Goal: Task Accomplishment & Management: Use online tool/utility

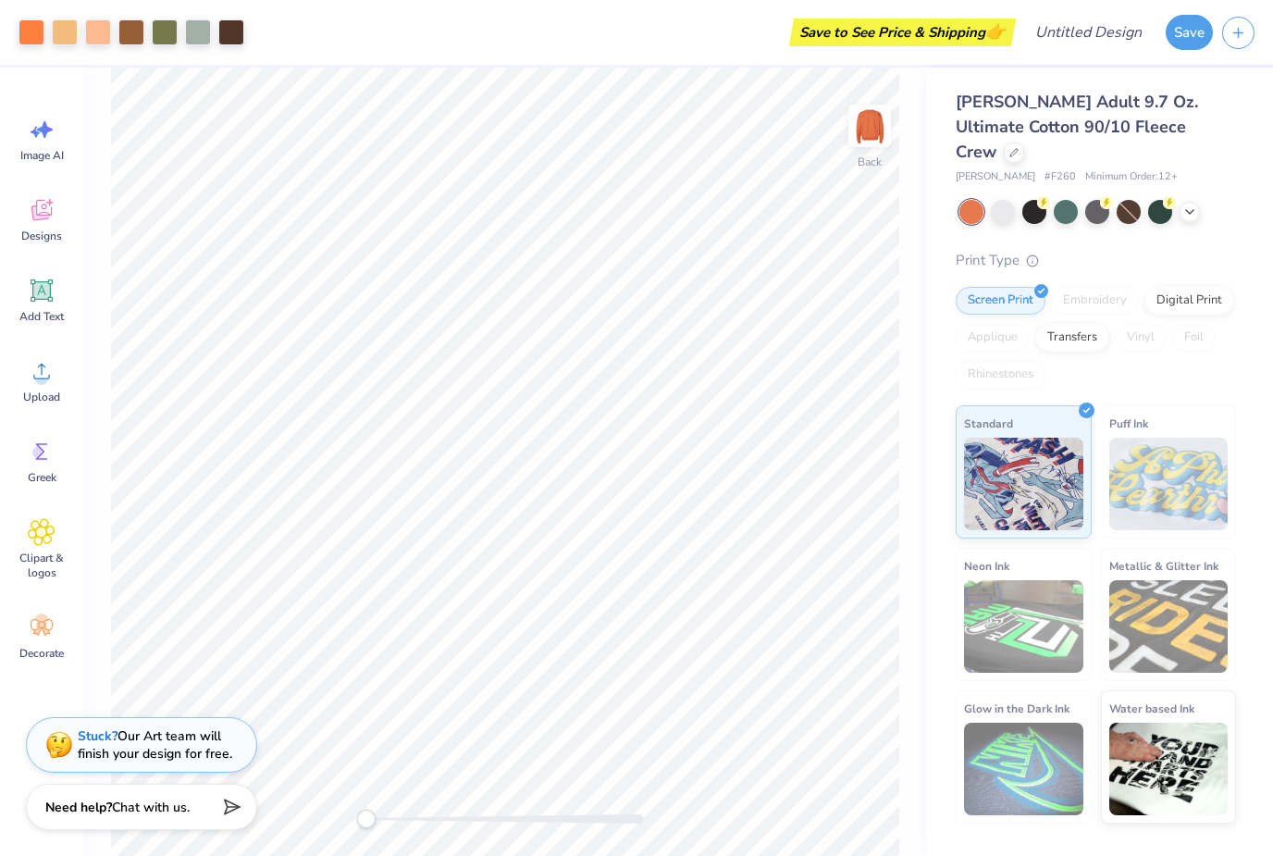
click at [1191, 200] on div at bounding box center [1098, 212] width 277 height 24
click at [1009, 200] on div at bounding box center [1003, 212] width 24 height 24
click at [1185, 204] on icon at bounding box center [1190, 211] width 15 height 15
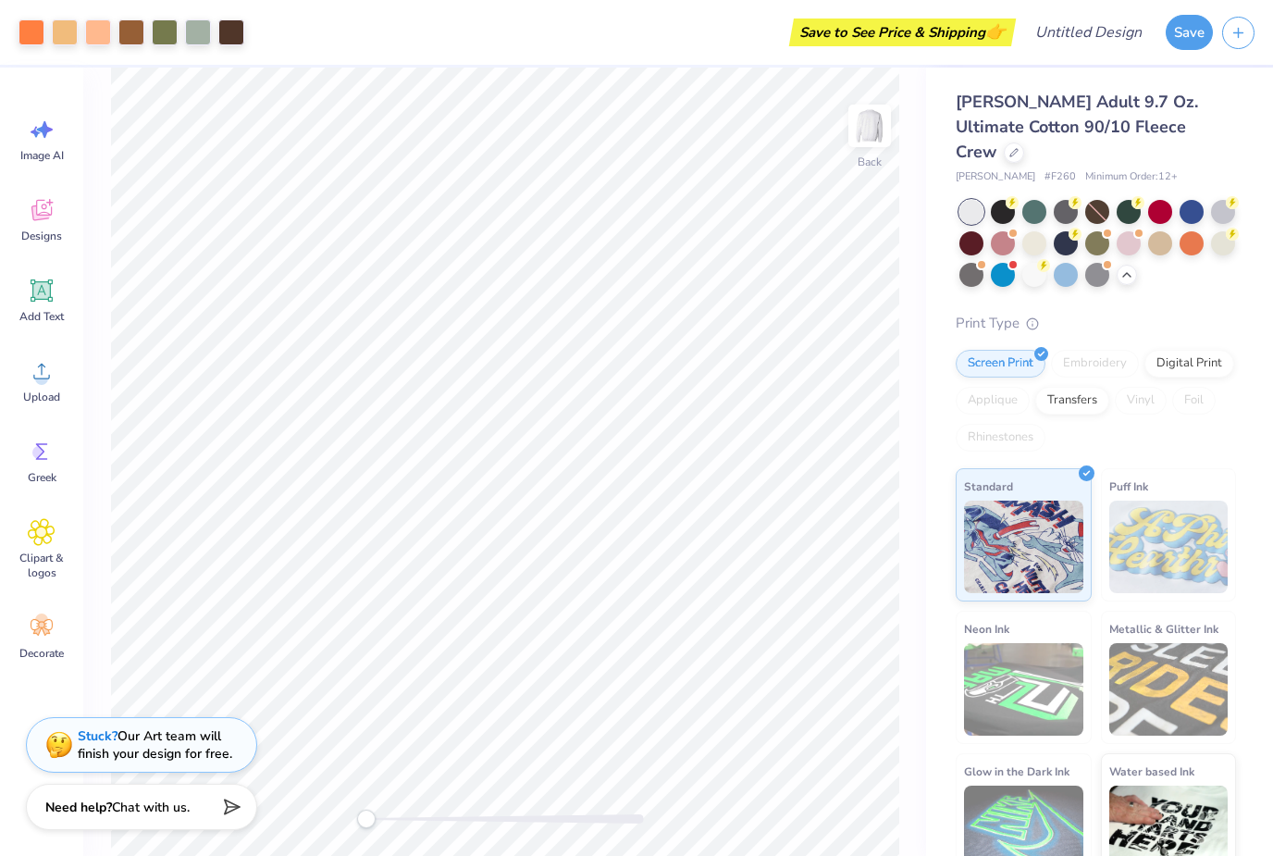
click at [1065, 231] on div at bounding box center [1066, 243] width 24 height 24
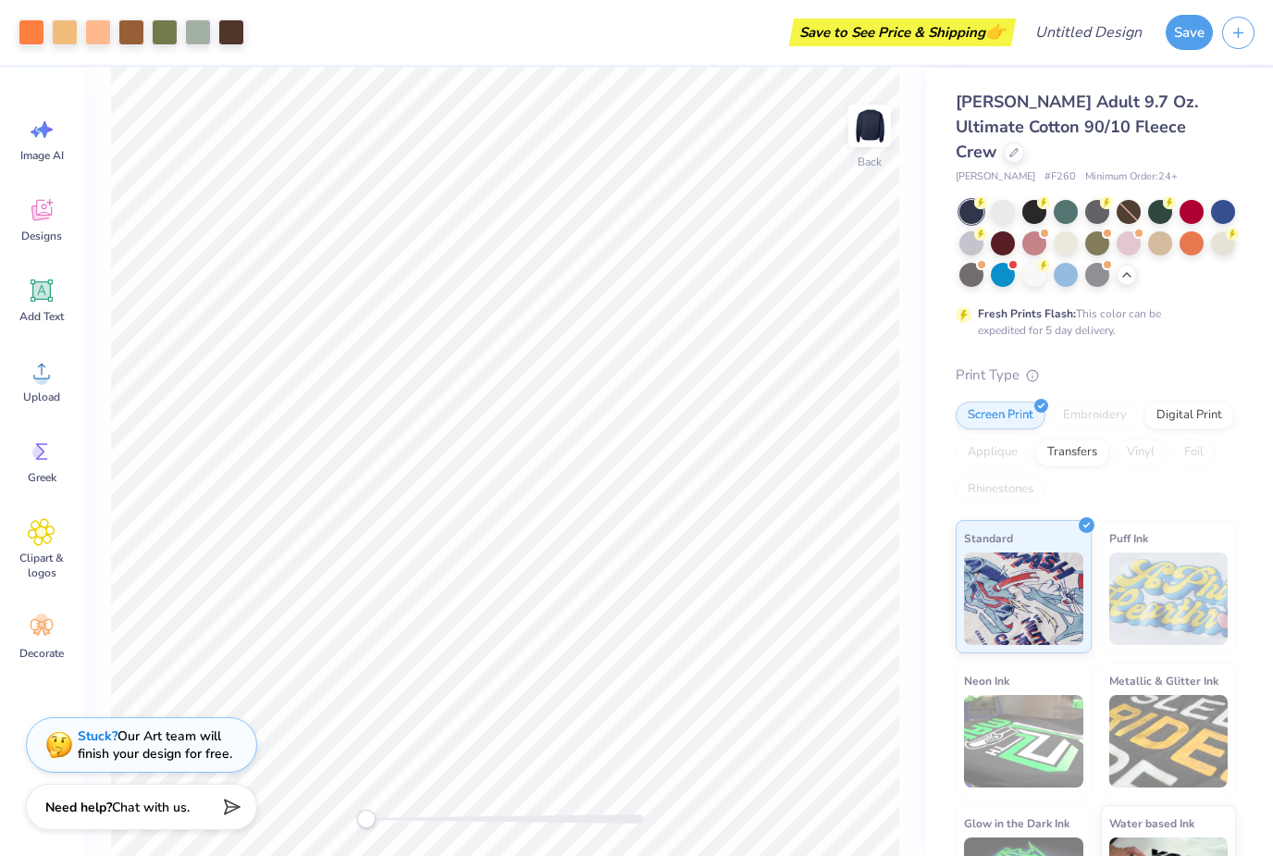
click at [1097, 263] on div at bounding box center [1097, 275] width 24 height 24
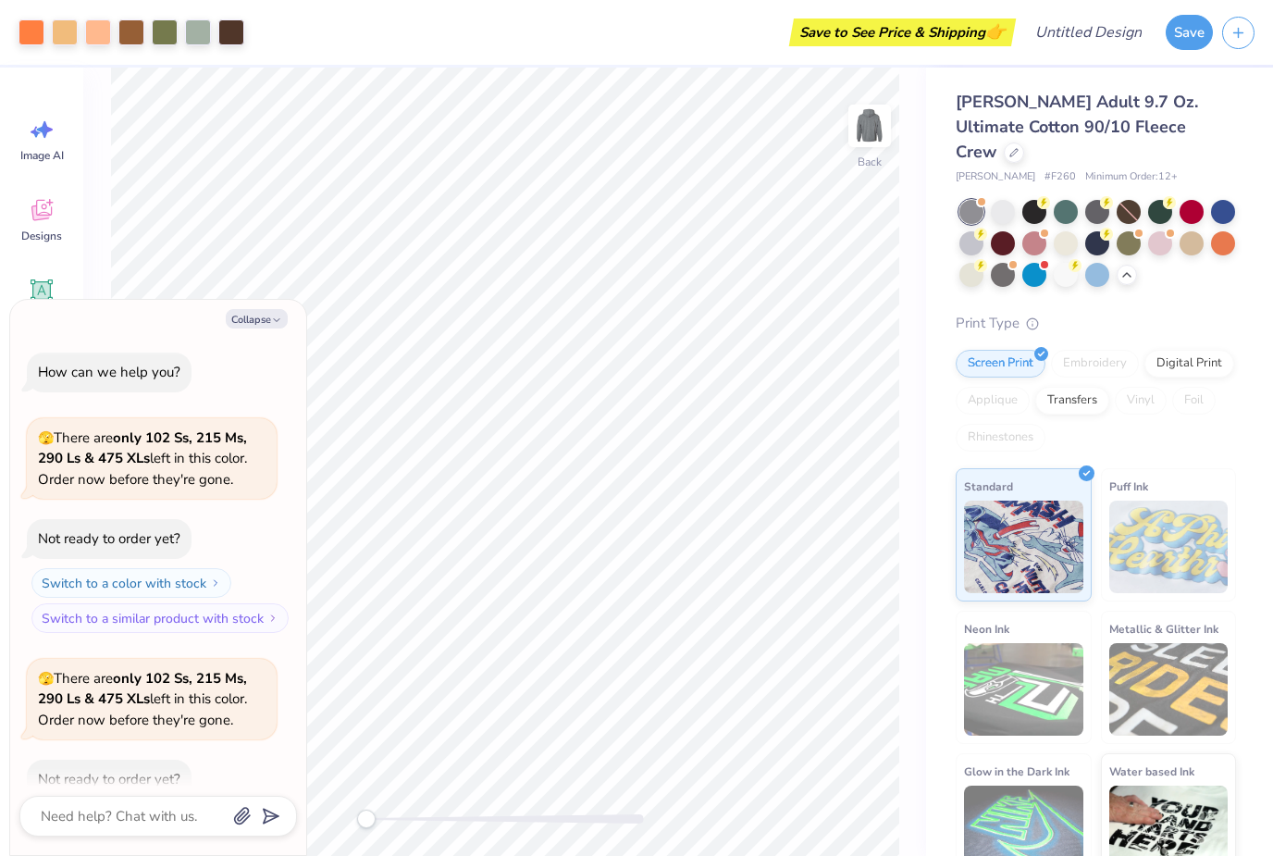
scroll to position [97, 0]
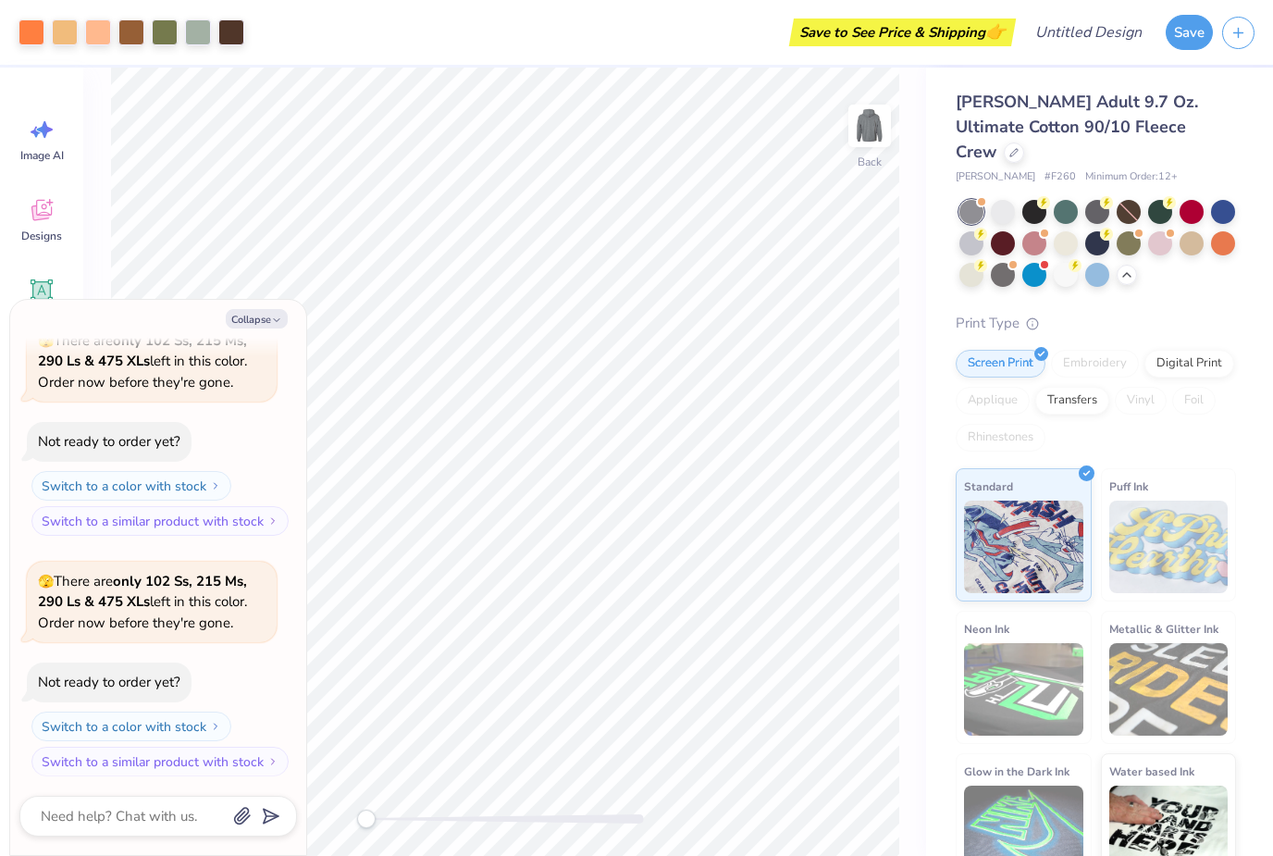
click at [281, 316] on icon "button" at bounding box center [276, 320] width 11 height 11
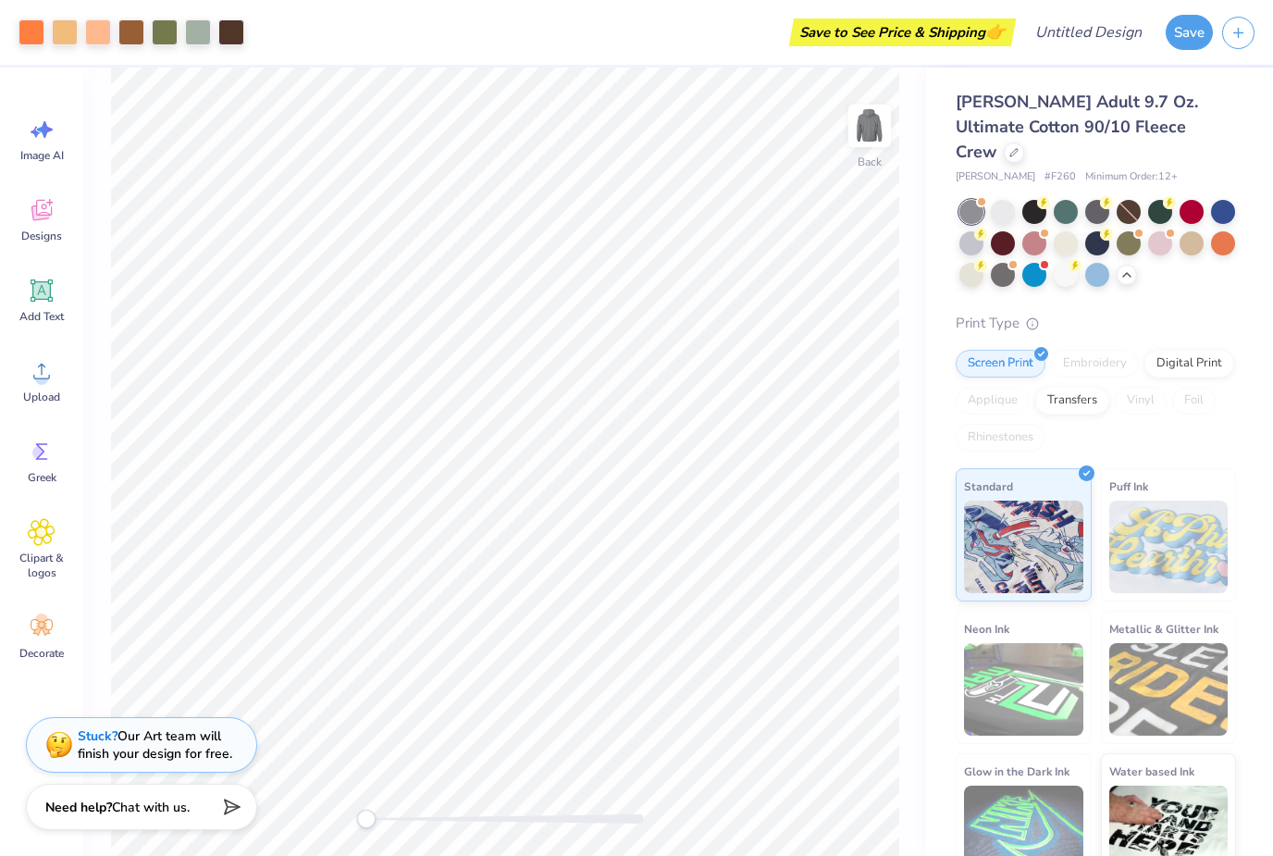
click at [1124, 200] on div at bounding box center [1129, 212] width 24 height 24
click at [1064, 200] on div at bounding box center [1066, 212] width 24 height 24
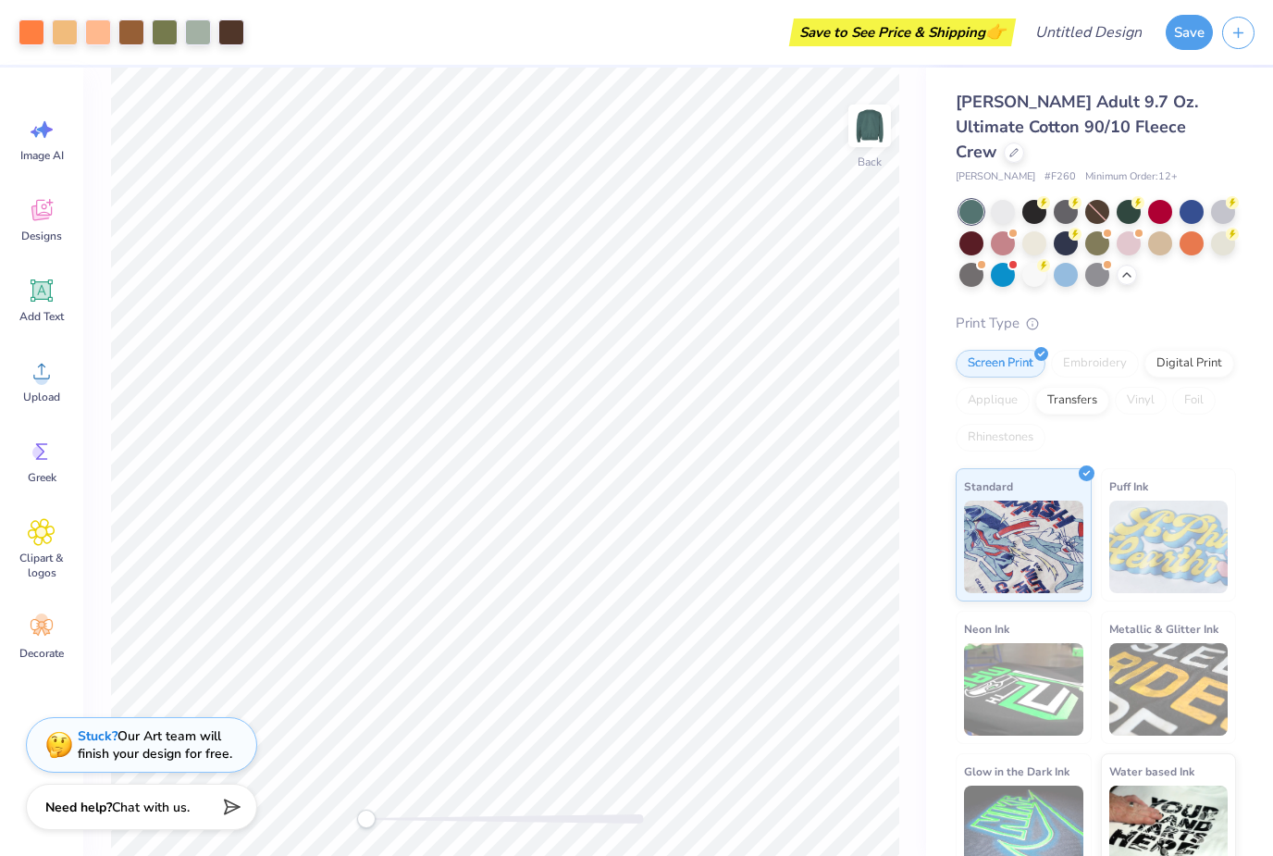
click at [1031, 200] on div at bounding box center [1034, 212] width 24 height 24
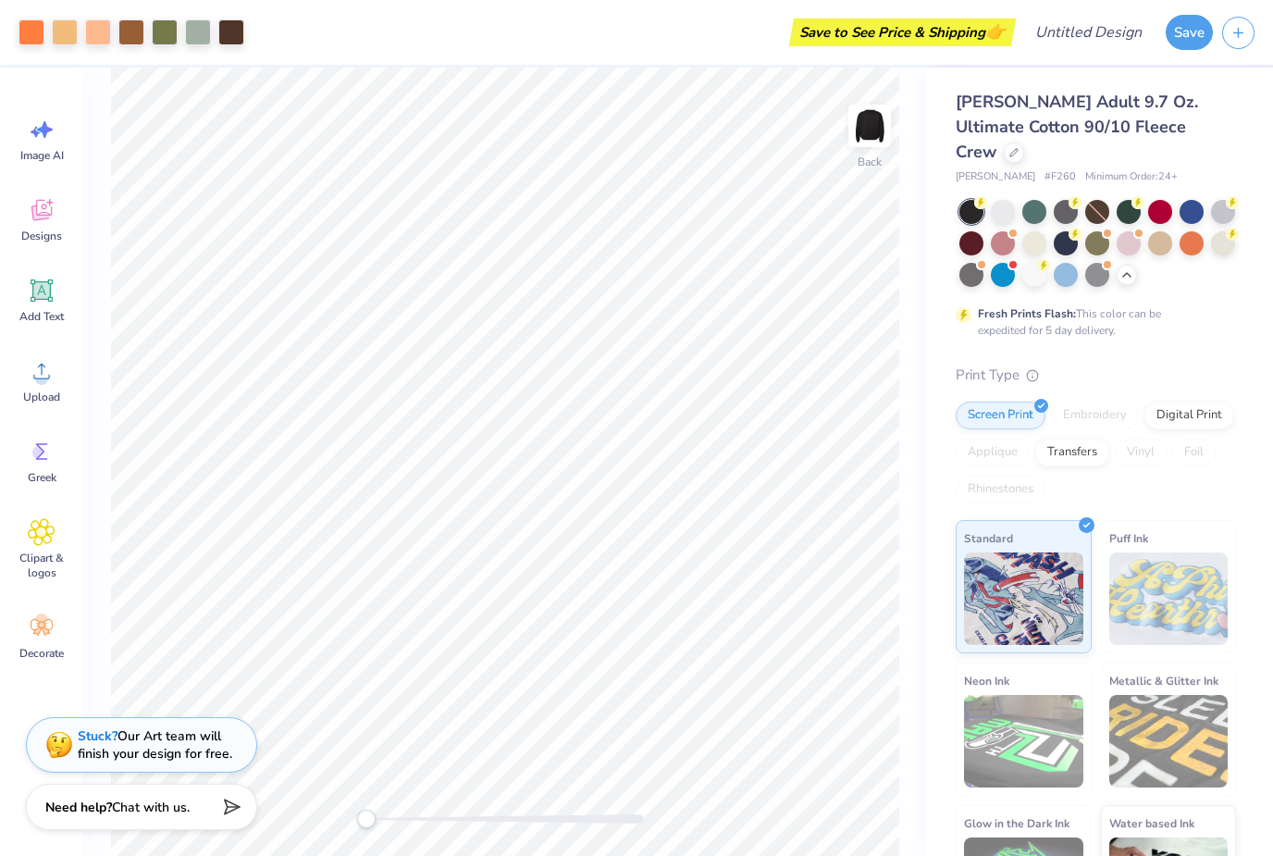
scroll to position [0, 0]
click at [57, 233] on span "Designs" at bounding box center [41, 236] width 41 height 15
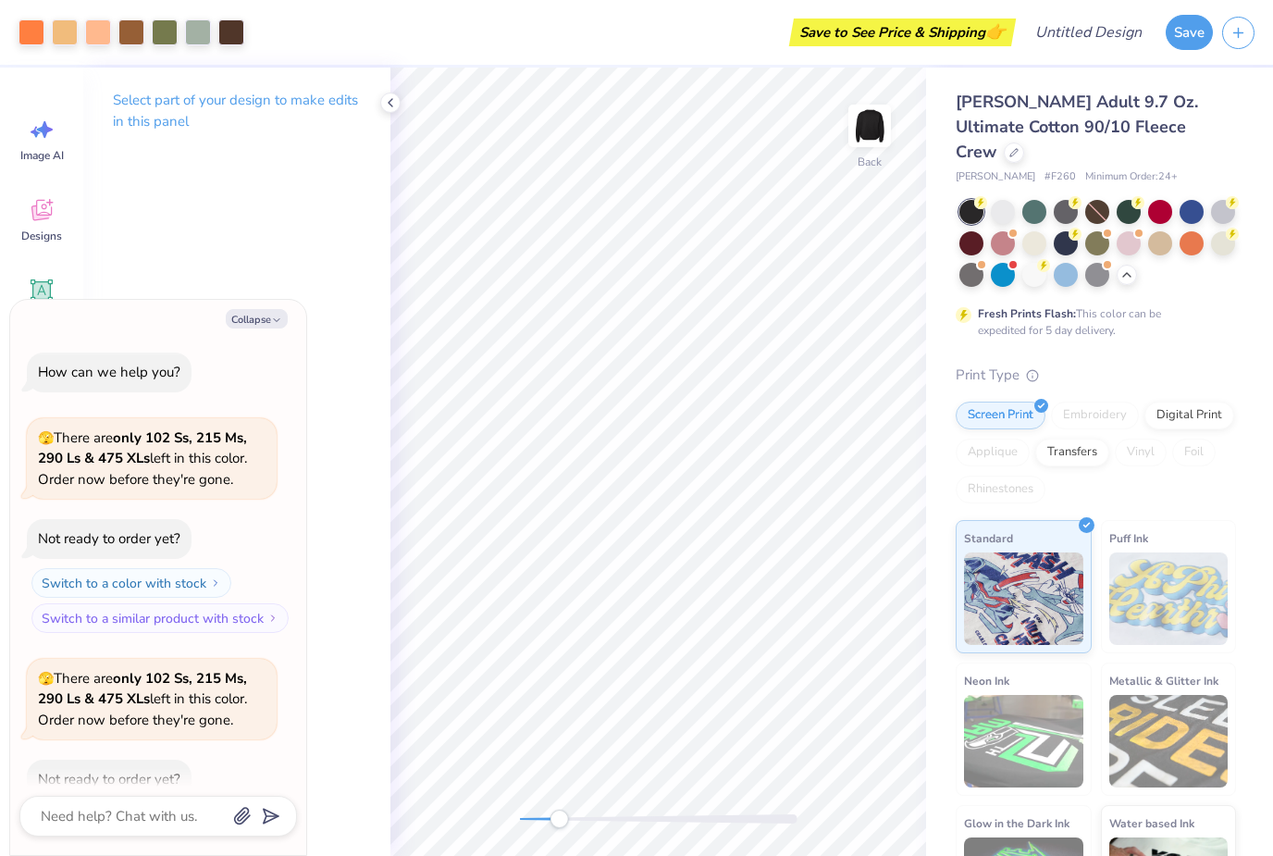
scroll to position [319, 0]
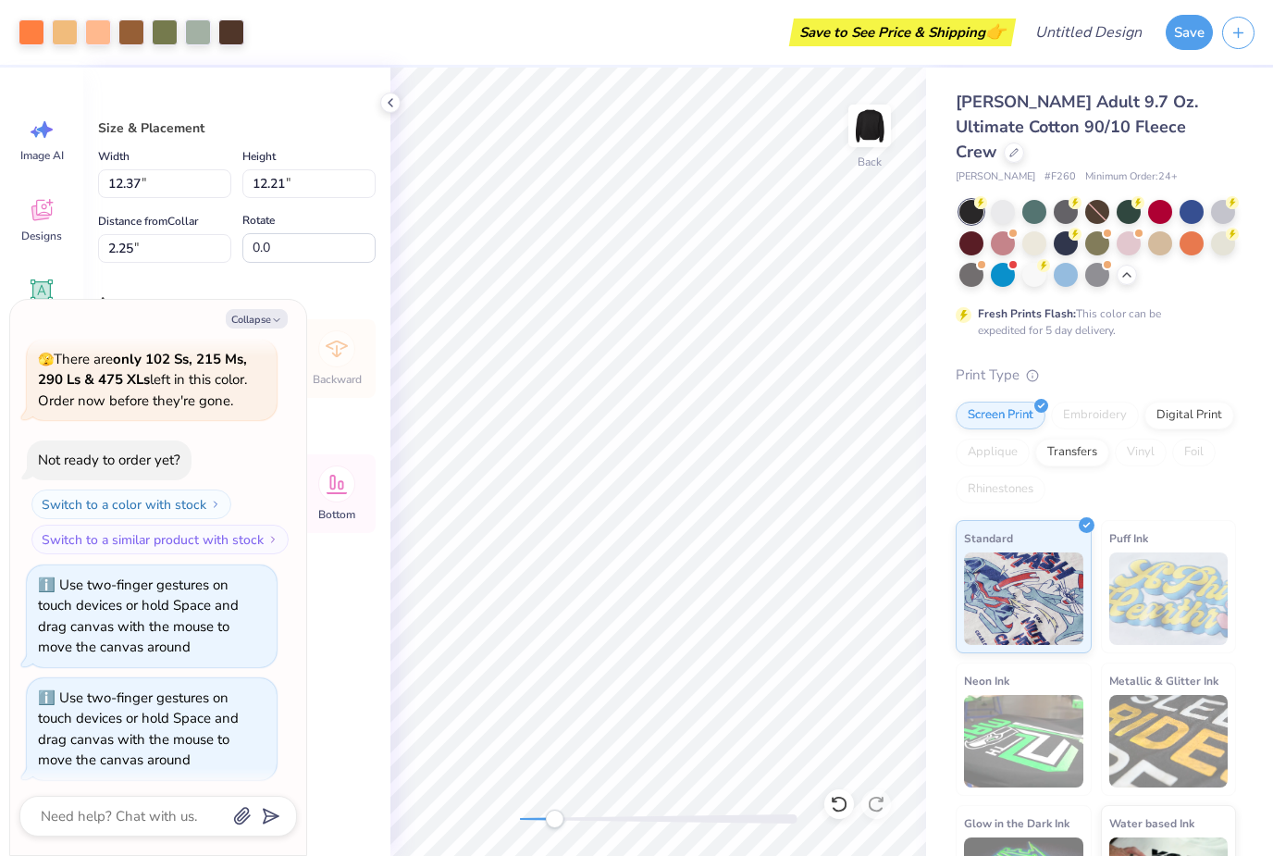
click at [395, 104] on icon at bounding box center [390, 102] width 15 height 15
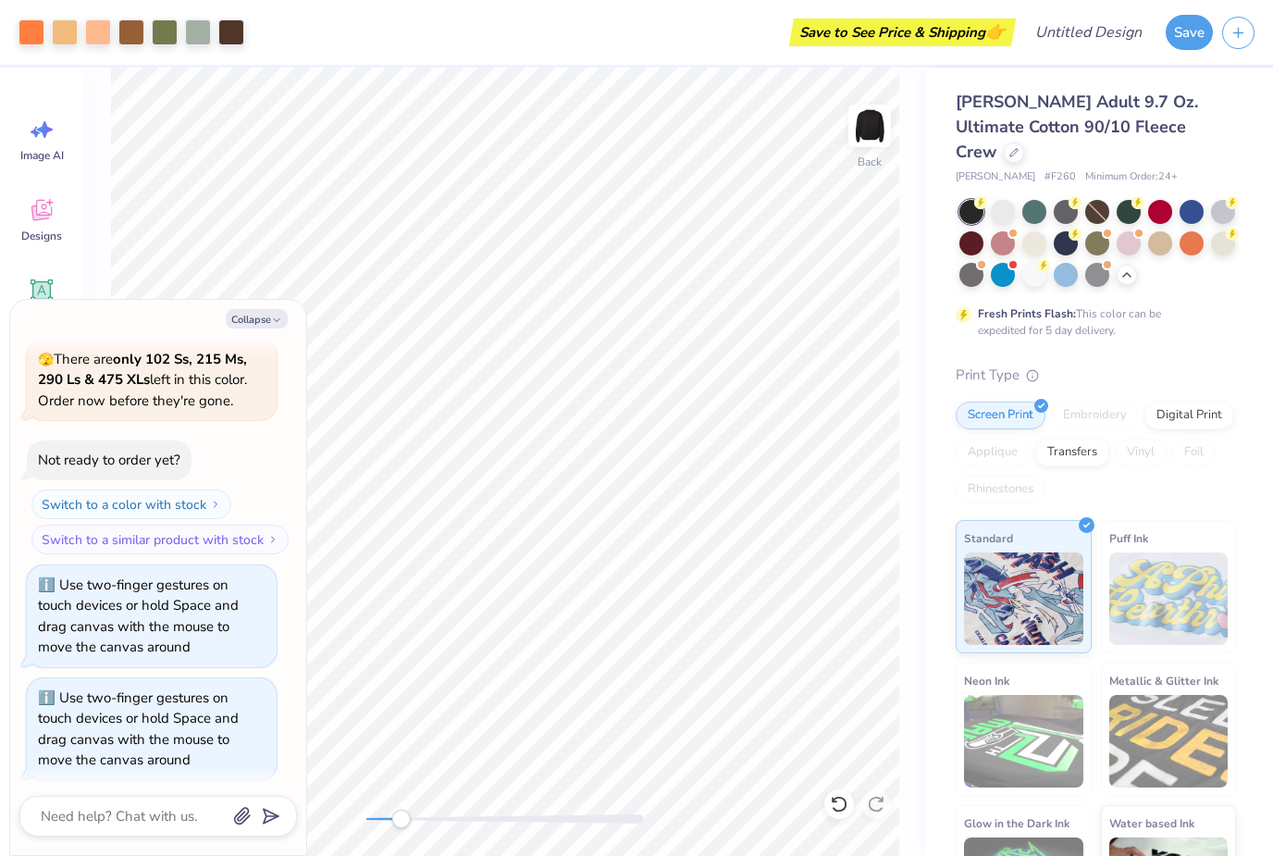
click at [44, 27] on div at bounding box center [32, 32] width 26 height 26
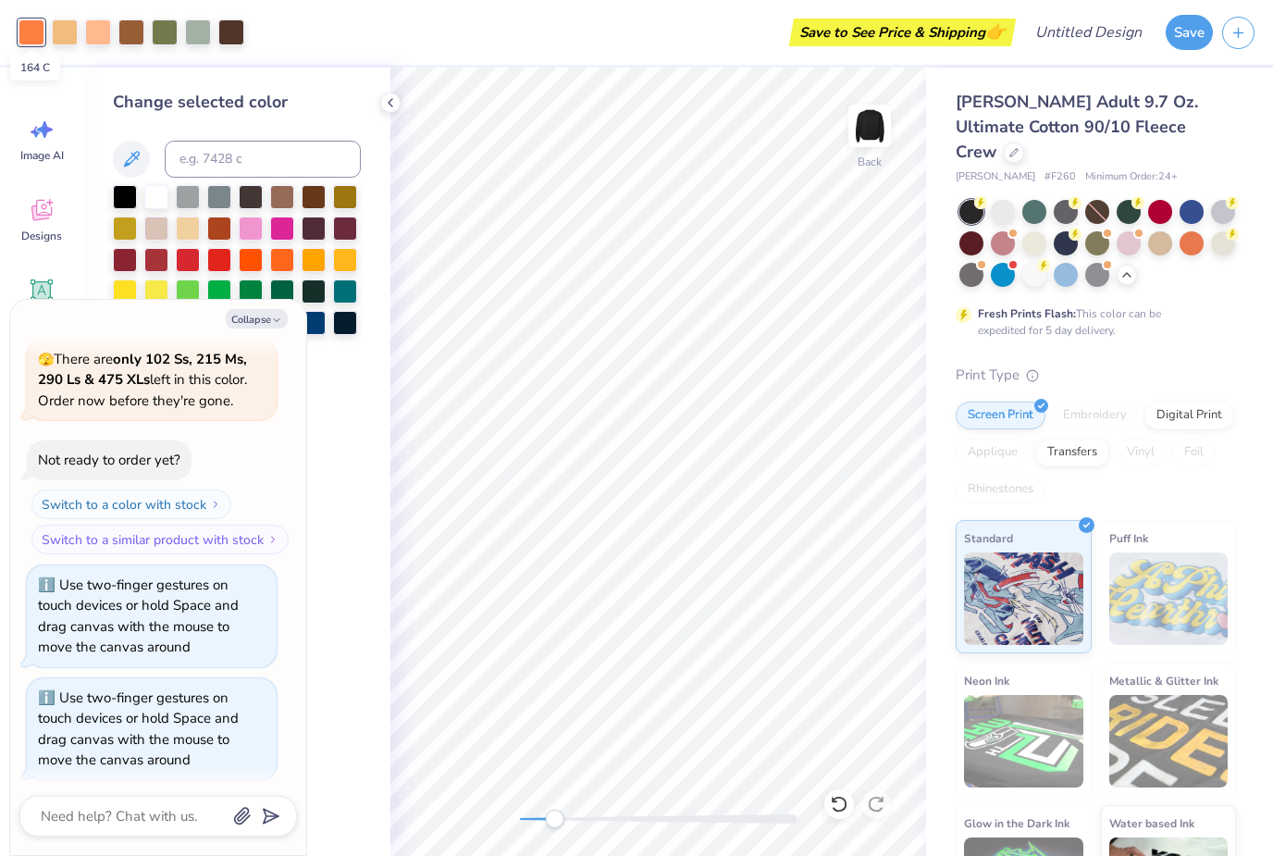
click at [267, 327] on button "Collapse" at bounding box center [257, 318] width 62 height 19
type textarea "x"
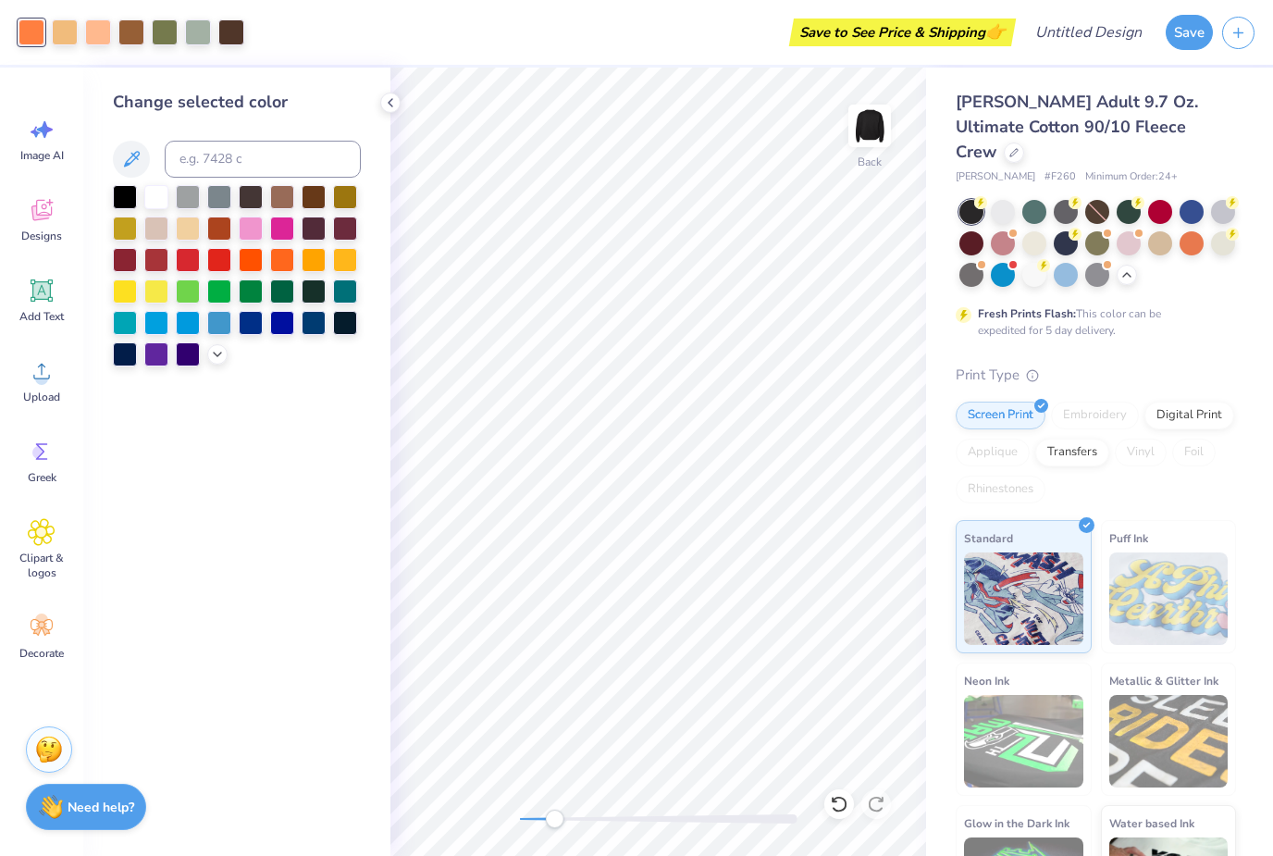
click at [197, 358] on div at bounding box center [188, 354] width 24 height 24
click at [167, 358] on div at bounding box center [156, 354] width 24 height 24
click at [223, 366] on div at bounding box center [237, 275] width 248 height 181
click at [221, 365] on div at bounding box center [217, 354] width 20 height 20
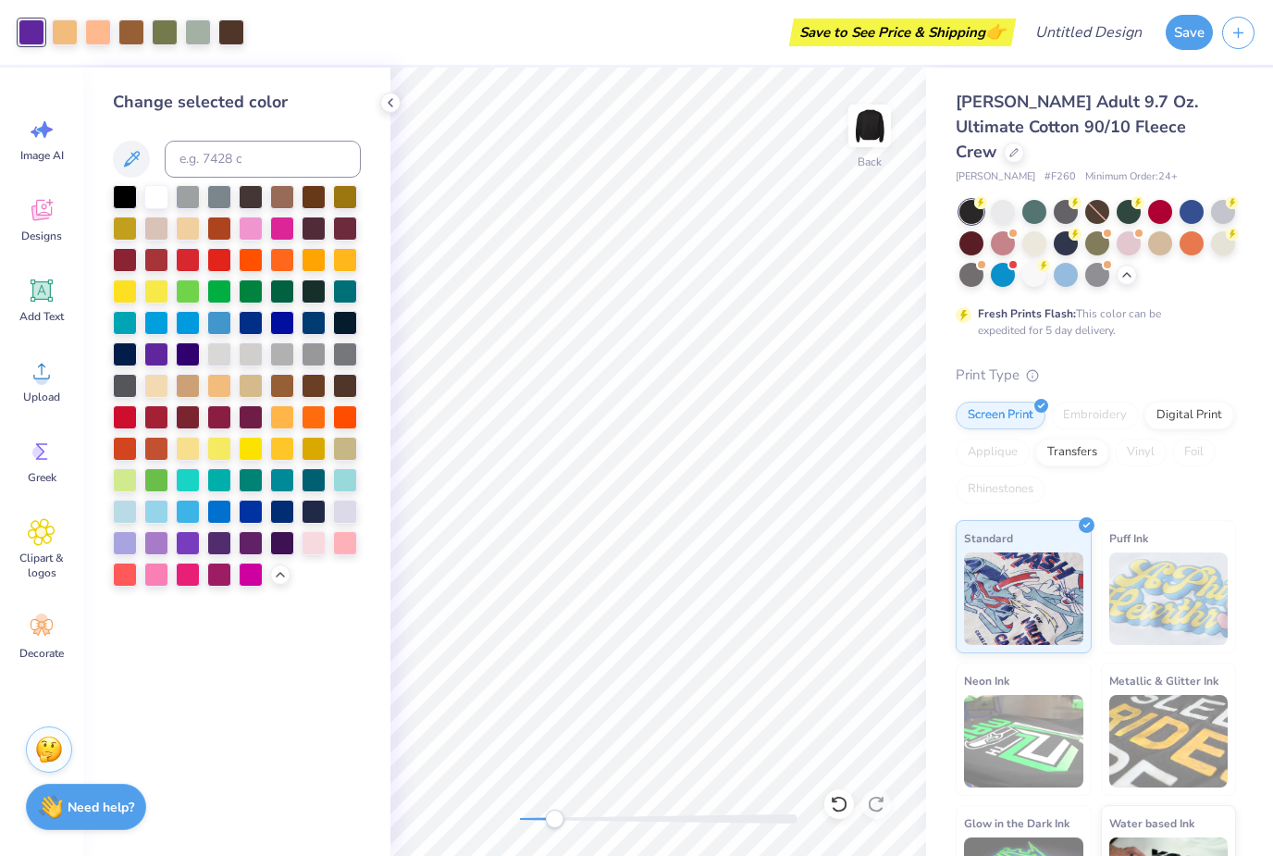
click at [352, 520] on div at bounding box center [345, 512] width 24 height 24
click at [72, 38] on div at bounding box center [65, 32] width 26 height 26
click at [137, 543] on div at bounding box center [125, 543] width 24 height 24
click at [124, 27] on div at bounding box center [131, 32] width 26 height 26
click at [106, 33] on div at bounding box center [98, 32] width 26 height 26
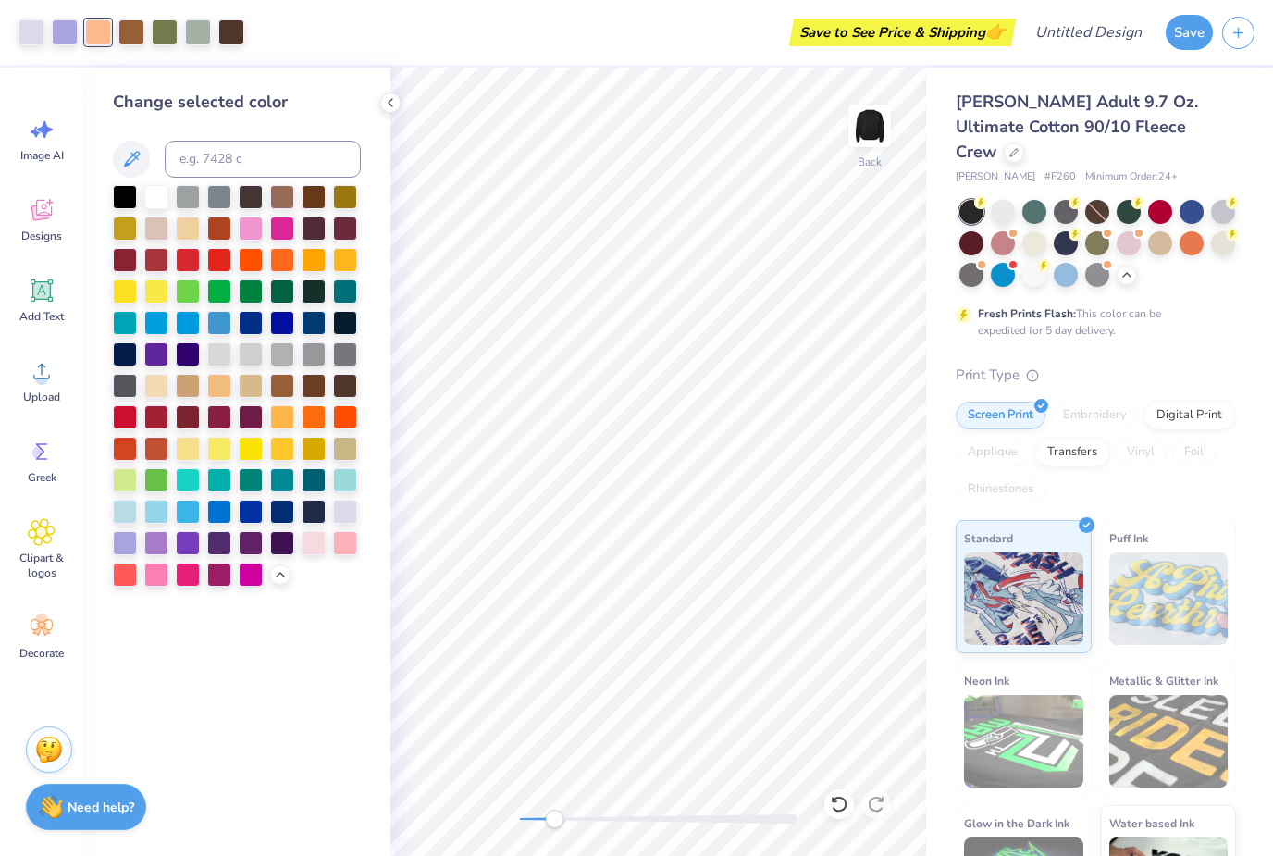
click at [224, 551] on div at bounding box center [219, 543] width 24 height 24
click at [135, 31] on div at bounding box center [131, 32] width 26 height 26
click at [283, 548] on div at bounding box center [282, 543] width 24 height 24
click at [353, 205] on div at bounding box center [345, 197] width 24 height 24
click at [282, 207] on div at bounding box center [282, 197] width 24 height 24
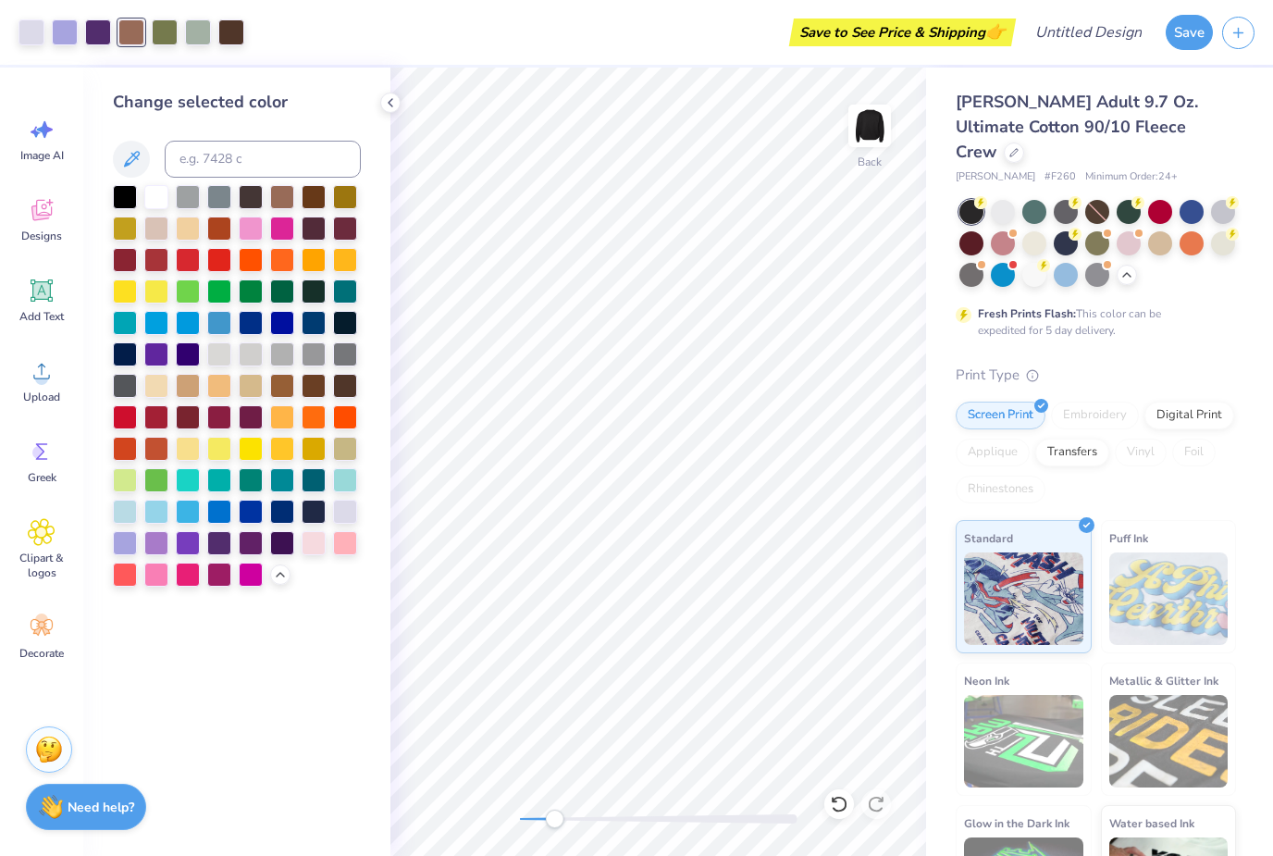
click at [325, 229] on div at bounding box center [314, 229] width 24 height 24
click at [349, 206] on div at bounding box center [345, 197] width 24 height 24
click at [173, 30] on div at bounding box center [165, 32] width 26 height 26
click at [290, 551] on div at bounding box center [282, 543] width 24 height 24
click at [318, 196] on div at bounding box center [314, 197] width 24 height 24
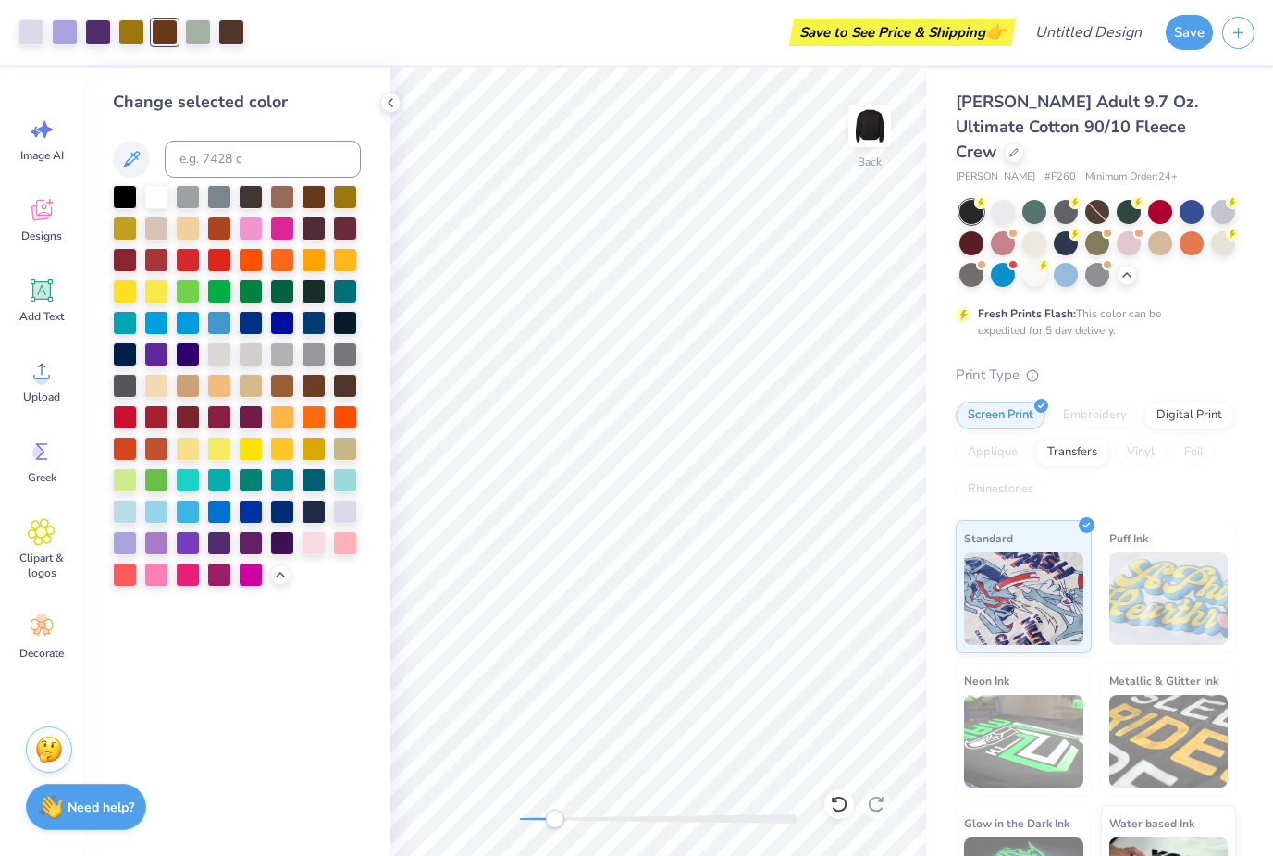
click at [290, 304] on div at bounding box center [282, 291] width 24 height 24
click at [316, 303] on div at bounding box center [314, 291] width 24 height 24
click at [350, 328] on div at bounding box center [345, 323] width 24 height 24
click at [312, 298] on div at bounding box center [314, 291] width 24 height 24
click at [284, 293] on div at bounding box center [282, 291] width 24 height 24
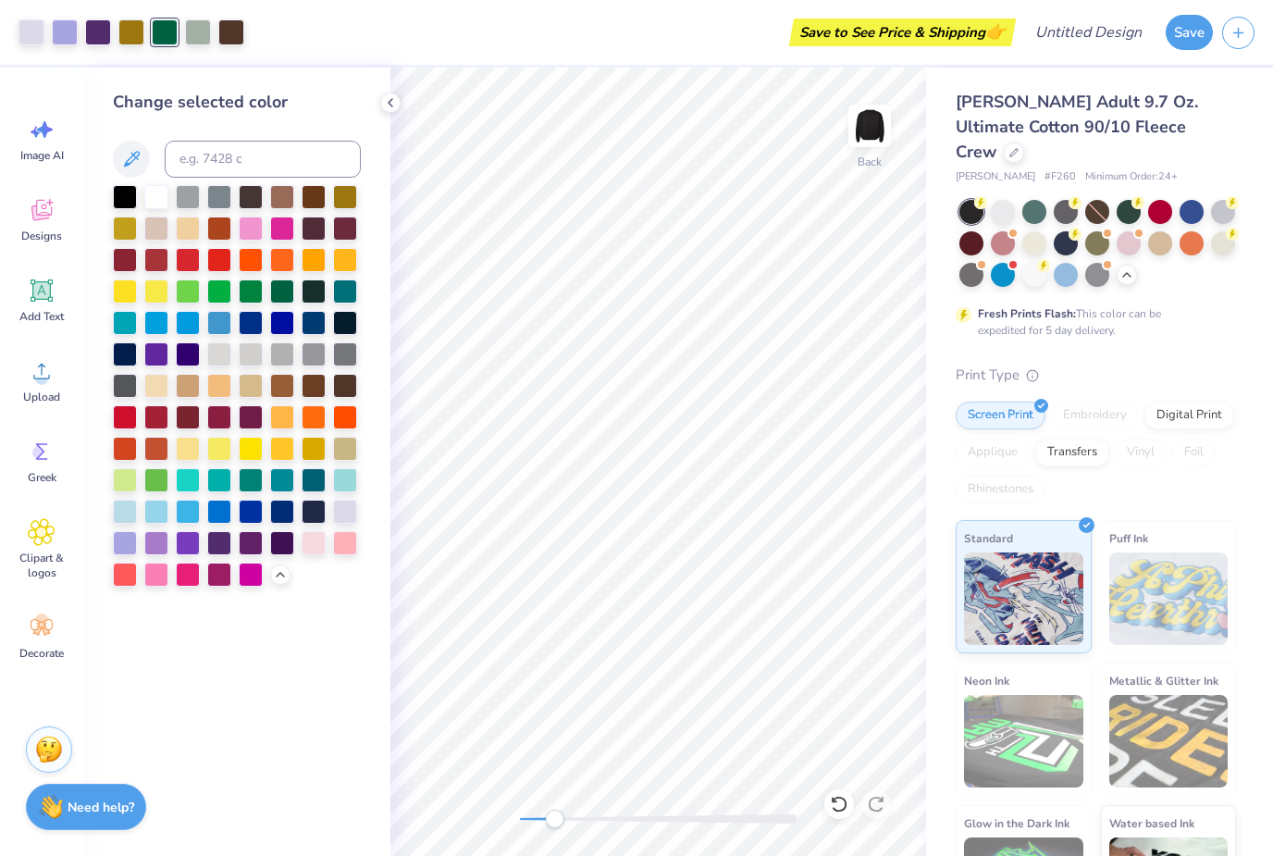
click at [314, 301] on div at bounding box center [314, 291] width 24 height 24
click at [204, 31] on div at bounding box center [198, 32] width 26 height 26
click at [288, 301] on div at bounding box center [282, 291] width 24 height 24
click at [238, 31] on div at bounding box center [231, 32] width 26 height 26
click at [285, 549] on div at bounding box center [282, 543] width 24 height 24
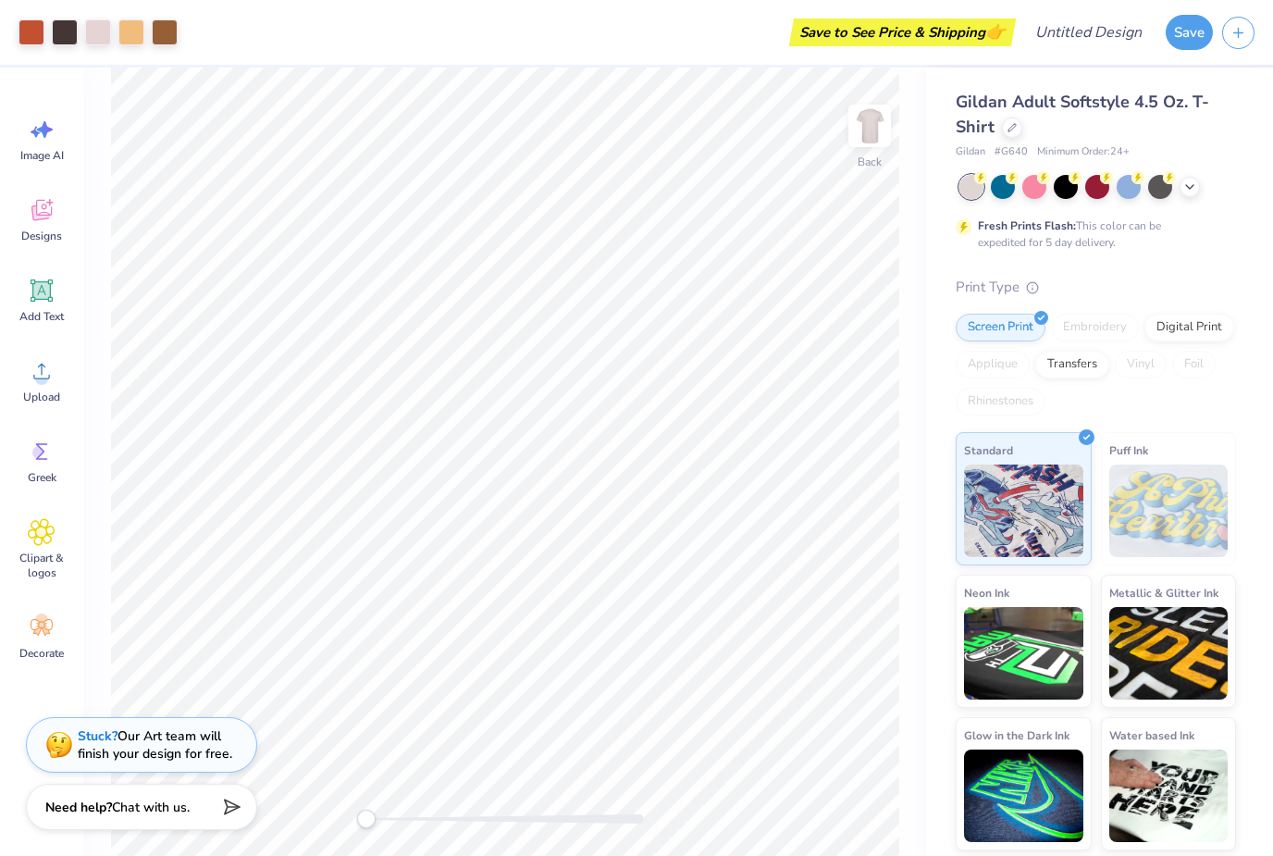
click at [1070, 190] on div at bounding box center [1066, 187] width 24 height 24
click at [38, 35] on div at bounding box center [32, 32] width 26 height 26
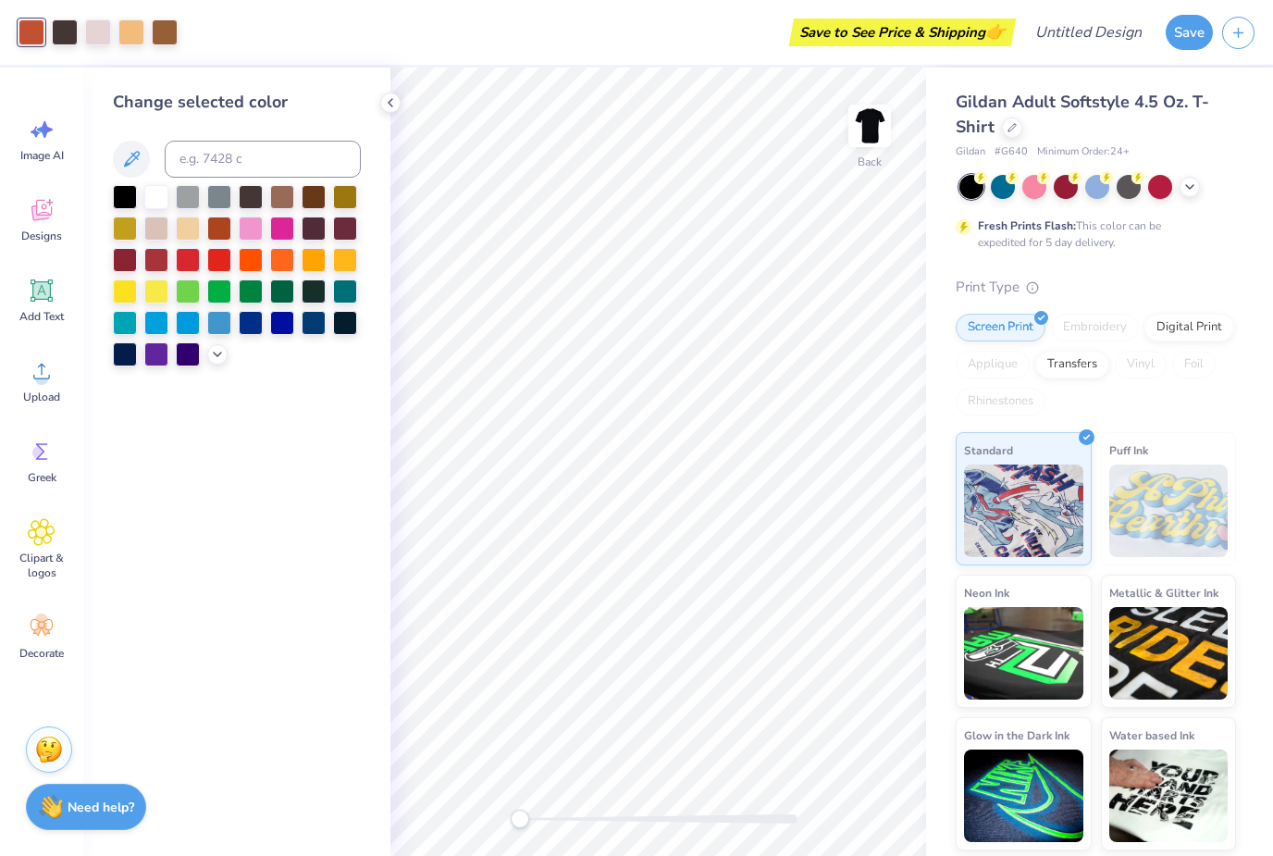
click at [225, 363] on div at bounding box center [217, 354] width 20 height 20
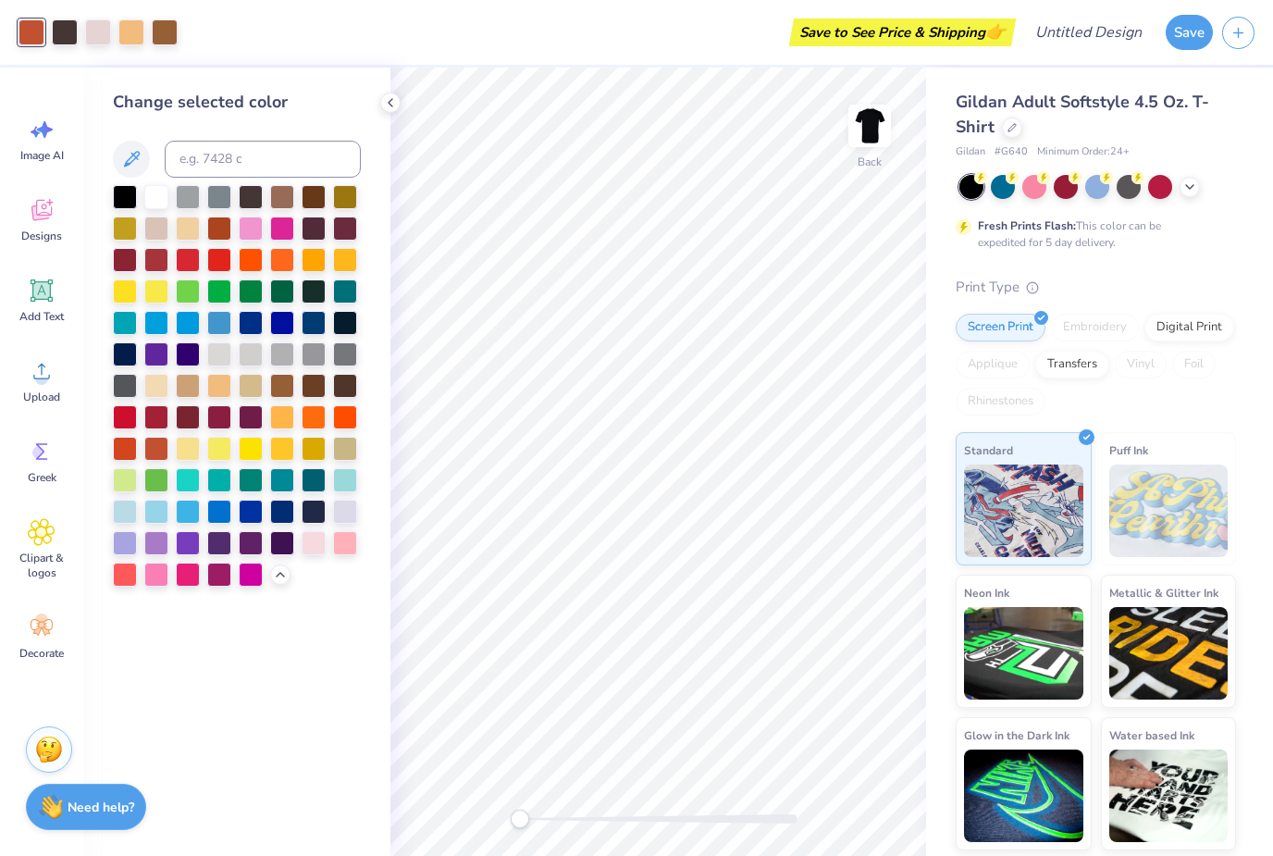
click at [292, 544] on div at bounding box center [282, 543] width 24 height 24
click at [186, 352] on div at bounding box center [188, 354] width 24 height 24
click at [280, 552] on div at bounding box center [282, 543] width 24 height 24
click at [254, 545] on div at bounding box center [251, 543] width 24 height 24
click at [218, 551] on div at bounding box center [219, 543] width 24 height 24
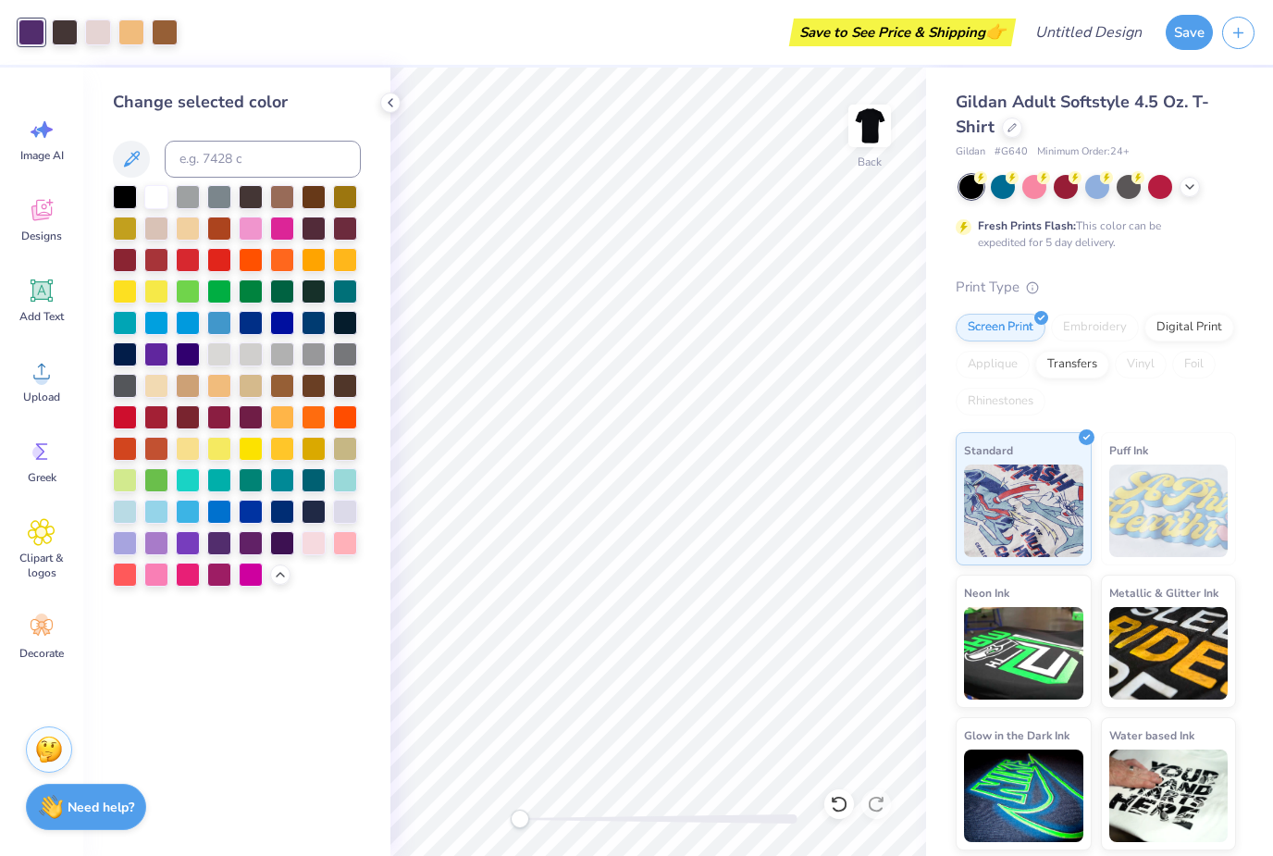
click at [75, 30] on div at bounding box center [65, 32] width 26 height 26
click at [347, 366] on div at bounding box center [345, 354] width 24 height 24
click at [318, 521] on div at bounding box center [314, 512] width 24 height 24
click at [285, 555] on div at bounding box center [282, 543] width 24 height 24
click at [261, 199] on div at bounding box center [251, 197] width 24 height 24
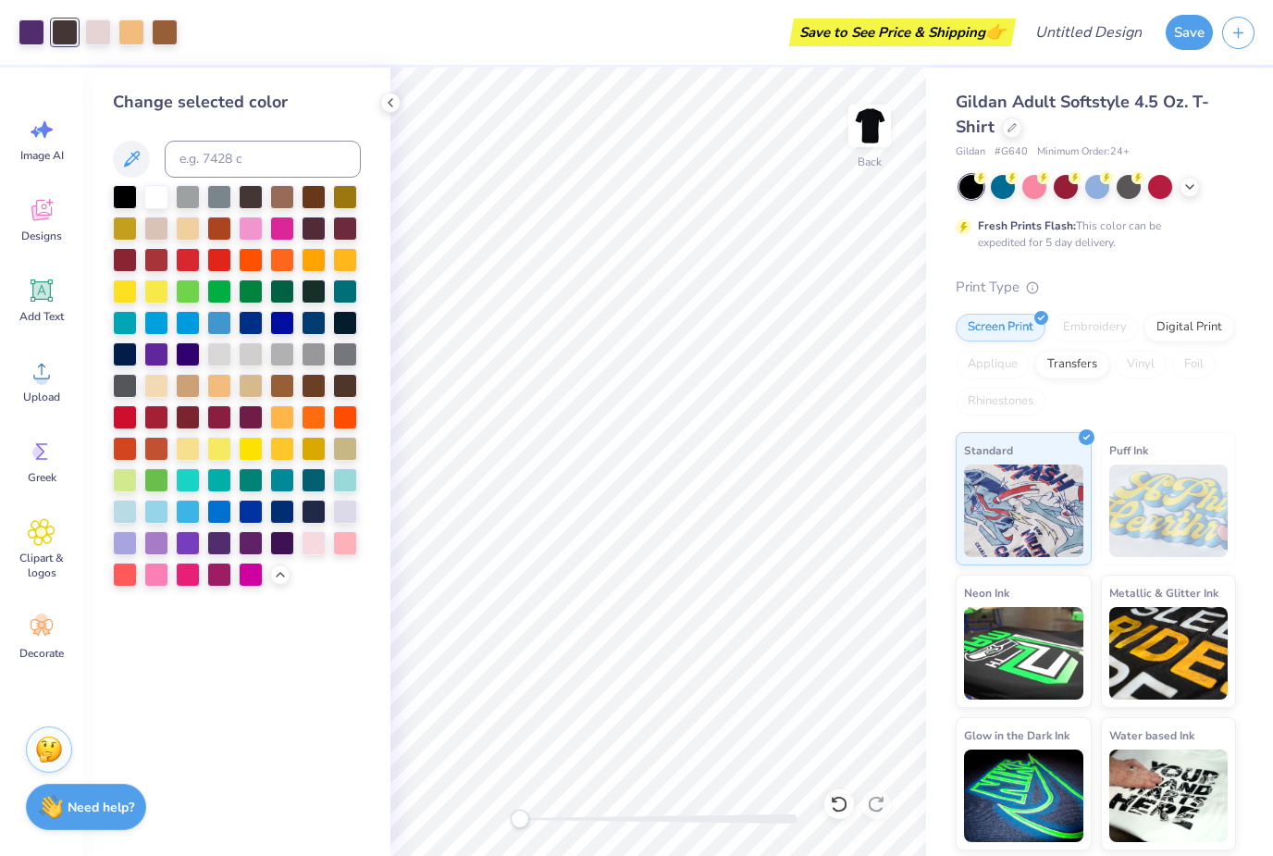
click at [307, 238] on div at bounding box center [314, 229] width 24 height 24
click at [252, 198] on div at bounding box center [251, 197] width 24 height 24
click at [98, 45] on div "Art colors" at bounding box center [89, 32] width 178 height 65
click at [108, 38] on div at bounding box center [98, 32] width 26 height 26
click at [144, 36] on div at bounding box center [131, 32] width 26 height 26
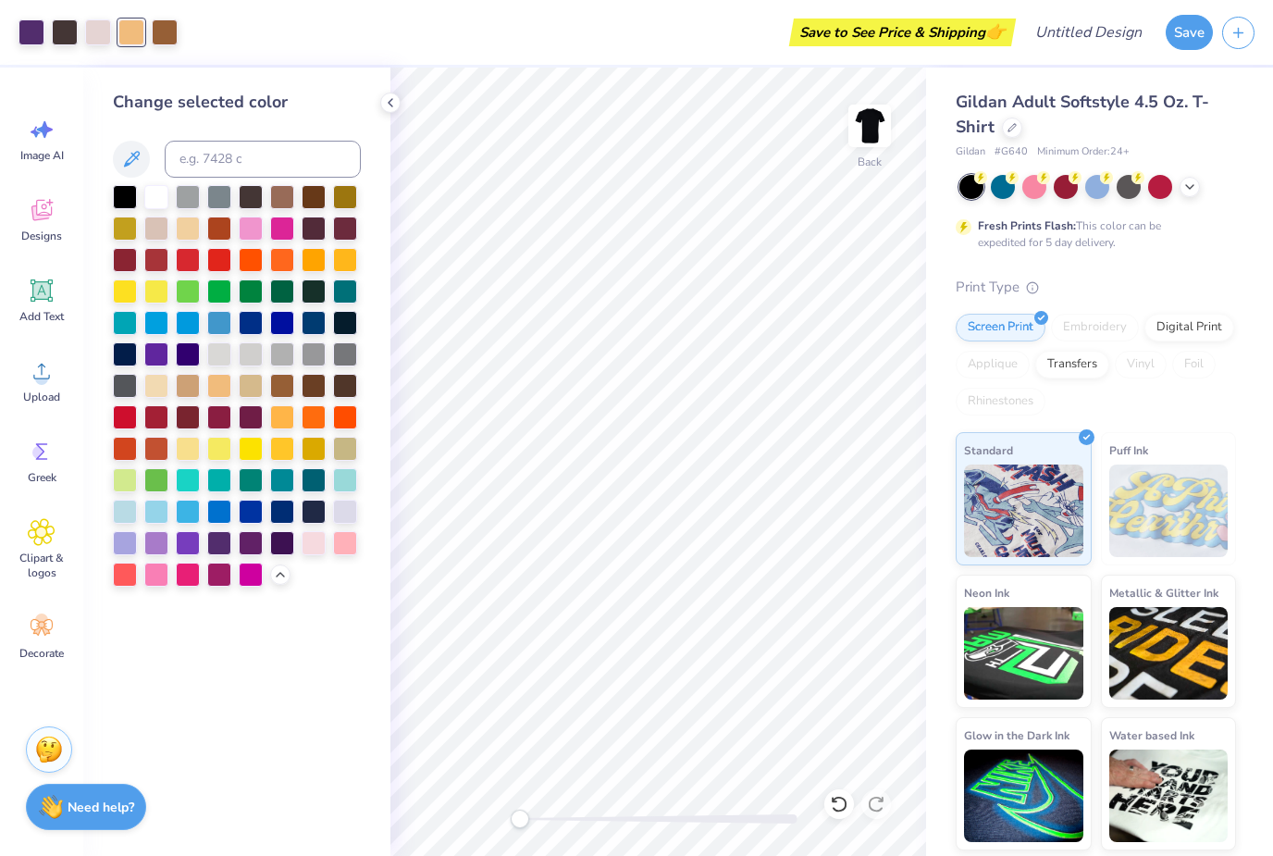
click at [253, 426] on div at bounding box center [251, 417] width 24 height 24
click at [352, 521] on div at bounding box center [345, 512] width 24 height 24
click at [175, 33] on div at bounding box center [165, 32] width 26 height 26
click at [285, 546] on div at bounding box center [282, 543] width 24 height 24
click at [126, 548] on div at bounding box center [125, 543] width 24 height 24
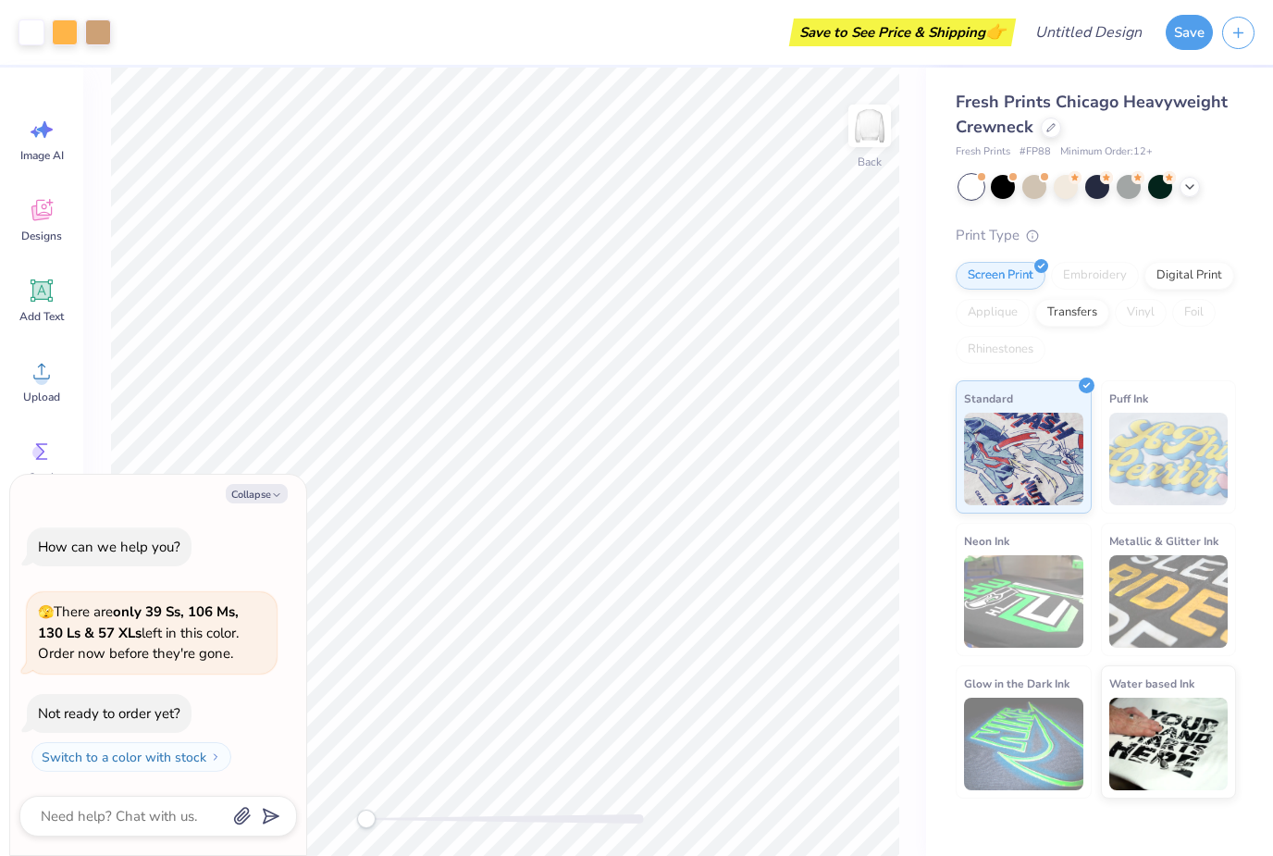
click at [272, 496] on icon "button" at bounding box center [276, 495] width 11 height 11
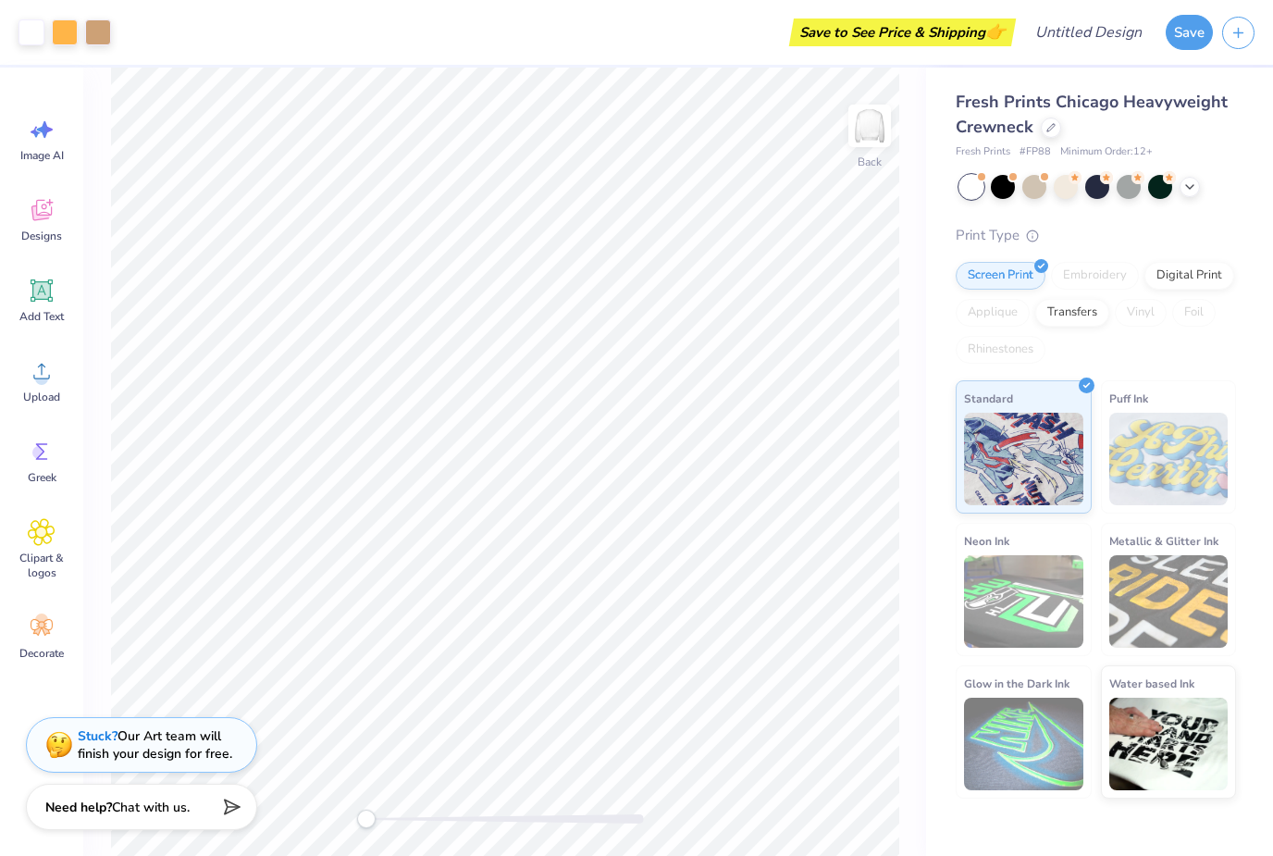
click at [1007, 186] on div at bounding box center [1003, 187] width 24 height 24
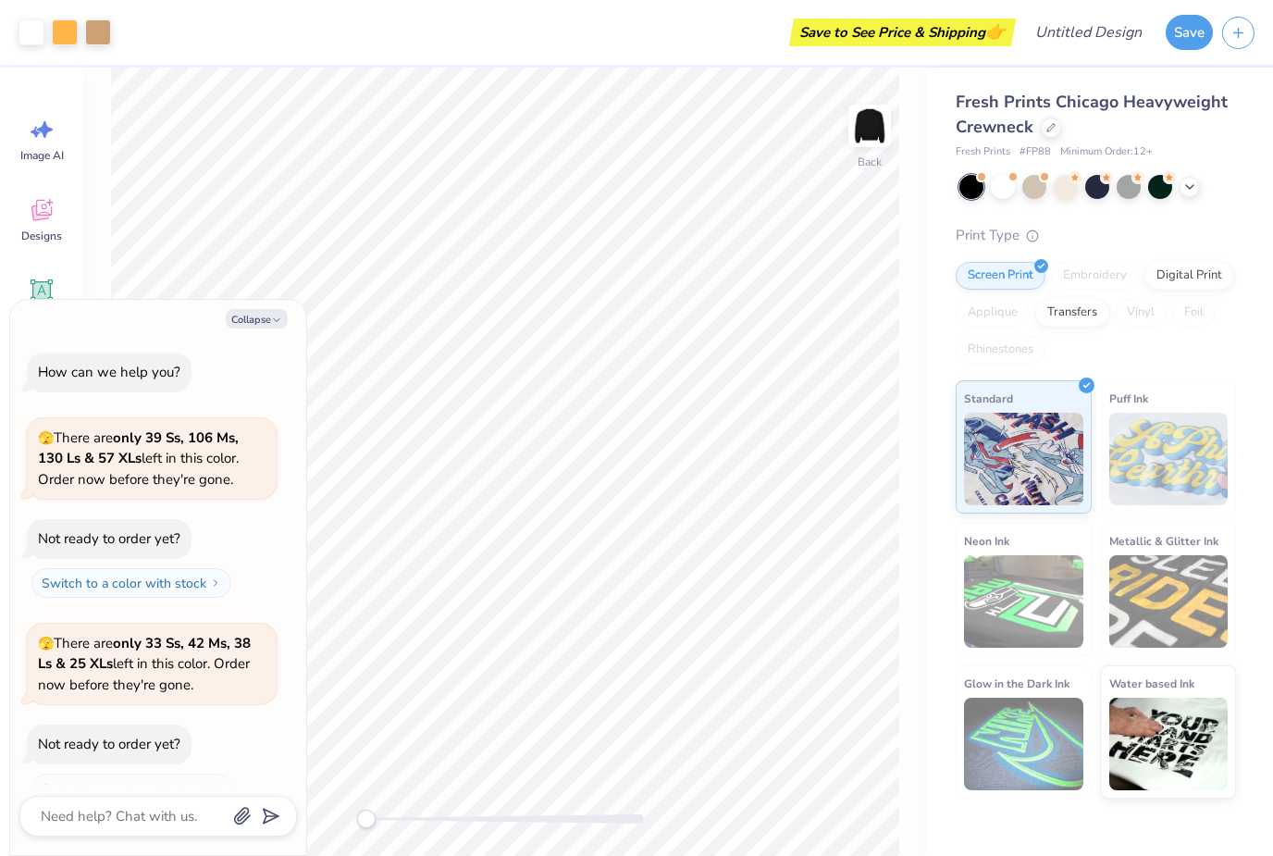
scroll to position [27, 0]
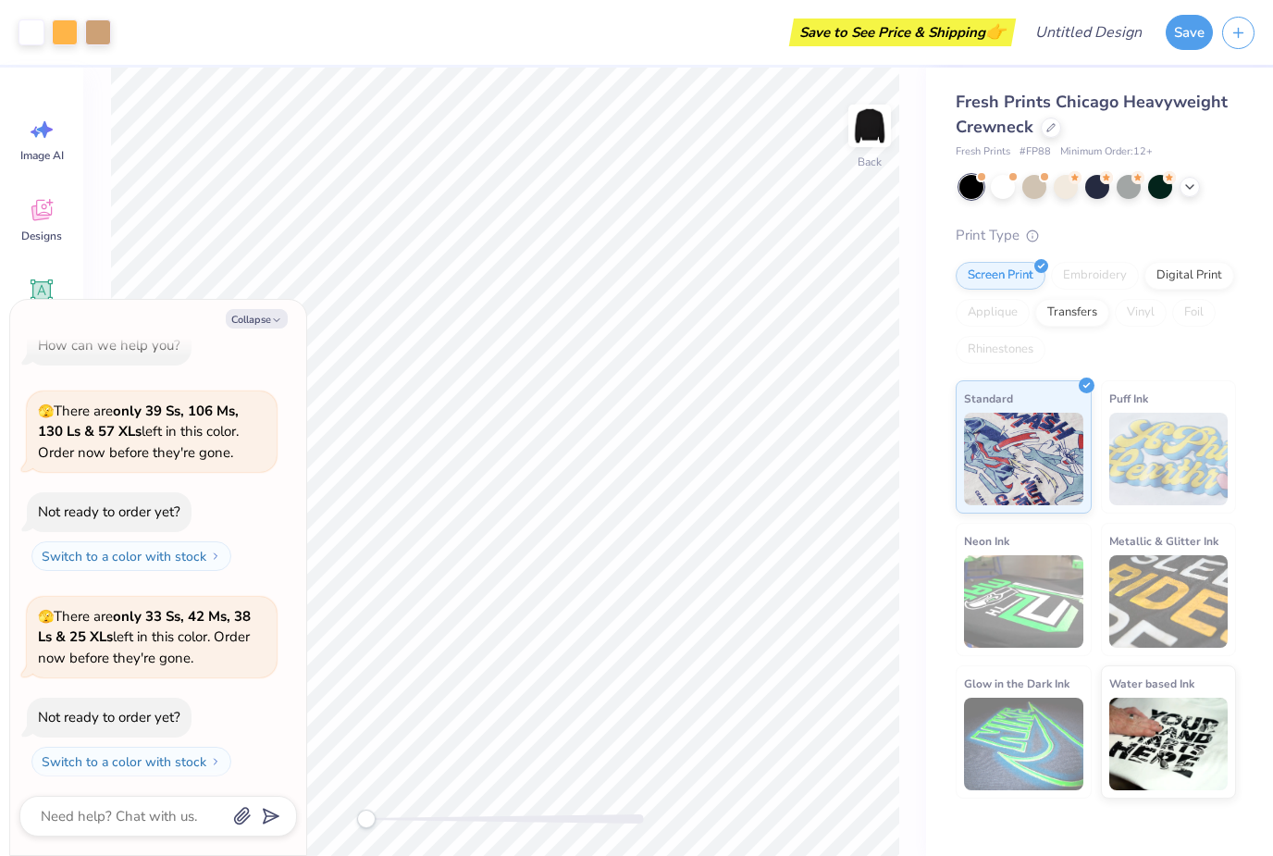
click at [278, 321] on polyline "button" at bounding box center [277, 320] width 6 height 3
type textarea "x"
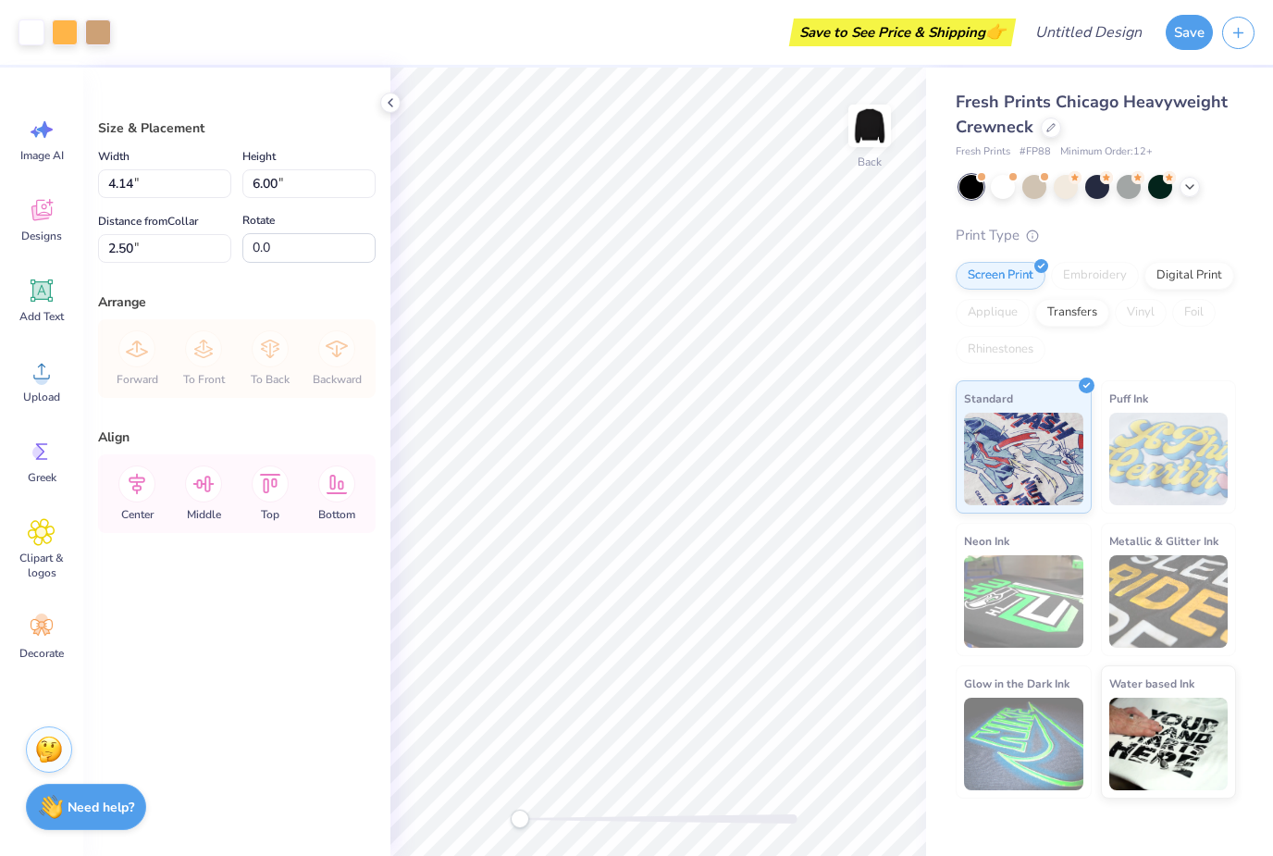
click at [78, 31] on div at bounding box center [65, 32] width 26 height 26
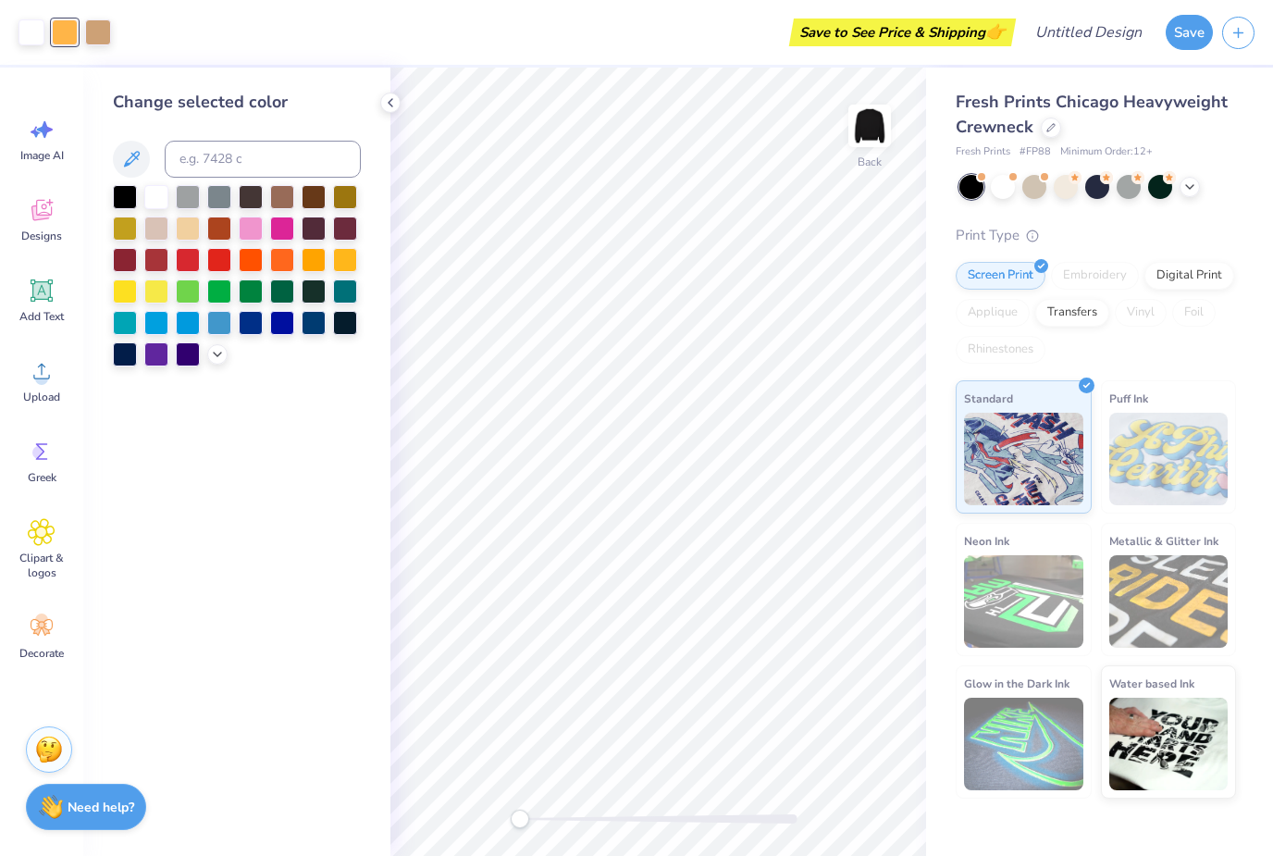
click at [190, 361] on div at bounding box center [188, 354] width 24 height 24
click at [224, 355] on icon at bounding box center [217, 354] width 15 height 15
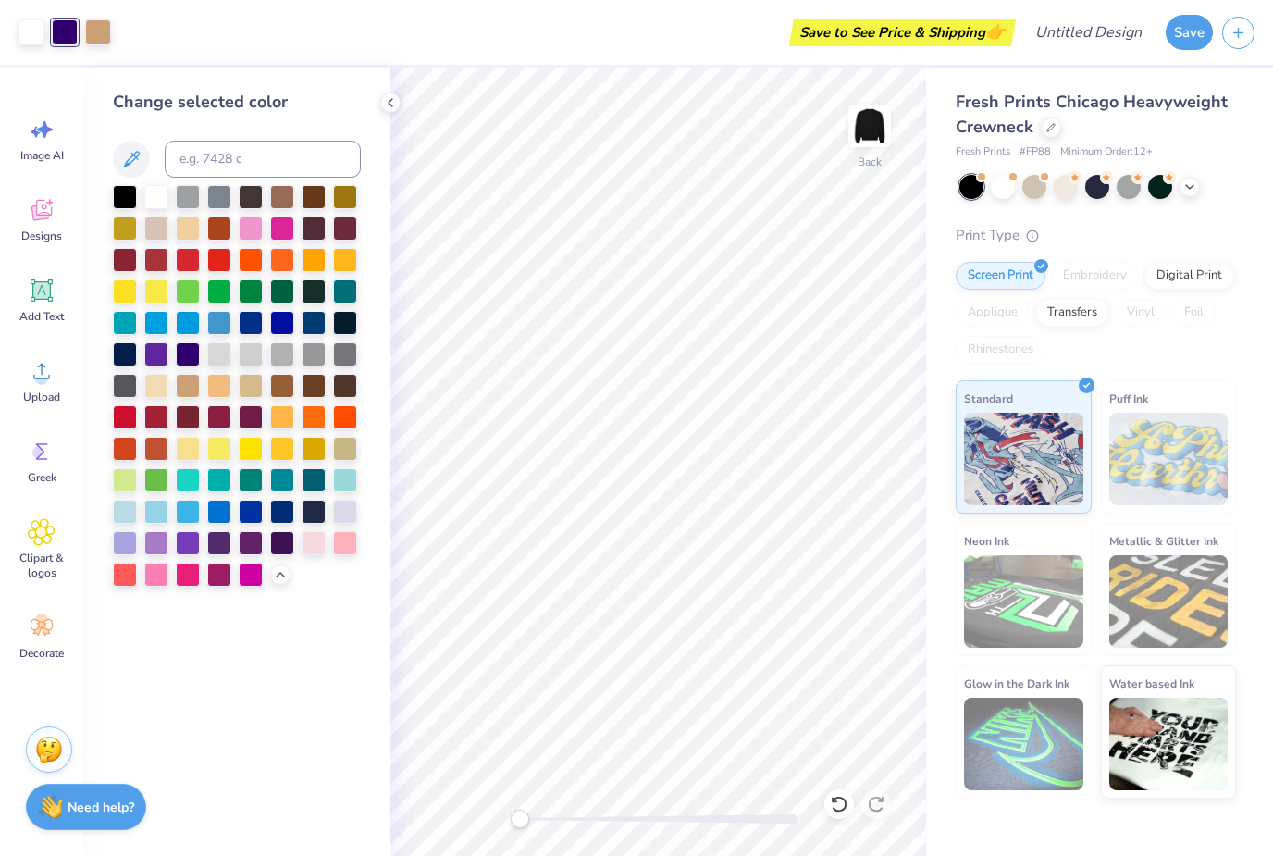
click at [290, 554] on div at bounding box center [282, 543] width 24 height 24
click at [109, 34] on div at bounding box center [98, 32] width 26 height 26
click at [262, 552] on div at bounding box center [251, 543] width 24 height 24
click at [23, 32] on div at bounding box center [32, 32] width 26 height 26
click at [357, 524] on div at bounding box center [345, 512] width 24 height 24
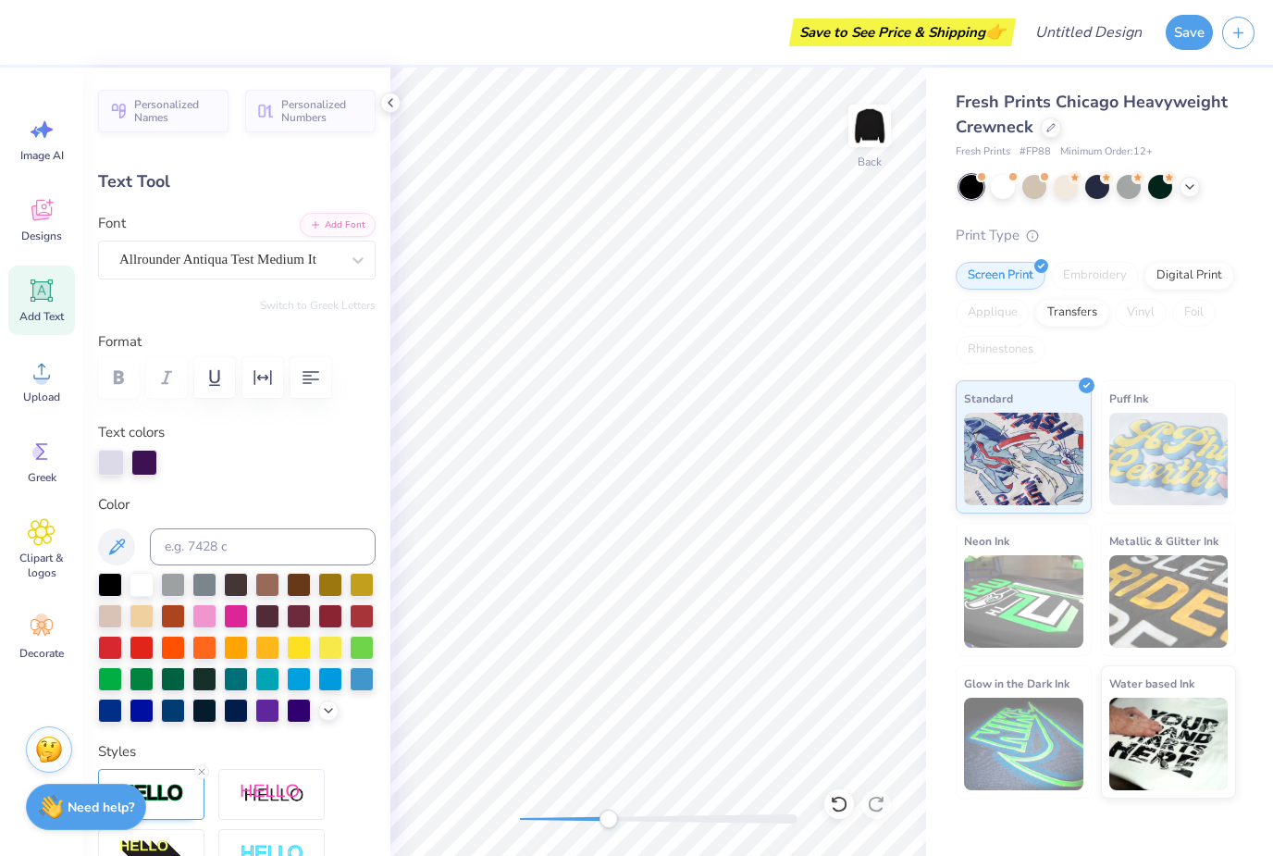
scroll to position [1, 0]
type textarea "S"
type textarea "a"
type textarea "Alpha Delta"
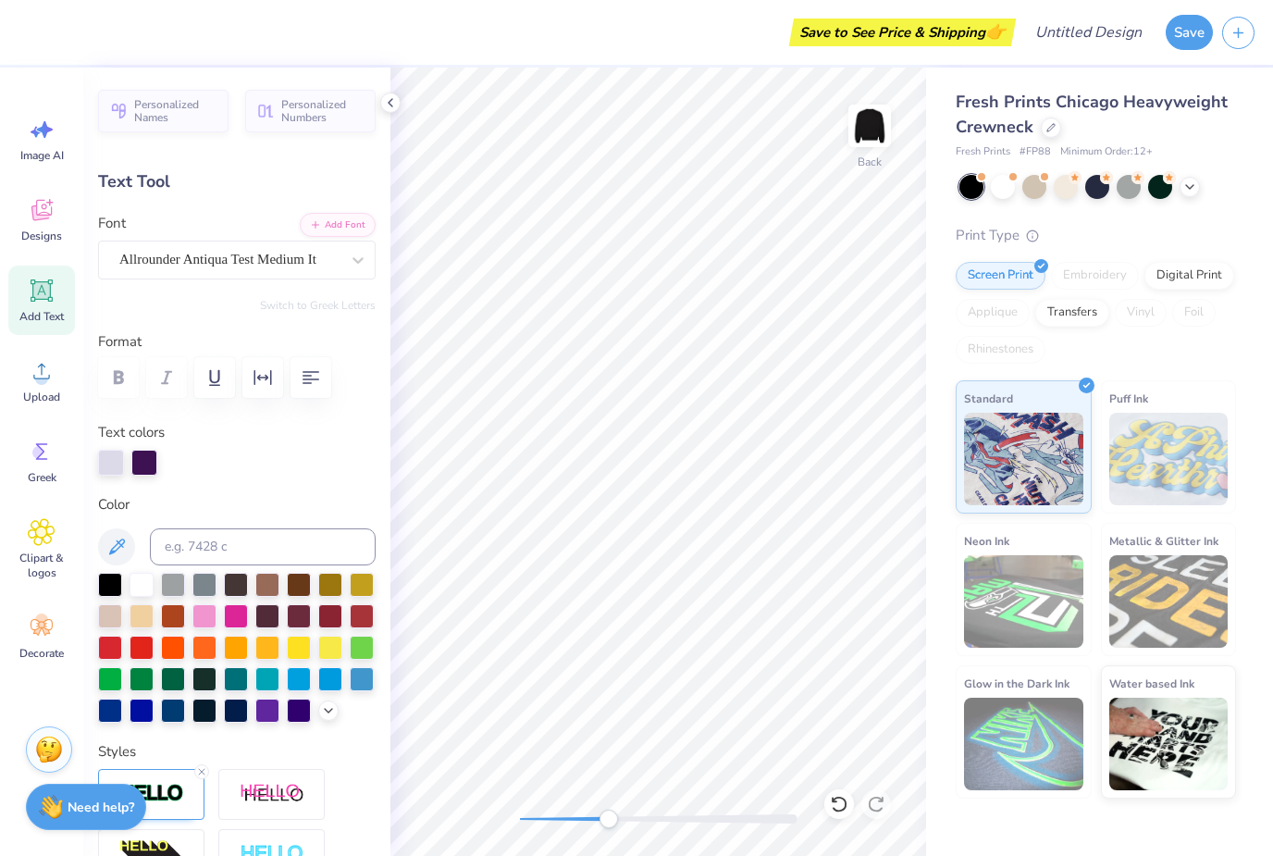
type input "0.0"
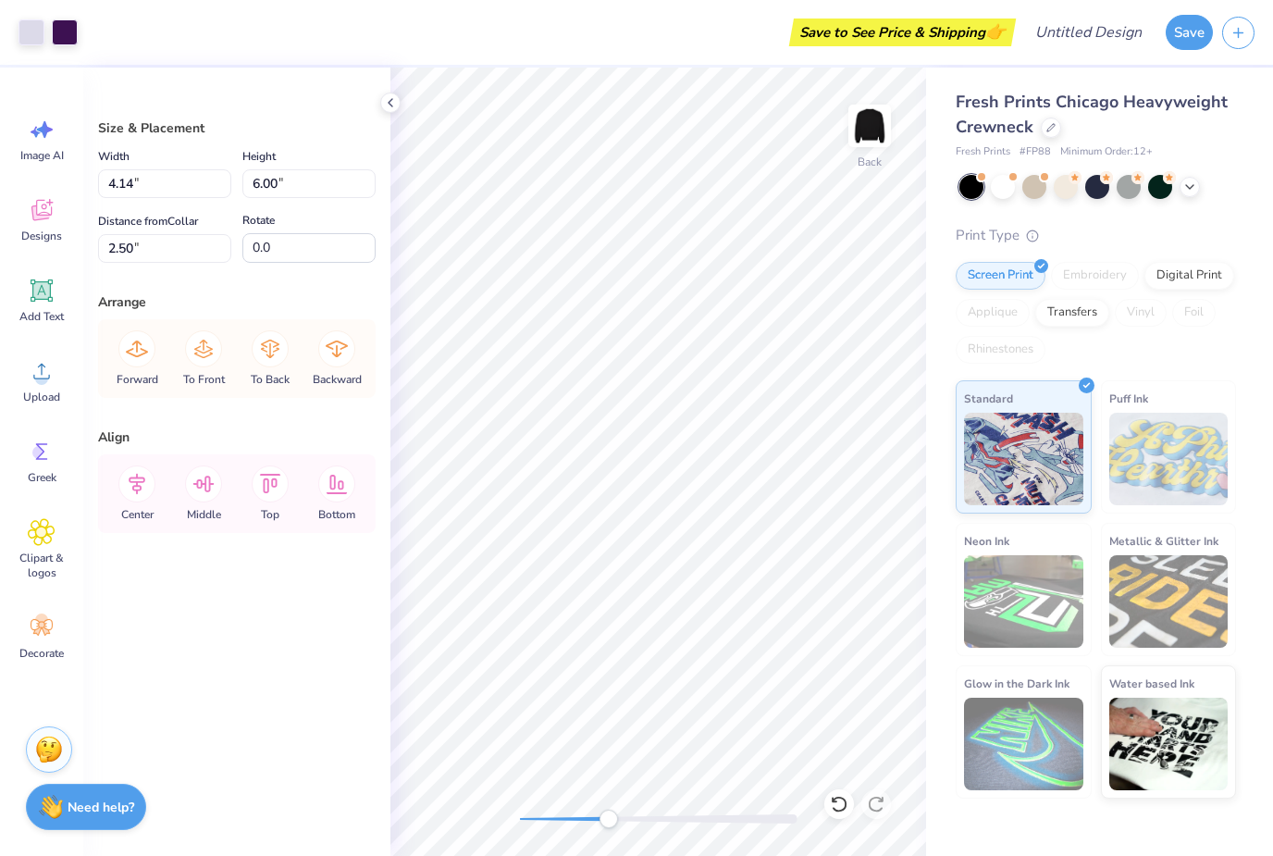
click at [36, 453] on circle at bounding box center [38, 452] width 13 height 13
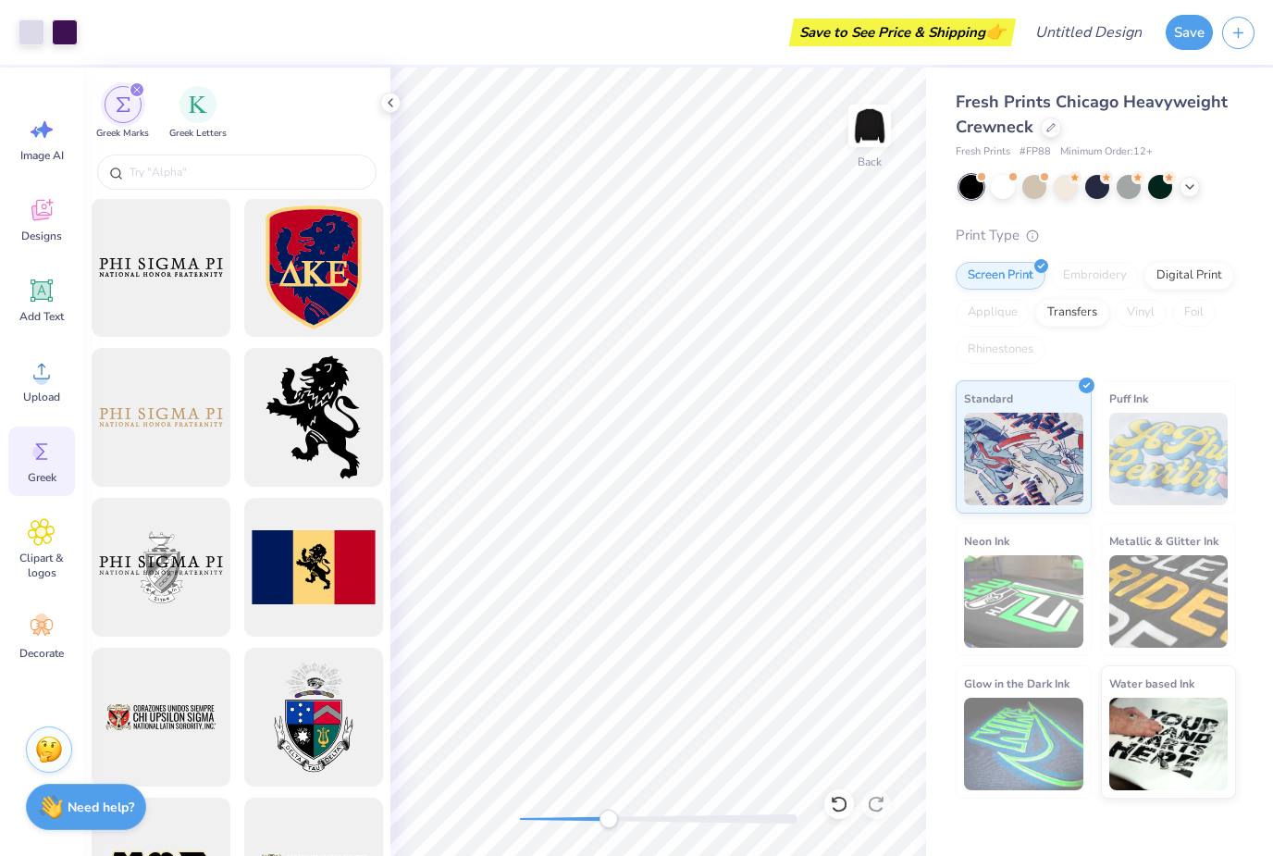
scroll to position [1048, 0]
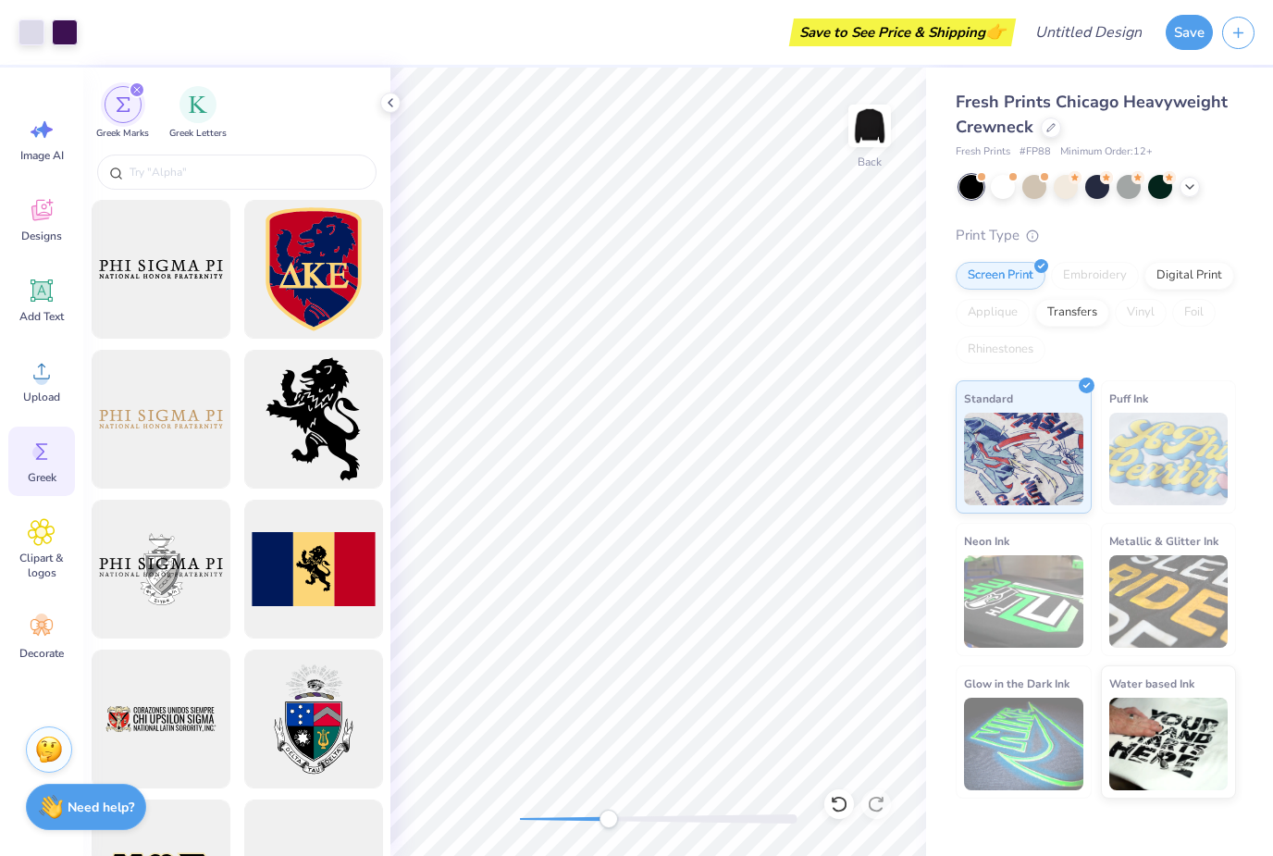
click at [190, 112] on img "filter for Greek Letters" at bounding box center [198, 104] width 19 height 19
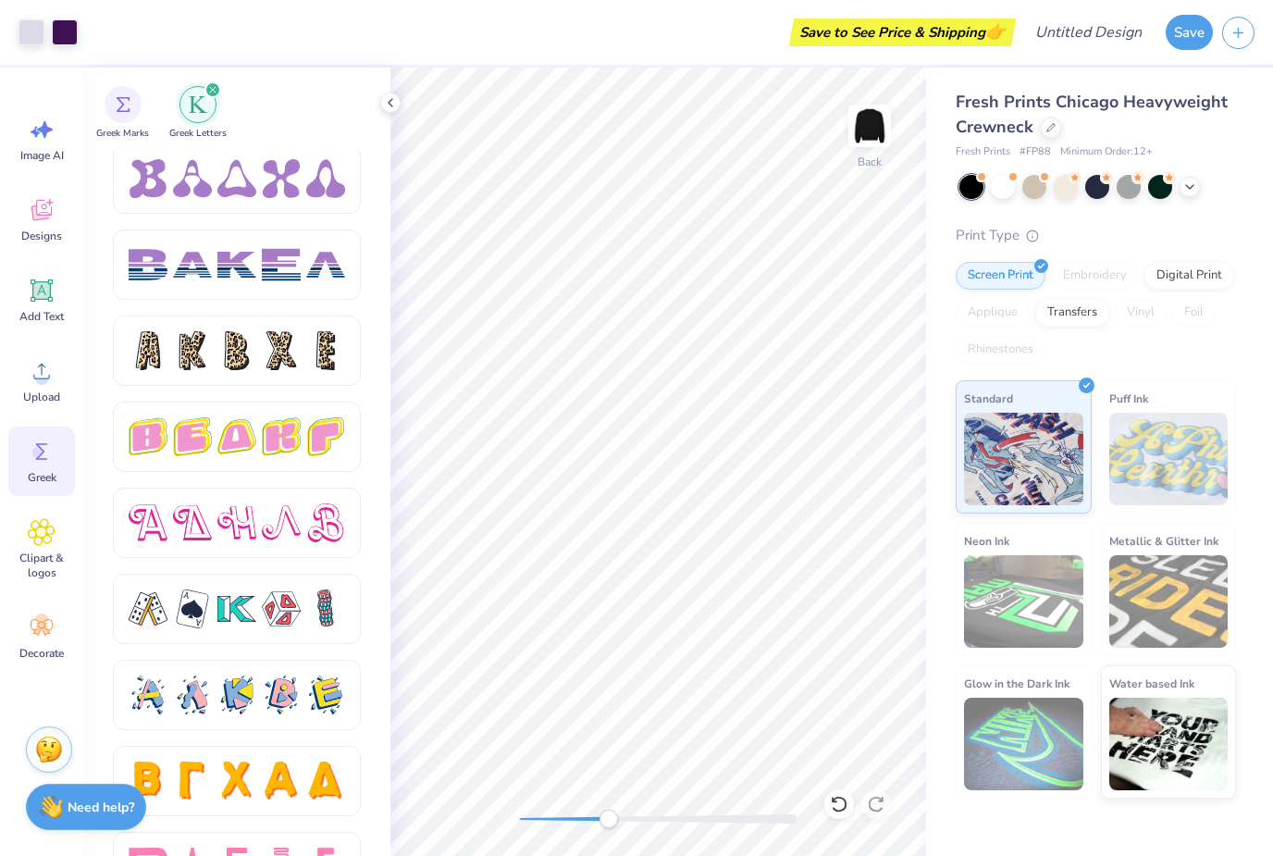
scroll to position [2932, 0]
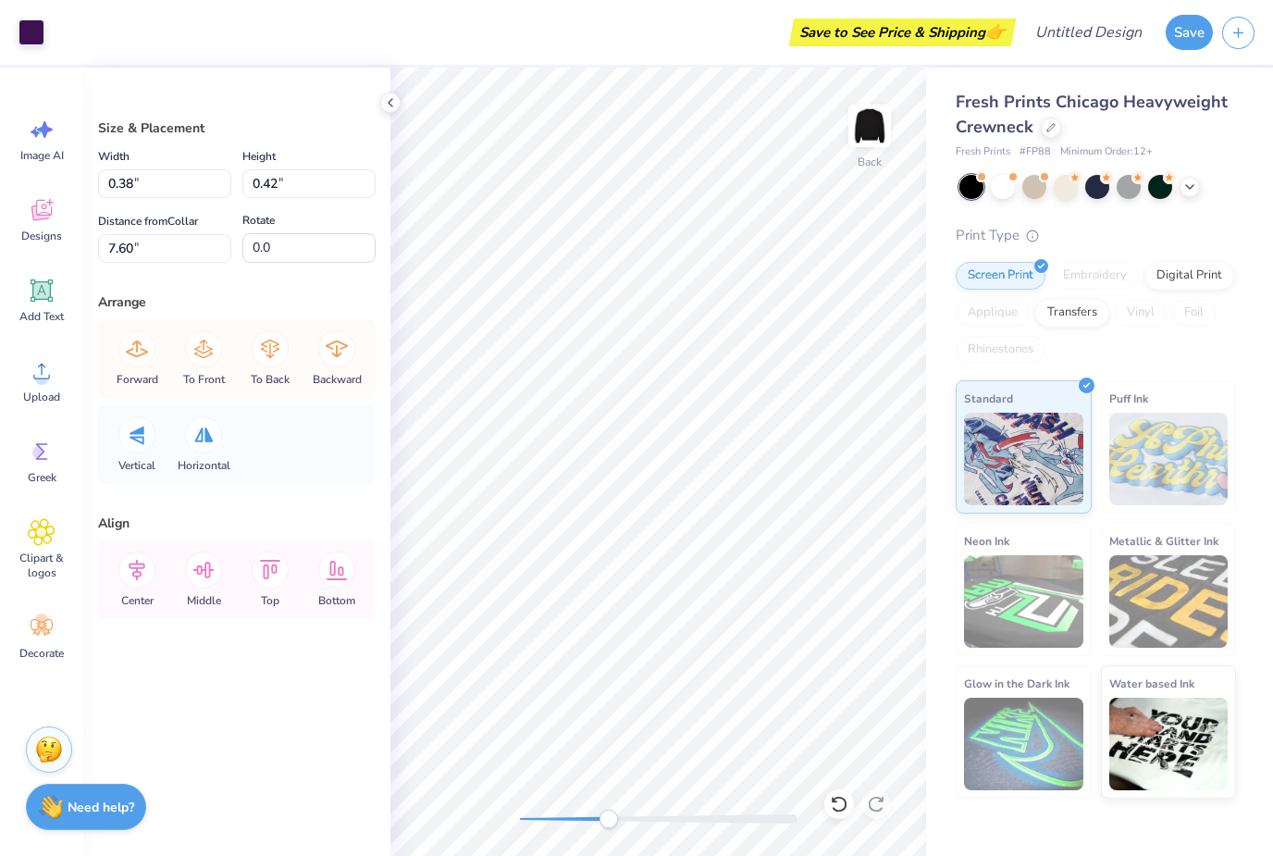
type input "0.37"
type input "0.40"
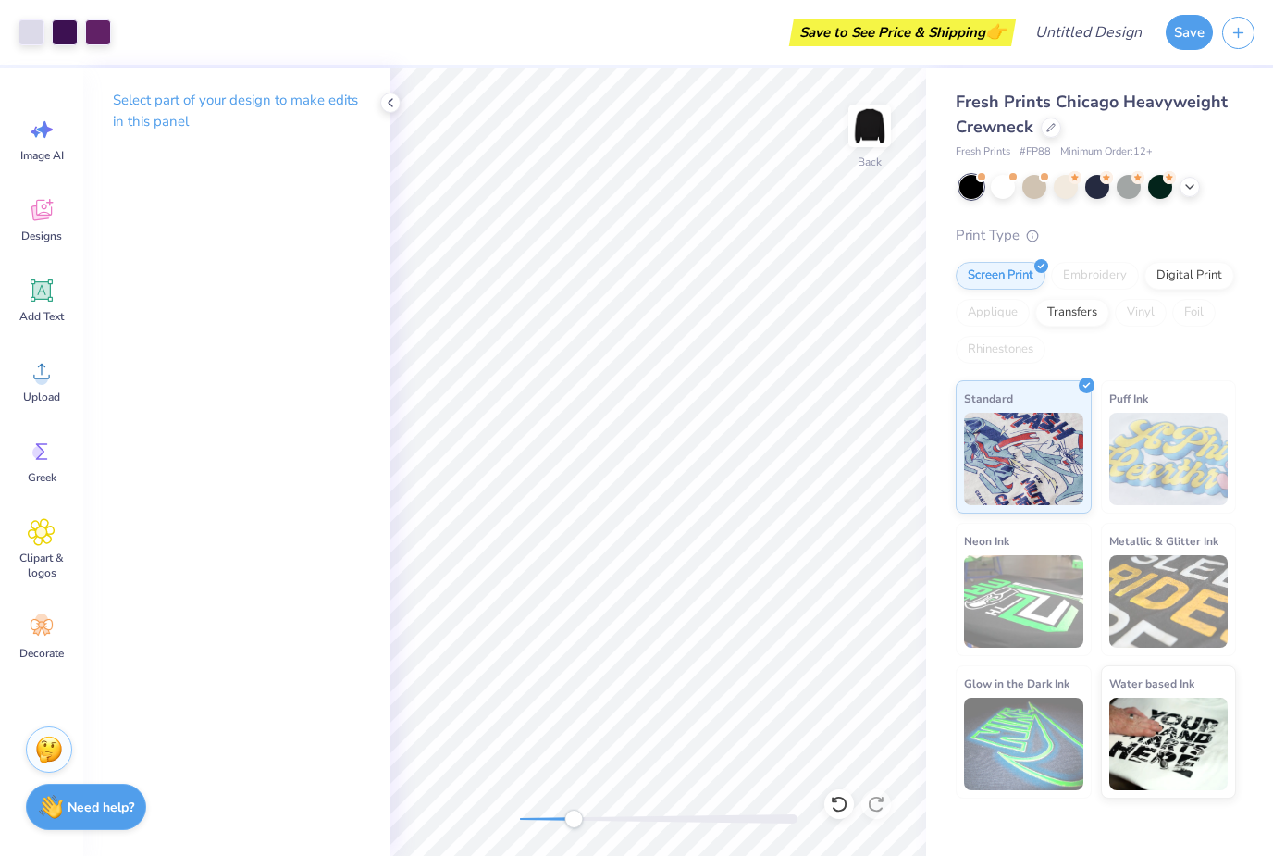
click at [45, 384] on icon at bounding box center [42, 371] width 28 height 28
click at [43, 448] on circle at bounding box center [38, 452] width 13 height 13
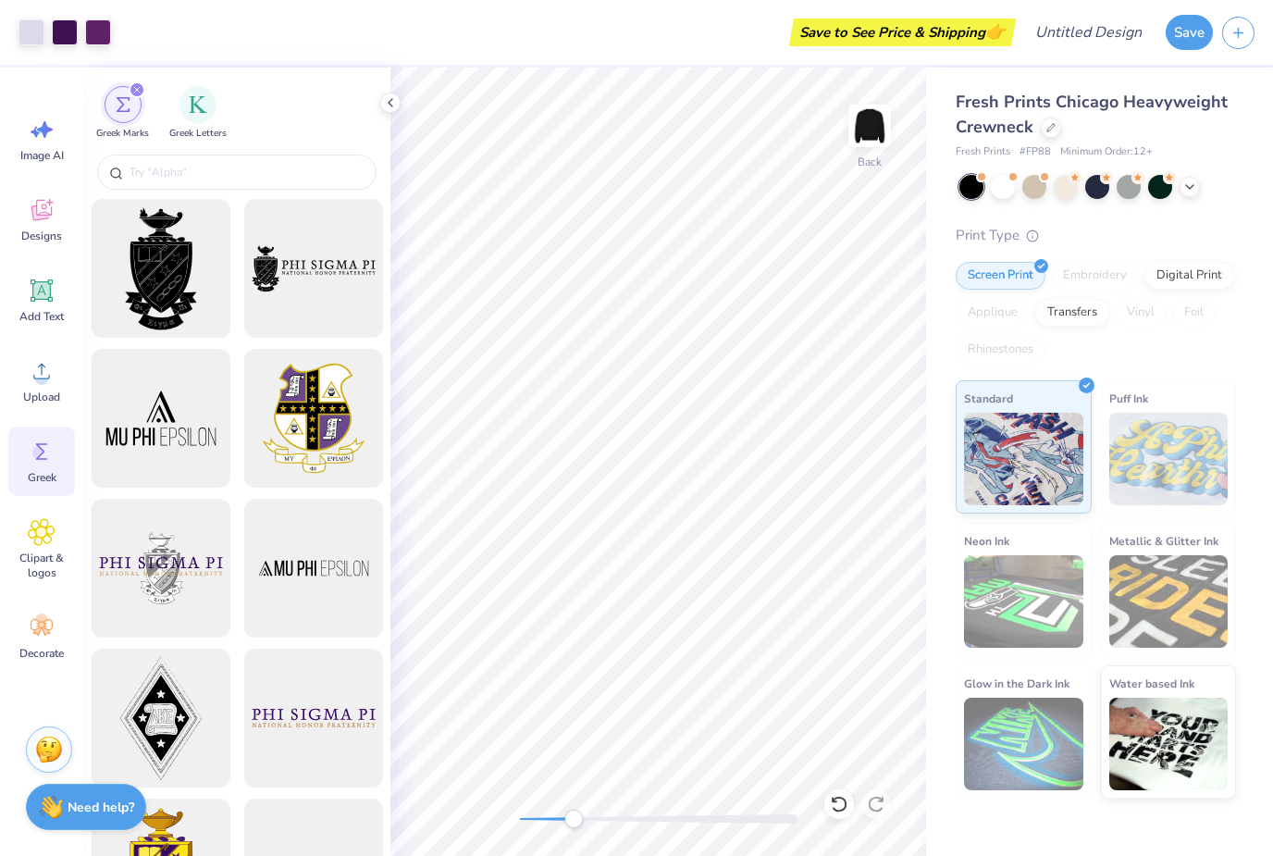
scroll to position [0, 0]
click at [198, 111] on img "filter for Greek Letters" at bounding box center [198, 104] width 19 height 19
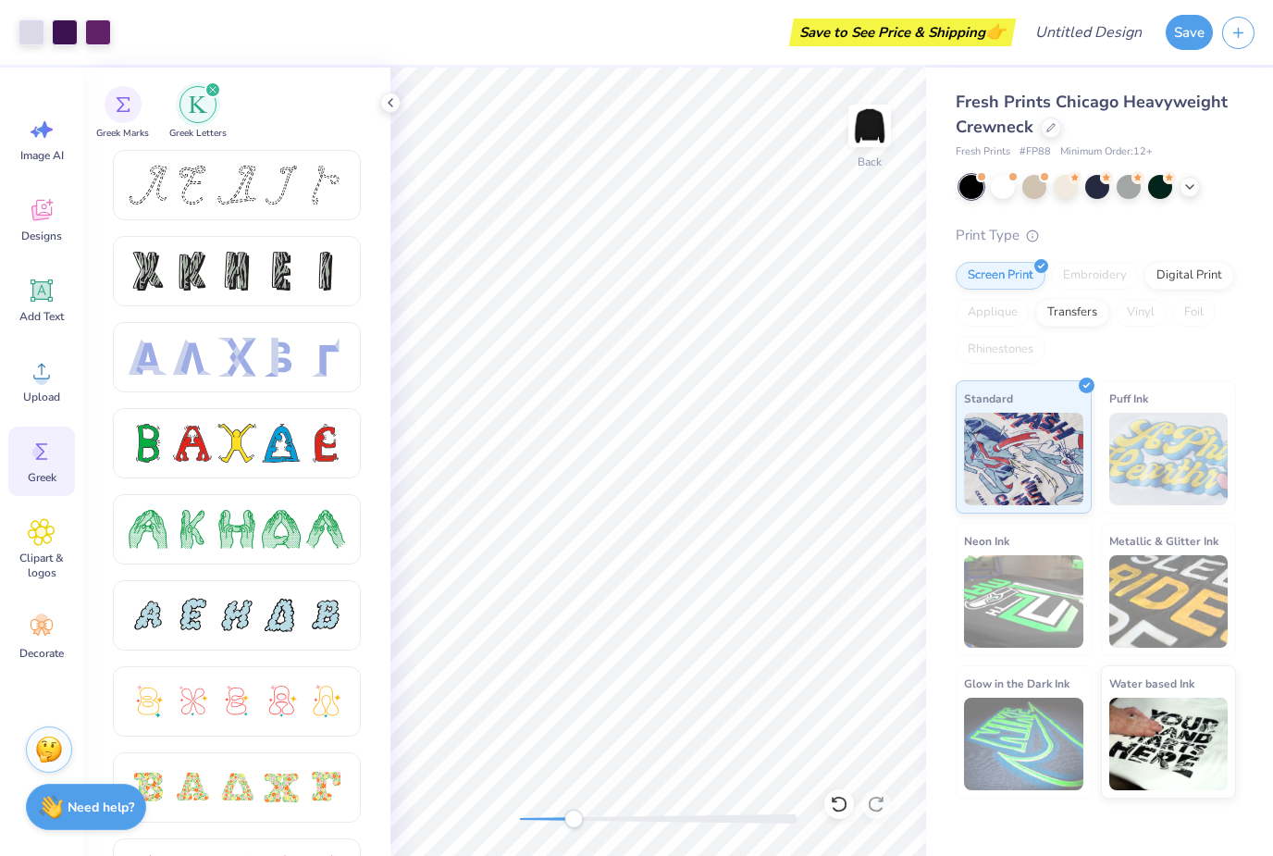
click at [58, 224] on div "Designs" at bounding box center [41, 219] width 67 height 69
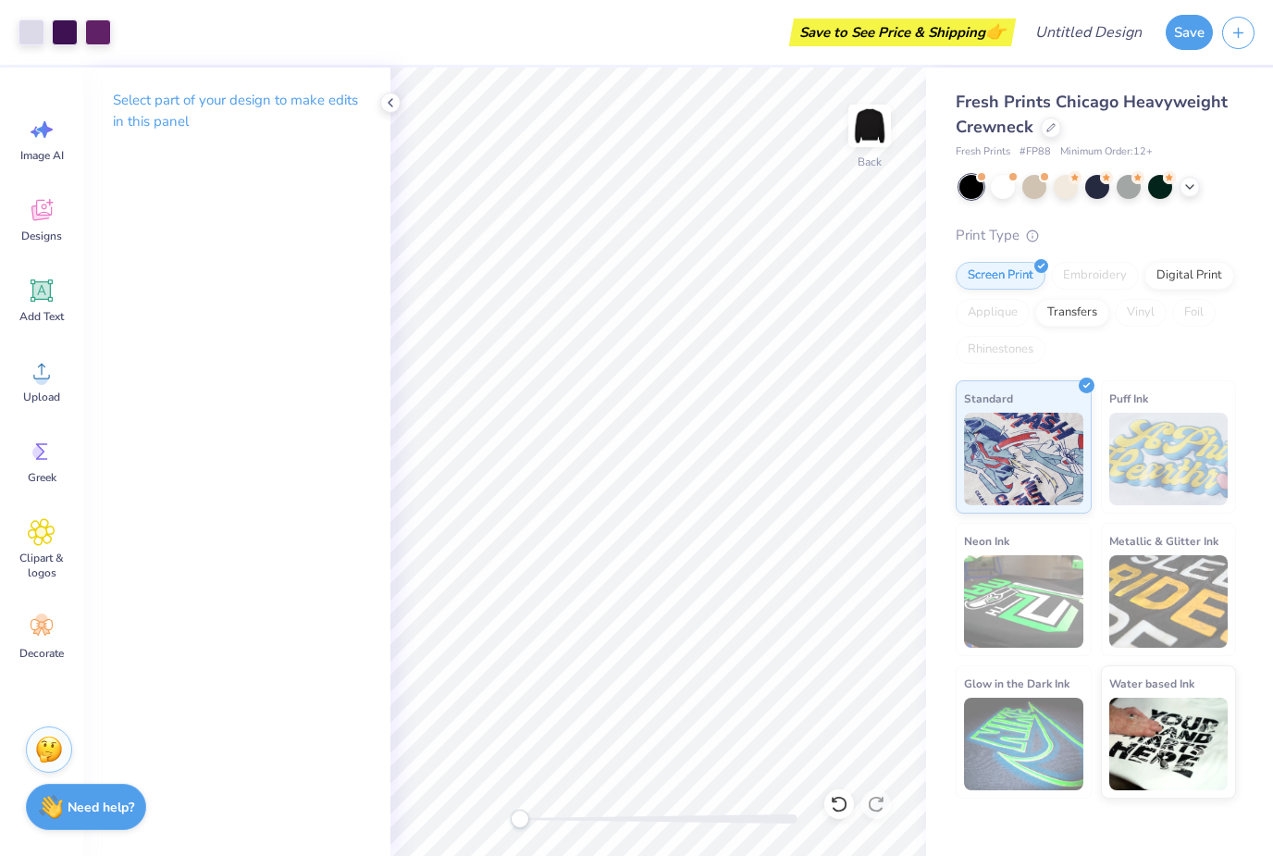
click at [1186, 186] on icon at bounding box center [1190, 187] width 15 height 15
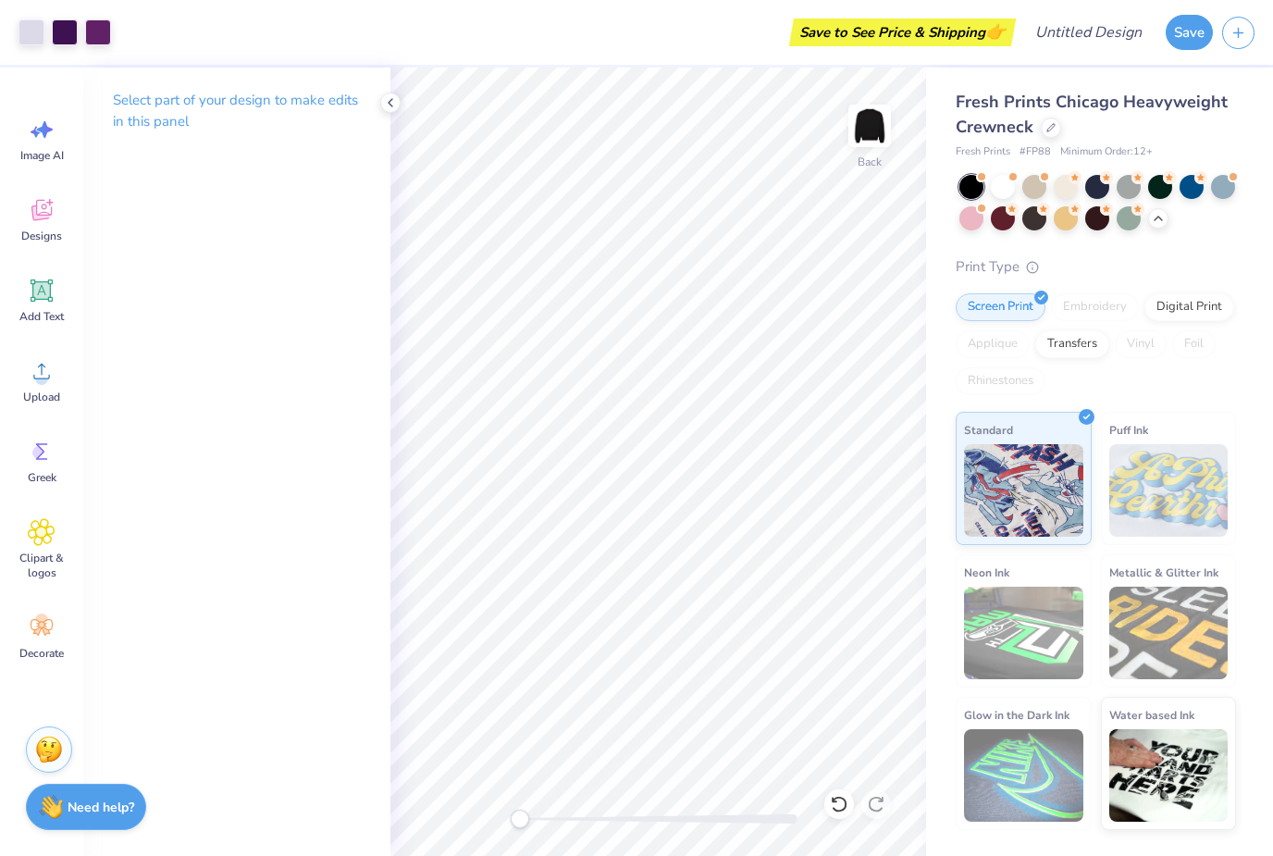
click at [1152, 192] on div at bounding box center [1160, 187] width 24 height 24
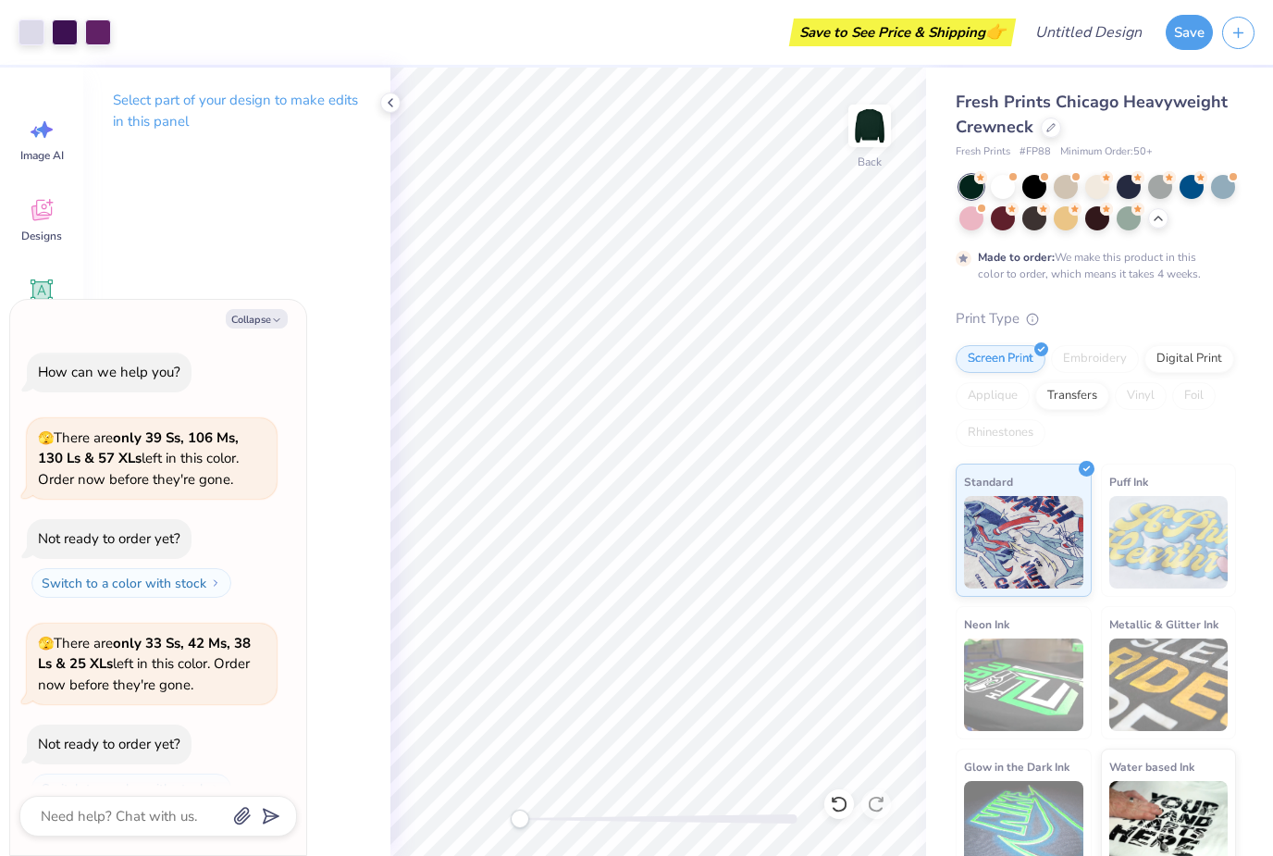
scroll to position [180, 0]
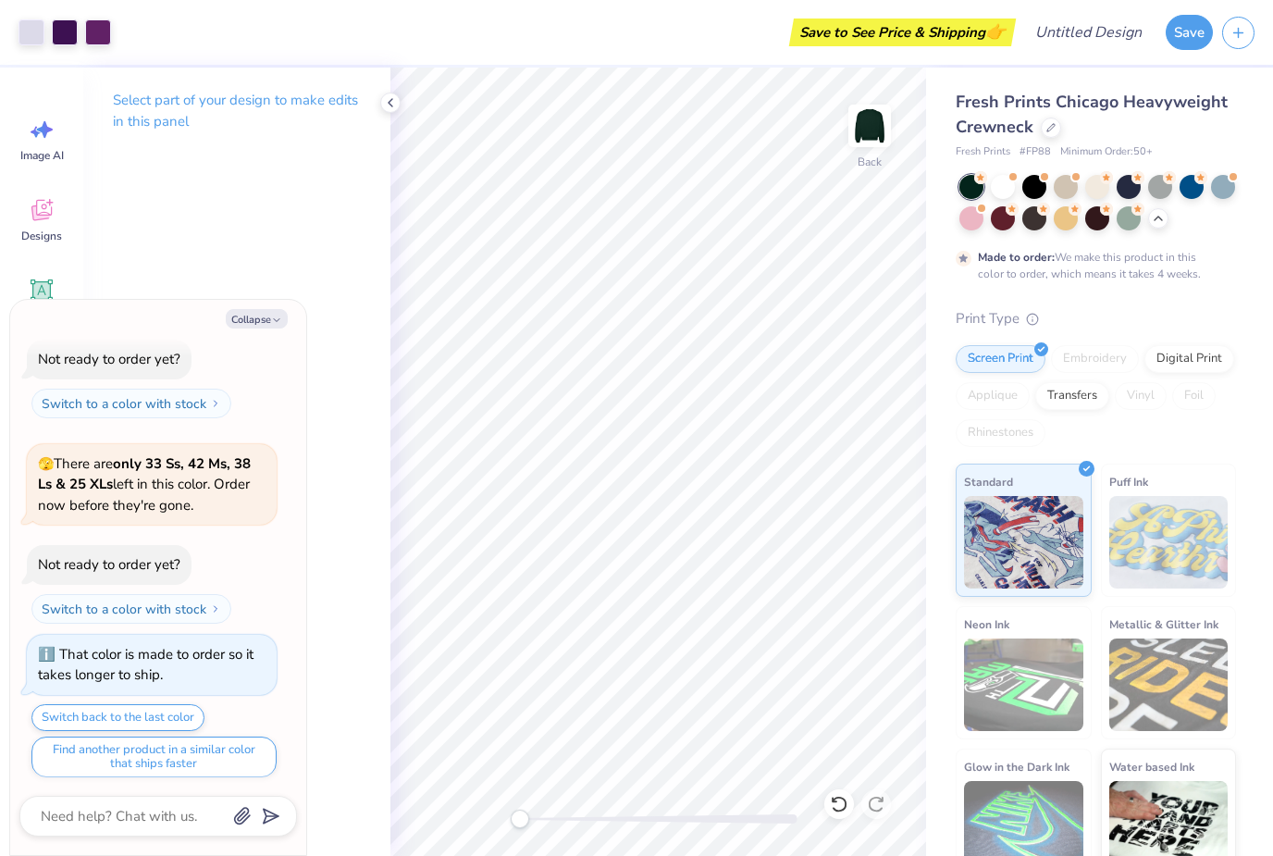
click at [975, 189] on div at bounding box center [972, 187] width 24 height 24
click at [1126, 192] on div at bounding box center [1129, 187] width 24 height 24
click at [1032, 197] on div at bounding box center [1034, 187] width 24 height 24
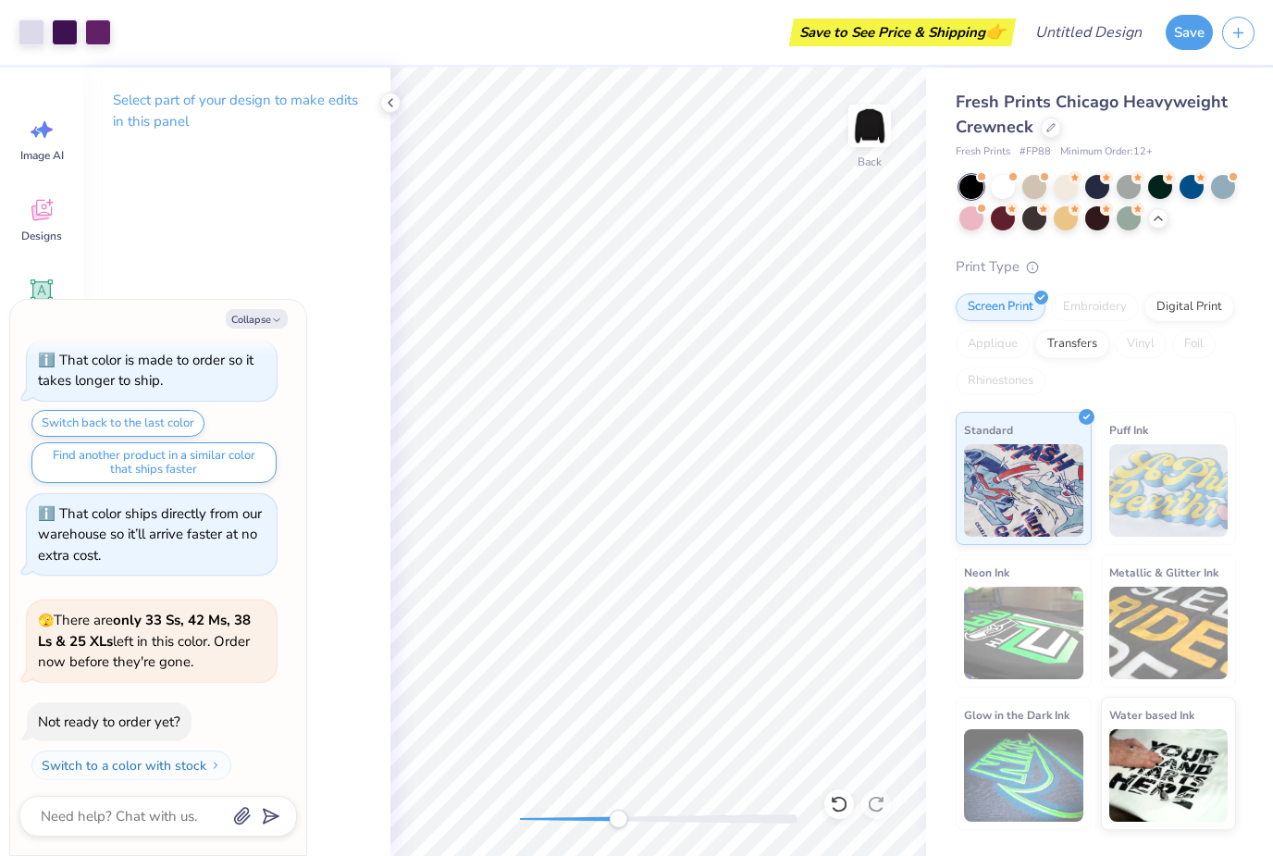
click at [250, 326] on button "Collapse" at bounding box center [257, 318] width 62 height 19
type textarea "x"
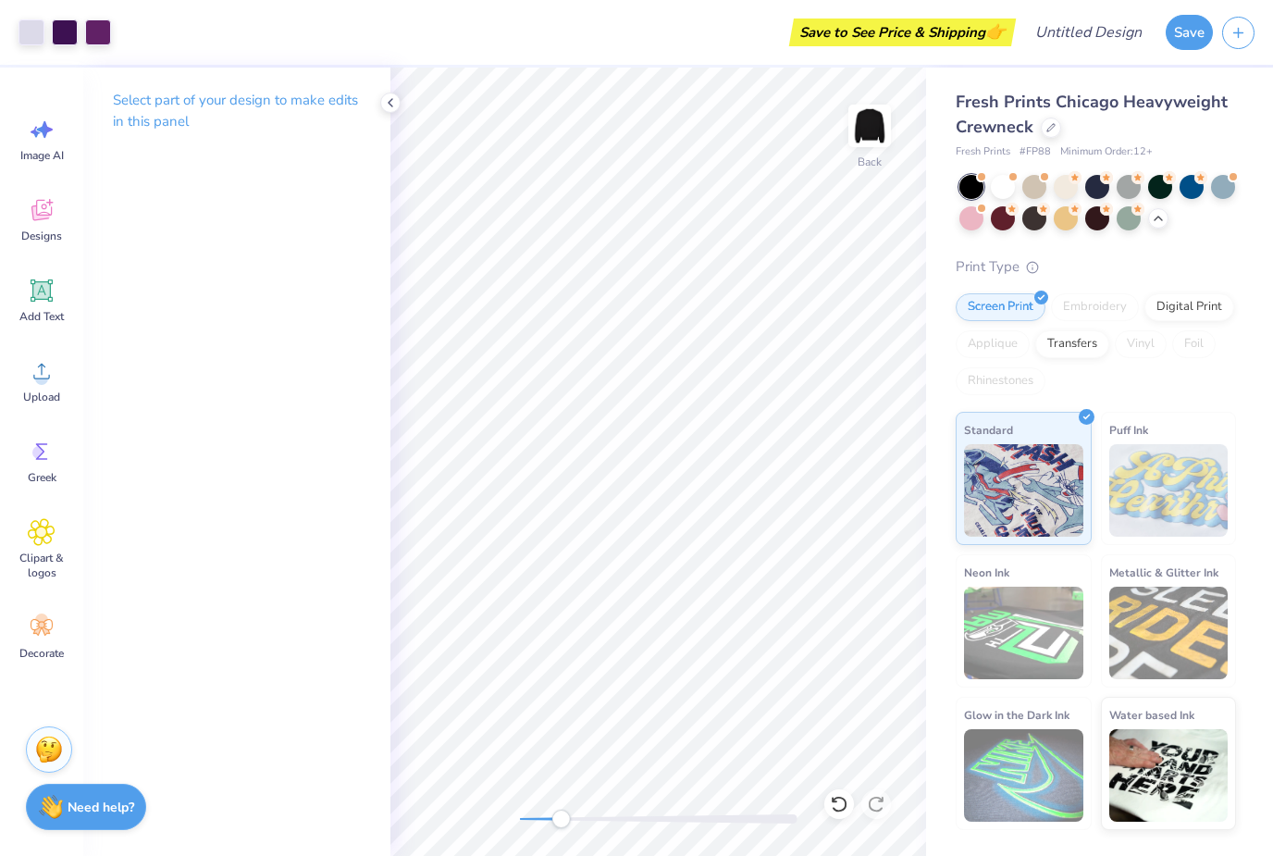
click at [39, 312] on span "Add Text" at bounding box center [41, 316] width 44 height 15
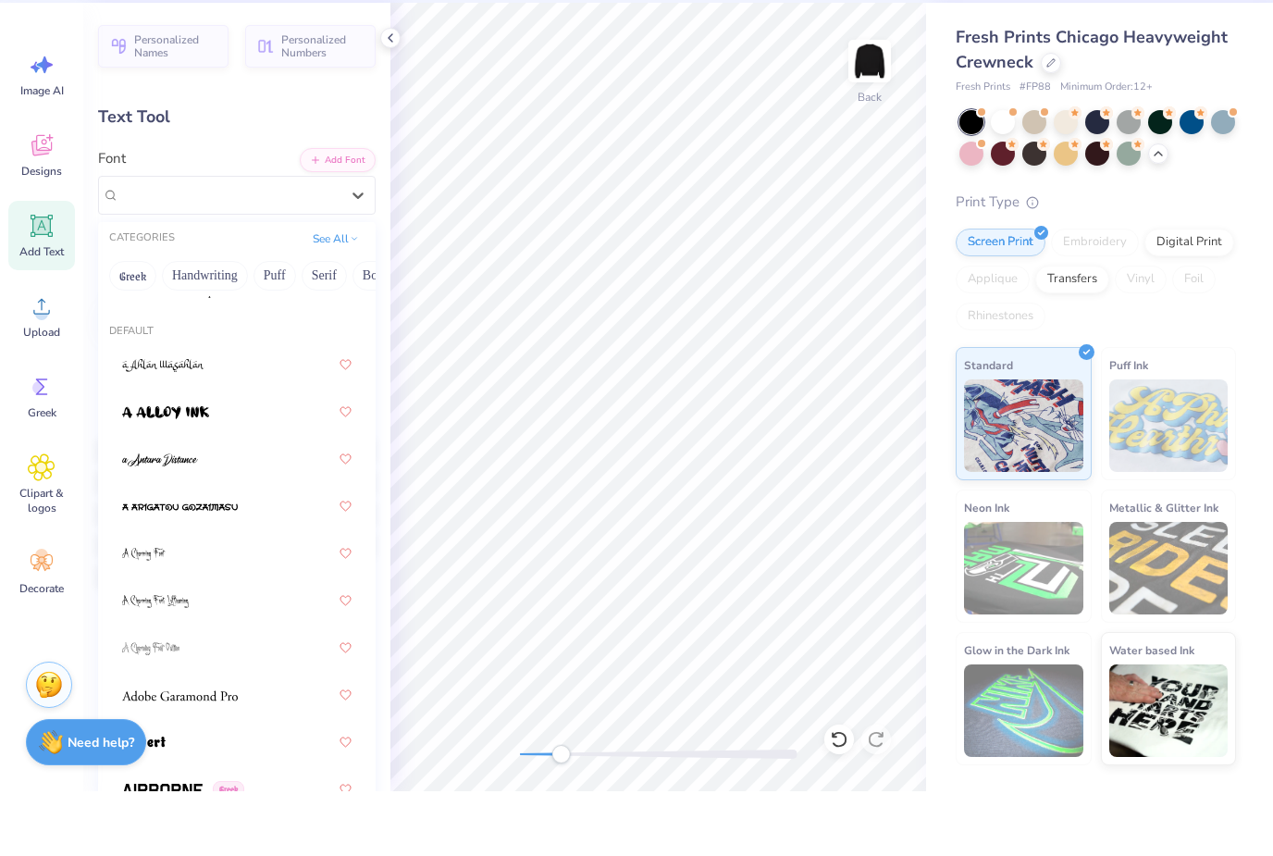
scroll to position [41, 0]
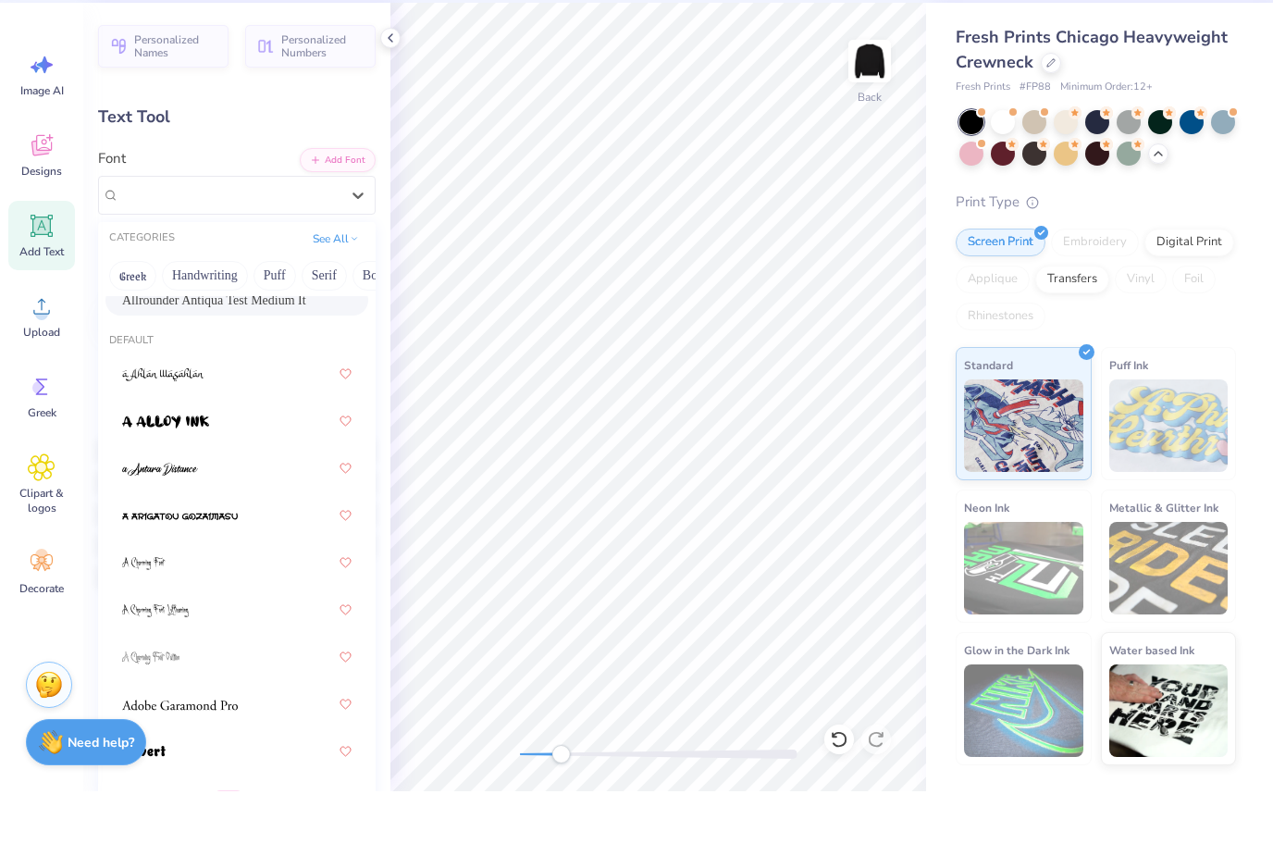
click at [258, 355] on span "Allrounder Antiqua Test Medium It" at bounding box center [214, 364] width 184 height 19
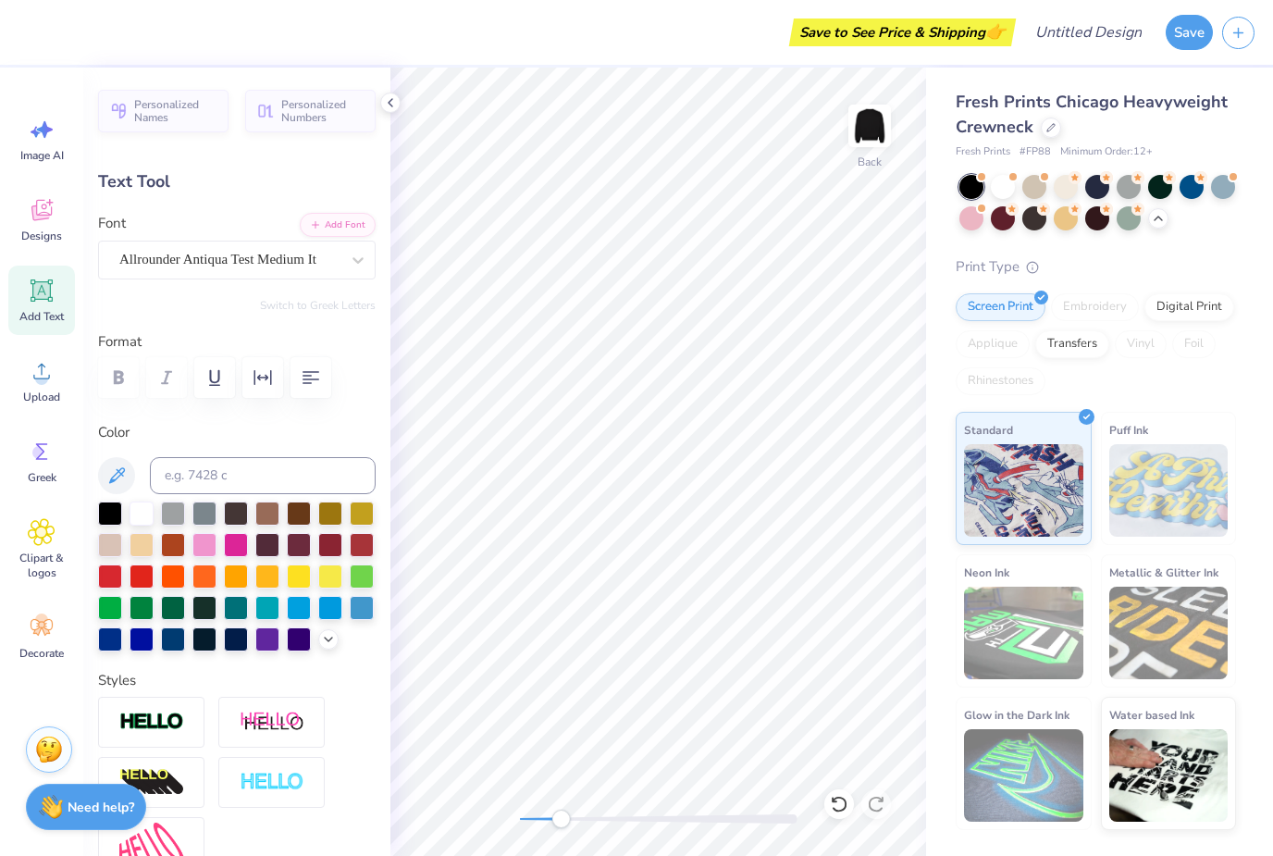
scroll to position [0, 1]
type textarea "T"
type textarea "AD"
type input "4.16"
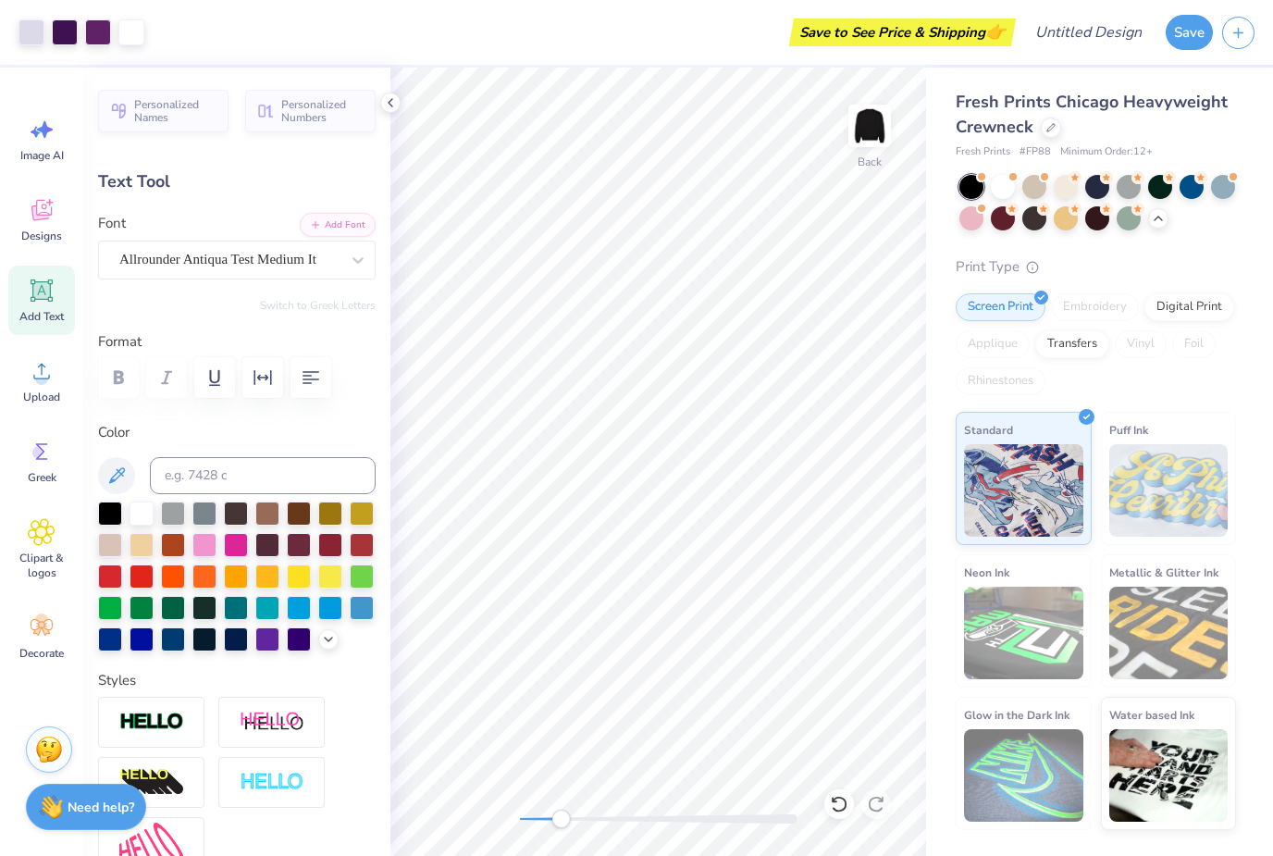
type input "1.82"
type input "9.59"
type input "2.04"
type input "0.89"
type textarea "A"
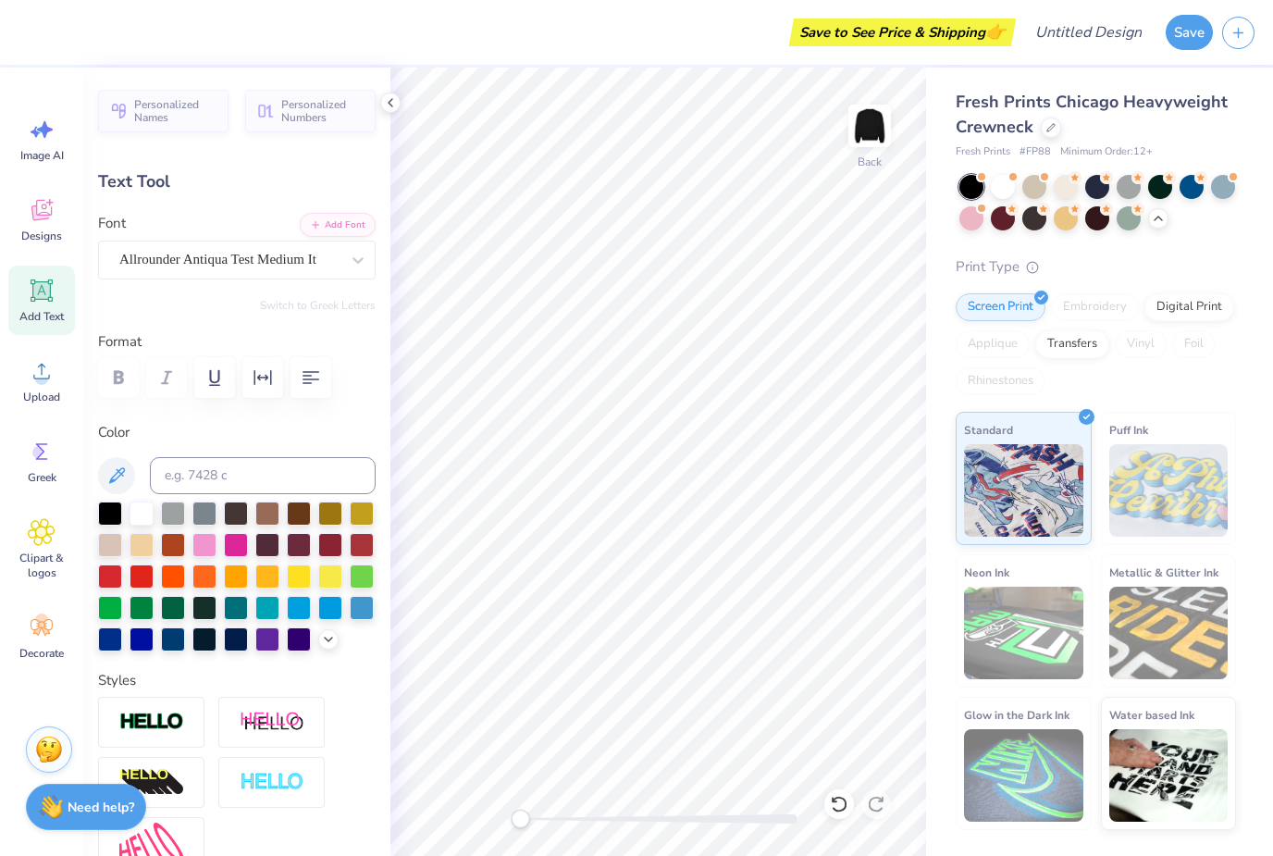
type input "4.98"
type input "4.73"
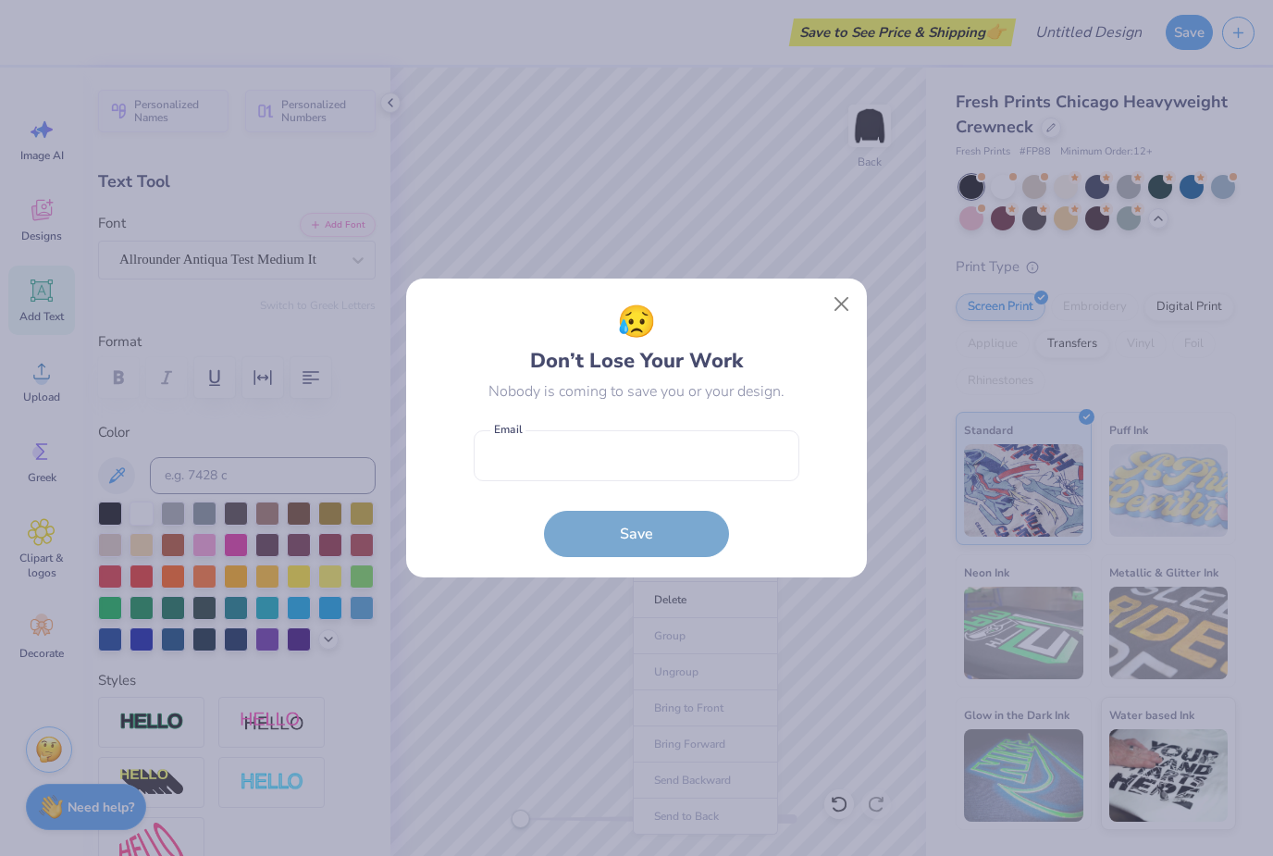
click at [835, 308] on button "Close" at bounding box center [841, 304] width 35 height 35
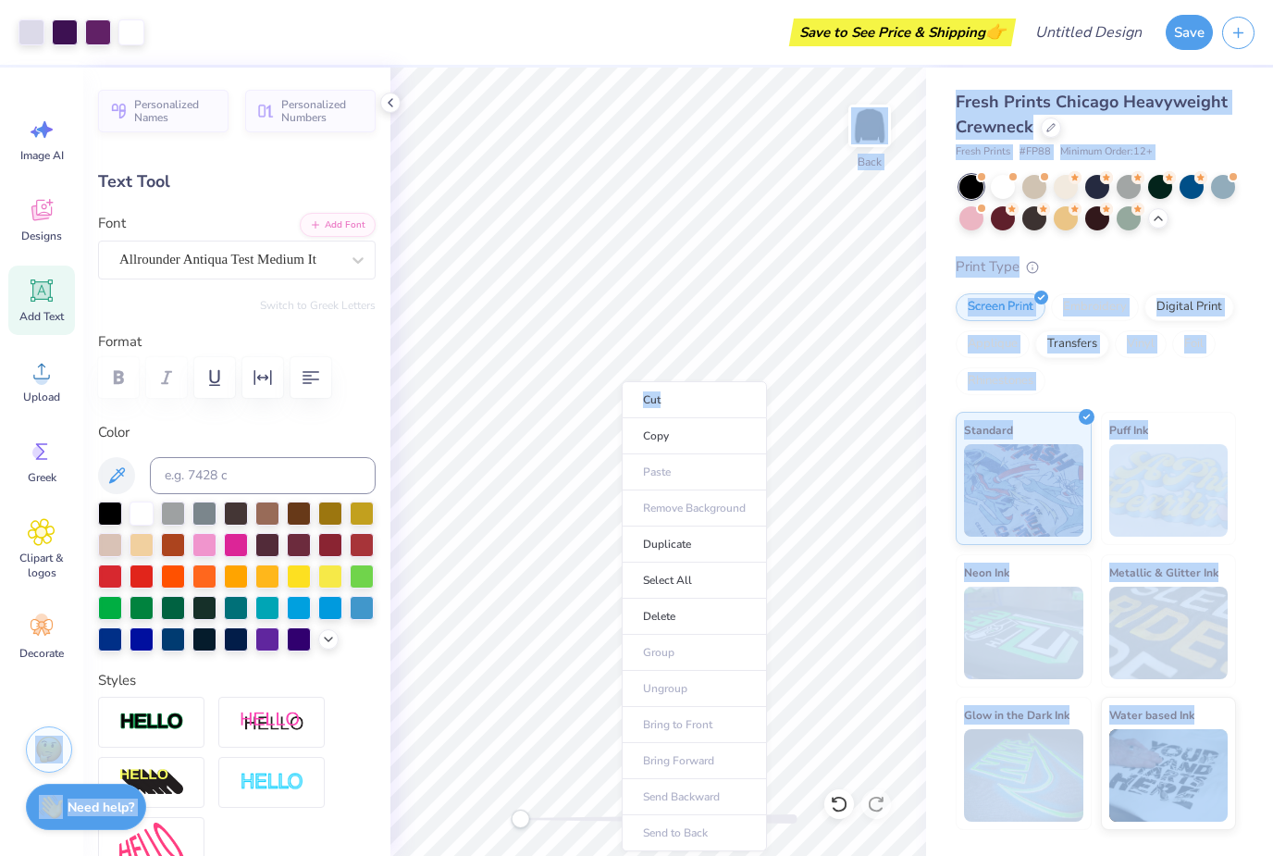
click at [755, 519] on ul "Cut Copy Paste Remove Background Duplicate Select All Delete Group Ungroup Brin…" at bounding box center [694, 616] width 145 height 470
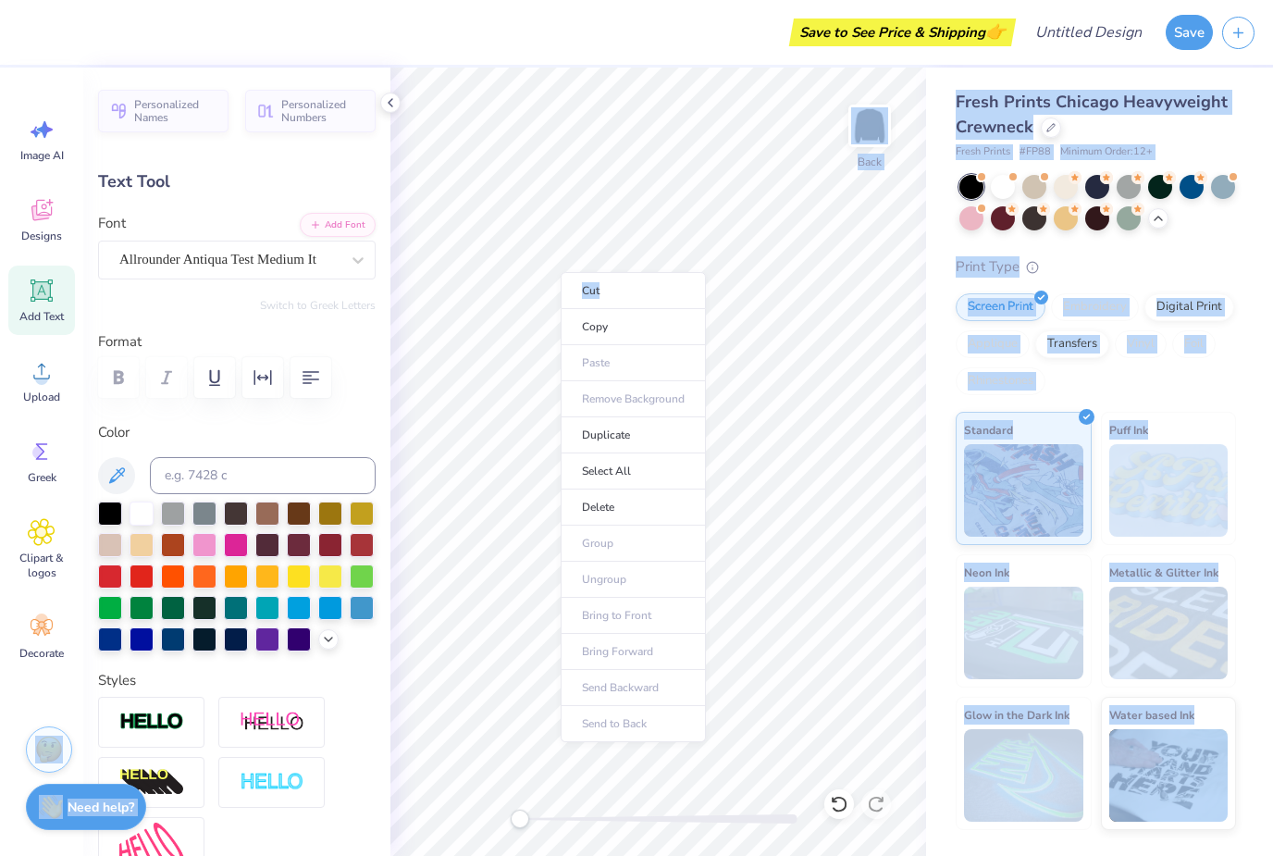
click at [626, 331] on li "Copy" at bounding box center [633, 327] width 145 height 36
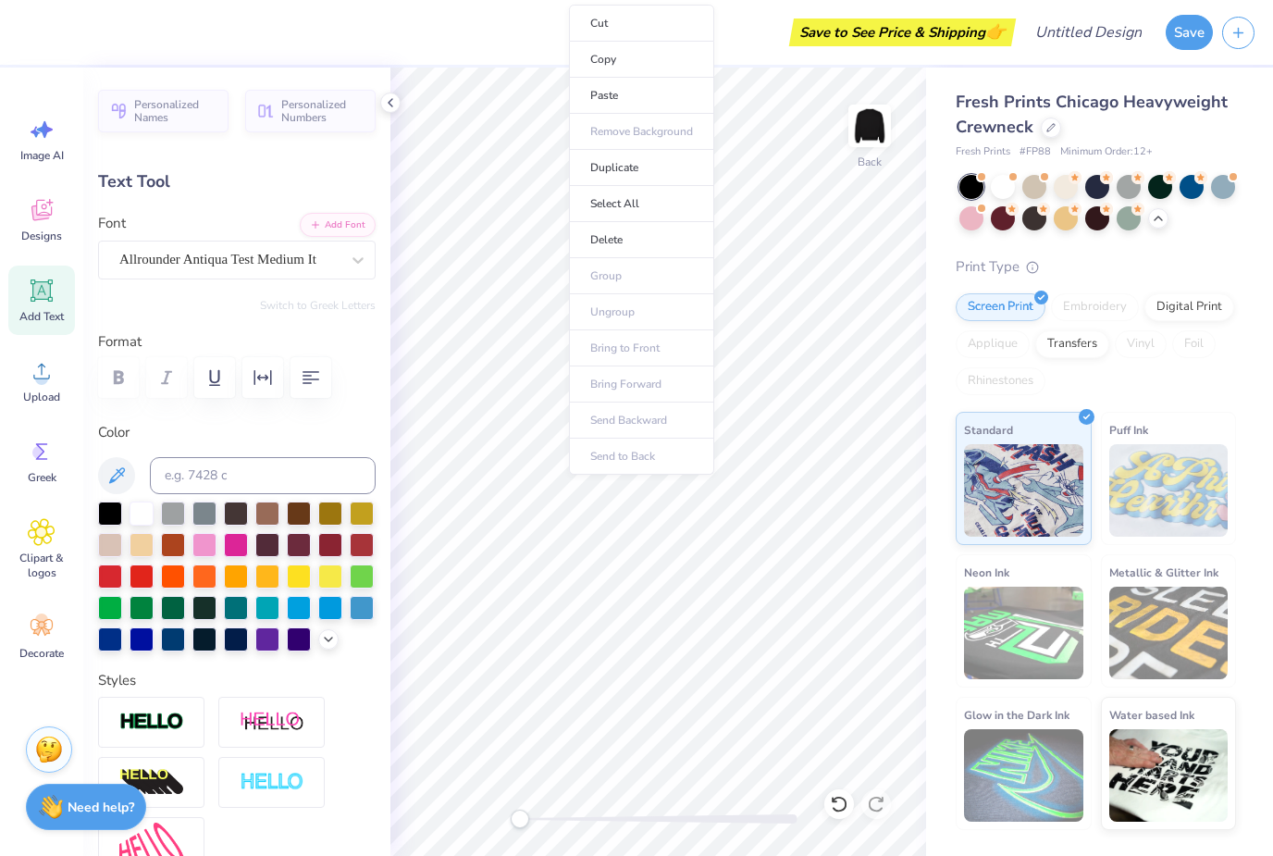
click at [626, 95] on li "Paste" at bounding box center [641, 96] width 145 height 36
type input "1.09"
click at [845, 802] on icon at bounding box center [839, 804] width 16 height 17
click at [845, 801] on icon at bounding box center [839, 804] width 16 height 17
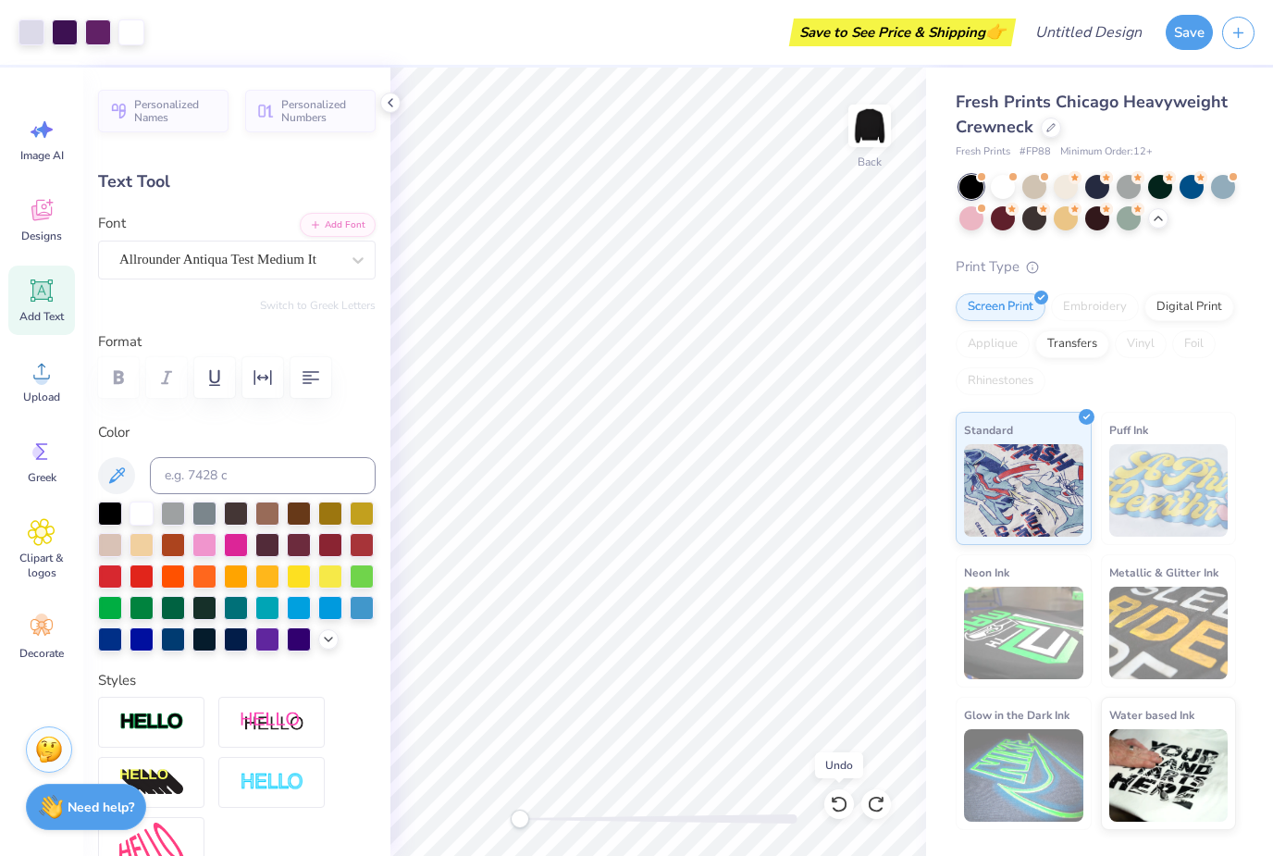
click at [837, 799] on icon at bounding box center [839, 804] width 19 height 19
type input "0.94"
type input "0.89"
type input "9.59"
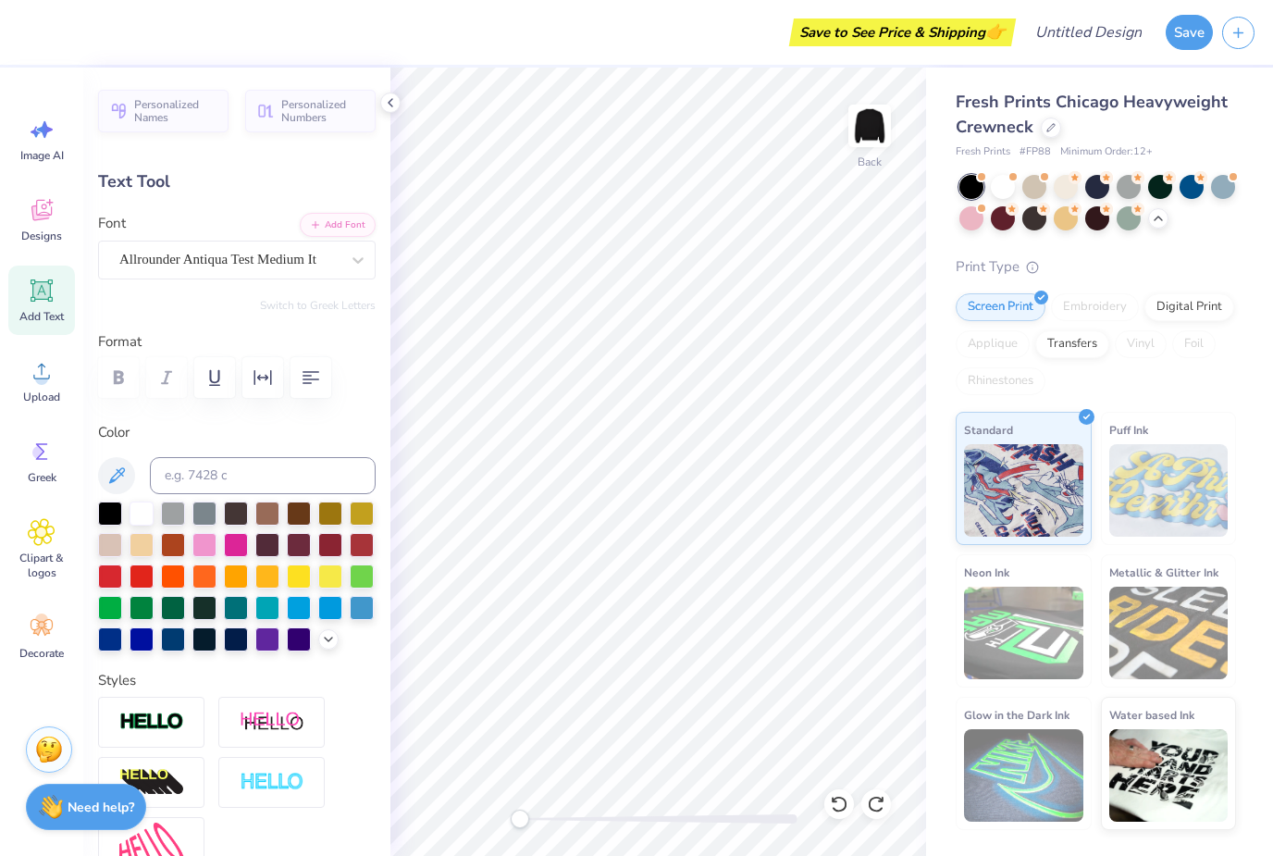
click at [839, 799] on icon at bounding box center [839, 804] width 19 height 19
click at [849, 798] on div at bounding box center [839, 804] width 30 height 30
type input "4.16"
type input "1.82"
click at [848, 798] on icon at bounding box center [839, 804] width 19 height 19
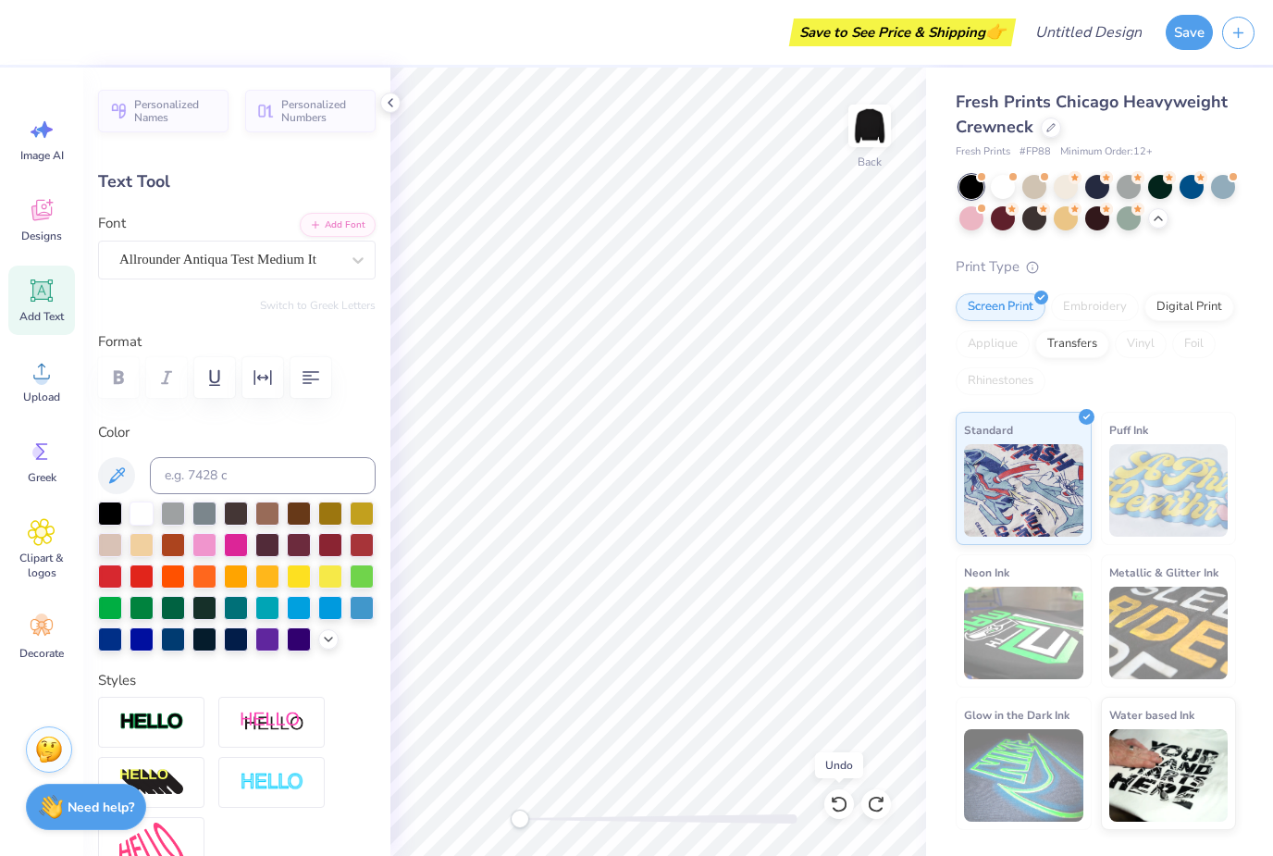
click at [849, 805] on div at bounding box center [839, 804] width 30 height 30
type input "5.95"
type input "1.72"
type input "9.64"
click at [847, 803] on icon at bounding box center [839, 804] width 16 height 17
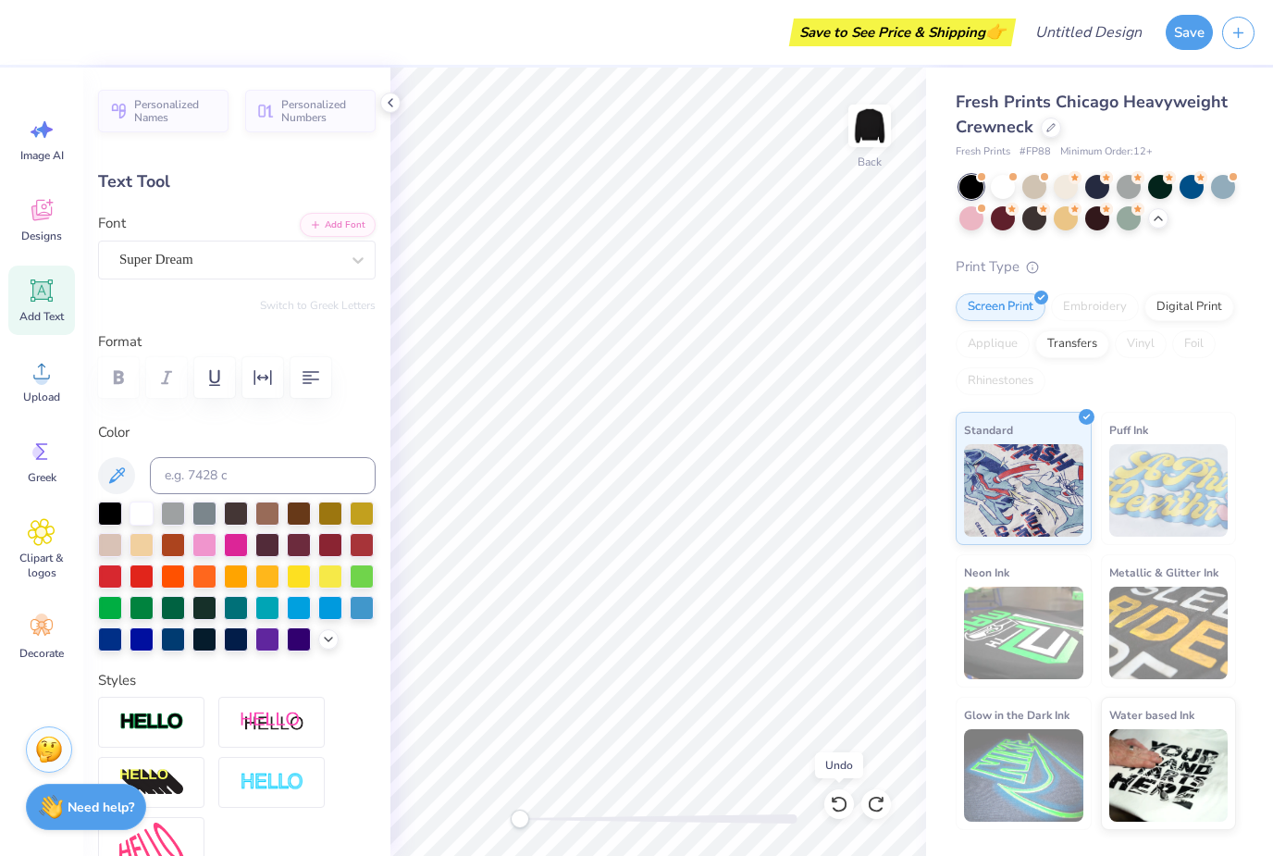
click at [846, 805] on icon at bounding box center [839, 804] width 16 height 17
click at [874, 799] on icon at bounding box center [876, 804] width 16 height 17
click at [341, 295] on div "Personalized Names Personalized Numbers Text Tool Add Font Font Super Dream Swi…" at bounding box center [236, 462] width 307 height 788
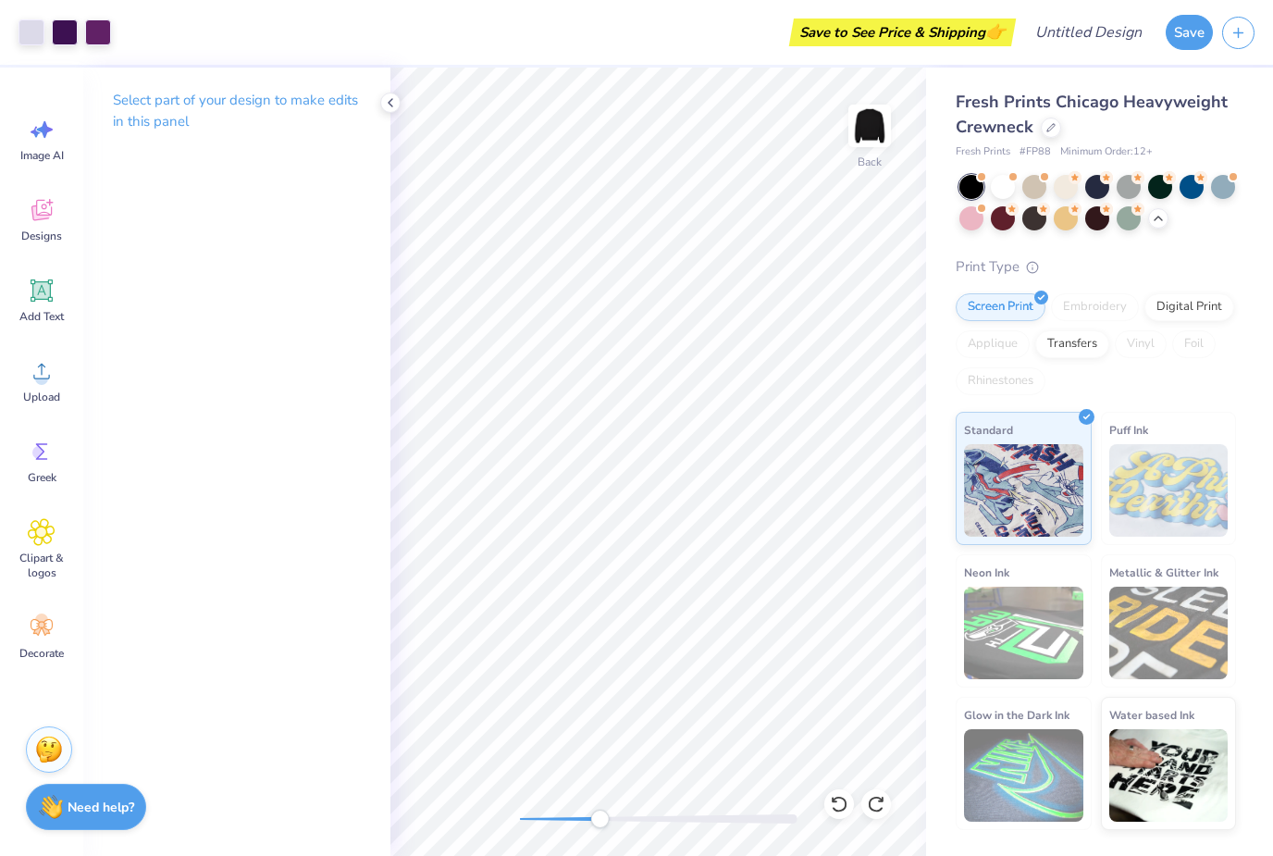
click at [44, 304] on icon at bounding box center [42, 291] width 28 height 28
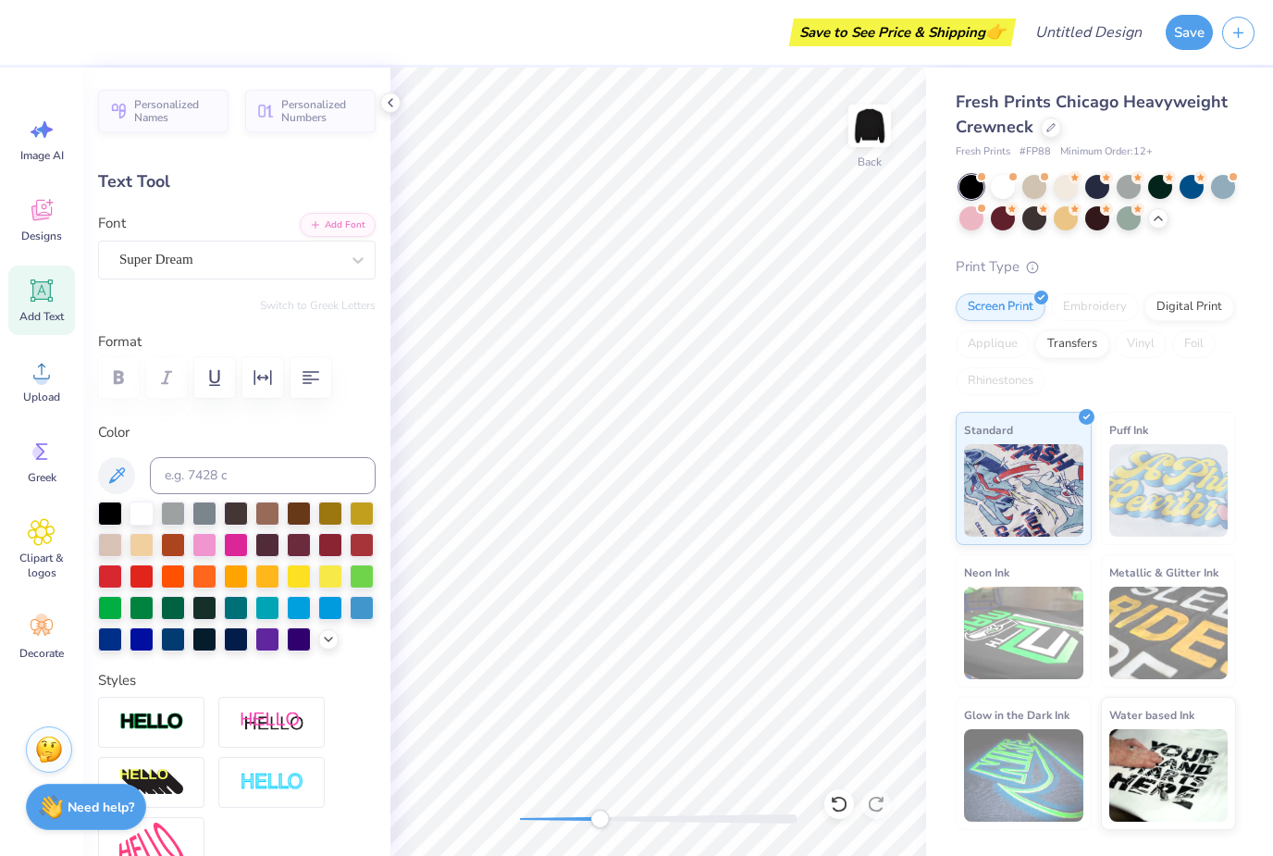
click at [332, 314] on div "Personalized Names Personalized Numbers Text Tool Add Font Font Super Dream Swi…" at bounding box center [236, 462] width 307 height 788
click at [338, 315] on div "Personalized Names Personalized Numbers Text Tool Add Font Font Super Dream Swi…" at bounding box center [236, 462] width 307 height 788
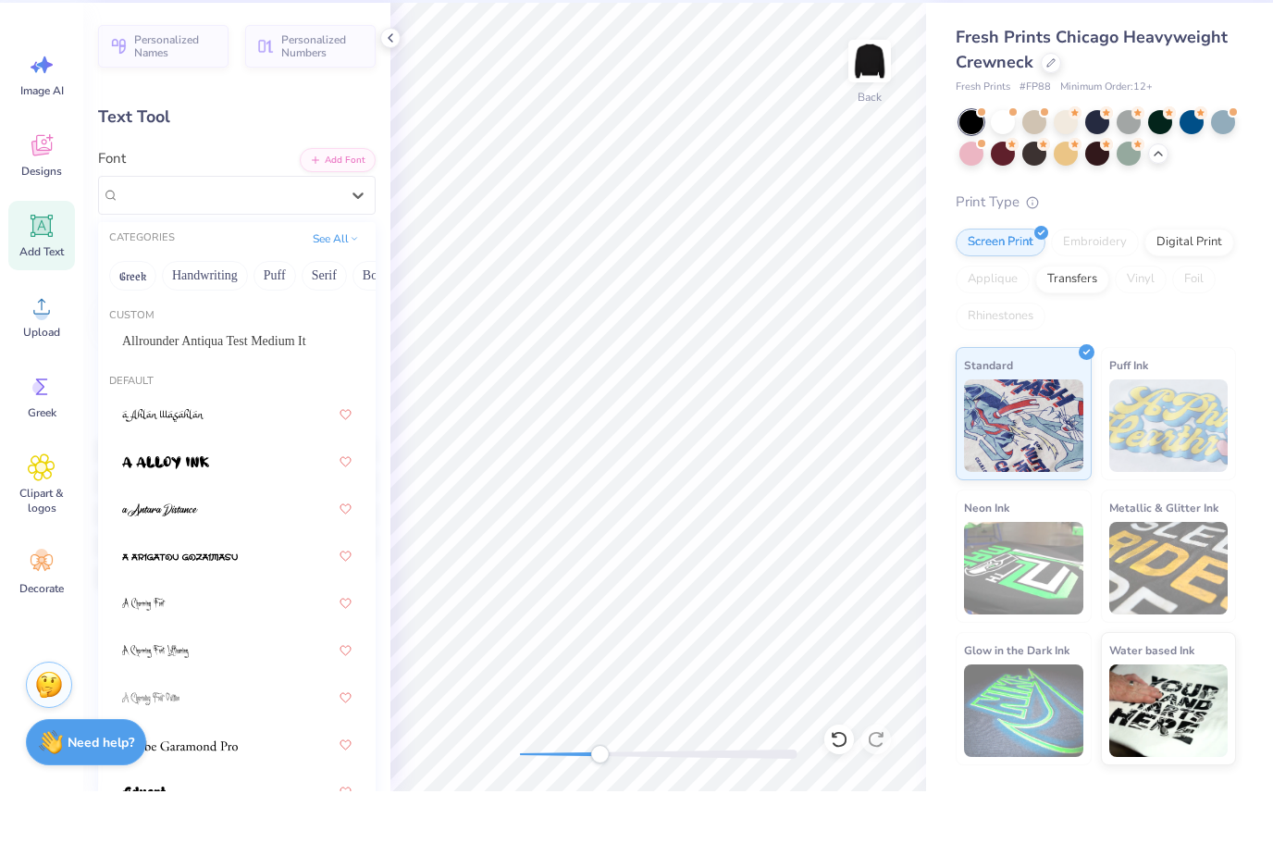
click at [128, 326] on button "Greek" at bounding box center [132, 341] width 47 height 30
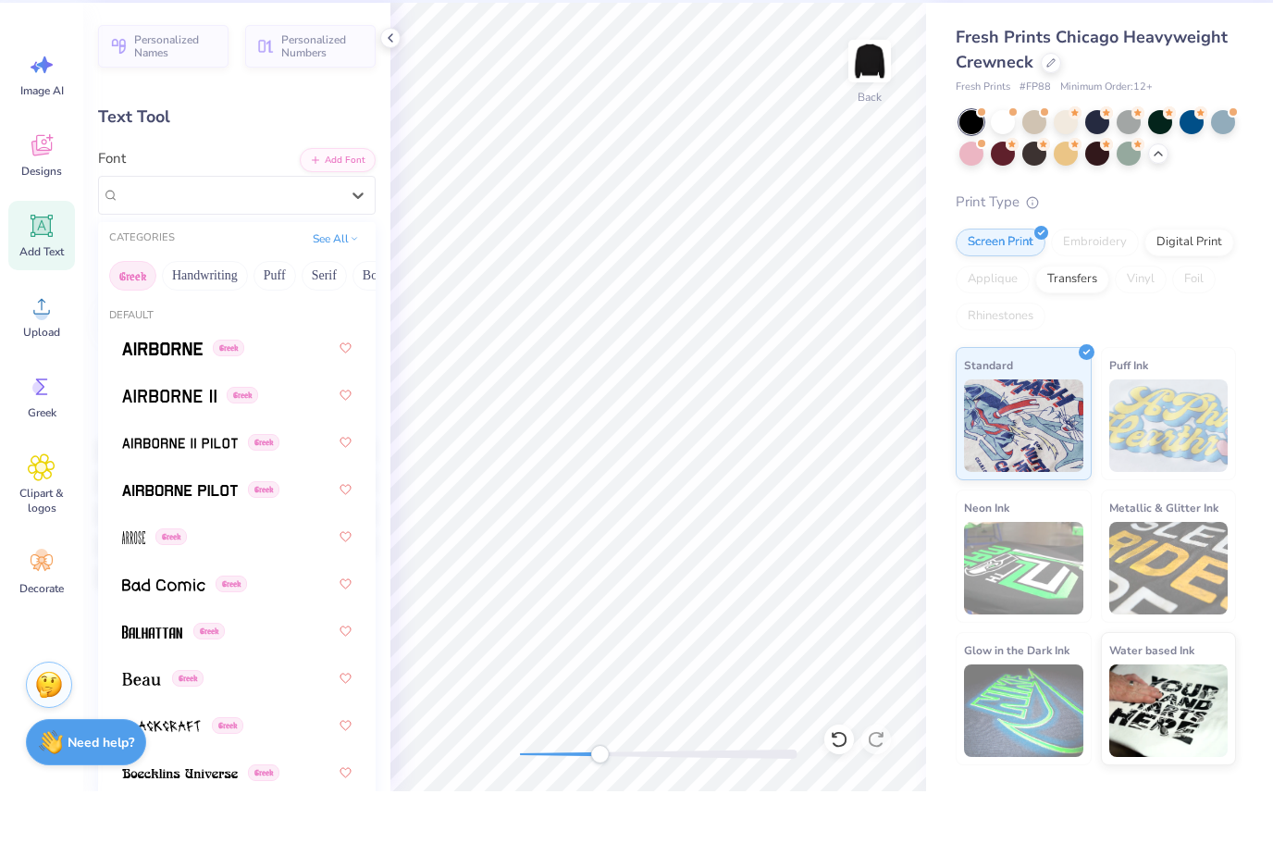
click at [137, 326] on button "Greek" at bounding box center [132, 341] width 47 height 30
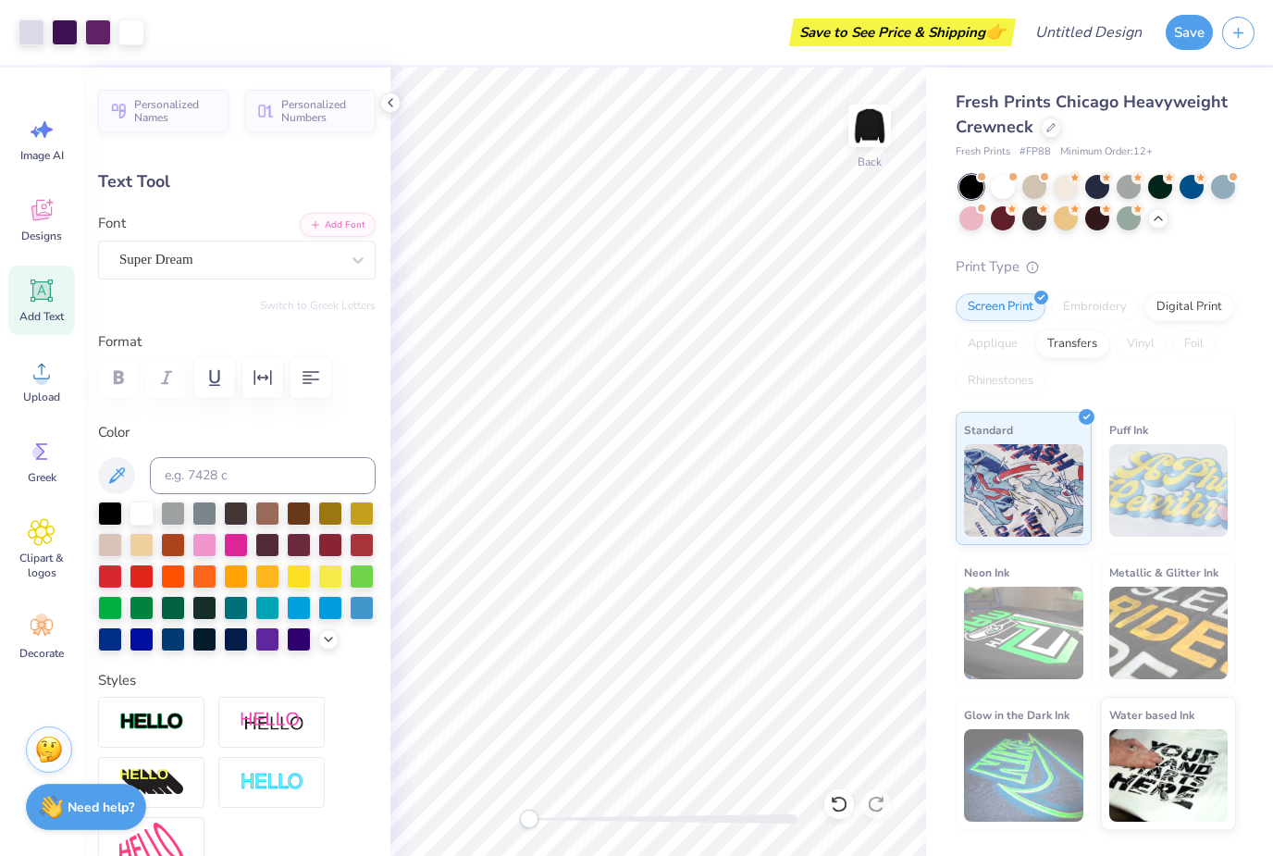
click at [840, 804] on icon at bounding box center [839, 804] width 19 height 19
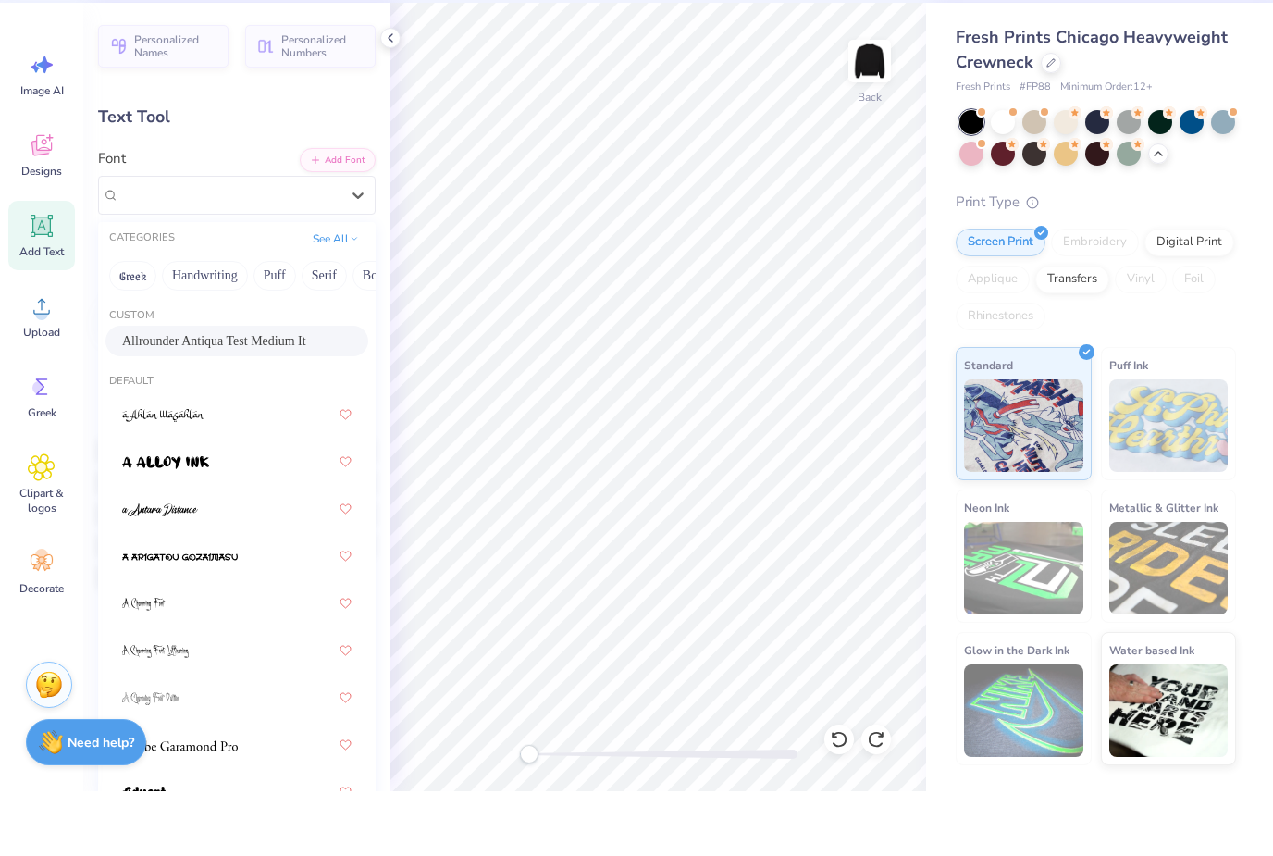
click at [279, 396] on span "Allrounder Antiqua Test Medium It" at bounding box center [214, 405] width 184 height 19
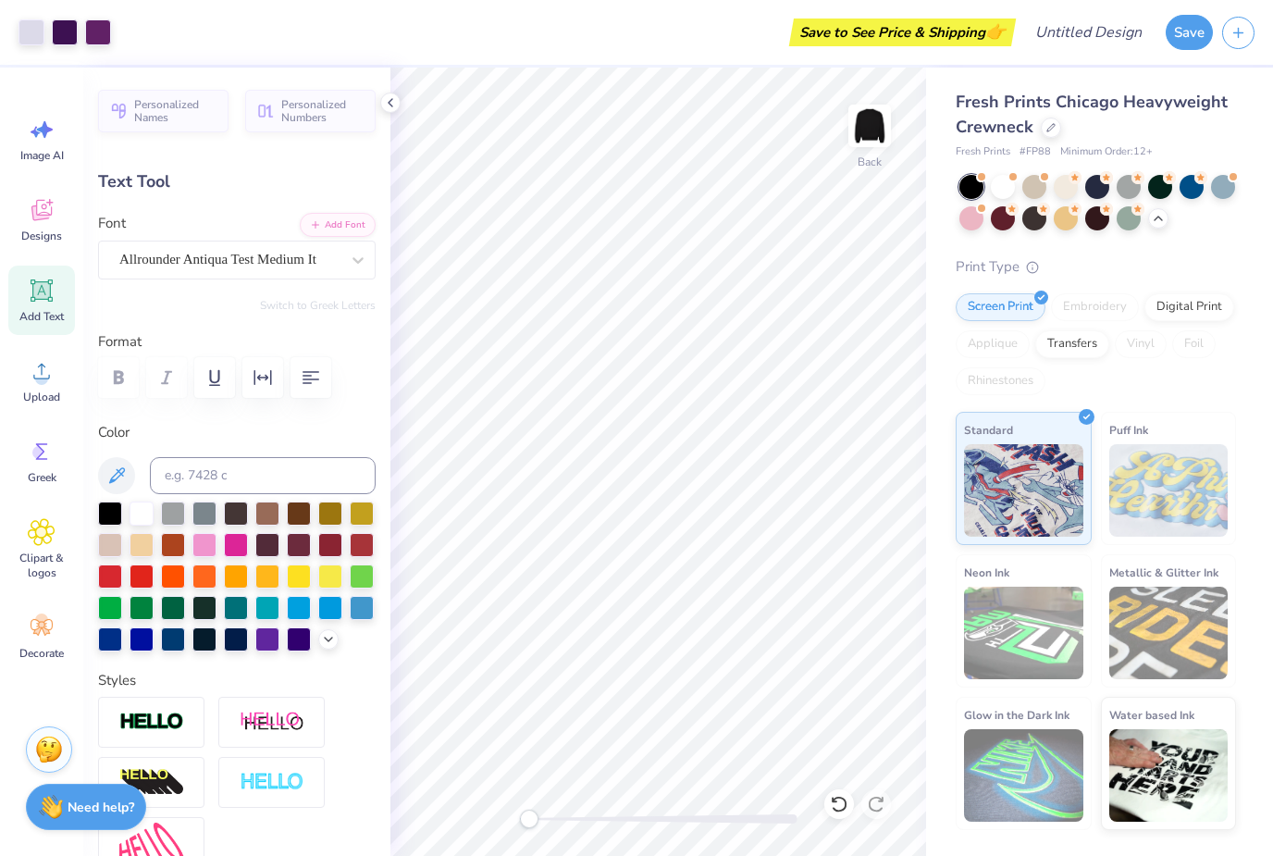
click at [324, 235] on button "Add Font" at bounding box center [338, 225] width 76 height 24
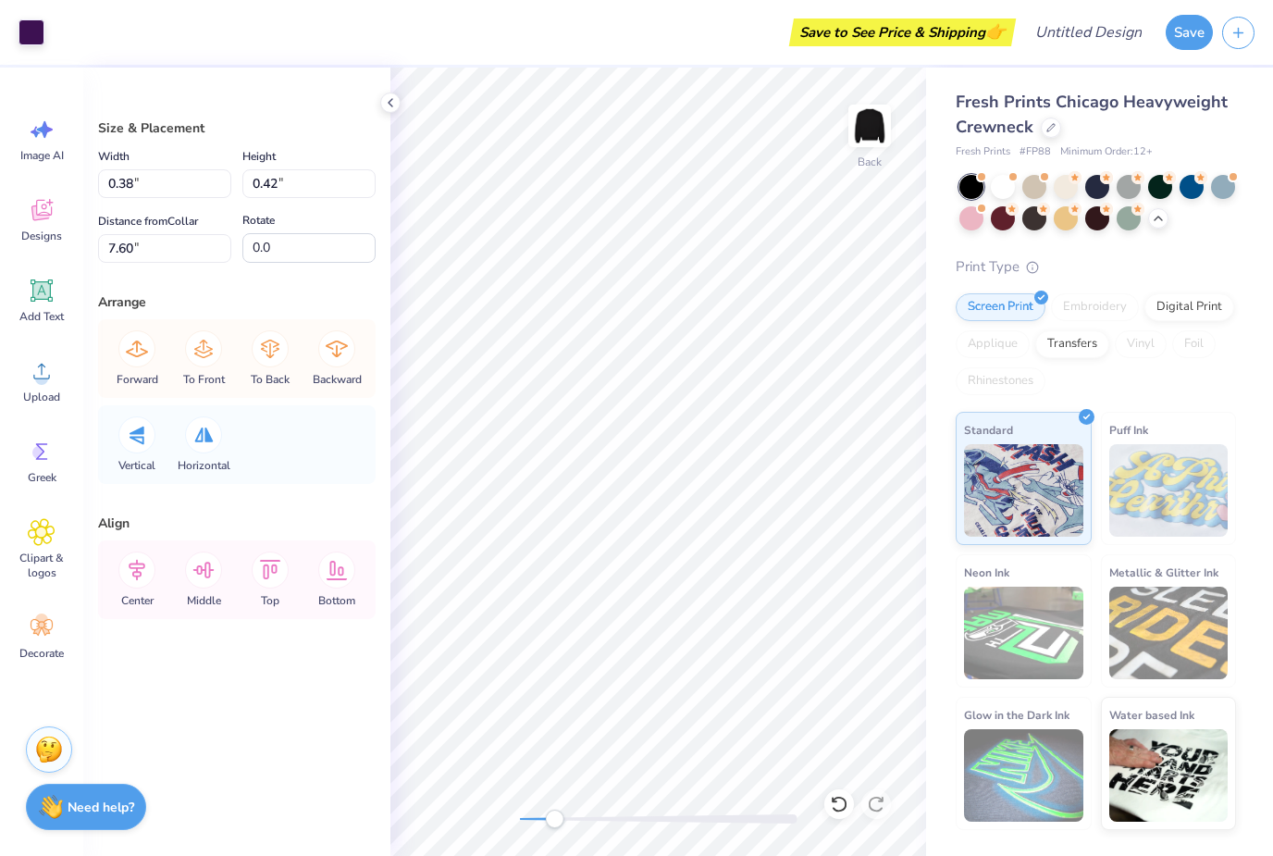
type input "0.22"
type input "0.24"
type input "7.78"
type input "0.13"
type input "0.14"
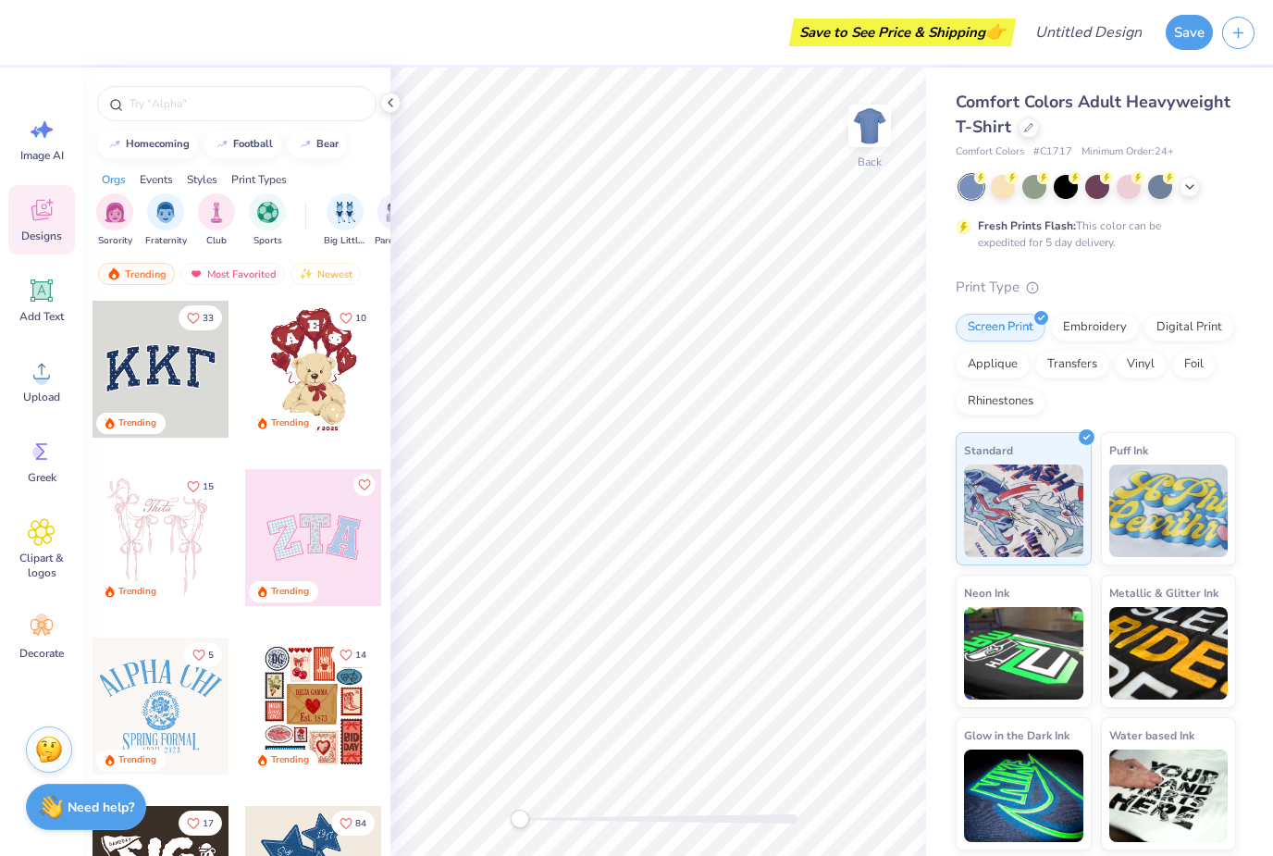
click at [1191, 193] on div at bounding box center [1190, 187] width 20 height 20
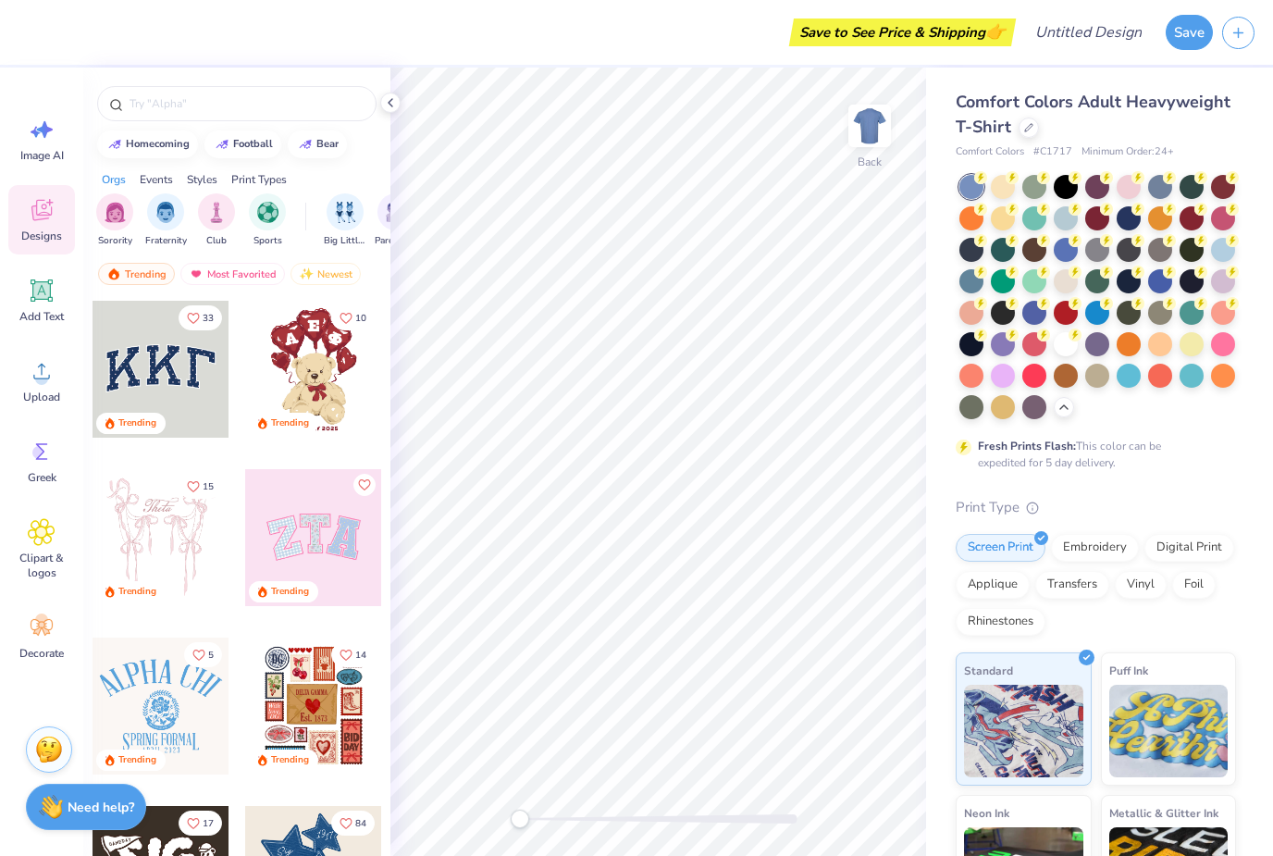
click at [1023, 119] on div at bounding box center [1029, 128] width 20 height 20
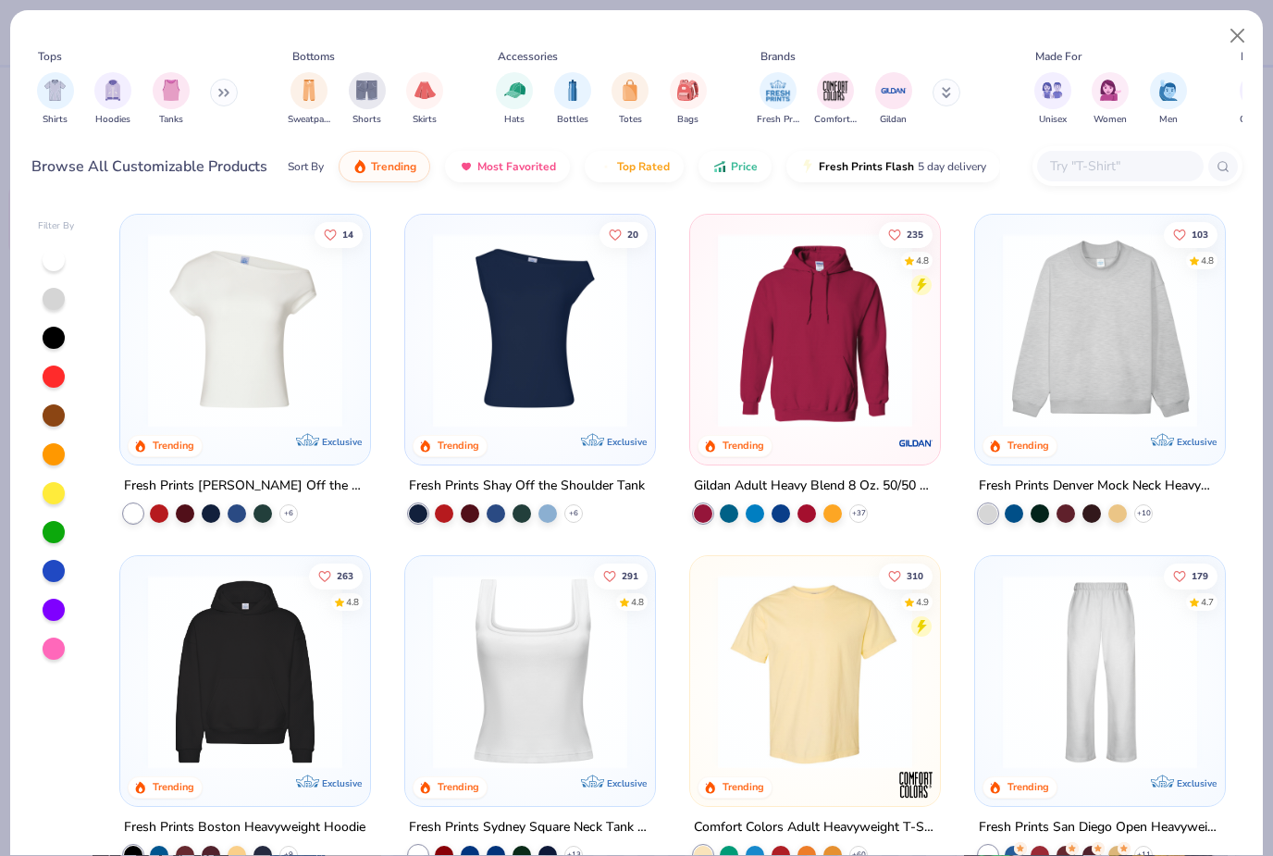
click at [525, 378] on img at bounding box center [530, 330] width 213 height 194
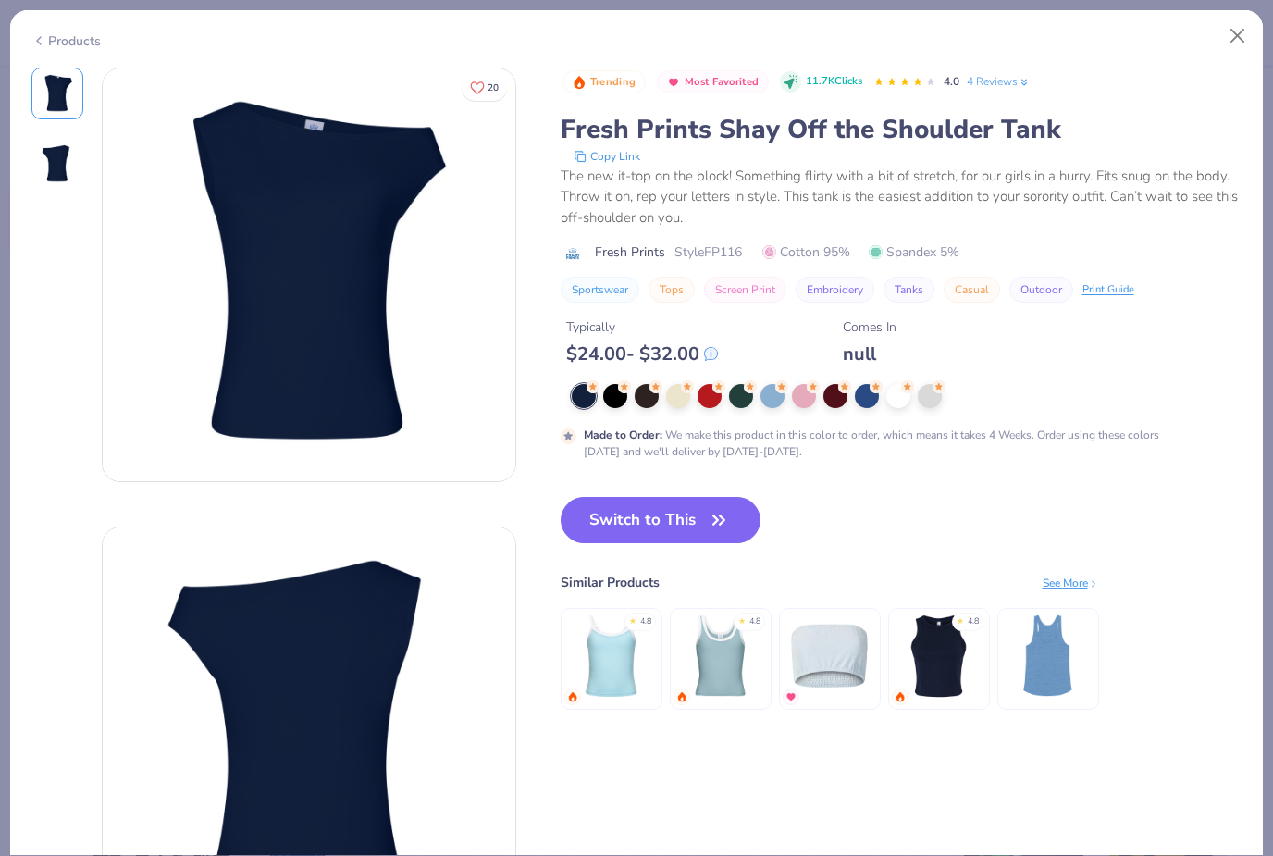
click at [794, 404] on div at bounding box center [907, 396] width 671 height 24
click at [807, 399] on div at bounding box center [804, 396] width 24 height 24
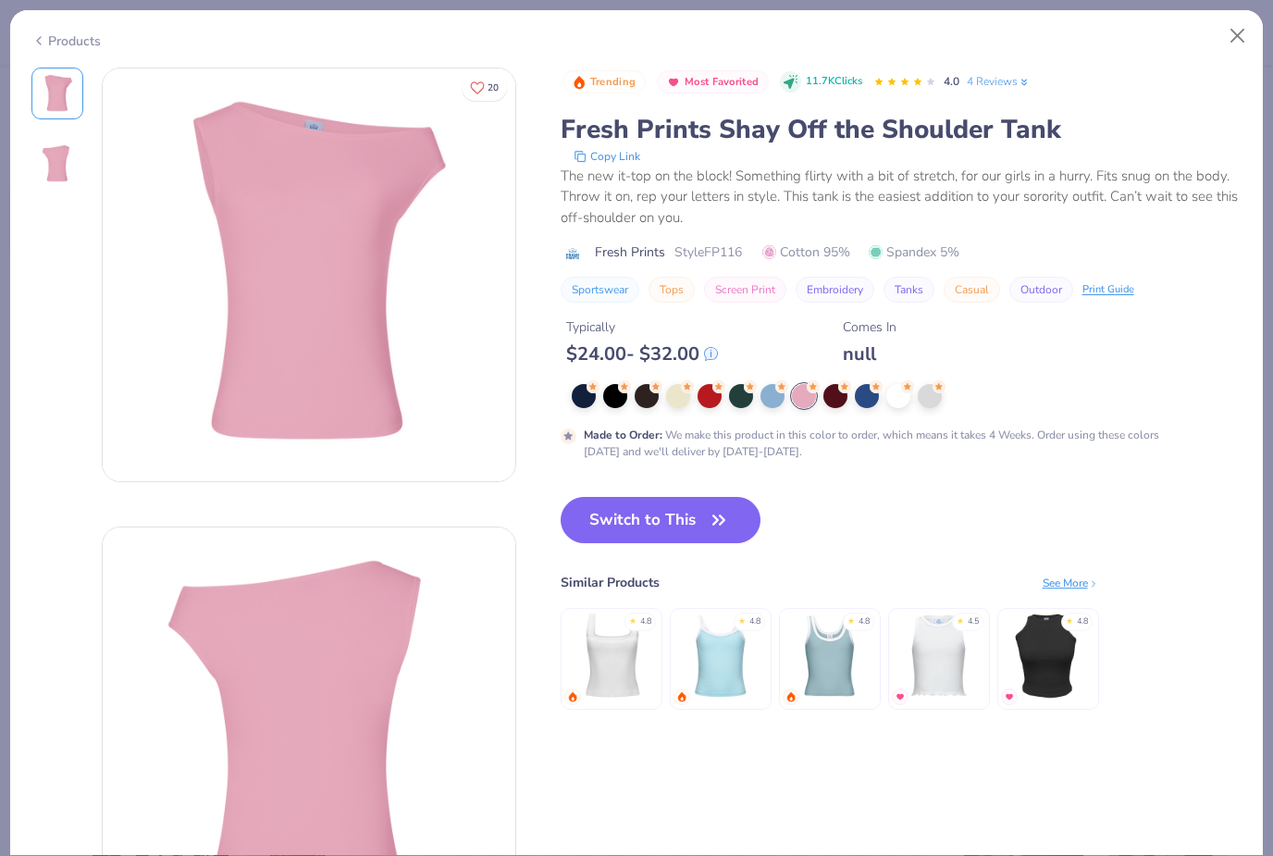
click at [879, 396] on div at bounding box center [867, 396] width 24 height 24
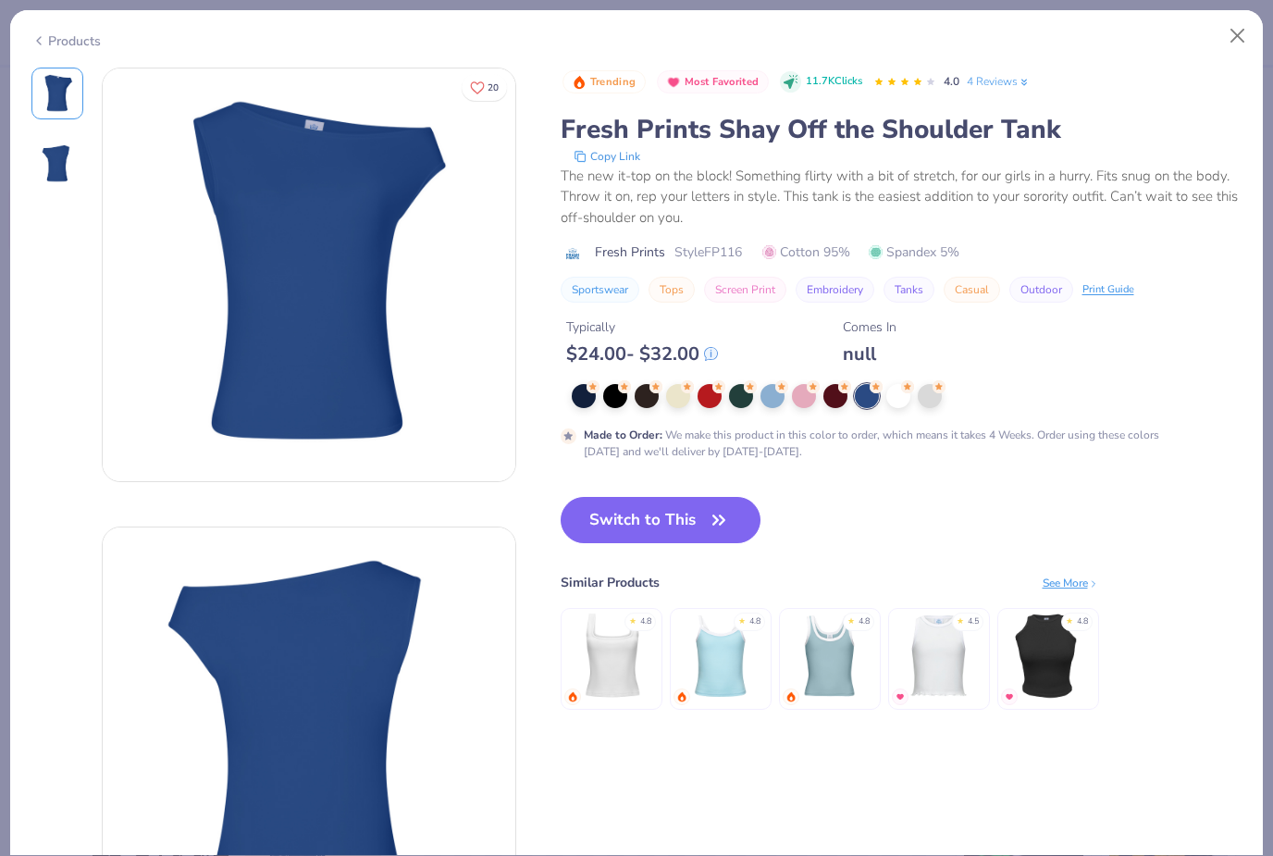
click at [807, 397] on div at bounding box center [804, 396] width 24 height 24
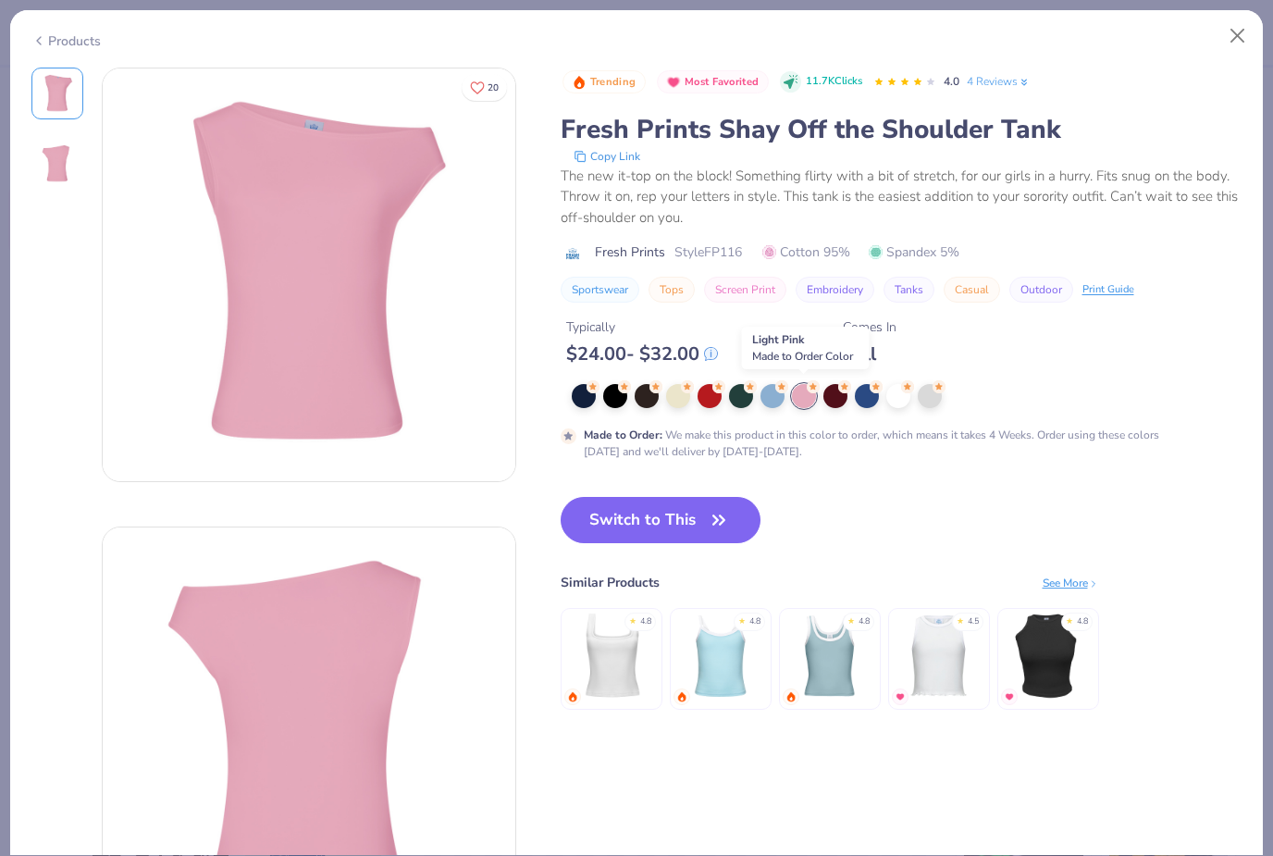
click at [685, 524] on button "Switch to This" at bounding box center [661, 520] width 201 height 46
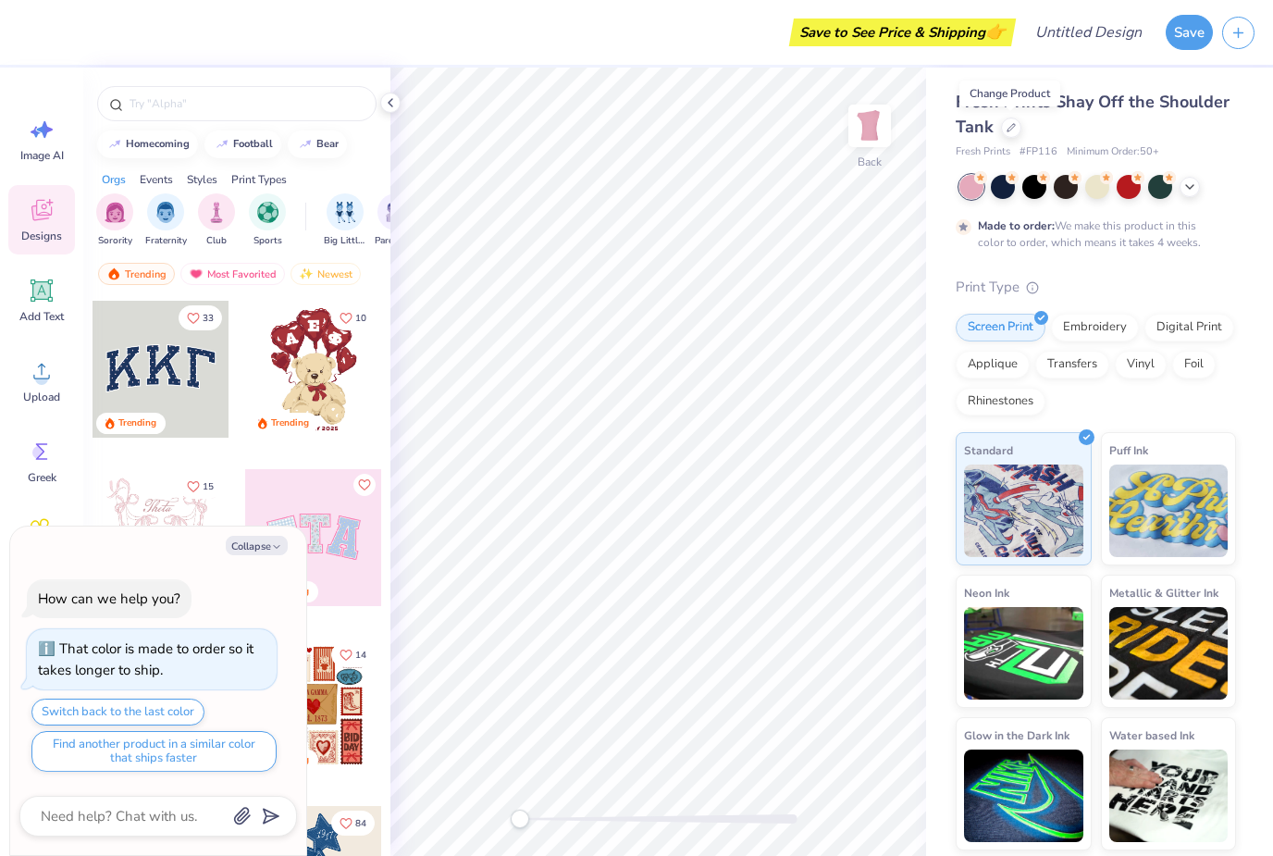
click at [260, 552] on button "Collapse" at bounding box center [257, 545] width 62 height 19
type textarea "x"
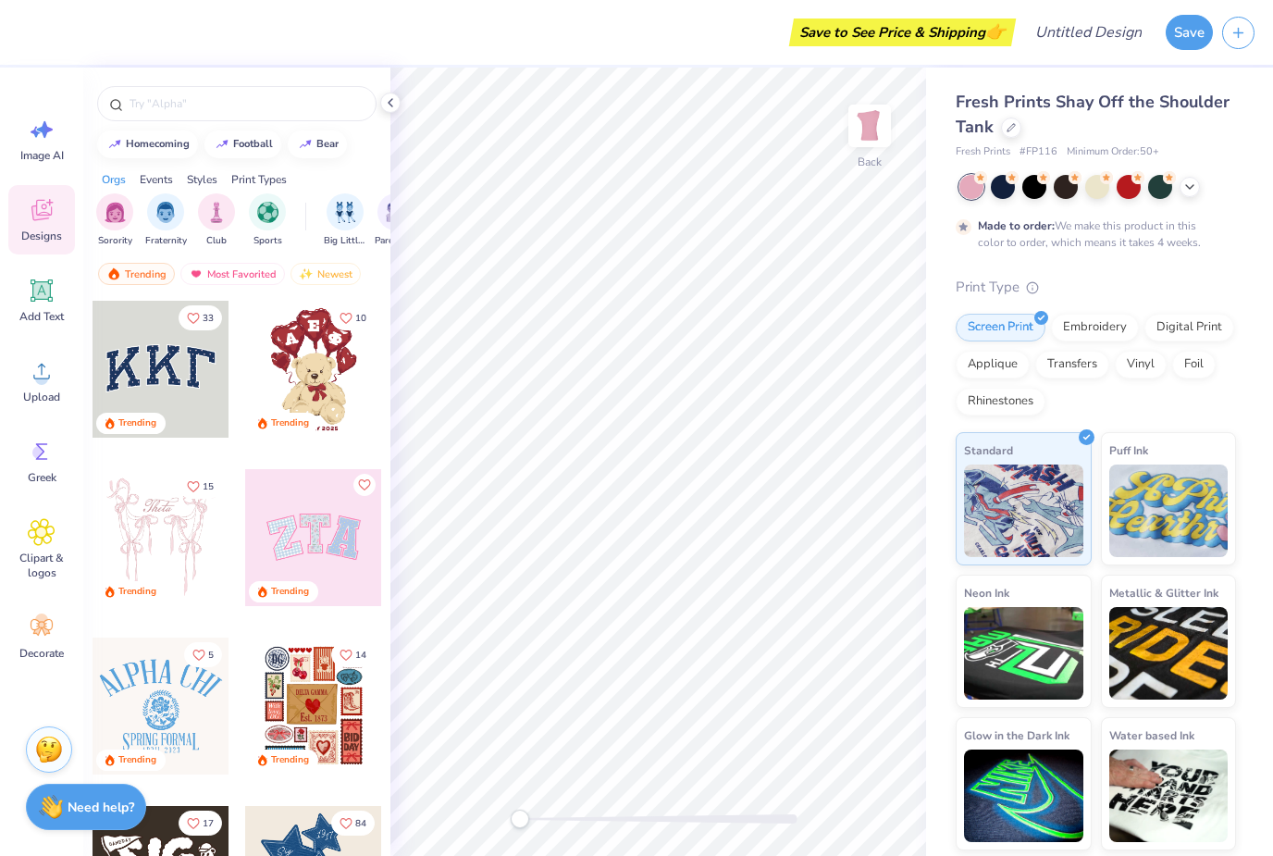
click at [188, 553] on div at bounding box center [161, 537] width 137 height 137
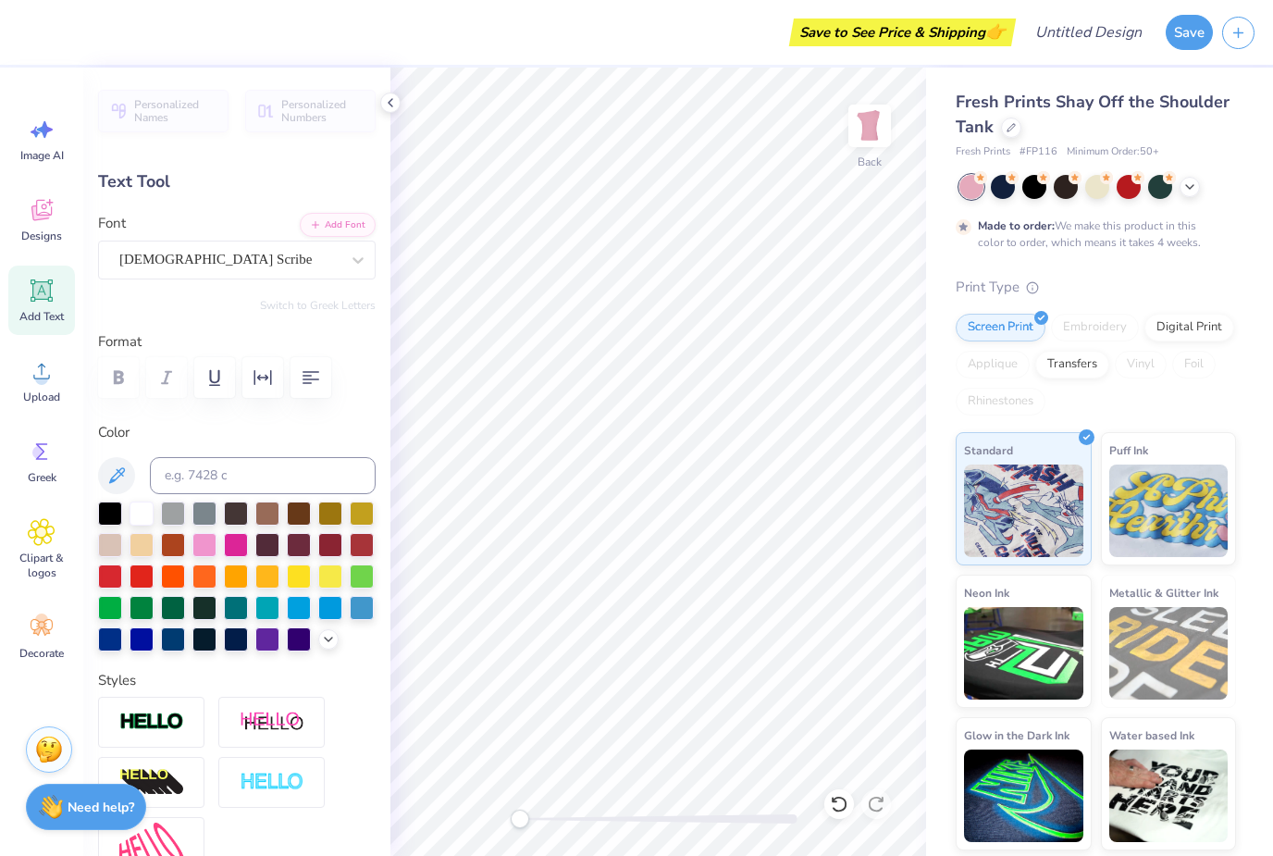
scroll to position [1, 5]
type textarea "Delta Omega"
type input "7.23"
type input "2.10"
type input "4.51"
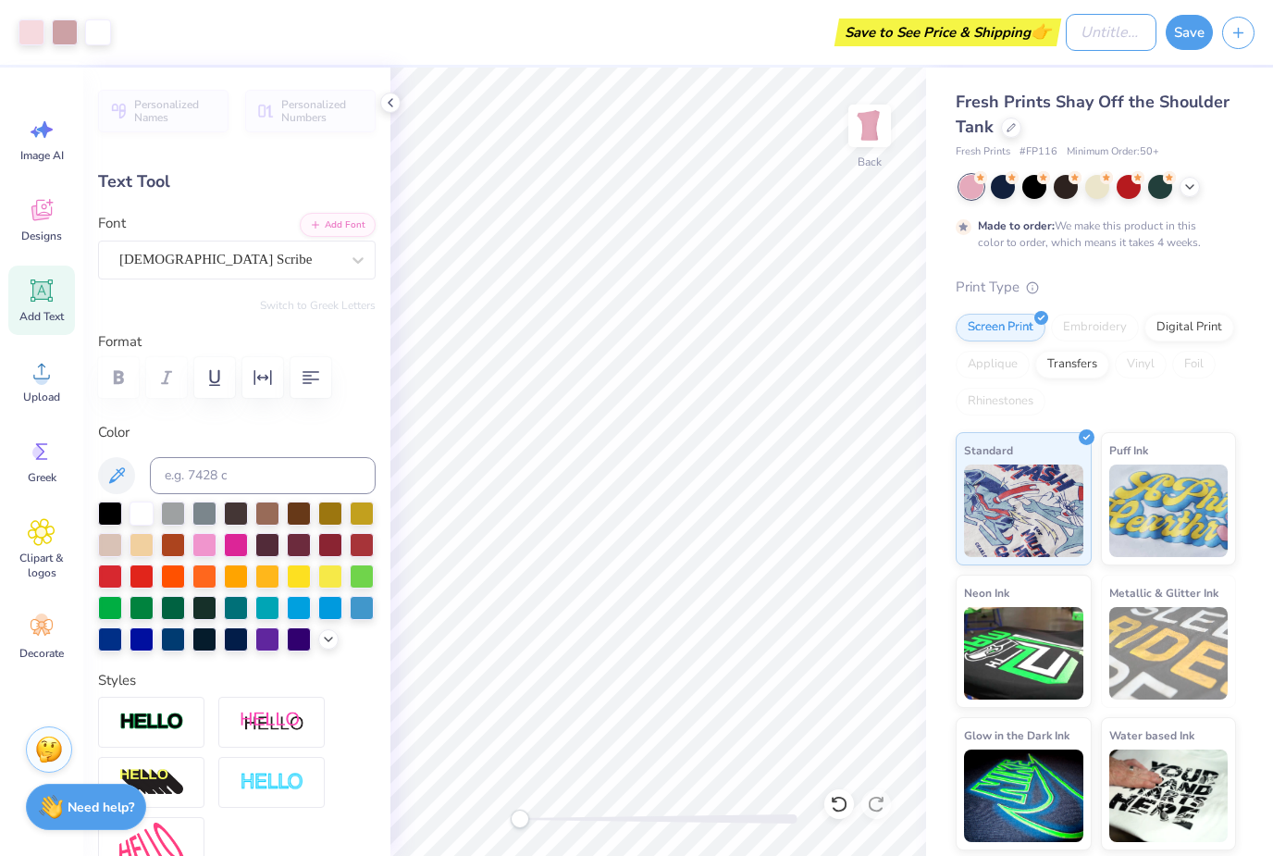
click at [1116, 35] on input "Design Title" at bounding box center [1111, 32] width 91 height 37
type input "DO shirt"
click at [1191, 25] on button "Save" at bounding box center [1189, 32] width 47 height 35
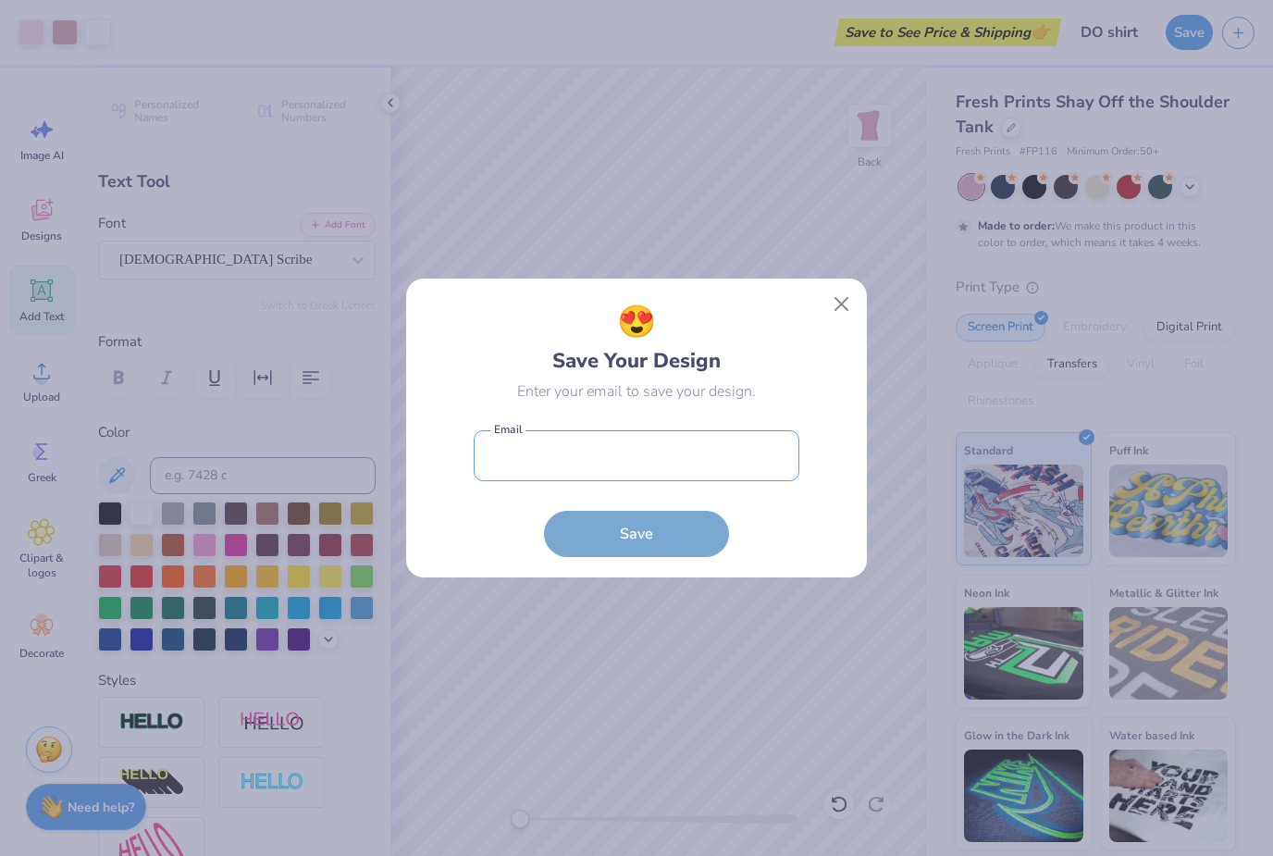
click at [653, 452] on input "email" at bounding box center [637, 455] width 326 height 51
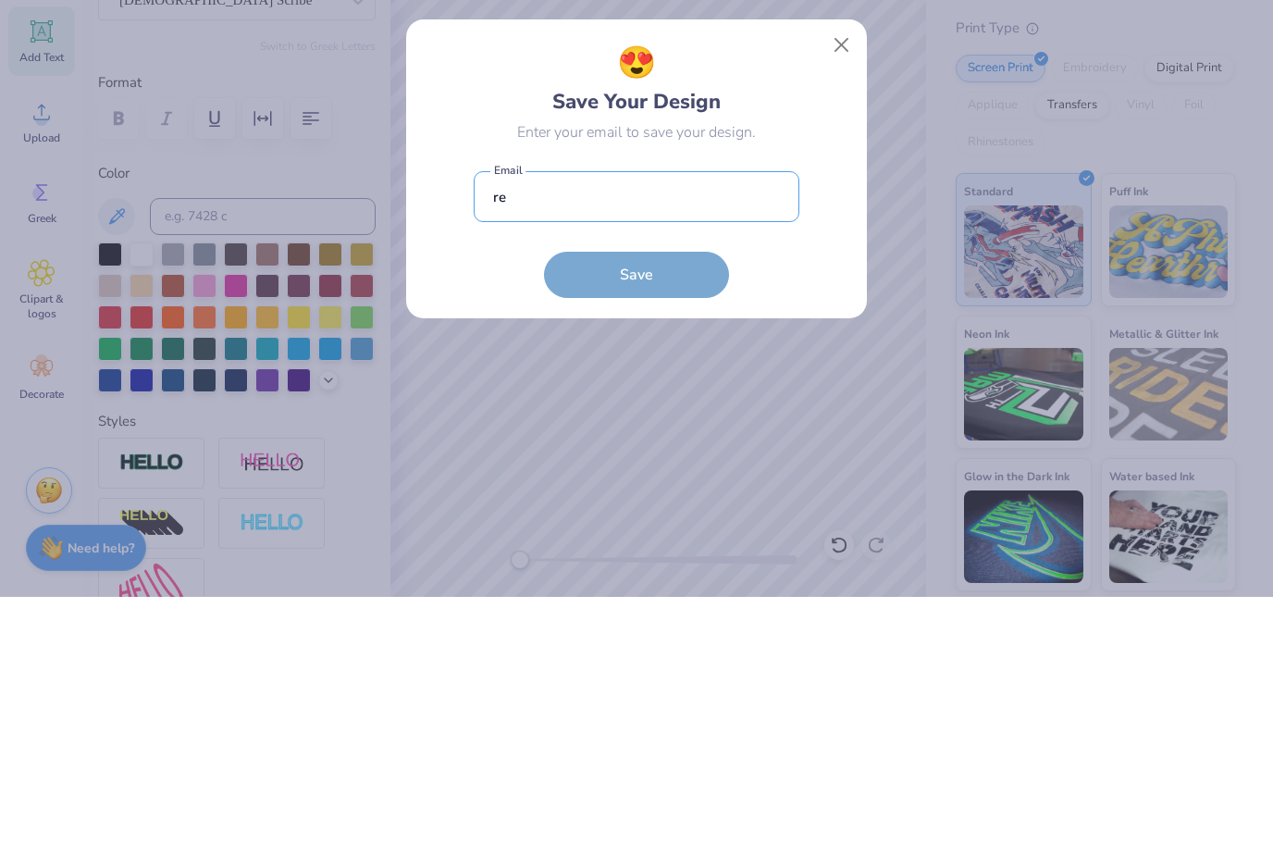
type input "r"
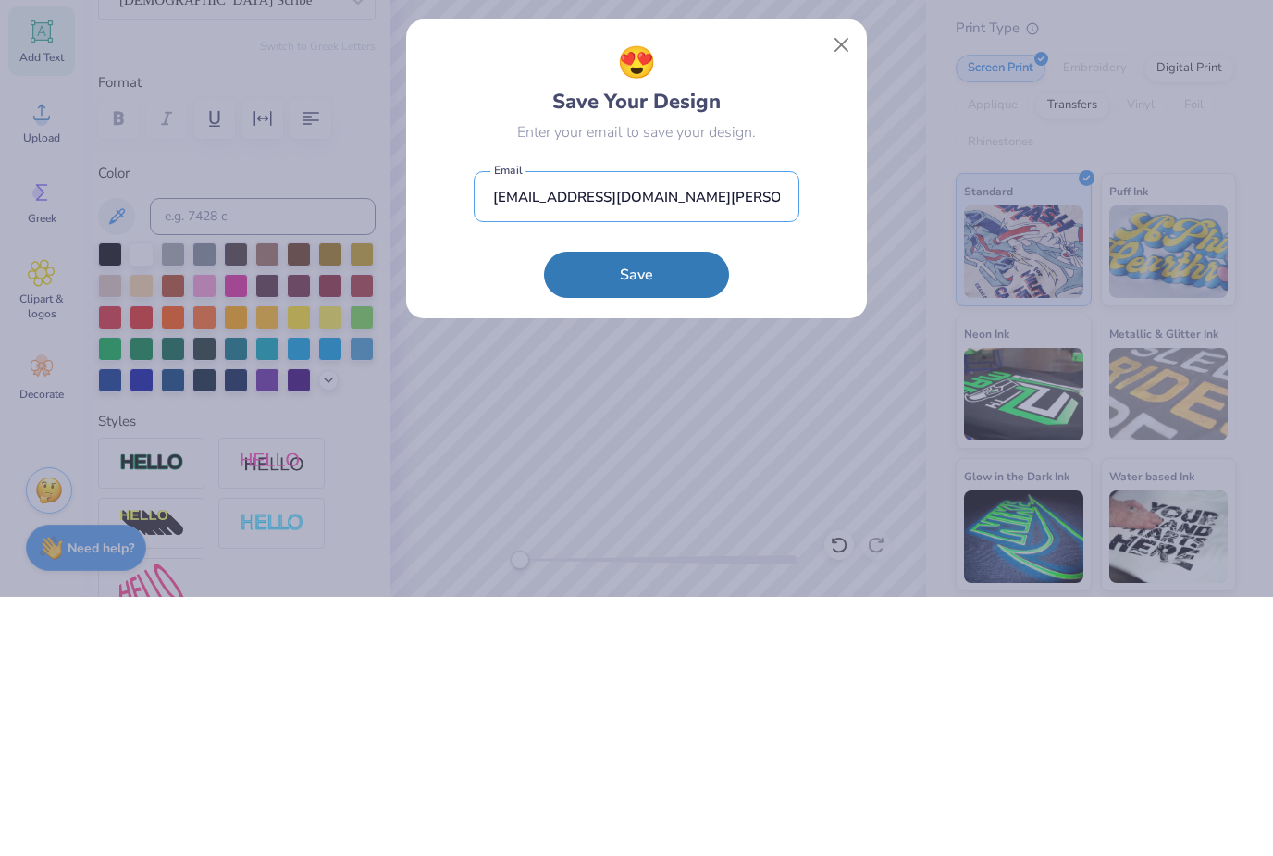
type input "rosanders@mail.lipscomb.edu"
click at [680, 511] on button "Save" at bounding box center [636, 534] width 185 height 46
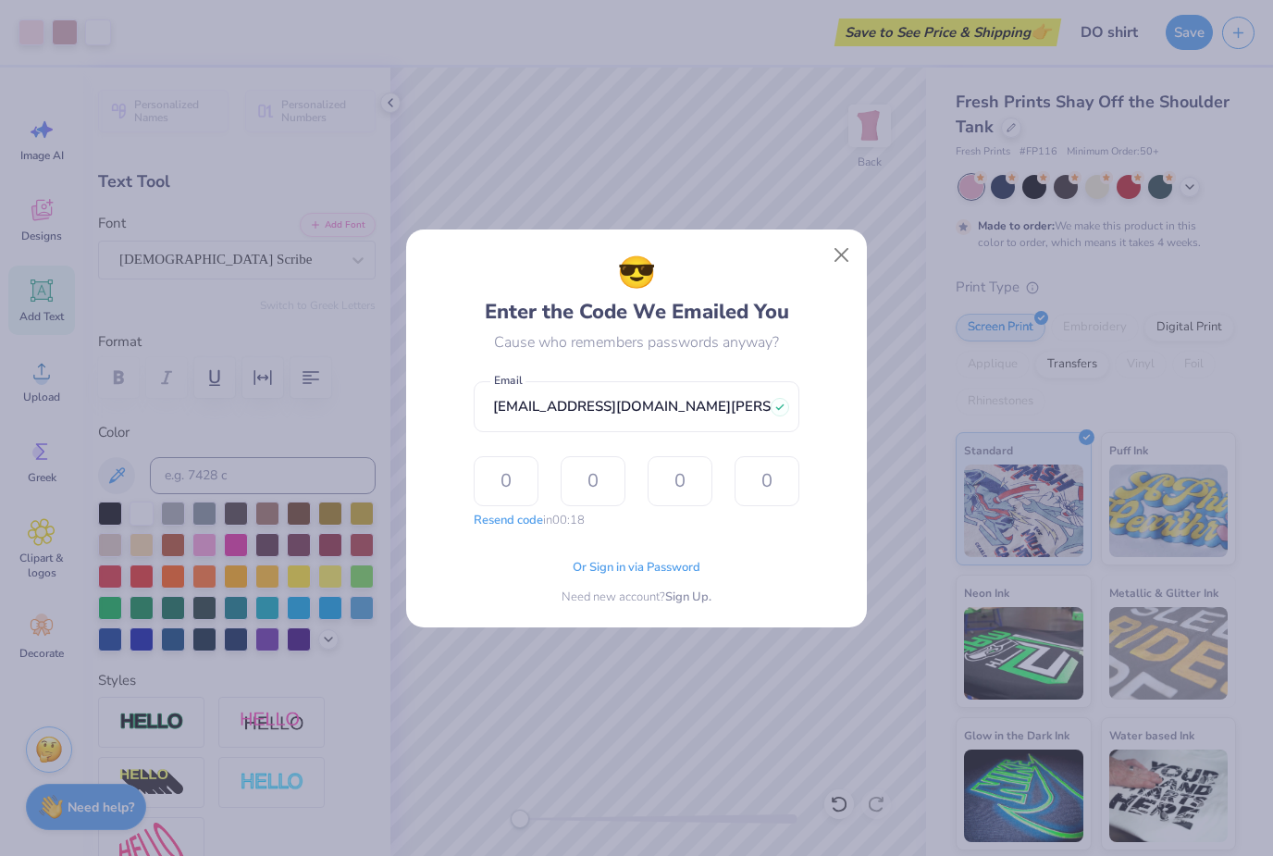
click at [512, 480] on input "text" at bounding box center [506, 481] width 65 height 50
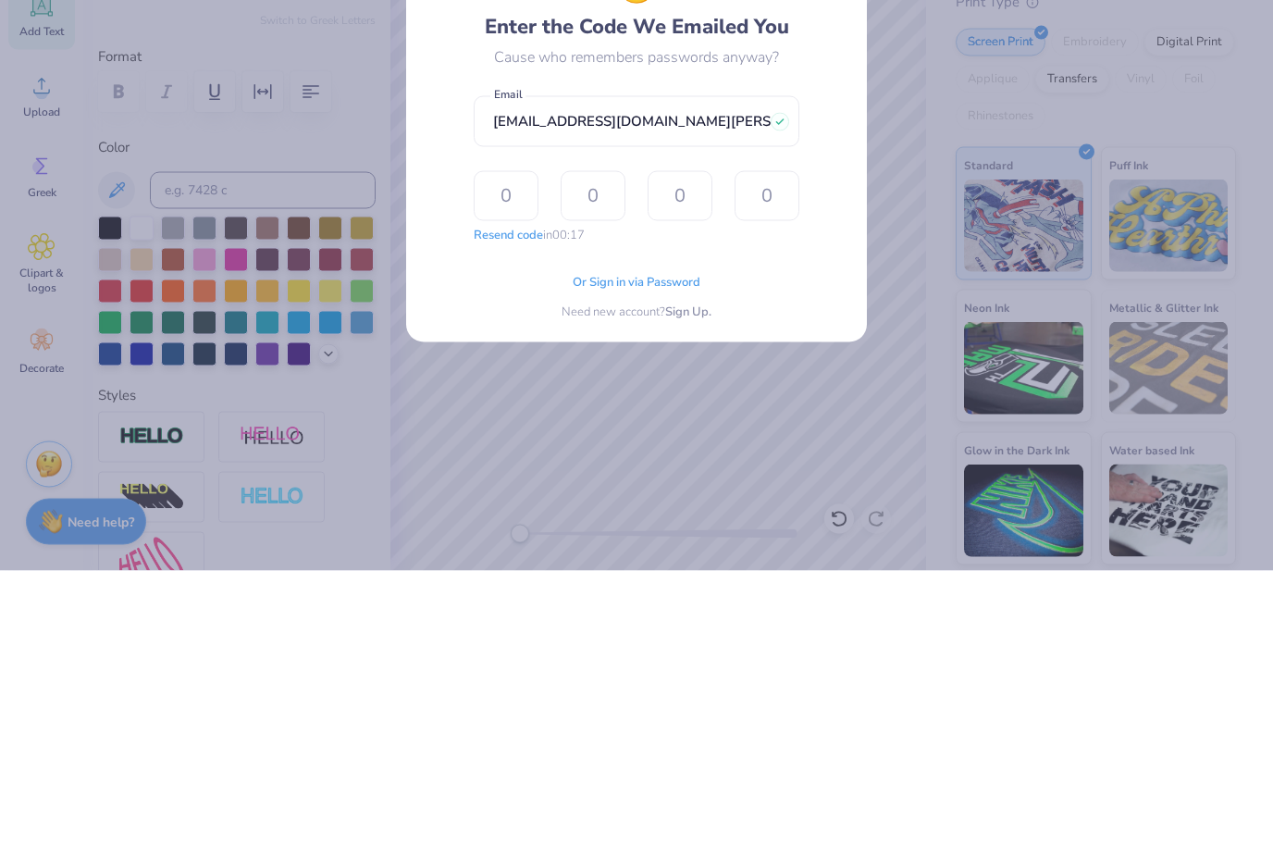
type input "7"
type input "3"
type input "2"
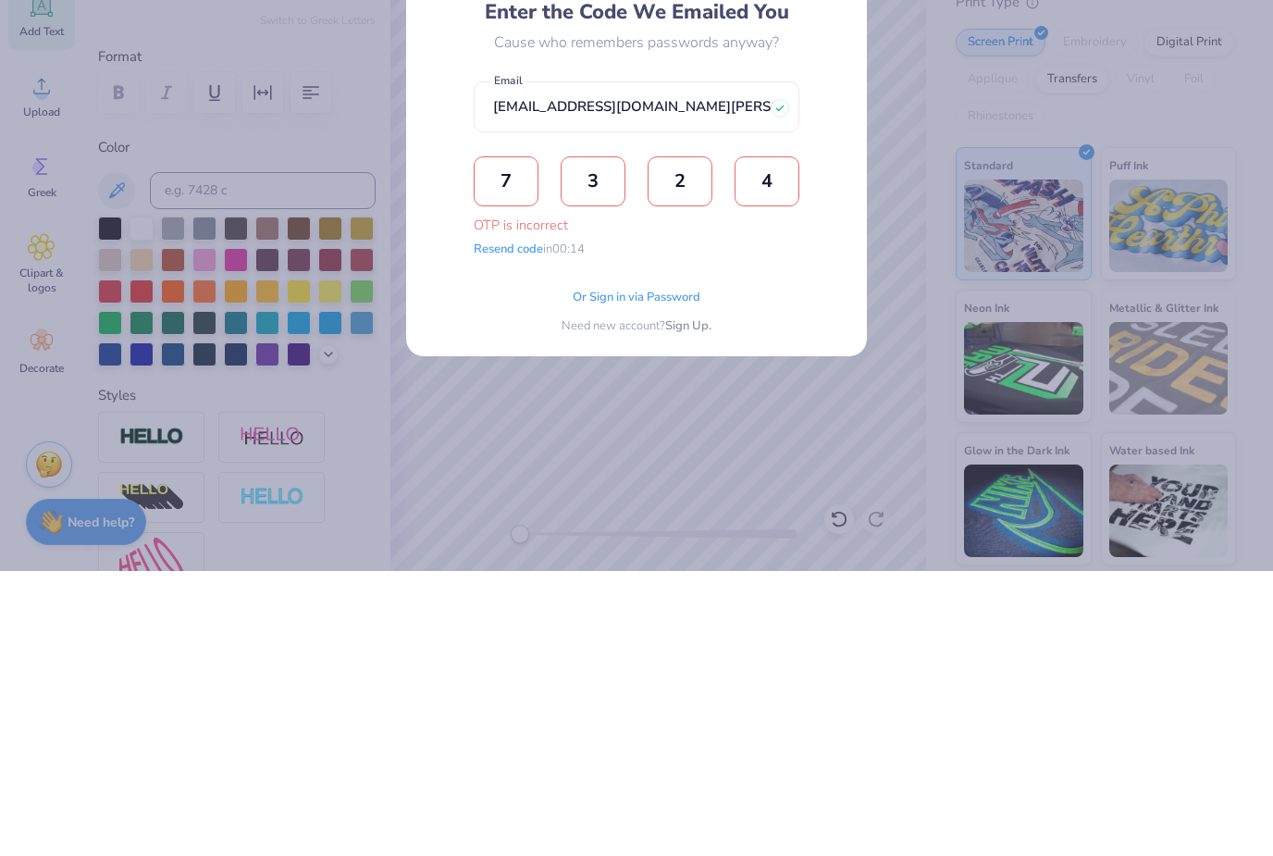
type input "4"
type input "3"
type input "7"
type input "3"
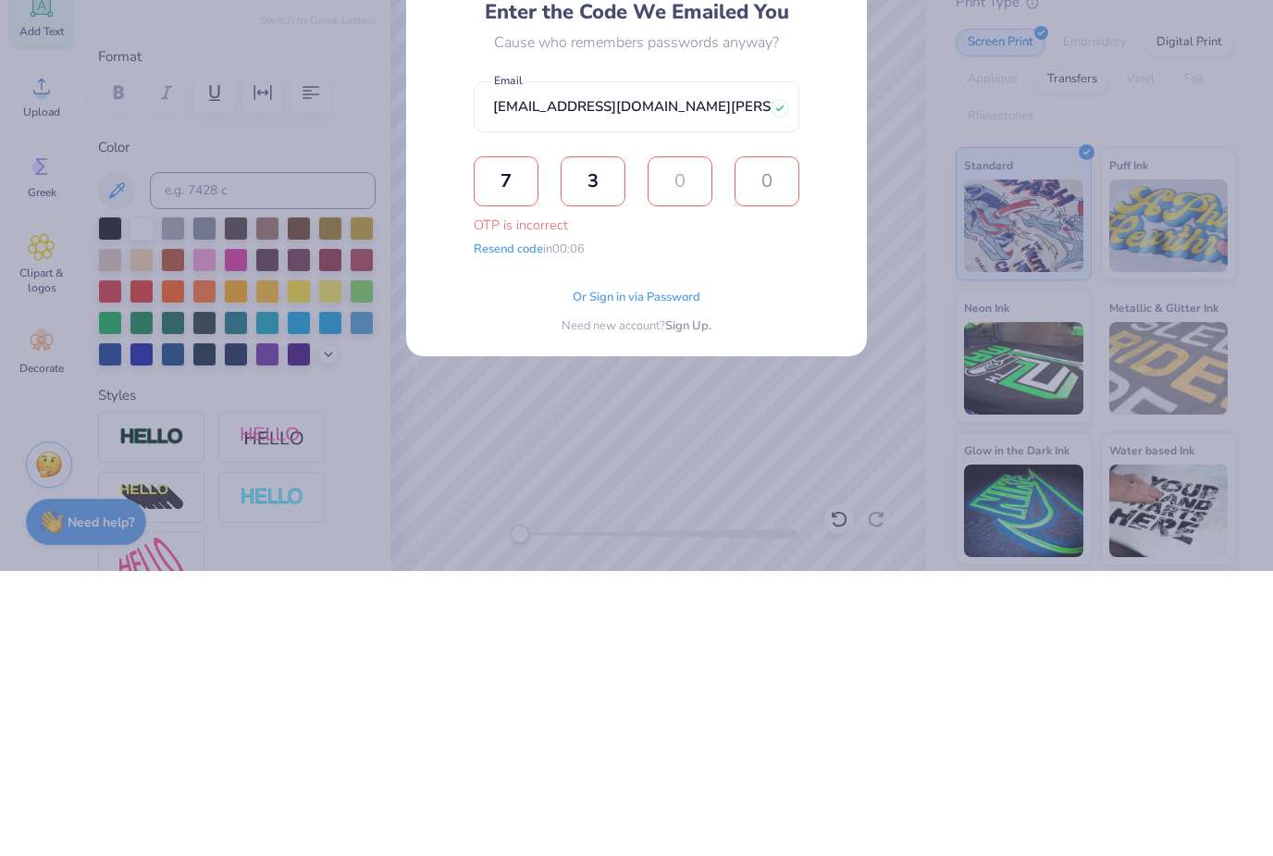
type input "2"
type input "3"
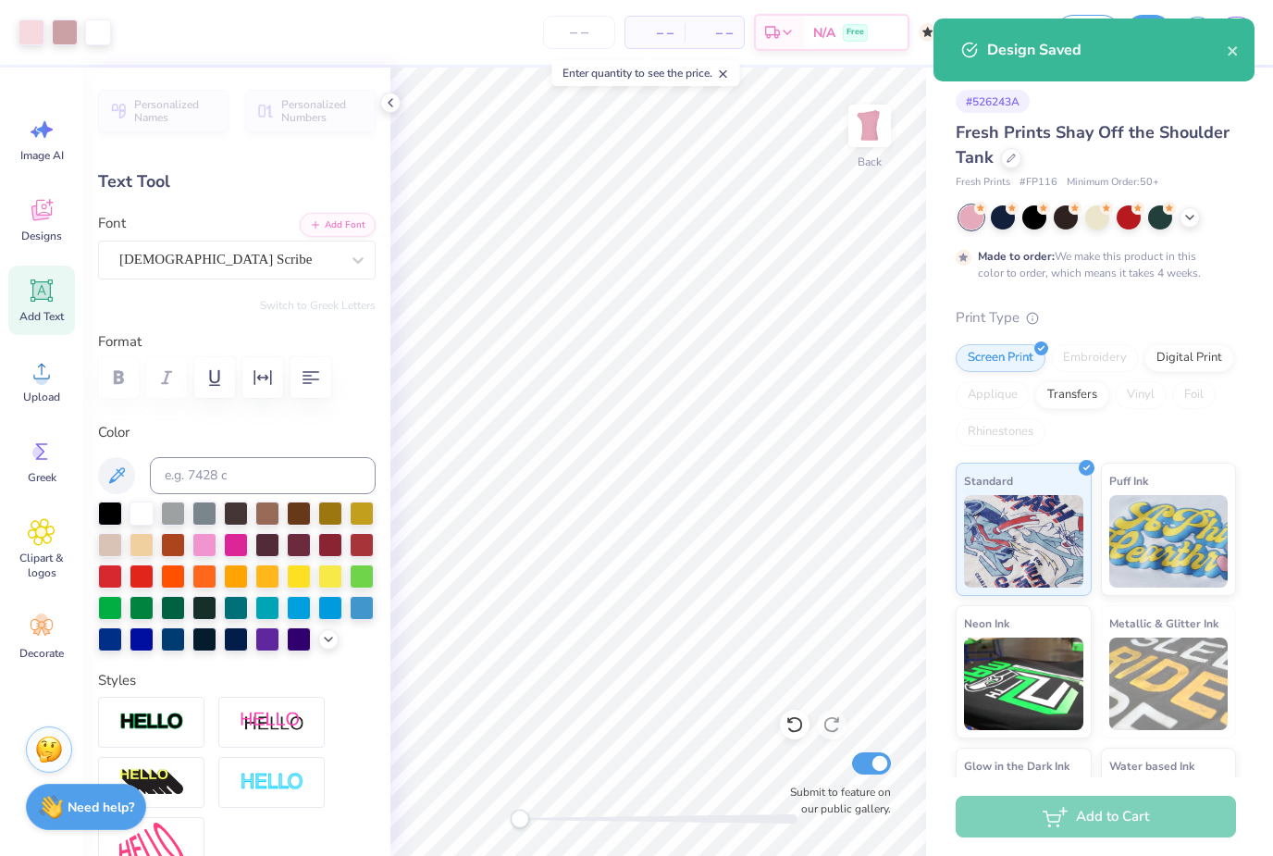
click at [667, 33] on span "– –" at bounding box center [655, 32] width 37 height 19
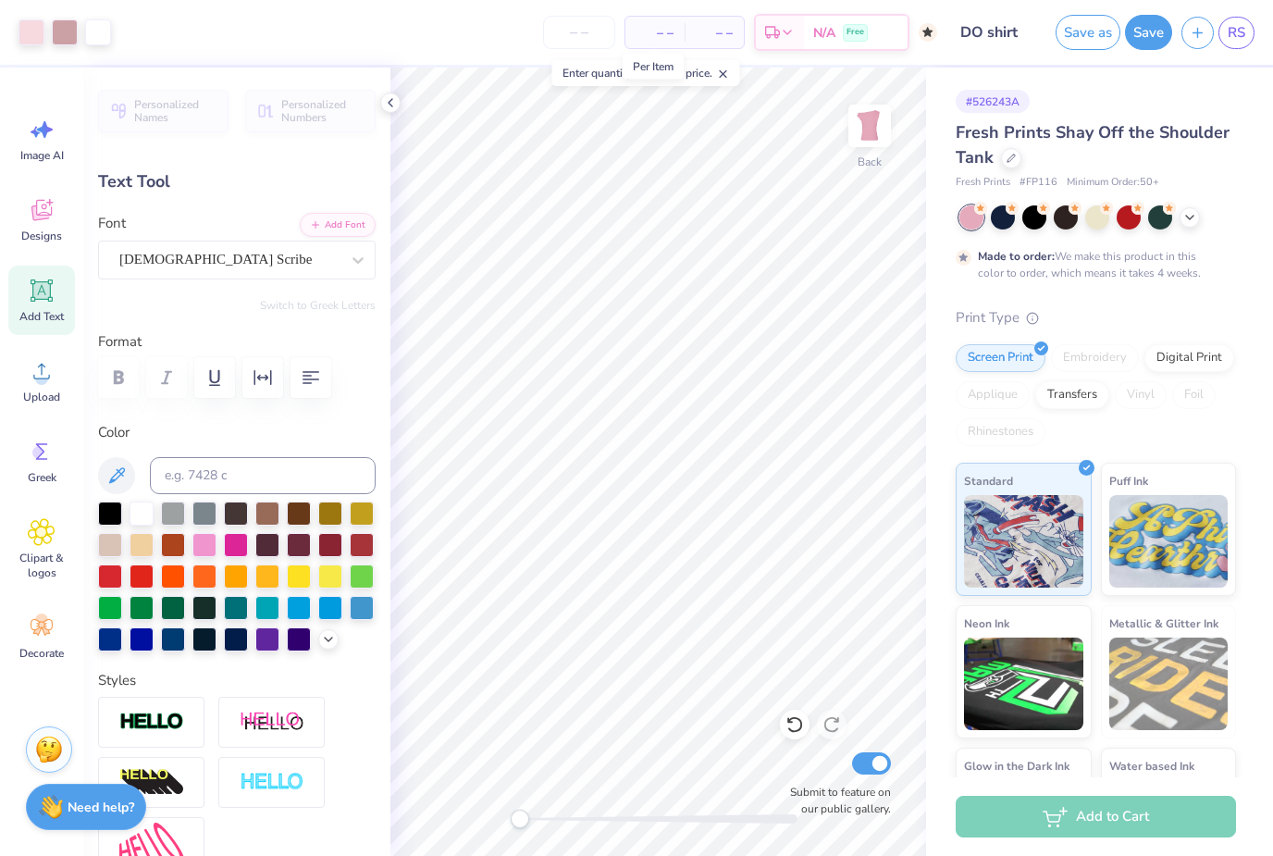
click at [582, 40] on input "number" at bounding box center [579, 32] width 72 height 33
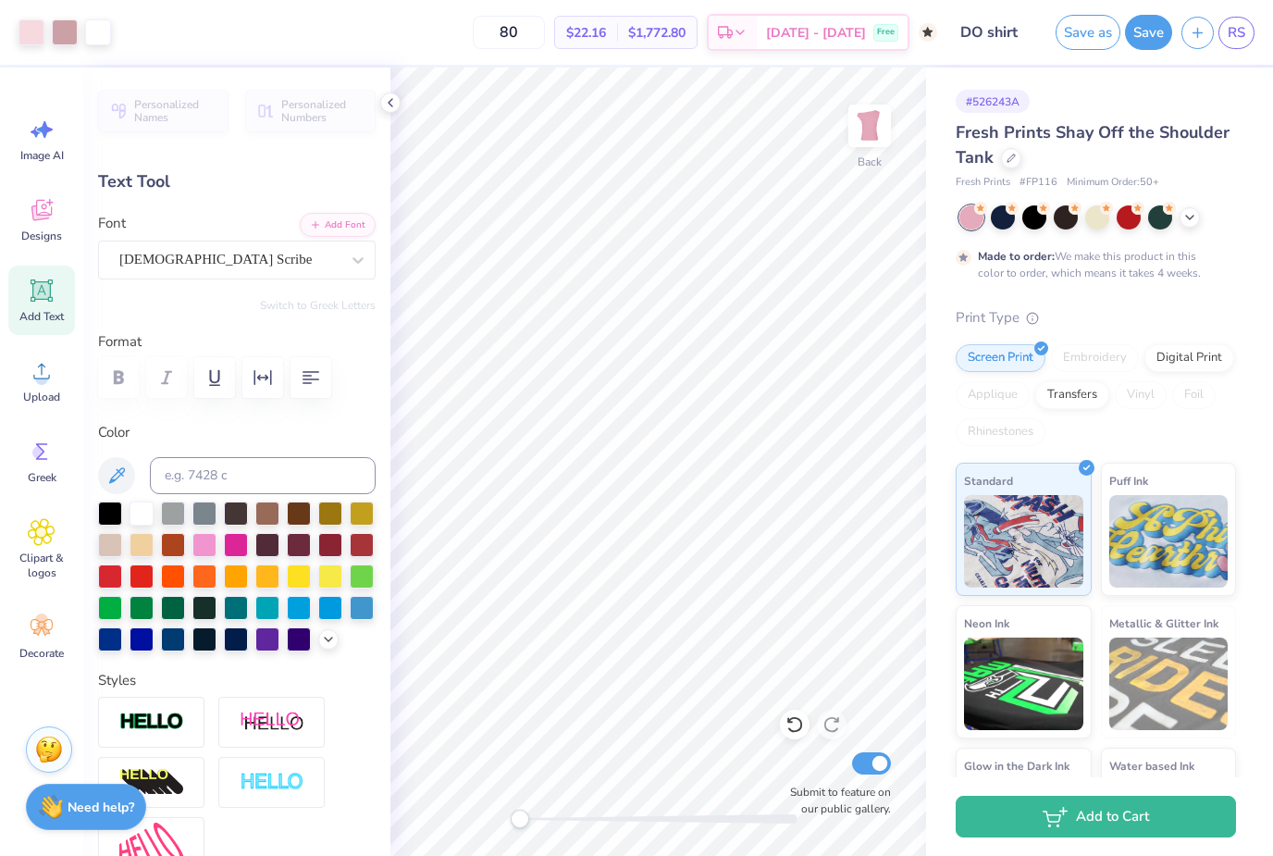
type input "8"
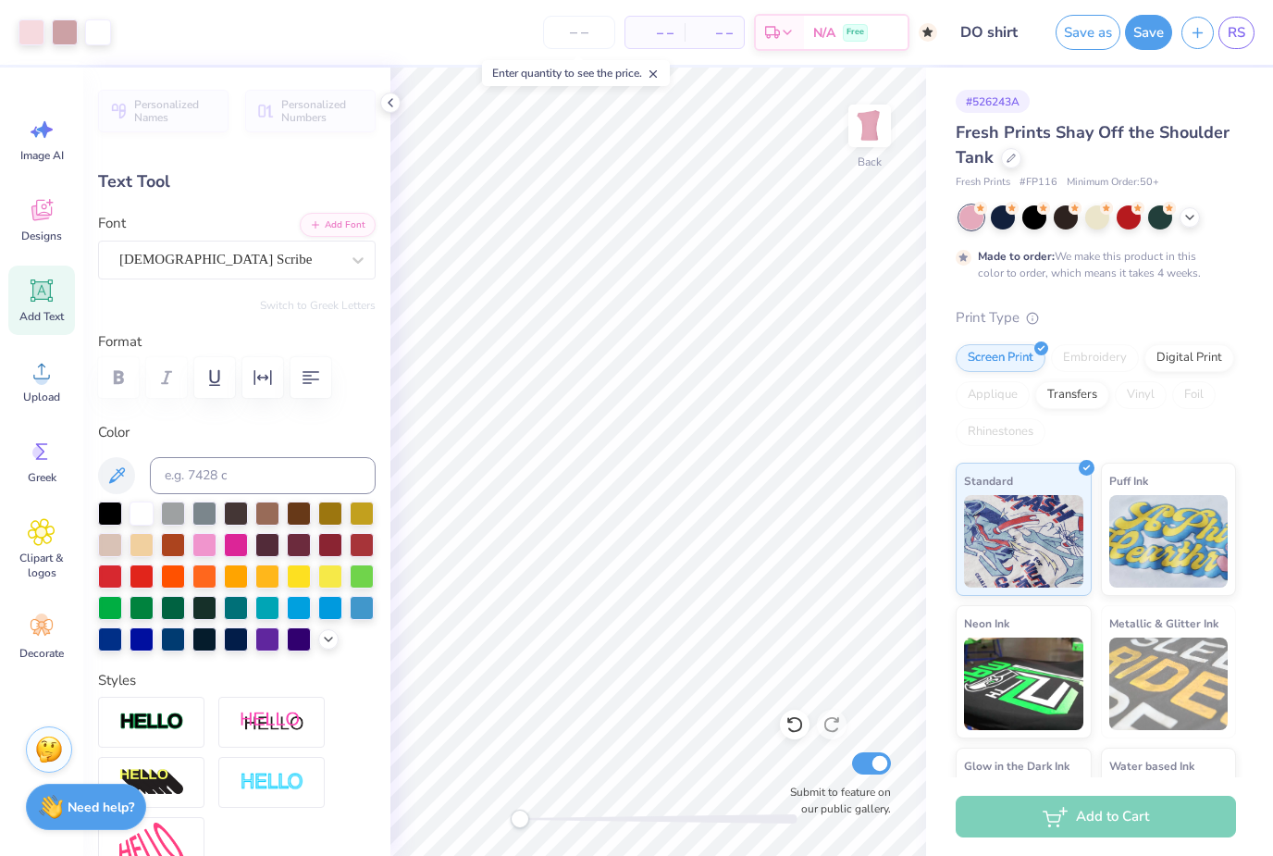
click at [936, 323] on div "# 526243A Fresh Prints Shay Off the Shoulder Tank Fresh Prints # FP116 Minimum …" at bounding box center [1099, 474] width 347 height 813
click at [1148, 40] on button "Save" at bounding box center [1148, 32] width 47 height 35
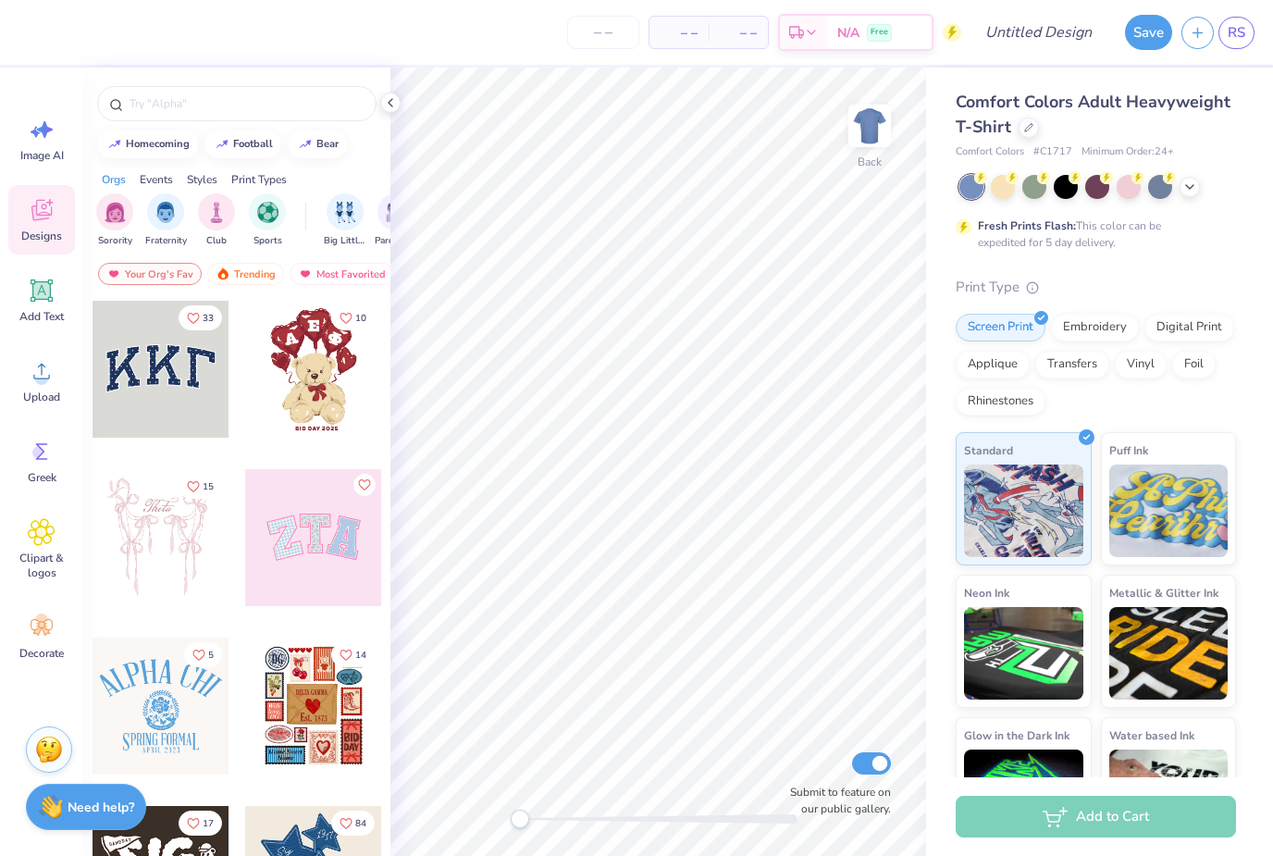
click at [1189, 189] on icon at bounding box center [1190, 187] width 15 height 15
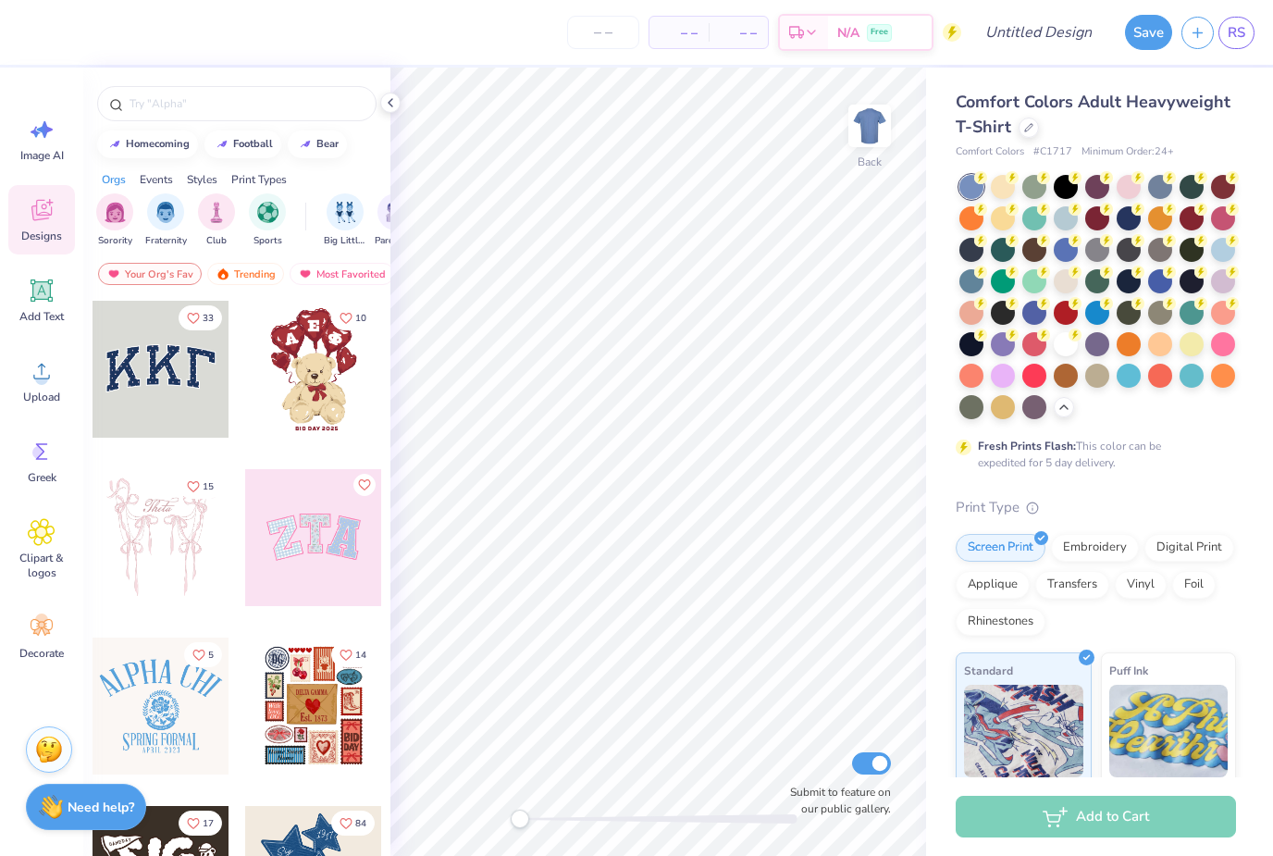
click at [1025, 119] on div at bounding box center [1029, 128] width 20 height 20
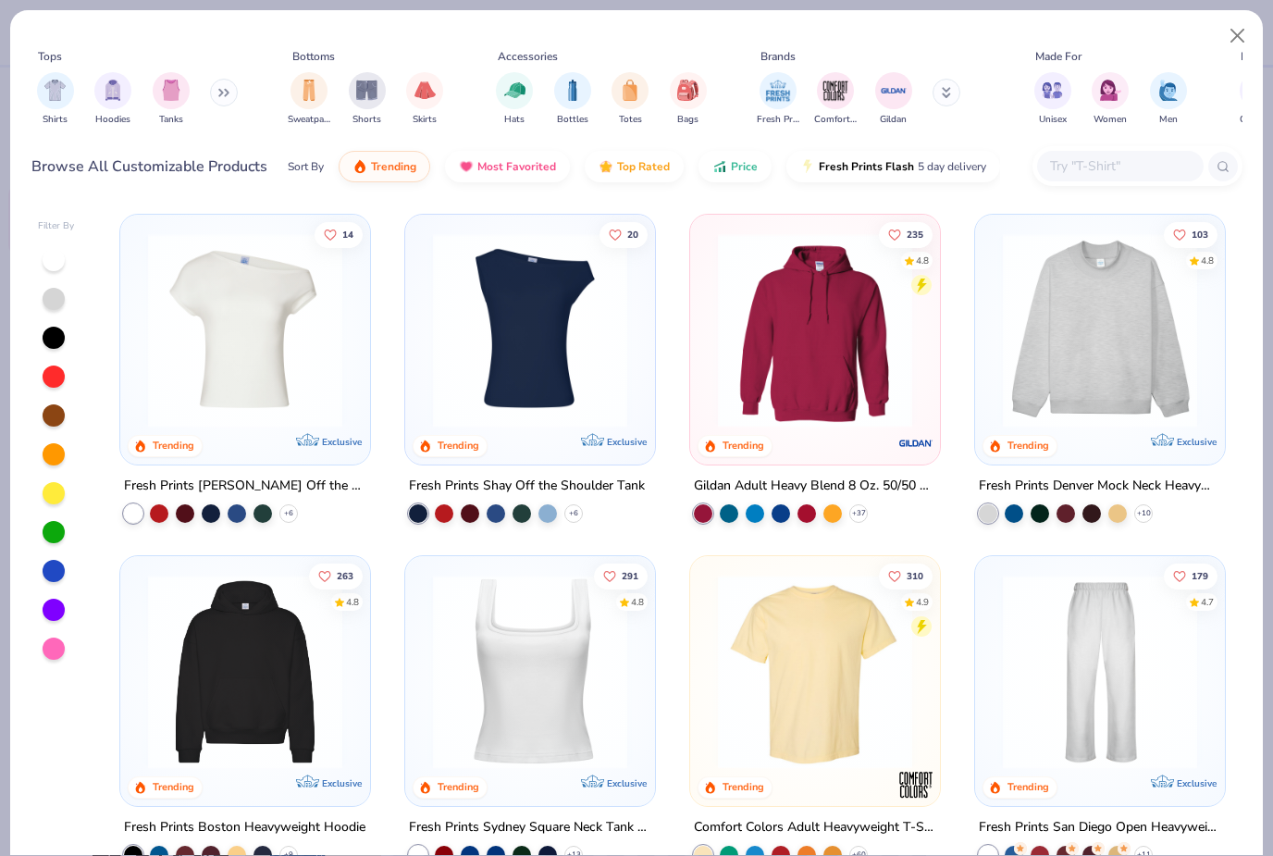
click at [223, 90] on icon at bounding box center [223, 92] width 11 height 9
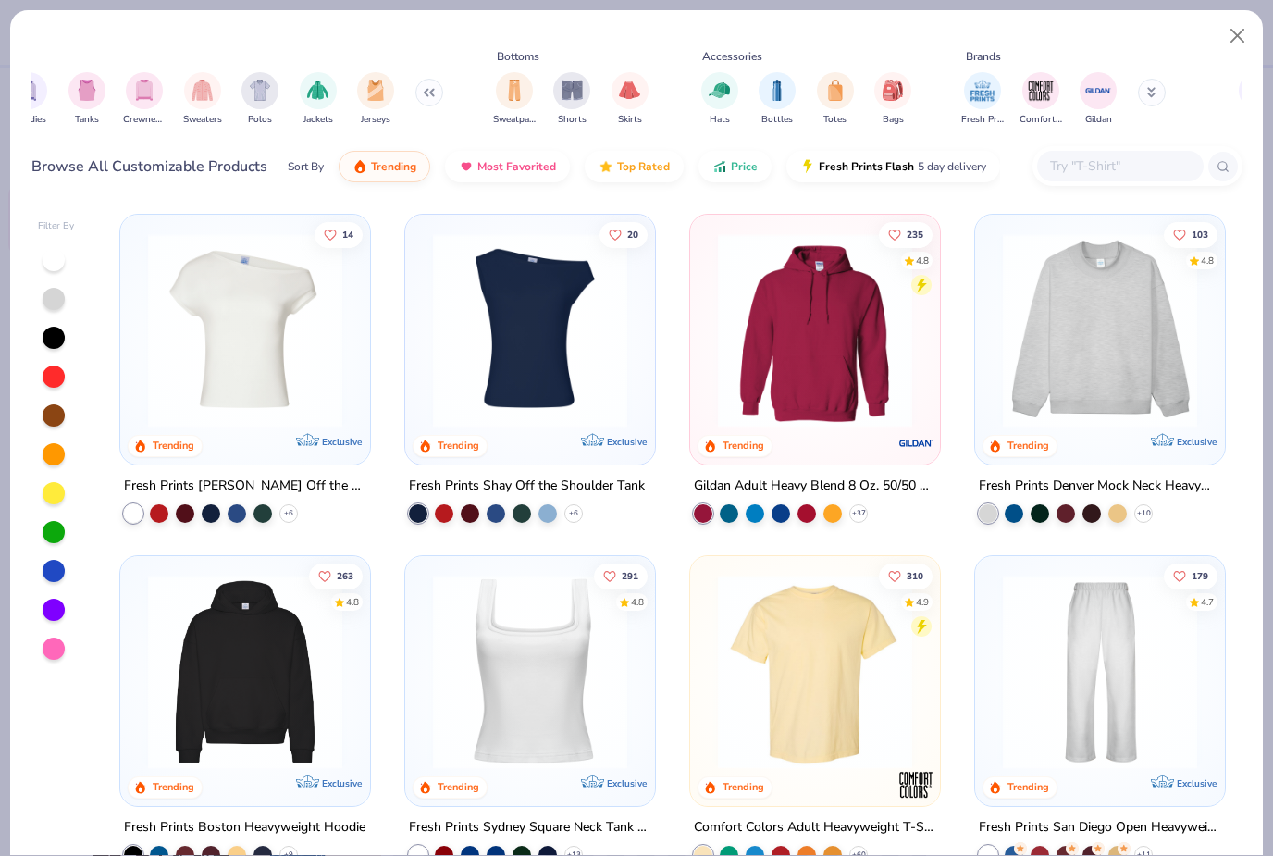
scroll to position [0, 85]
click at [376, 90] on img "filter for Jerseys" at bounding box center [375, 90] width 20 height 21
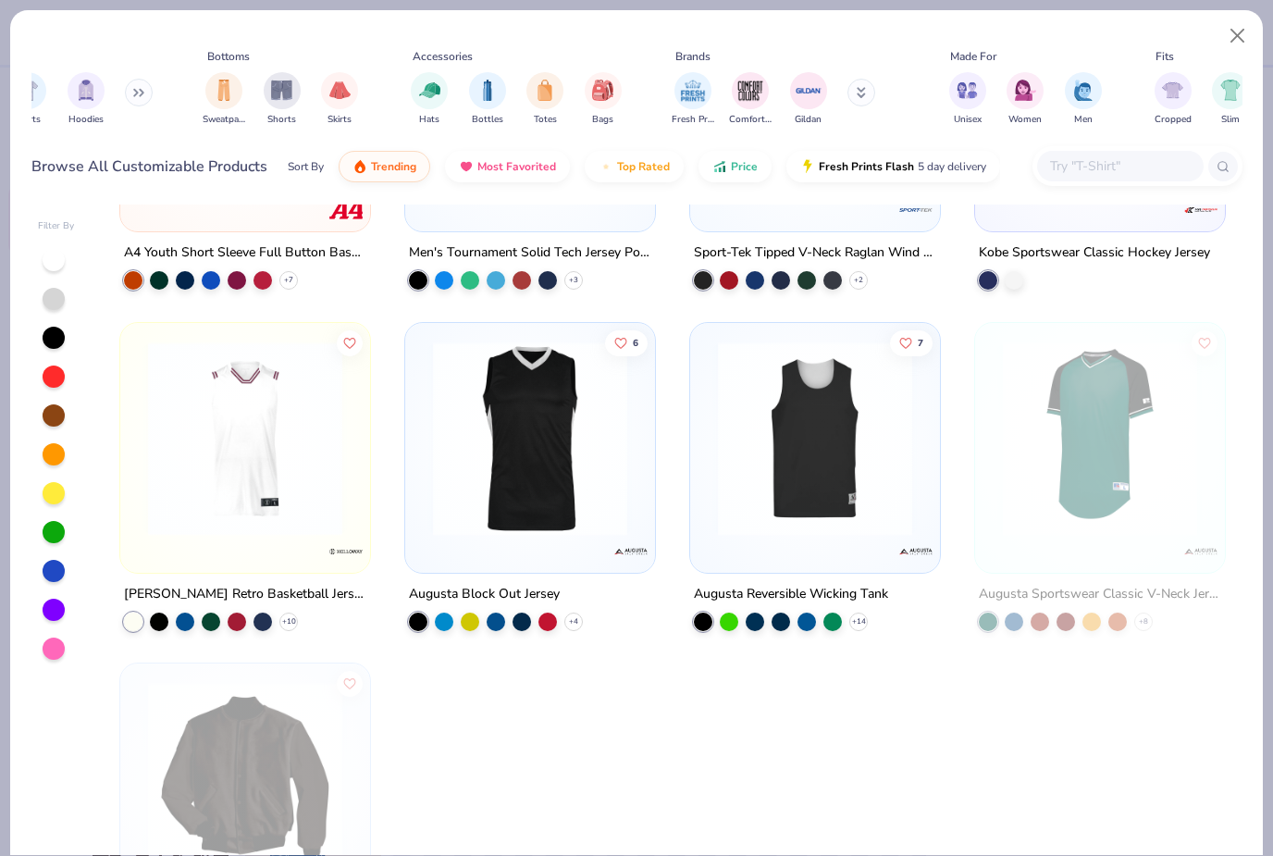
scroll to position [588, 0]
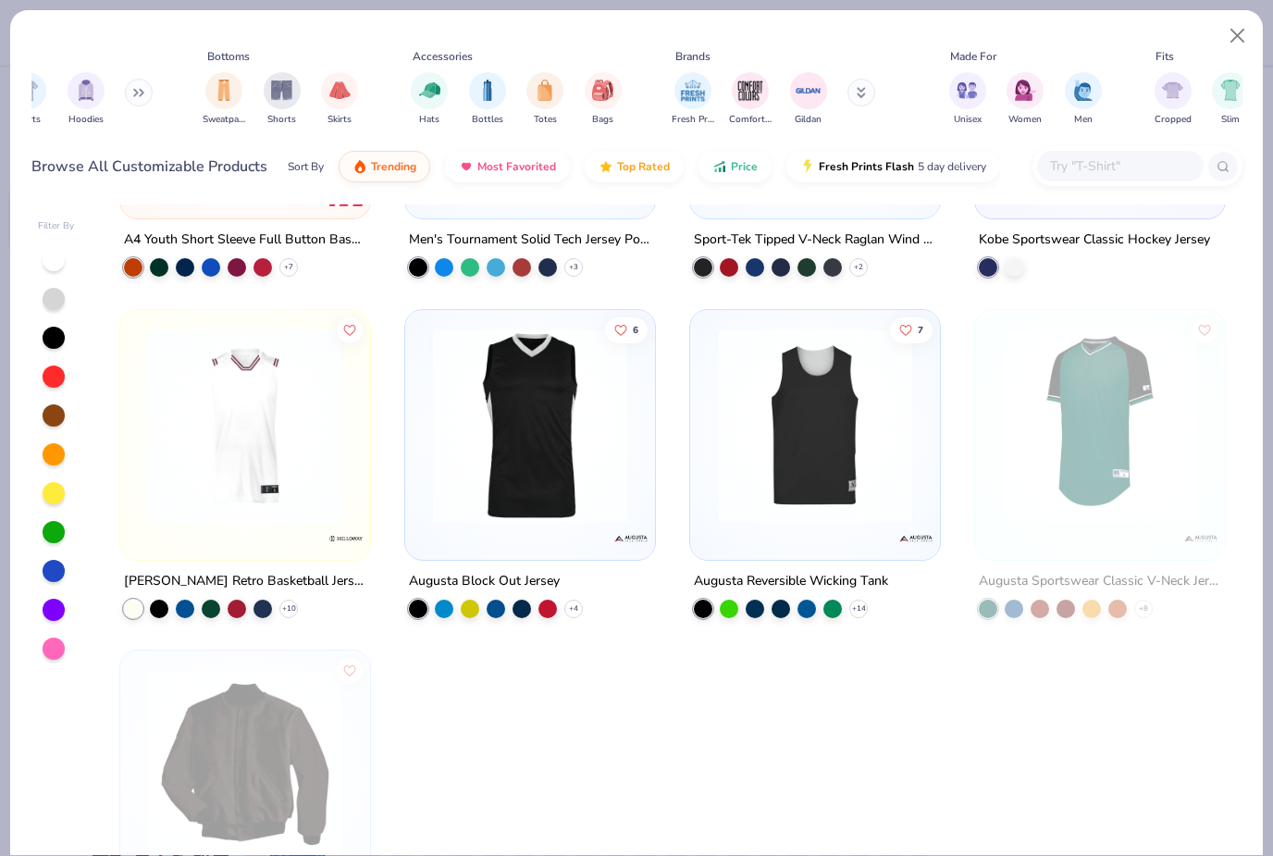
click at [497, 489] on img at bounding box center [530, 425] width 213 height 194
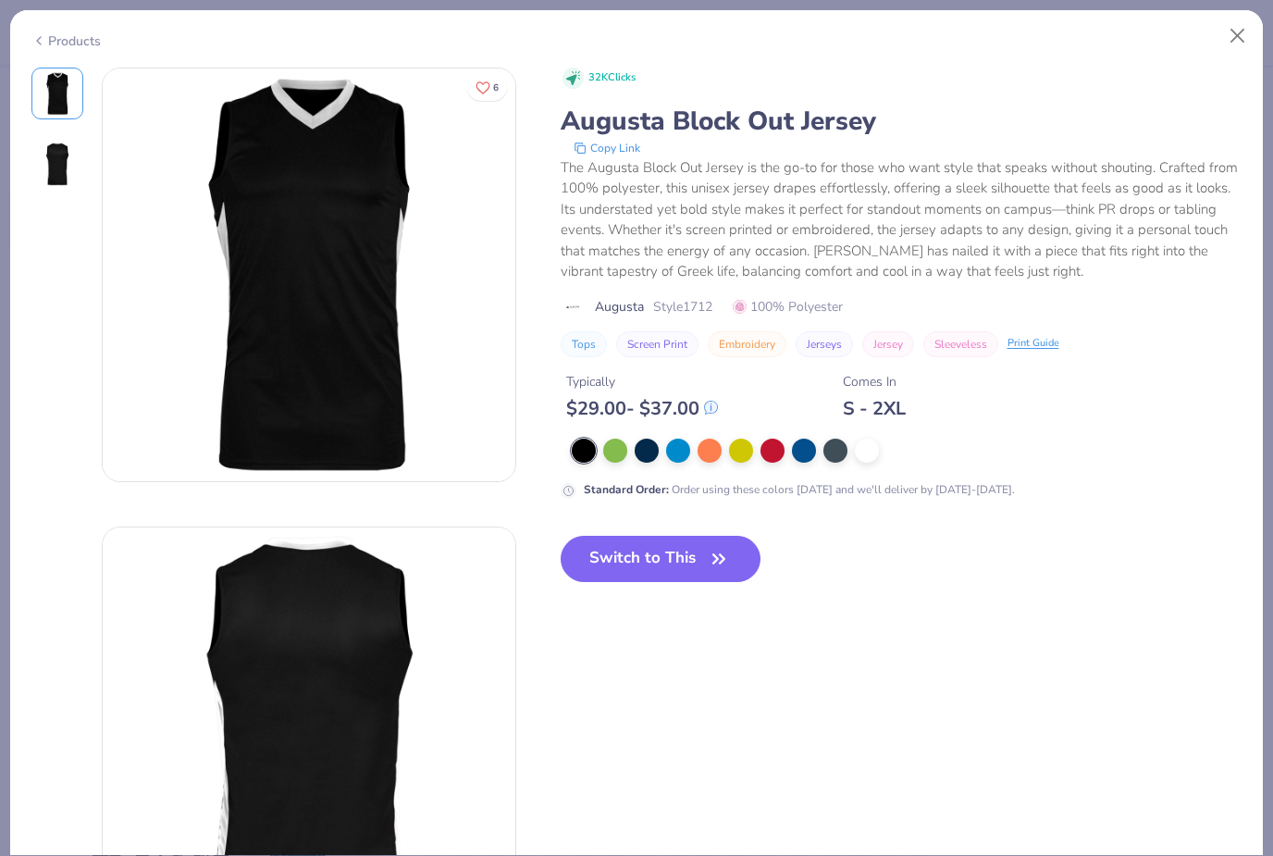
click at [874, 451] on div at bounding box center [867, 451] width 24 height 24
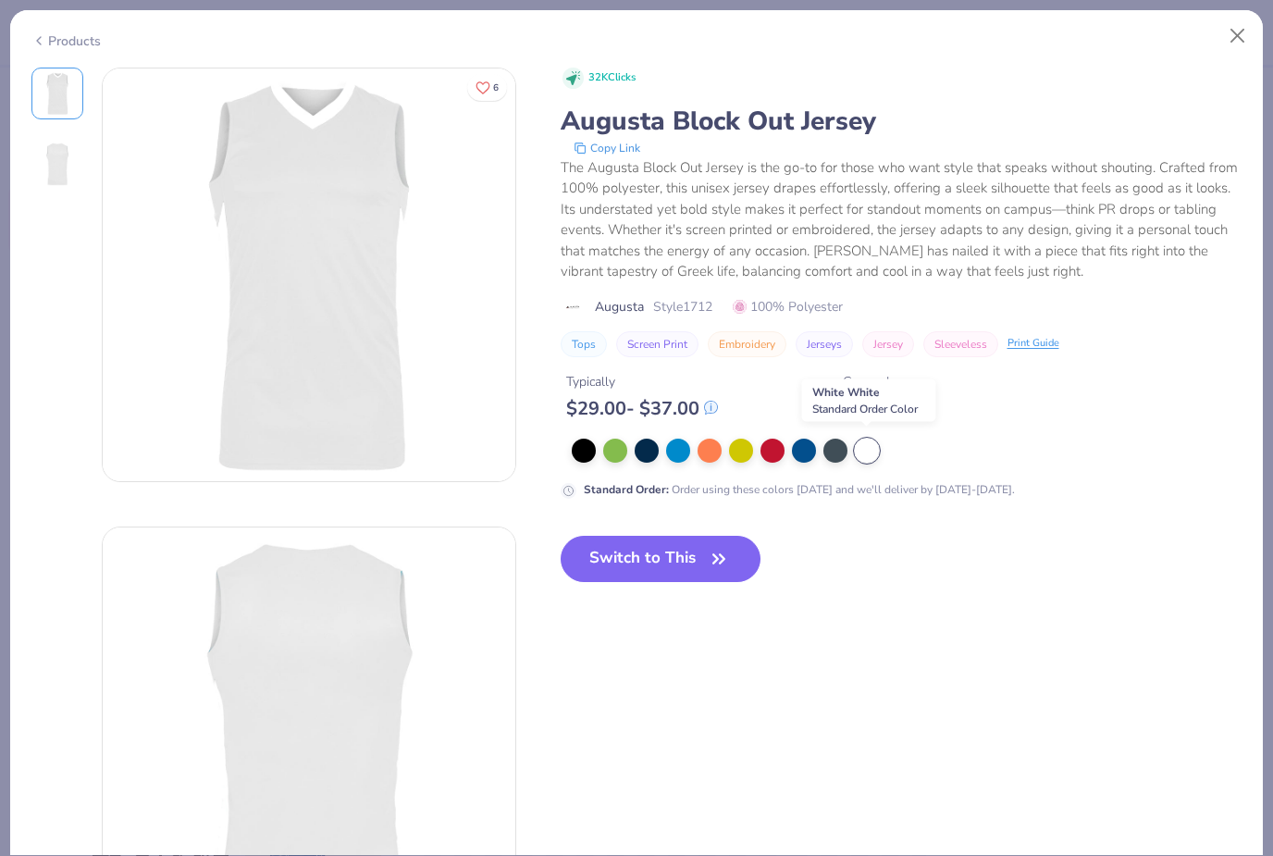
click at [677, 567] on button "Switch to This" at bounding box center [661, 559] width 201 height 46
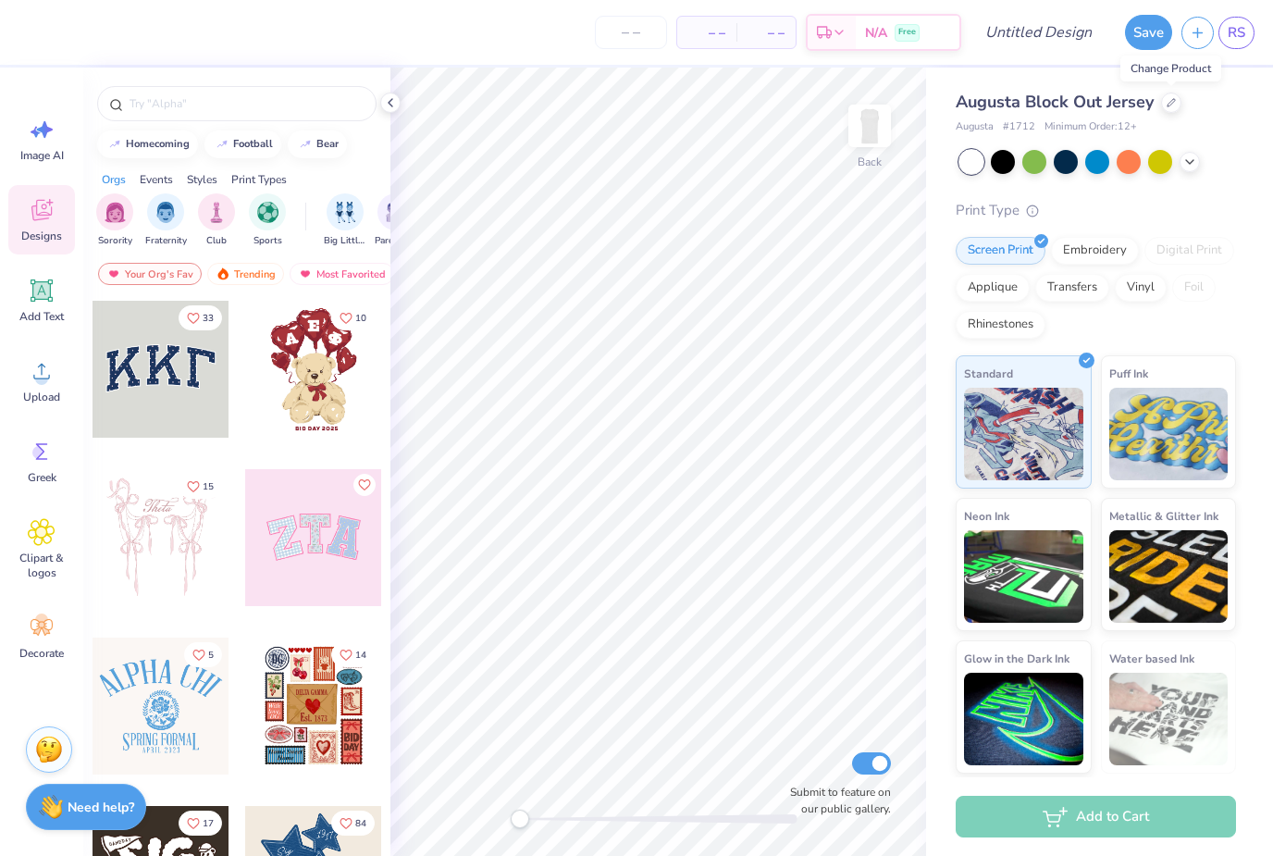
click at [1175, 104] on icon at bounding box center [1171, 102] width 9 height 9
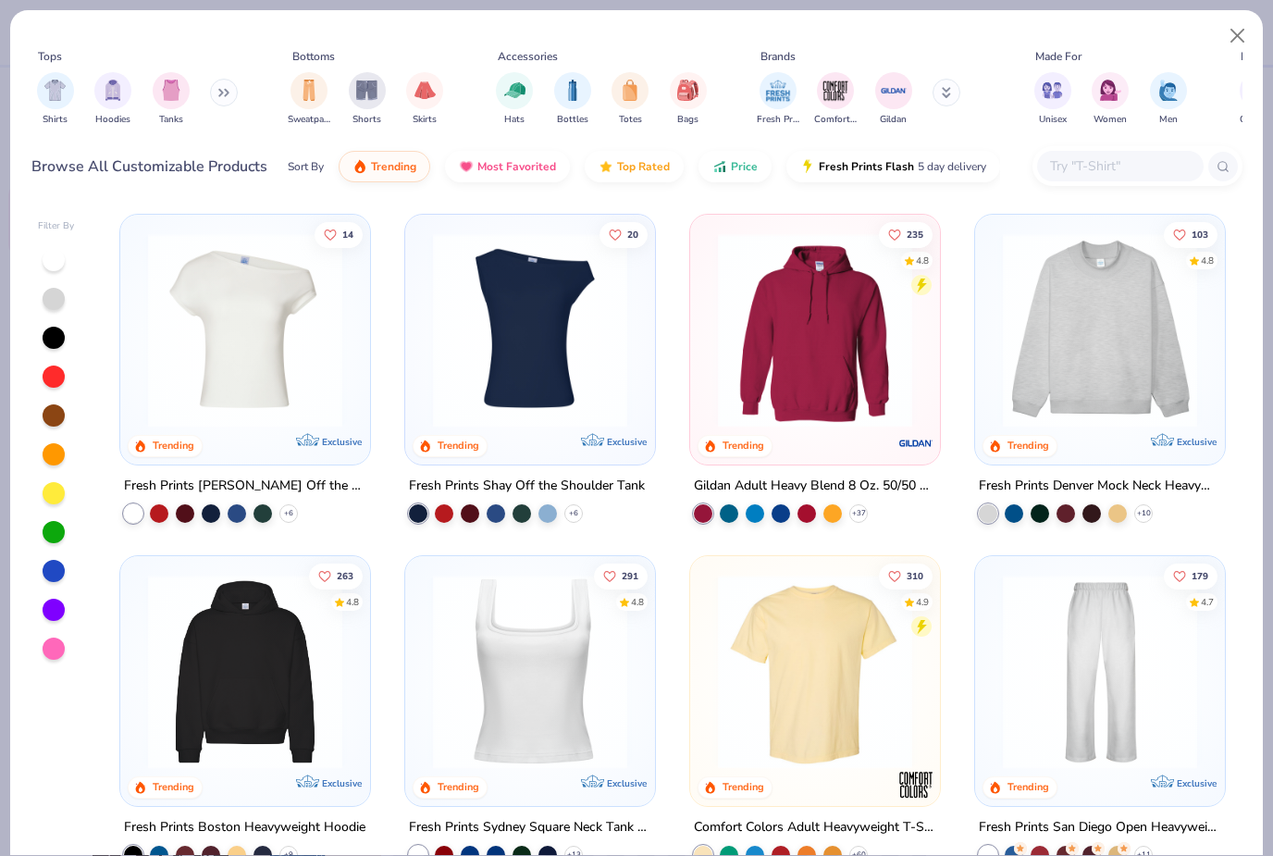
click at [107, 99] on img "filter for Hoodies" at bounding box center [113, 90] width 20 height 21
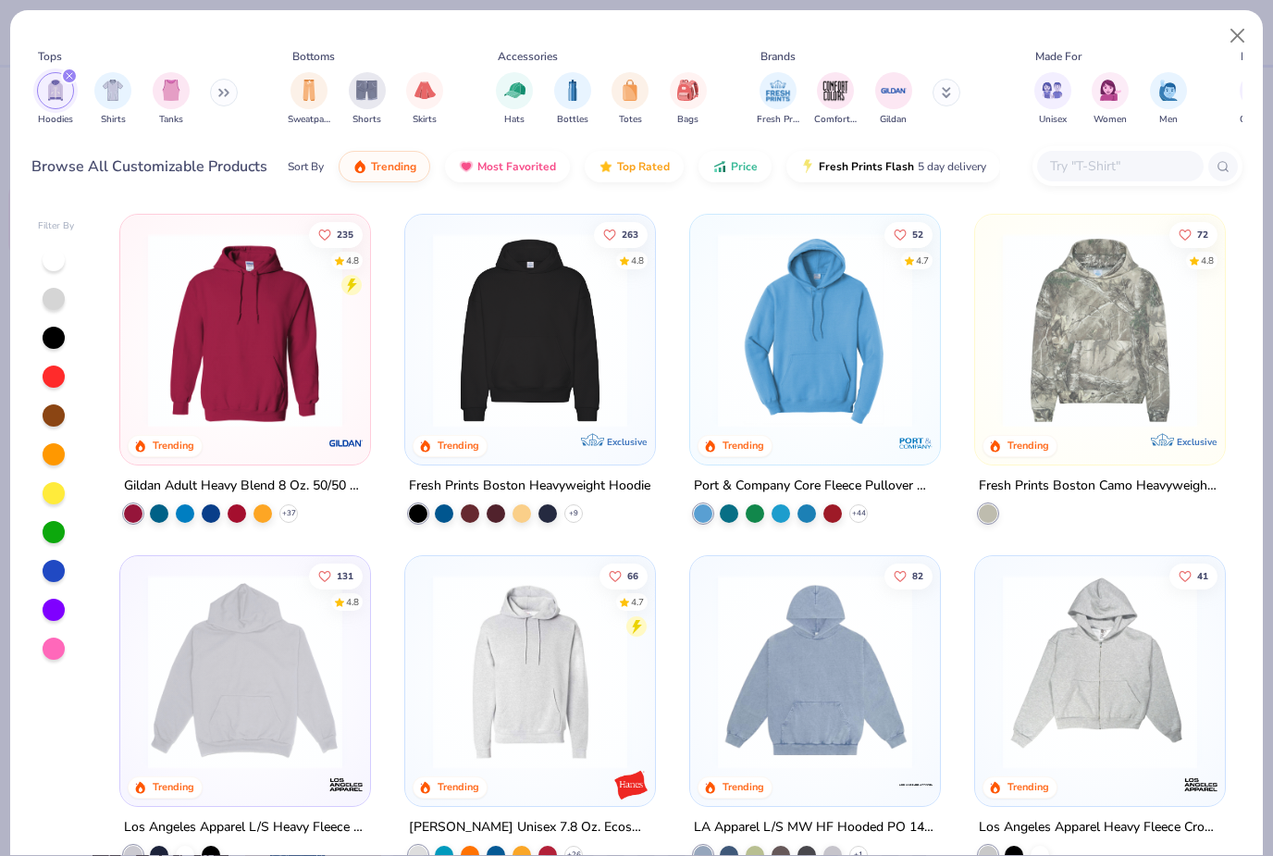
click at [1087, 348] on img at bounding box center [1100, 330] width 213 height 194
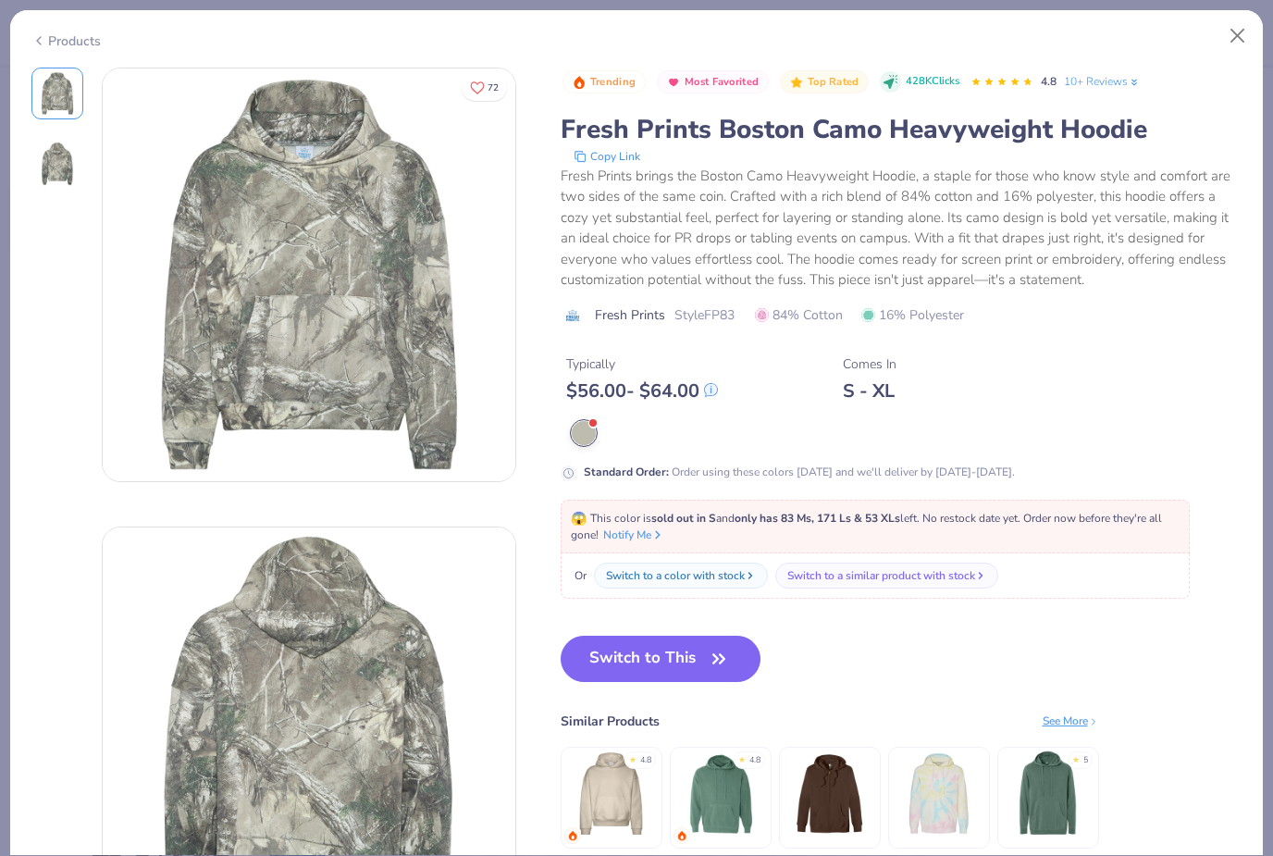
click at [661, 653] on button "Switch to This" at bounding box center [661, 659] width 201 height 46
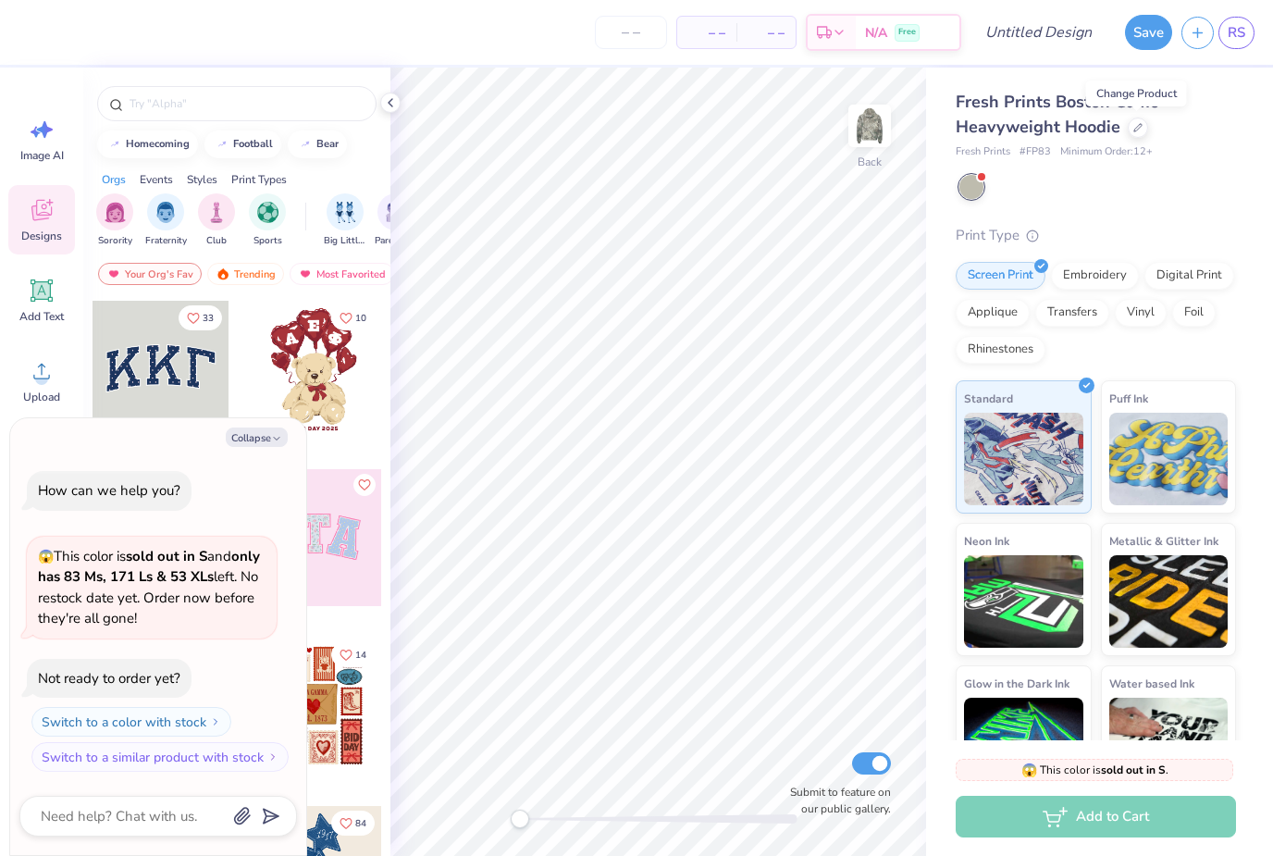
click at [248, 439] on button "Collapse" at bounding box center [257, 437] width 62 height 19
type textarea "x"
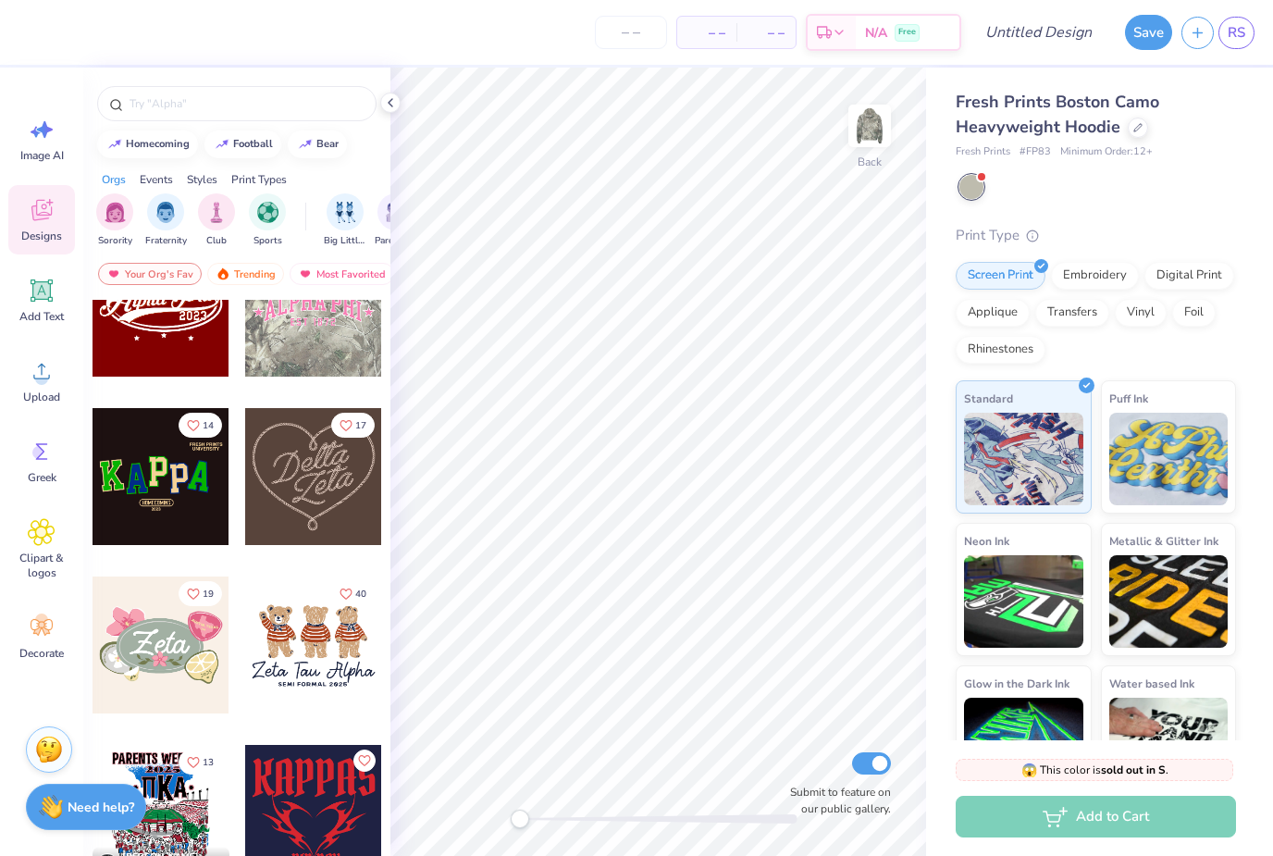
scroll to position [746, 0]
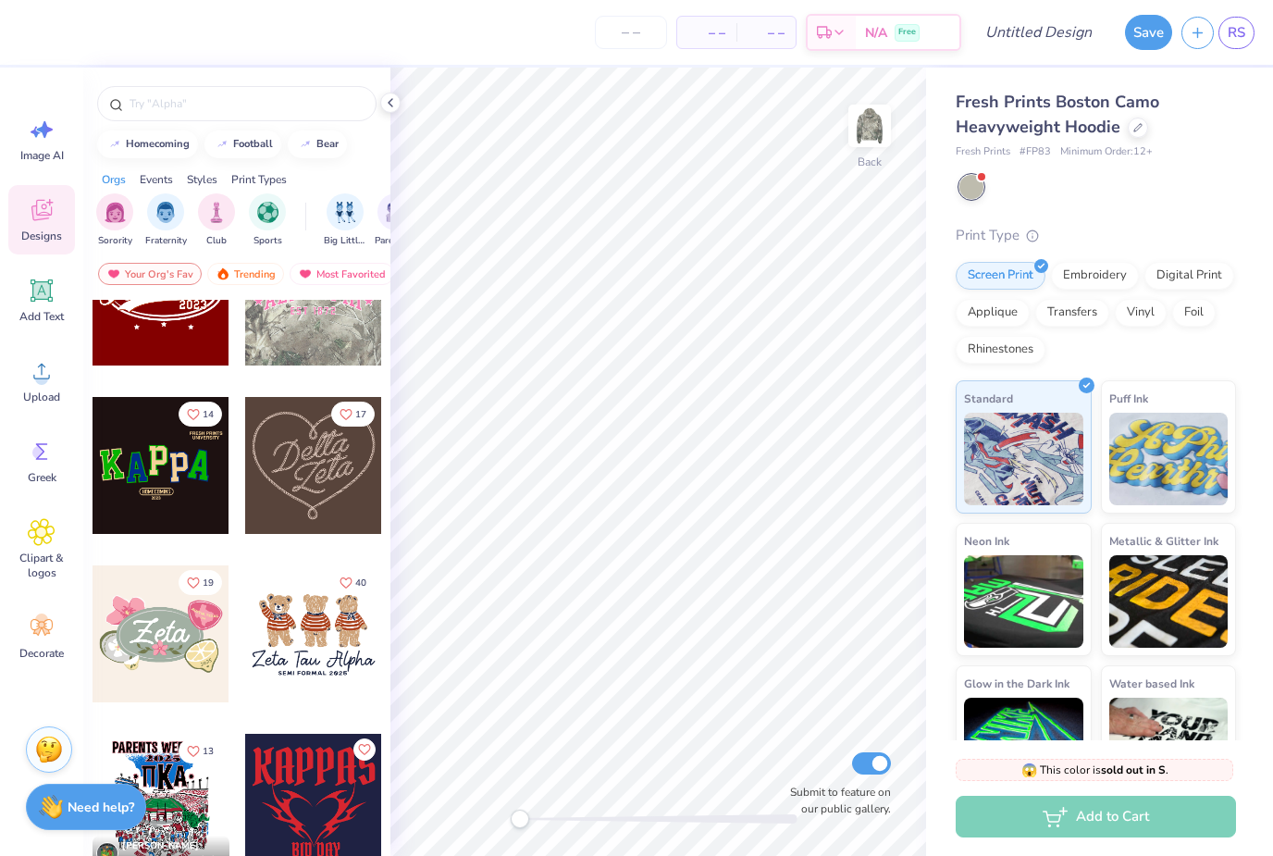
click at [313, 519] on div at bounding box center [313, 465] width 137 height 137
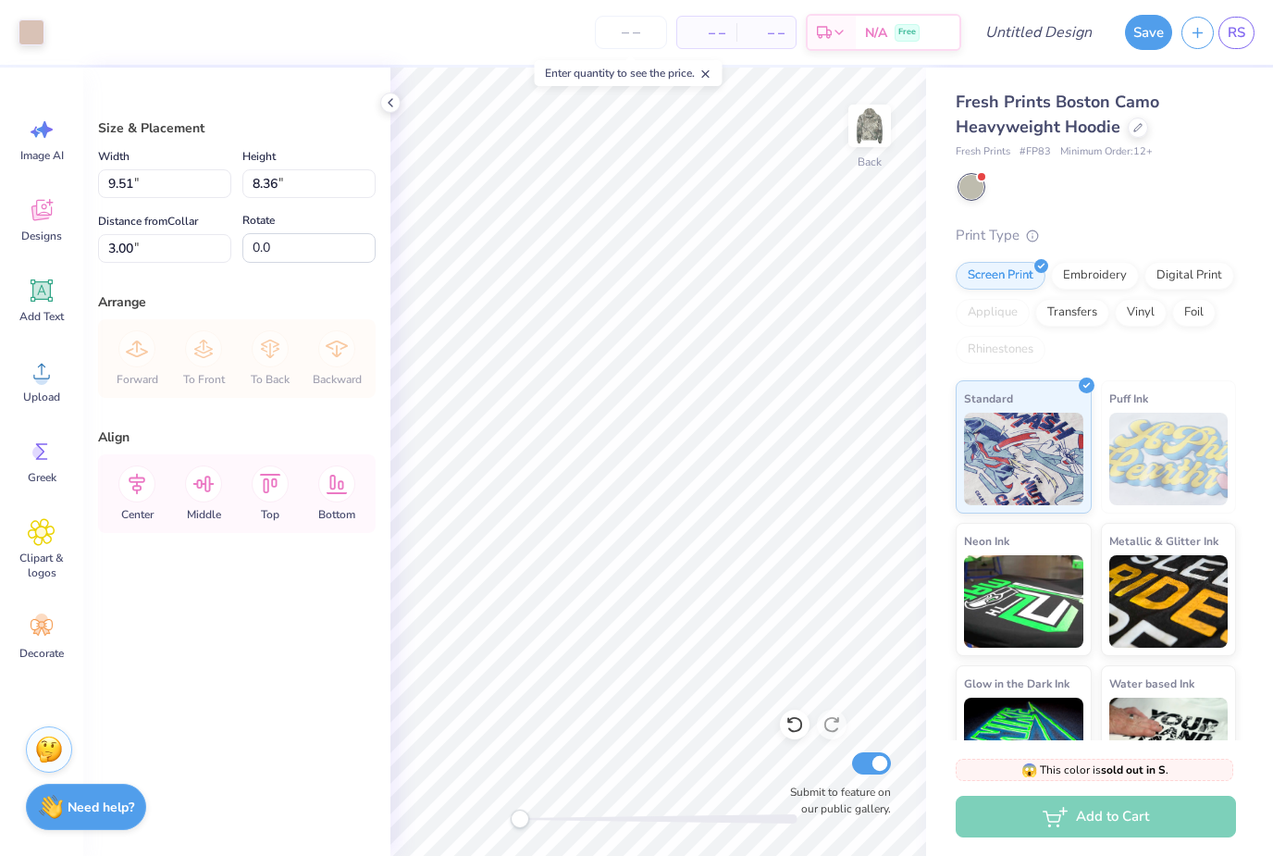
click at [803, 723] on icon at bounding box center [795, 724] width 19 height 19
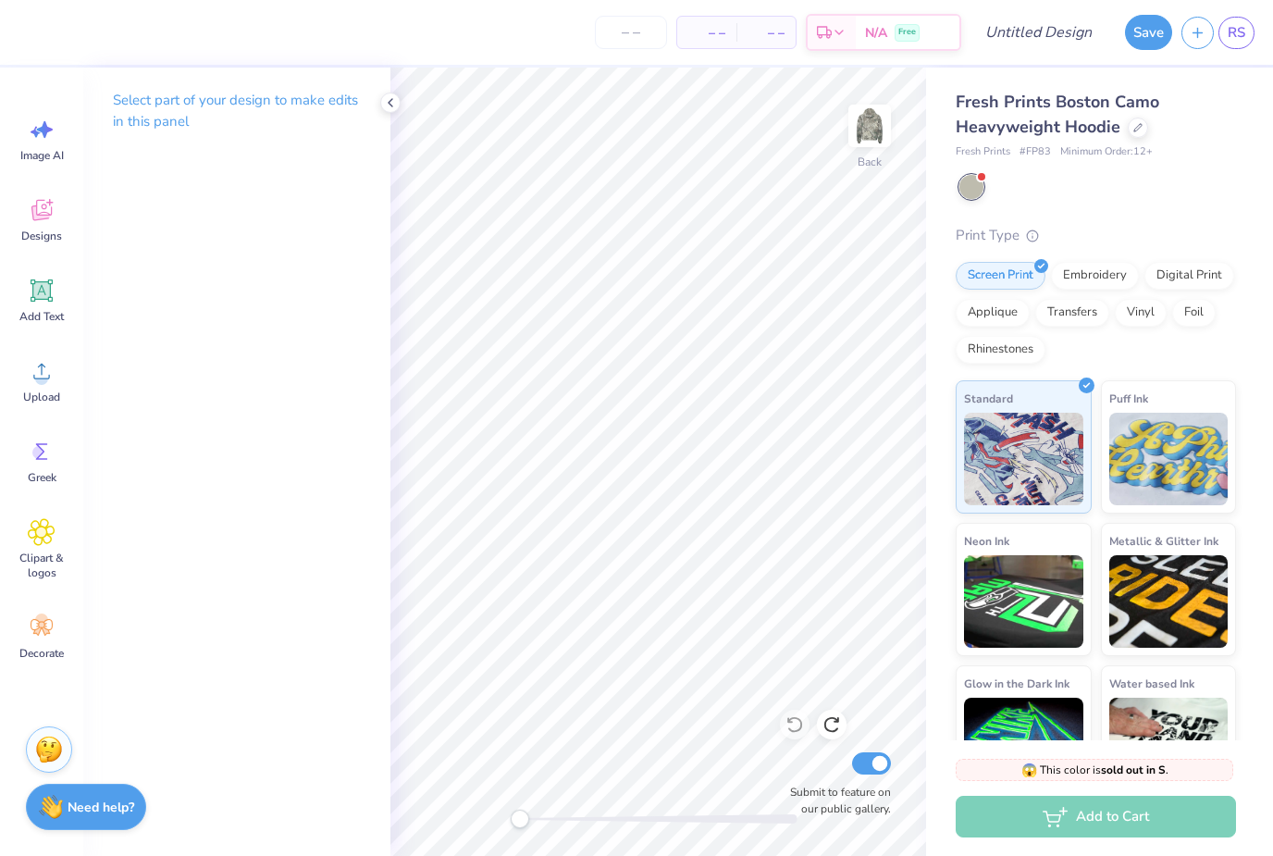
click at [40, 214] on icon at bounding box center [41, 210] width 20 height 21
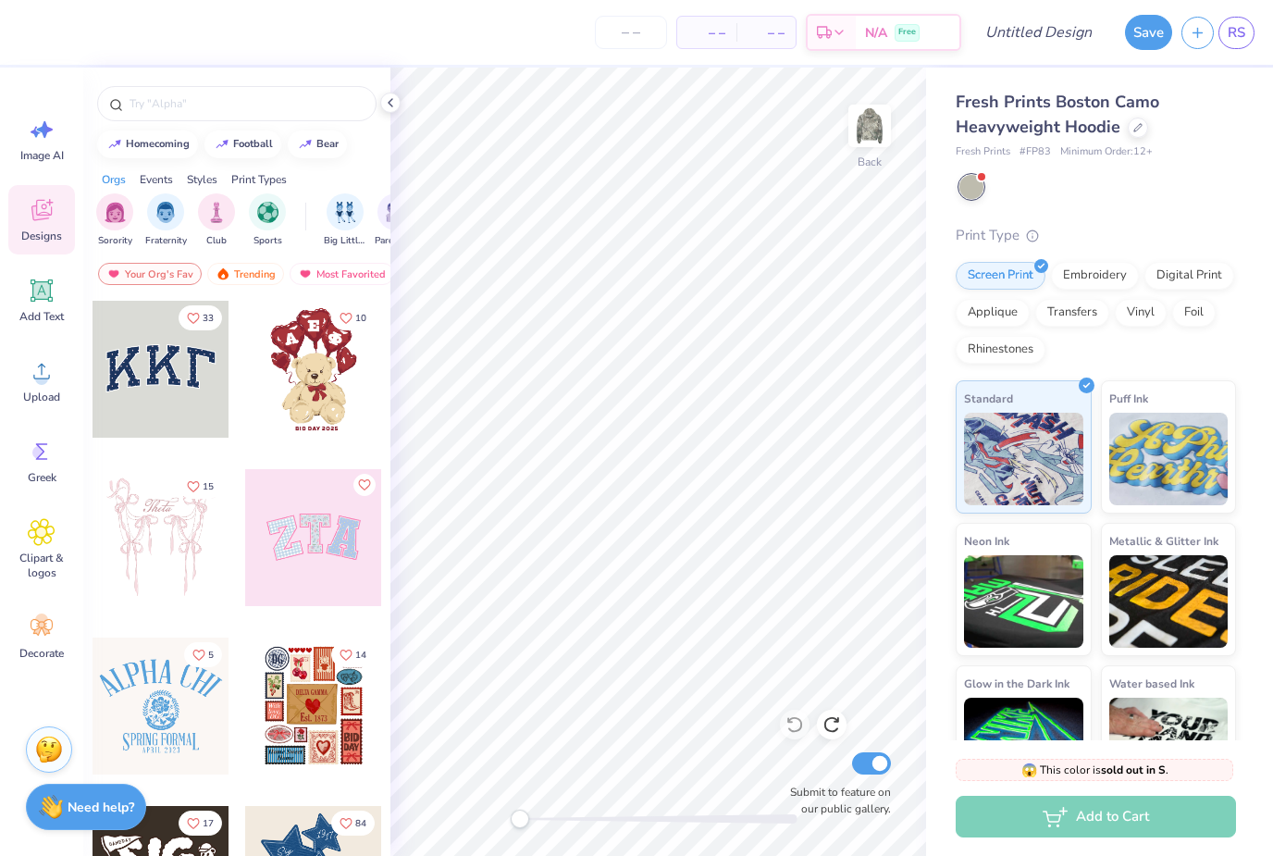
click at [172, 221] on img "filter for Fraternity" at bounding box center [165, 212] width 20 height 21
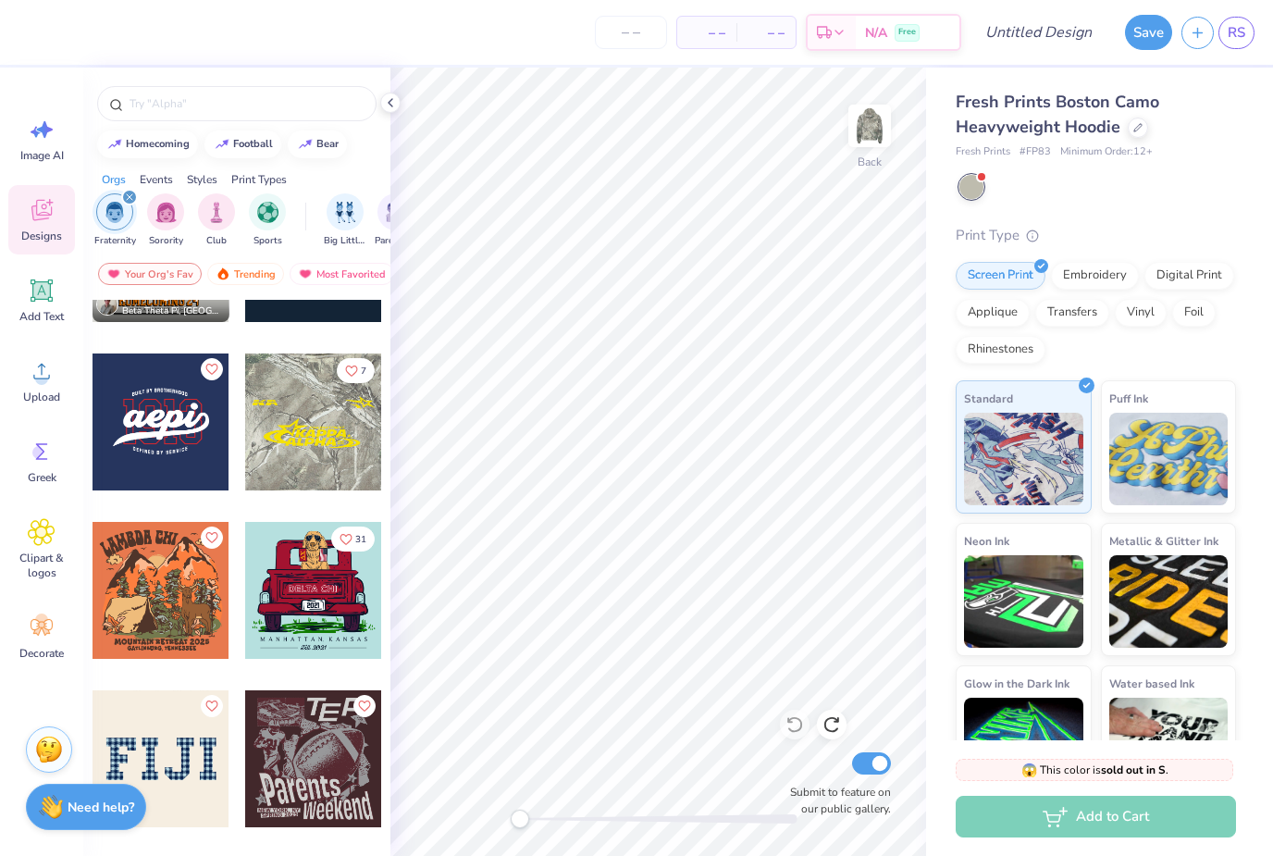
scroll to position [626, 0]
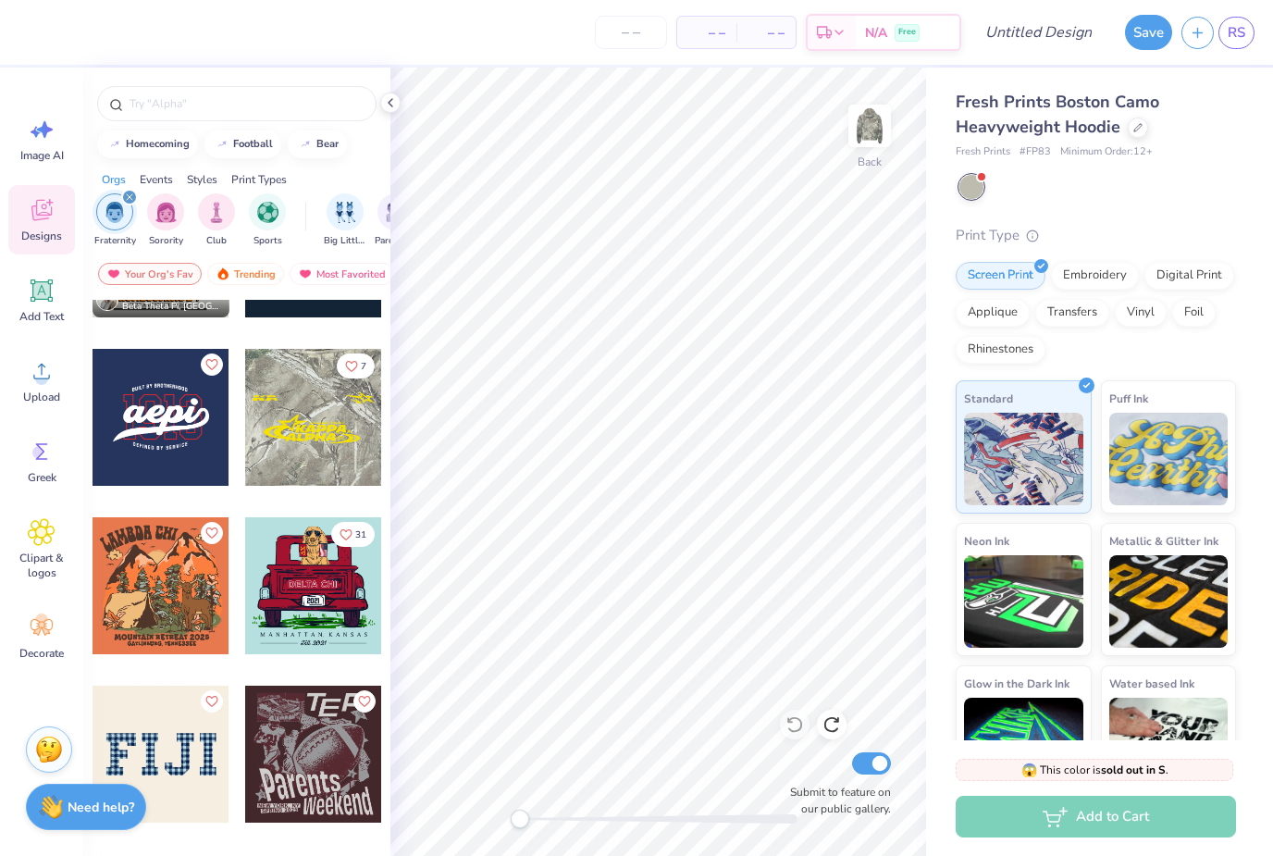
click at [312, 450] on div at bounding box center [313, 417] width 137 height 137
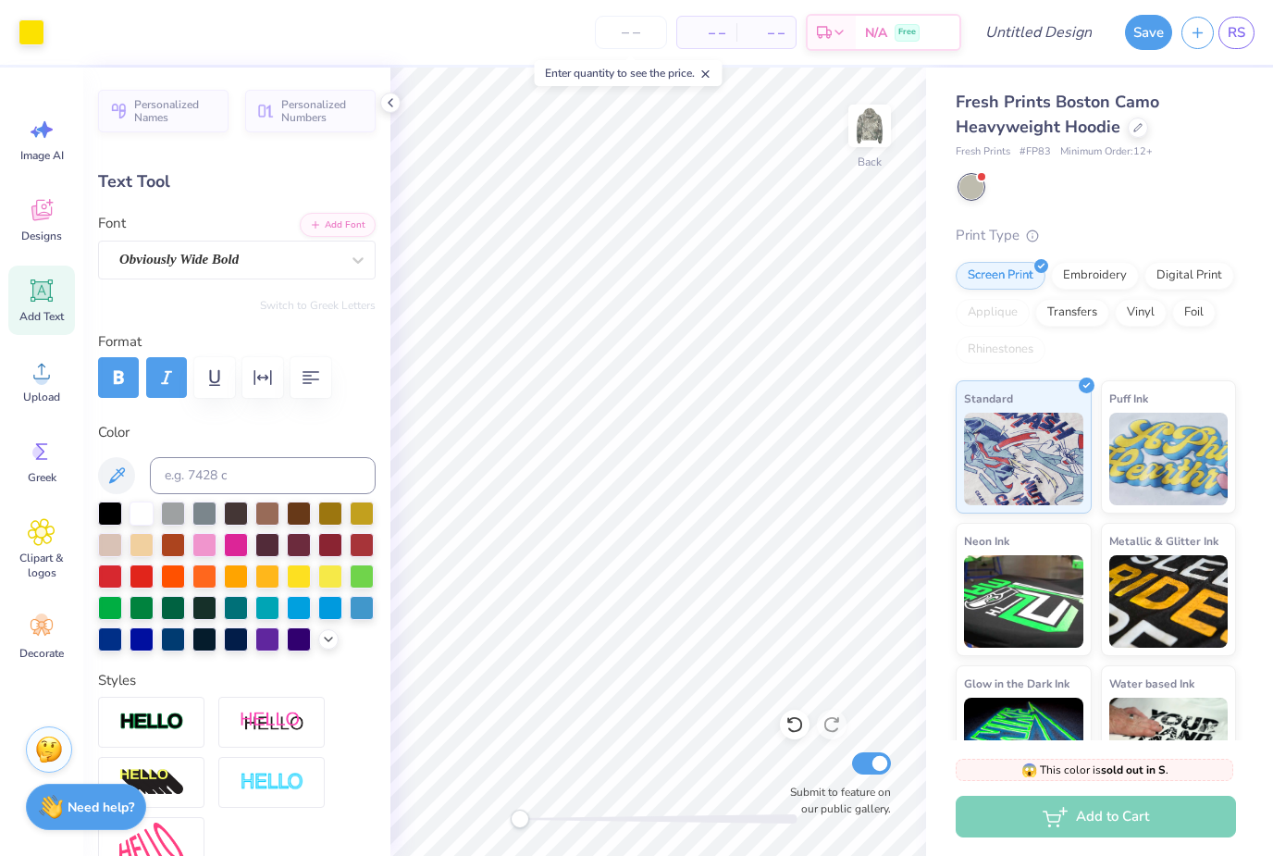
type input "5.82"
type input "6.82"
type textarea "alpha"
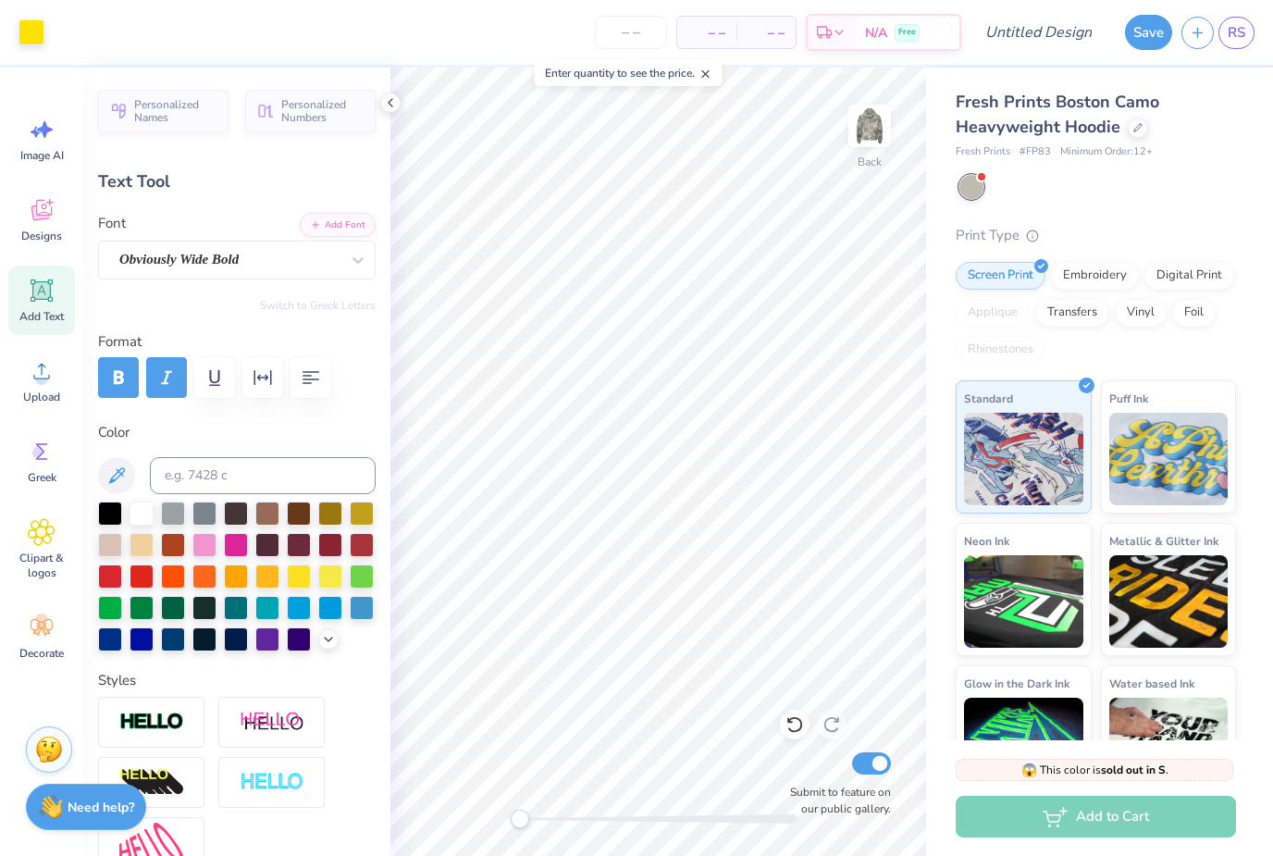
type input "5.06"
type input "1.06"
type input "6.72"
type textarea "Alpha"
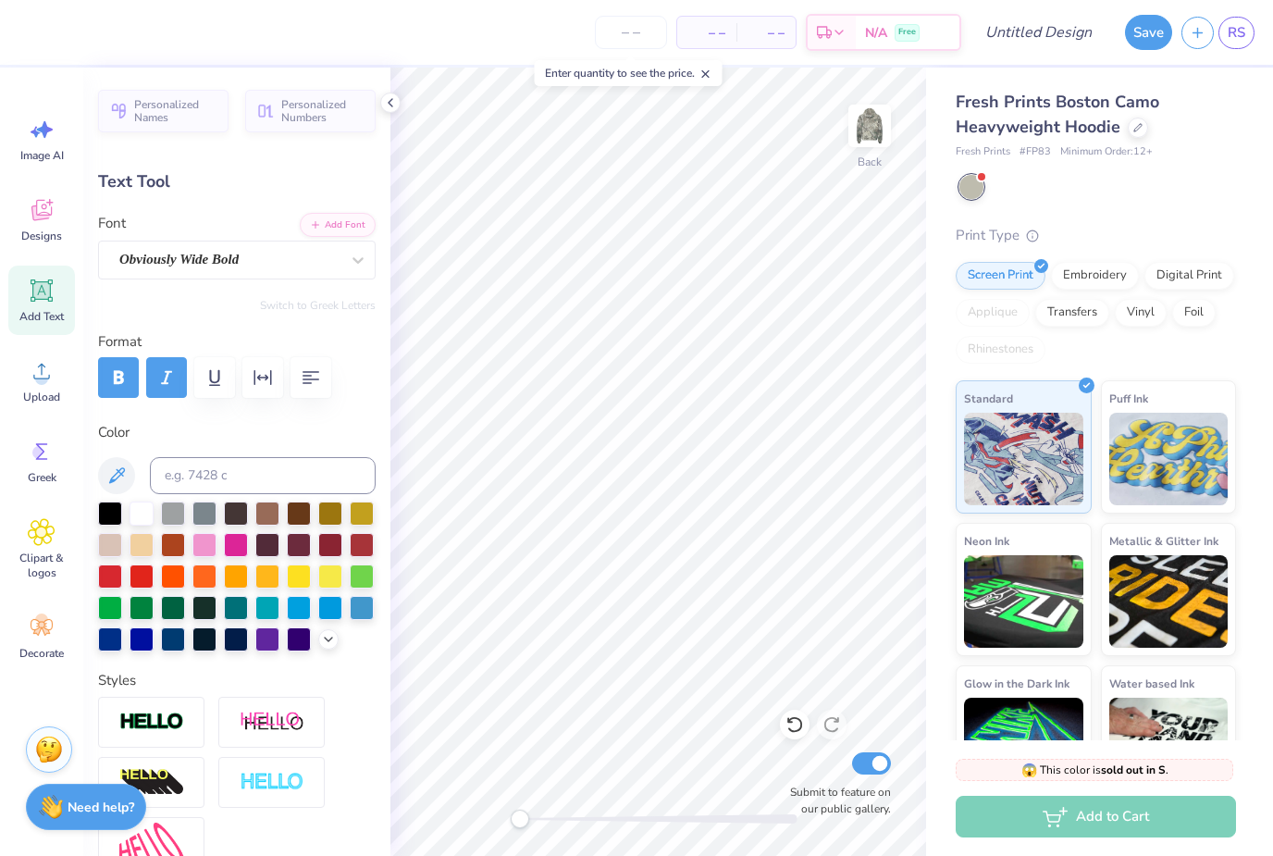
scroll to position [2, 1]
type input "5.83"
type input "0.87"
type input "7.77"
type textarea "Delta"
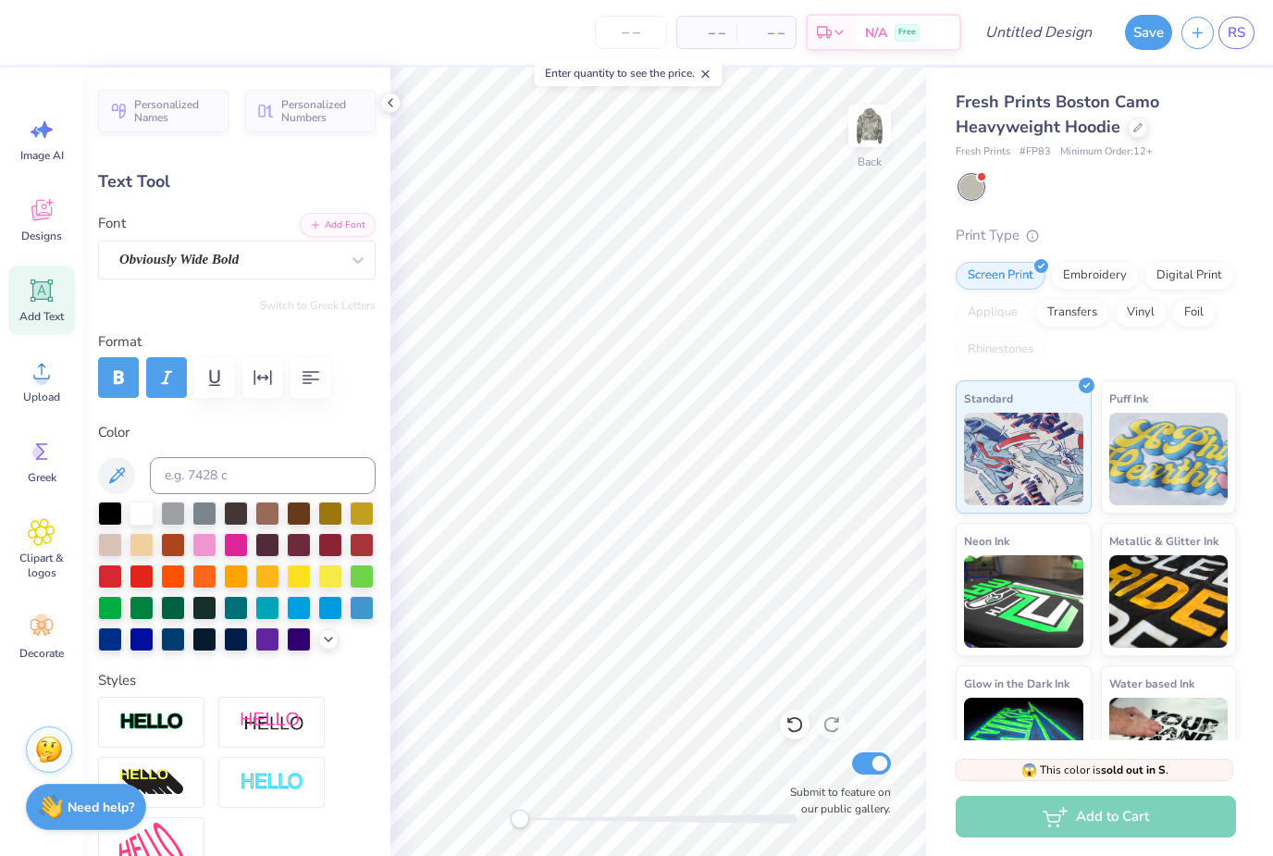
scroll to position [0, 1]
type input "2.90"
type input "0.60"
type input "3.43"
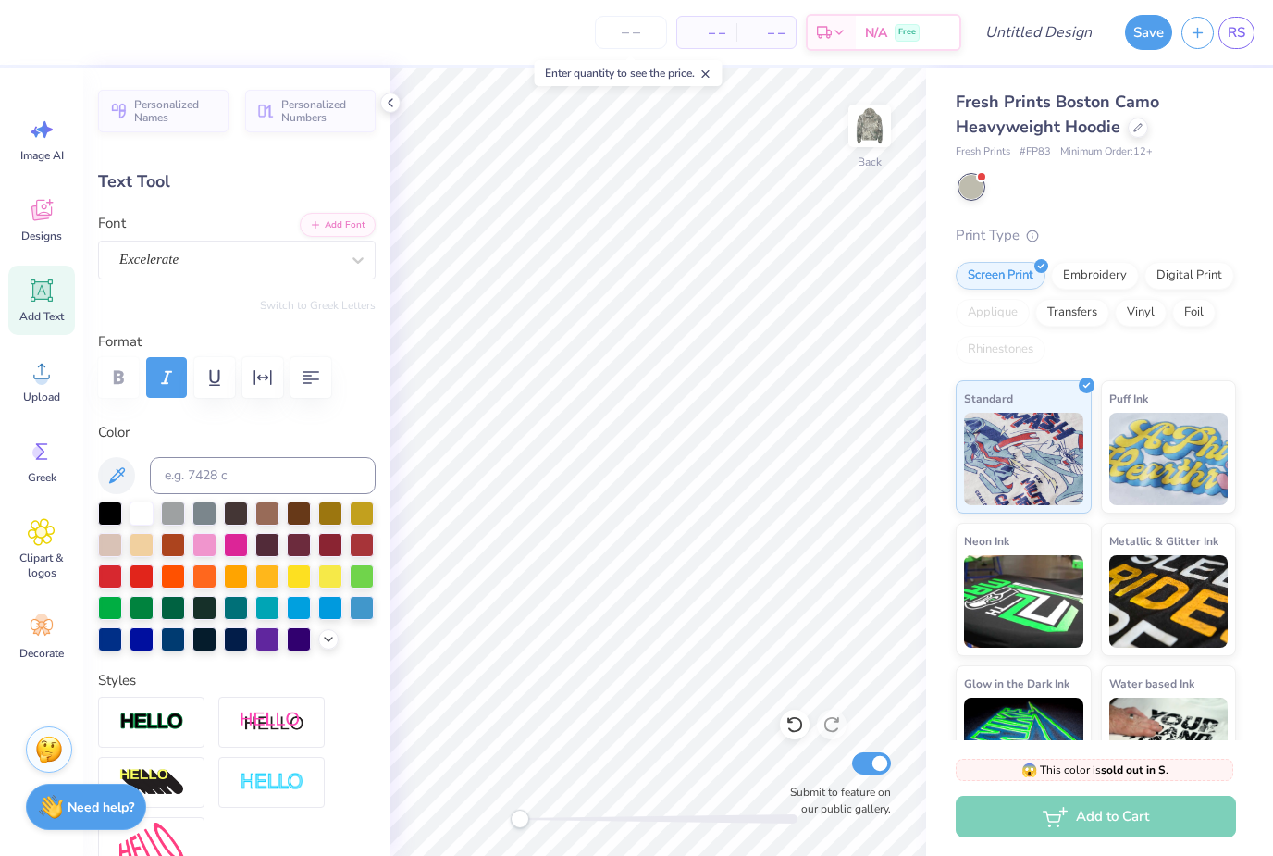
type textarea "AD"
type input "4.06"
type input "0.19"
type input "6.45"
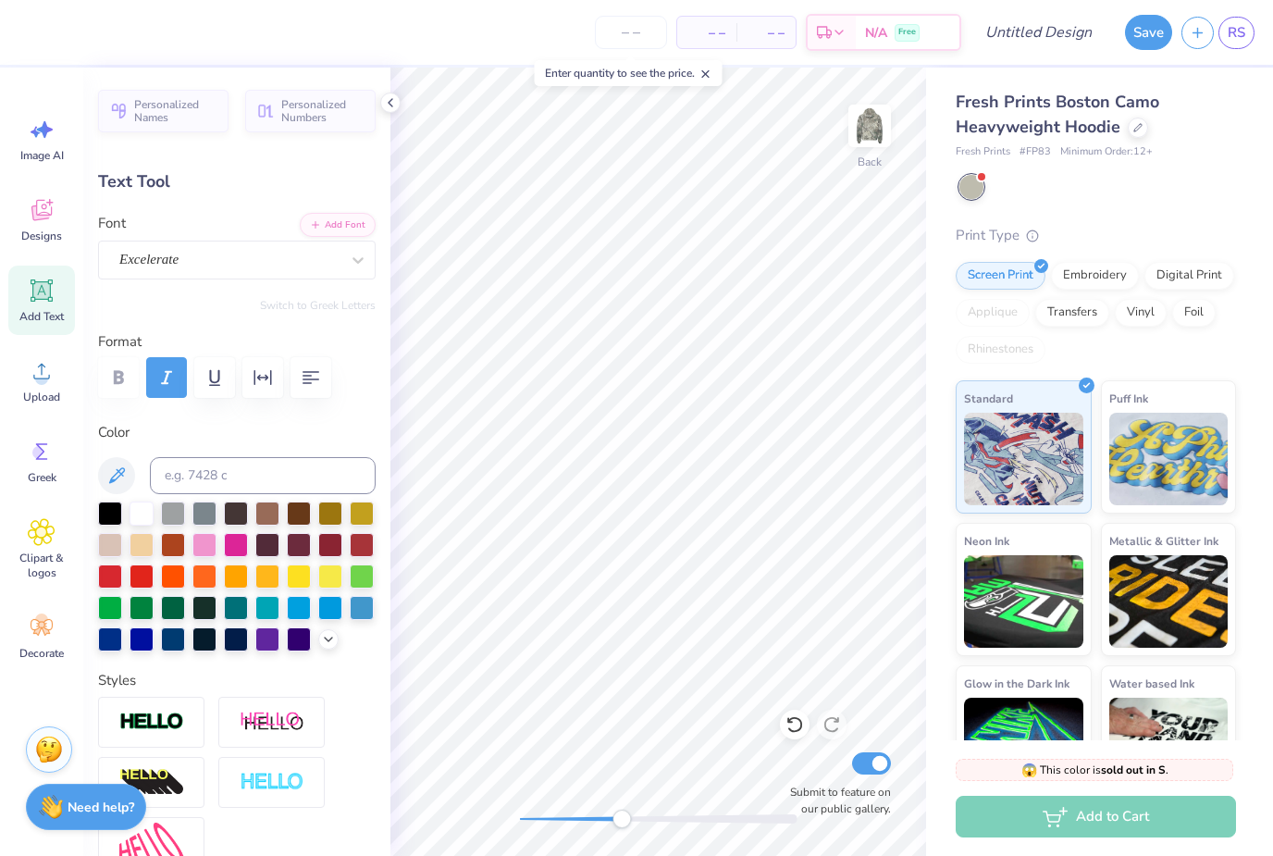
type textarea "R"
type textarea "b"
type textarea "brotherhood"
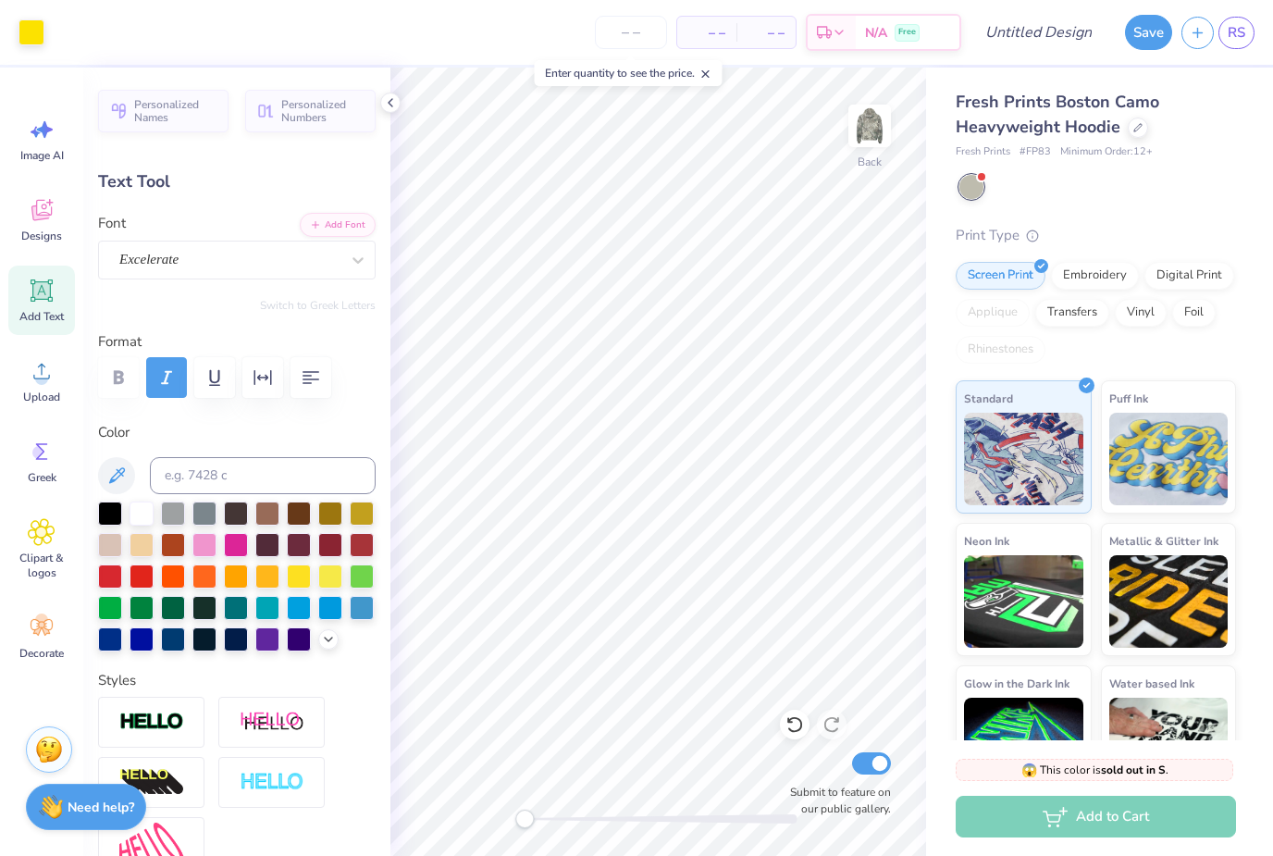
click at [23, 37] on div at bounding box center [32, 32] width 26 height 26
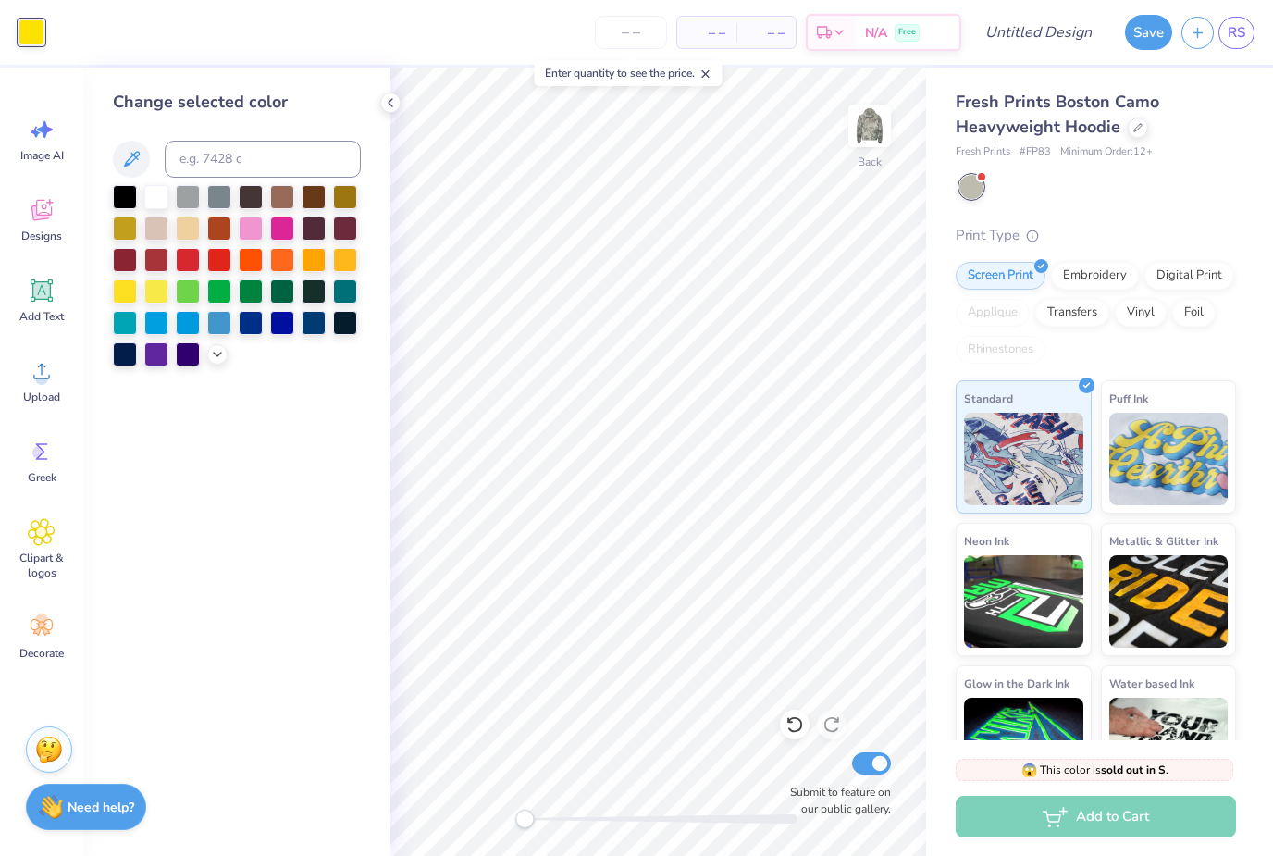
click at [218, 359] on icon at bounding box center [217, 354] width 15 height 15
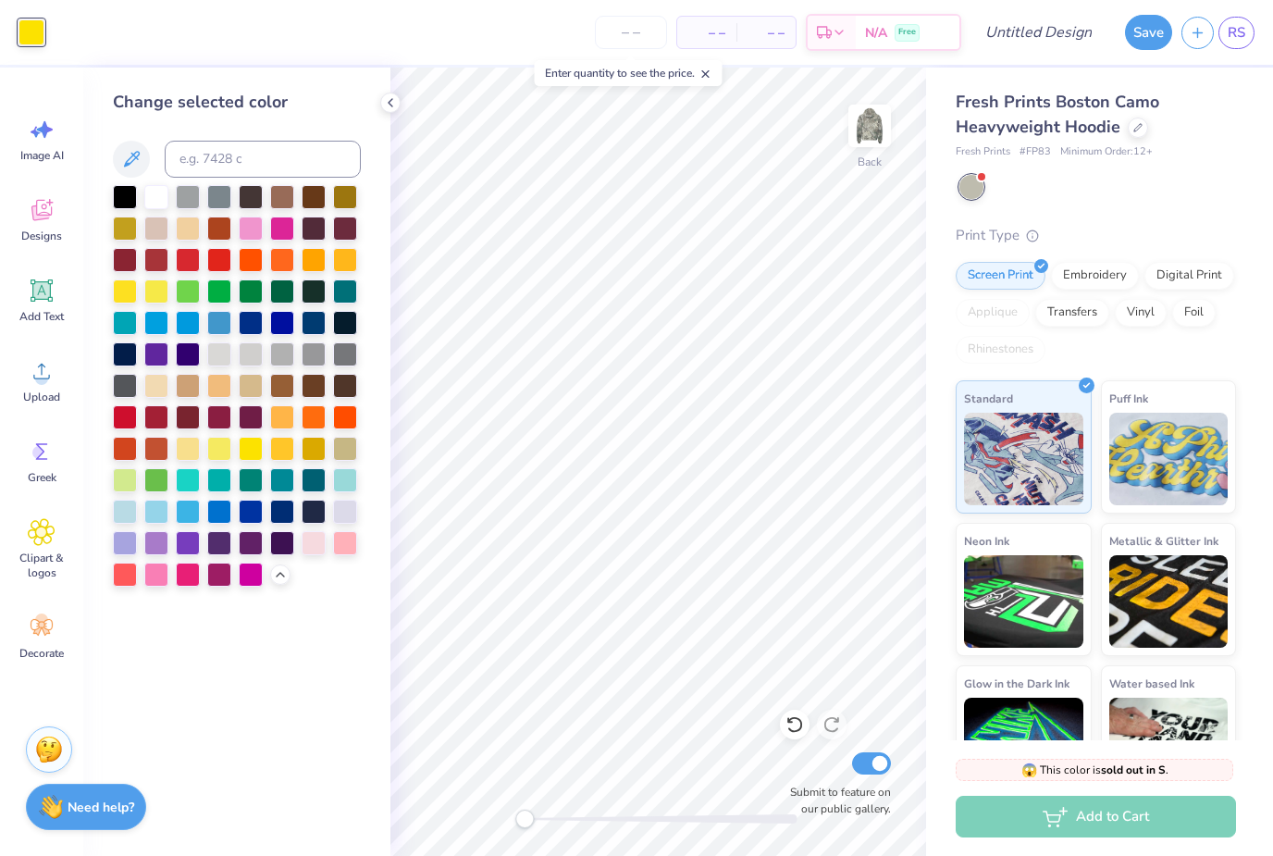
click at [285, 547] on div at bounding box center [282, 543] width 24 height 24
click at [177, 545] on div at bounding box center [188, 543] width 24 height 24
click at [336, 516] on div at bounding box center [345, 512] width 24 height 24
click at [134, 555] on div at bounding box center [125, 543] width 24 height 24
click at [164, 552] on div at bounding box center [156, 543] width 24 height 24
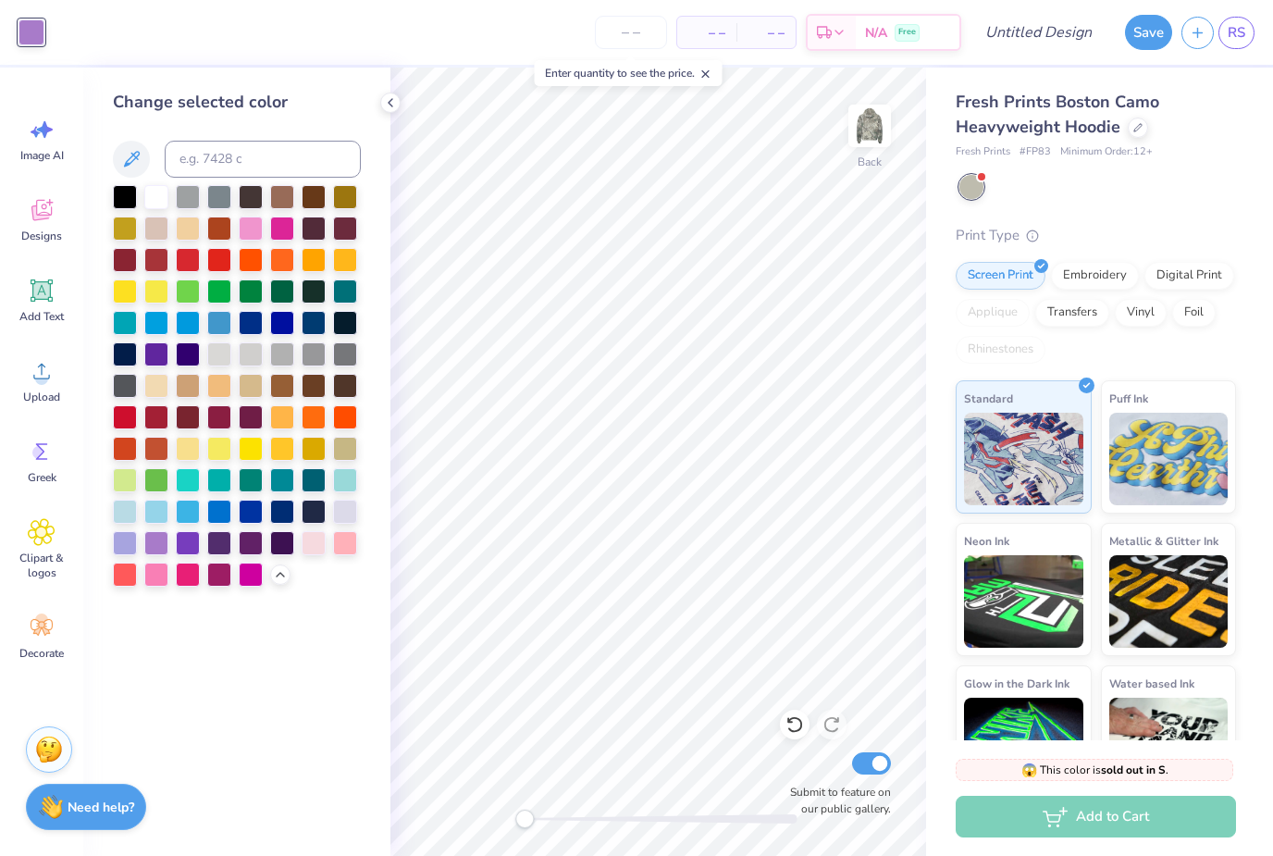
click at [185, 565] on div at bounding box center [188, 575] width 24 height 24
click at [192, 365] on div at bounding box center [188, 354] width 24 height 24
click at [150, 358] on div at bounding box center [156, 354] width 24 height 24
click at [341, 492] on div at bounding box center [345, 480] width 24 height 24
click at [350, 514] on div at bounding box center [345, 512] width 24 height 24
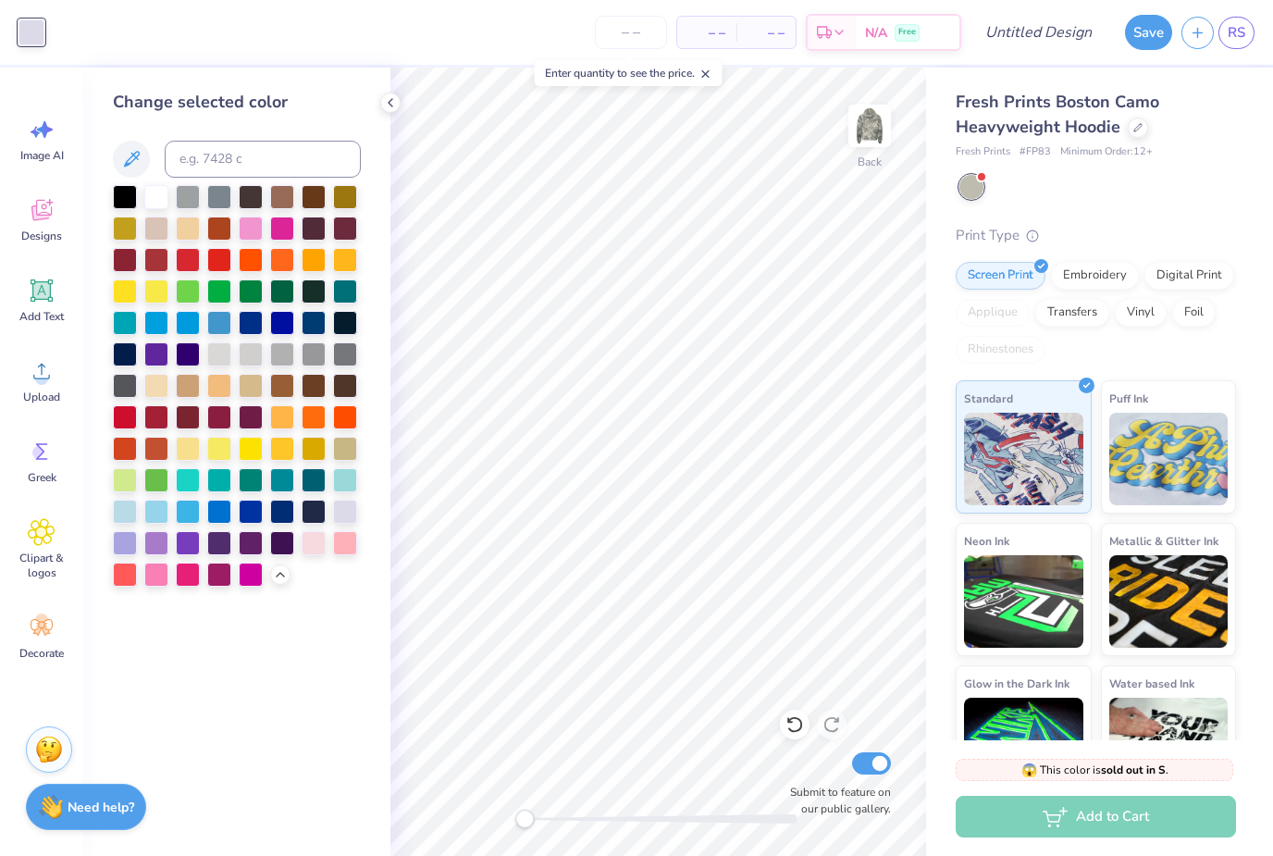
click at [352, 324] on div at bounding box center [345, 323] width 24 height 24
click at [357, 345] on div at bounding box center [345, 354] width 24 height 24
click at [308, 521] on div at bounding box center [314, 512] width 24 height 24
click at [192, 204] on div at bounding box center [188, 197] width 24 height 24
click at [231, 199] on div at bounding box center [219, 197] width 24 height 24
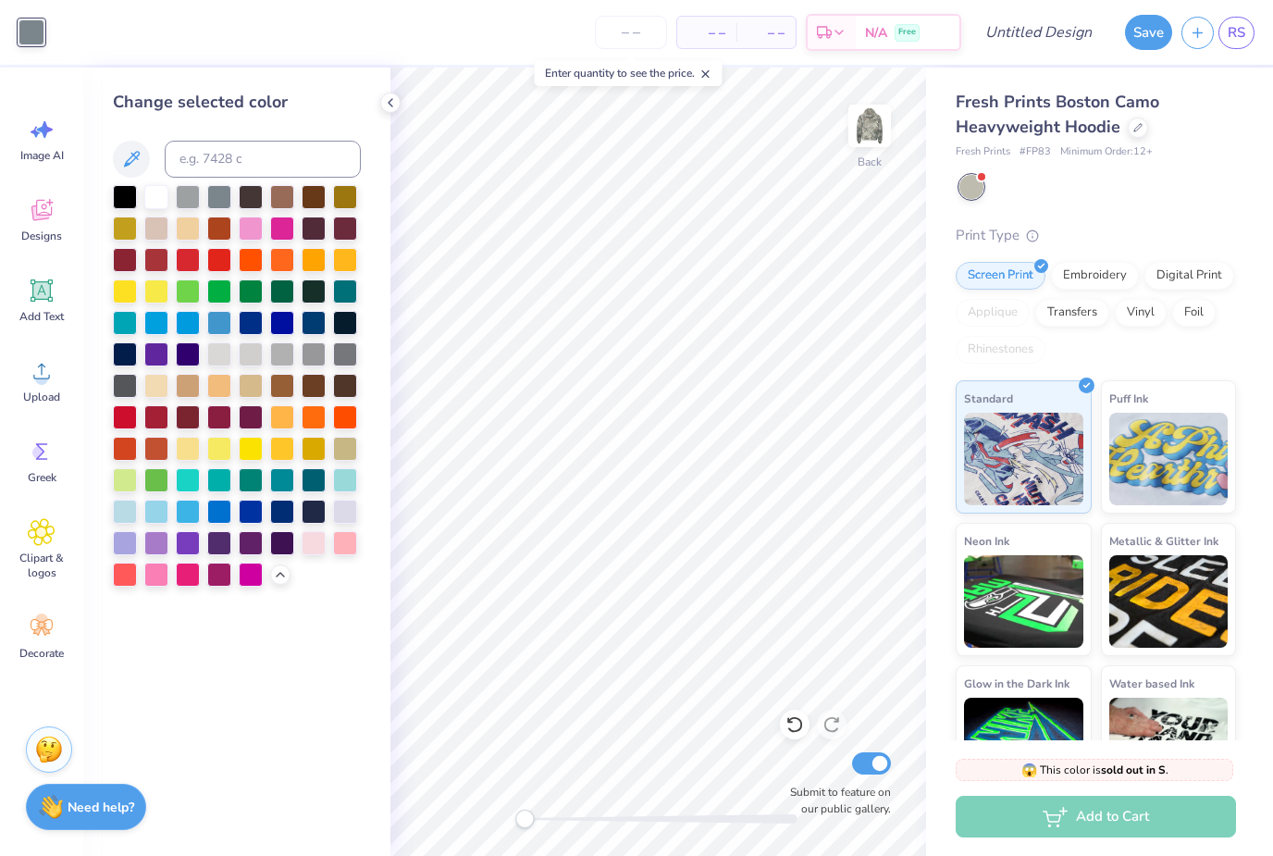
click at [315, 301] on div at bounding box center [314, 291] width 24 height 24
click at [389, 106] on icon at bounding box center [390, 102] width 15 height 15
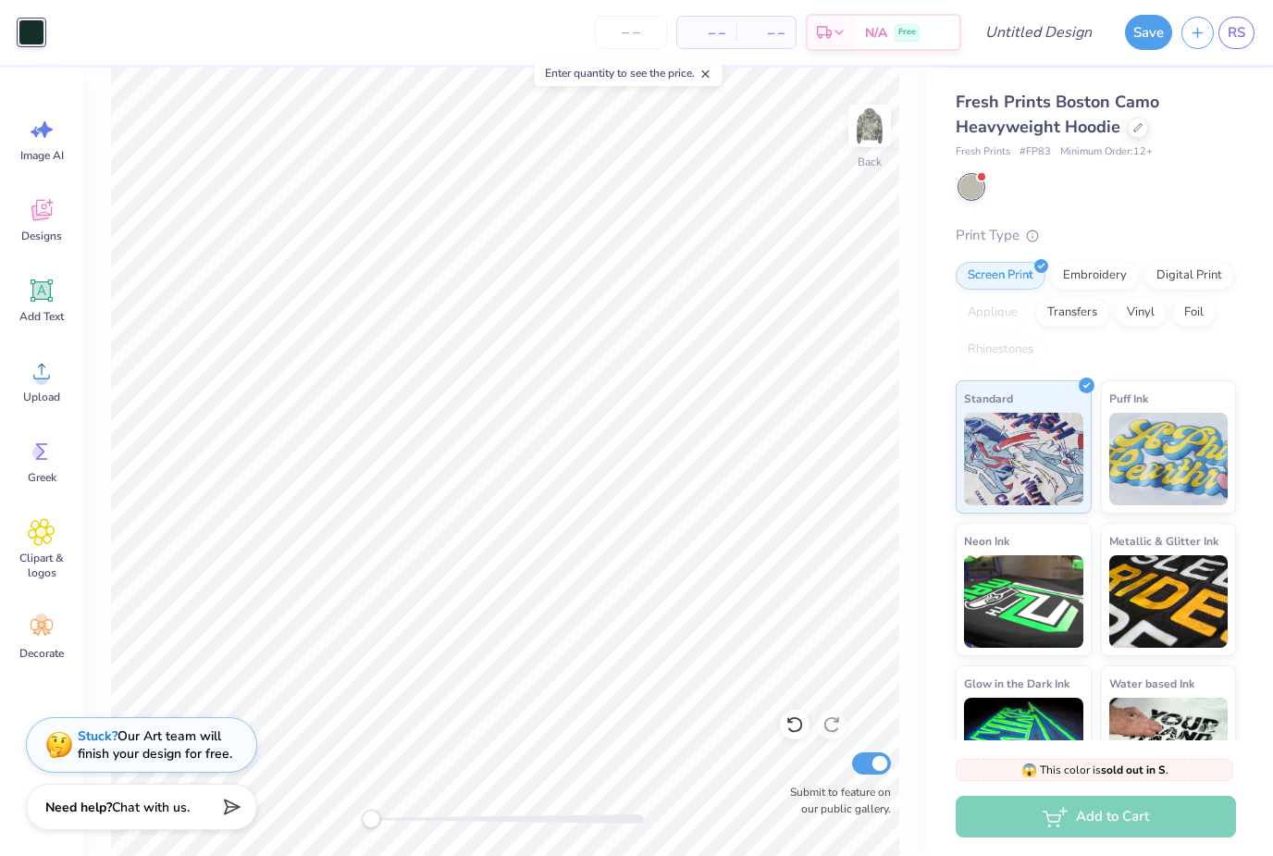
click at [642, 27] on input "number" at bounding box center [631, 32] width 72 height 33
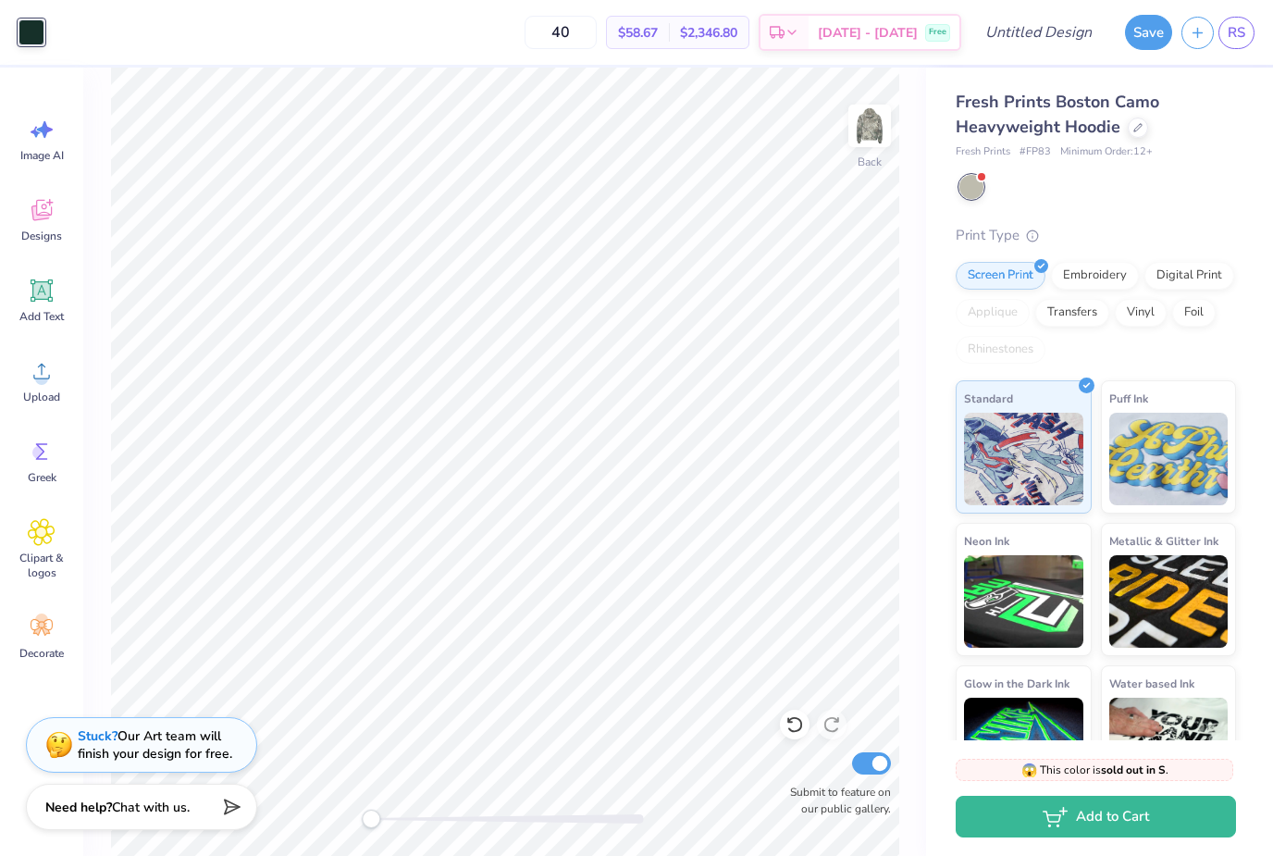
type input "40"
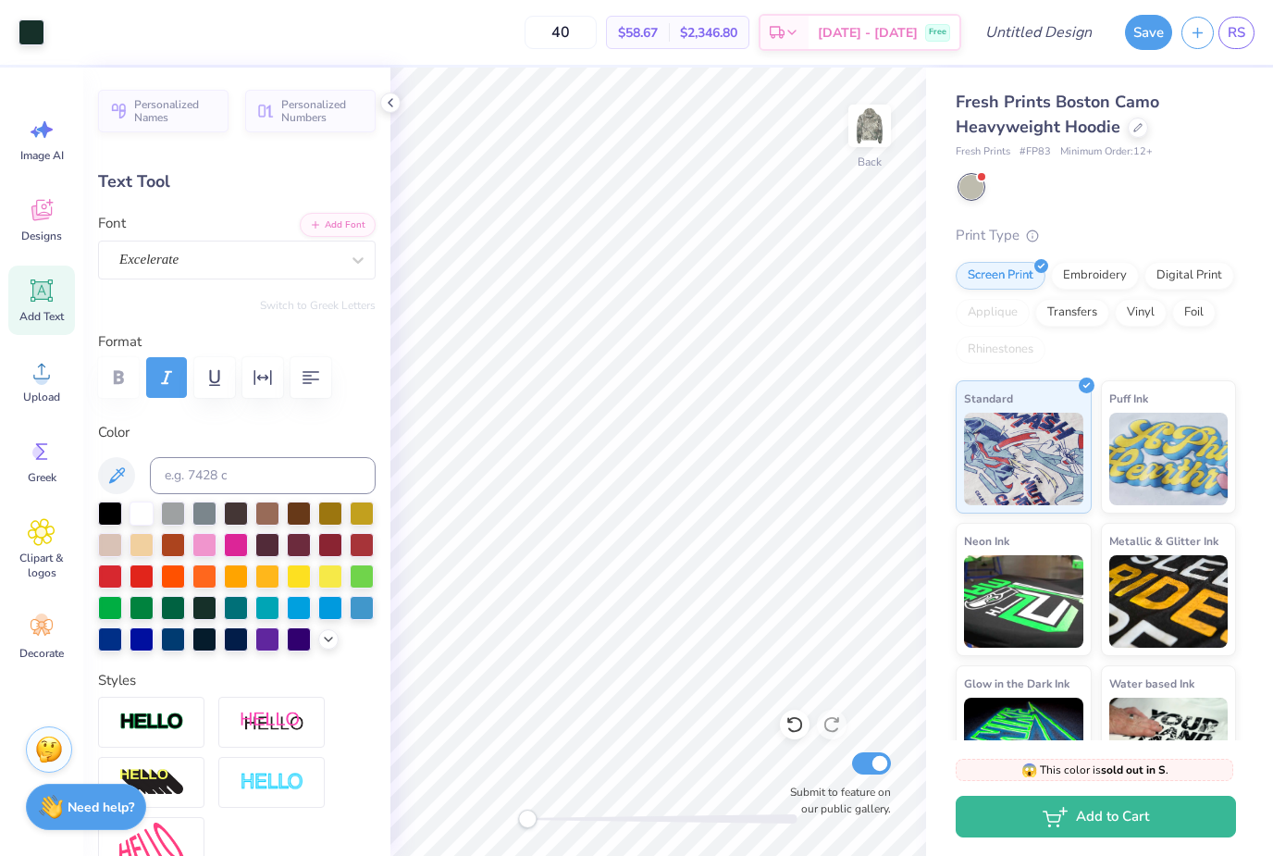
click at [396, 104] on icon at bounding box center [390, 102] width 15 height 15
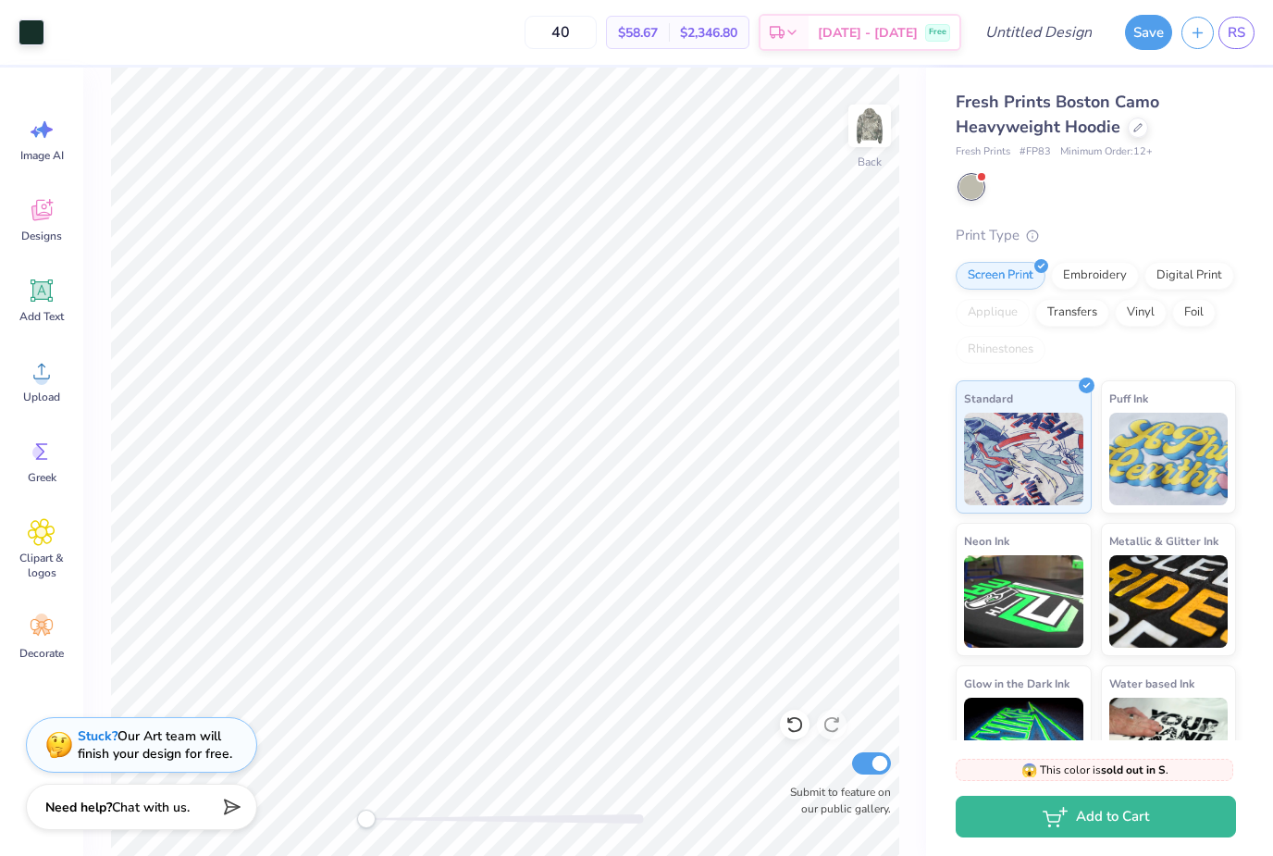
click at [594, 31] on input "40" at bounding box center [561, 32] width 72 height 33
type input "4"
type input "20"
click at [1143, 123] on div at bounding box center [1138, 128] width 20 height 20
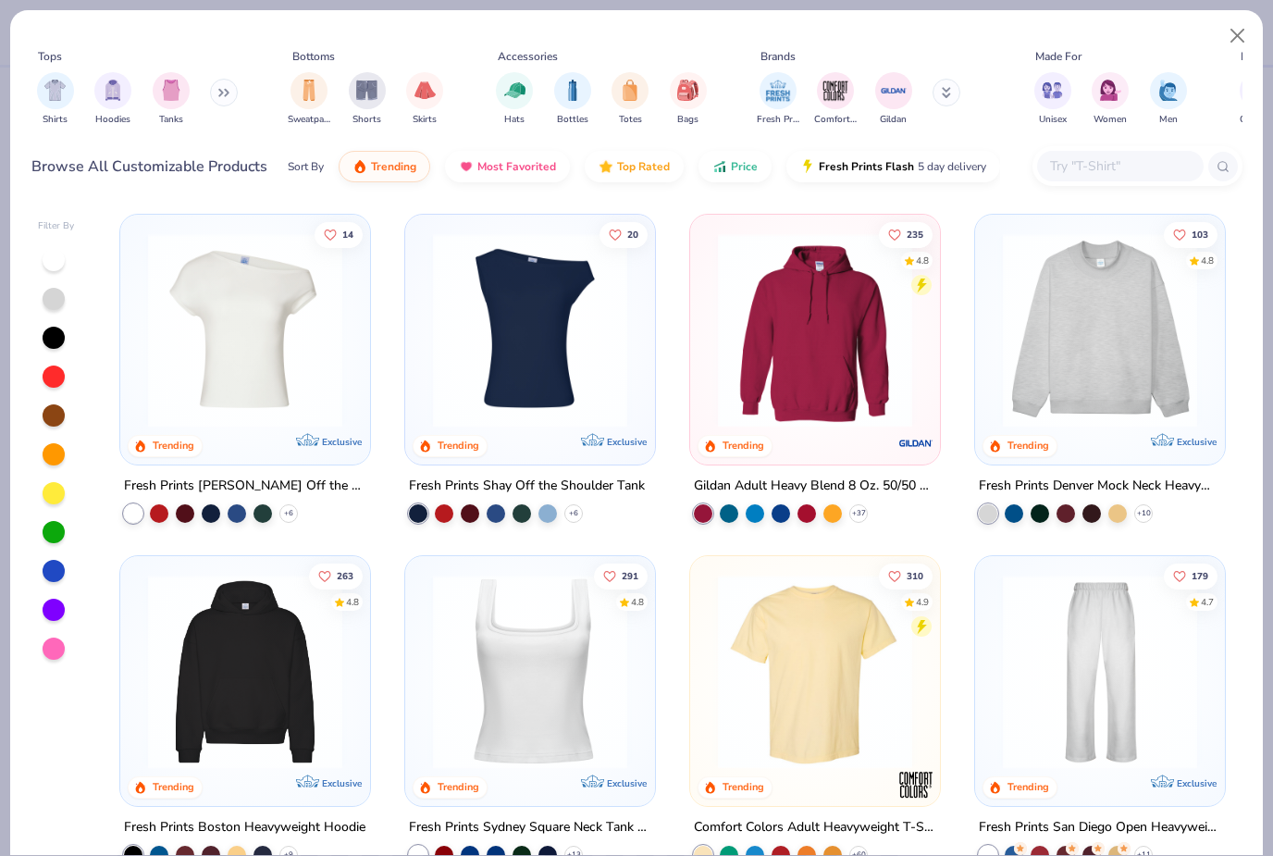
click at [107, 106] on div "filter for Hoodies" at bounding box center [112, 90] width 37 height 37
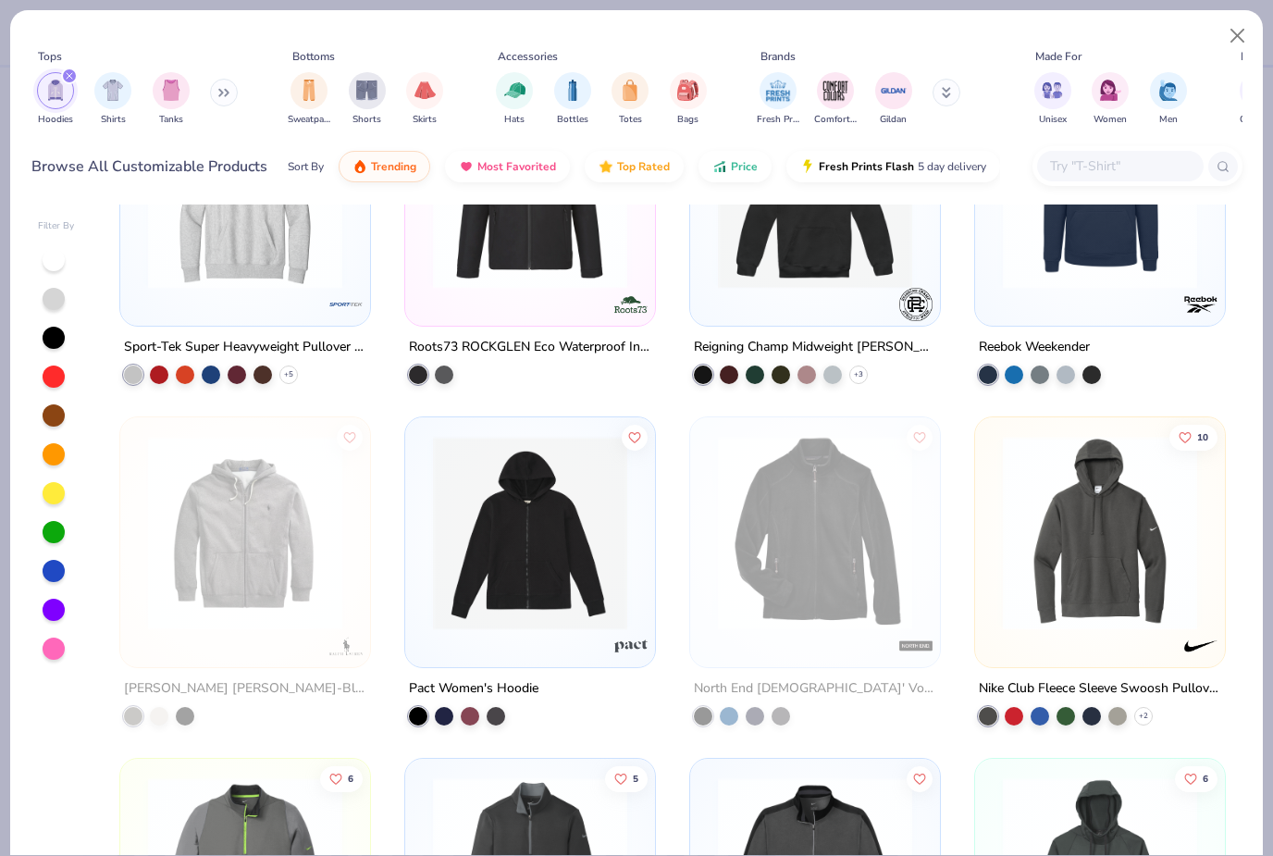
scroll to position [5619, 0]
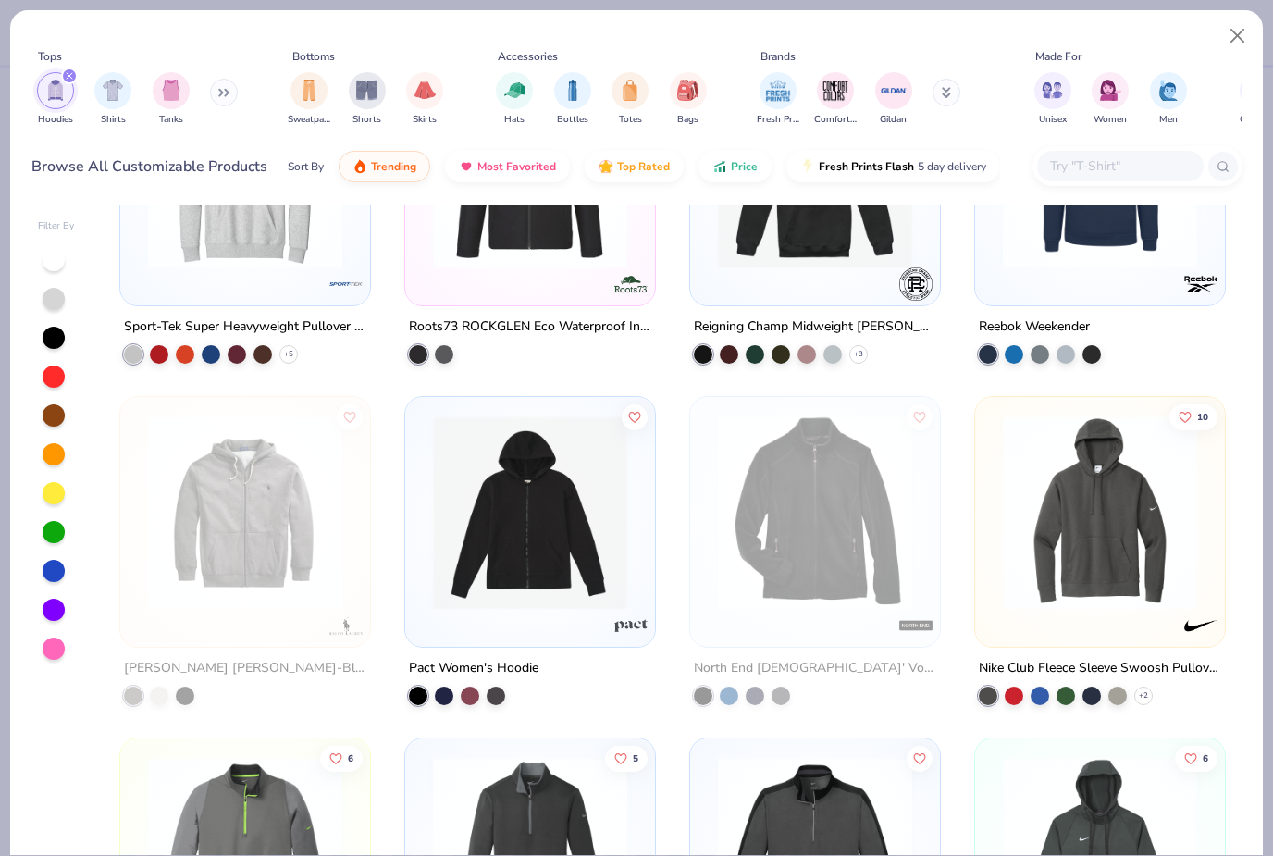
click at [1233, 46] on button "Close" at bounding box center [1238, 36] width 35 height 35
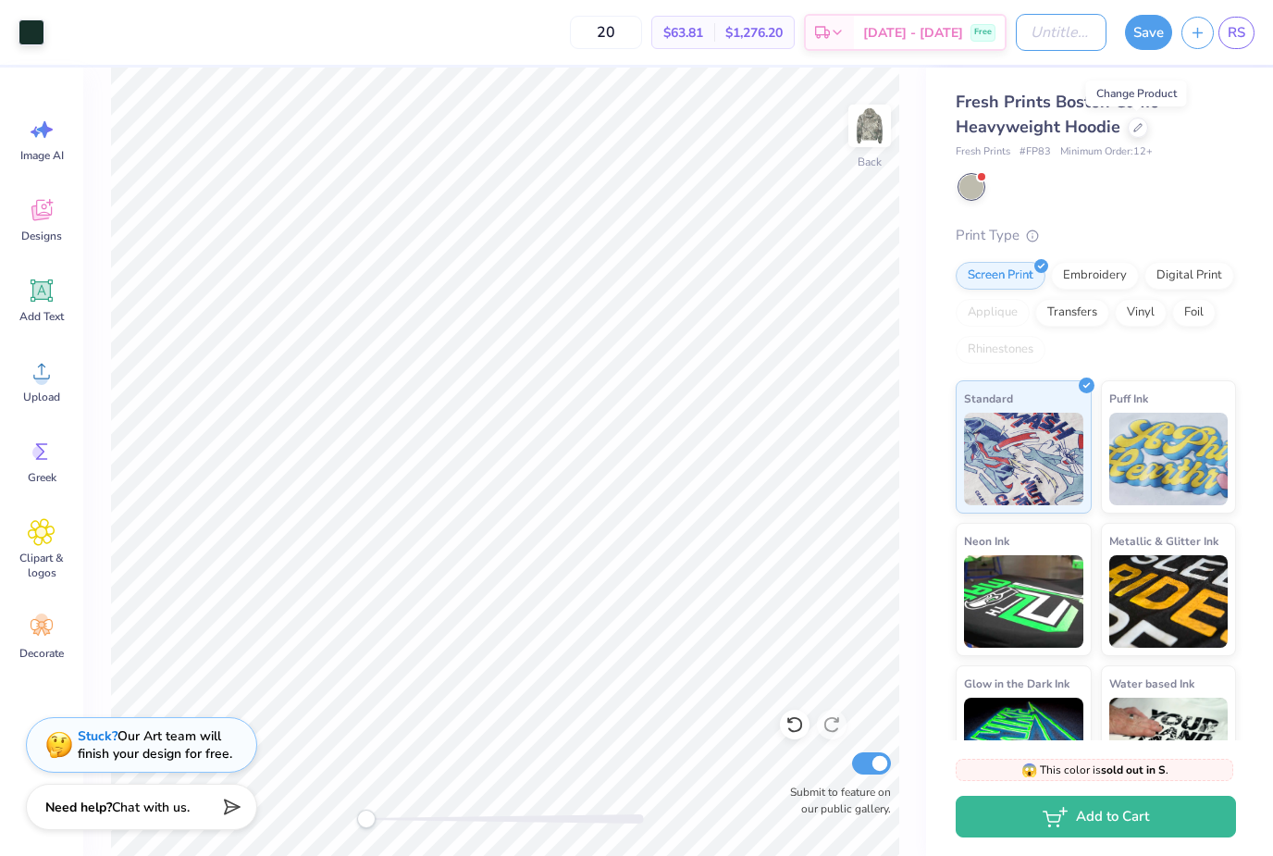
click at [1035, 42] on input "Design Title" at bounding box center [1061, 32] width 91 height 37
type input "AD brotherhood sweatshirt"
click at [1140, 31] on button "Save" at bounding box center [1148, 32] width 47 height 35
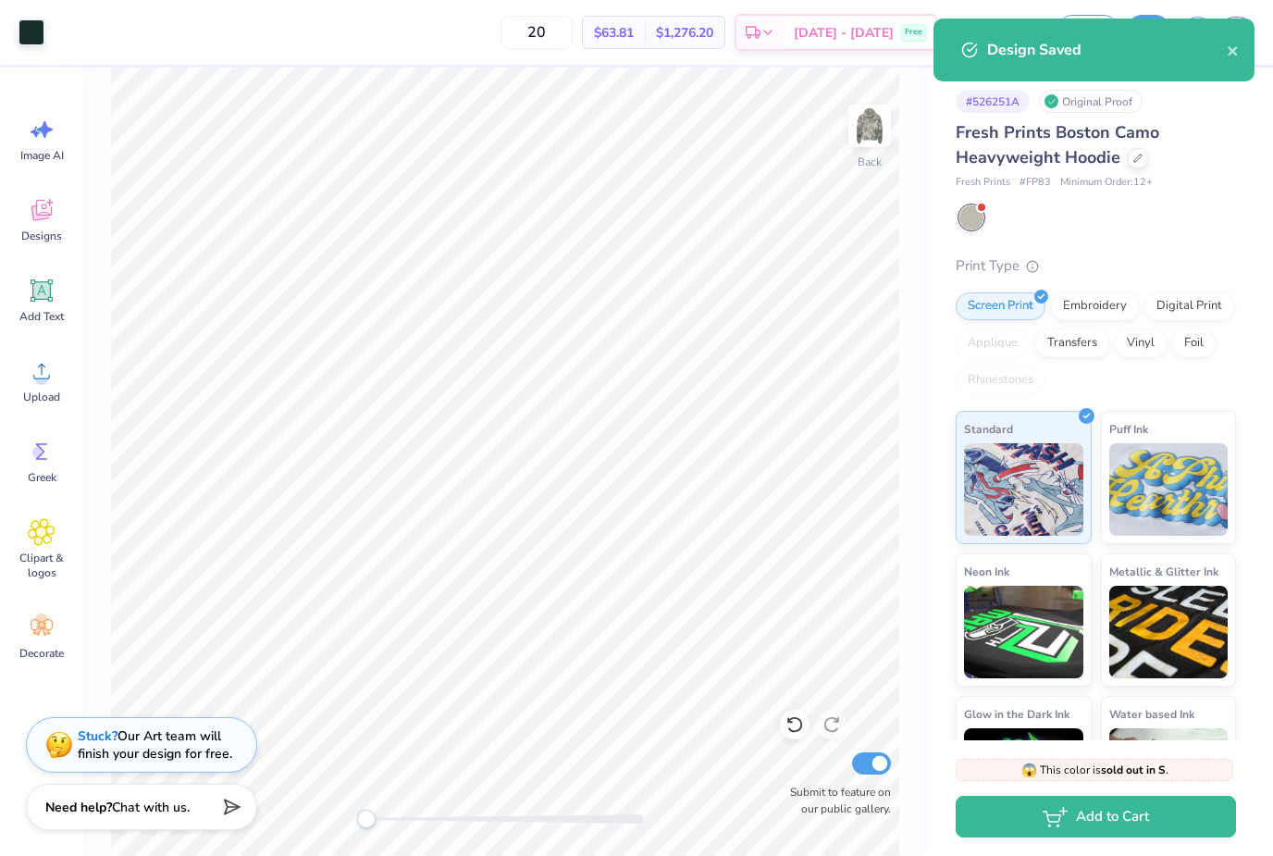
click at [1237, 49] on icon "close" at bounding box center [1233, 50] width 13 height 15
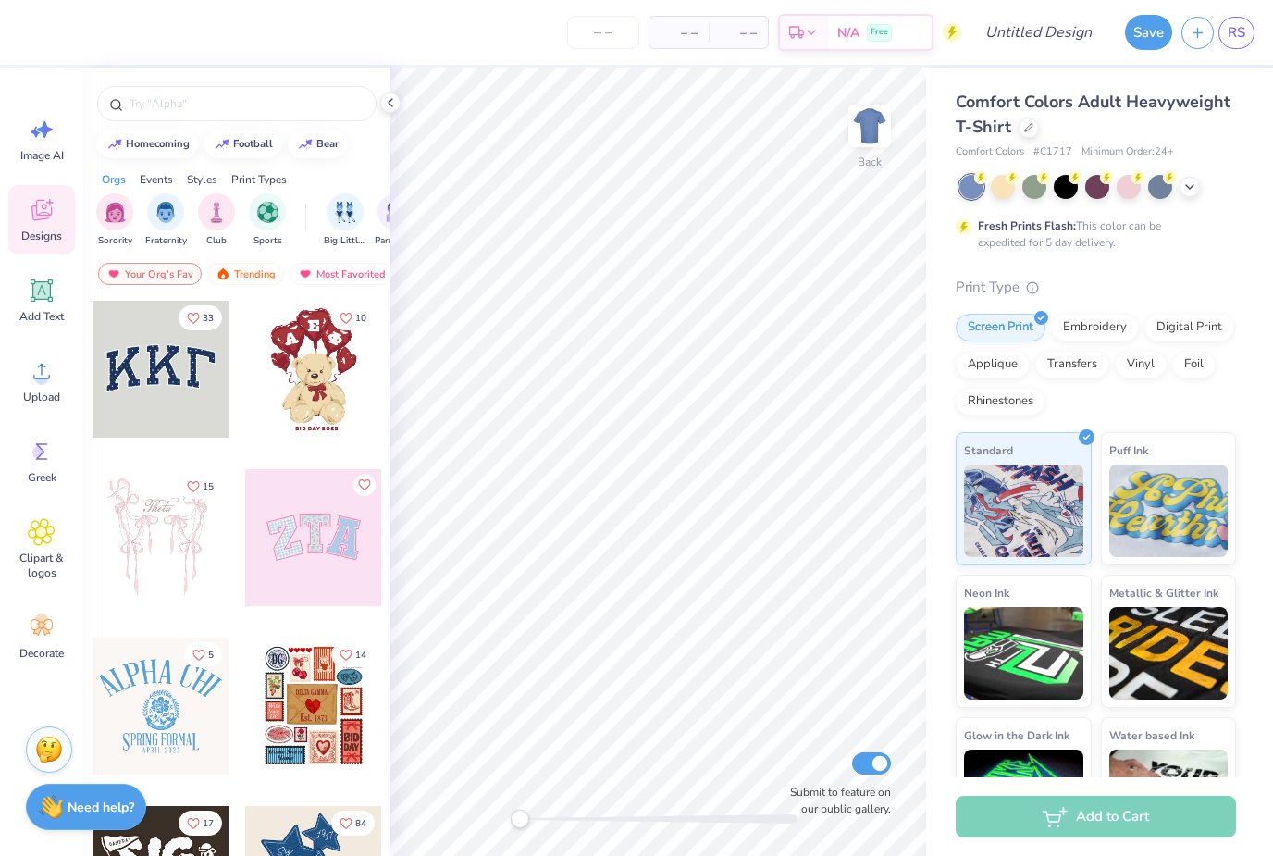
click at [1022, 127] on div at bounding box center [1029, 128] width 20 height 20
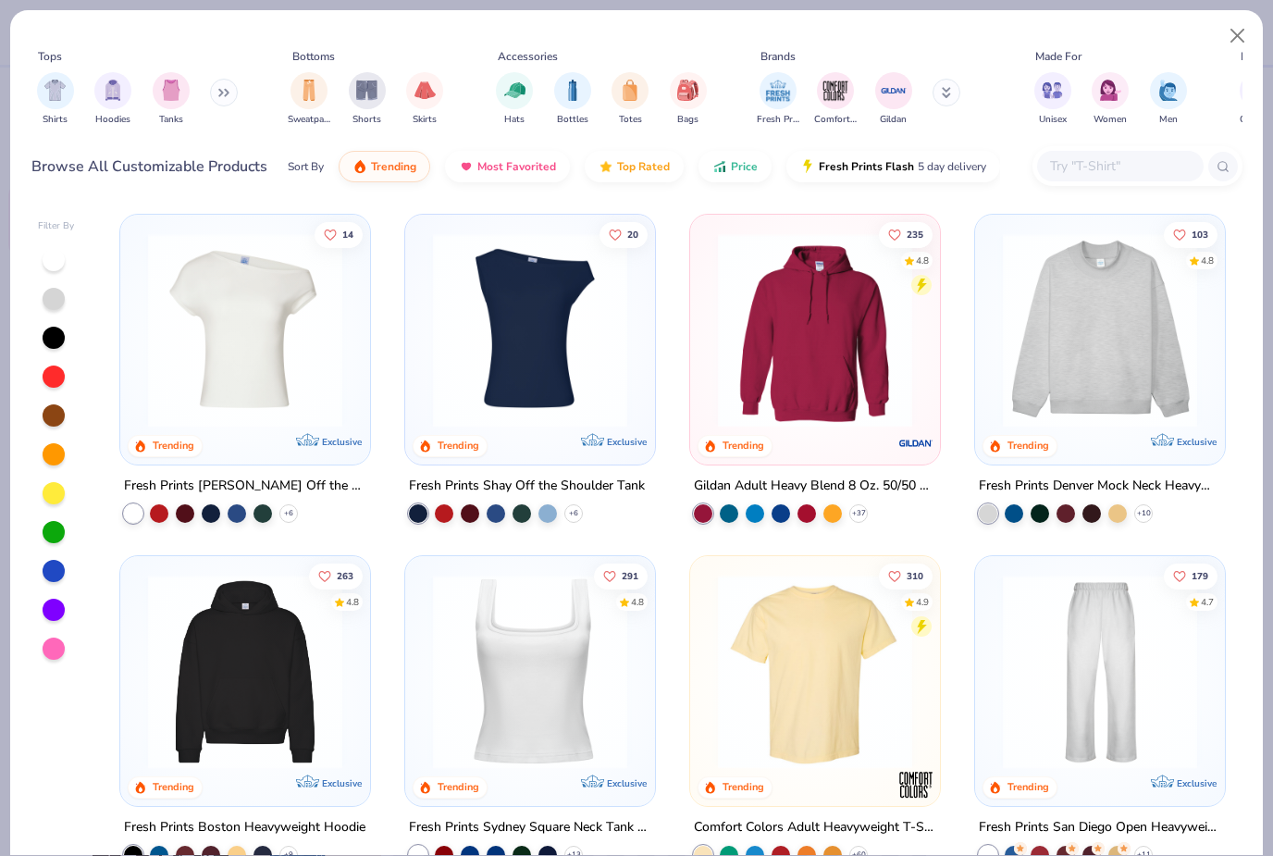
click at [113, 99] on img "filter for Hoodies" at bounding box center [113, 90] width 20 height 21
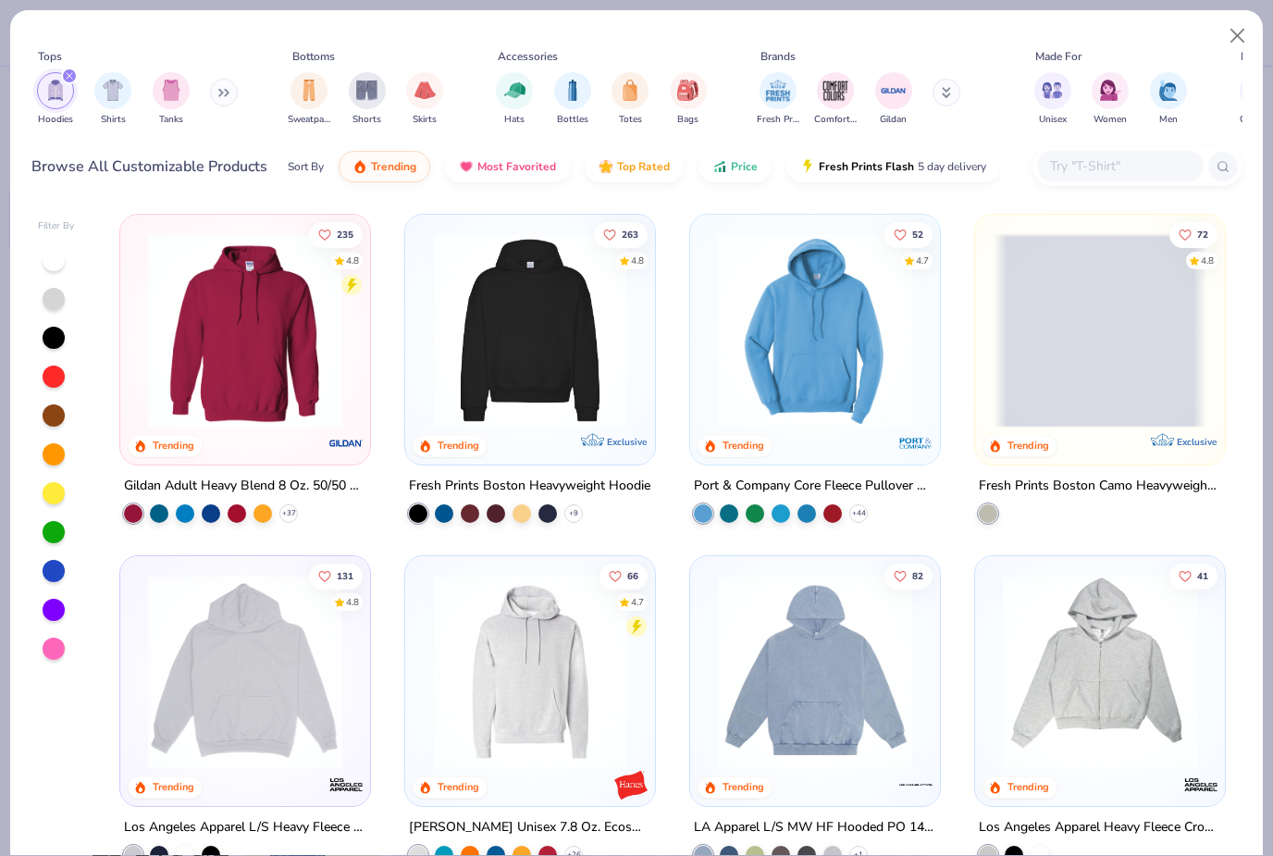
click at [548, 347] on img at bounding box center [530, 330] width 213 height 194
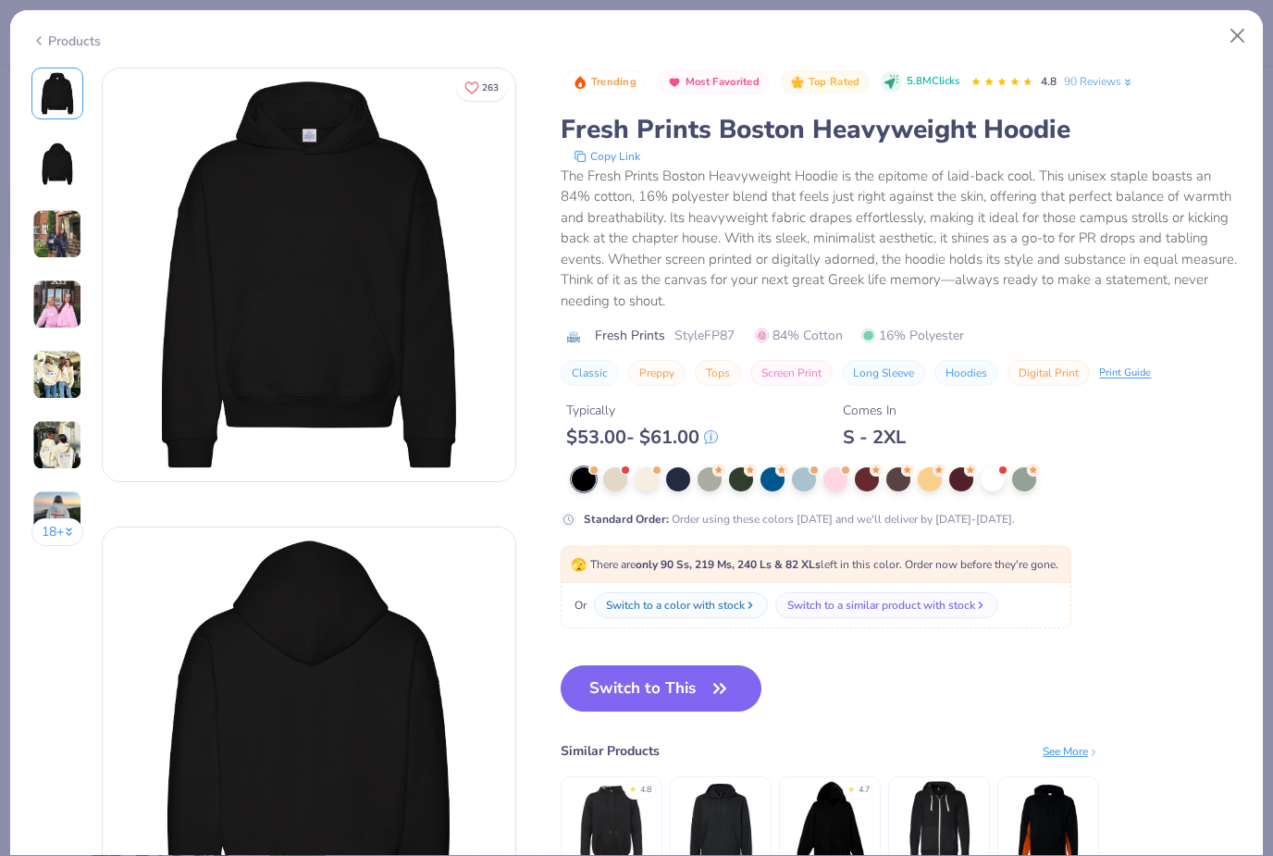
click at [46, 41] on div "Products" at bounding box center [65, 40] width 69 height 19
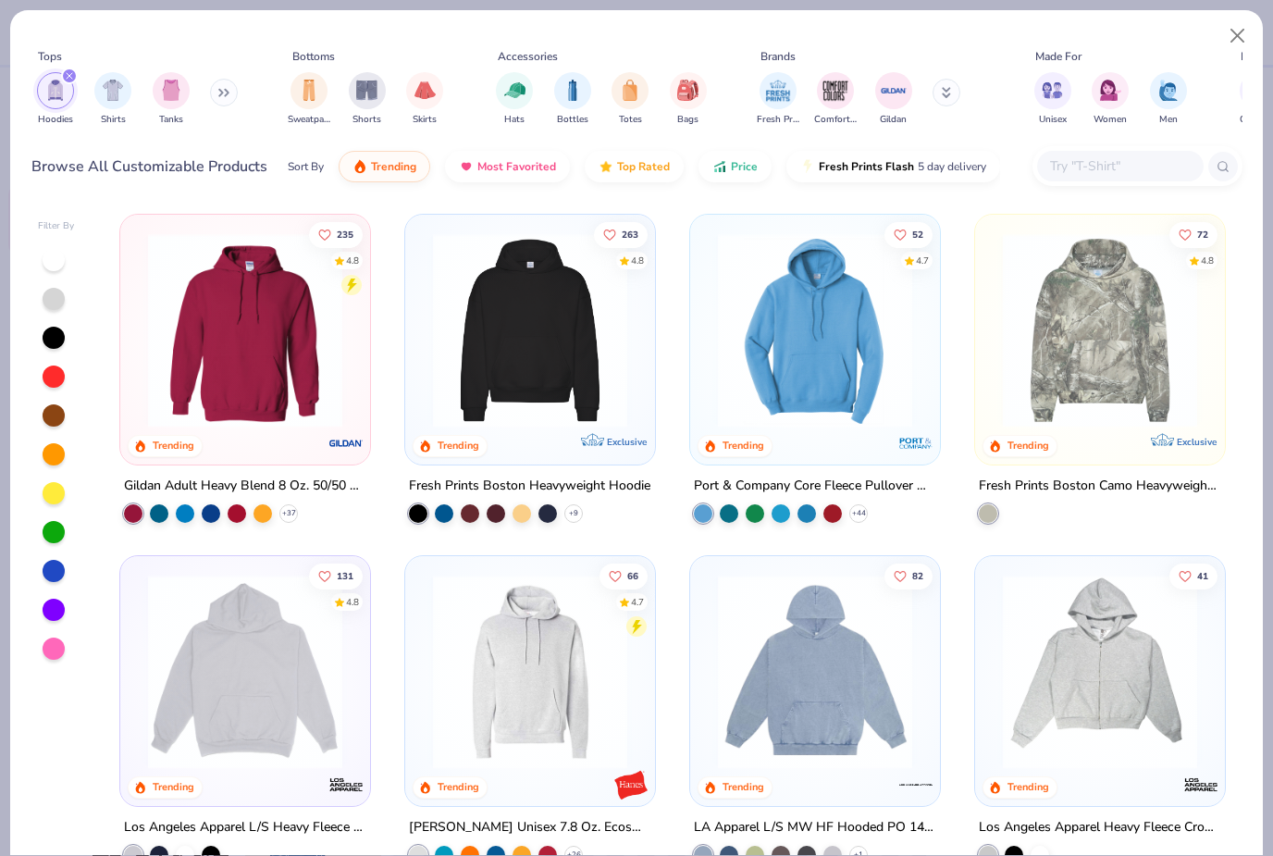
click at [229, 418] on img at bounding box center [245, 330] width 213 height 194
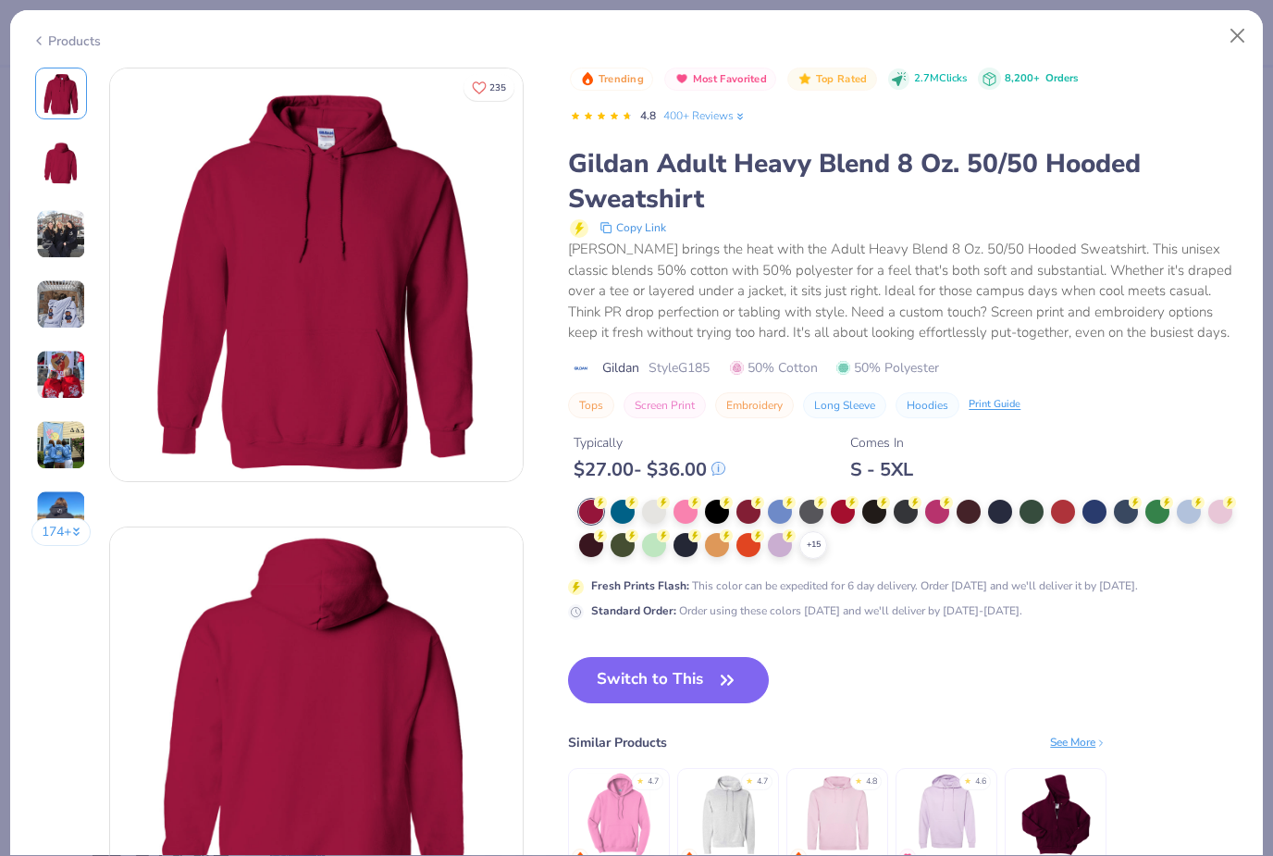
click at [0, 0] on icon at bounding box center [0, 0] width 0 height 0
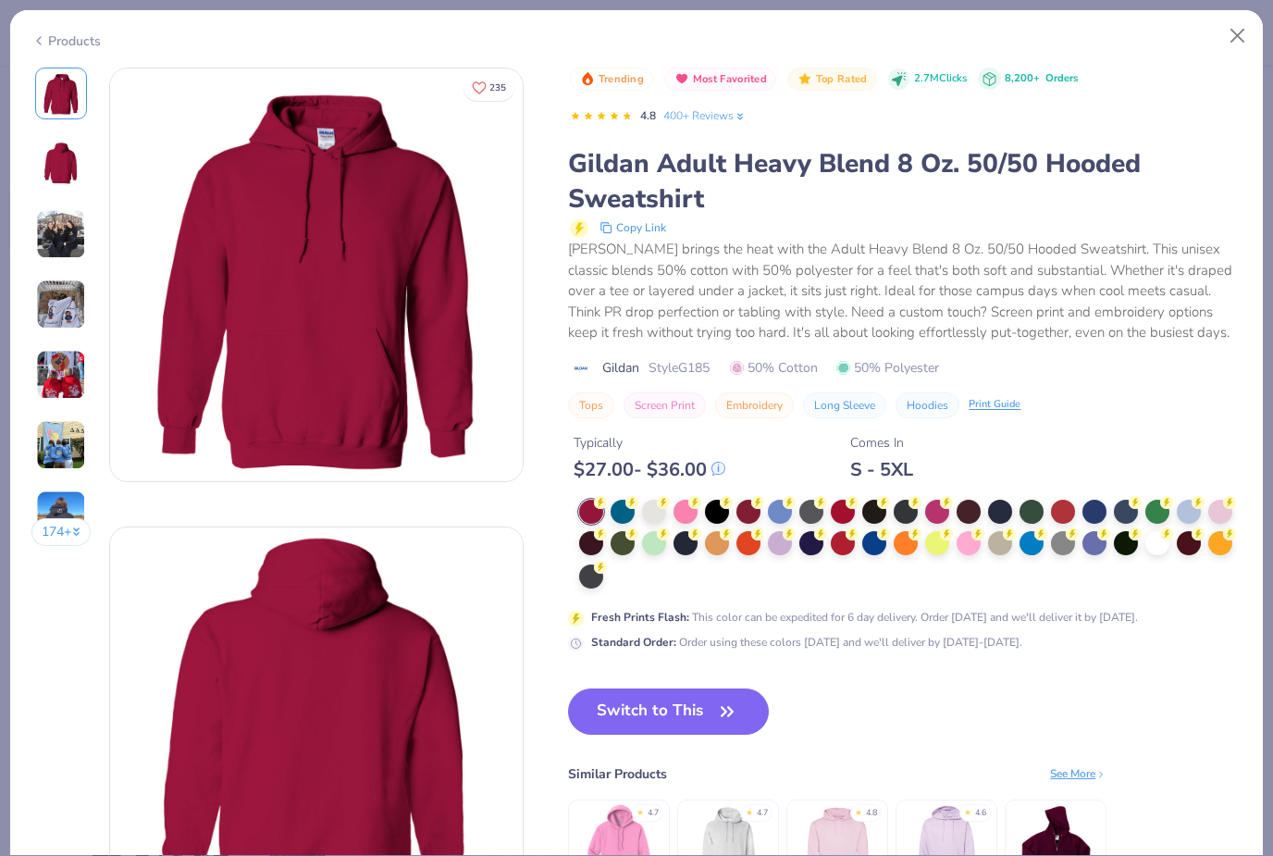
click at [723, 514] on div at bounding box center [717, 512] width 24 height 24
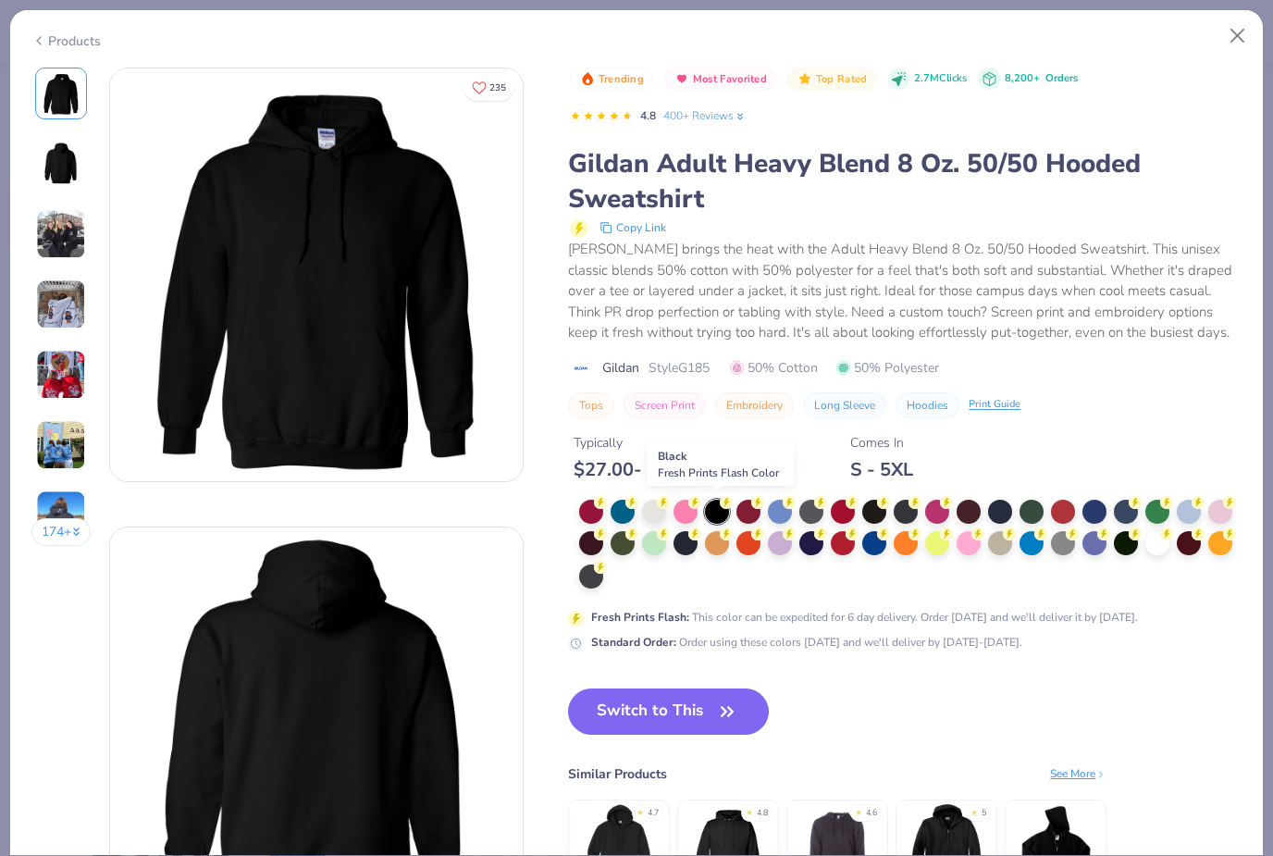
click at [709, 708] on button "Switch to This" at bounding box center [668, 711] width 201 height 46
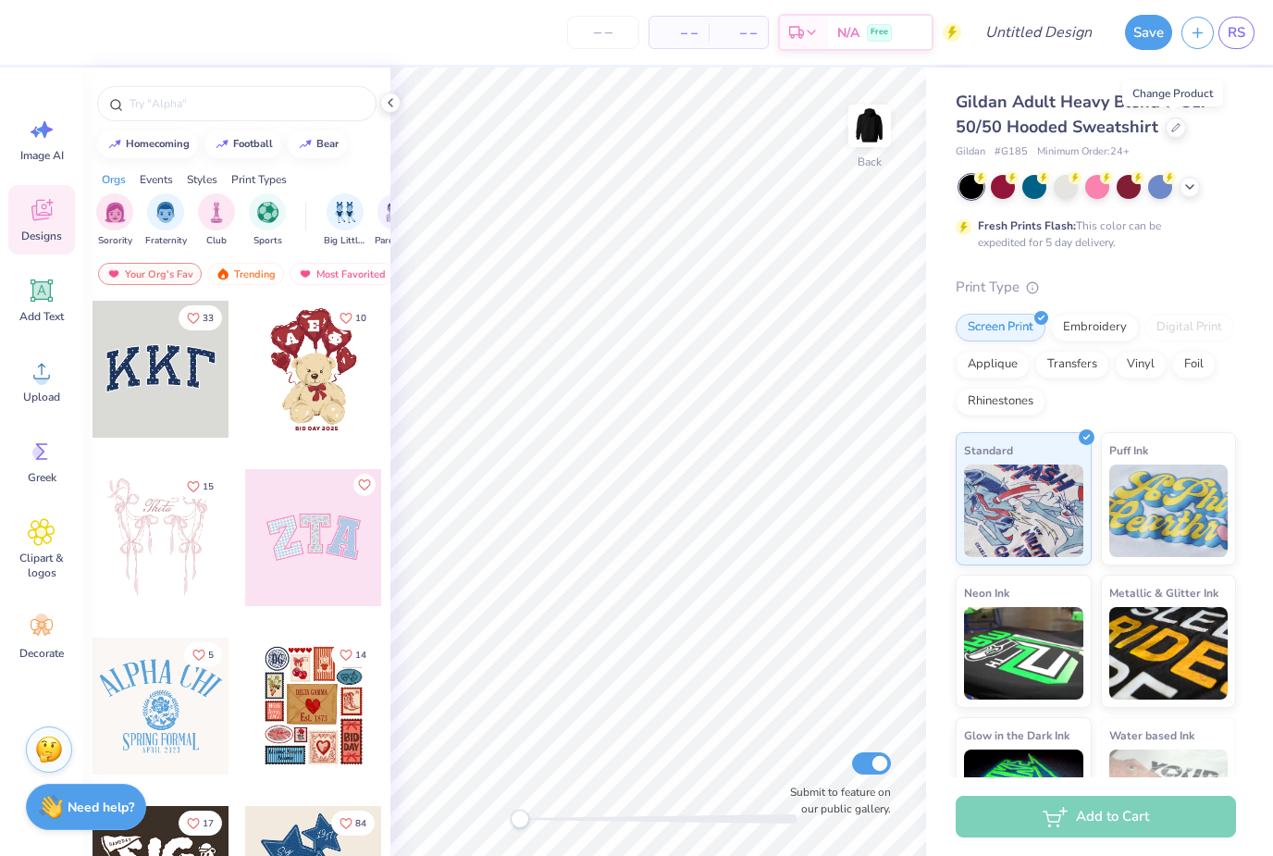
click at [160, 223] on img "filter for Fraternity" at bounding box center [165, 212] width 20 height 21
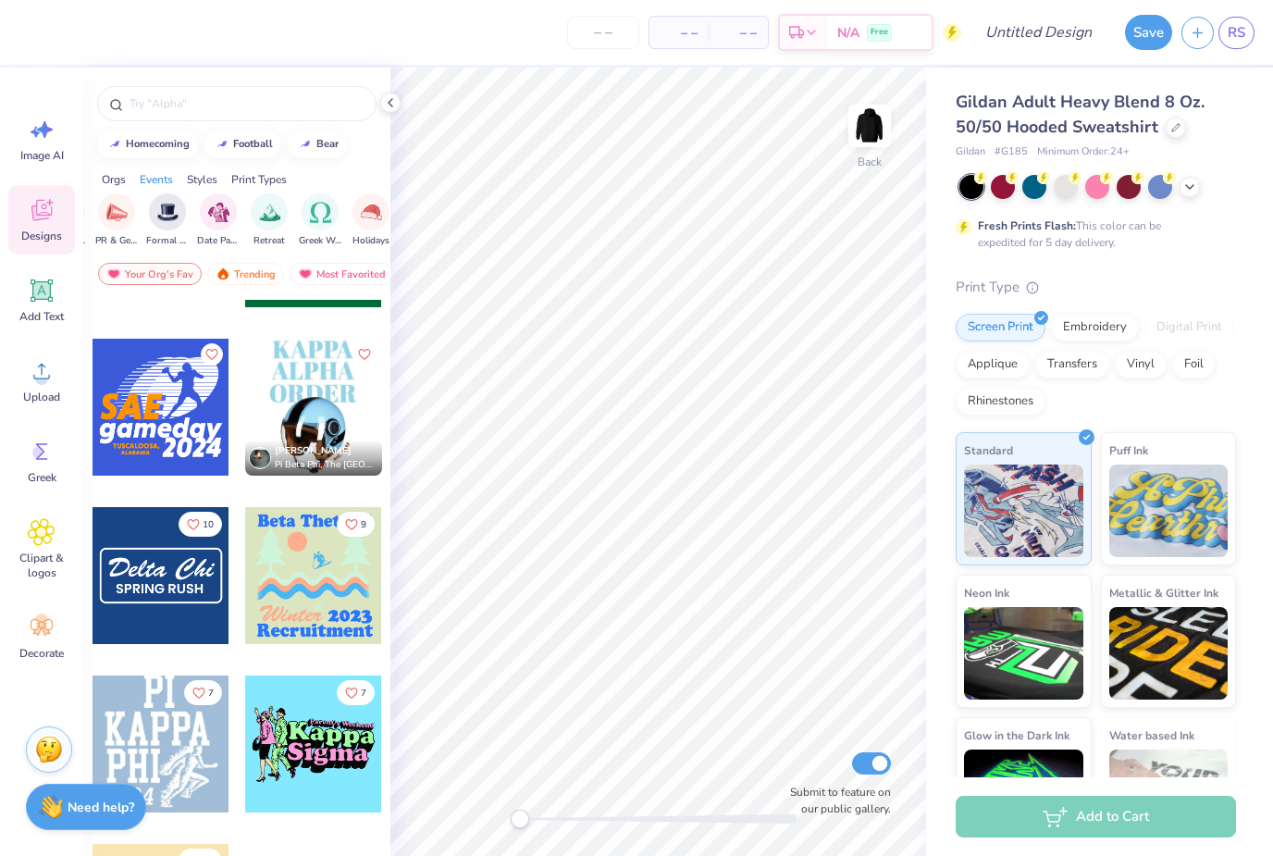
scroll to position [0, 486]
click at [269, 217] on img "filter for Retreat" at bounding box center [266, 212] width 21 height 21
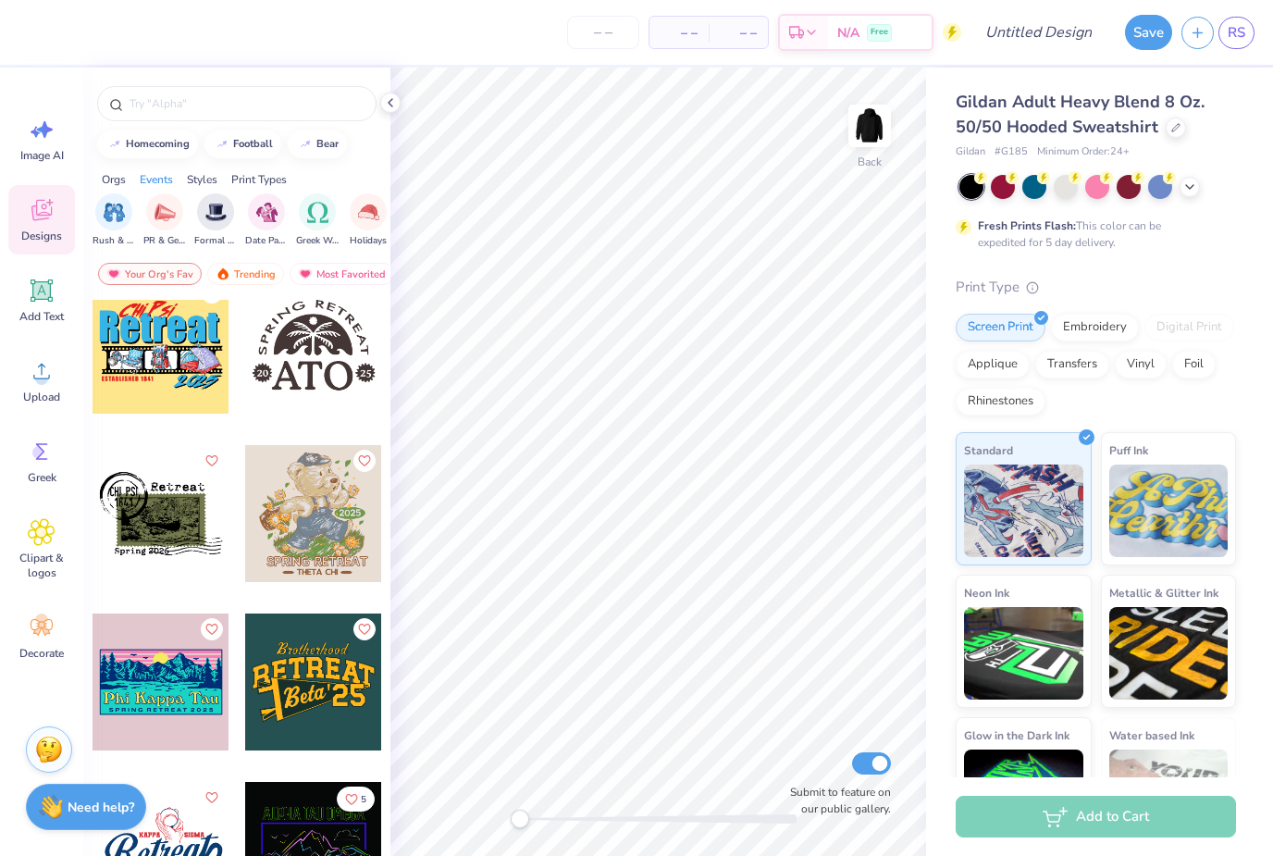
scroll to position [1218, 0]
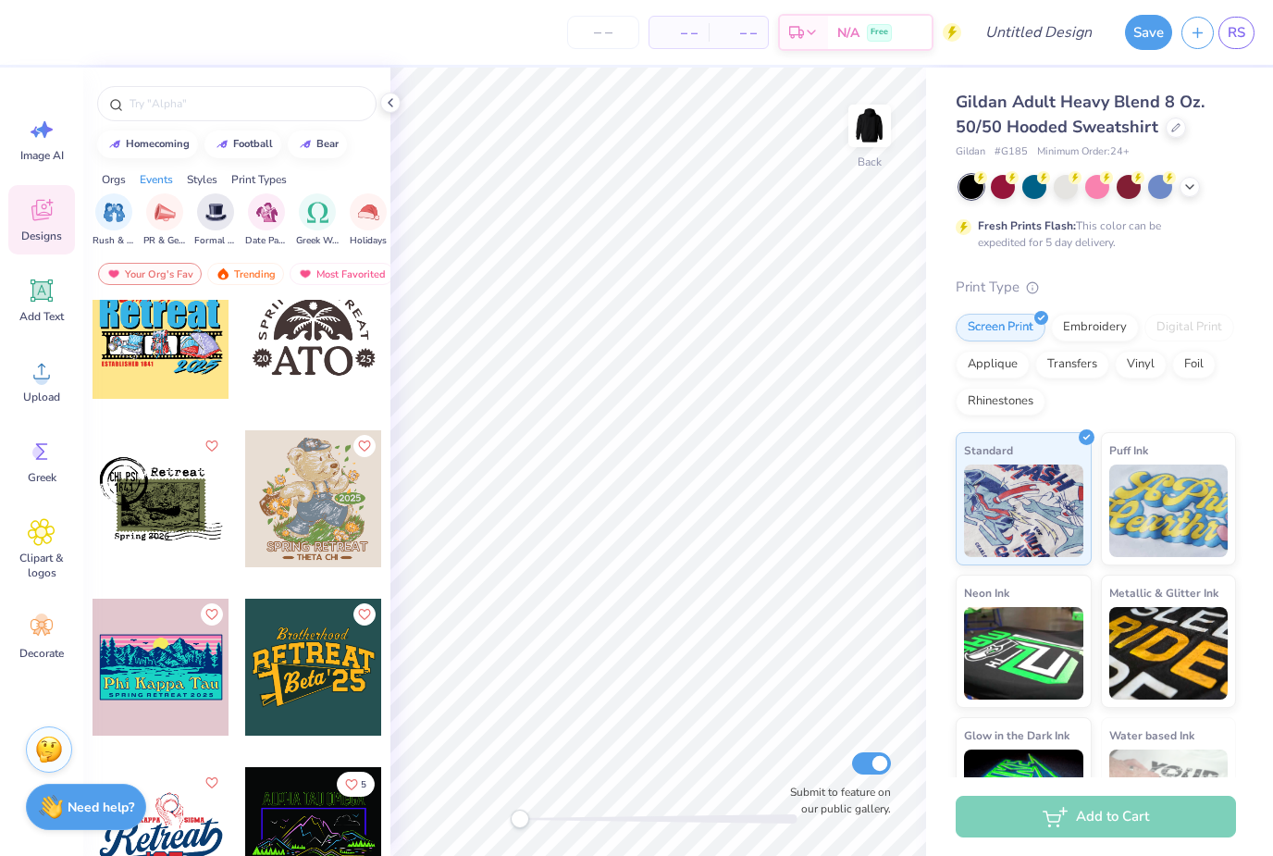
click at [169, 517] on div at bounding box center [161, 498] width 137 height 137
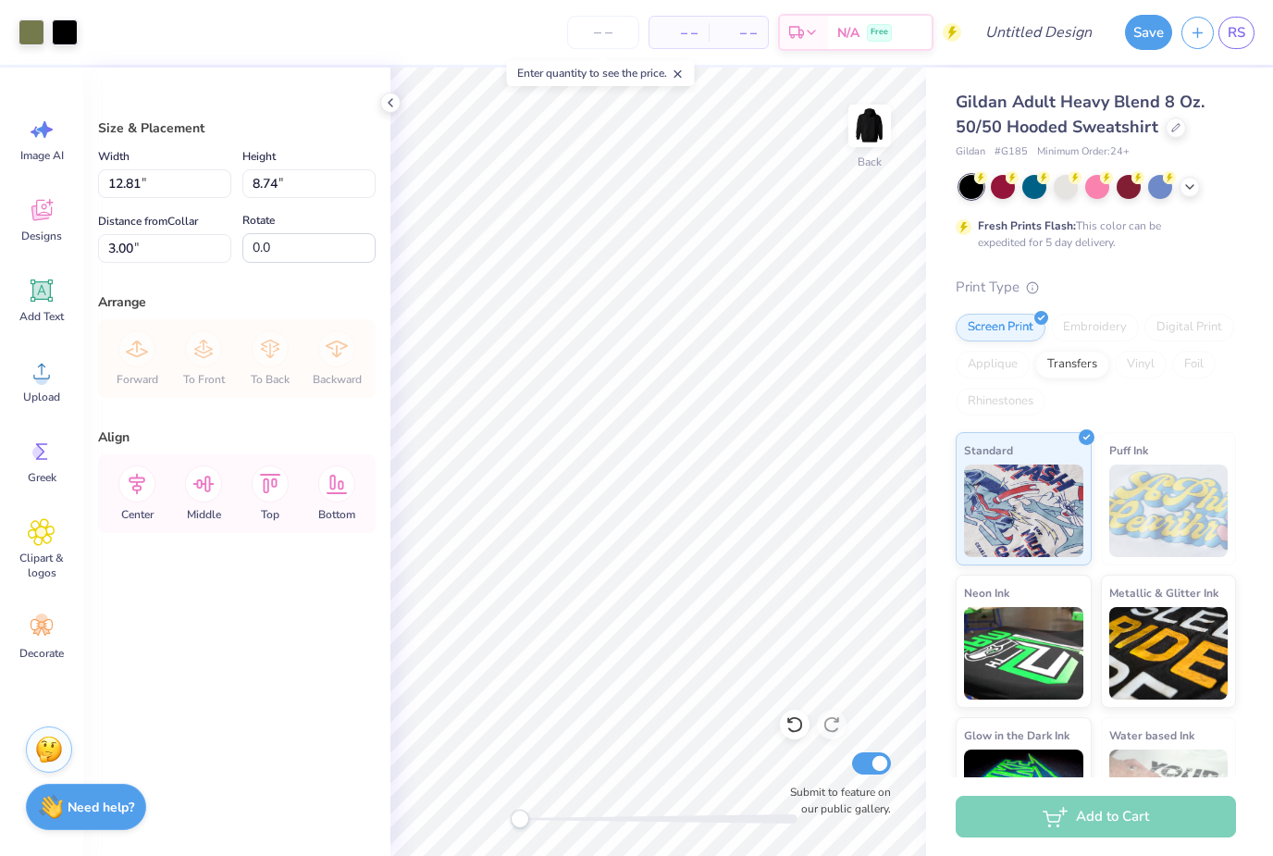
click at [32, 29] on div at bounding box center [32, 32] width 26 height 26
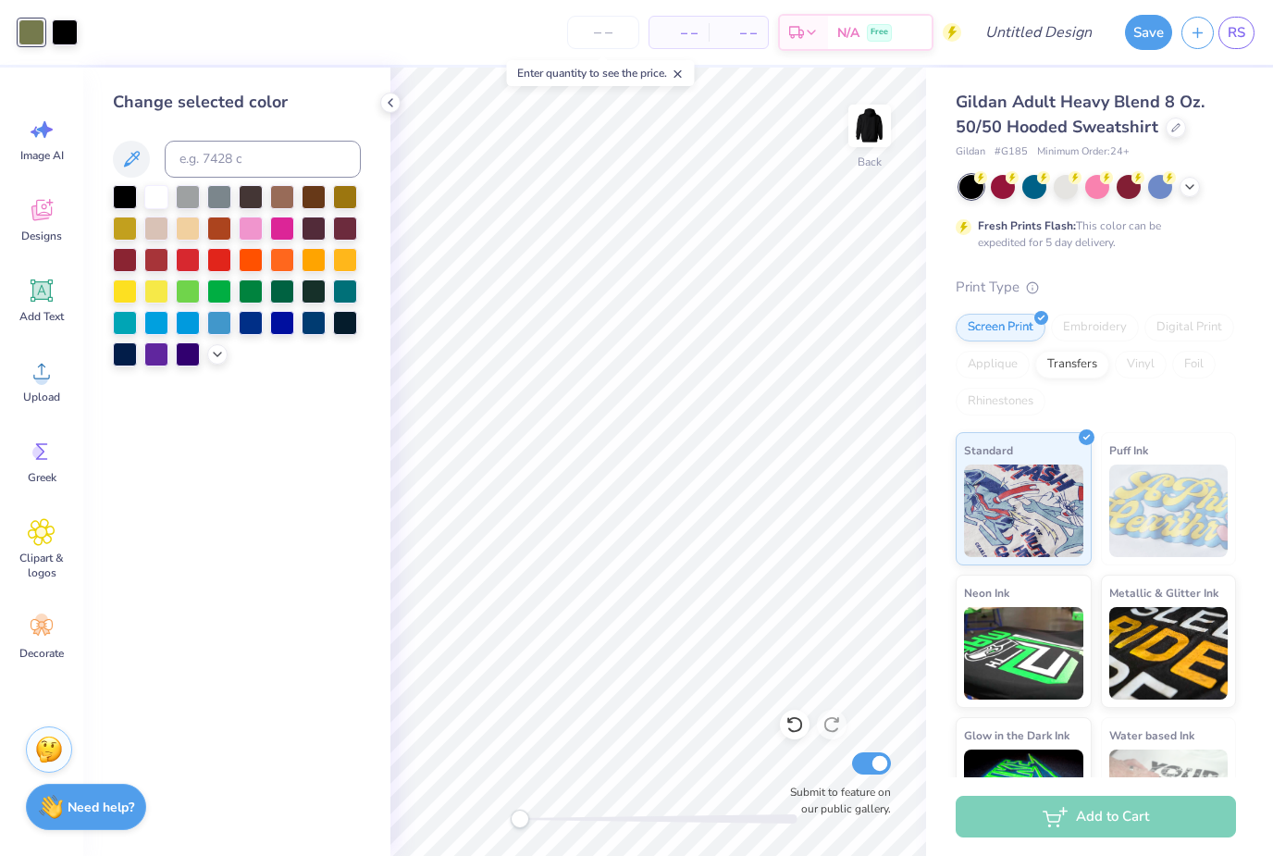
click at [189, 353] on div at bounding box center [188, 354] width 24 height 24
click at [220, 360] on icon at bounding box center [217, 354] width 15 height 15
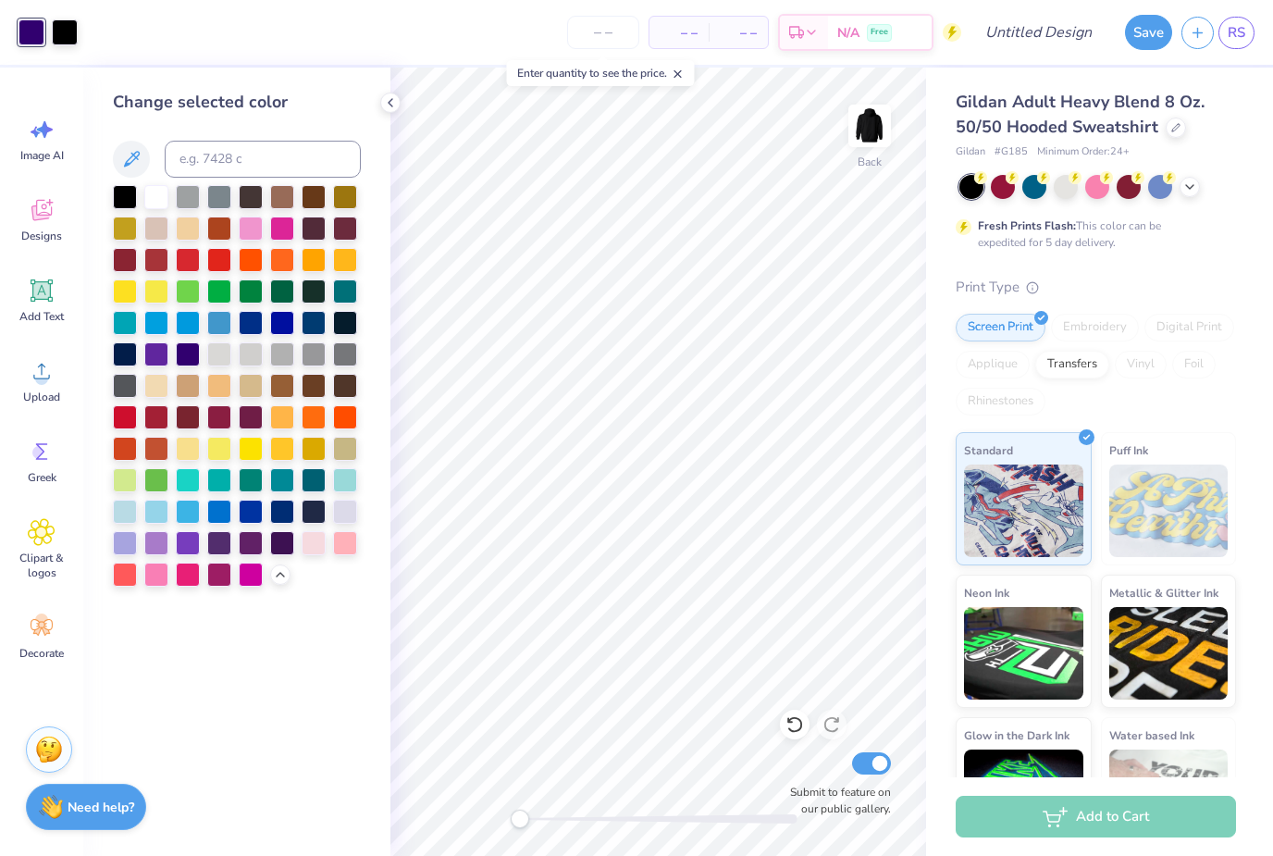
click at [279, 549] on div at bounding box center [282, 543] width 24 height 24
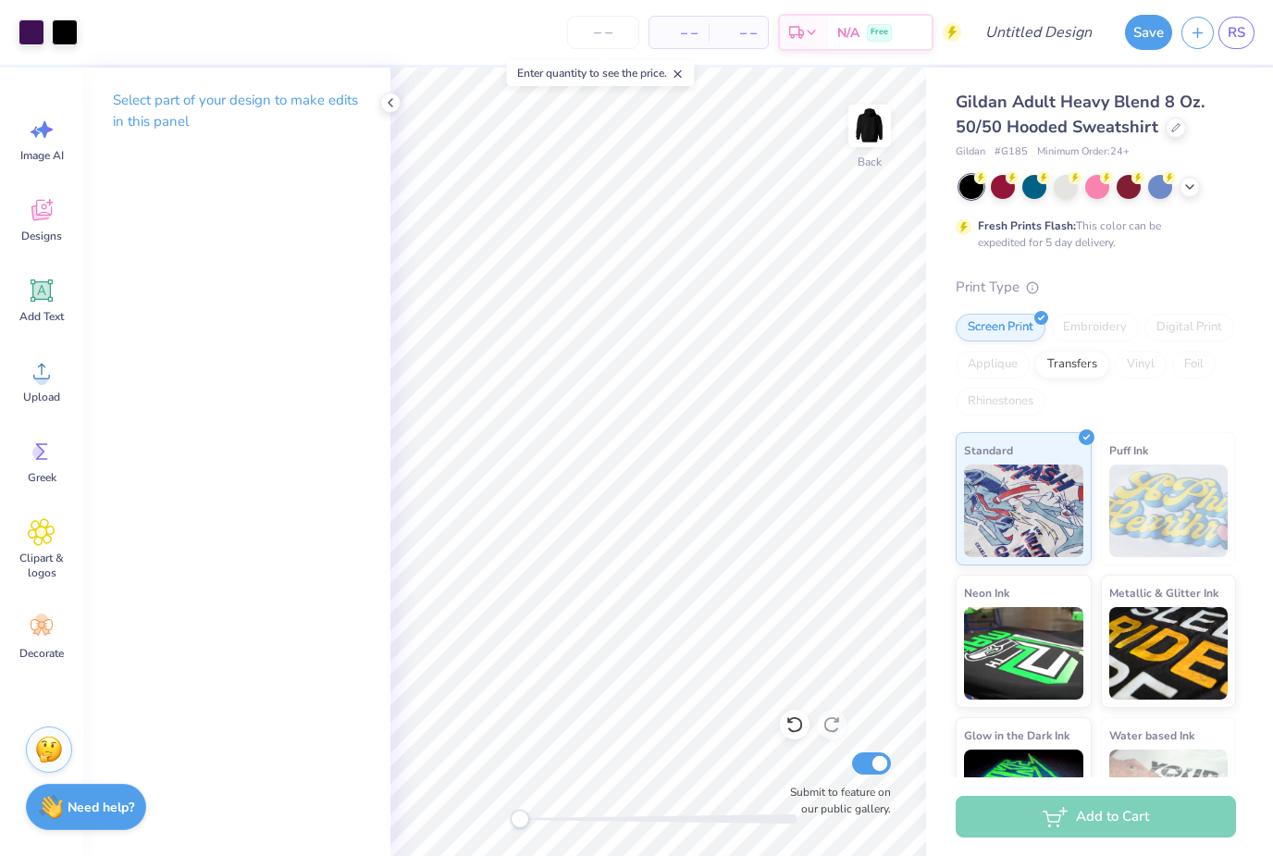
click at [29, 23] on div at bounding box center [32, 32] width 26 height 26
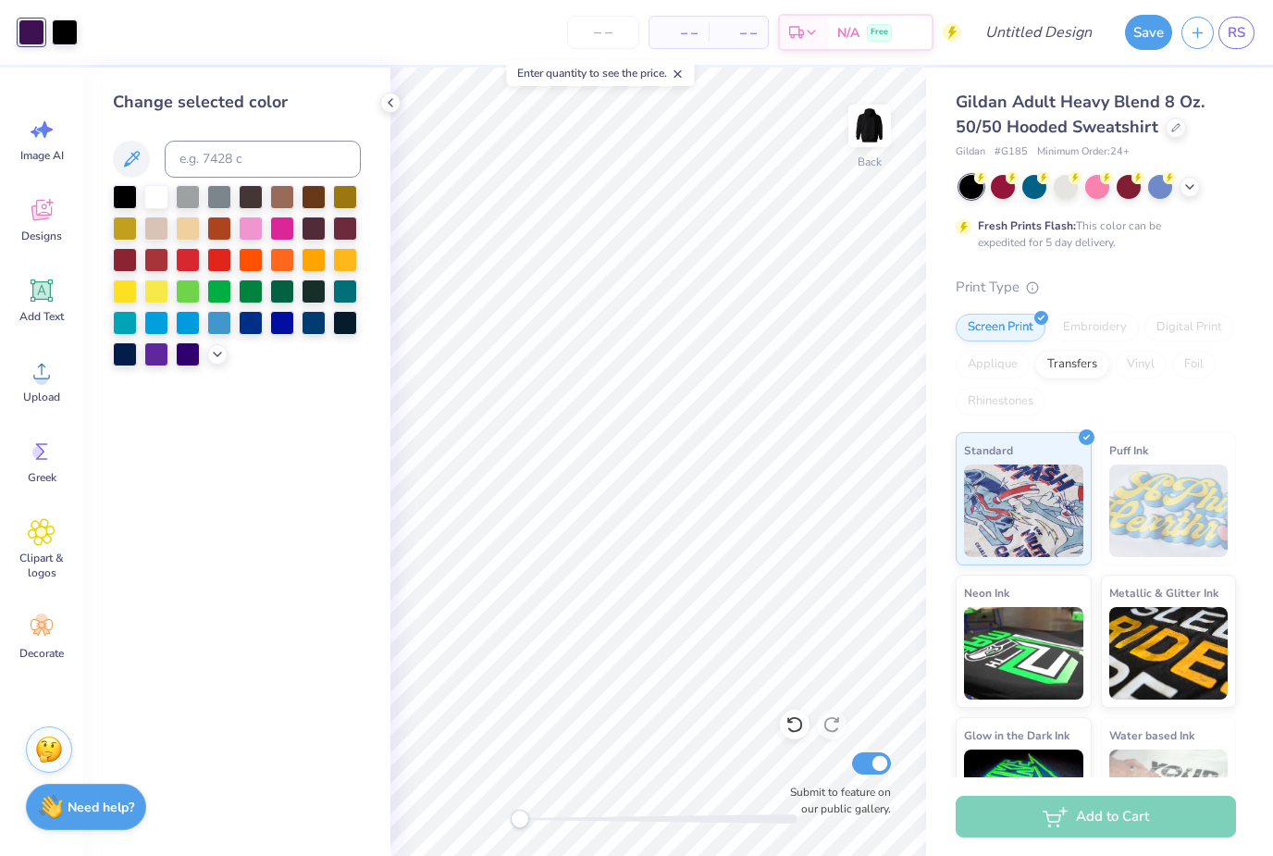
click at [216, 362] on icon at bounding box center [217, 354] width 15 height 15
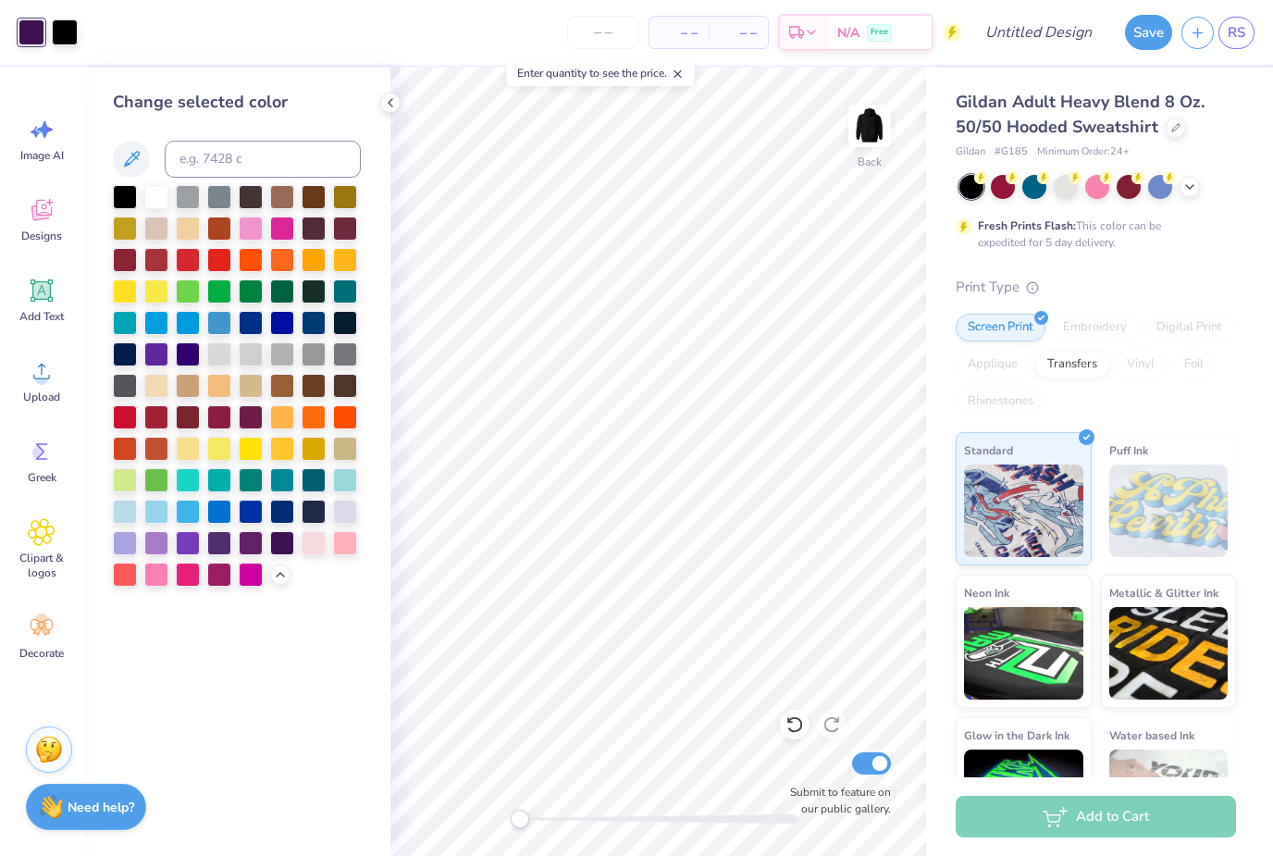
click at [166, 363] on div at bounding box center [156, 354] width 24 height 24
click at [185, 552] on div at bounding box center [188, 543] width 24 height 24
click at [166, 547] on div at bounding box center [156, 543] width 24 height 24
click at [70, 31] on div at bounding box center [65, 32] width 26 height 26
click at [256, 554] on div at bounding box center [251, 543] width 24 height 24
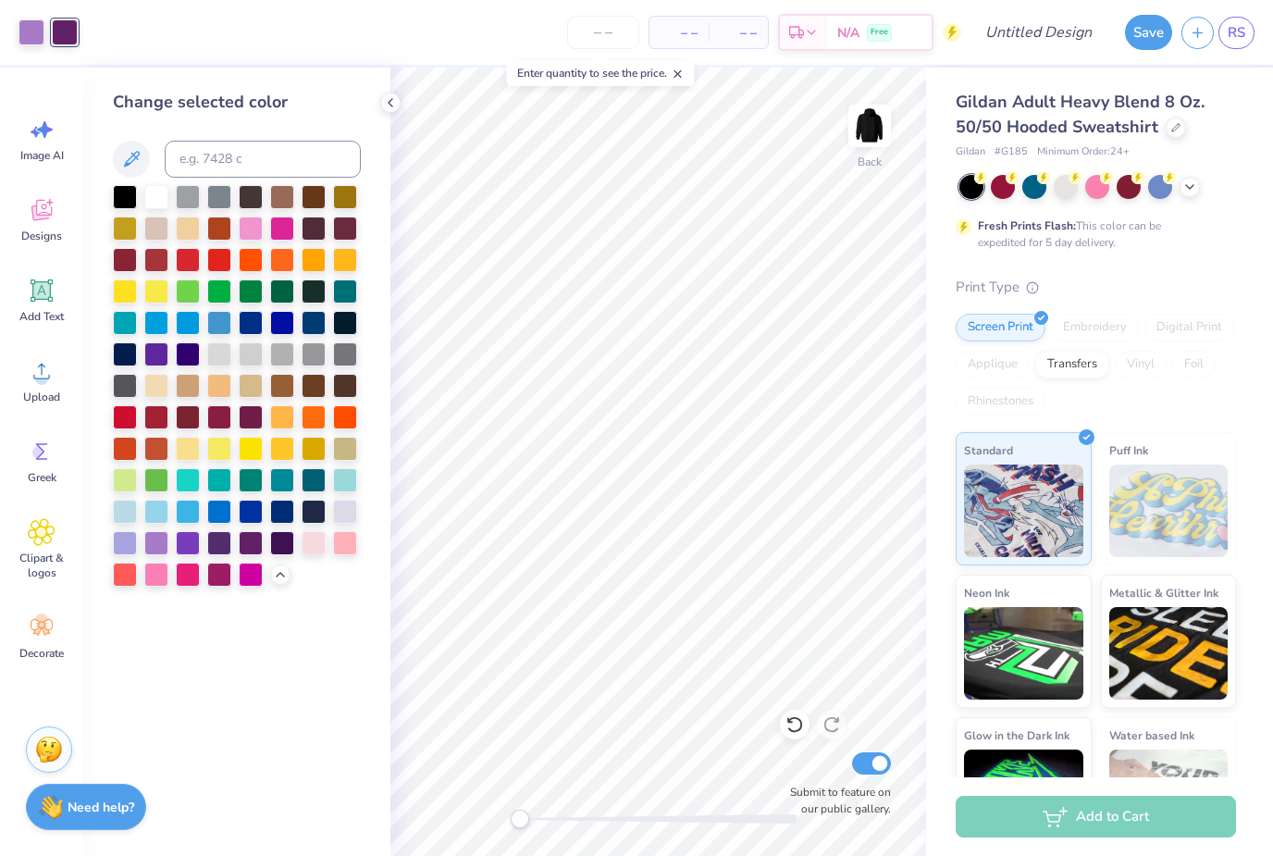
click at [280, 551] on div at bounding box center [282, 543] width 24 height 24
click at [801, 720] on icon at bounding box center [795, 724] width 19 height 19
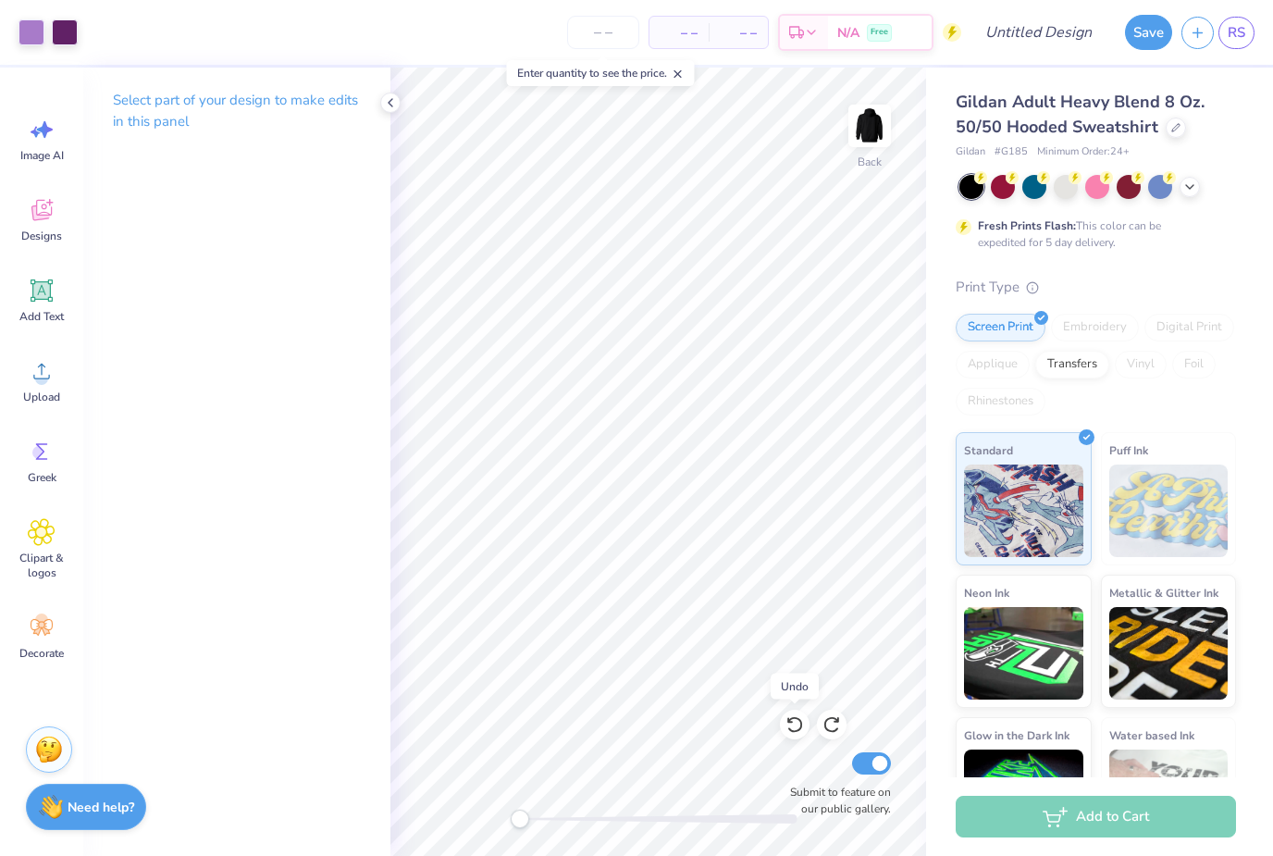
click at [797, 730] on icon at bounding box center [795, 724] width 19 height 19
click at [794, 731] on icon at bounding box center [795, 725] width 16 height 17
click at [797, 716] on icon at bounding box center [795, 724] width 19 height 19
click at [799, 723] on icon at bounding box center [795, 724] width 19 height 19
click at [795, 725] on icon at bounding box center [795, 724] width 19 height 19
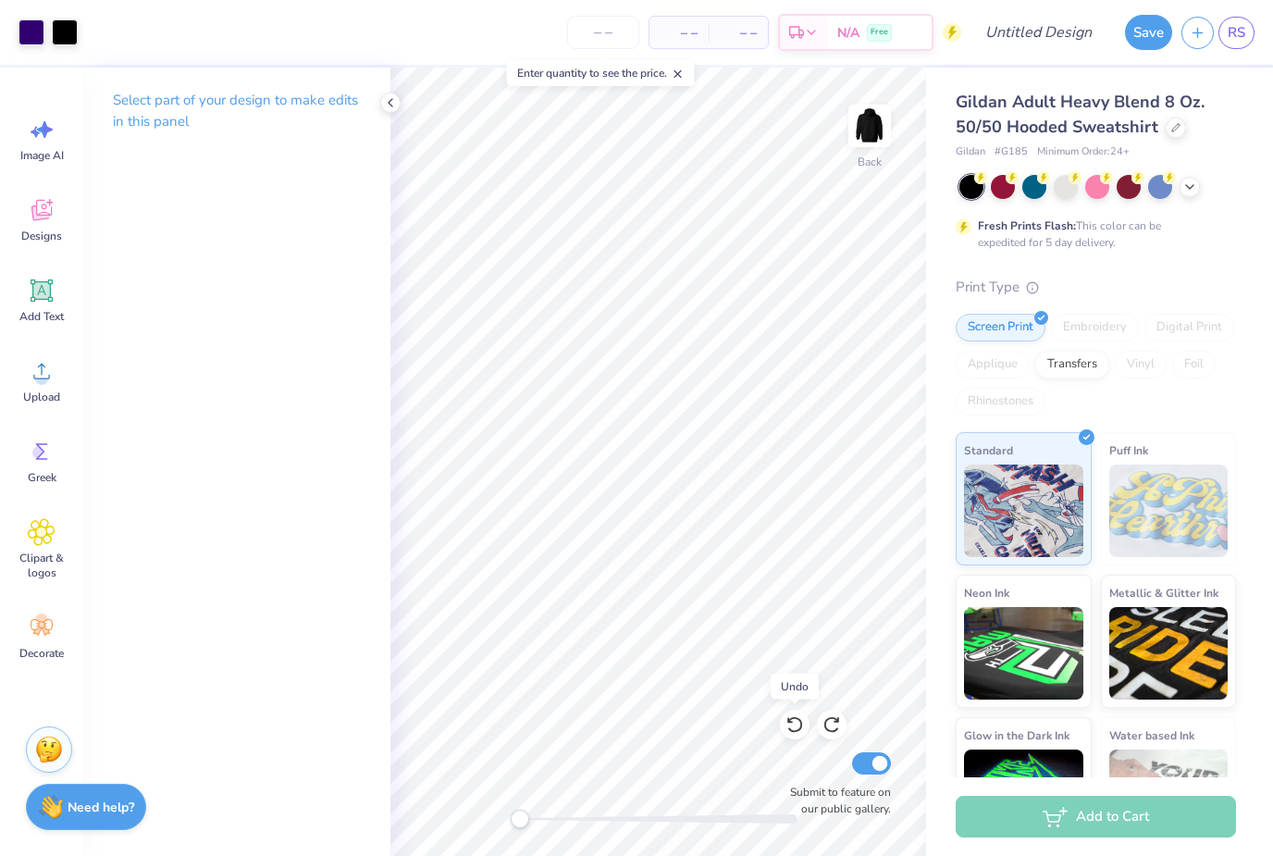
click at [793, 725] on icon at bounding box center [795, 724] width 19 height 19
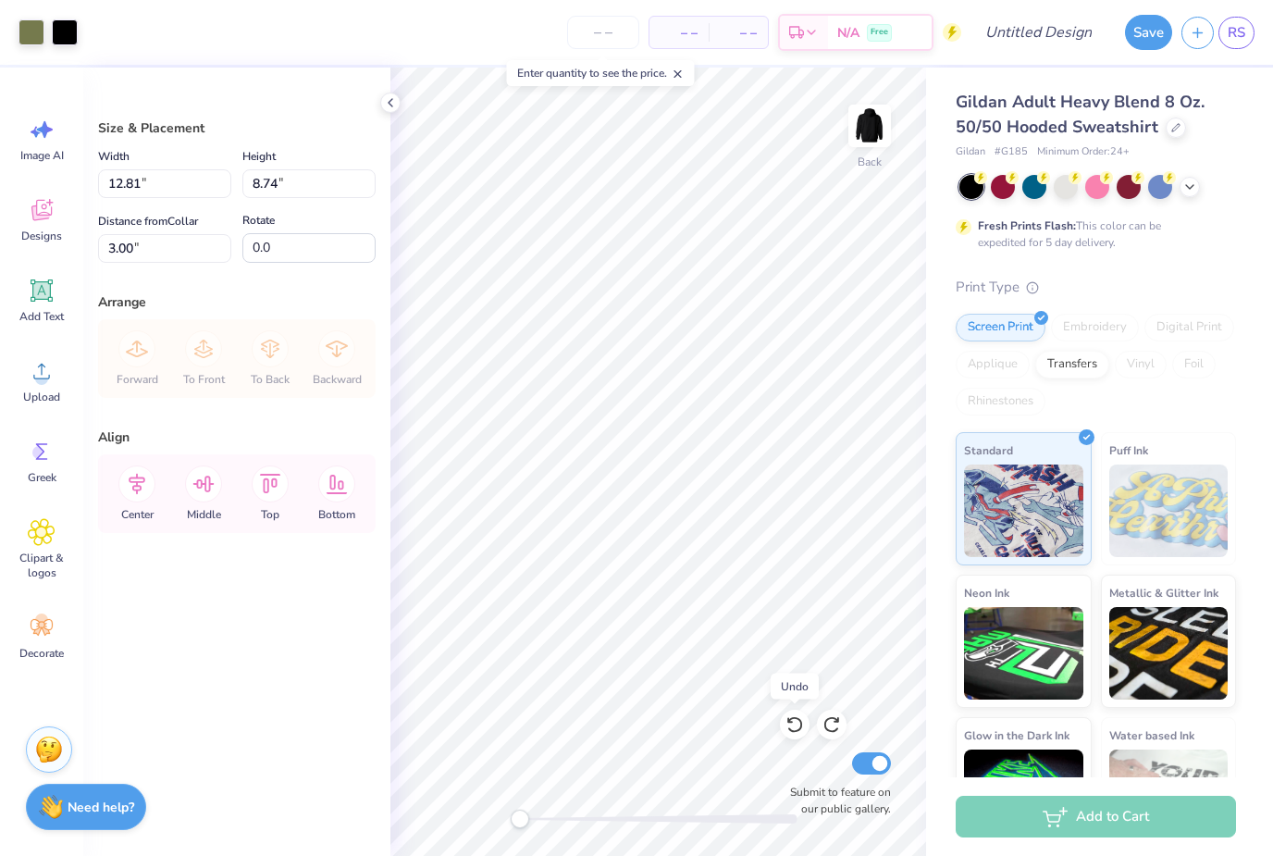
click at [796, 729] on icon at bounding box center [795, 724] width 19 height 19
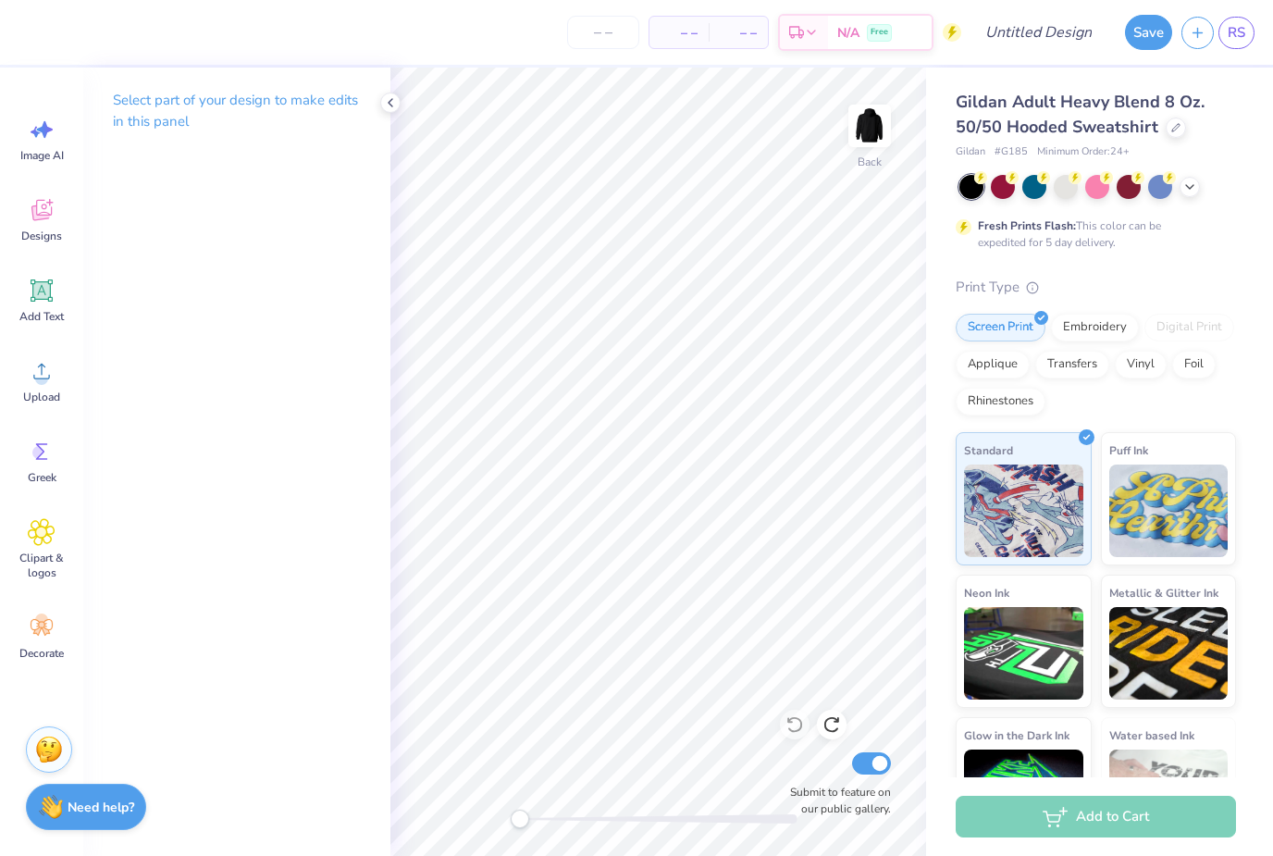
click at [48, 294] on icon at bounding box center [42, 291] width 18 height 18
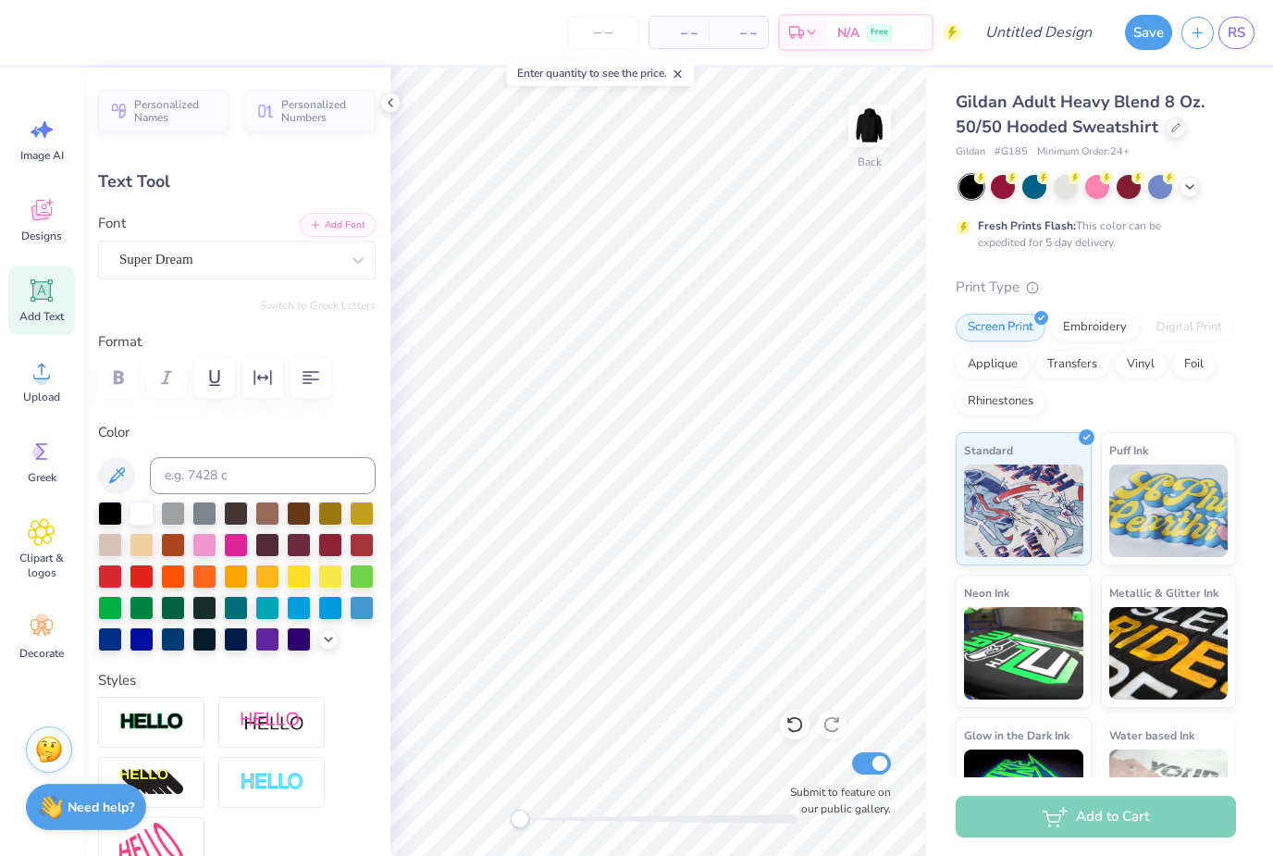
click at [56, 224] on div "Designs" at bounding box center [41, 219] width 67 height 69
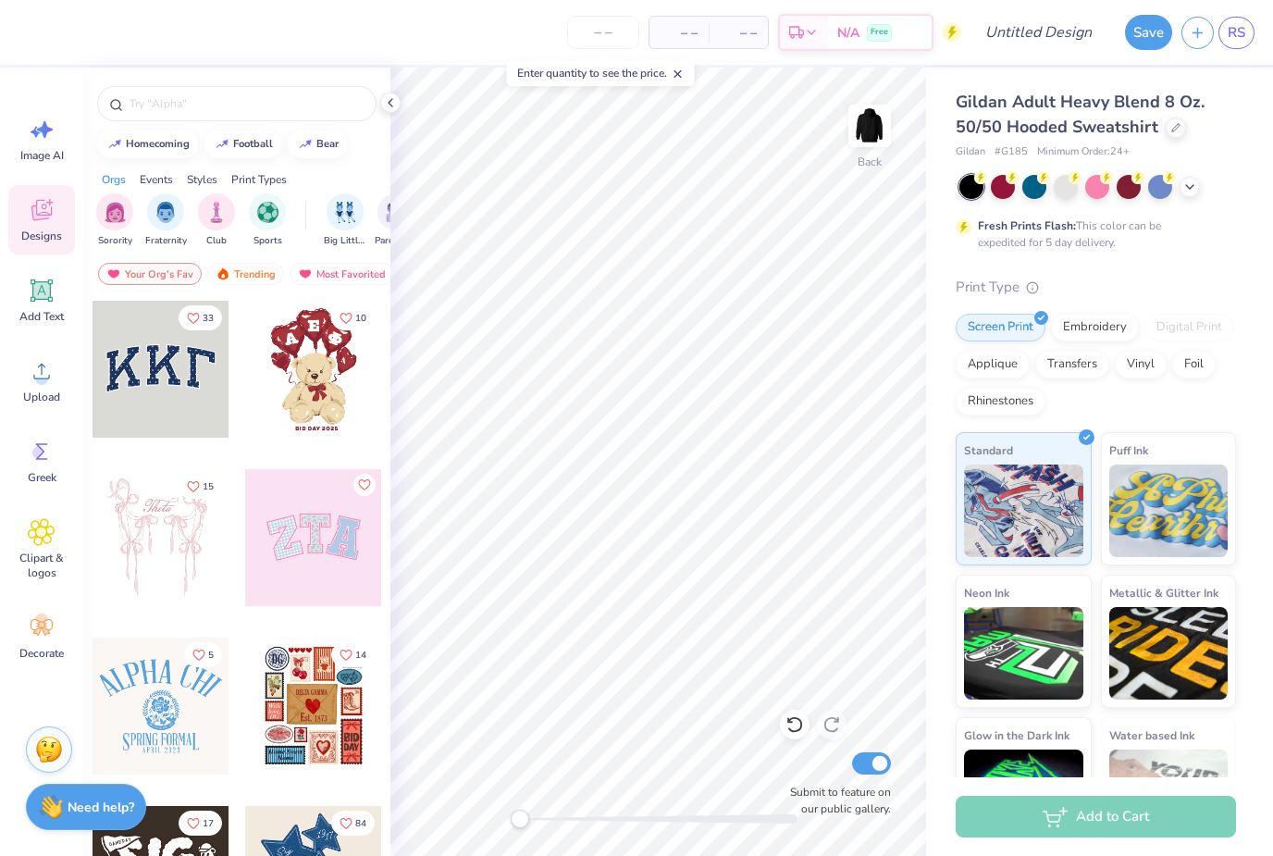
click at [172, 216] on img "filter for Fraternity" at bounding box center [165, 212] width 20 height 21
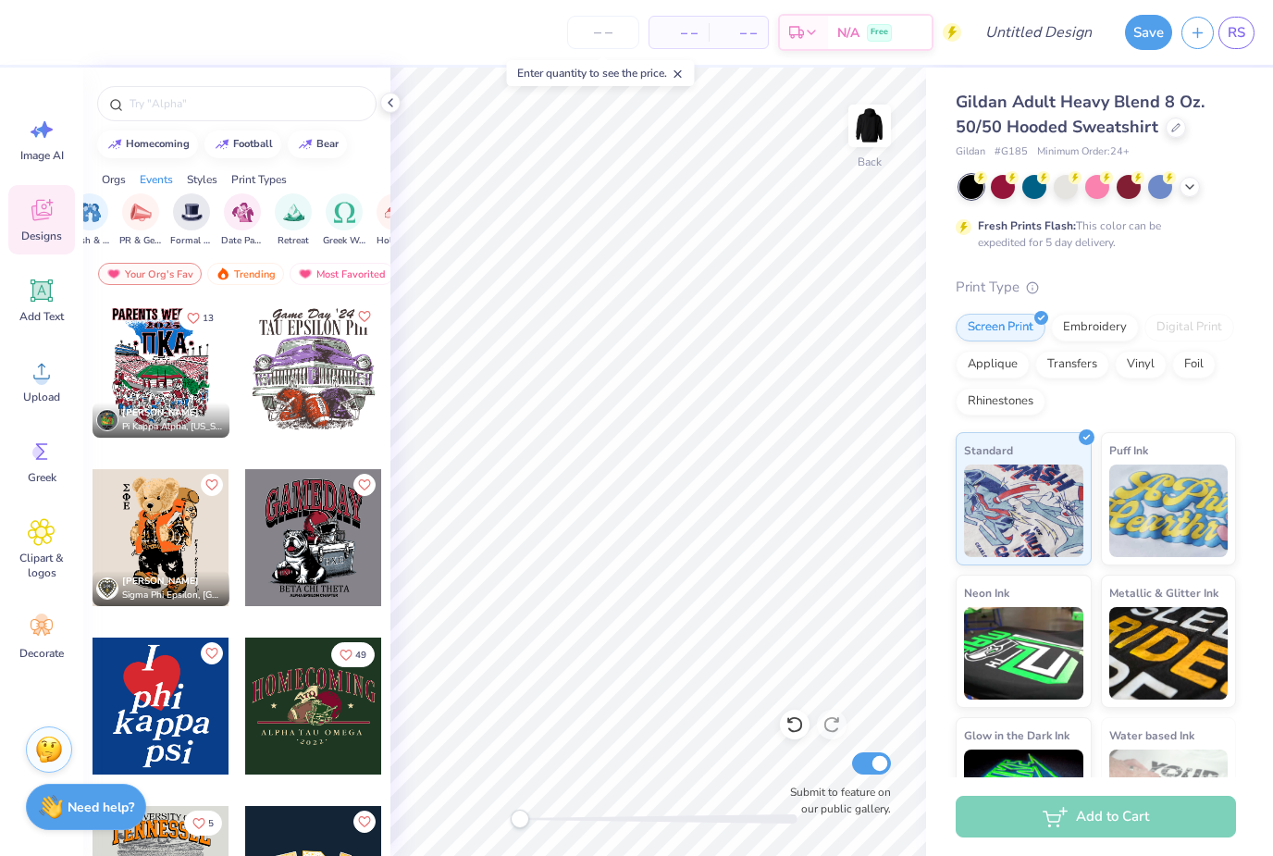
scroll to position [0, 466]
click at [281, 223] on img "filter for Retreat" at bounding box center [286, 212] width 21 height 21
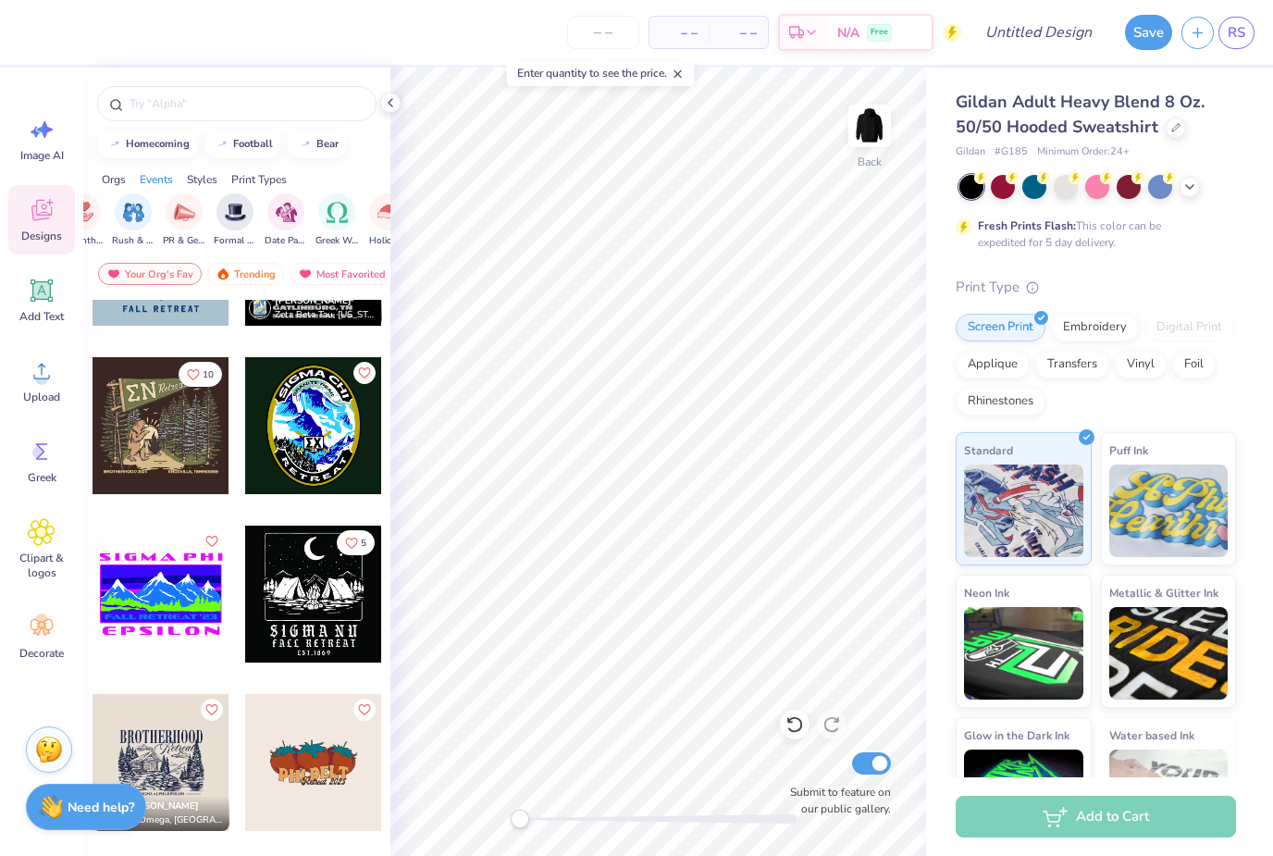
scroll to position [281, 0]
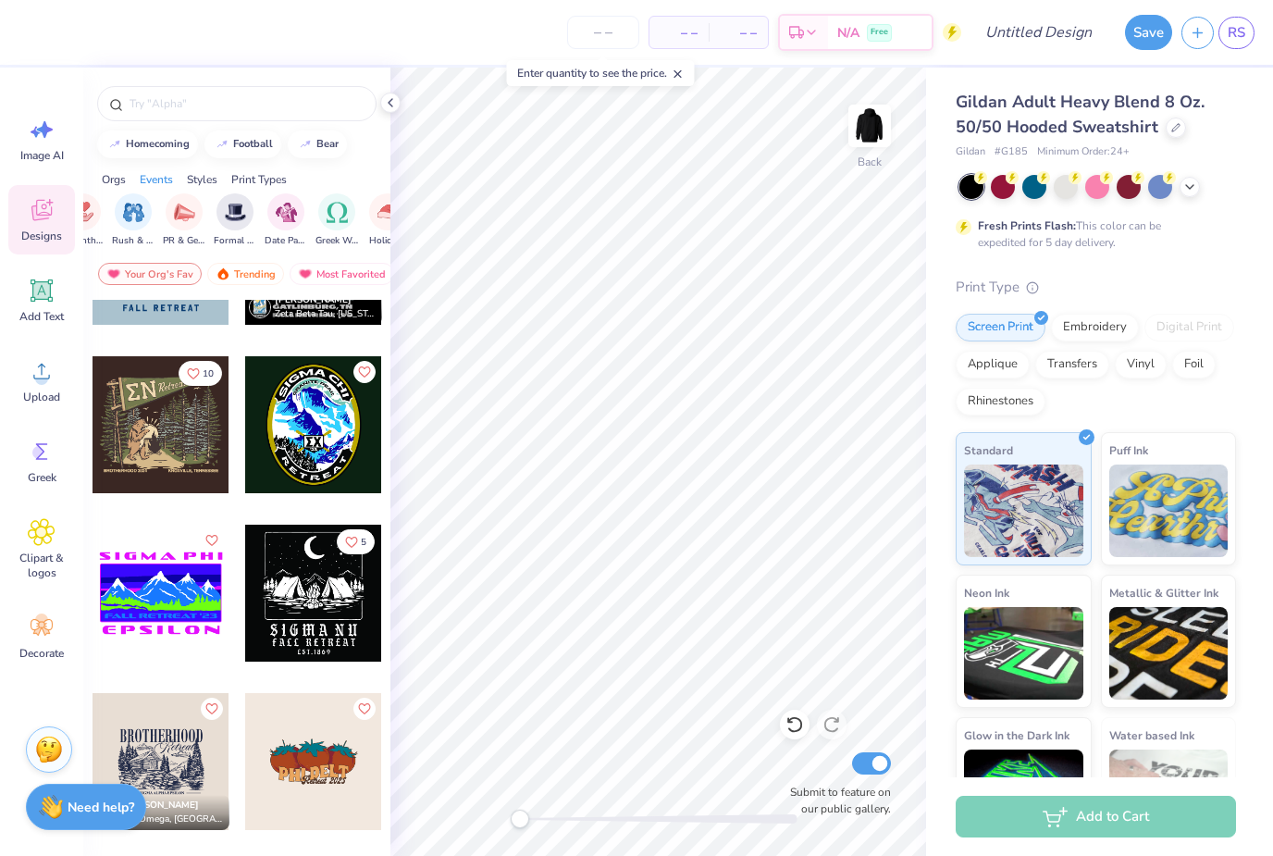
click at [139, 433] on div at bounding box center [161, 424] width 137 height 137
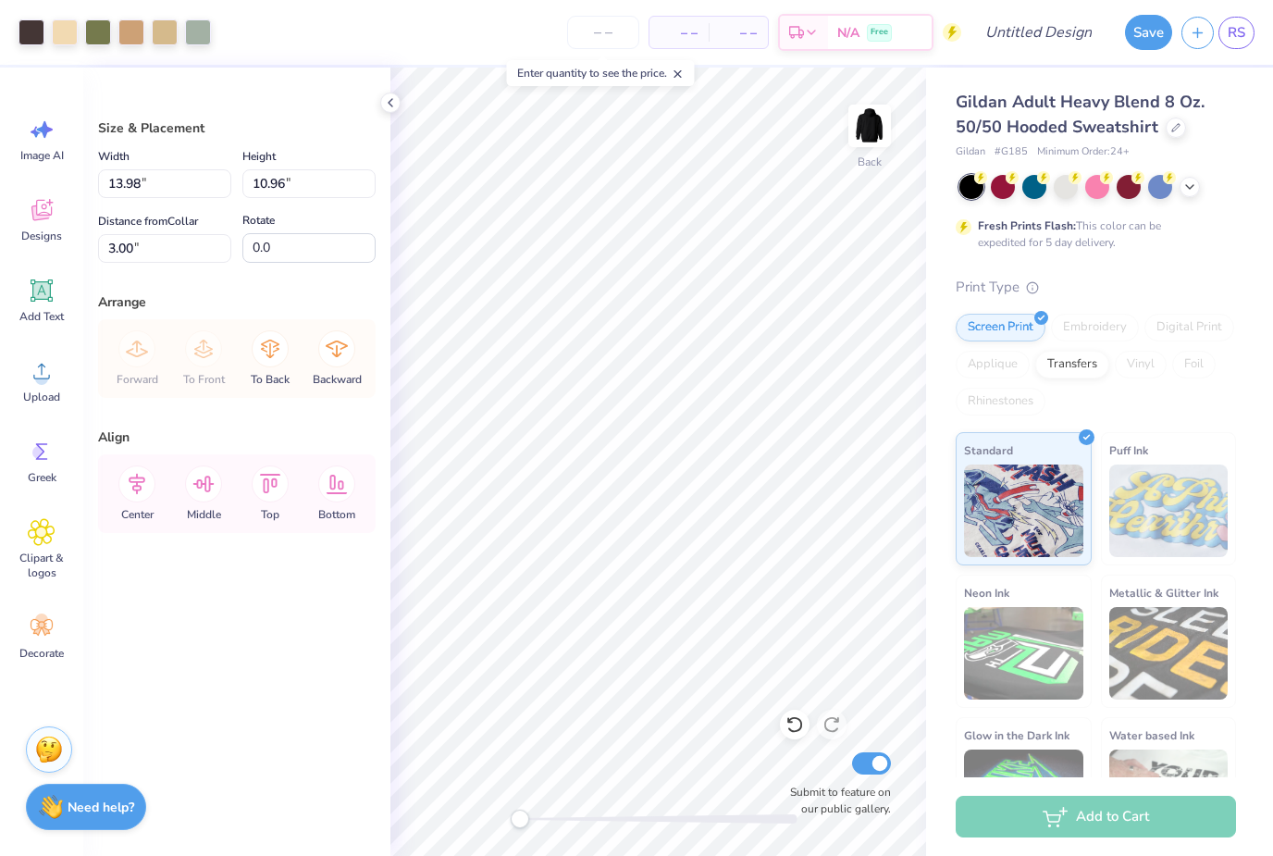
click at [785, 725] on div at bounding box center [795, 725] width 30 height 30
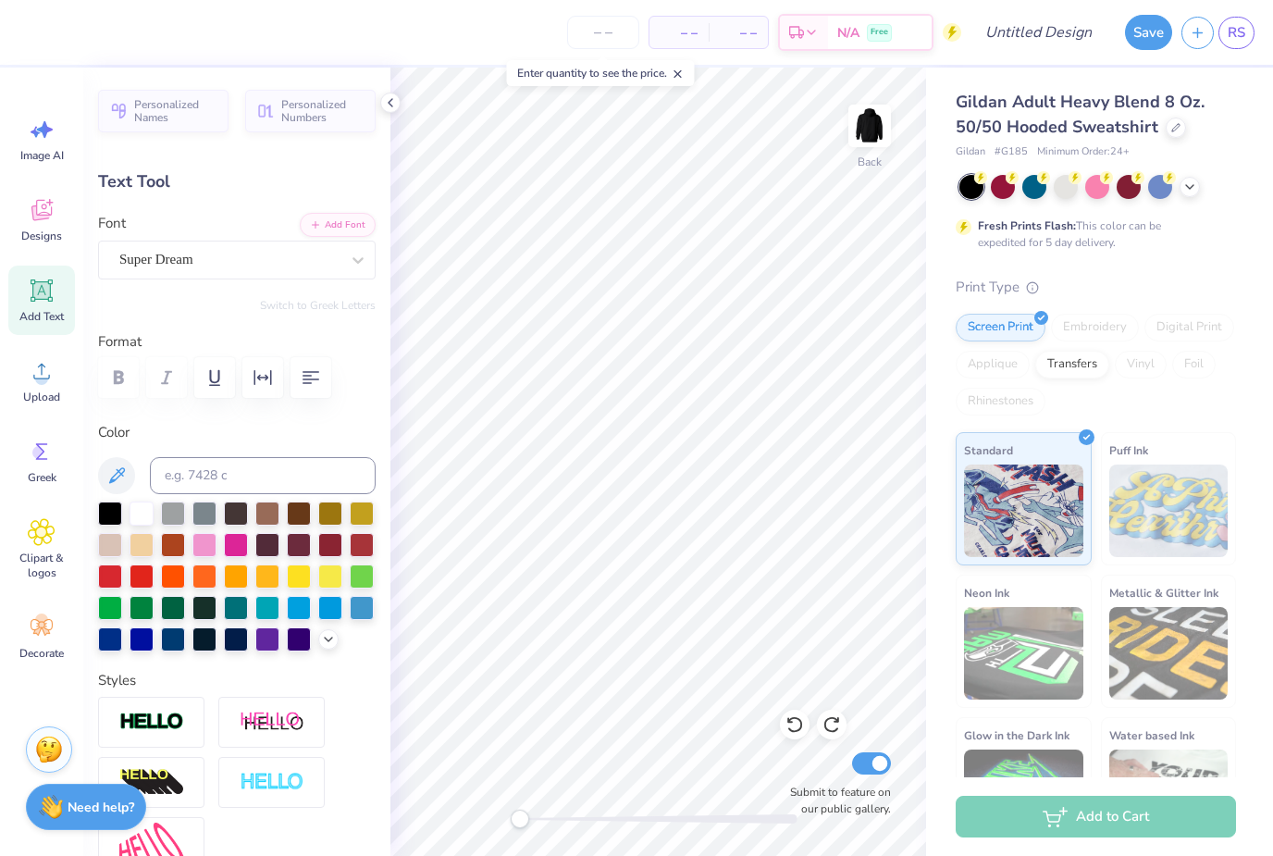
click at [818, 764] on div "Submit to feature on our public gallery." at bounding box center [835, 783] width 111 height 68
click at [796, 728] on div "If we like your design, we'll flex it on our site with your name on it so you c…" at bounding box center [835, 708] width 185 height 59
click at [792, 726] on icon at bounding box center [795, 724] width 19 height 19
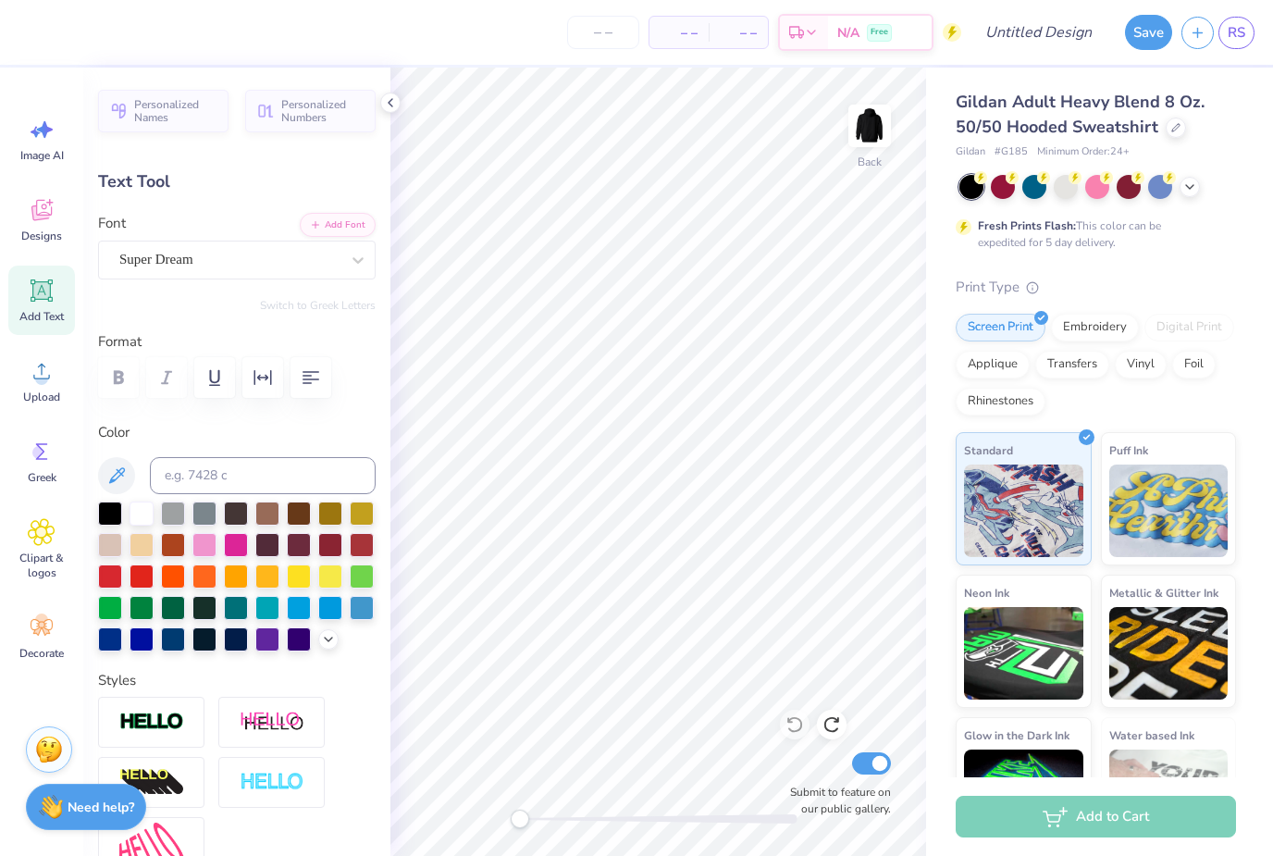
click at [45, 551] on span "Clipart & logos" at bounding box center [41, 566] width 61 height 30
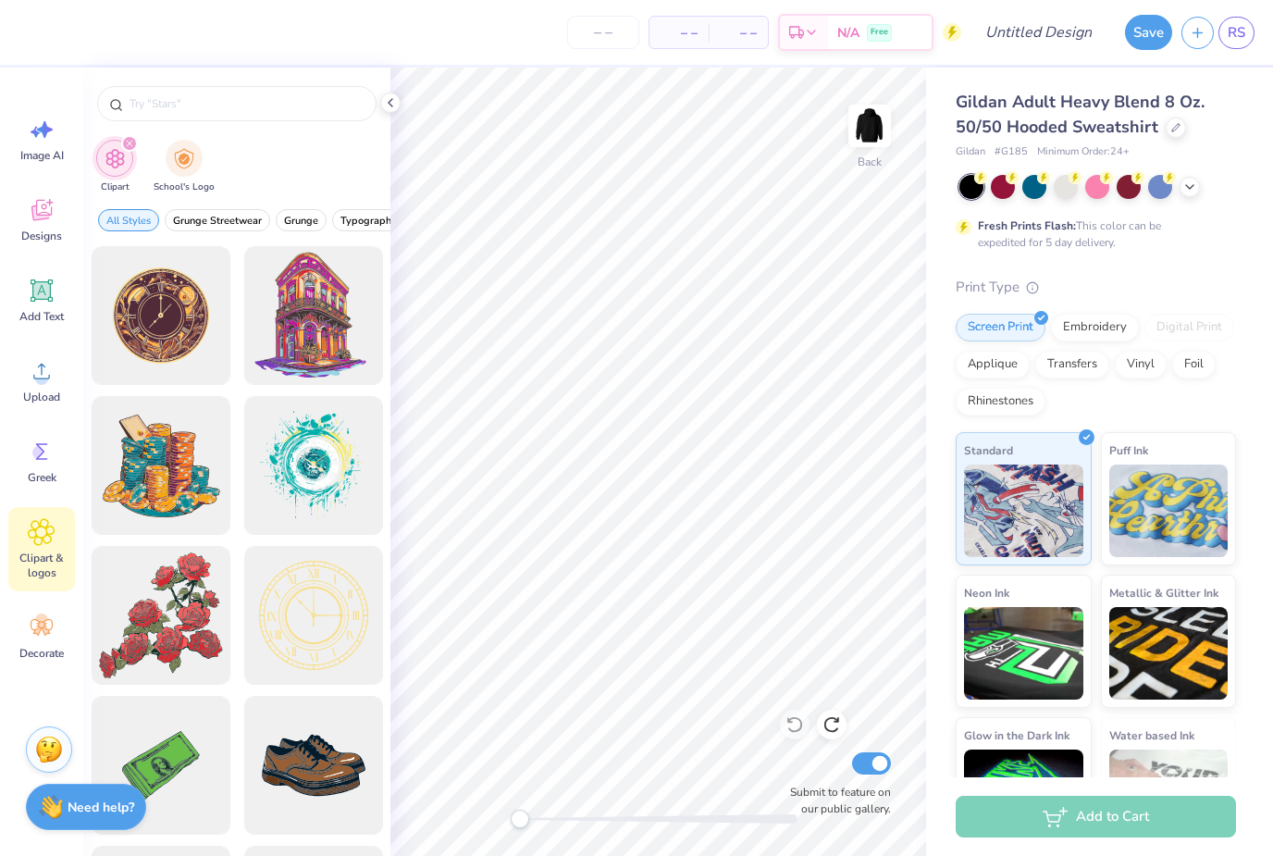
click at [250, 162] on div "Clipart School's Logo" at bounding box center [236, 168] width 307 height 69
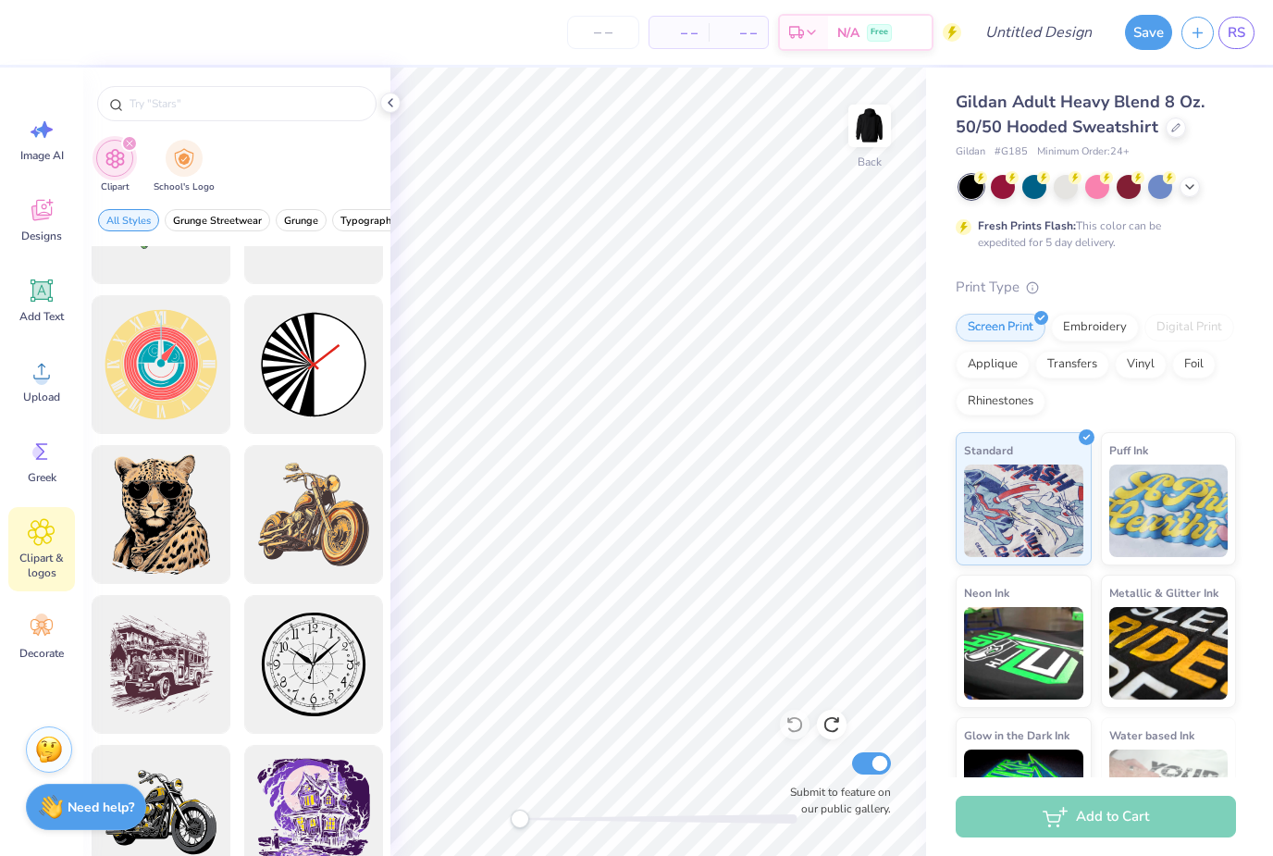
scroll to position [710, 0]
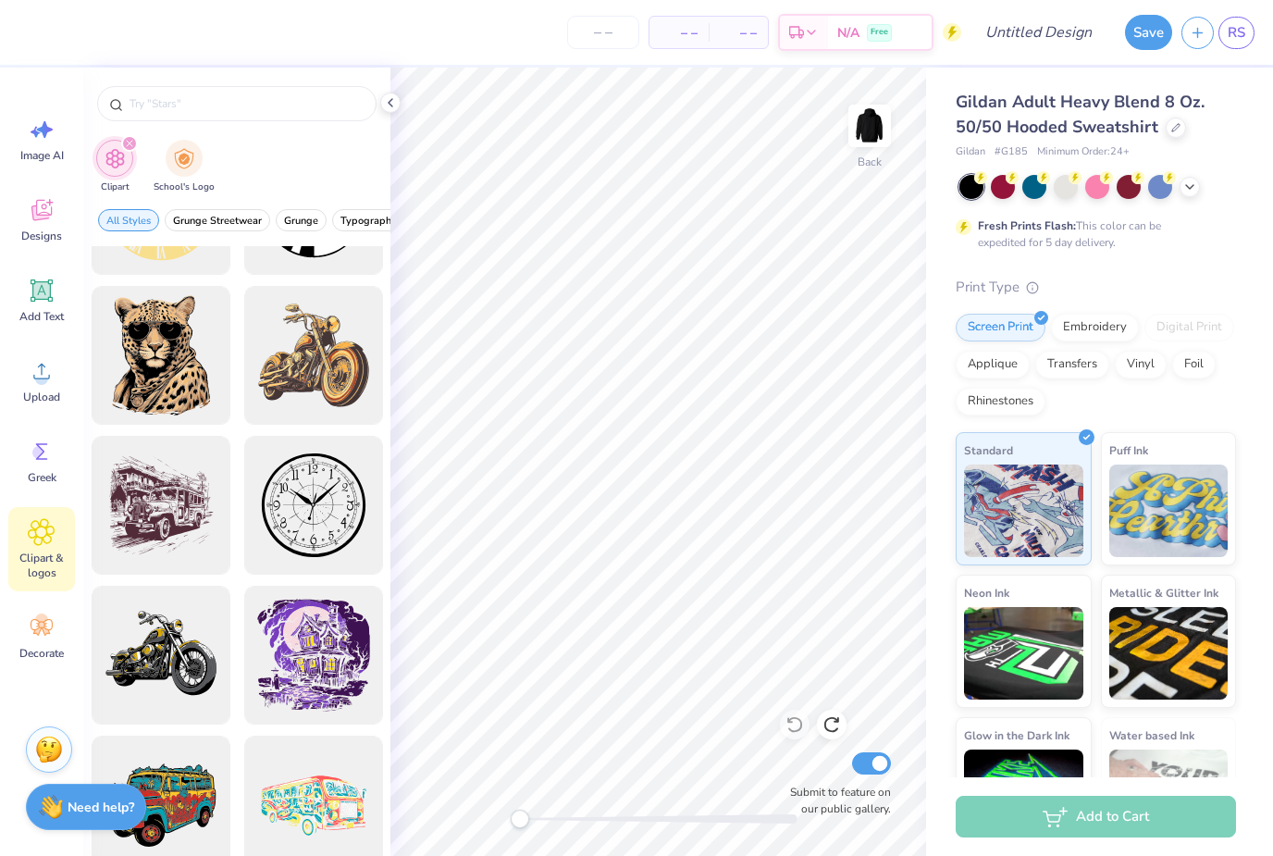
click at [52, 220] on icon at bounding box center [42, 210] width 28 height 28
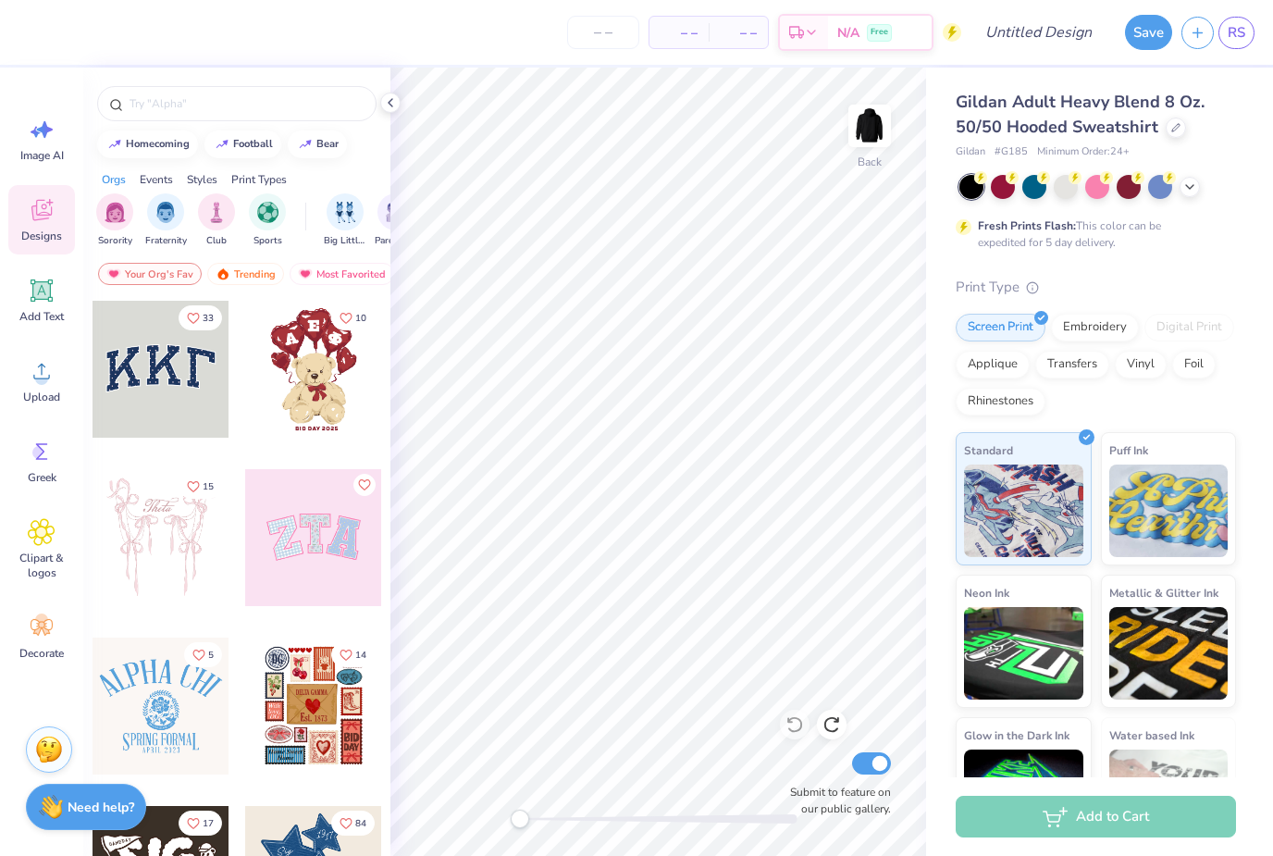
click at [170, 209] on img "filter for Fraternity" at bounding box center [165, 212] width 20 height 21
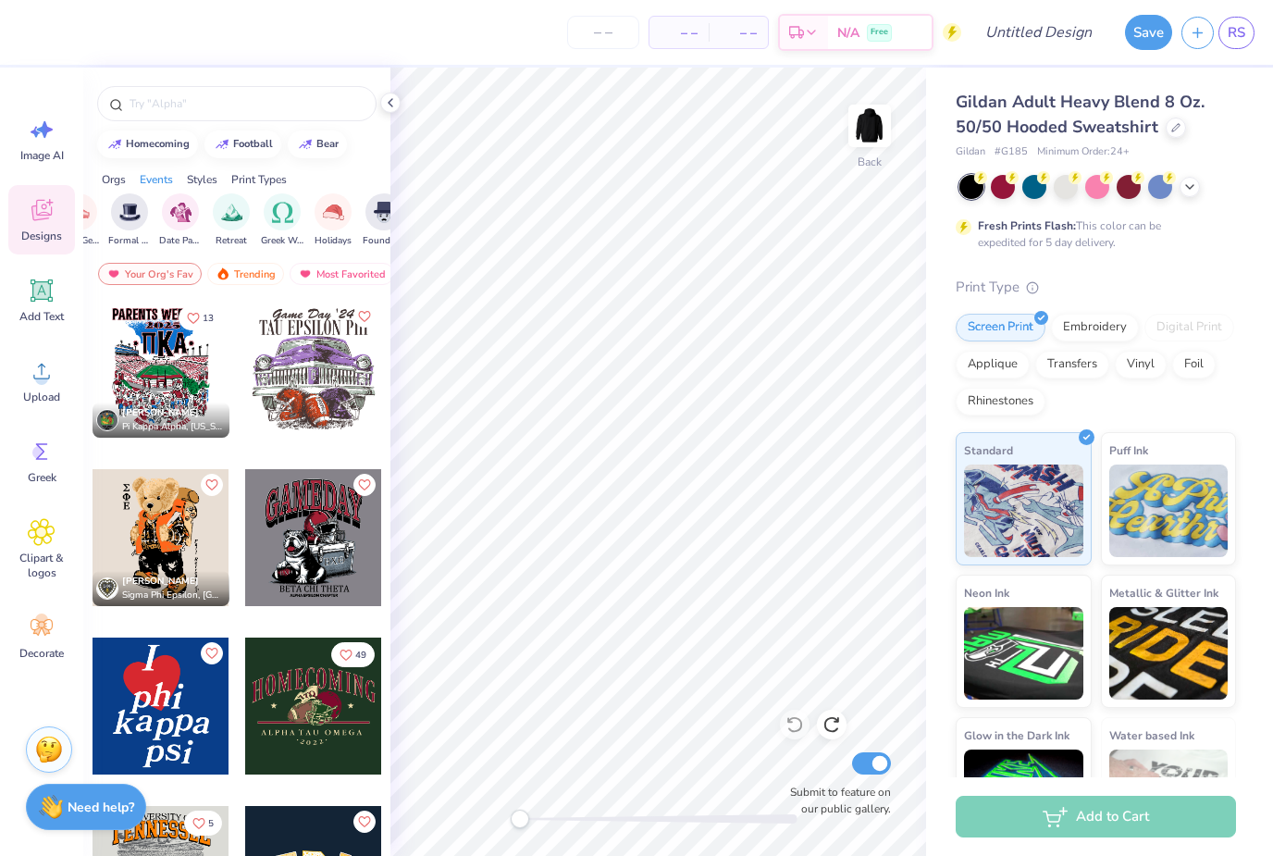
scroll to position [0, 523]
click at [229, 216] on img "filter for Retreat" at bounding box center [229, 212] width 21 height 21
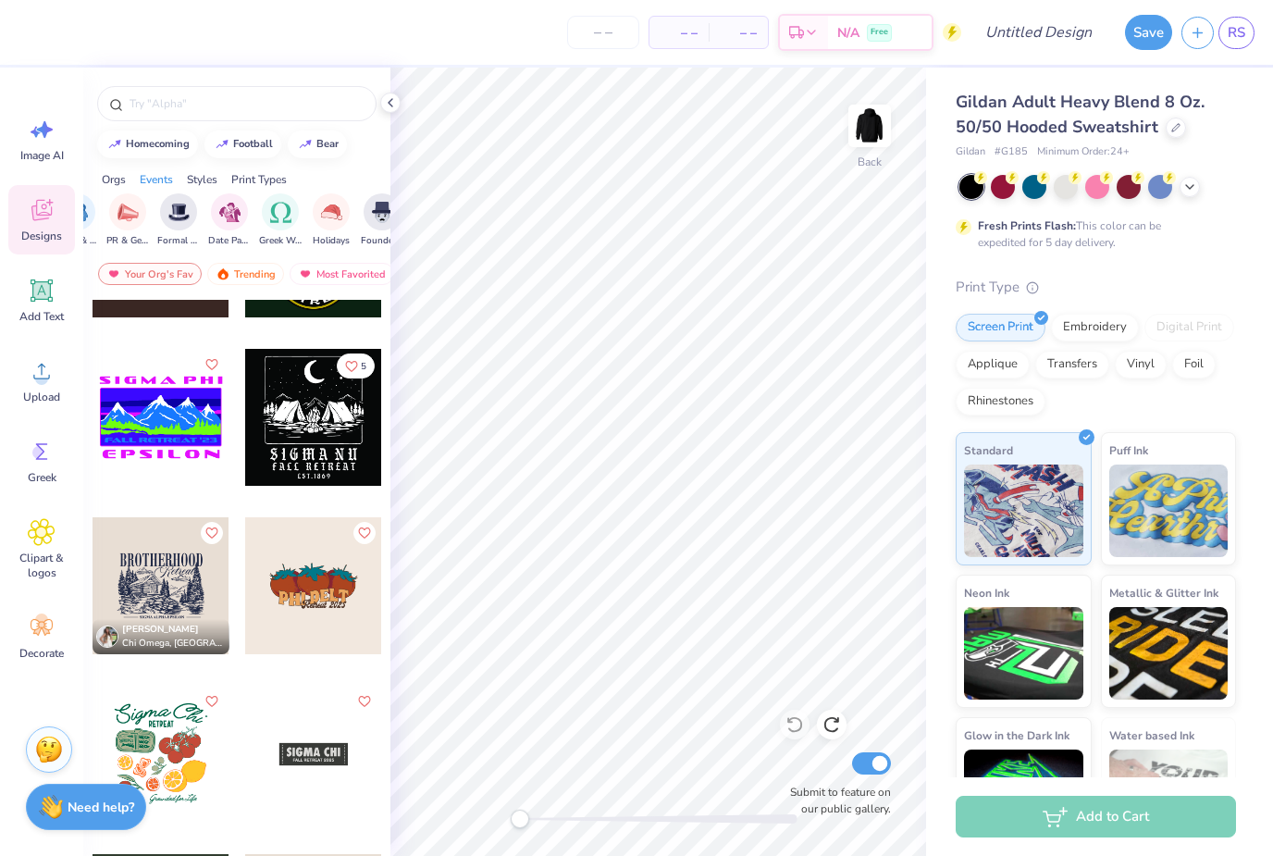
scroll to position [455, 0]
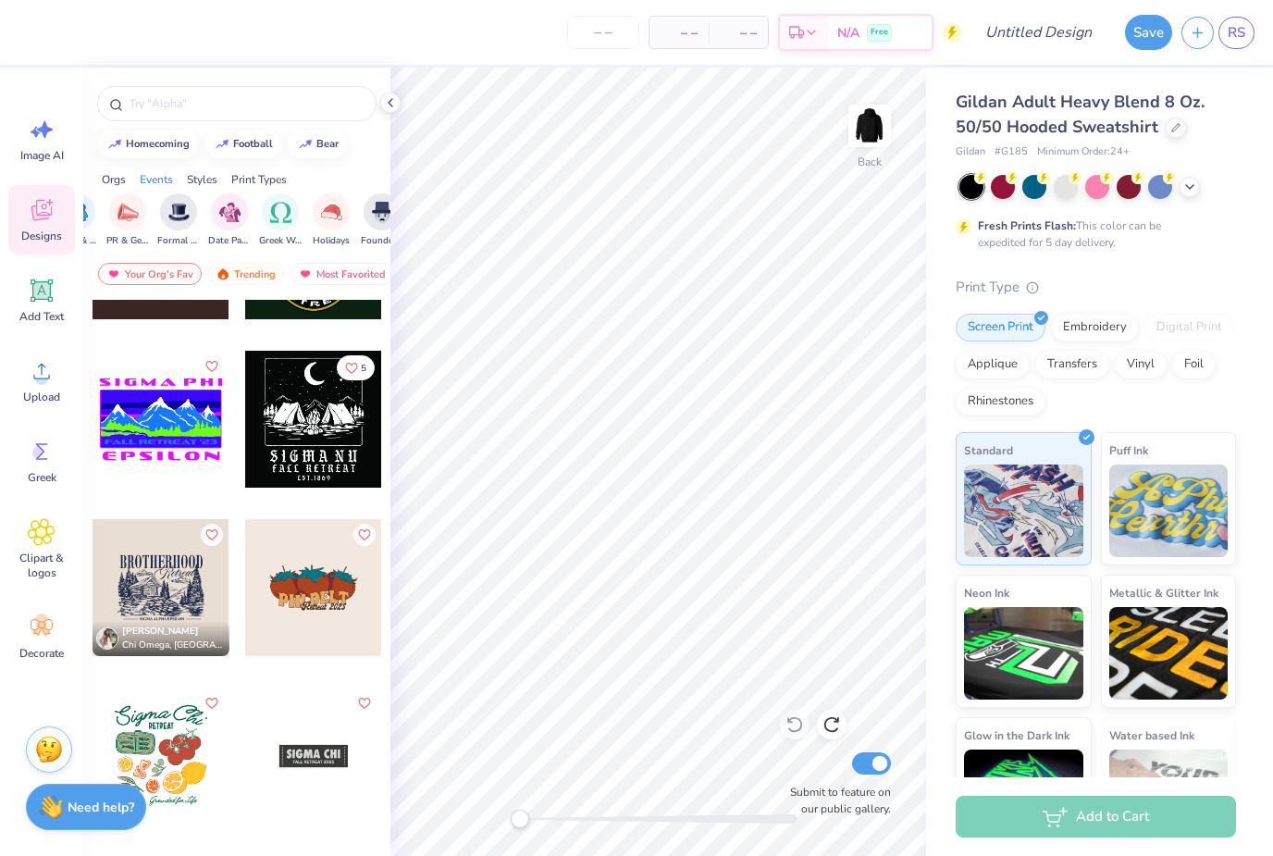
click at [285, 450] on div at bounding box center [313, 419] width 137 height 137
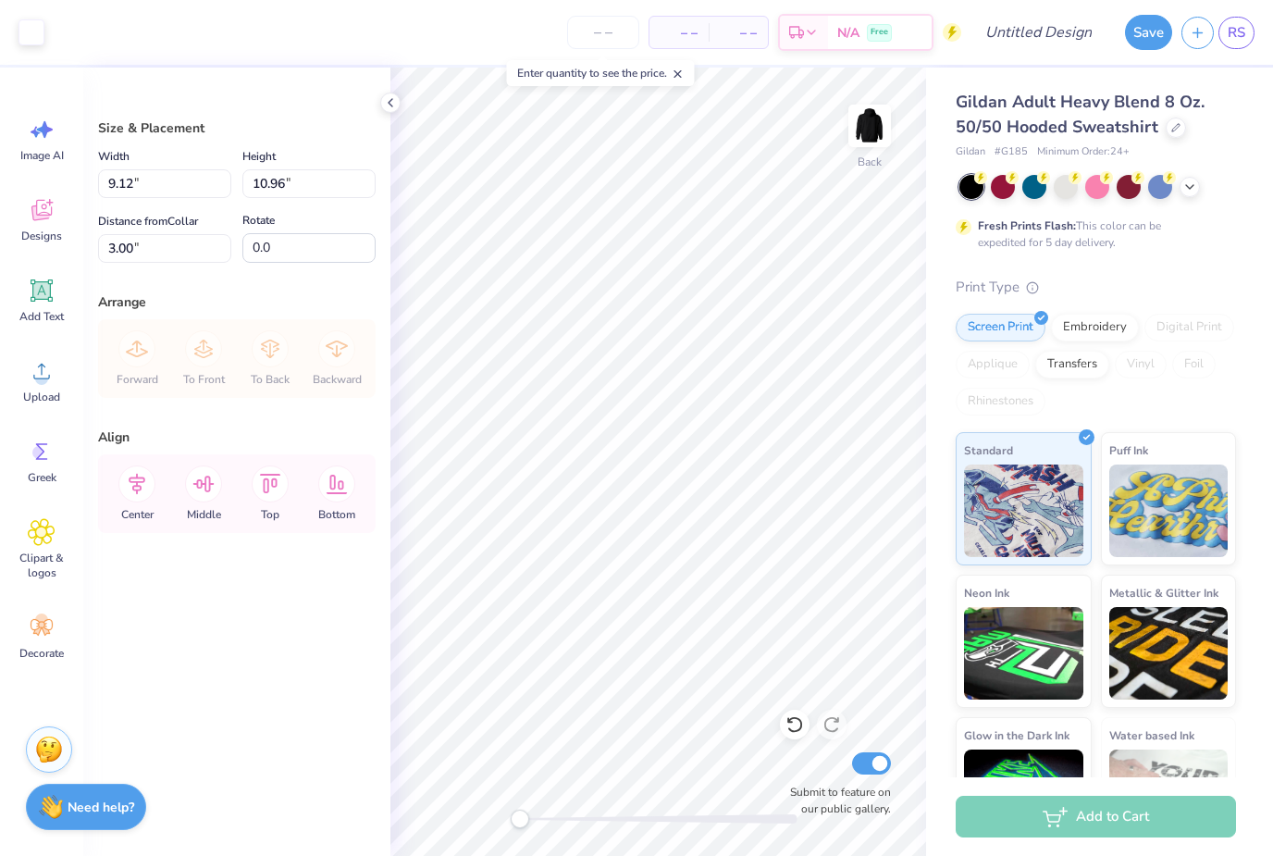
click at [870, 140] on img at bounding box center [869, 125] width 37 height 37
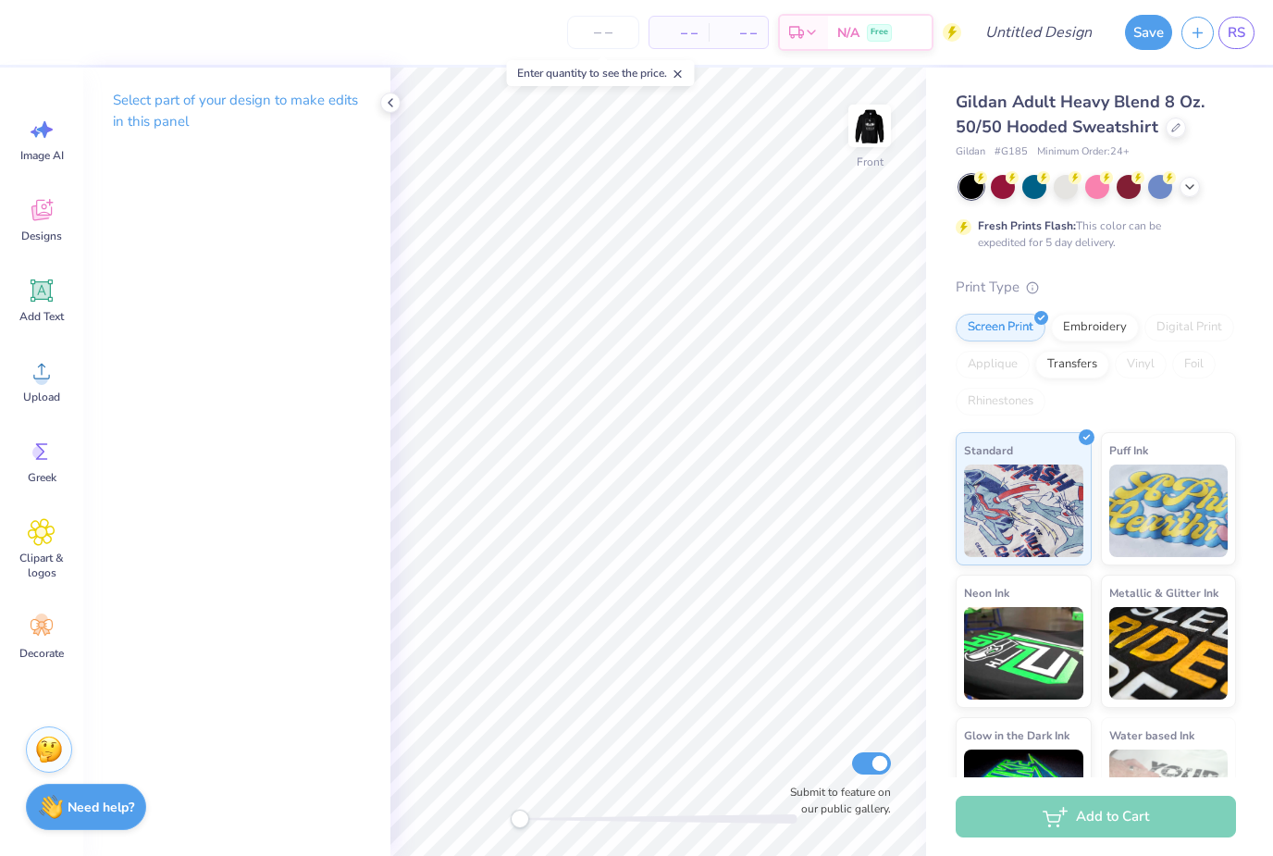
click at [885, 127] on img at bounding box center [869, 125] width 37 height 37
click at [791, 721] on icon at bounding box center [795, 724] width 19 height 19
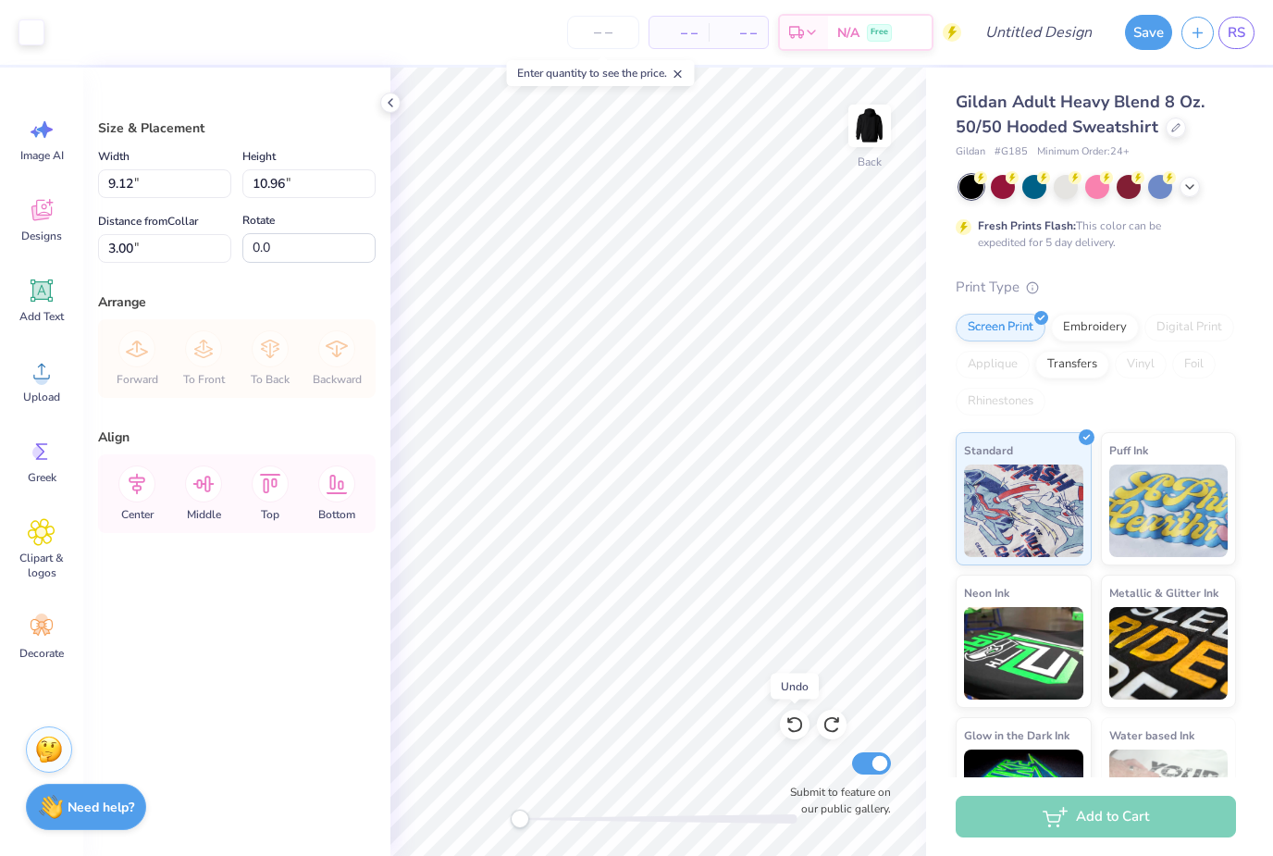
click at [797, 727] on icon at bounding box center [795, 724] width 19 height 19
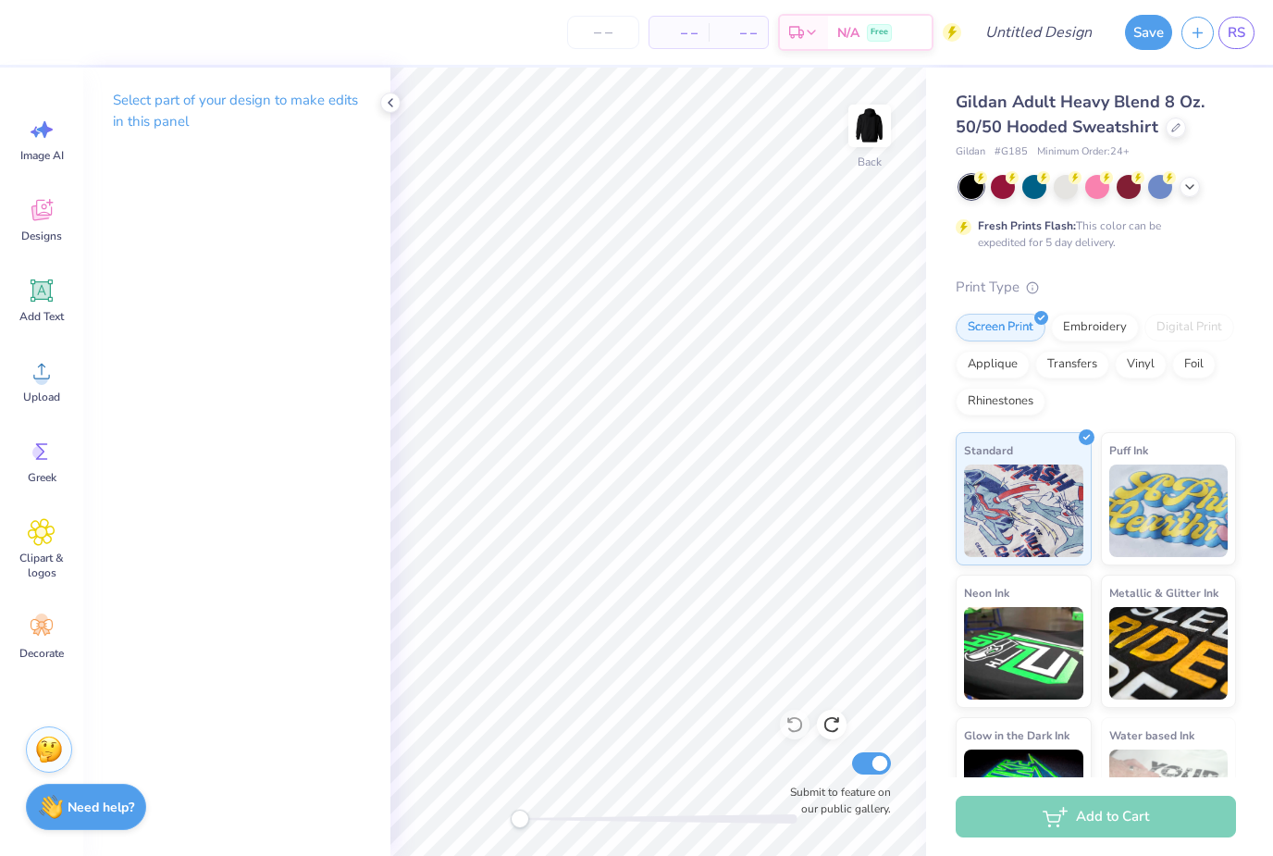
click at [869, 137] on img at bounding box center [869, 125] width 37 height 37
click at [44, 214] on icon at bounding box center [42, 210] width 28 height 28
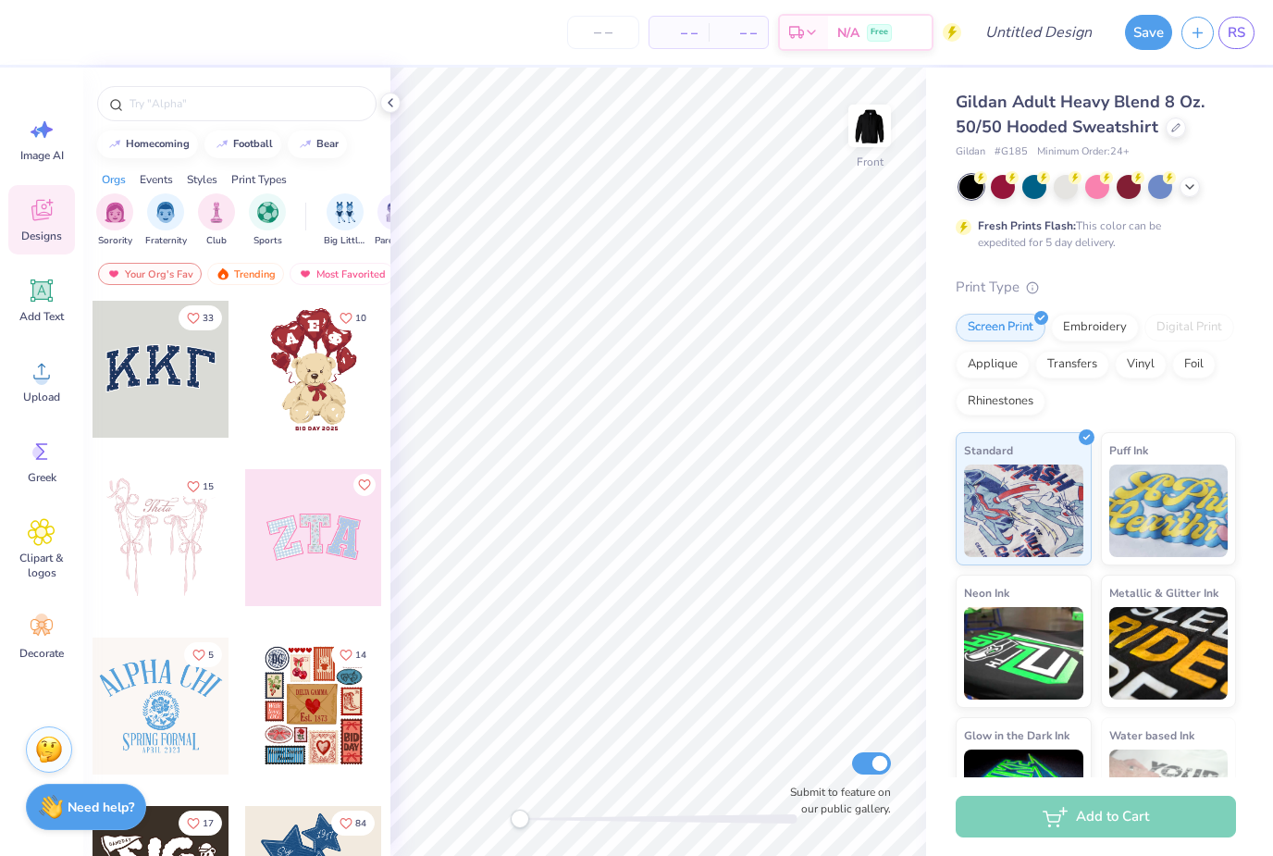
click at [130, 199] on div "Sorority" at bounding box center [114, 220] width 37 height 55
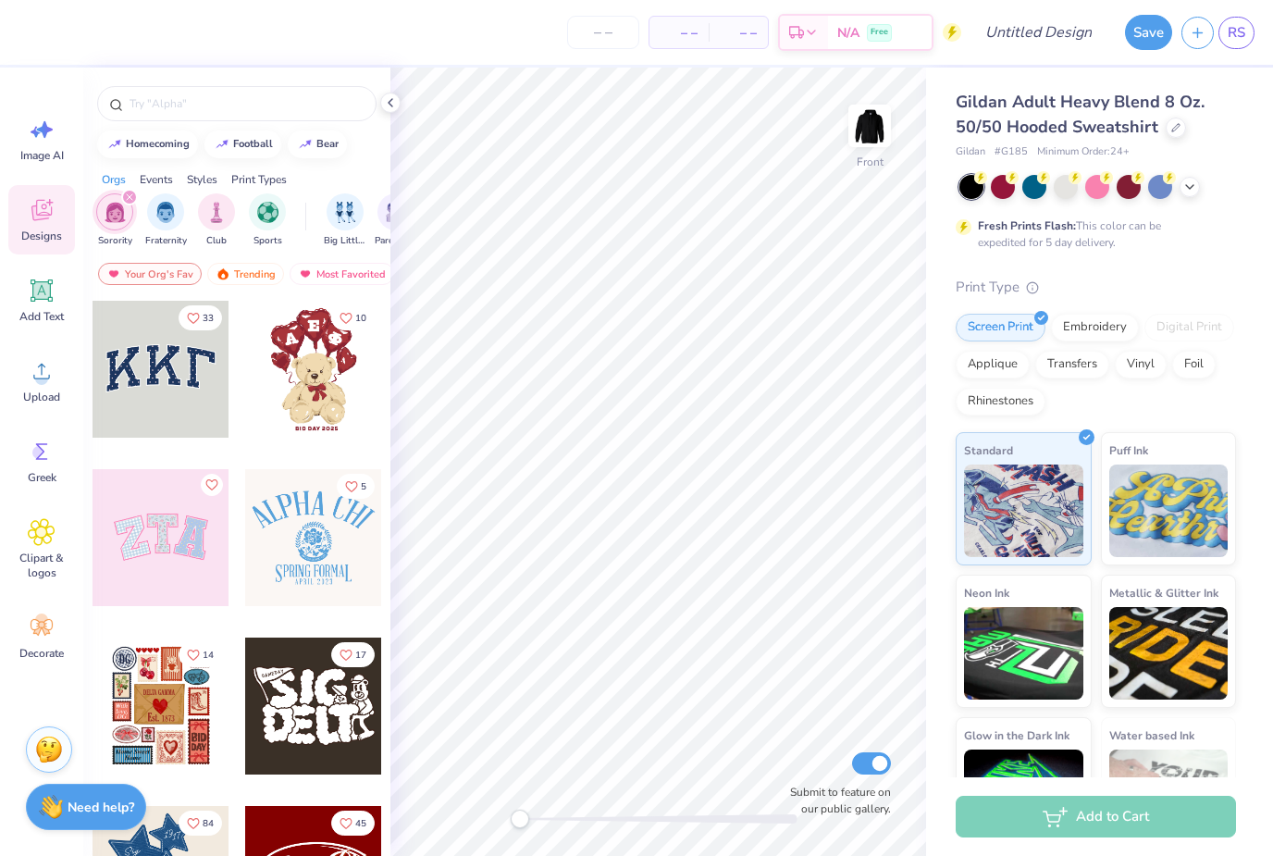
click at [170, 223] on img "filter for Fraternity" at bounding box center [165, 212] width 20 height 21
click at [165, 212] on img "filter for Sorority" at bounding box center [165, 212] width 21 height 21
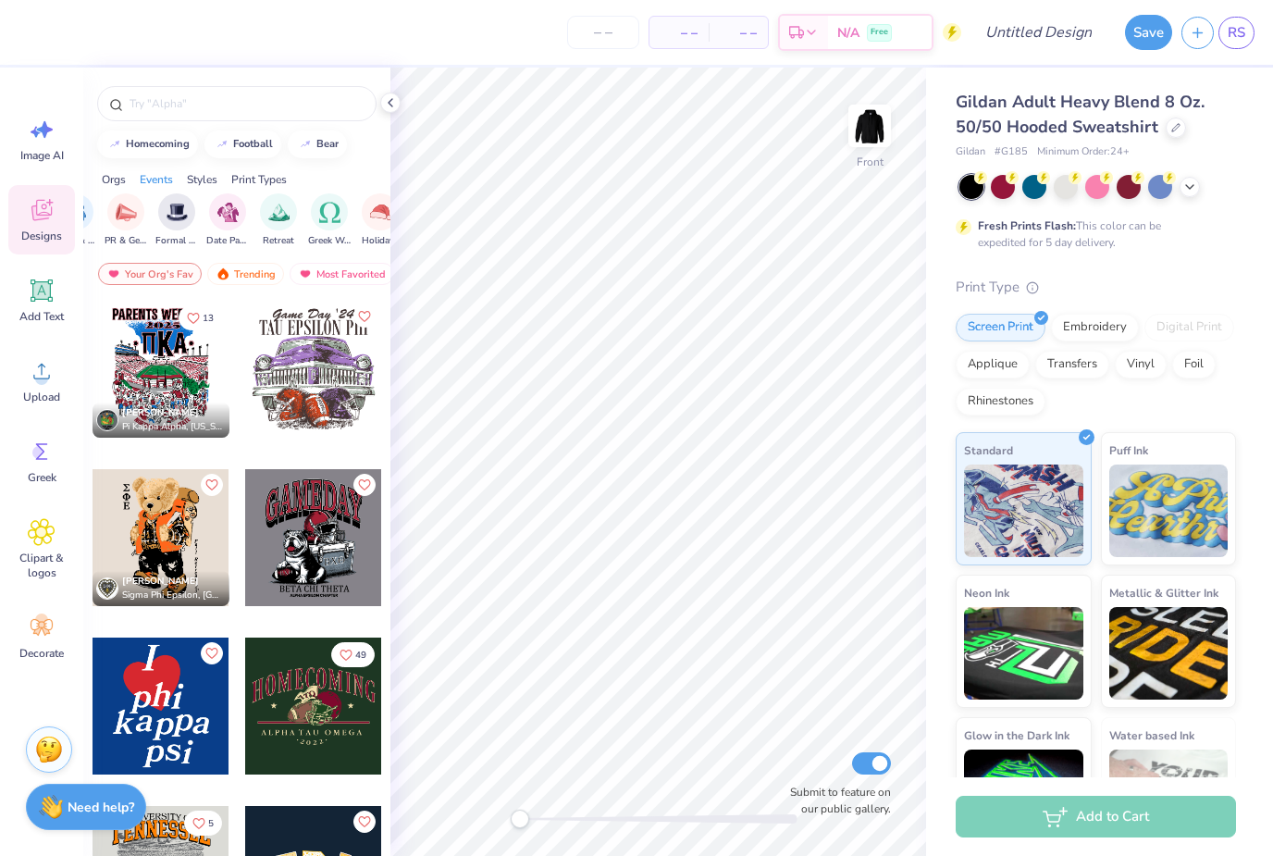
scroll to position [0, 476]
click at [271, 223] on img "filter for Retreat" at bounding box center [276, 212] width 21 height 21
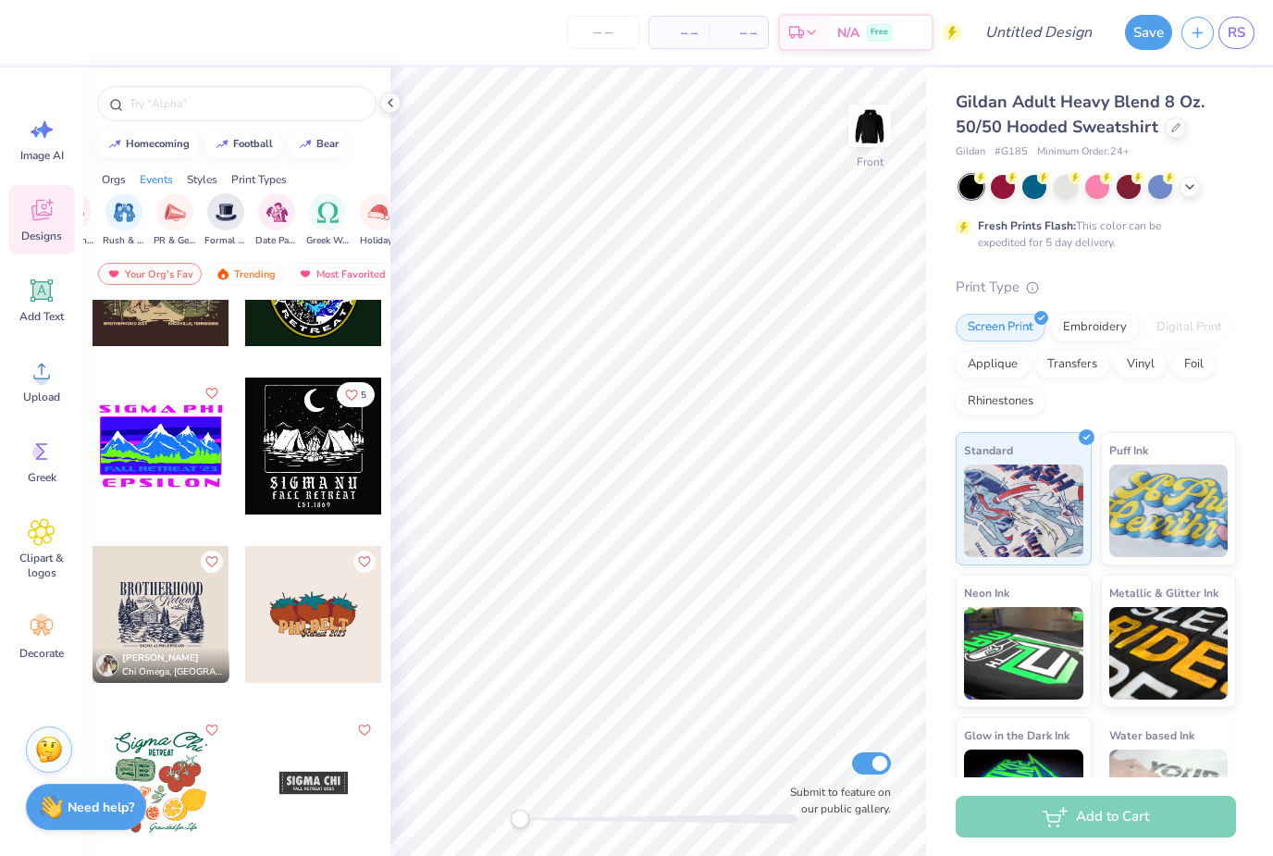
scroll to position [432, 0]
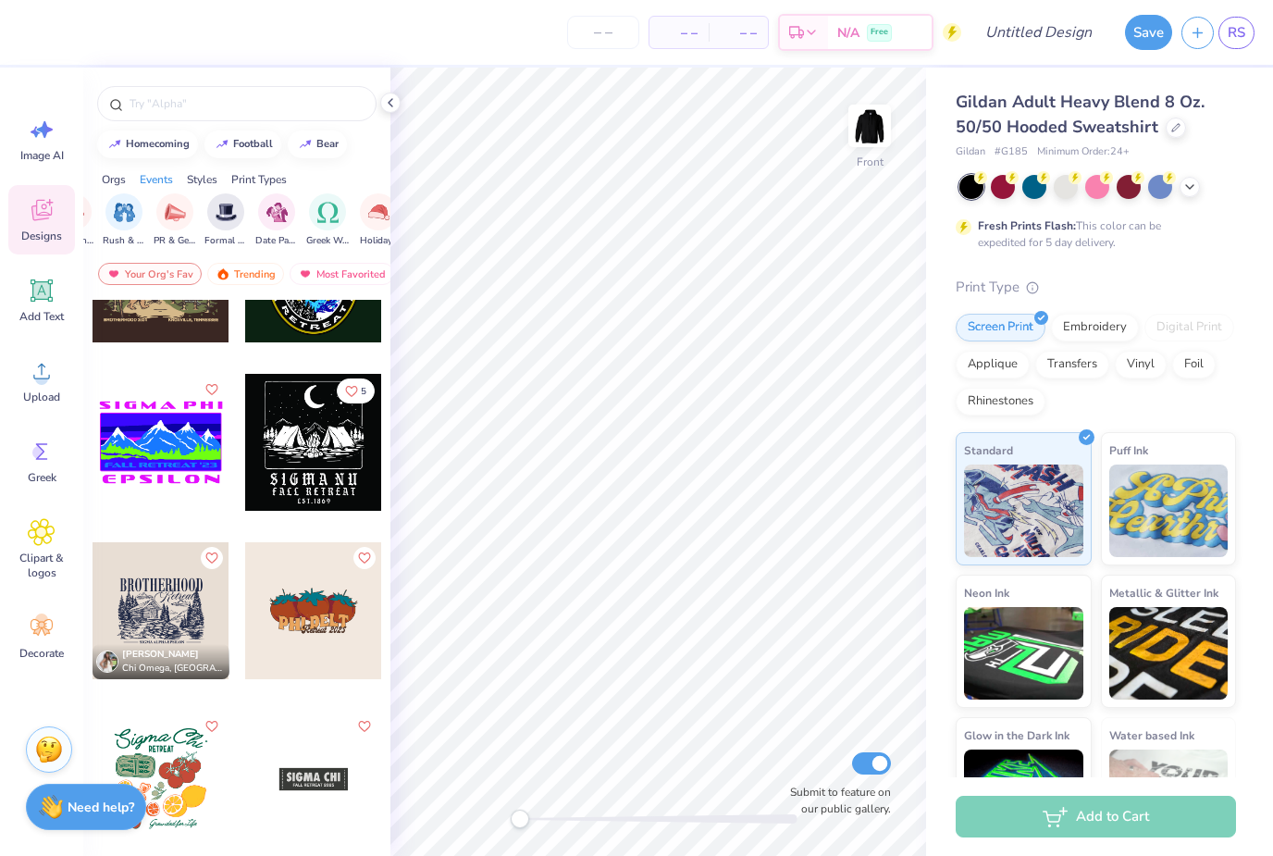
click at [177, 587] on div at bounding box center [161, 610] width 137 height 137
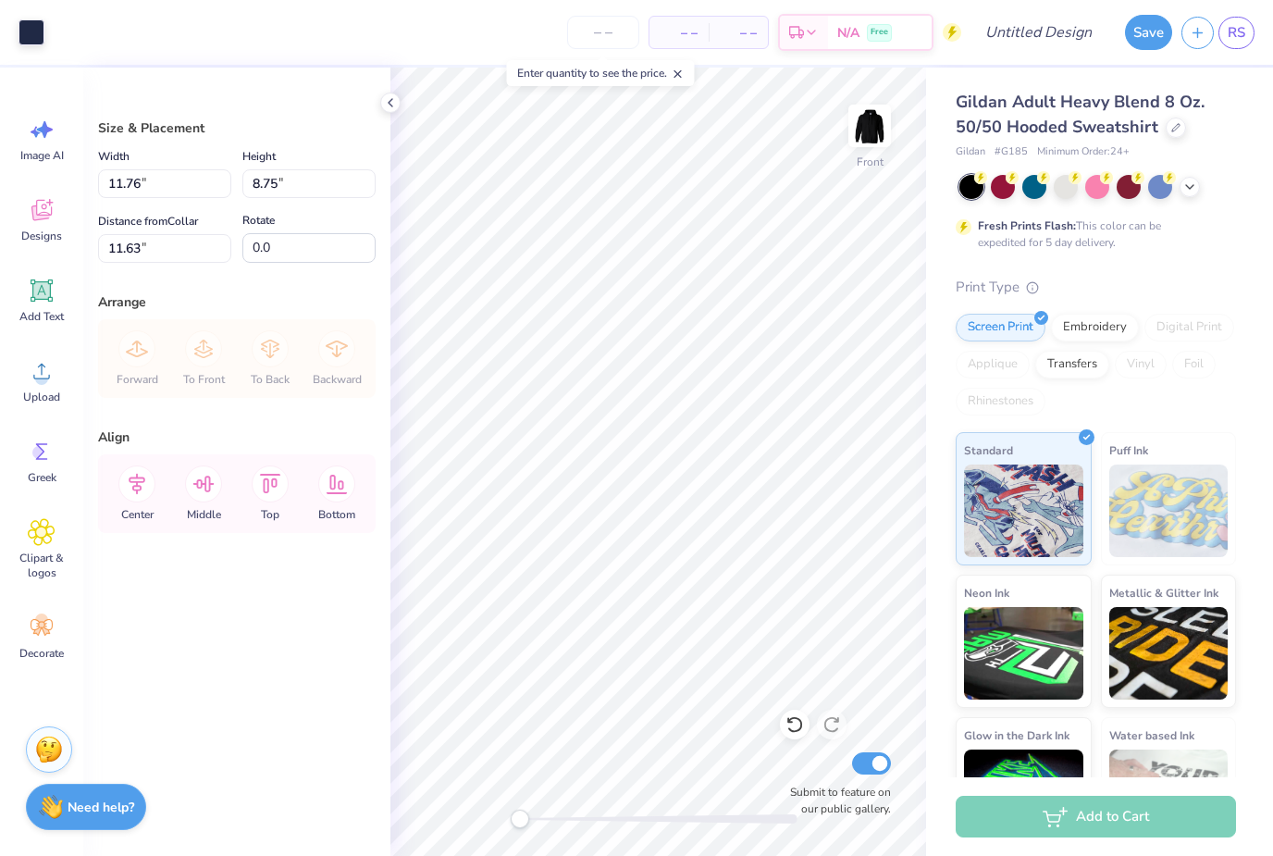
click at [30, 37] on div at bounding box center [32, 32] width 26 height 26
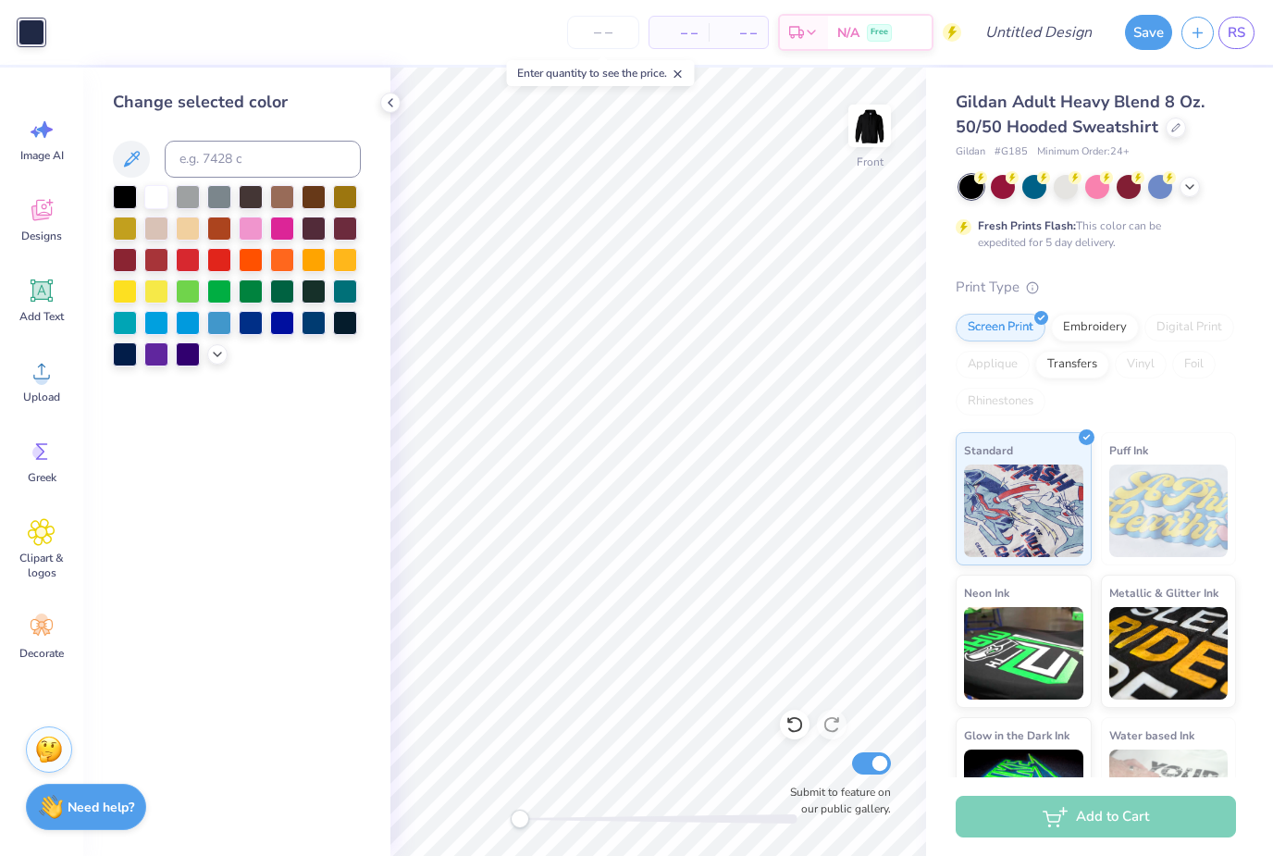
click at [198, 350] on div at bounding box center [188, 354] width 24 height 24
click at [218, 362] on icon at bounding box center [217, 354] width 15 height 15
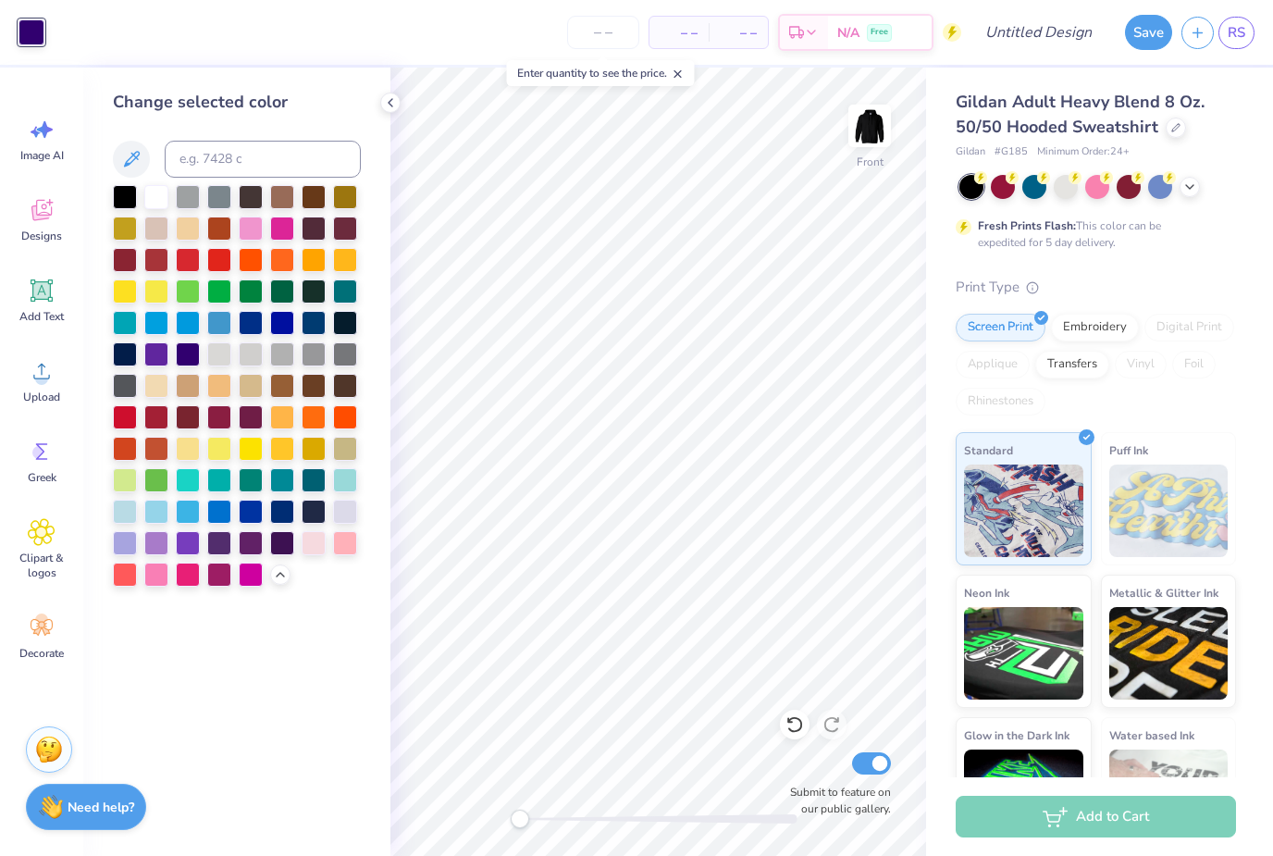
click at [275, 553] on div at bounding box center [282, 543] width 24 height 24
click at [251, 550] on div at bounding box center [251, 543] width 24 height 24
click at [118, 544] on div at bounding box center [125, 543] width 24 height 24
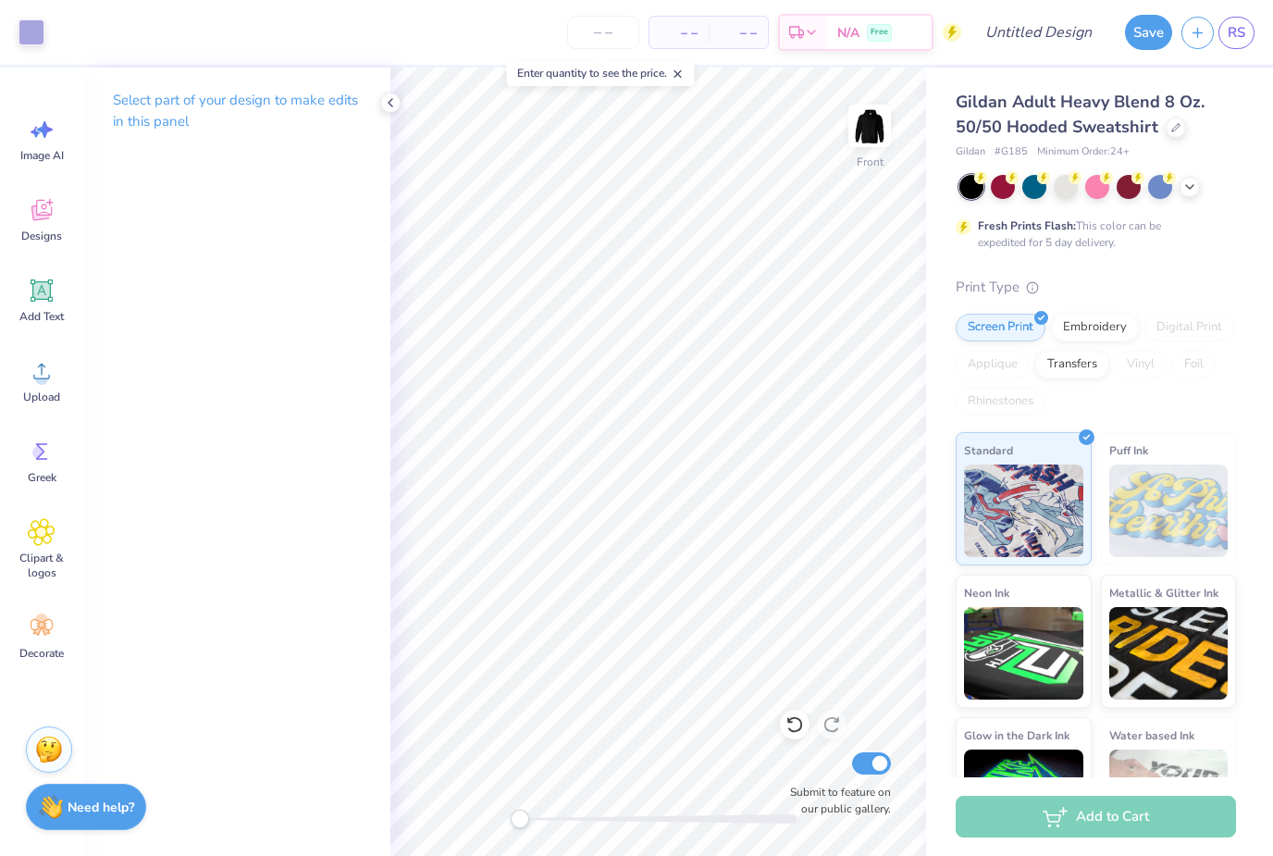
click at [886, 134] on img at bounding box center [869, 125] width 37 height 37
click at [36, 220] on icon at bounding box center [41, 210] width 20 height 21
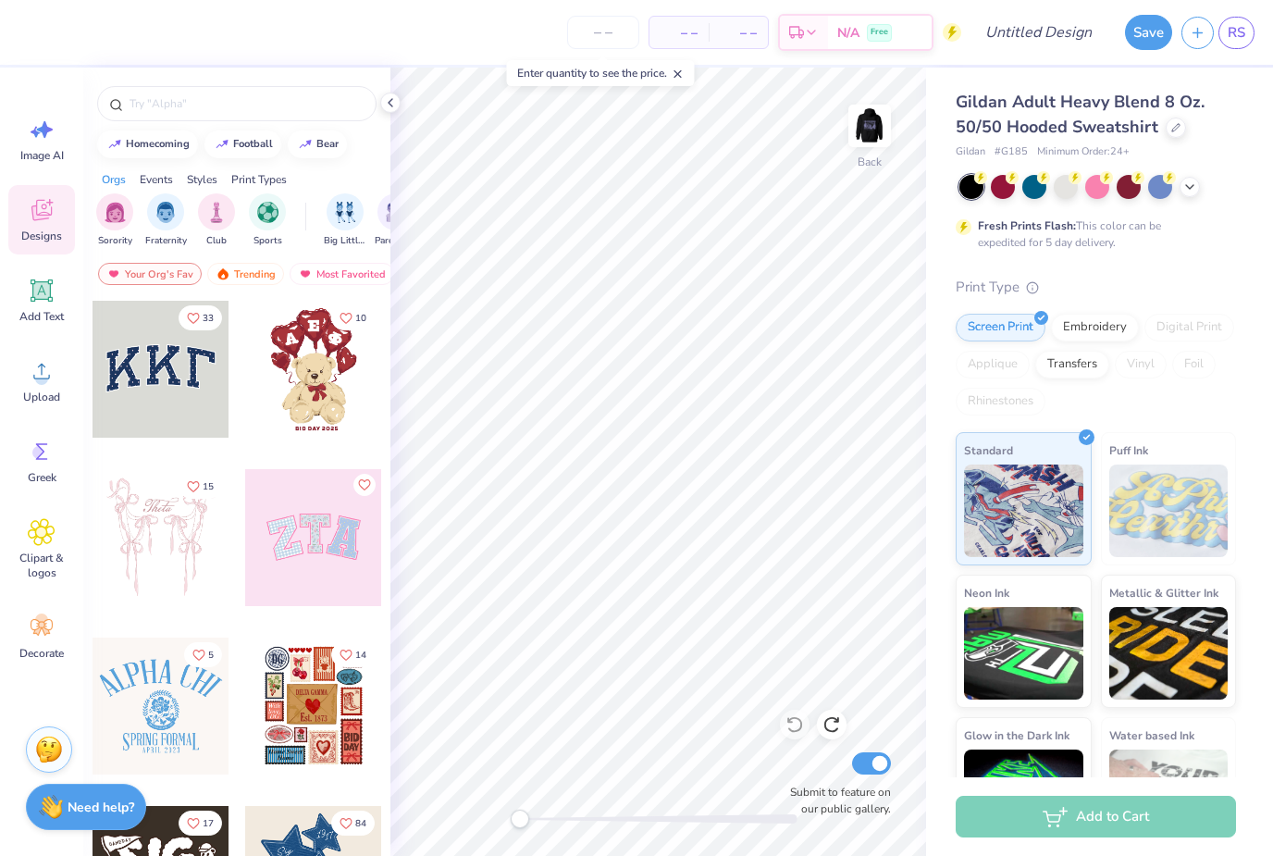
click at [164, 226] on div "filter for Fraternity" at bounding box center [165, 211] width 37 height 37
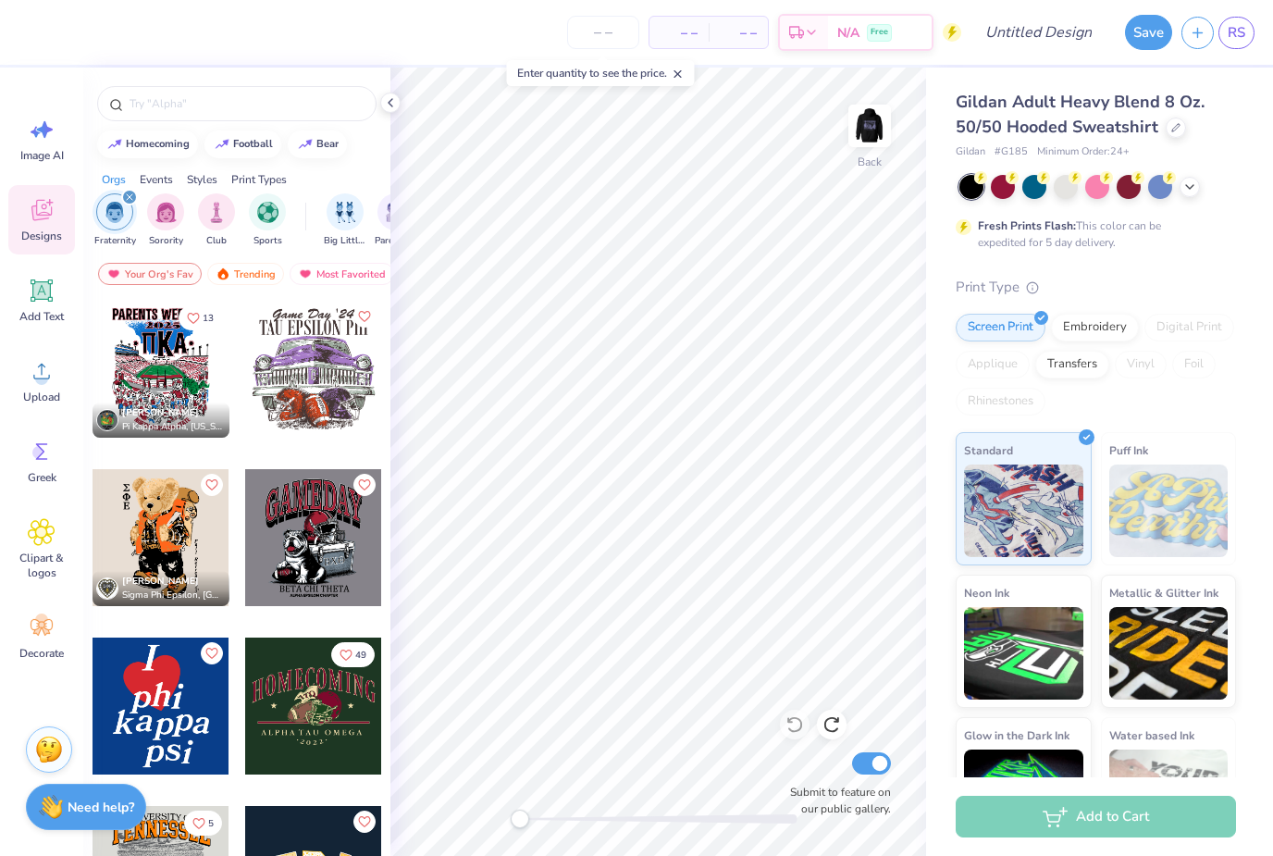
click at [45, 464] on icon at bounding box center [42, 452] width 28 height 28
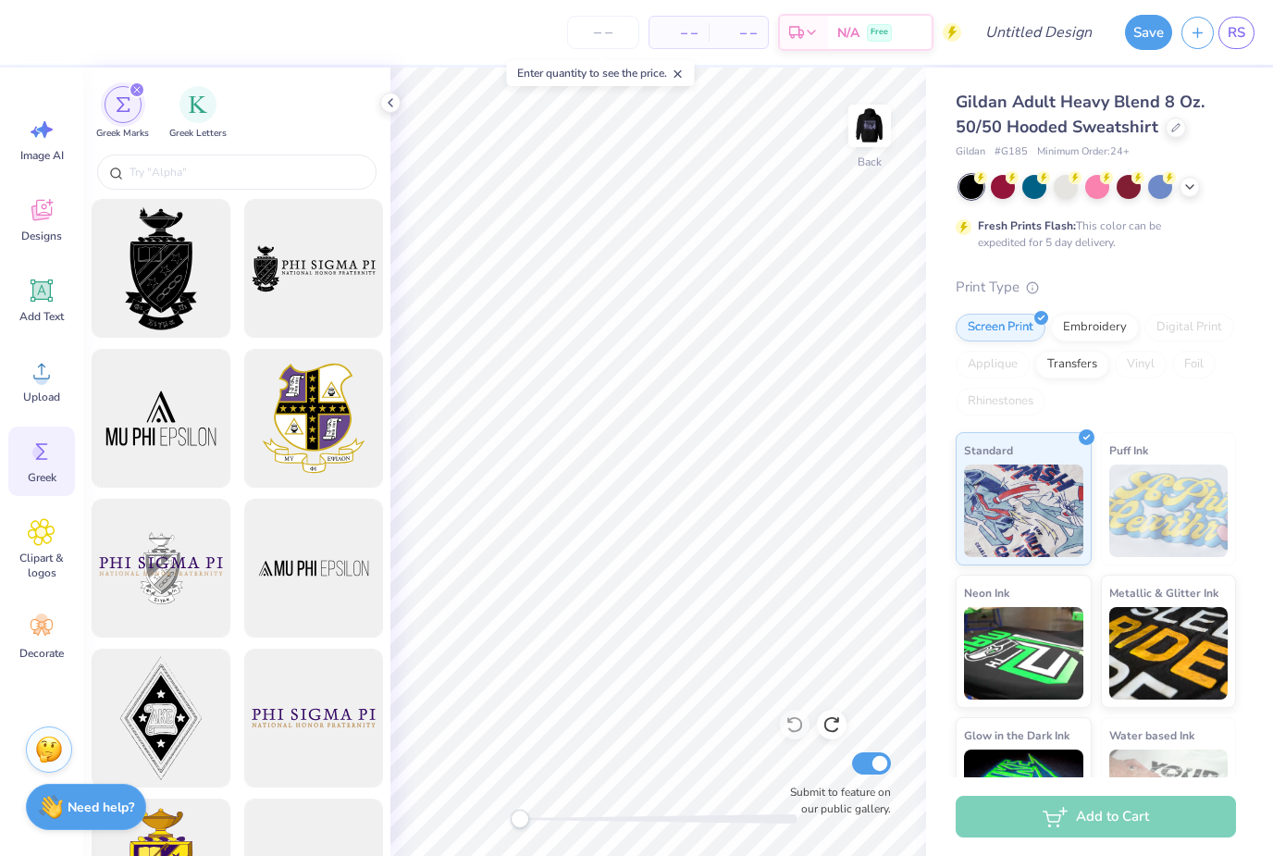
click at [204, 113] on div "filter for Greek Letters" at bounding box center [198, 104] width 37 height 37
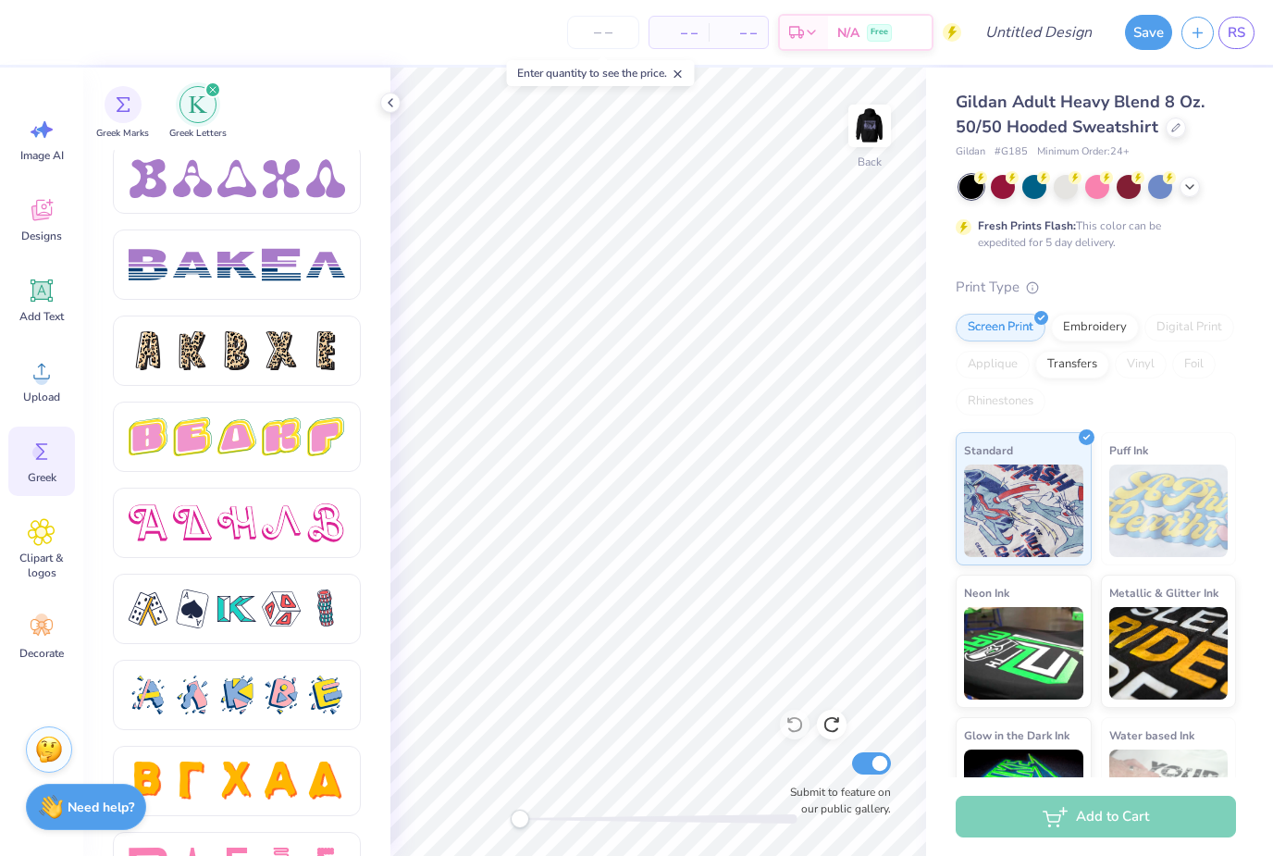
scroll to position [2932, 0]
click at [51, 648] on span "Decorate" at bounding box center [41, 653] width 44 height 15
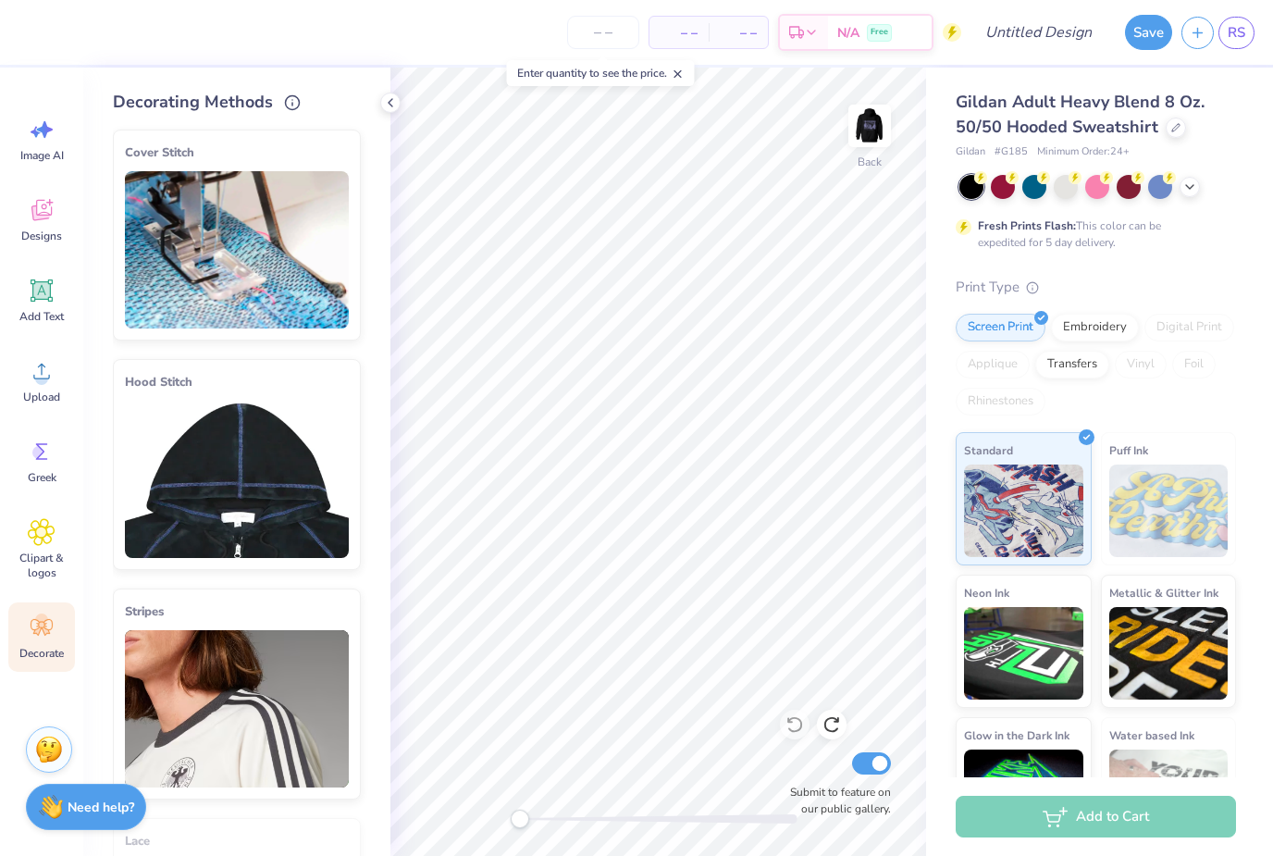
click at [47, 551] on span "Clipart & logos" at bounding box center [41, 566] width 61 height 30
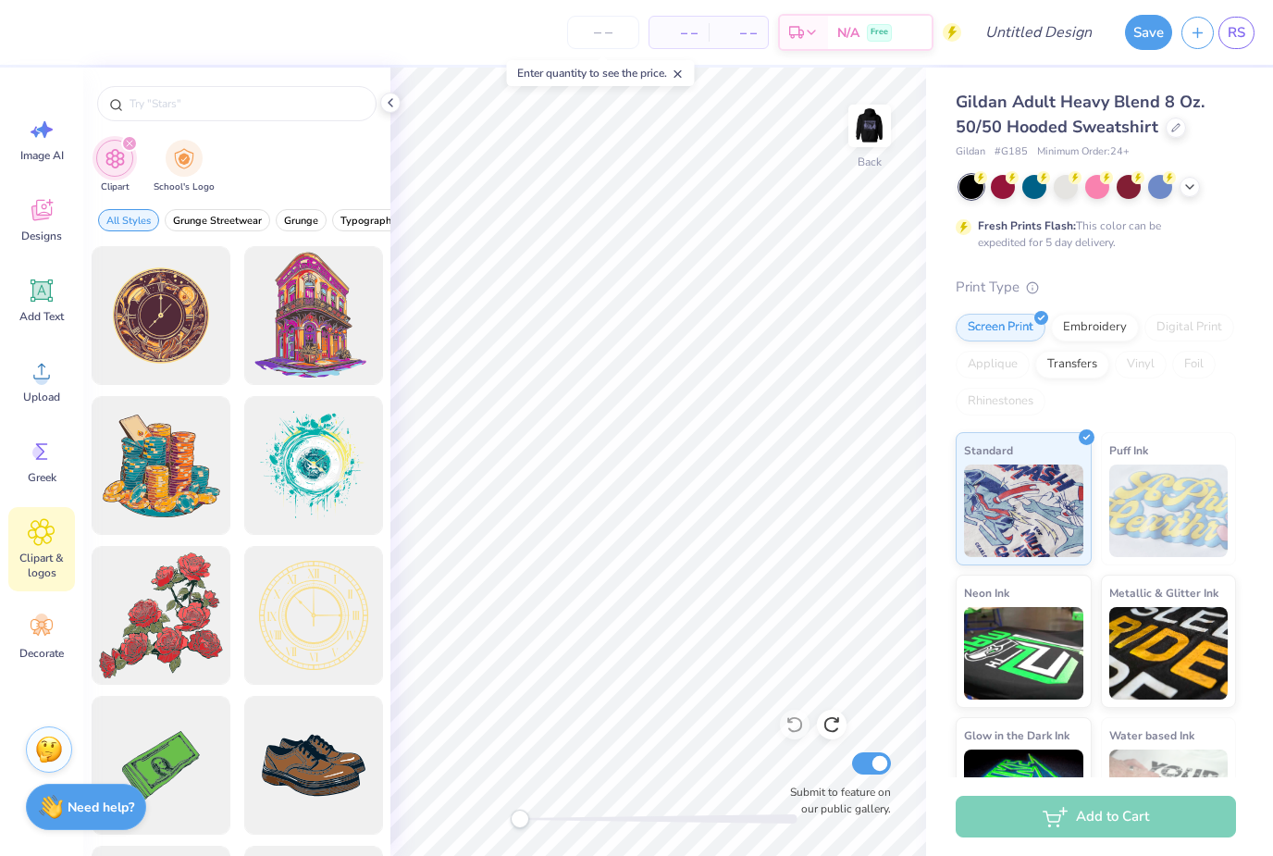
click at [244, 156] on div "Clipart School's Logo" at bounding box center [236, 168] width 307 height 69
click at [173, 113] on input "text" at bounding box center [246, 103] width 237 height 19
type input "Duck"
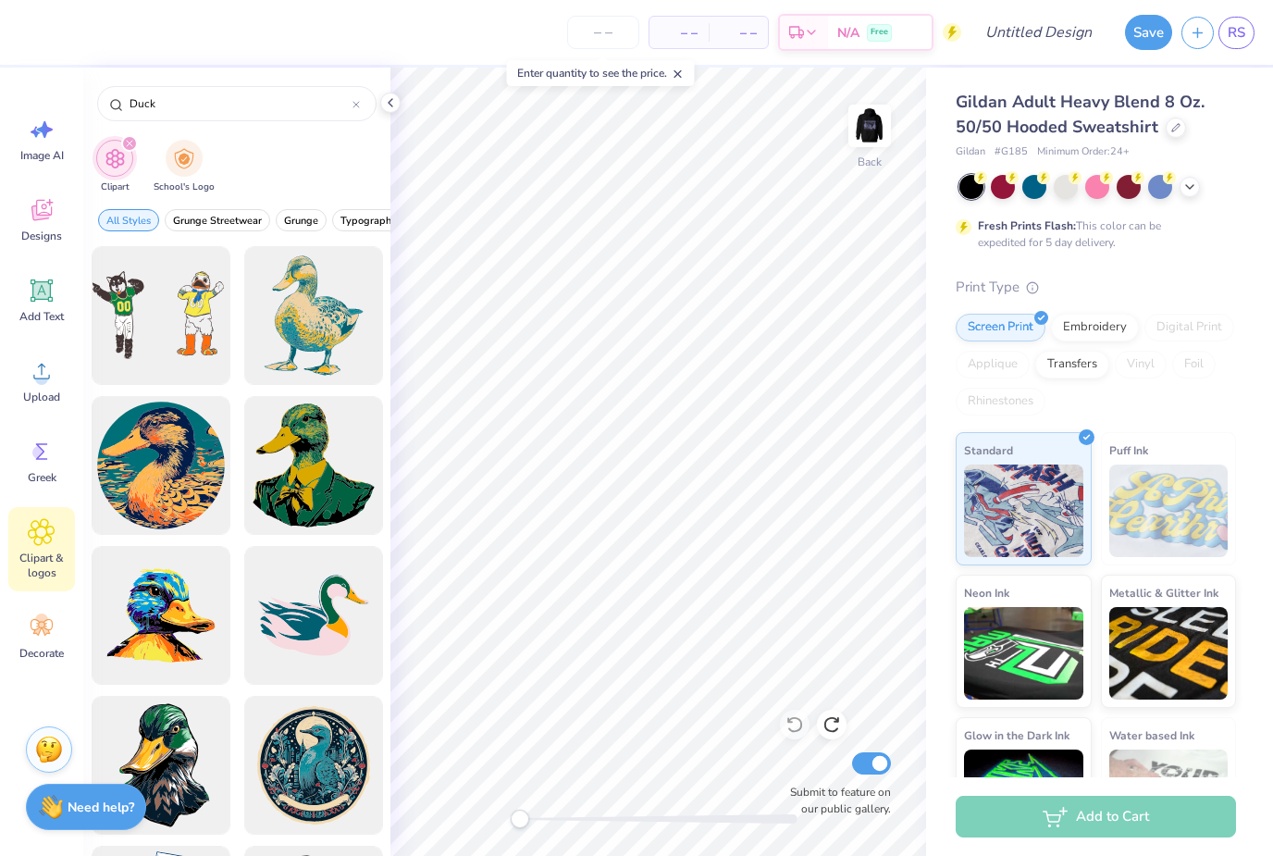
scroll to position [0, 0]
click at [886, 120] on img at bounding box center [869, 125] width 37 height 37
click at [870, 135] on img at bounding box center [869, 125] width 37 height 37
click at [47, 652] on span "Decorate" at bounding box center [41, 653] width 44 height 15
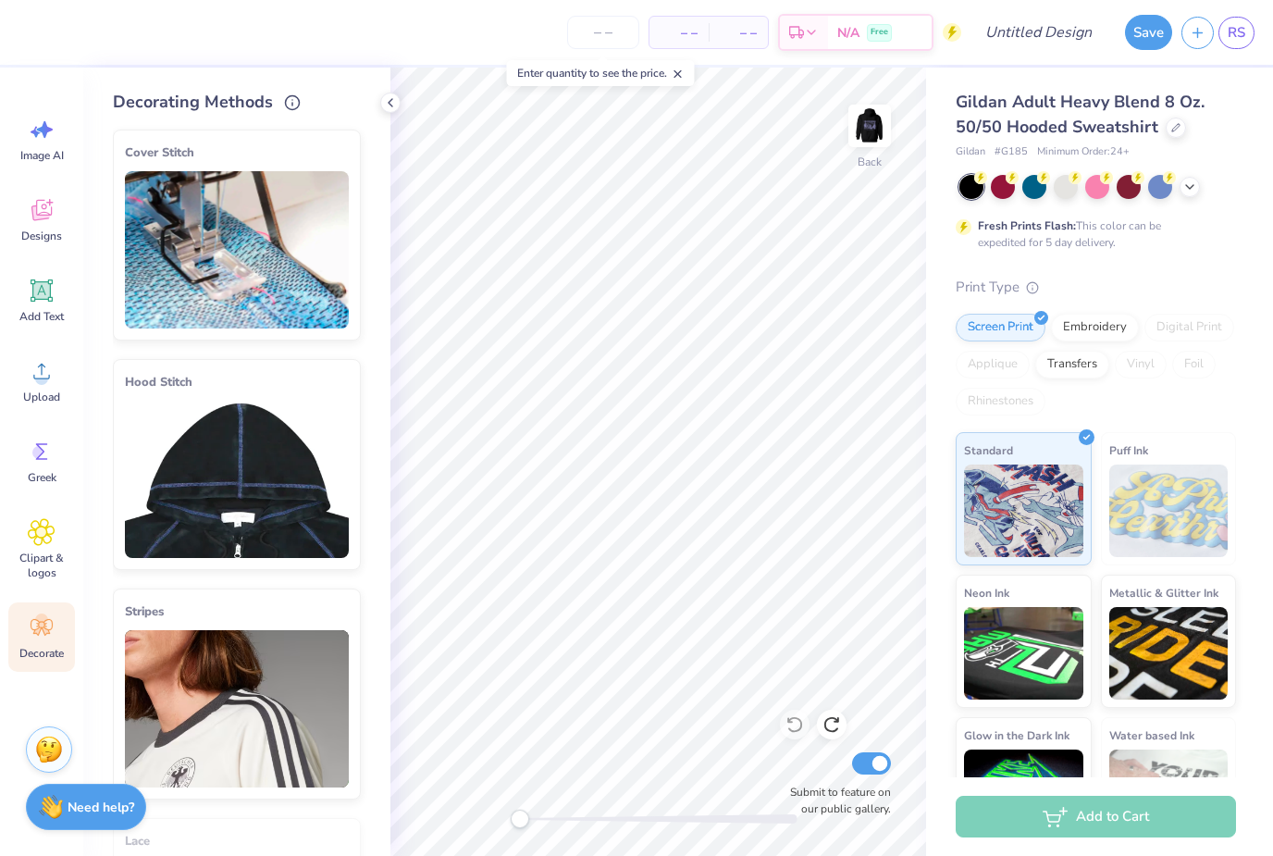
click at [41, 474] on span "Greek" at bounding box center [42, 477] width 29 height 15
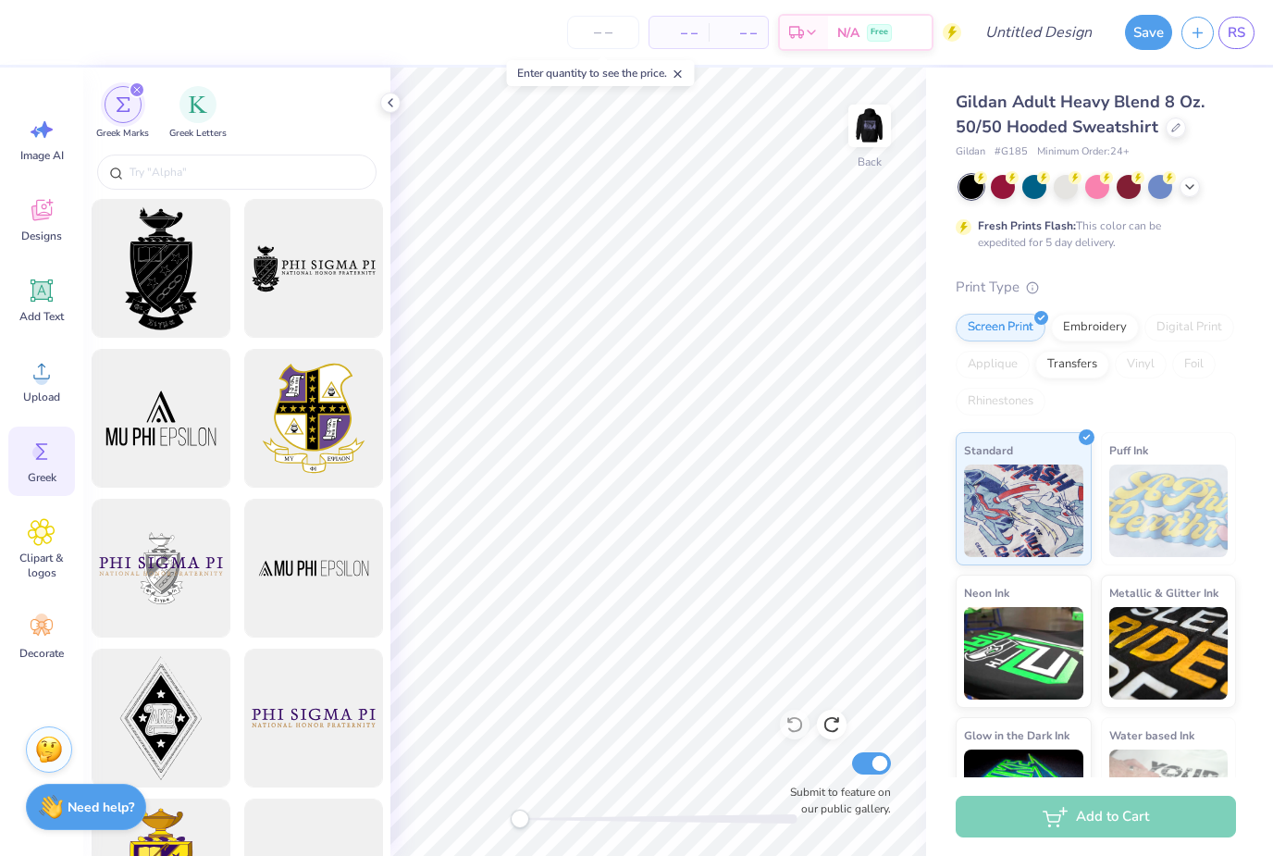
click at [225, 165] on input "text" at bounding box center [246, 172] width 237 height 19
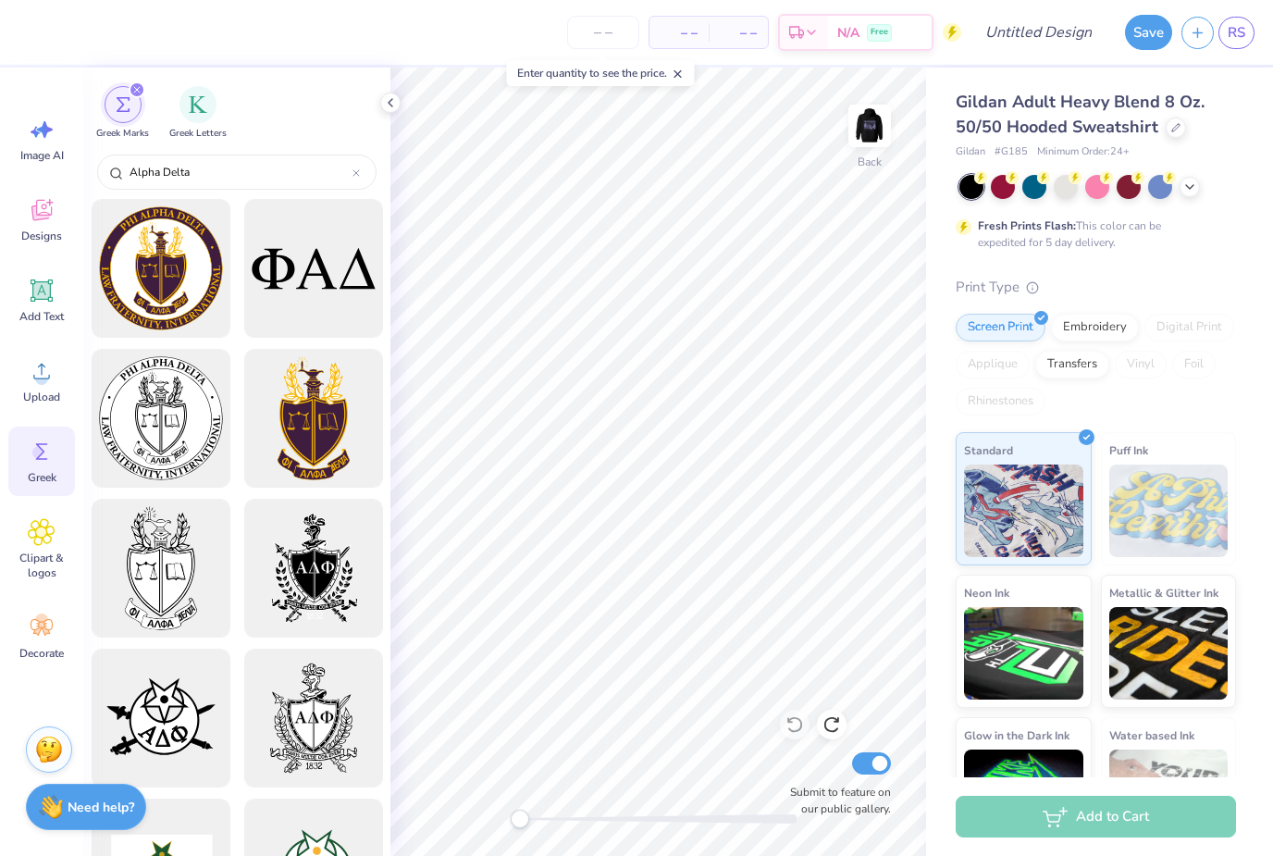
type input "Alpha Delta"
click at [302, 135] on div "Greek Marks Greek Letters" at bounding box center [236, 109] width 307 height 82
click at [358, 180] on div at bounding box center [356, 172] width 7 height 17
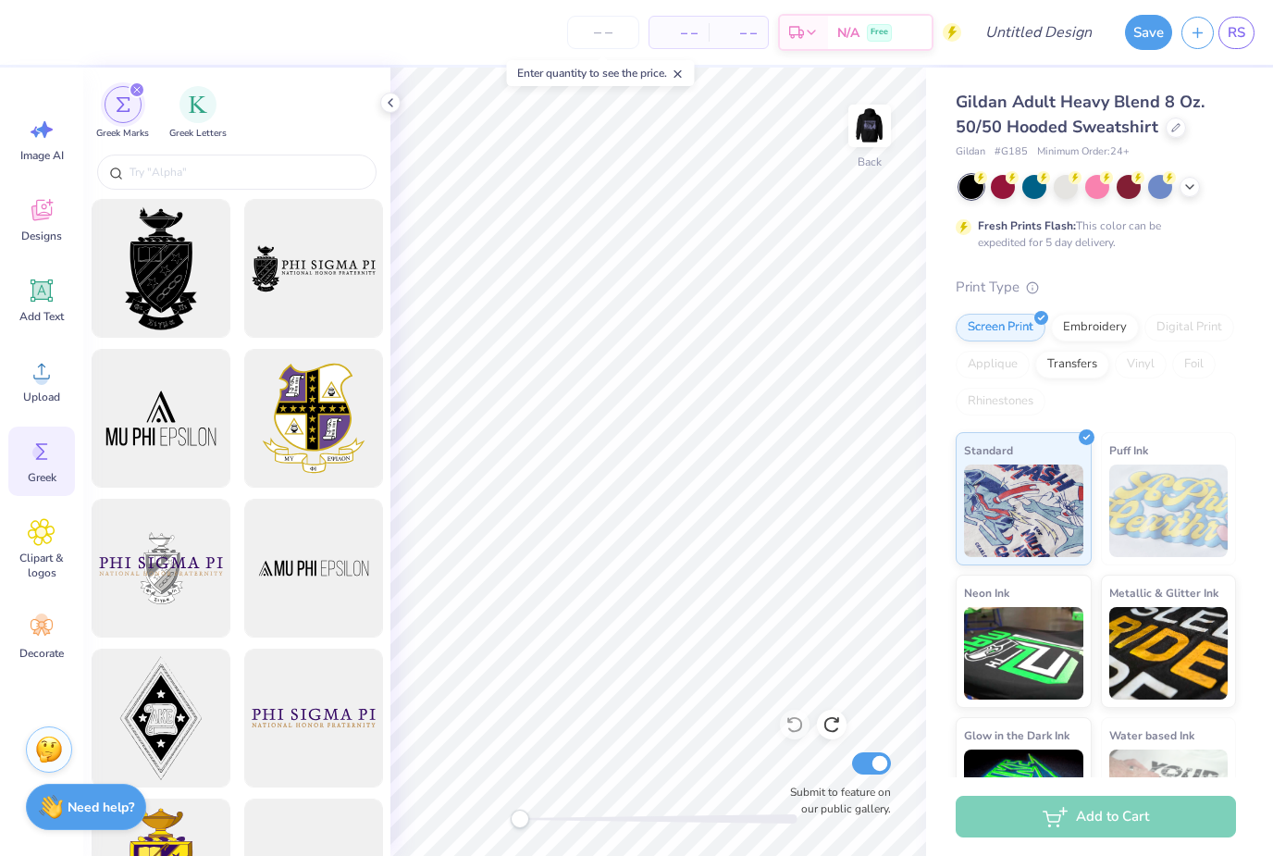
click at [303, 177] on input "text" at bounding box center [246, 172] width 237 height 19
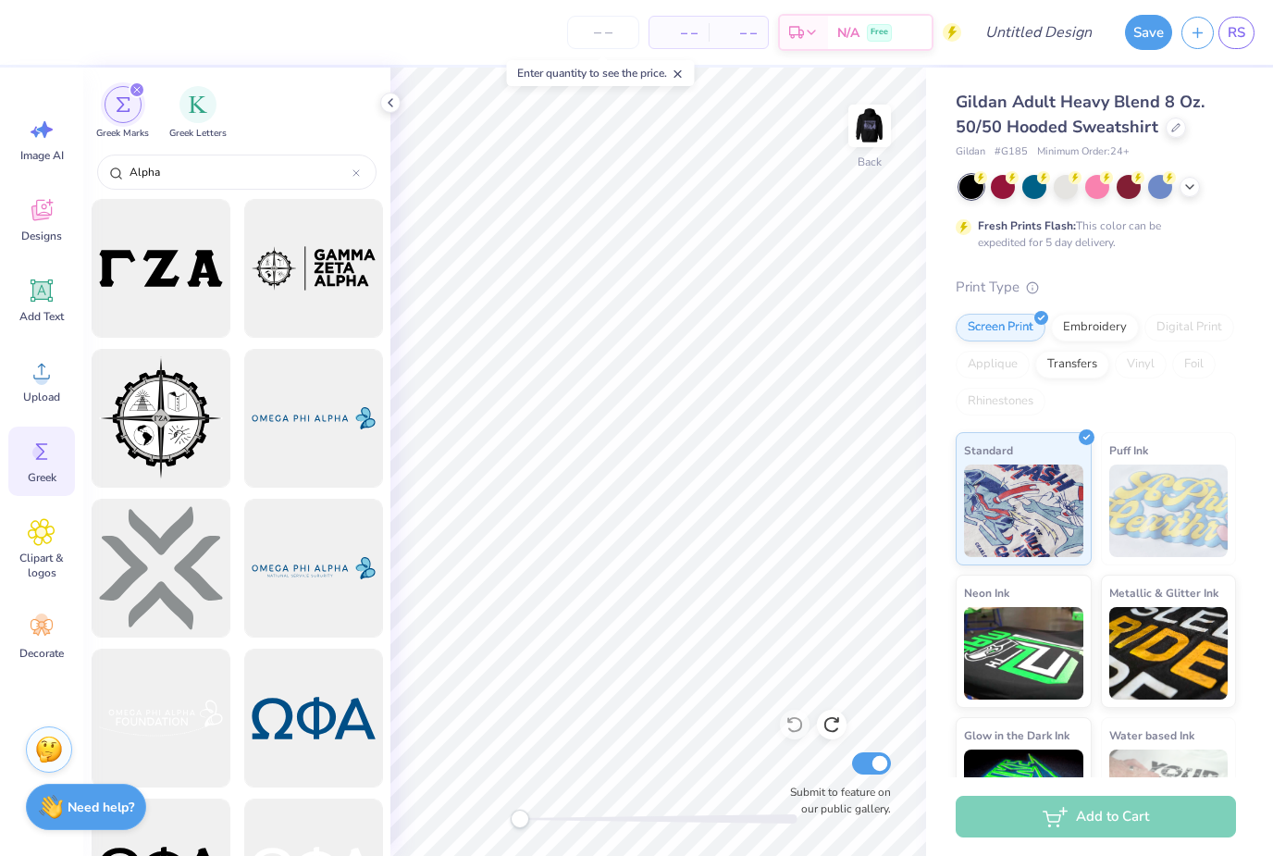
type input "Alpha"
click at [288, 149] on div "Greek Marks Greek Letters" at bounding box center [236, 109] width 307 height 82
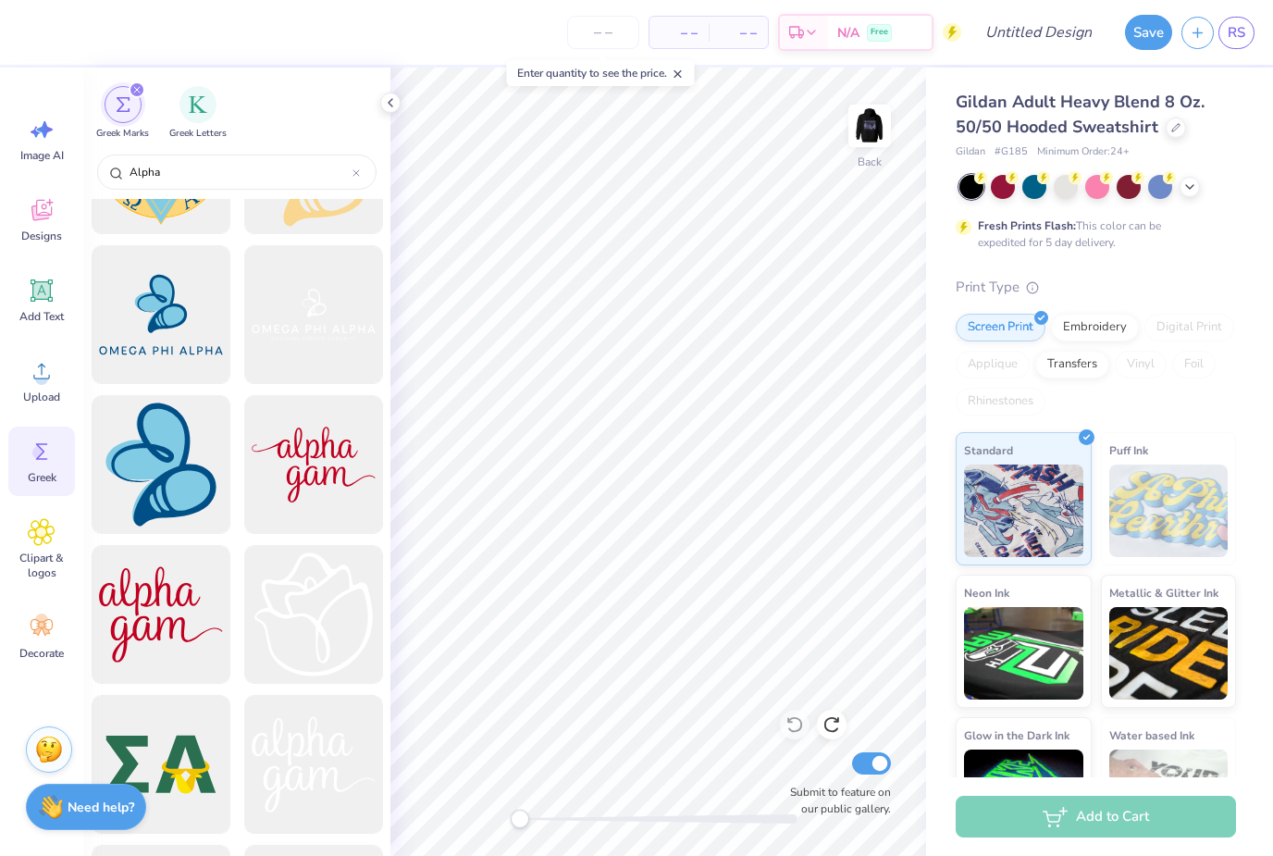
scroll to position [1301, 0]
click at [38, 237] on span "Designs" at bounding box center [41, 236] width 41 height 15
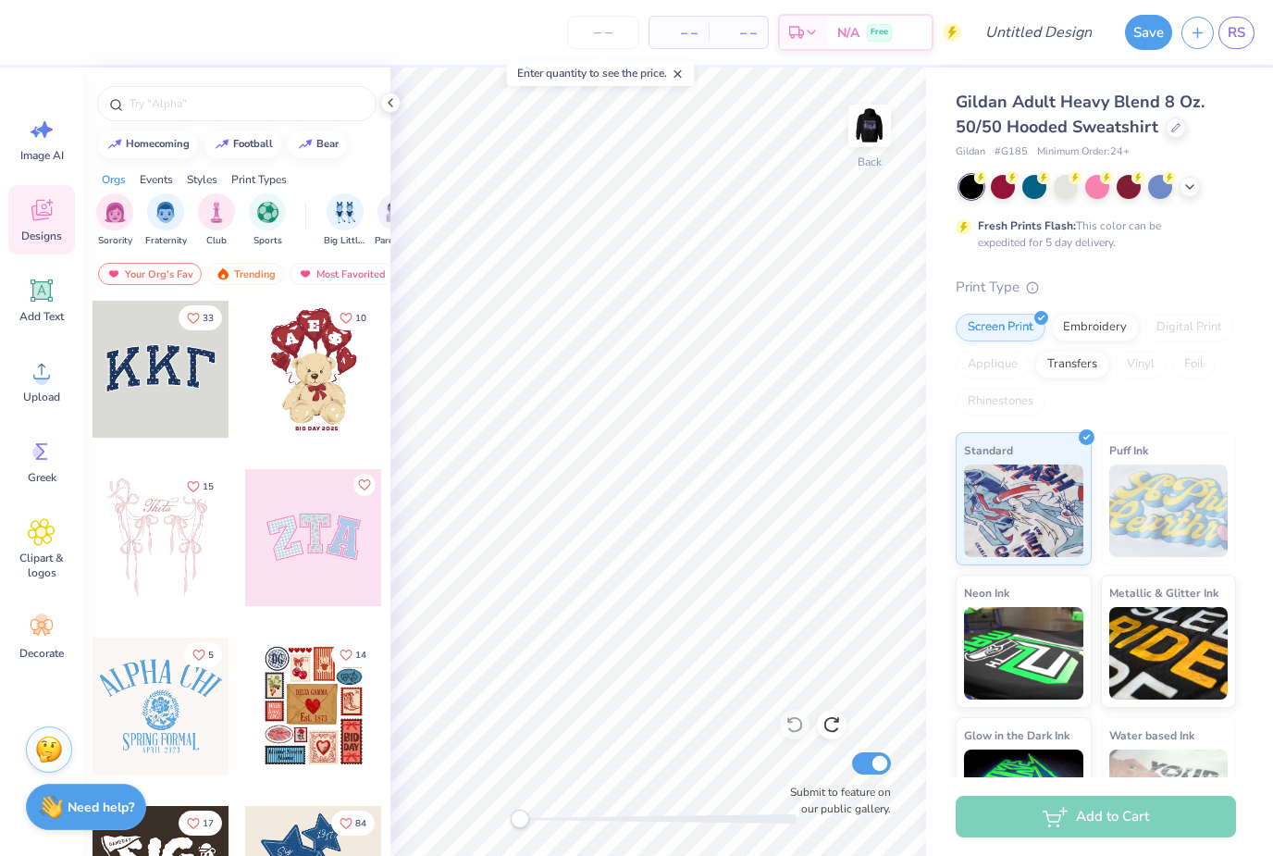
click at [161, 226] on div "filter for Fraternity" at bounding box center [165, 211] width 37 height 37
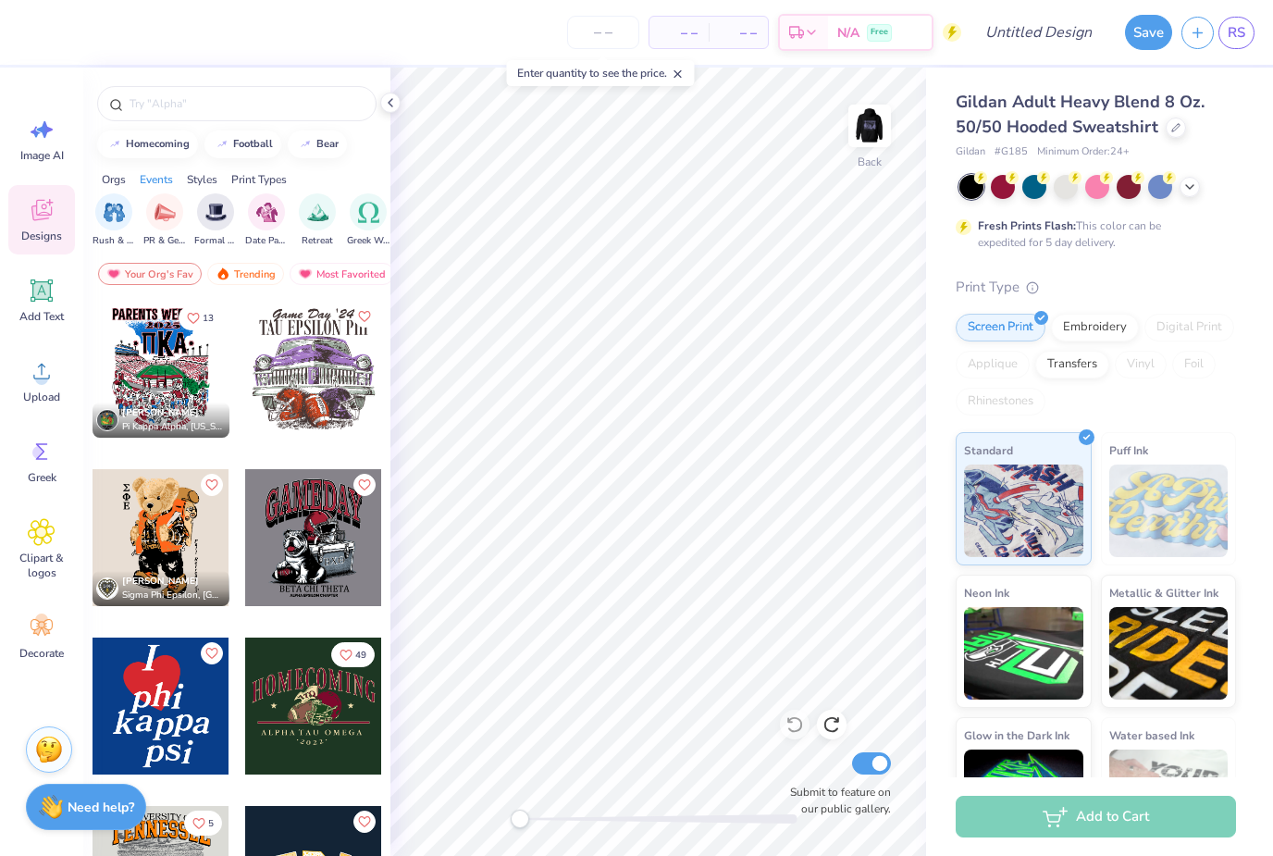
scroll to position [0, 451]
click at [290, 225] on div "filter for Retreat" at bounding box center [301, 211] width 37 height 37
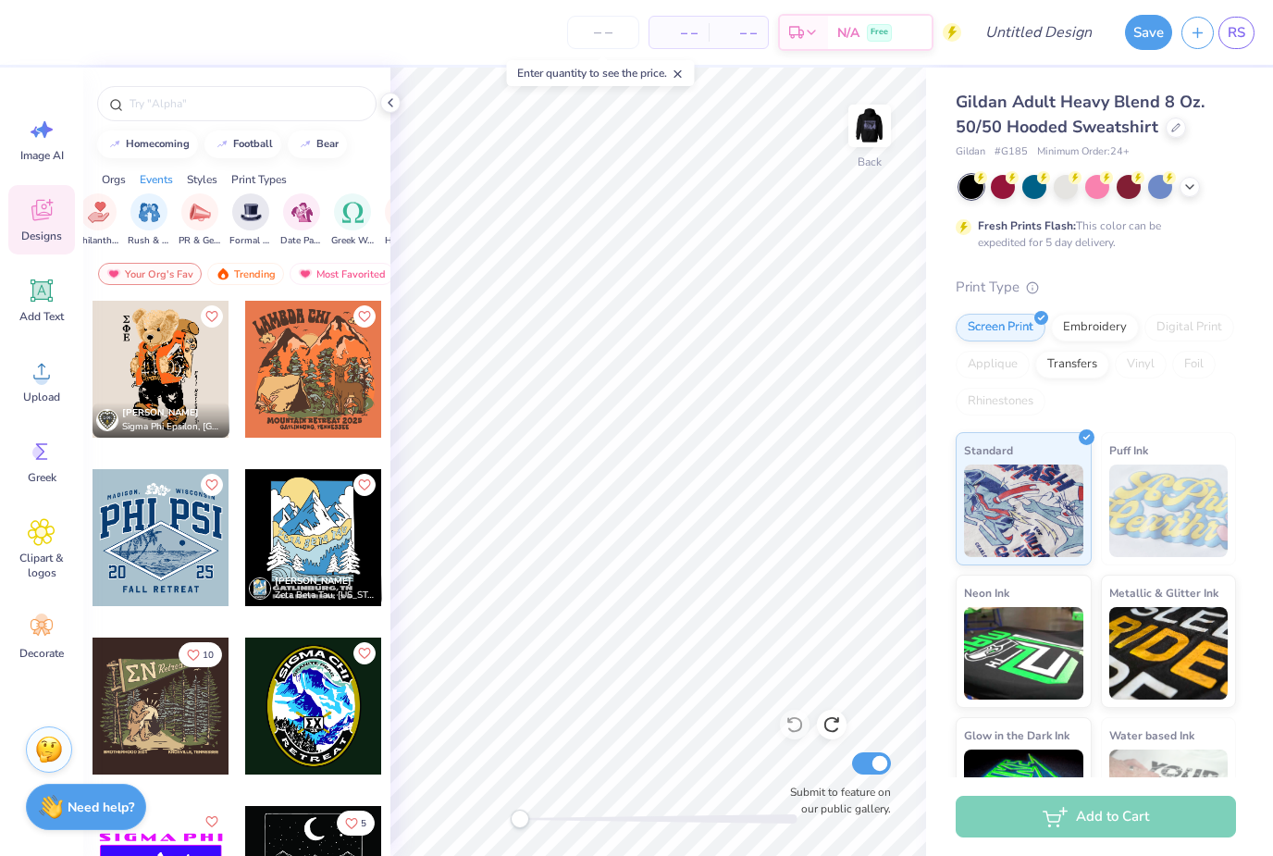
click at [348, 234] on div "Greek Week" at bounding box center [352, 220] width 43 height 55
click at [259, 223] on img "filter for Retreat" at bounding box center [269, 212] width 21 height 21
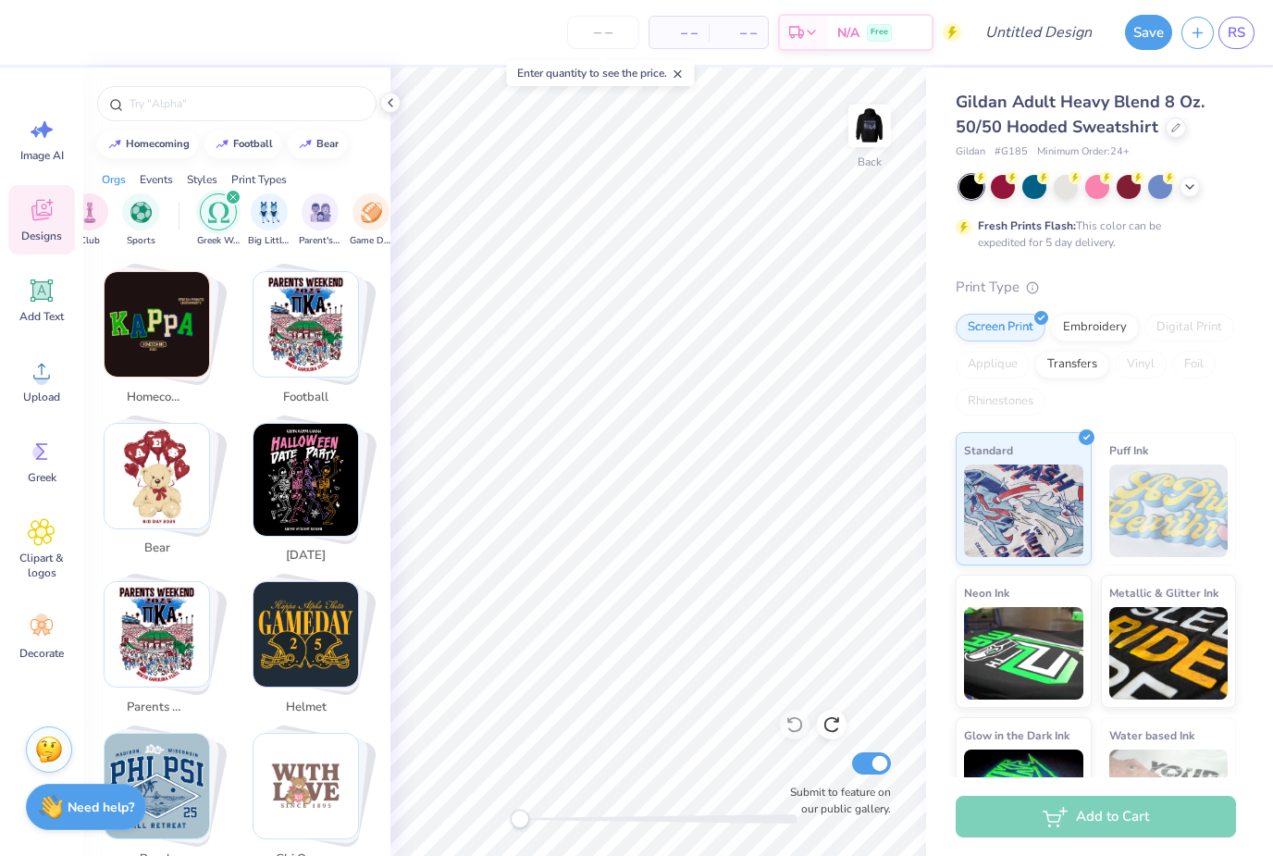
scroll to position [313, 0]
click at [227, 221] on img "filter for Greek Week" at bounding box center [218, 212] width 21 height 21
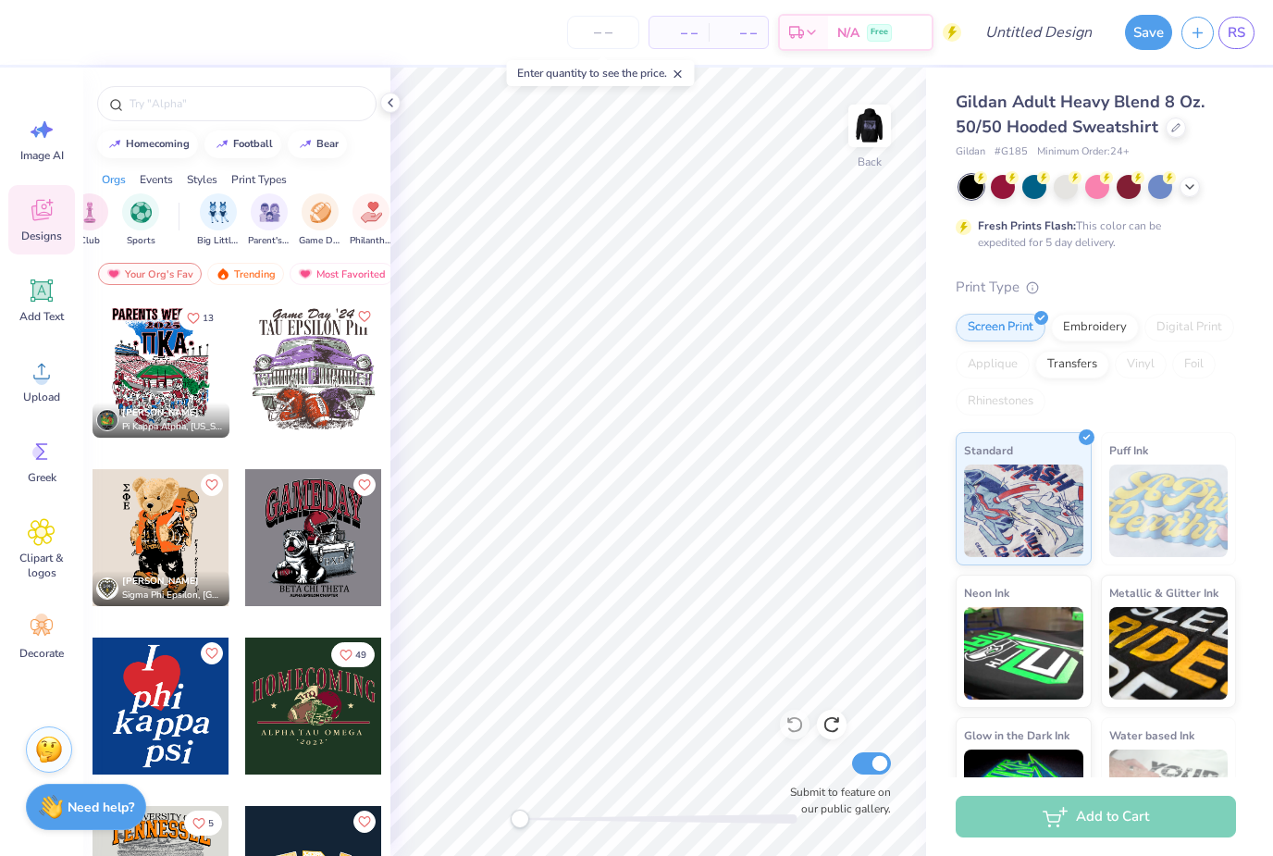
click at [255, 186] on div "Print Types" at bounding box center [259, 179] width 56 height 17
click at [190, 188] on div "Styles" at bounding box center [202, 179] width 31 height 17
click at [154, 188] on div "Events" at bounding box center [156, 179] width 33 height 17
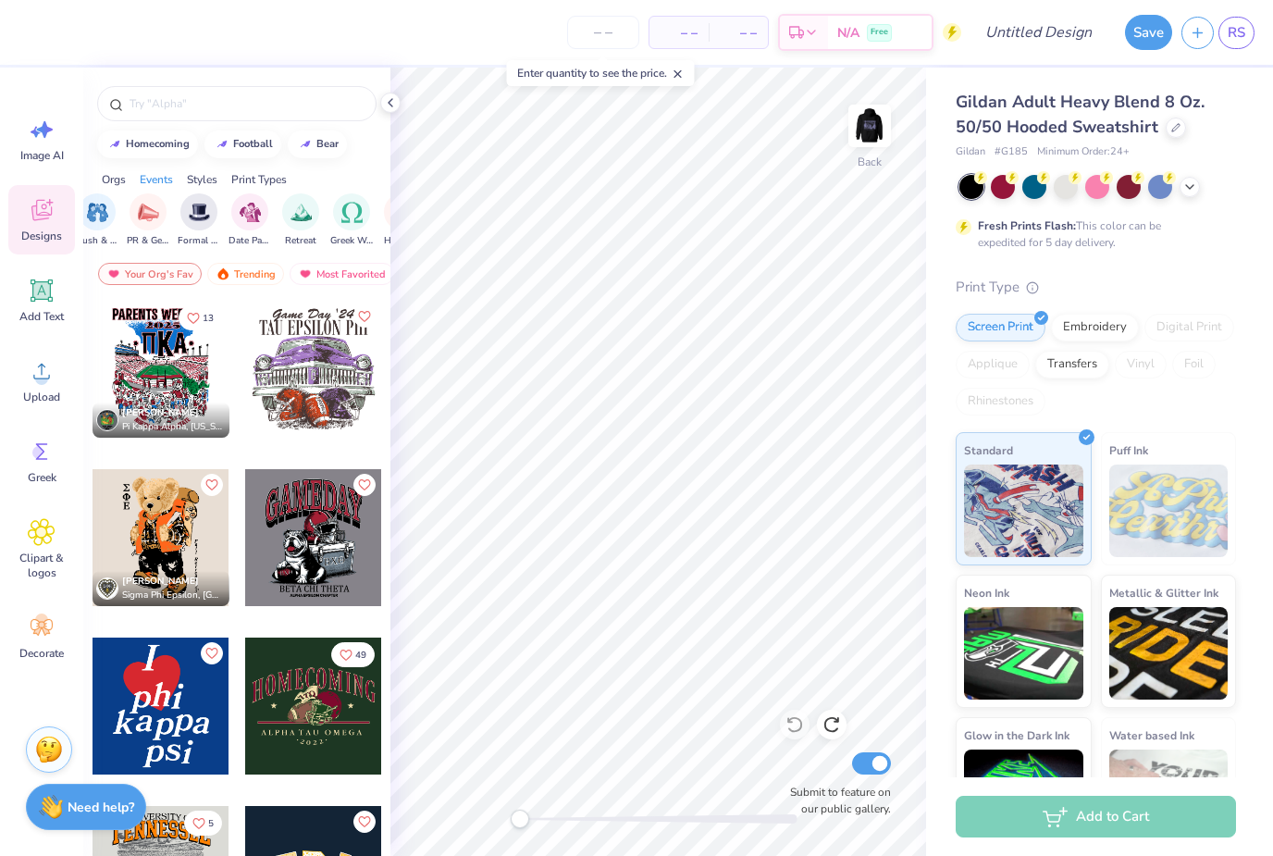
scroll to position [0, 455]
click at [288, 223] on img "filter for Retreat" at bounding box center [297, 212] width 21 height 21
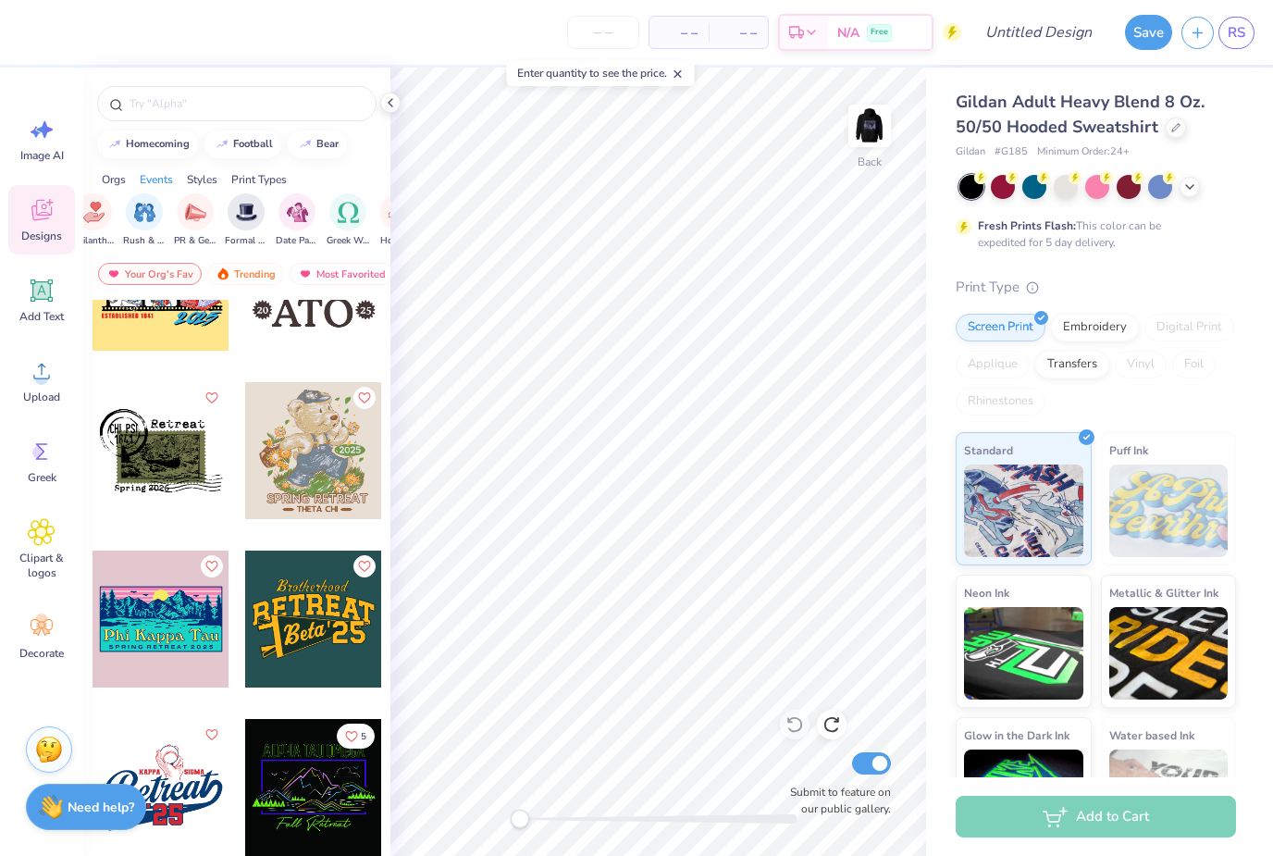
click at [603, 20] on input "number" at bounding box center [603, 32] width 72 height 33
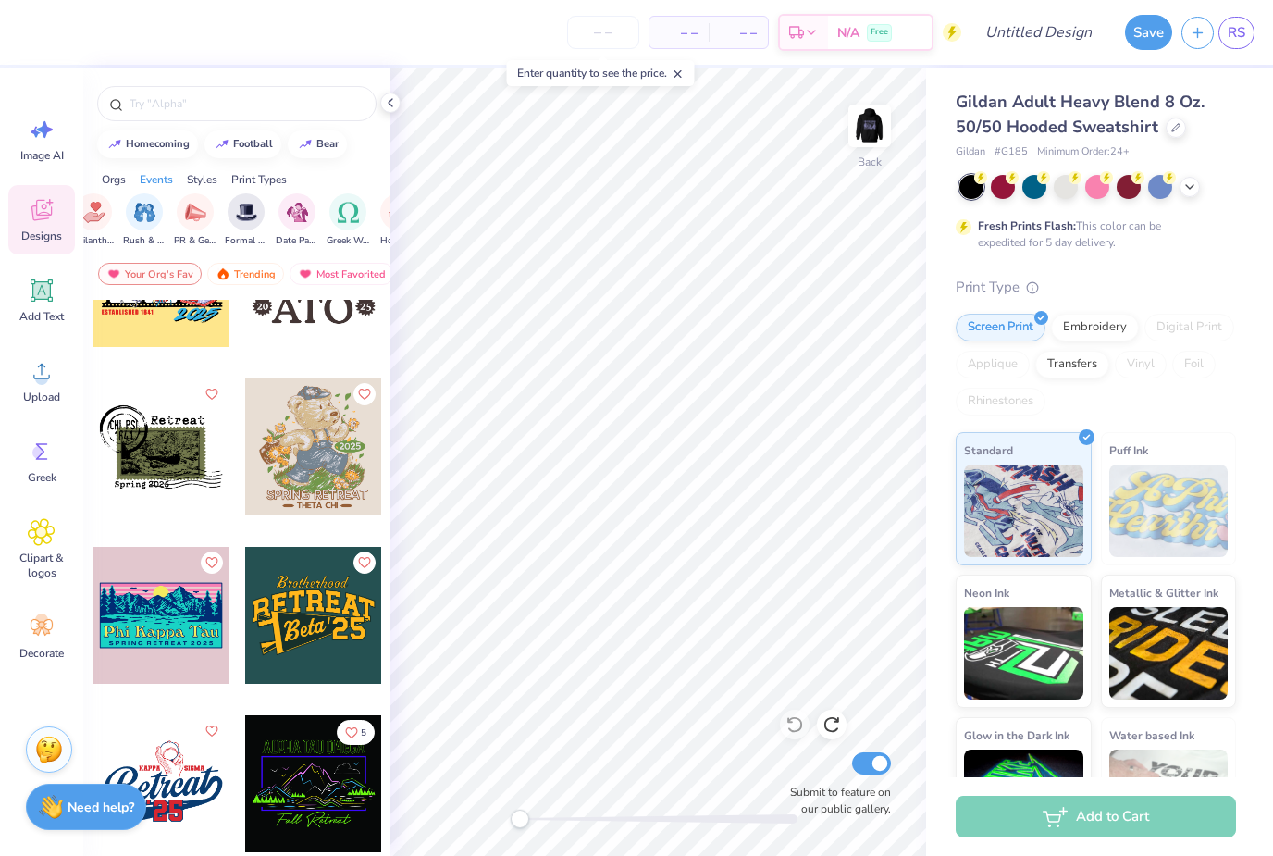
scroll to position [1271, 0]
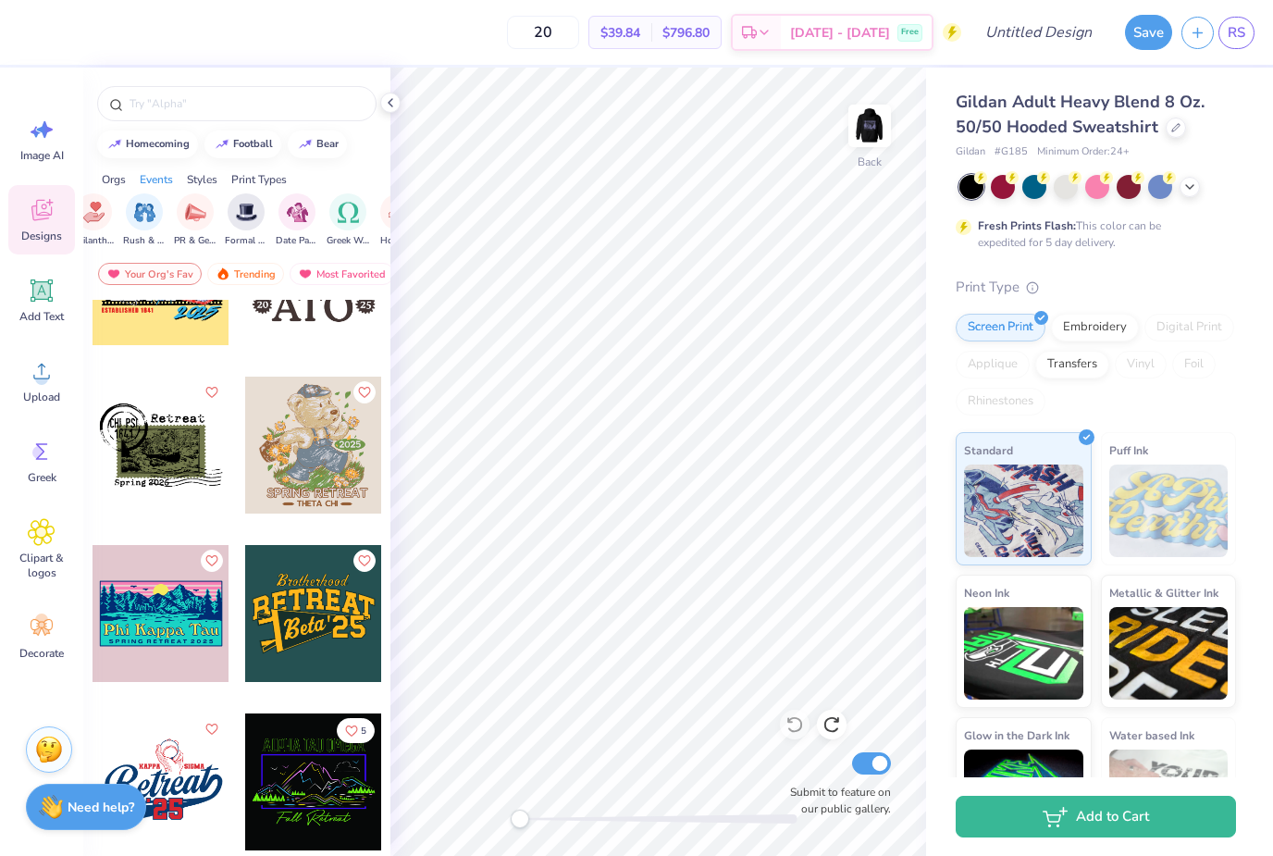
type input "20"
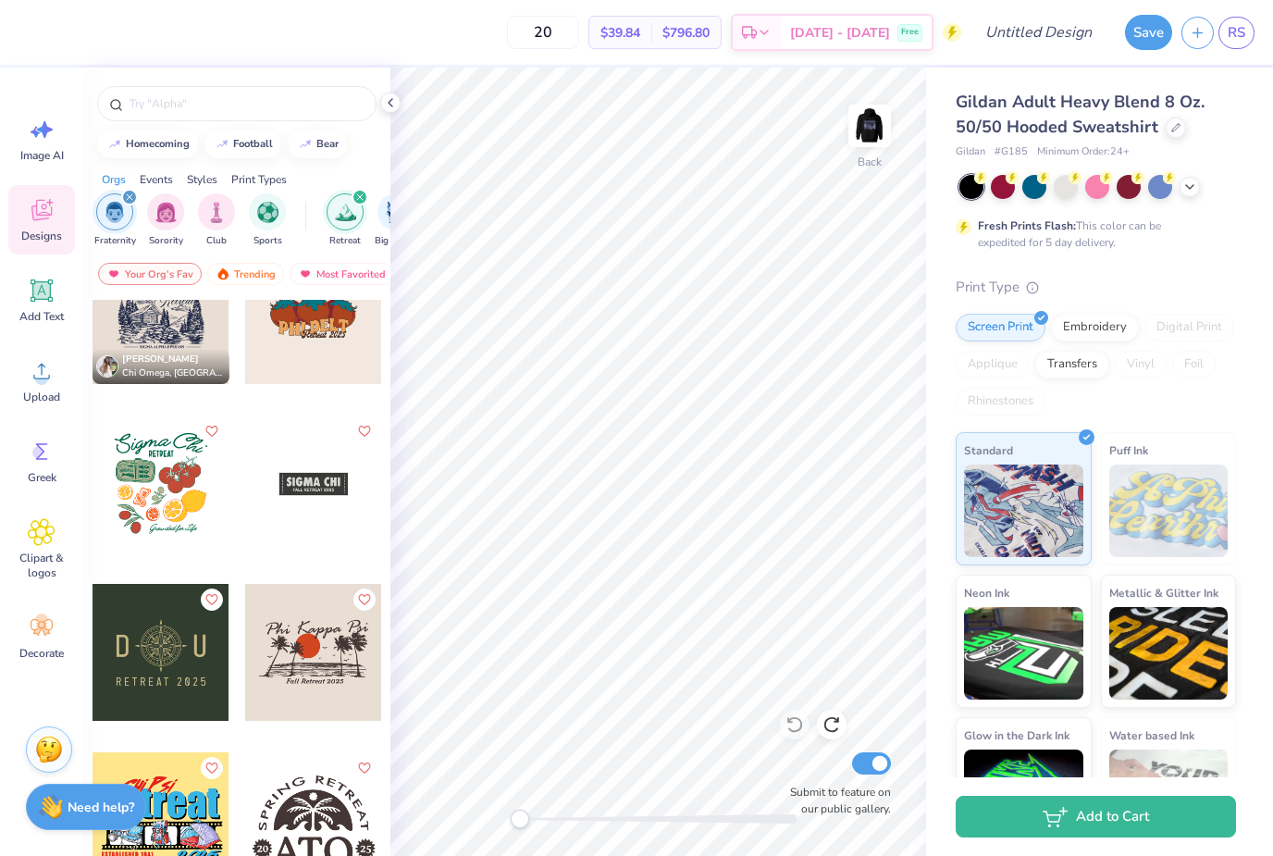
scroll to position [684, 0]
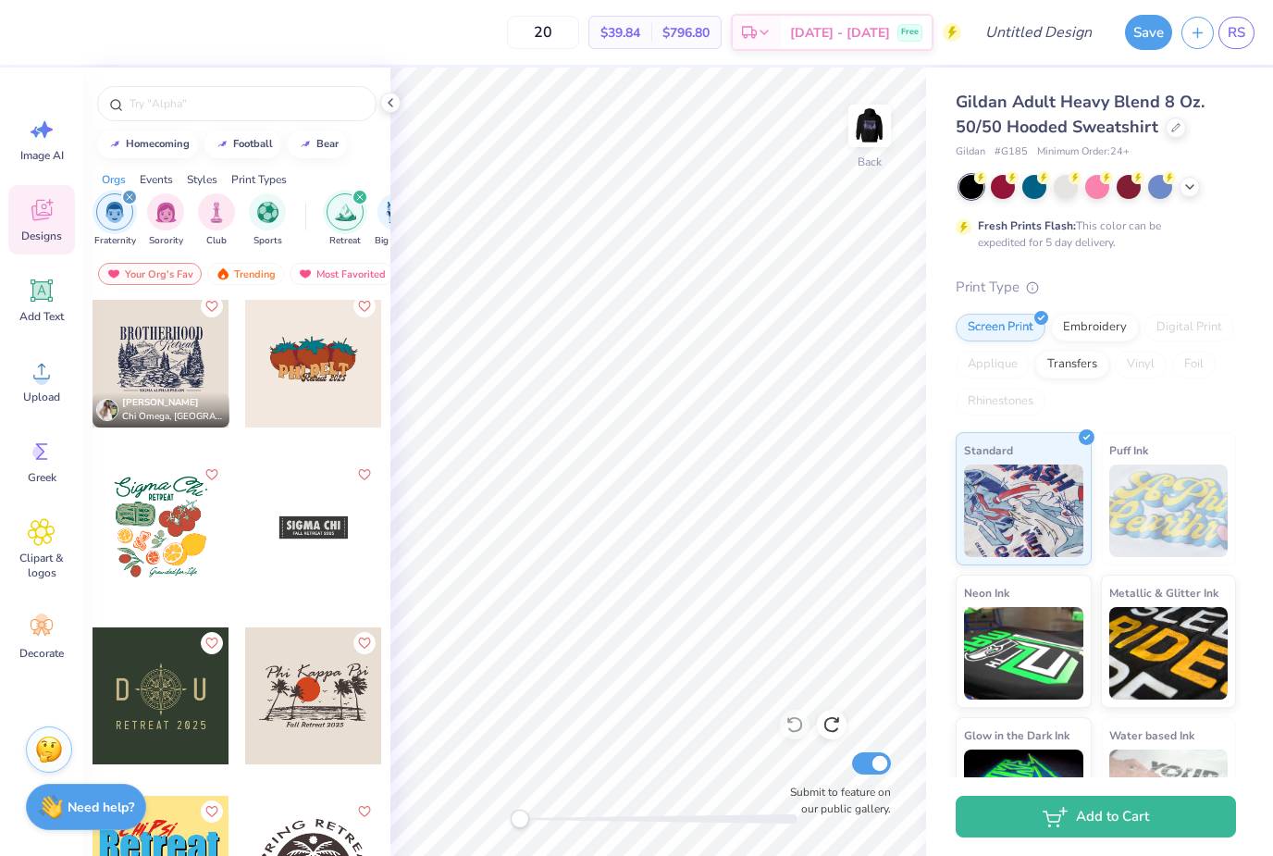
click at [281, 542] on div at bounding box center [313, 527] width 137 height 137
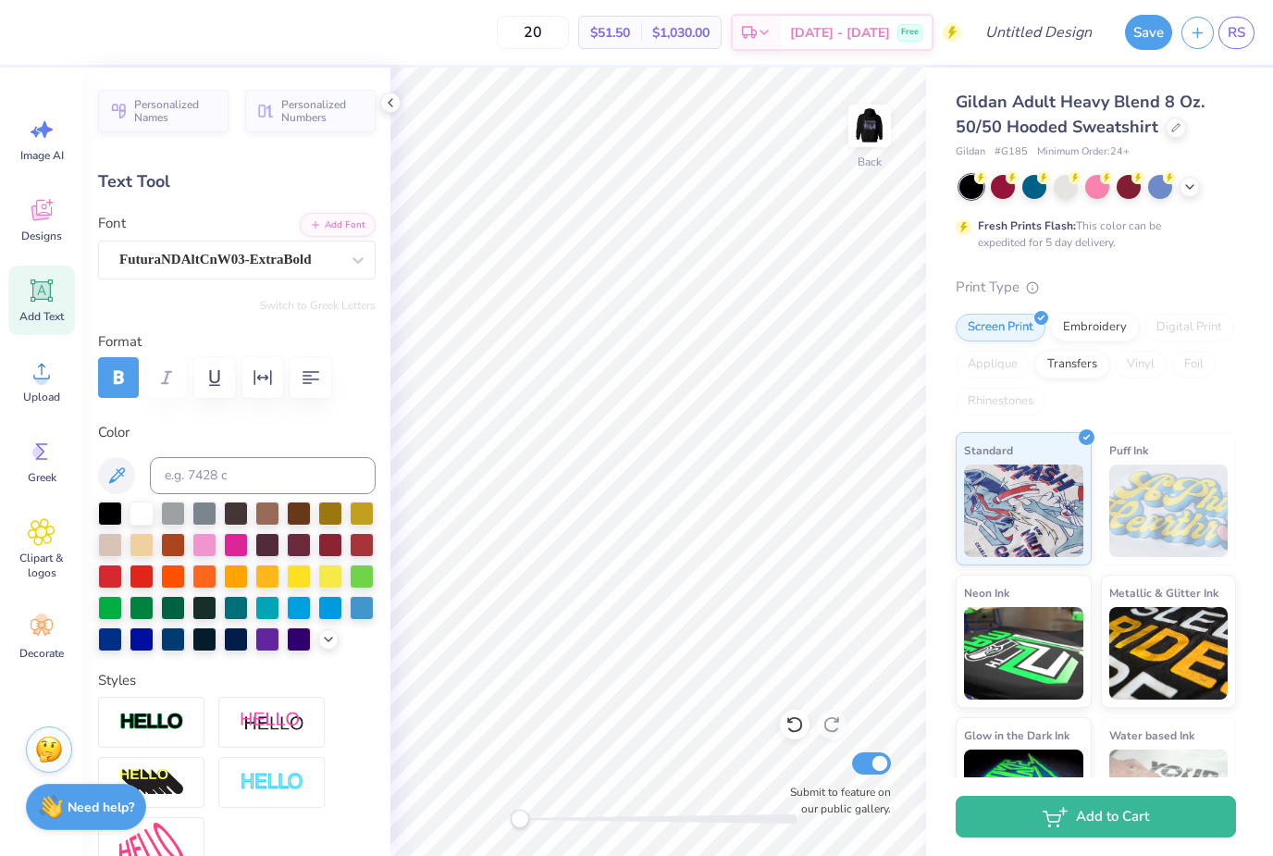
click at [800, 731] on icon at bounding box center [795, 724] width 19 height 19
click at [809, 722] on div at bounding box center [795, 725] width 30 height 30
click at [802, 723] on icon at bounding box center [795, 724] width 19 height 19
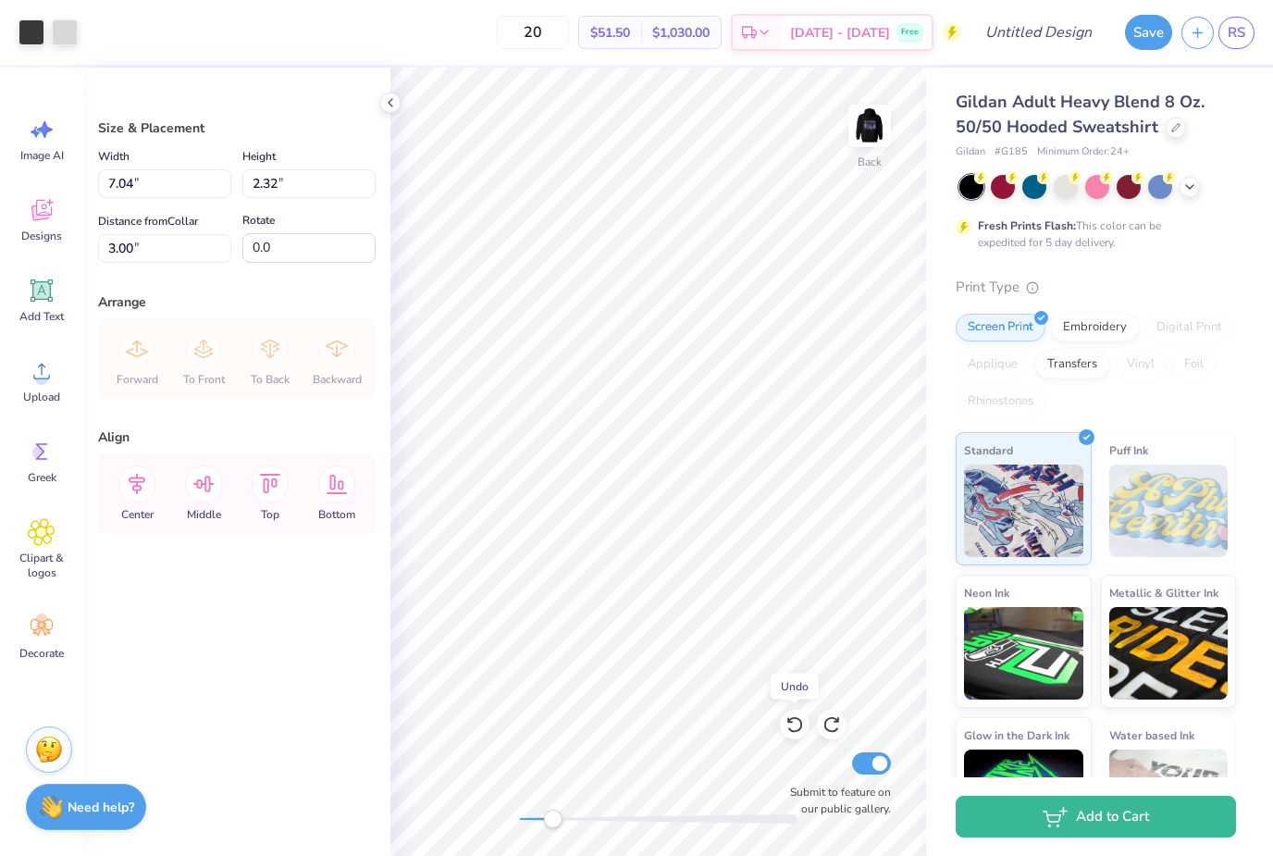
click at [800, 729] on icon at bounding box center [795, 725] width 16 height 17
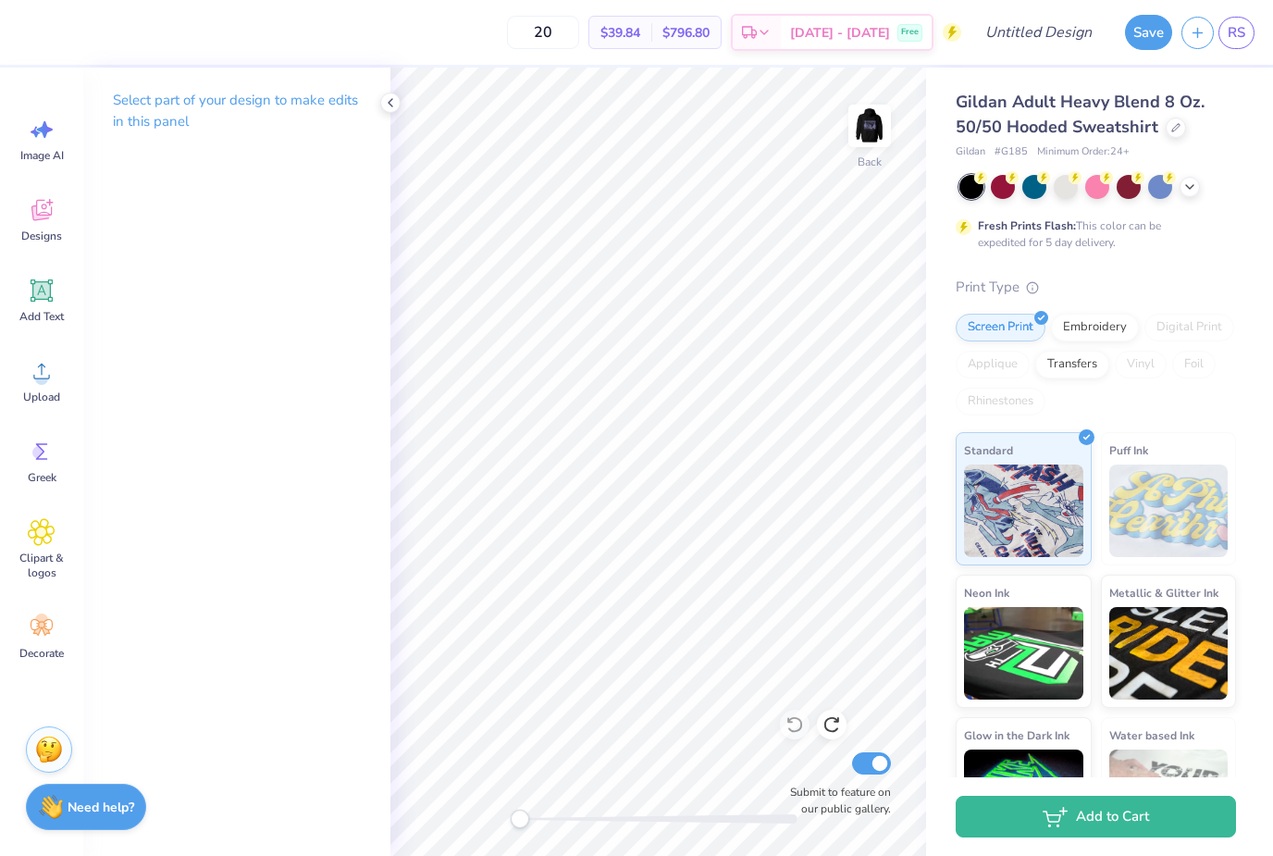
click at [44, 301] on icon at bounding box center [42, 291] width 28 height 28
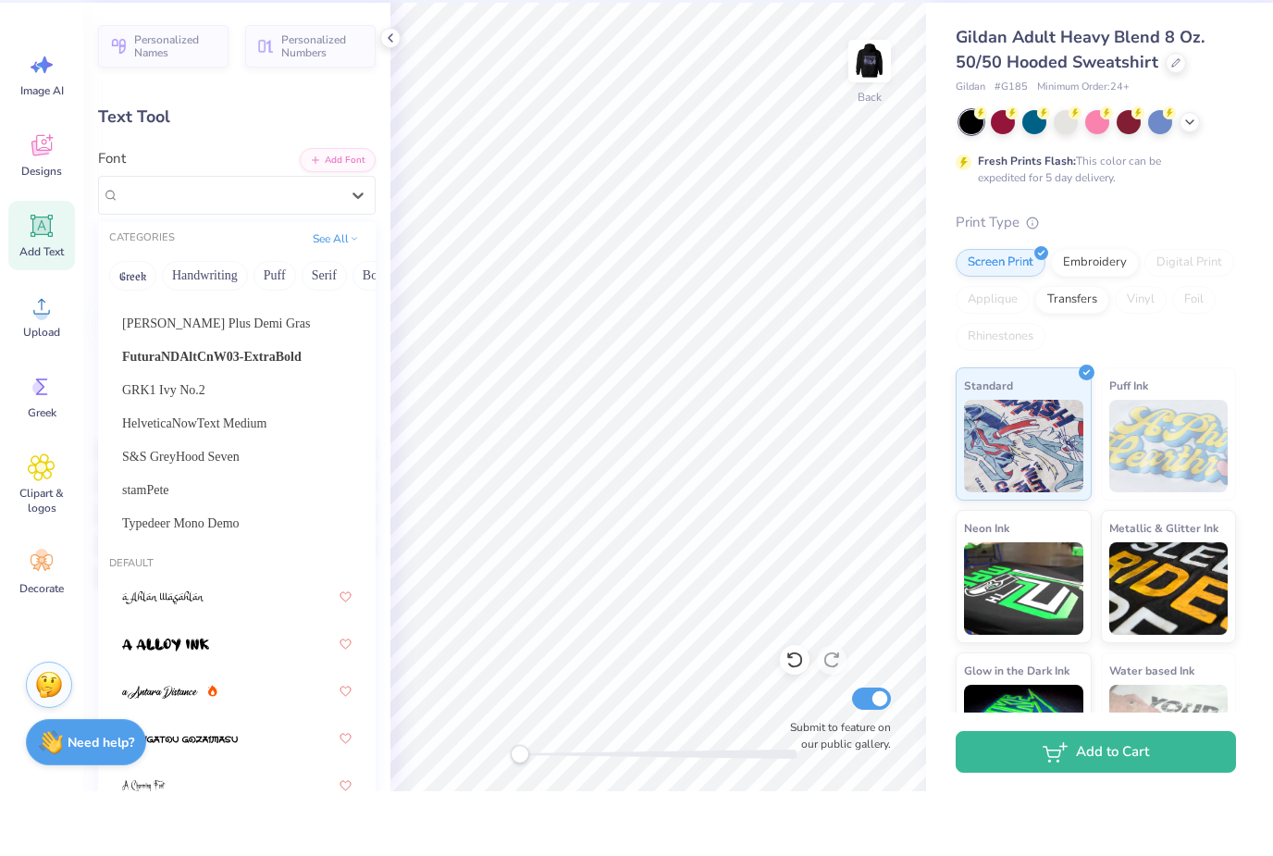
scroll to position [116, 0]
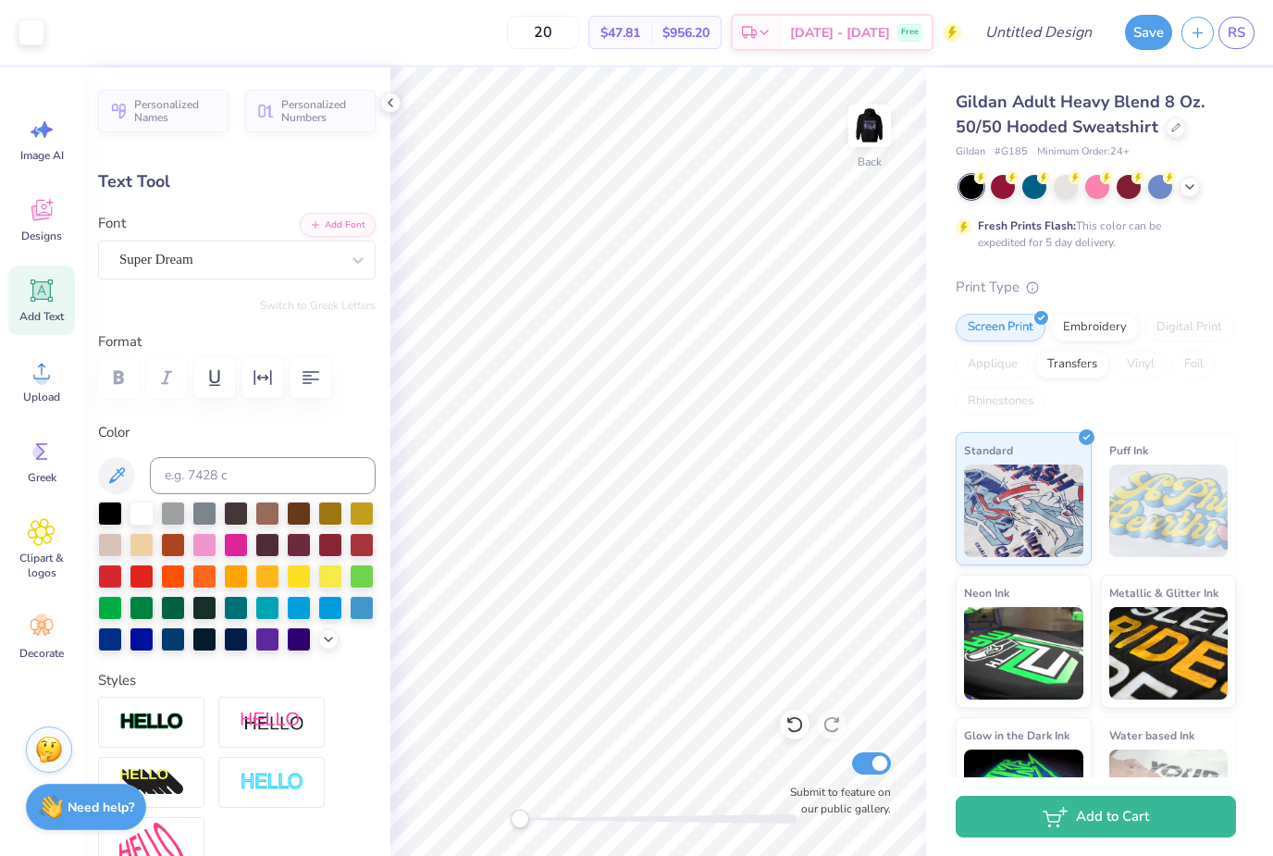
click at [799, 734] on icon at bounding box center [795, 724] width 19 height 19
click at [43, 218] on icon at bounding box center [41, 212] width 18 height 15
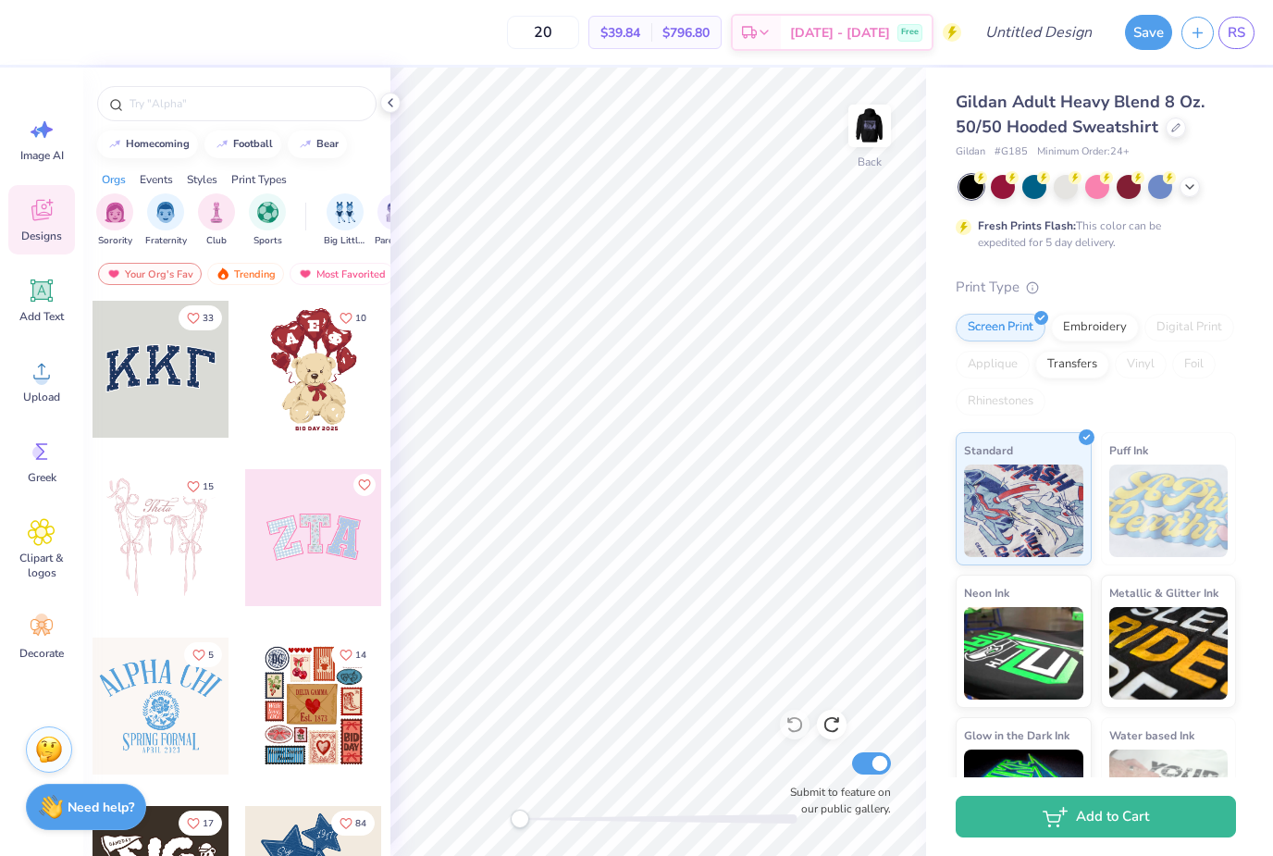
click at [161, 230] on div "filter for Fraternity" at bounding box center [165, 211] width 37 height 37
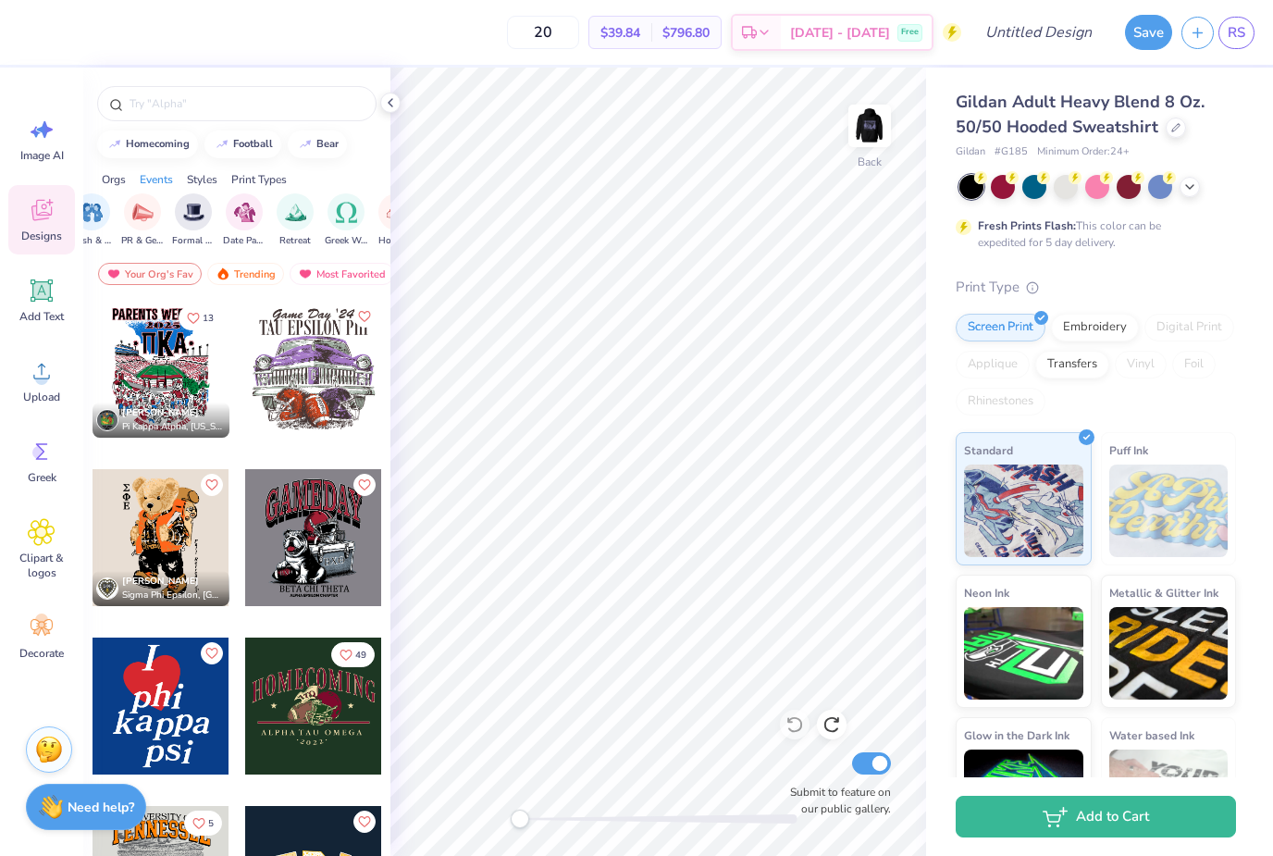
scroll to position [0, 470]
click at [278, 219] on img "filter for Retreat" at bounding box center [282, 212] width 21 height 21
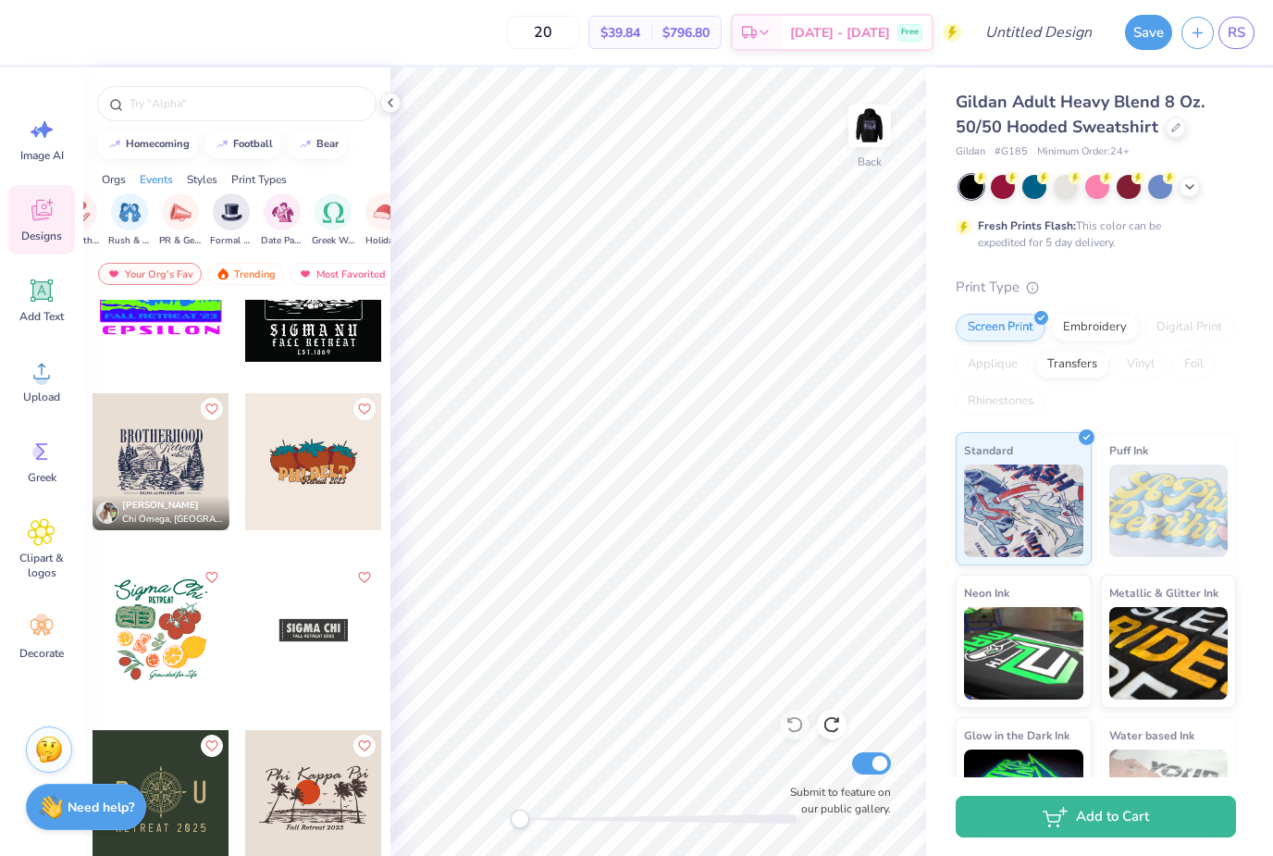
scroll to position [582, 0]
click at [313, 633] on div at bounding box center [313, 629] width 137 height 137
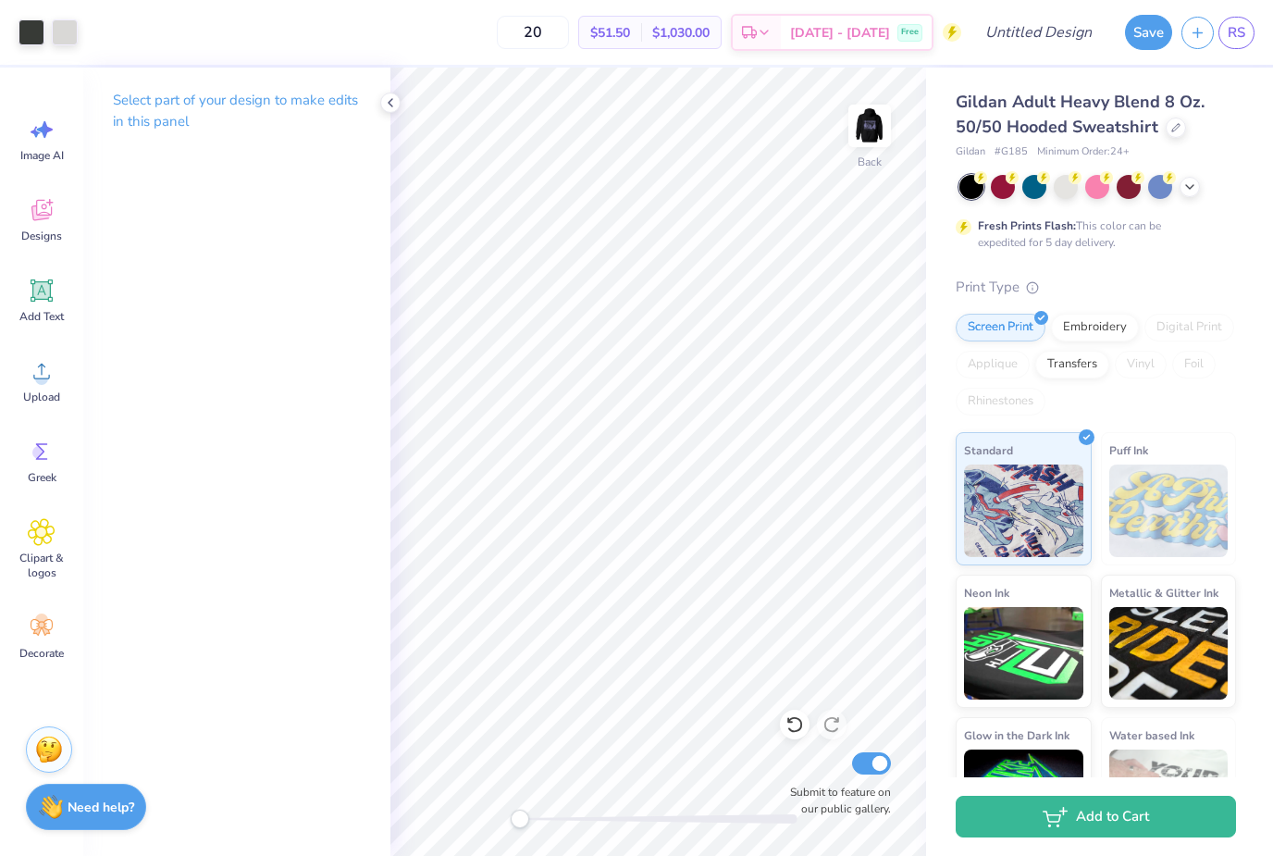
click at [1261, 846] on div "Add to Cart" at bounding box center [1099, 816] width 347 height 79
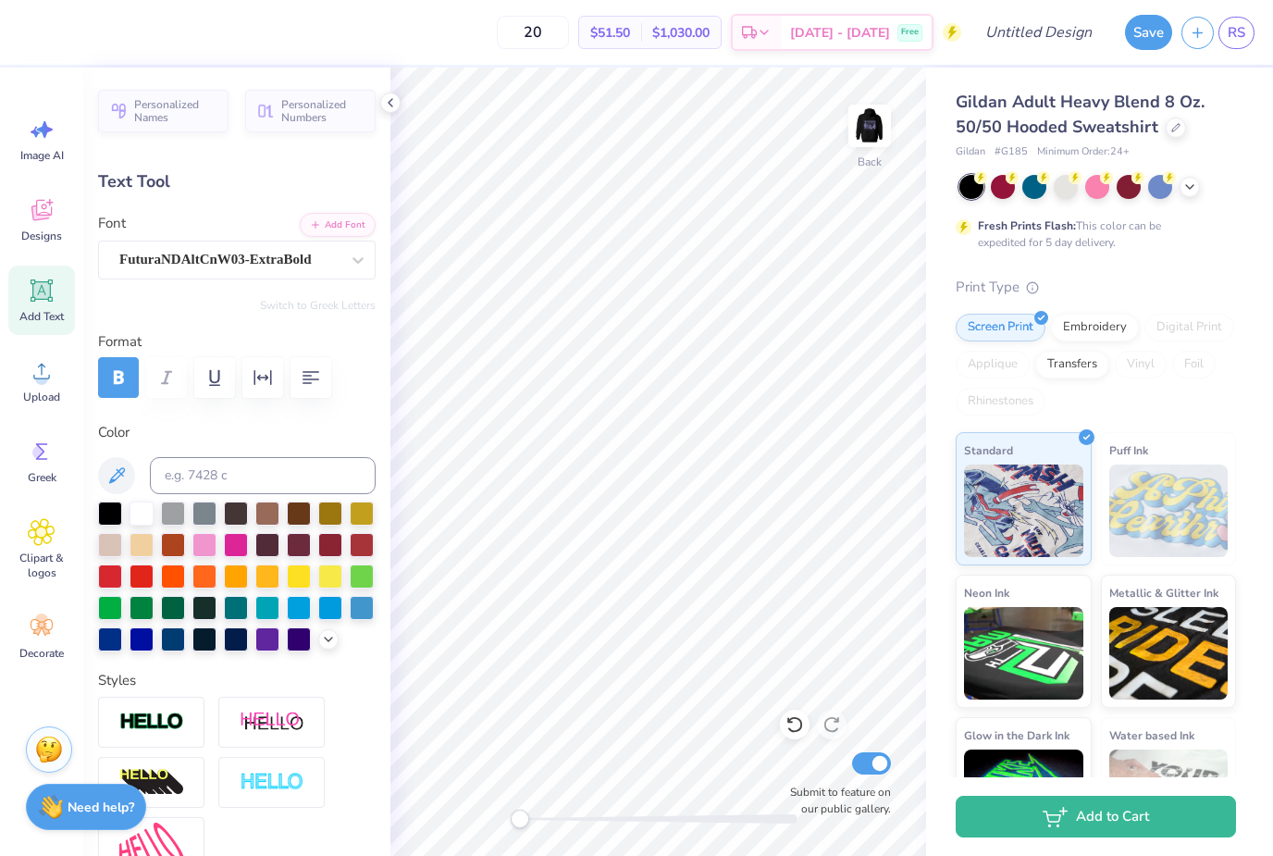
scroll to position [0, 0]
type textarea "S"
type textarea "Alpha De"
click at [805, 731] on div at bounding box center [795, 725] width 30 height 30
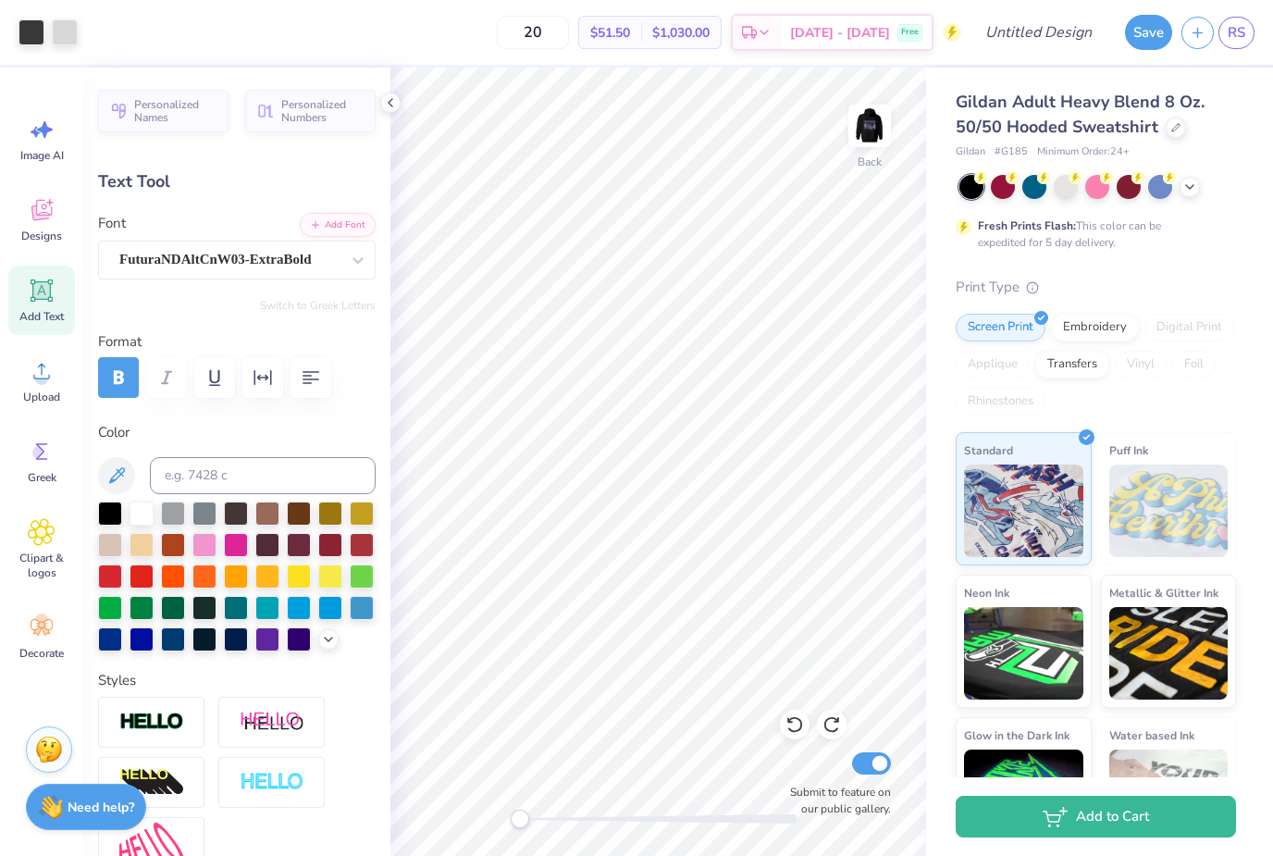
click at [803, 724] on icon at bounding box center [795, 724] width 19 height 19
click at [791, 736] on div at bounding box center [795, 725] width 30 height 30
click at [793, 728] on icon at bounding box center [795, 724] width 19 height 19
click at [794, 729] on icon at bounding box center [795, 724] width 19 height 19
click at [799, 721] on icon at bounding box center [795, 724] width 19 height 19
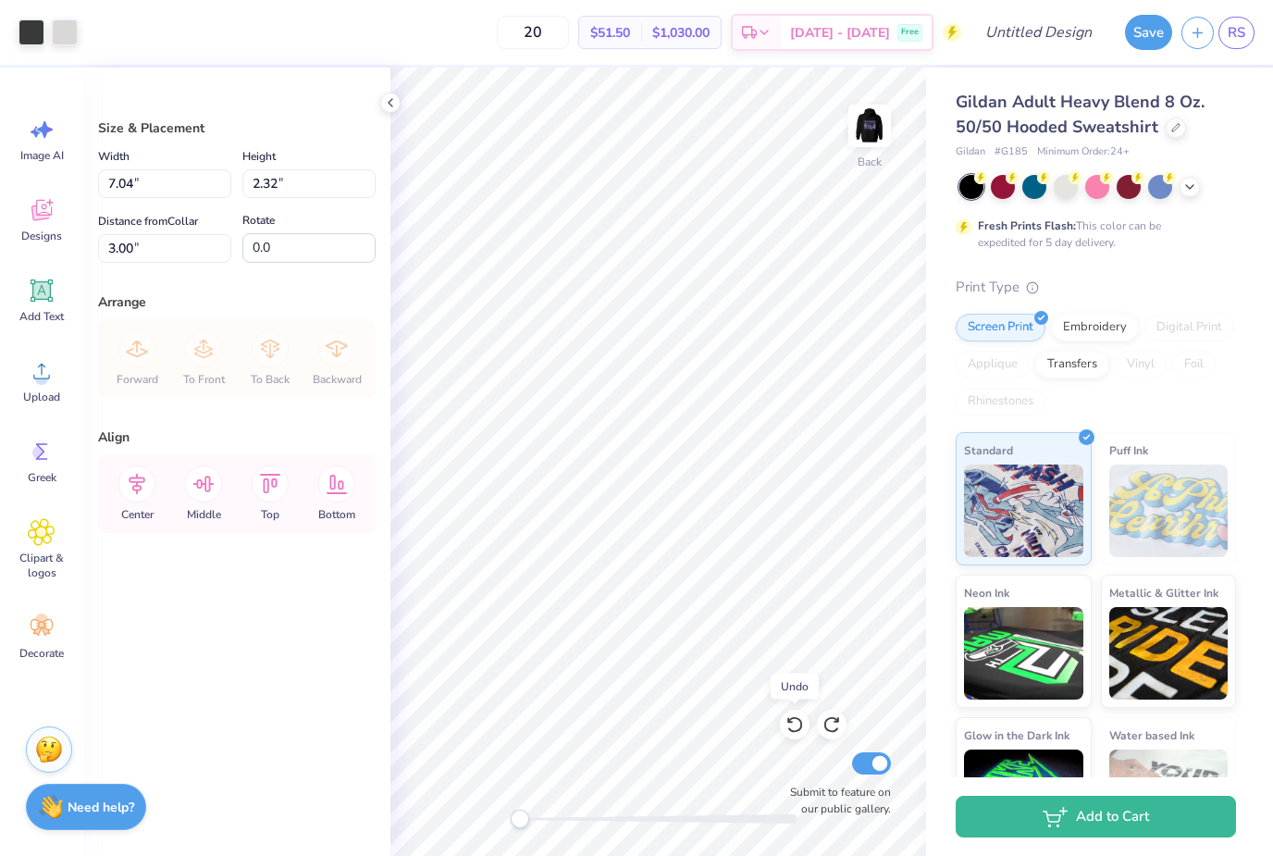
click at [800, 725] on icon at bounding box center [795, 724] width 19 height 19
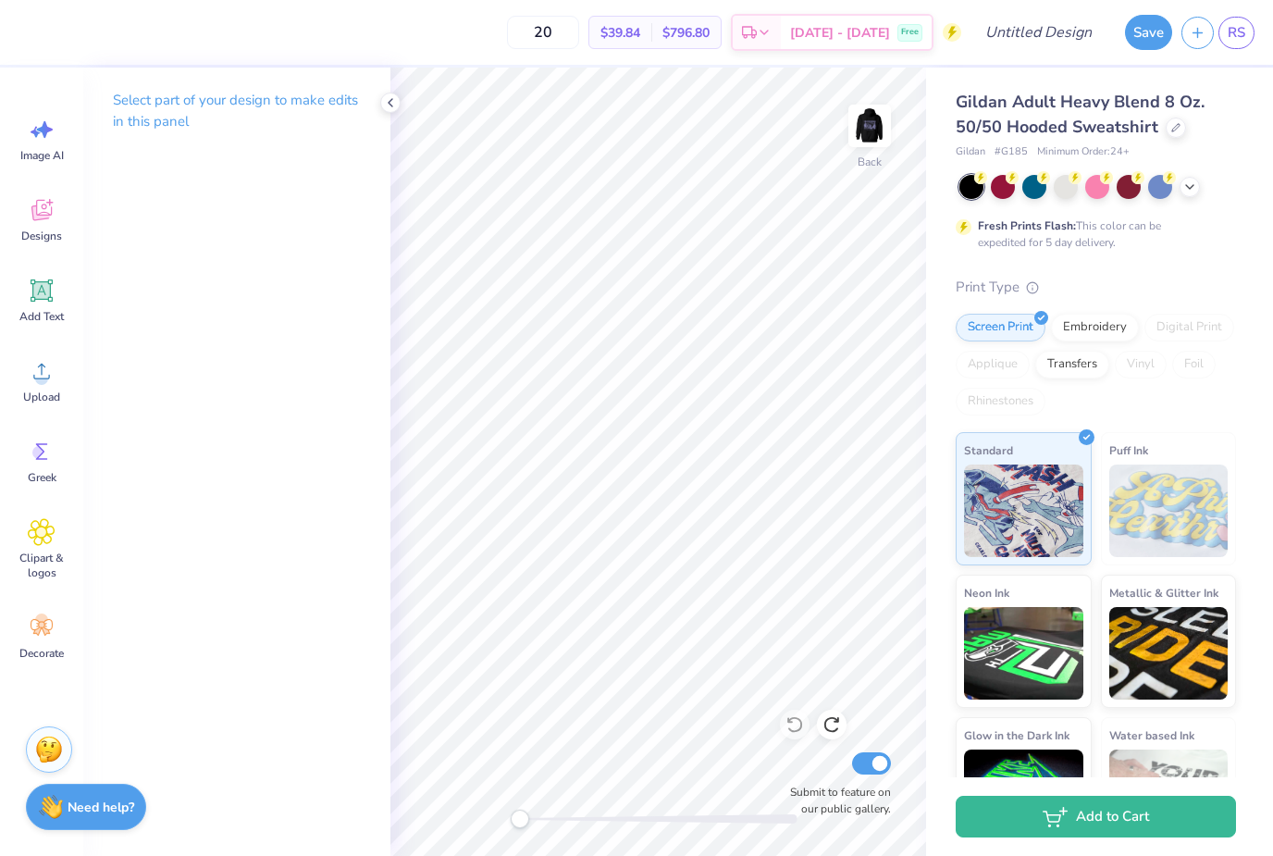
click at [44, 226] on div "Designs" at bounding box center [41, 219] width 67 height 69
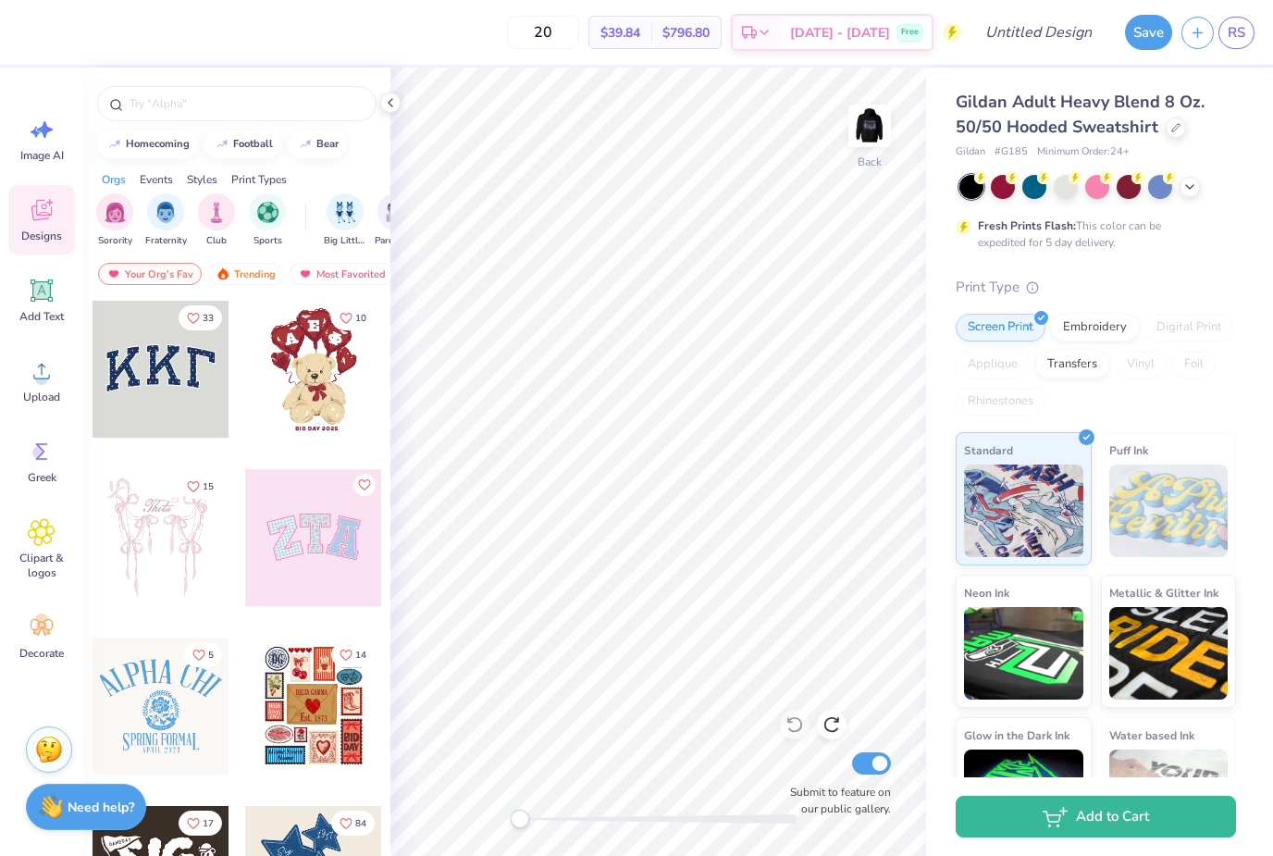
click at [157, 222] on img "filter for Fraternity" at bounding box center [165, 212] width 20 height 21
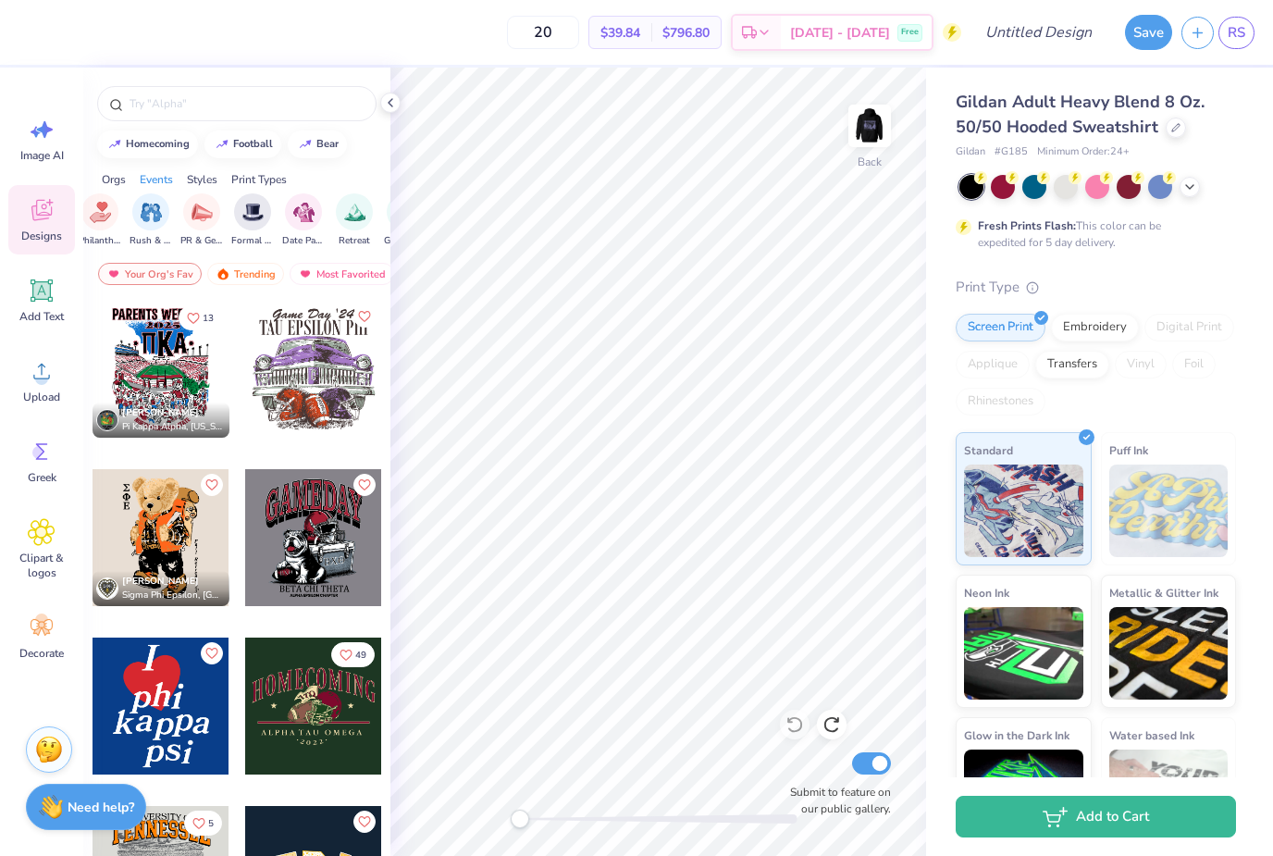
scroll to position [0, 393]
click at [360, 236] on div "Retreat" at bounding box center [359, 220] width 37 height 55
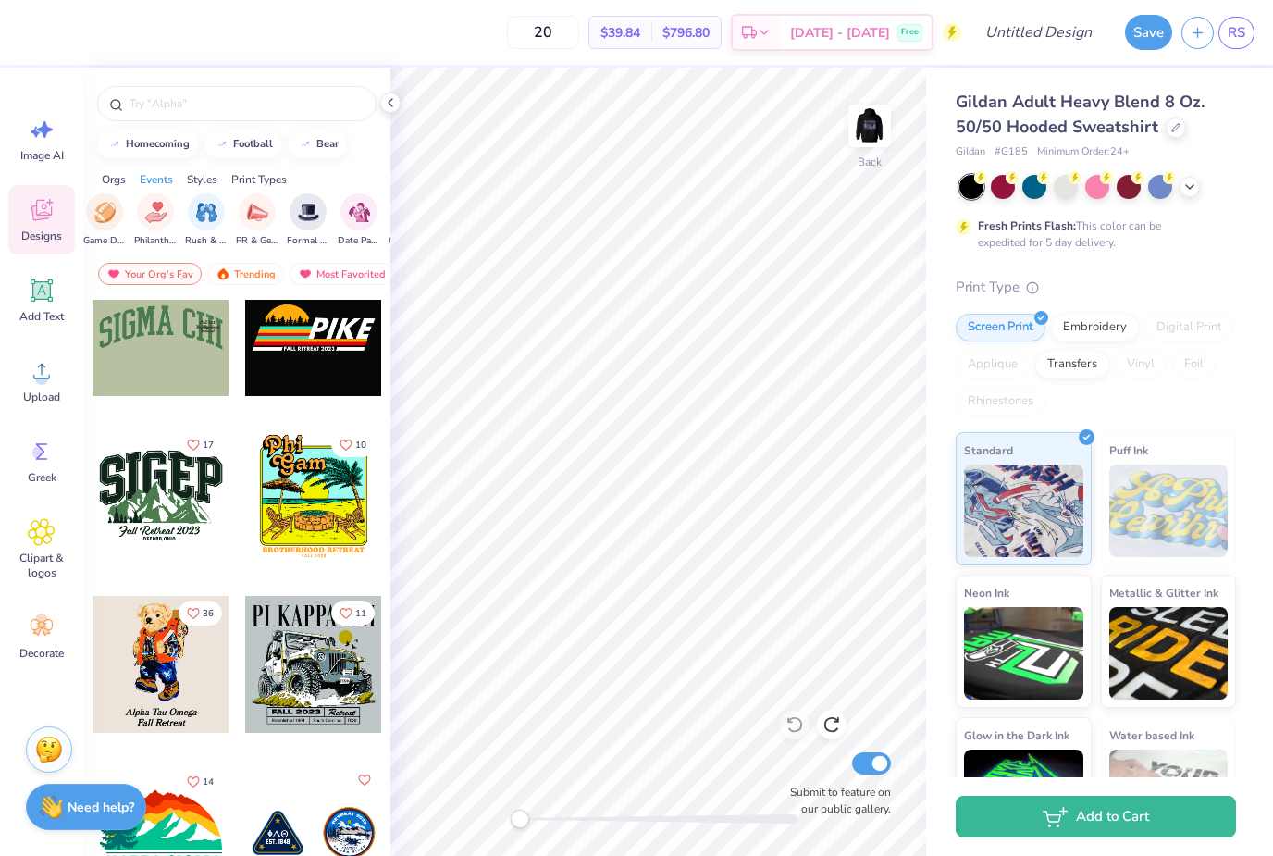
scroll to position [1894, 0]
click at [131, 370] on div at bounding box center [161, 327] width 137 height 137
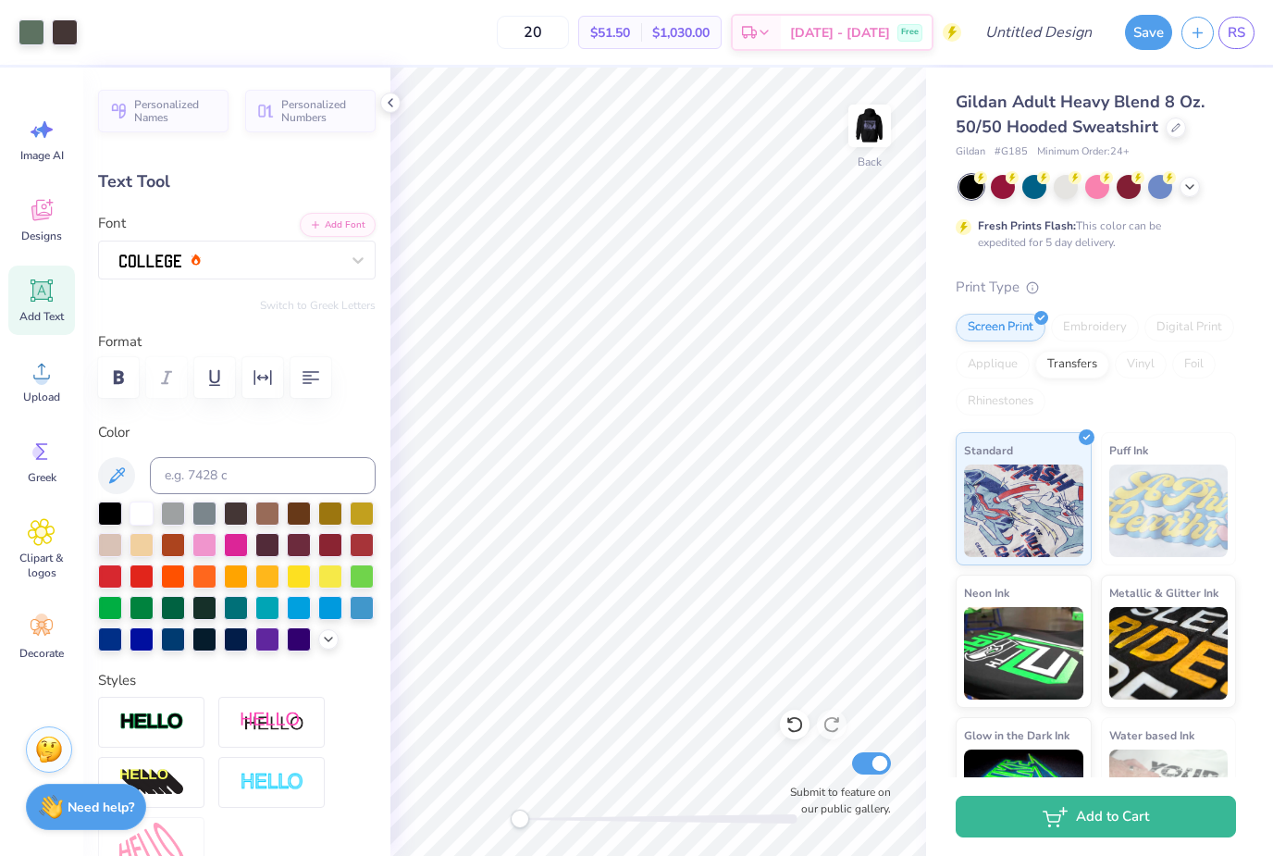
click at [33, 31] on div at bounding box center [32, 32] width 26 height 26
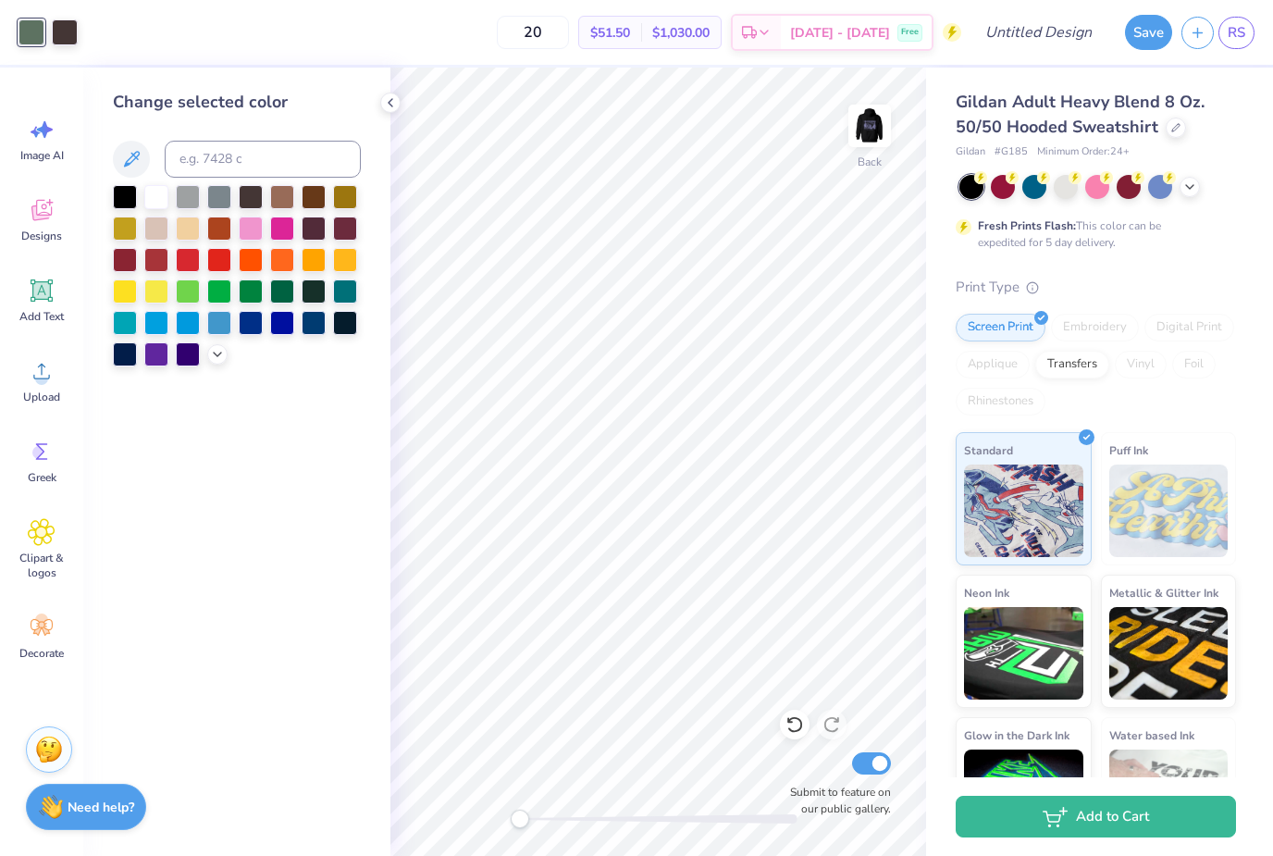
click at [223, 359] on icon at bounding box center [217, 354] width 15 height 15
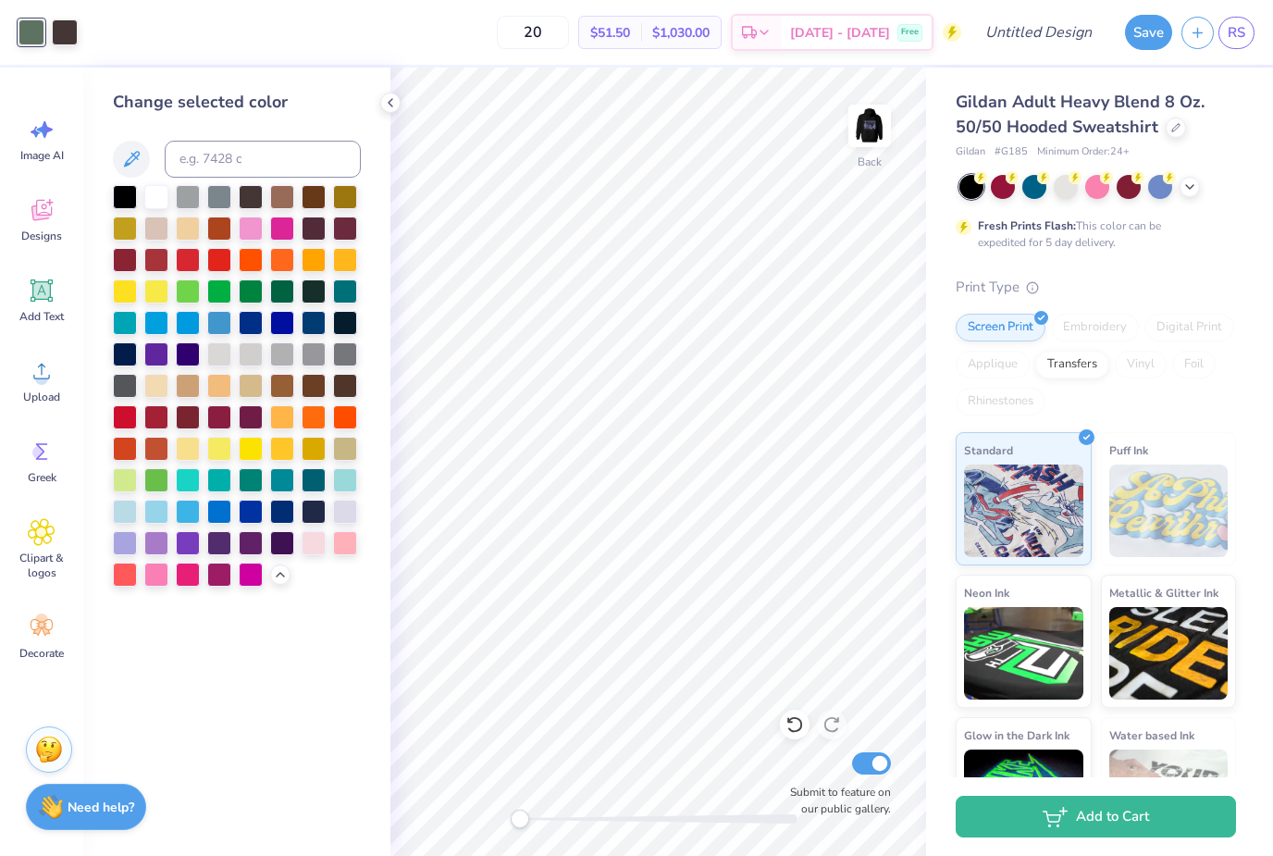
click at [218, 555] on div at bounding box center [219, 543] width 24 height 24
click at [145, 552] on div at bounding box center [156, 543] width 24 height 24
click at [344, 518] on div at bounding box center [345, 512] width 24 height 24
click at [283, 535] on div at bounding box center [282, 543] width 24 height 24
click at [801, 730] on icon at bounding box center [795, 724] width 19 height 19
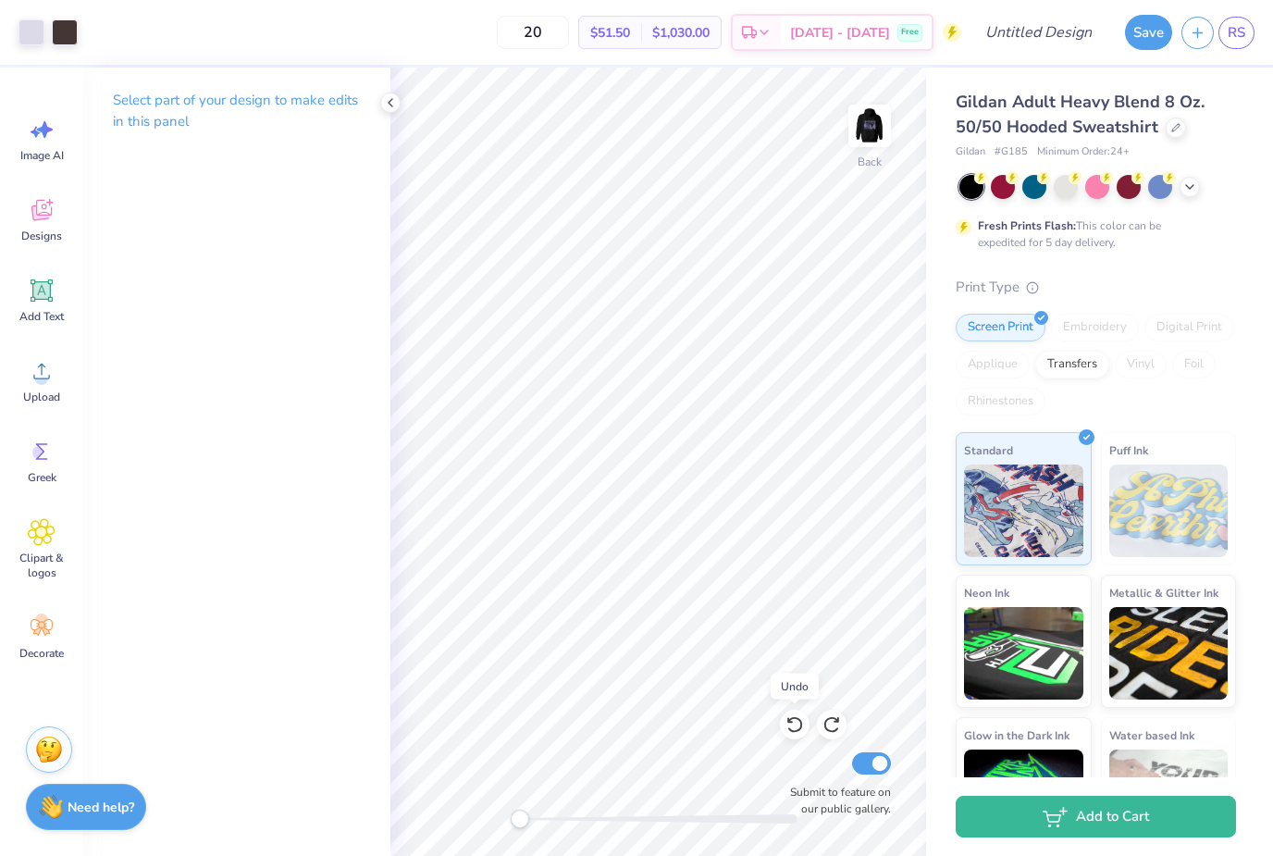
click at [795, 716] on icon at bounding box center [795, 724] width 19 height 19
click at [788, 729] on icon at bounding box center [795, 724] width 19 height 19
click at [787, 729] on icon at bounding box center [795, 724] width 19 height 19
click at [794, 732] on icon at bounding box center [795, 725] width 16 height 17
click at [789, 720] on icon at bounding box center [790, 721] width 4 height 4
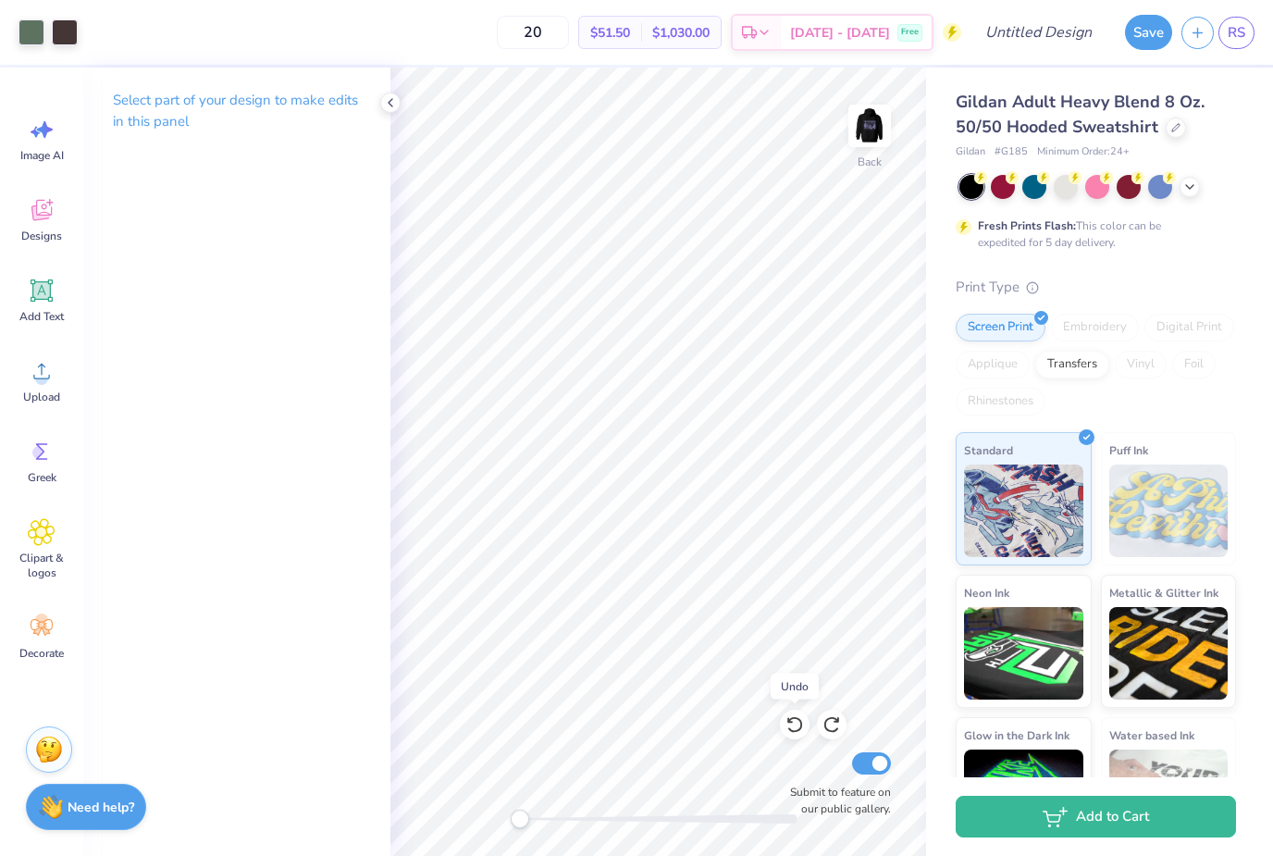
click at [795, 722] on icon at bounding box center [795, 724] width 19 height 19
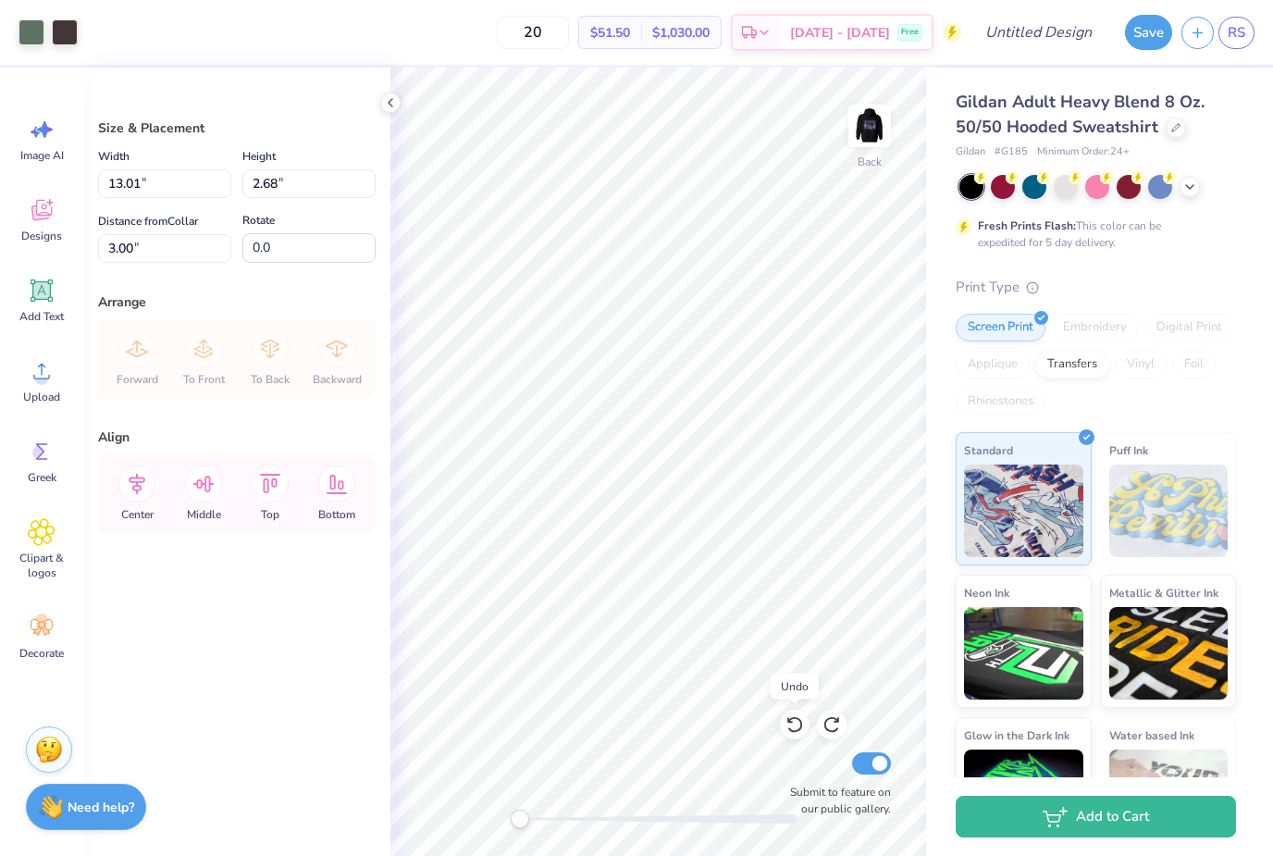
click at [795, 723] on icon at bounding box center [795, 724] width 19 height 19
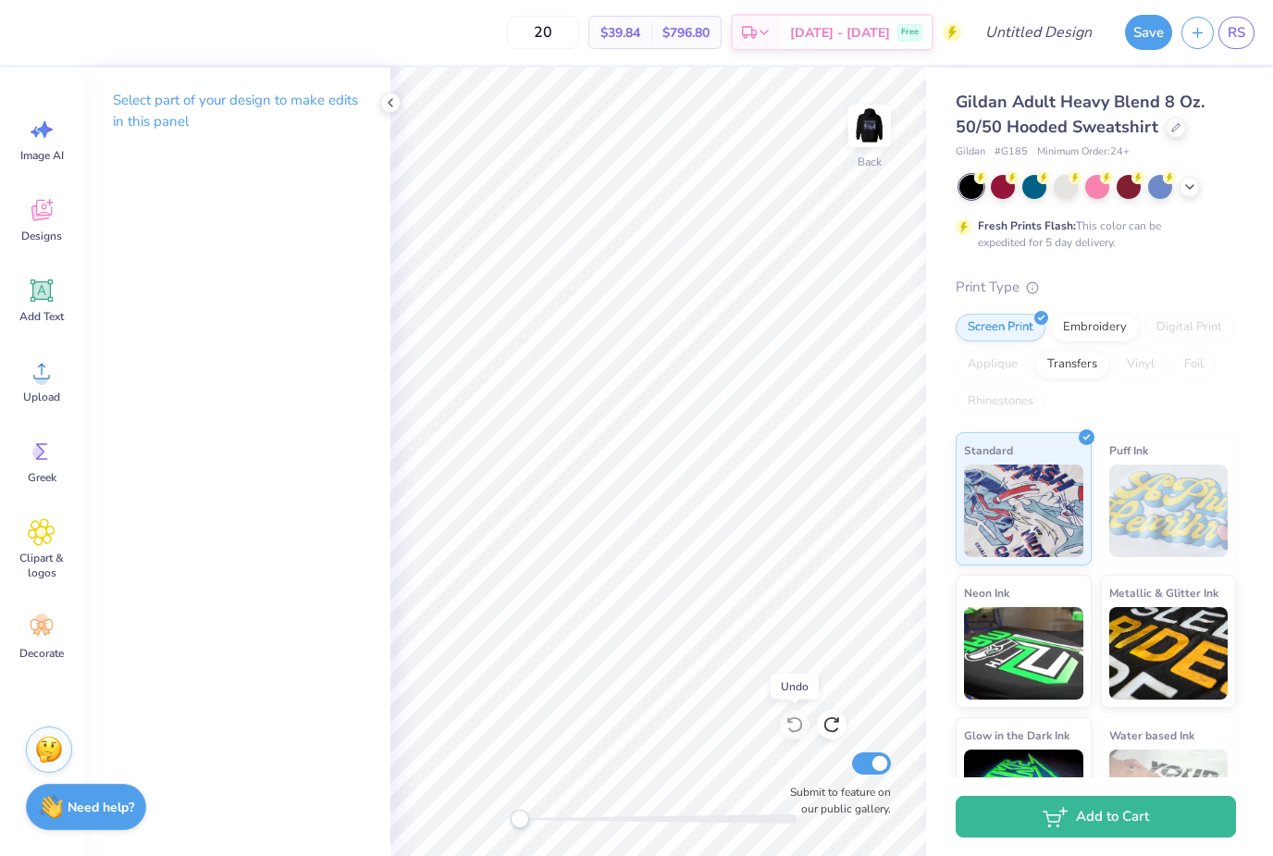
click at [867, 137] on img at bounding box center [869, 125] width 37 height 37
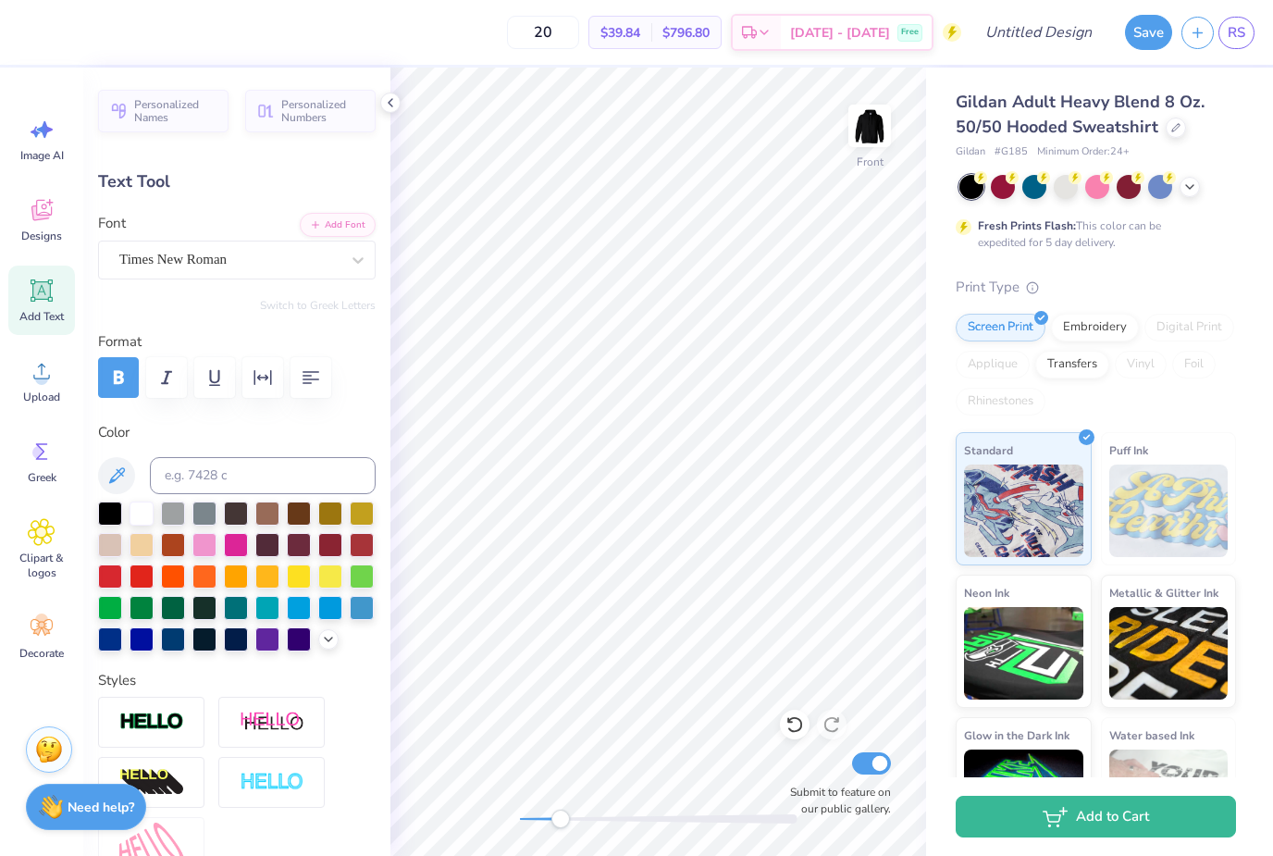
scroll to position [1, 1]
type textarea "SI"
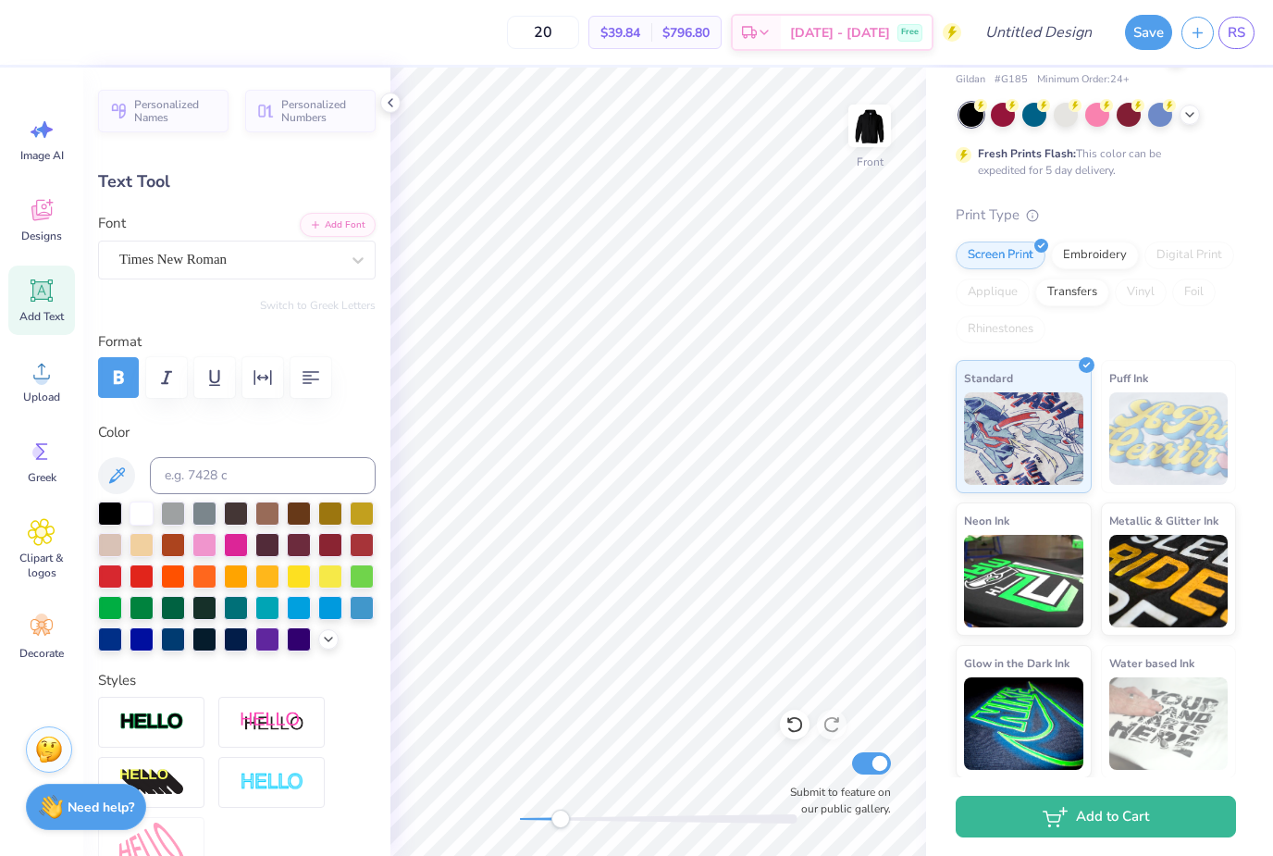
scroll to position [1, 4]
type textarea "Alpha Delta"
type input "2.65"
type input "0.48"
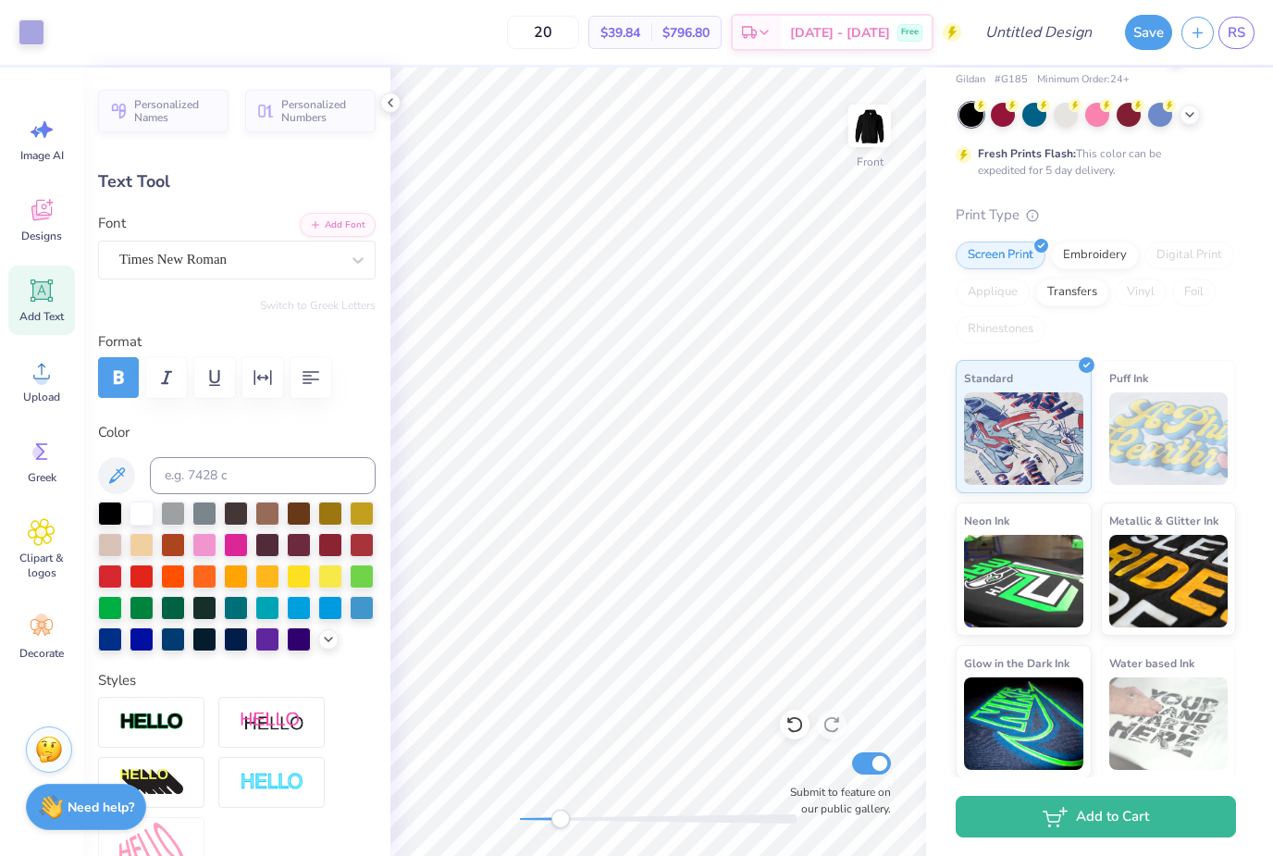
type input "15.31"
type textarea "Alpta"
type textarea "APLHA DELTA 2025"
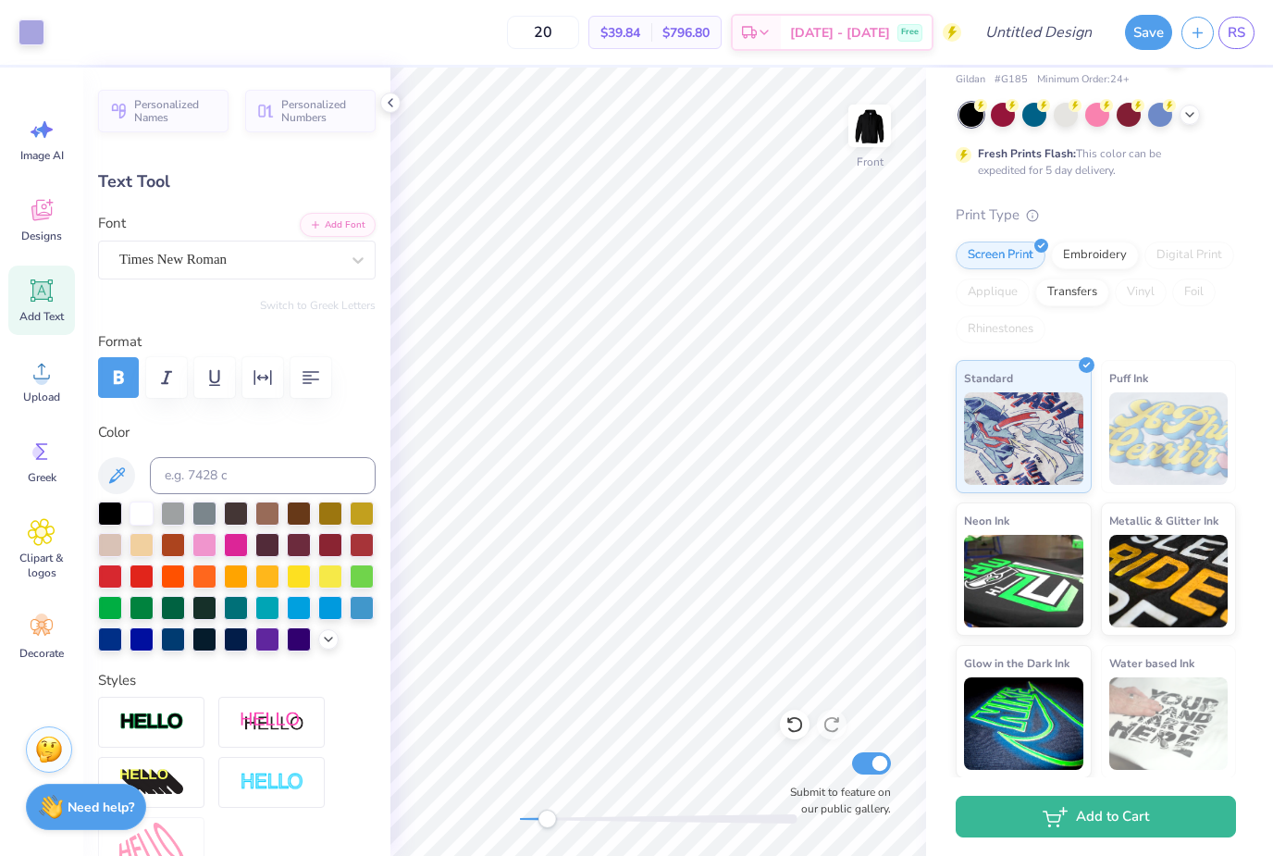
type input "4.70"
type input "0.38"
type textarea "APHA DELTA 2025"
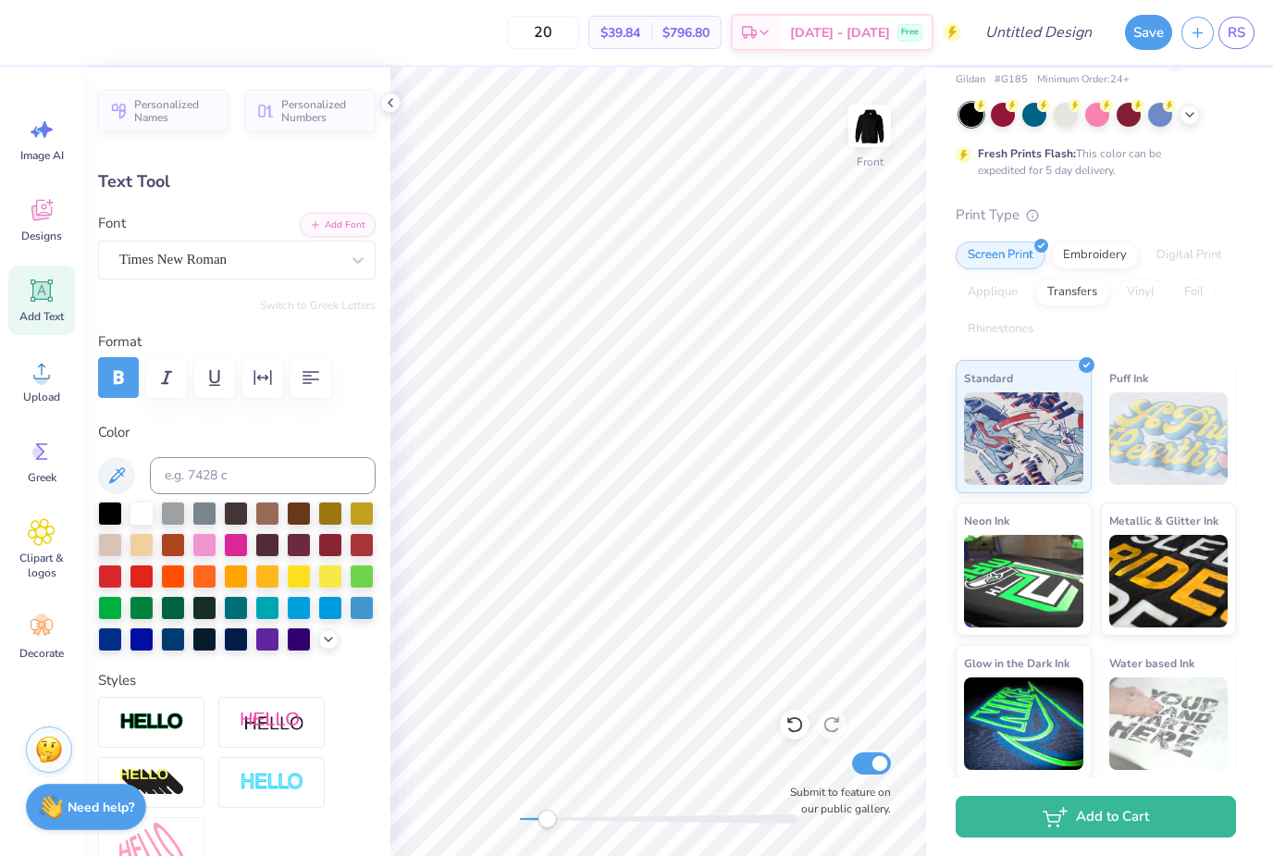
type textarea "Alpha Delta25"
type input "3.14"
type input "0.48"
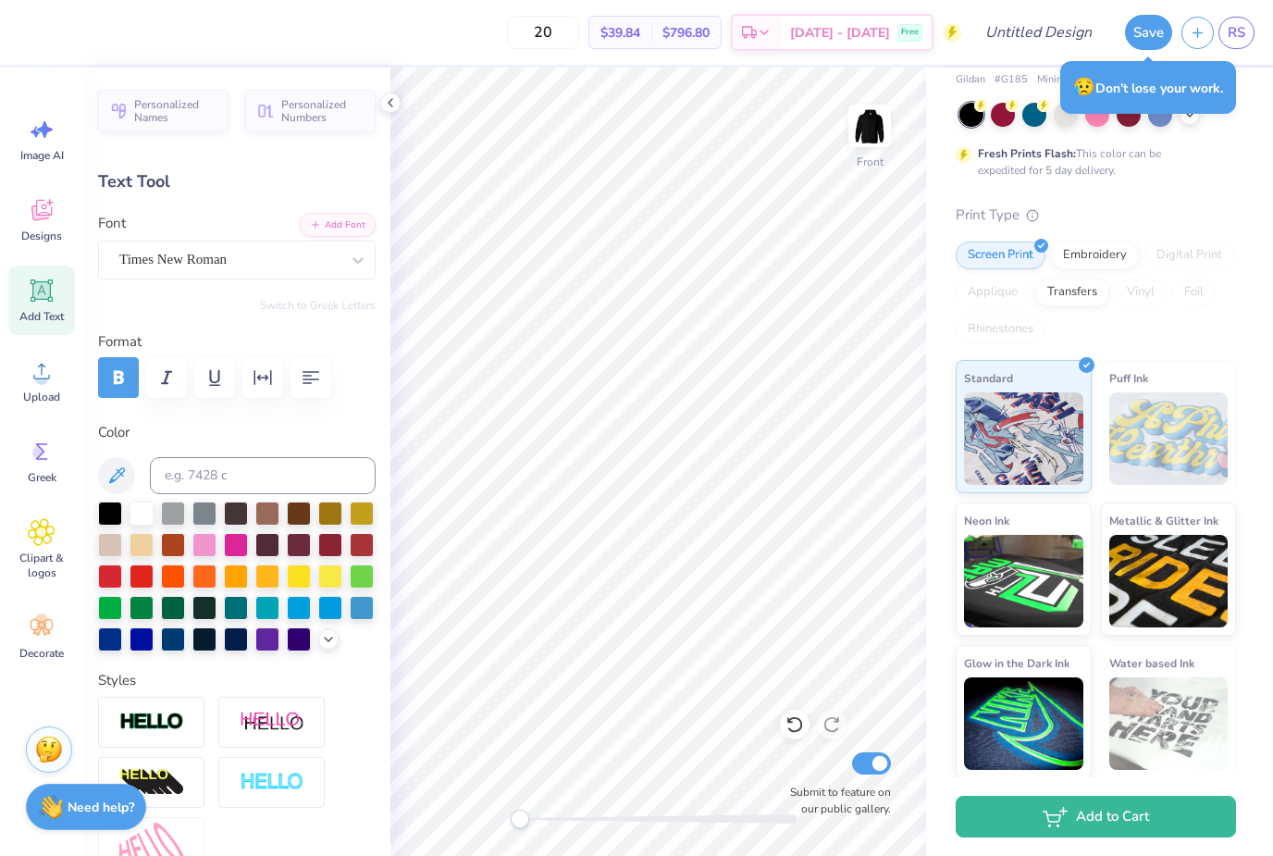
type textarea "Alpha Delta 2025lta25"
type input "4.87"
type textarea "Alpha Delta 20255"
type input "4.05"
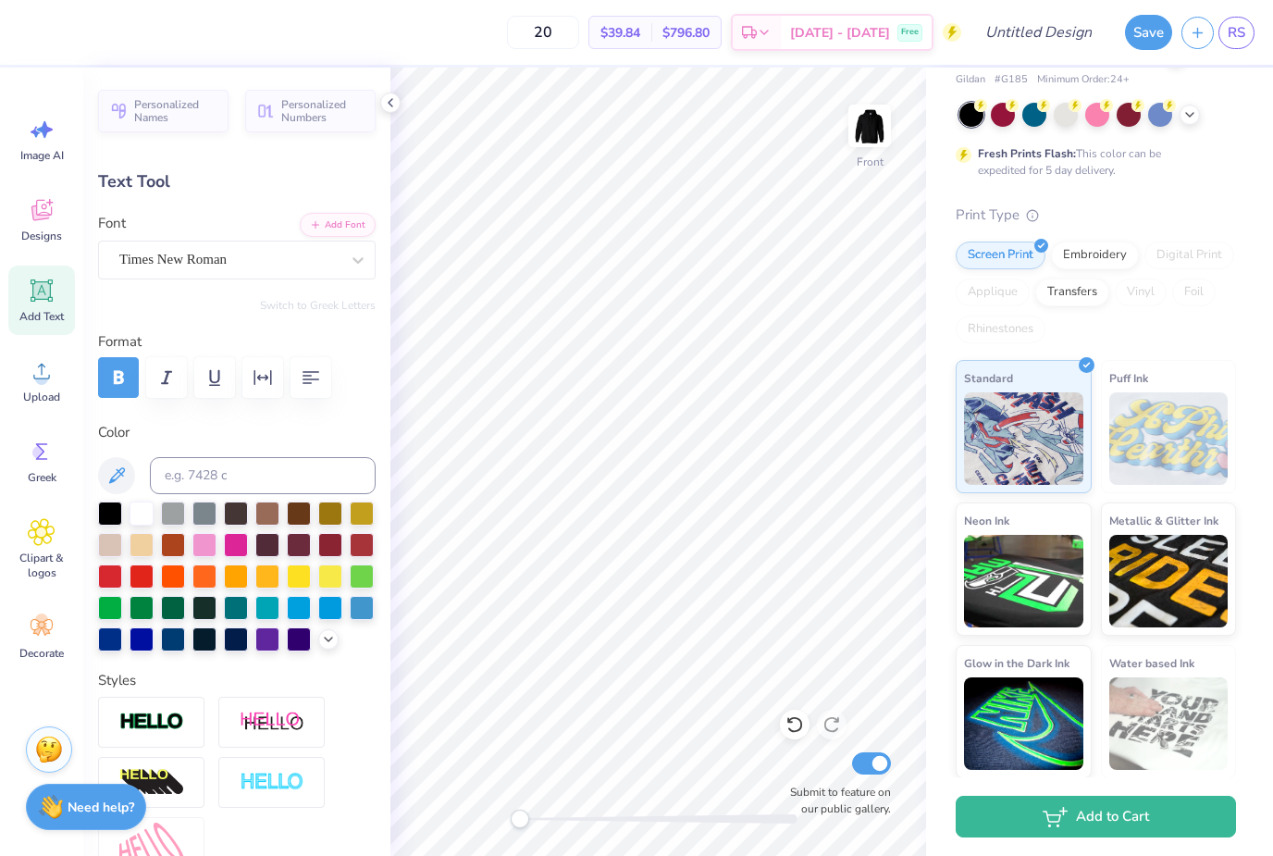
type textarea "Alpha Delta2025"
type input "3.65"
click at [801, 733] on icon at bounding box center [795, 724] width 19 height 19
type input "15.76"
click at [798, 721] on icon at bounding box center [795, 724] width 19 height 19
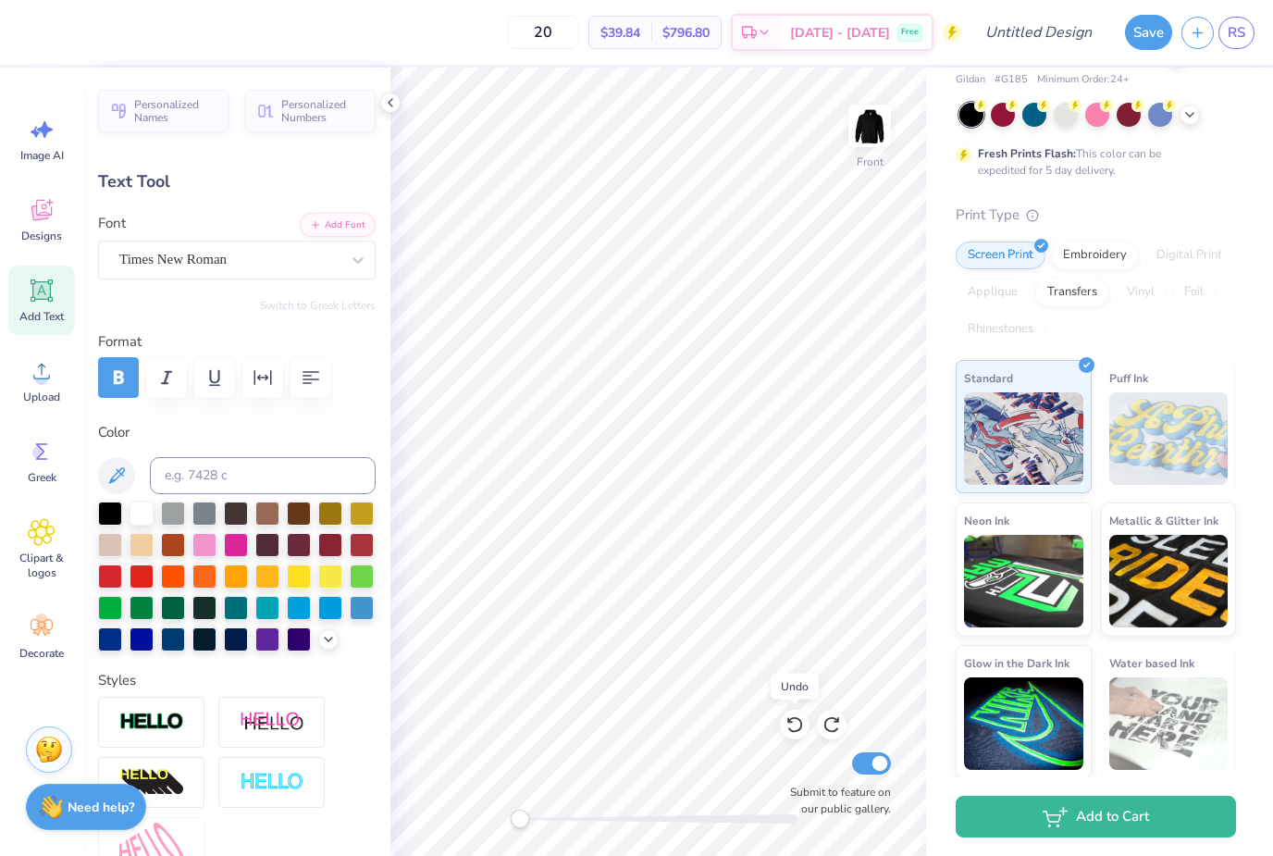
click at [797, 725] on icon at bounding box center [795, 724] width 19 height 19
click at [799, 719] on icon at bounding box center [795, 724] width 19 height 19
click at [799, 719] on icon at bounding box center [795, 725] width 16 height 17
click at [790, 722] on icon at bounding box center [790, 721] width 4 height 4
click at [783, 723] on div at bounding box center [795, 725] width 30 height 30
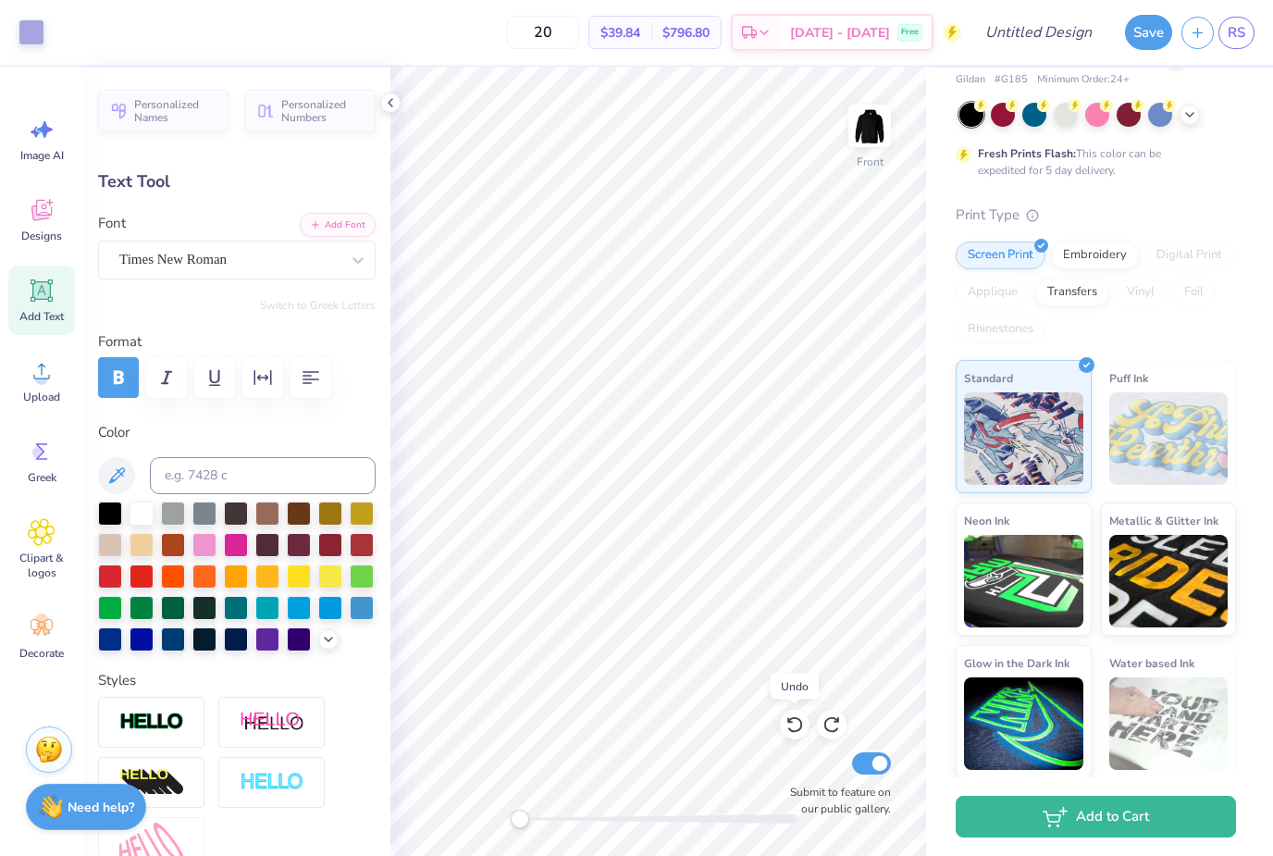
click at [782, 726] on div at bounding box center [795, 725] width 30 height 30
click at [782, 732] on div at bounding box center [795, 725] width 30 height 30
click at [787, 720] on icon at bounding box center [795, 724] width 19 height 19
click at [789, 721] on icon at bounding box center [790, 721] width 4 height 4
click at [796, 730] on icon at bounding box center [795, 724] width 19 height 19
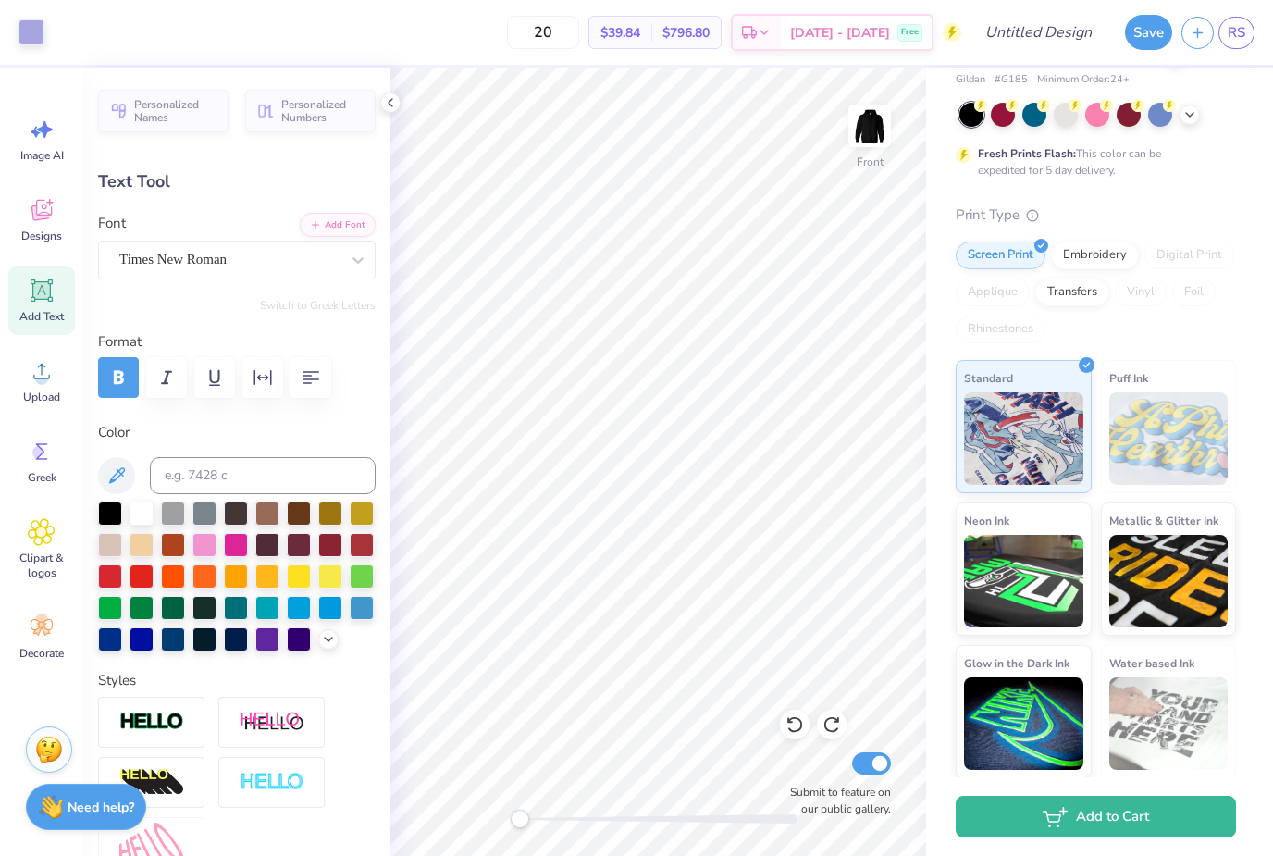
type input "5.99"
type input "0.38"
type input "15.62"
type textarea "S"
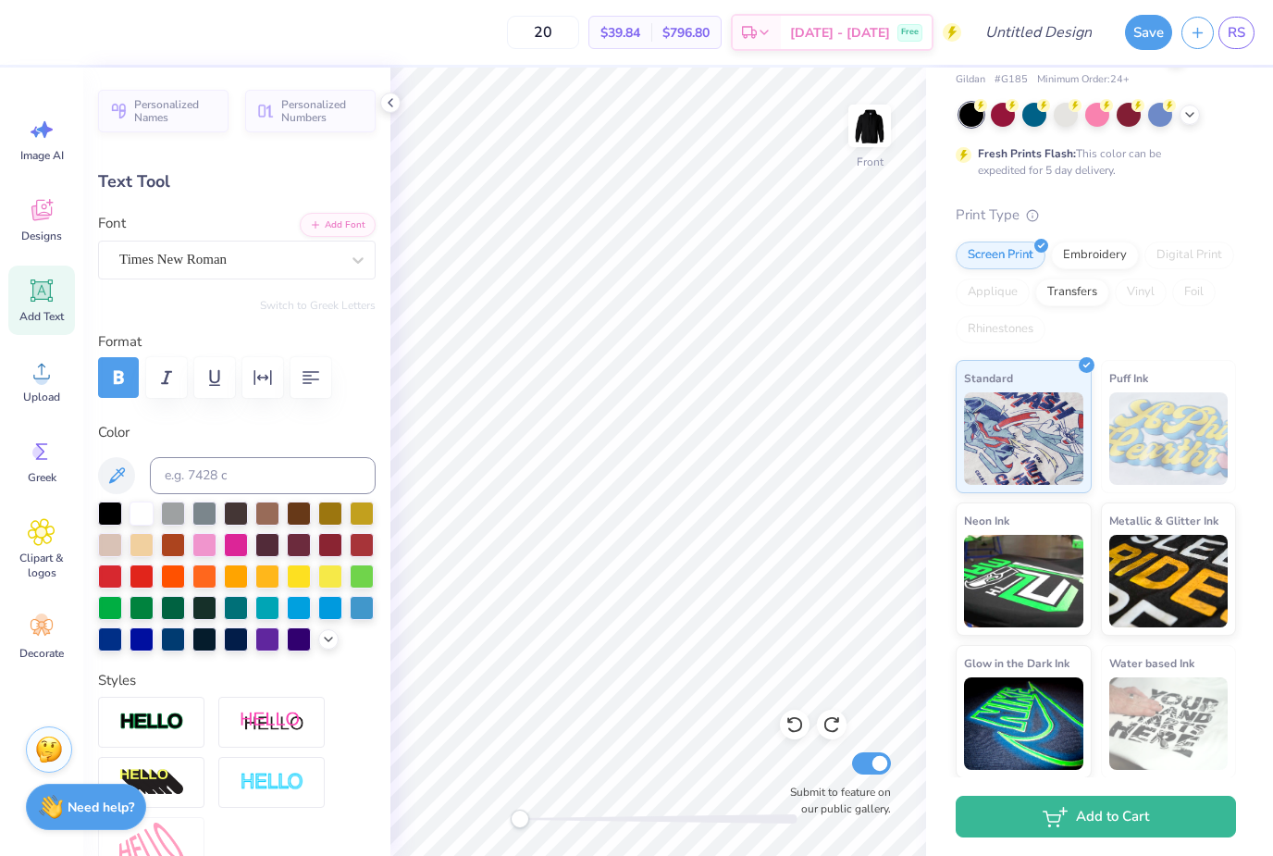
scroll to position [0, 7]
type textarea "ALPHA DELTA 2025"
click at [868, 143] on img at bounding box center [869, 125] width 37 height 37
click at [44, 440] on icon at bounding box center [42, 452] width 28 height 28
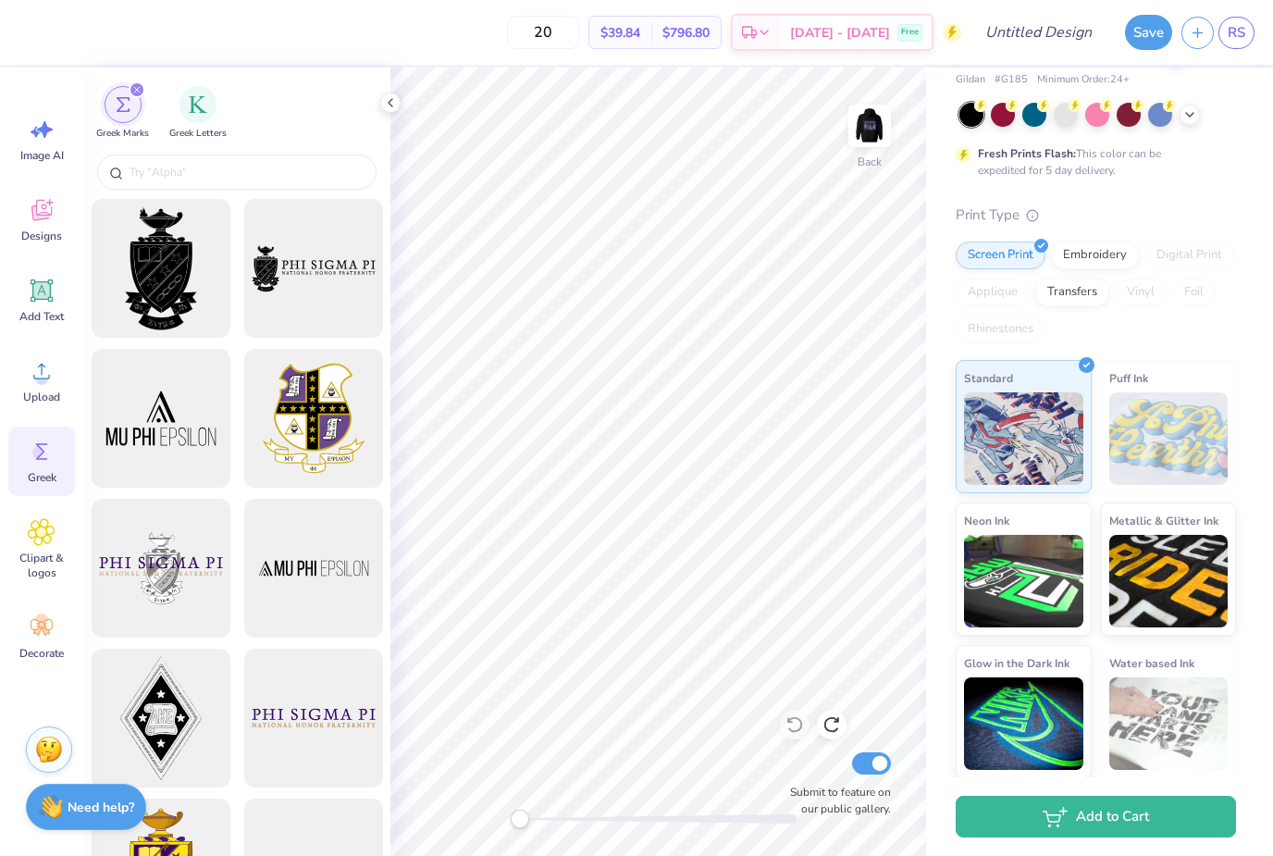
click at [56, 640] on div "Decorate" at bounding box center [41, 636] width 67 height 69
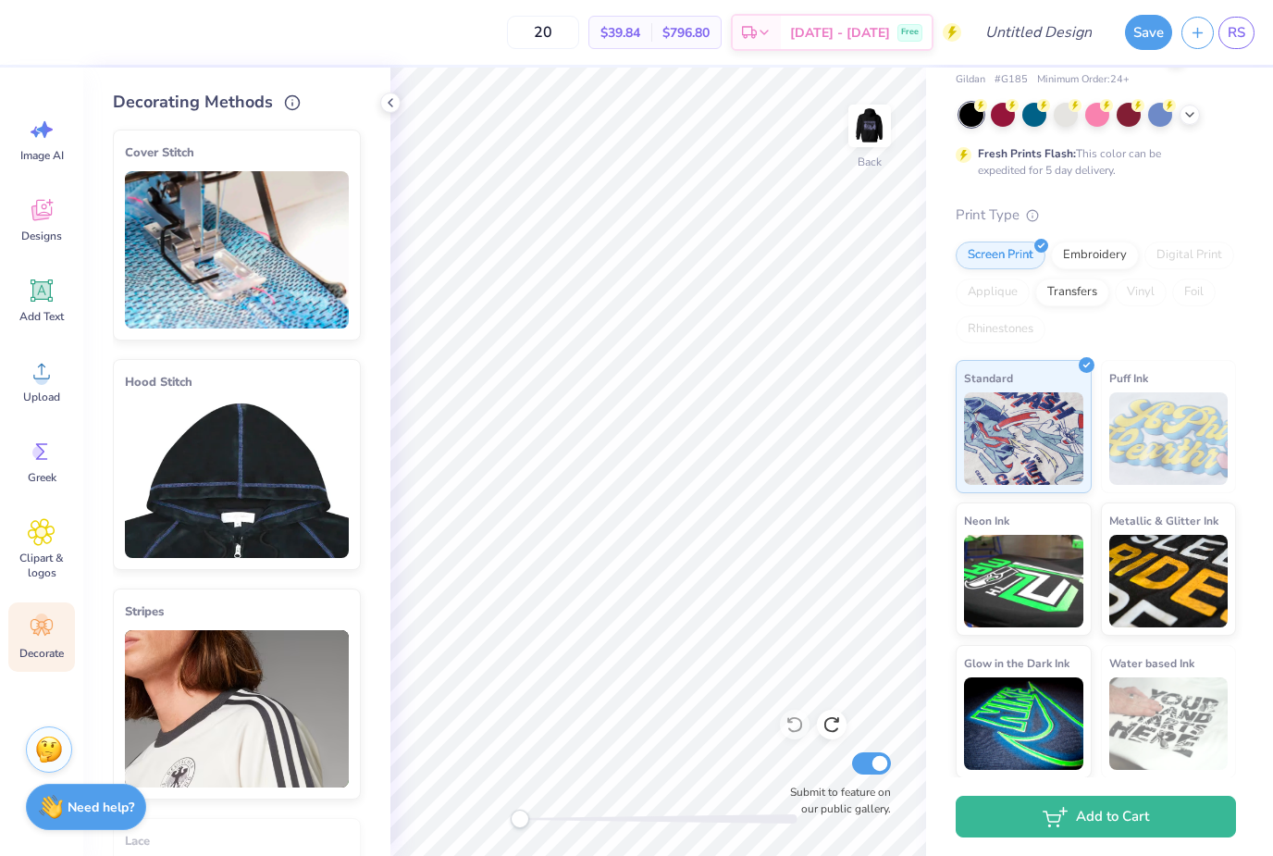
click at [42, 227] on div "Designs" at bounding box center [41, 219] width 67 height 69
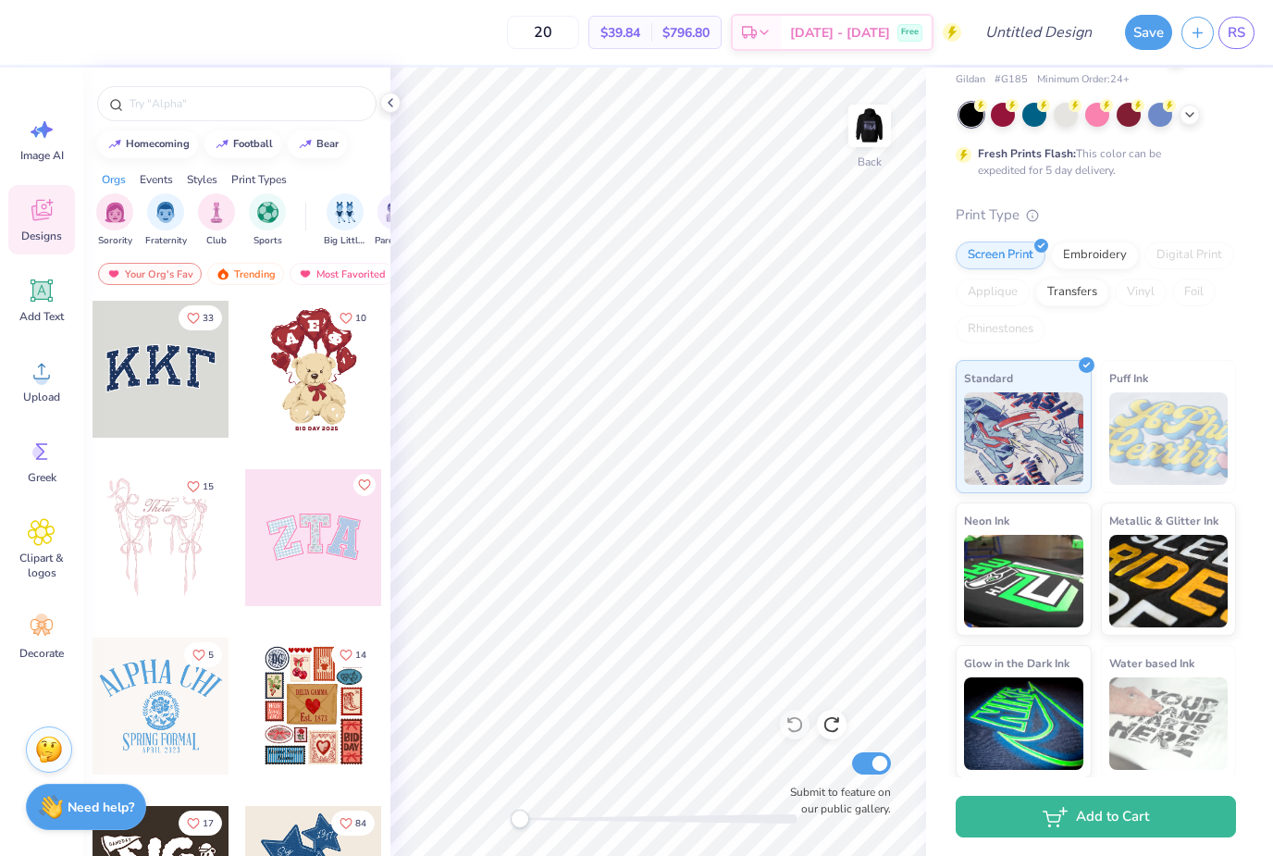
click at [169, 213] on img "filter for Fraternity" at bounding box center [165, 212] width 20 height 21
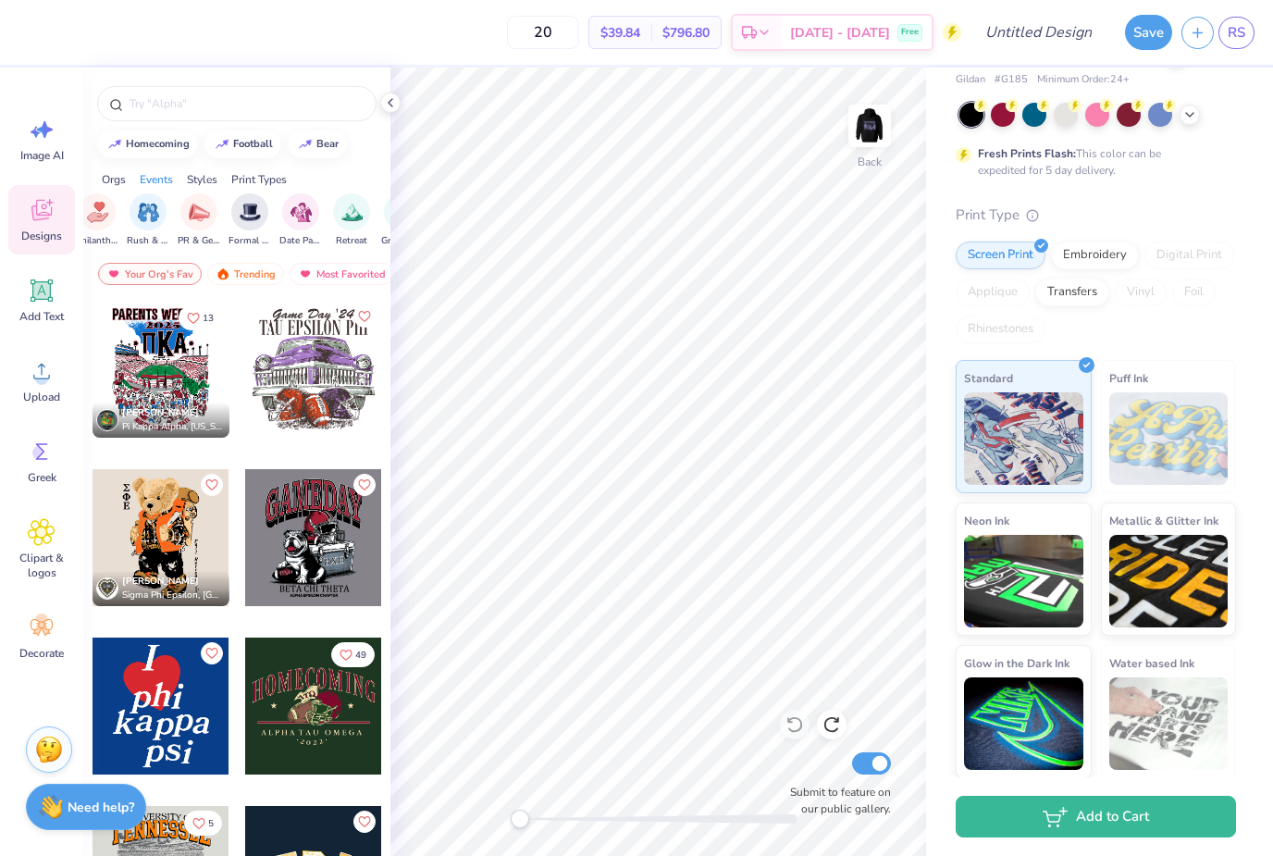
scroll to position [0, 411]
click at [336, 218] on img "filter for Retreat" at bounding box center [341, 212] width 21 height 21
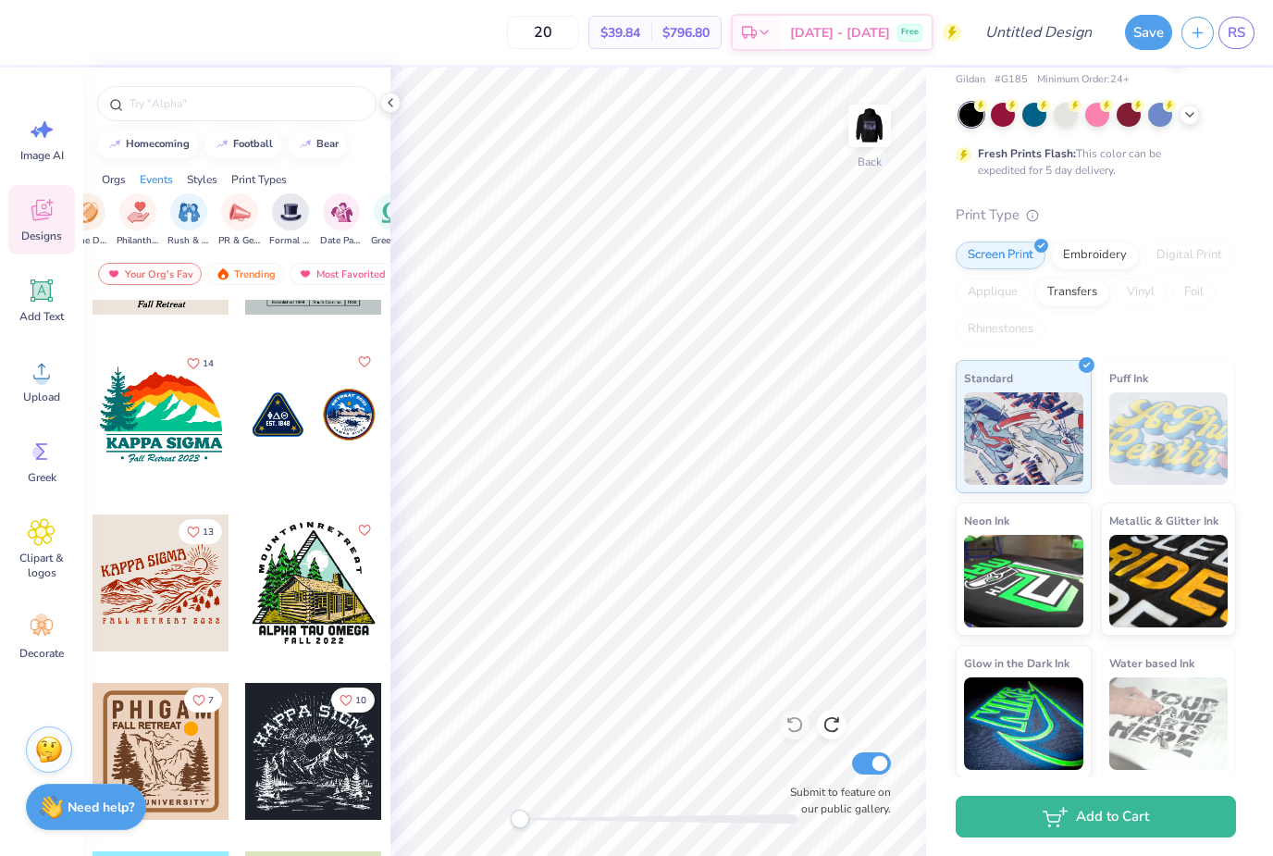
scroll to position [2316, 0]
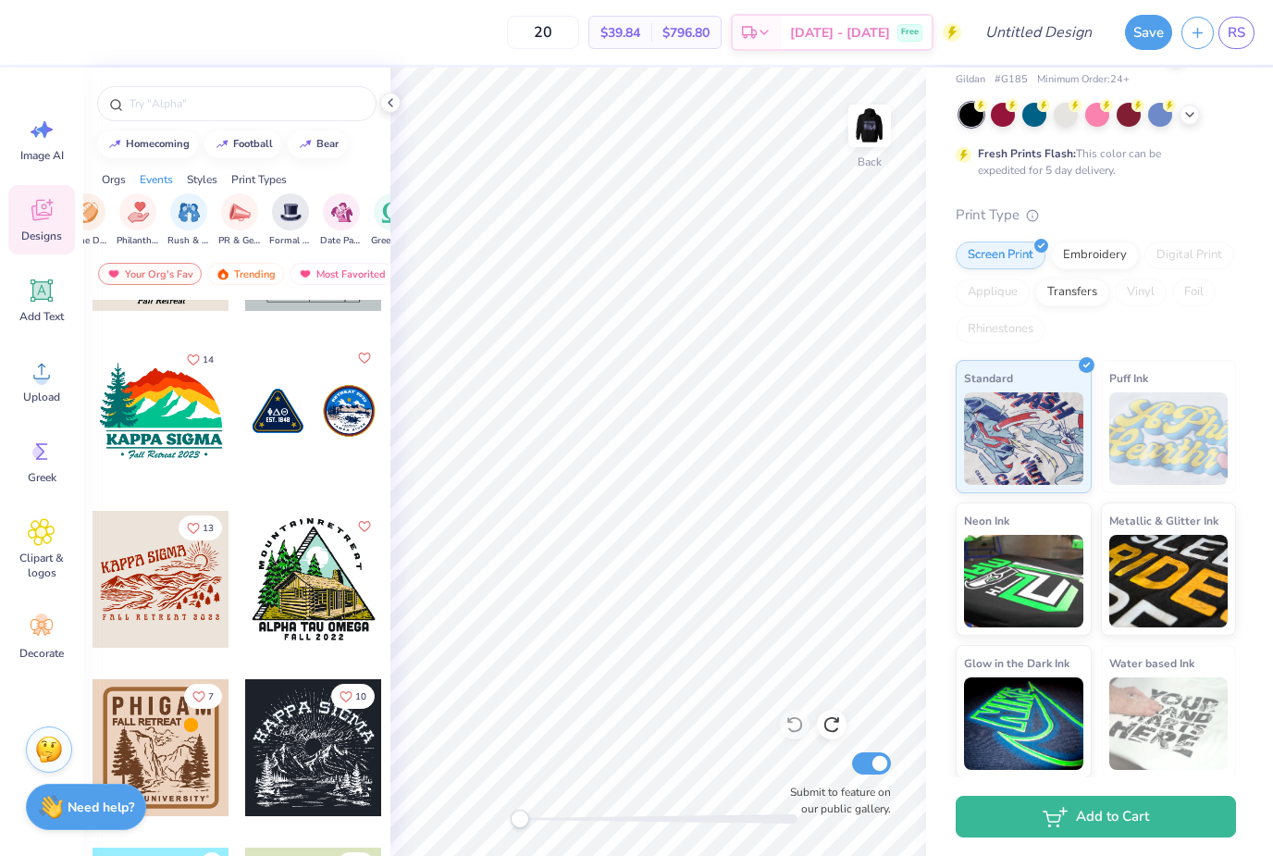
click at [292, 421] on div at bounding box center [313, 410] width 137 height 137
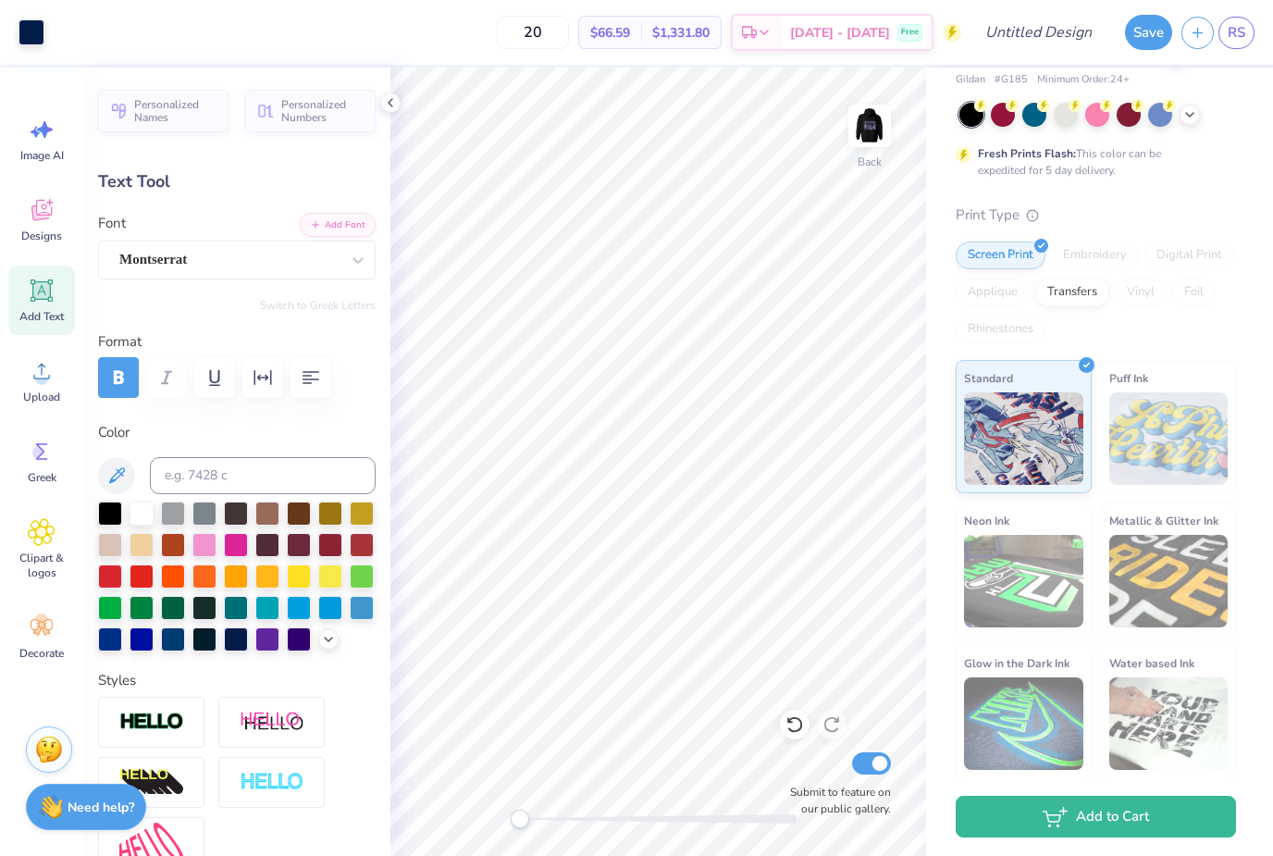
type input "3.91"
type input "0.99"
type input "7.64"
click at [795, 730] on icon at bounding box center [795, 724] width 19 height 19
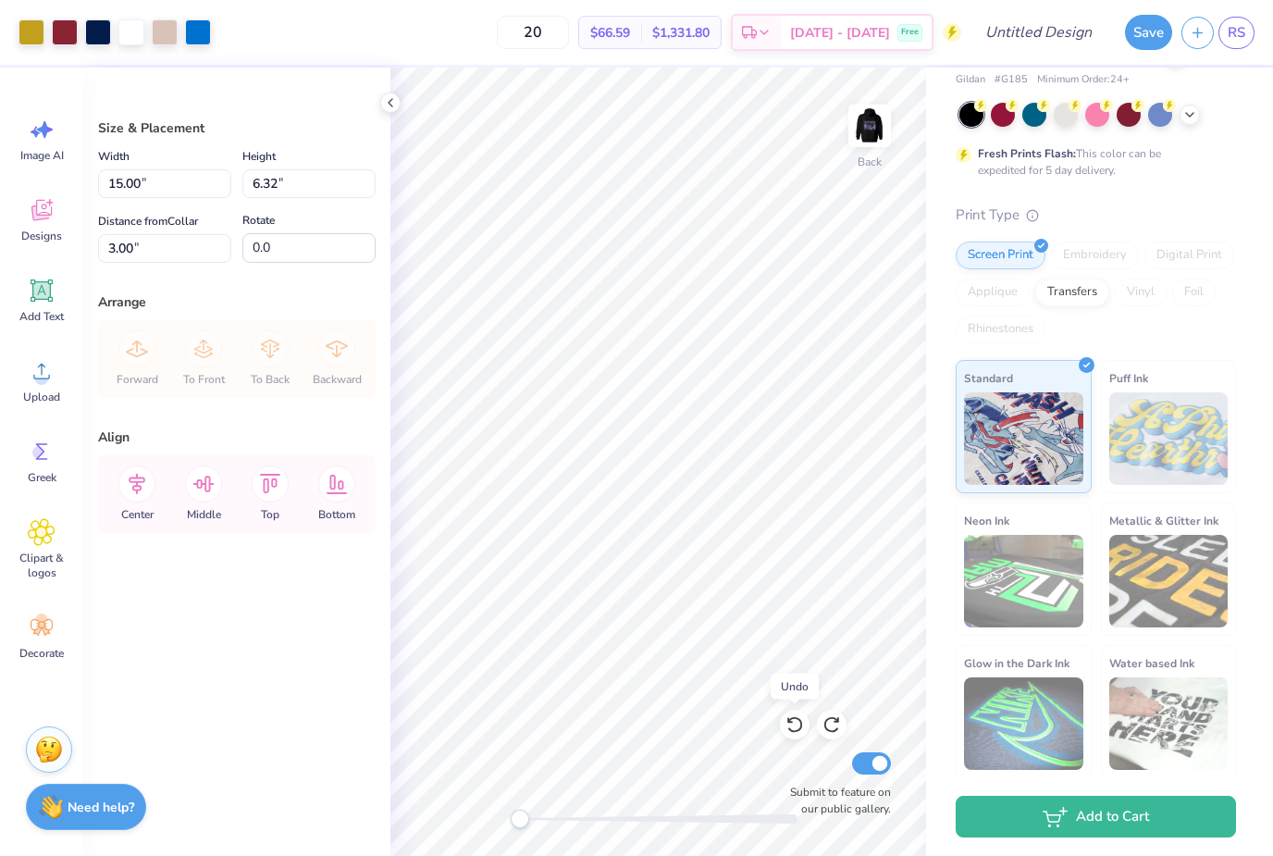
click at [799, 726] on icon at bounding box center [795, 724] width 19 height 19
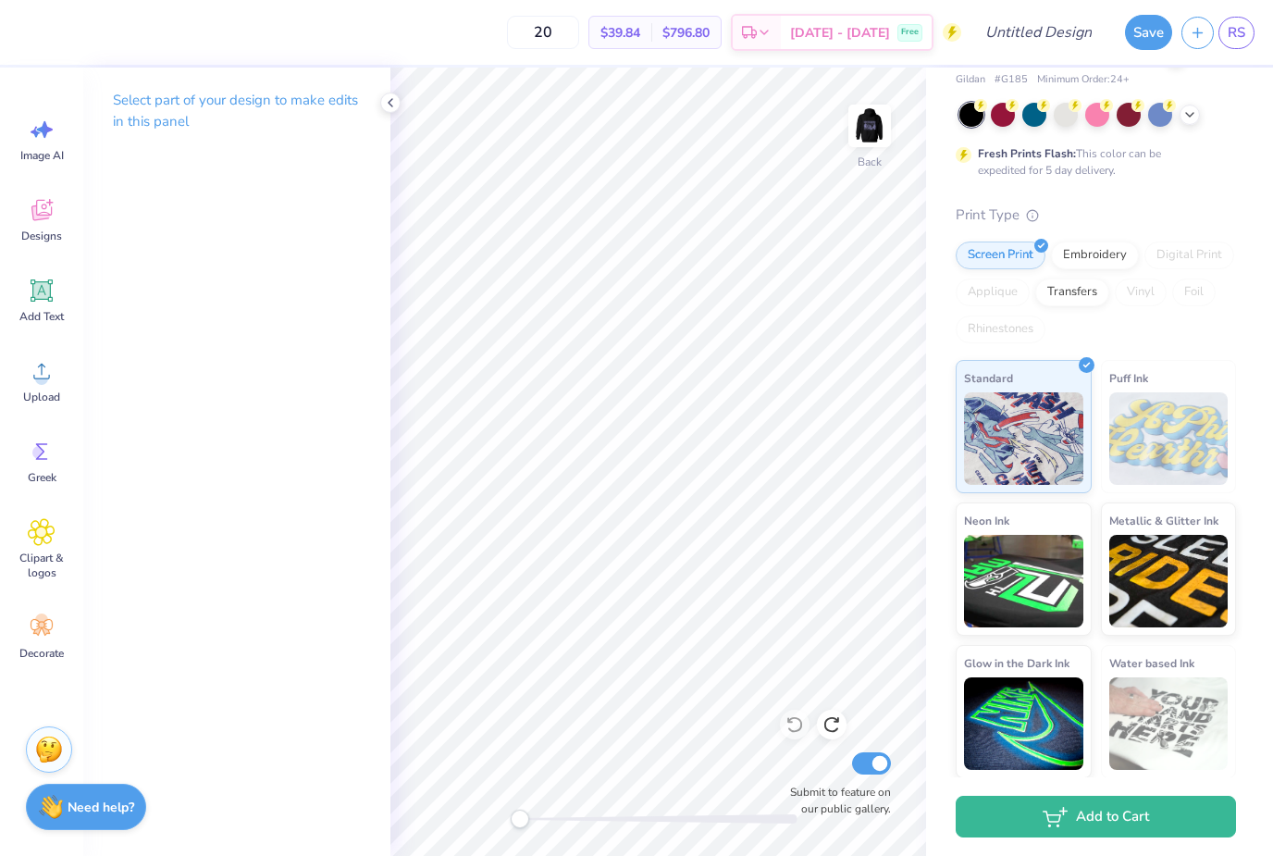
click at [49, 242] on span "Designs" at bounding box center [41, 236] width 41 height 15
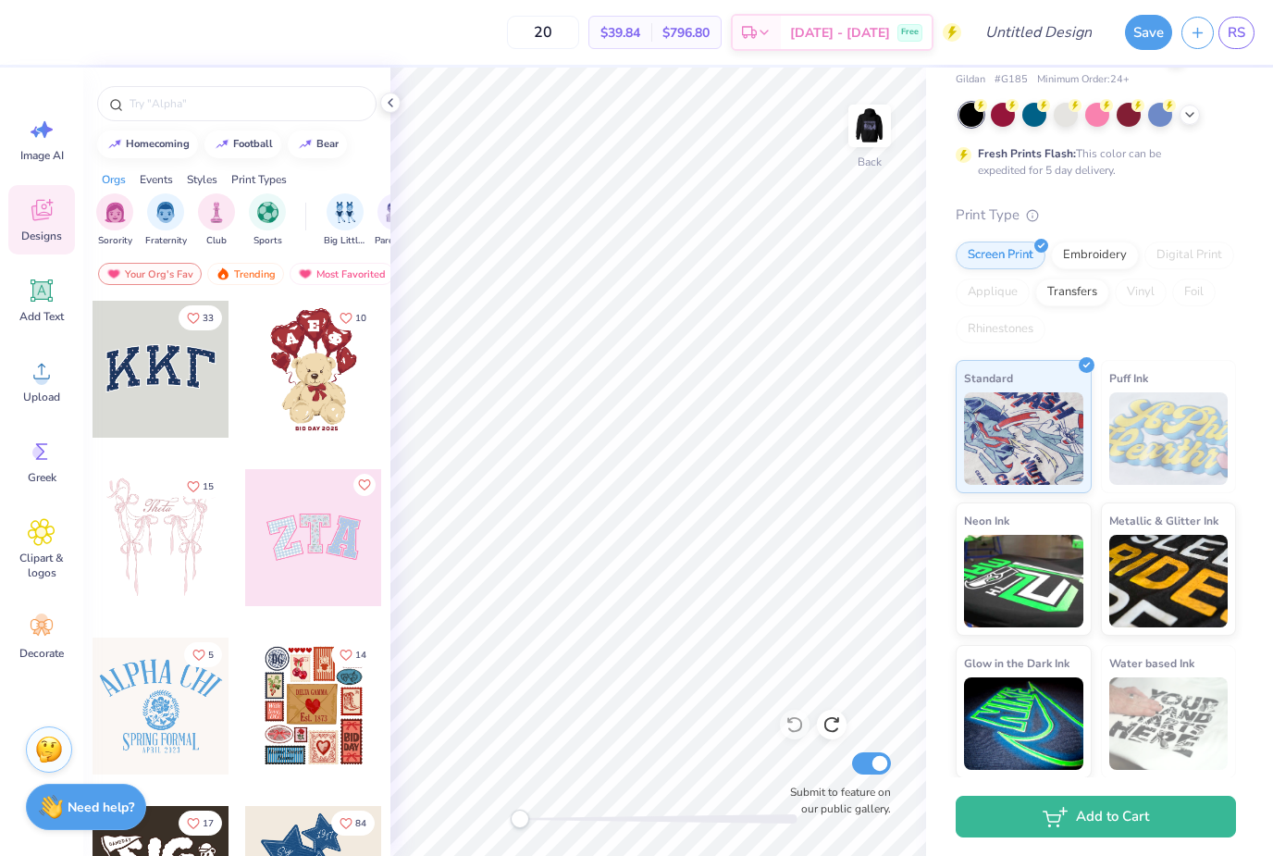
click at [169, 223] on img "filter for Fraternity" at bounding box center [165, 212] width 20 height 21
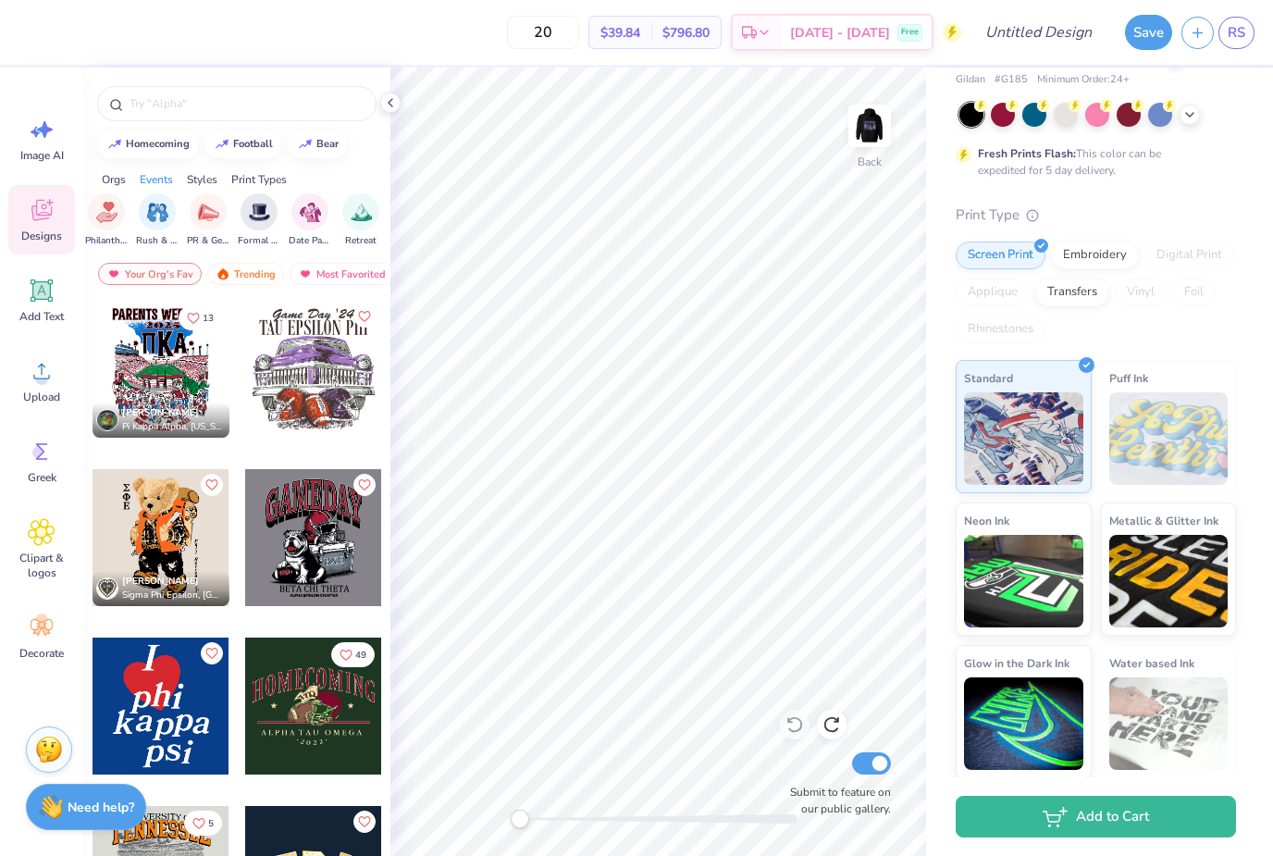
scroll to position [0, 398]
click at [354, 219] on img "filter for Retreat" at bounding box center [354, 212] width 21 height 21
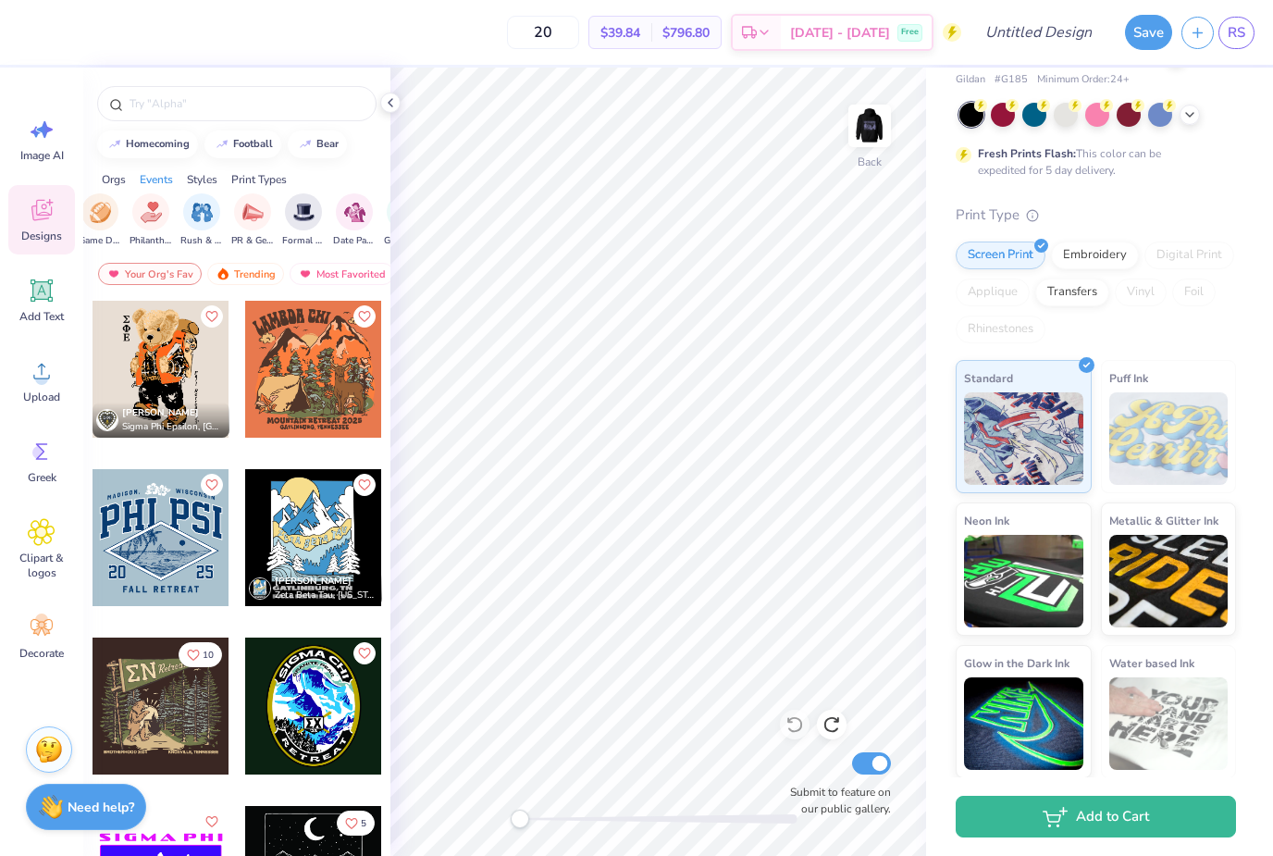
scroll to position [0, 0]
click at [883, 143] on img at bounding box center [869, 125] width 37 height 37
click at [383, 108] on icon at bounding box center [390, 102] width 15 height 15
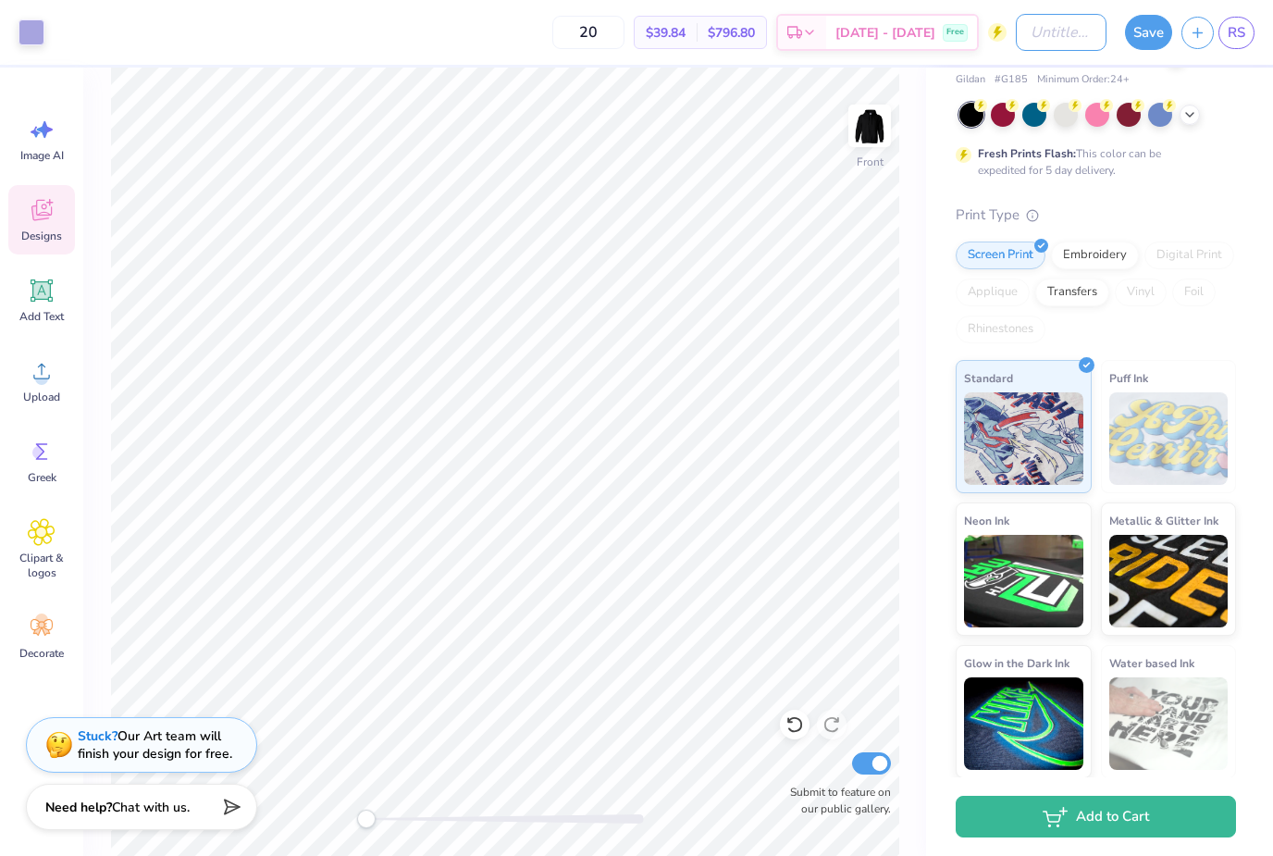
click at [1045, 39] on input "Design Title" at bounding box center [1061, 32] width 91 height 37
type input "AD Brotherhood"
click at [1159, 32] on button "Save" at bounding box center [1148, 32] width 47 height 35
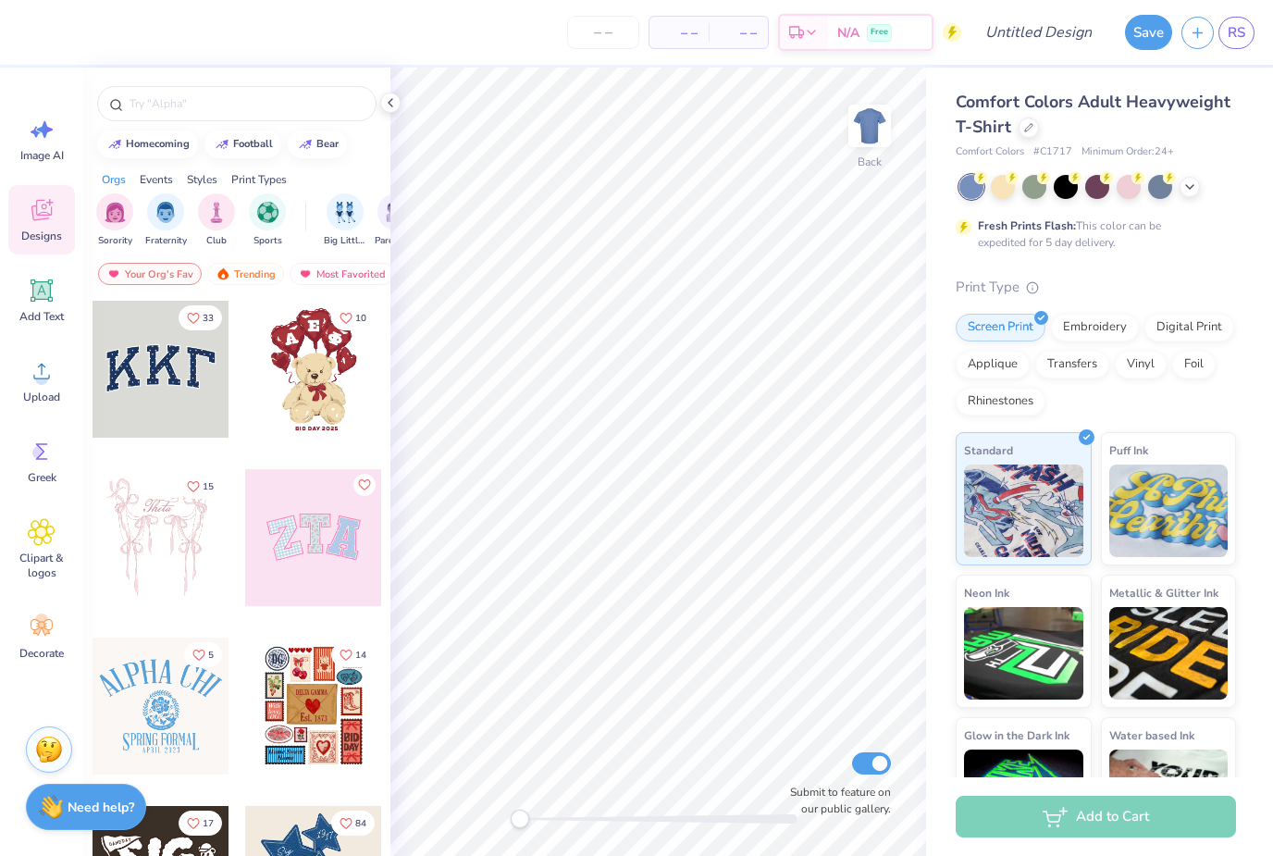
click at [1027, 128] on icon at bounding box center [1028, 127] width 7 height 7
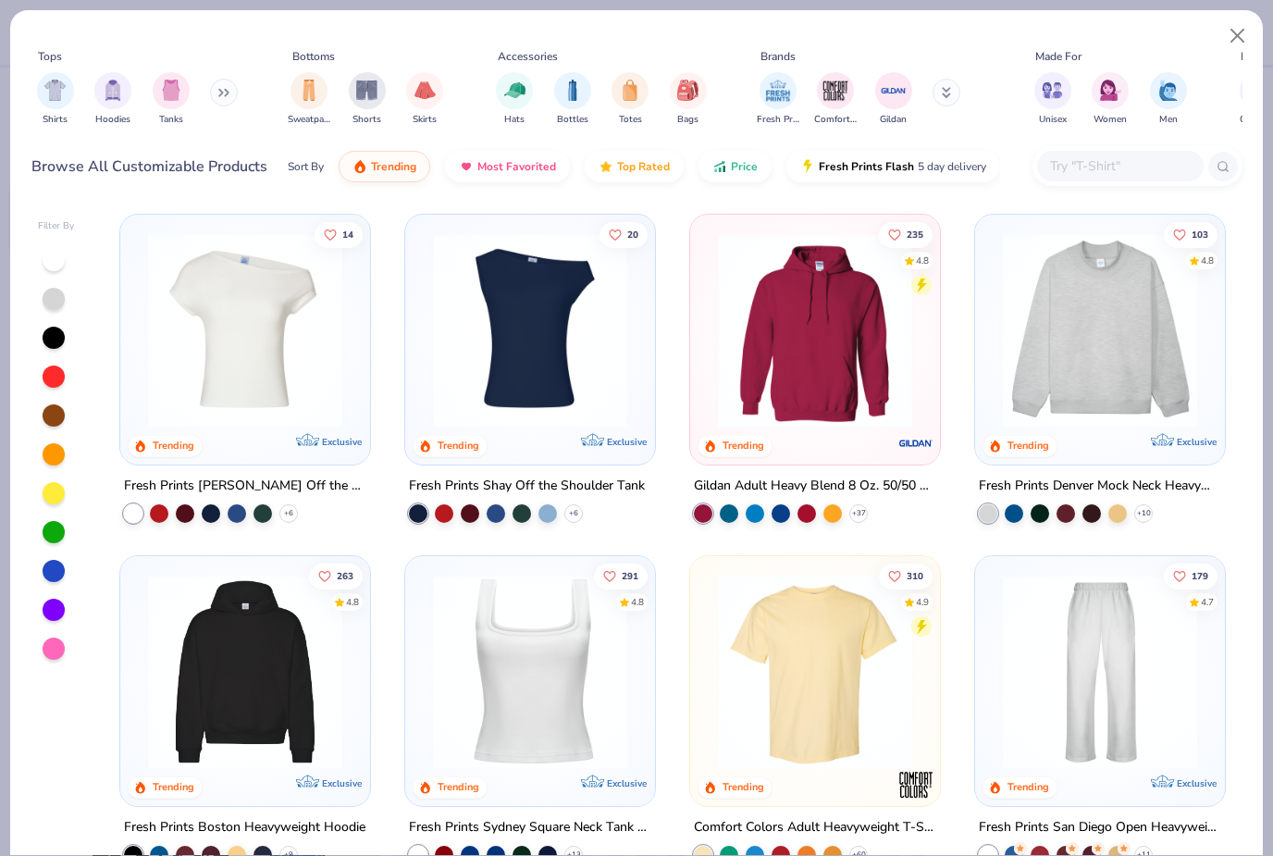
click at [1103, 99] on img "filter for Women" at bounding box center [1110, 90] width 21 height 21
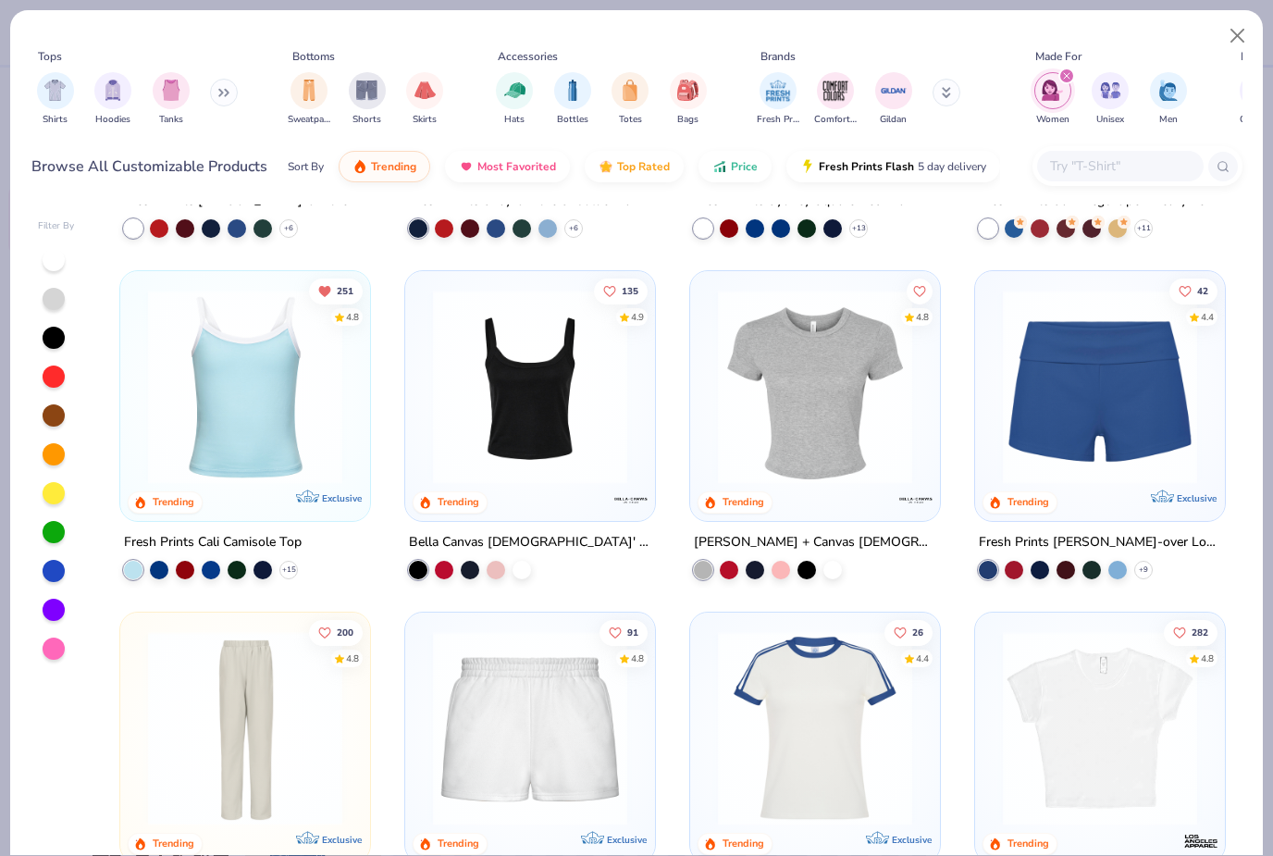
scroll to position [465, 0]
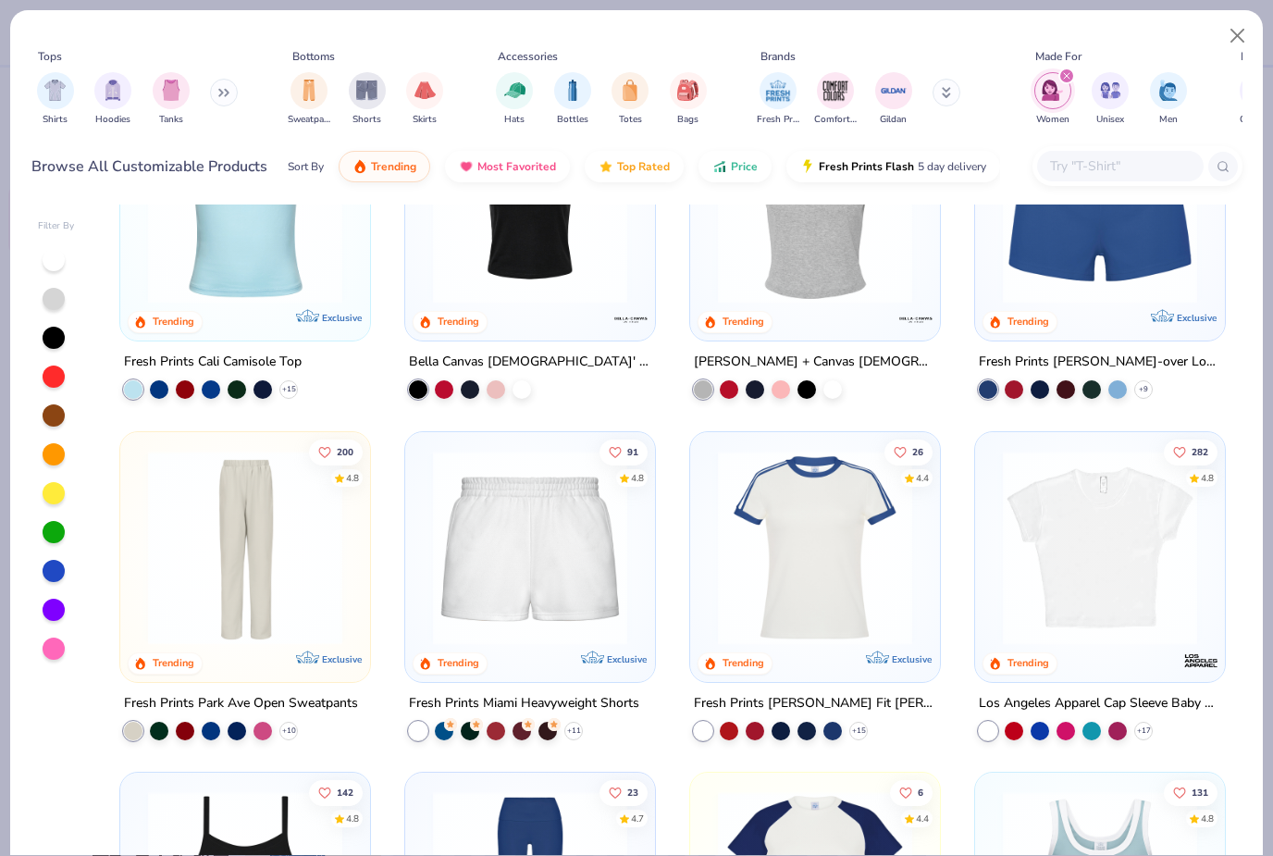
click at [223, 103] on button at bounding box center [224, 93] width 28 height 28
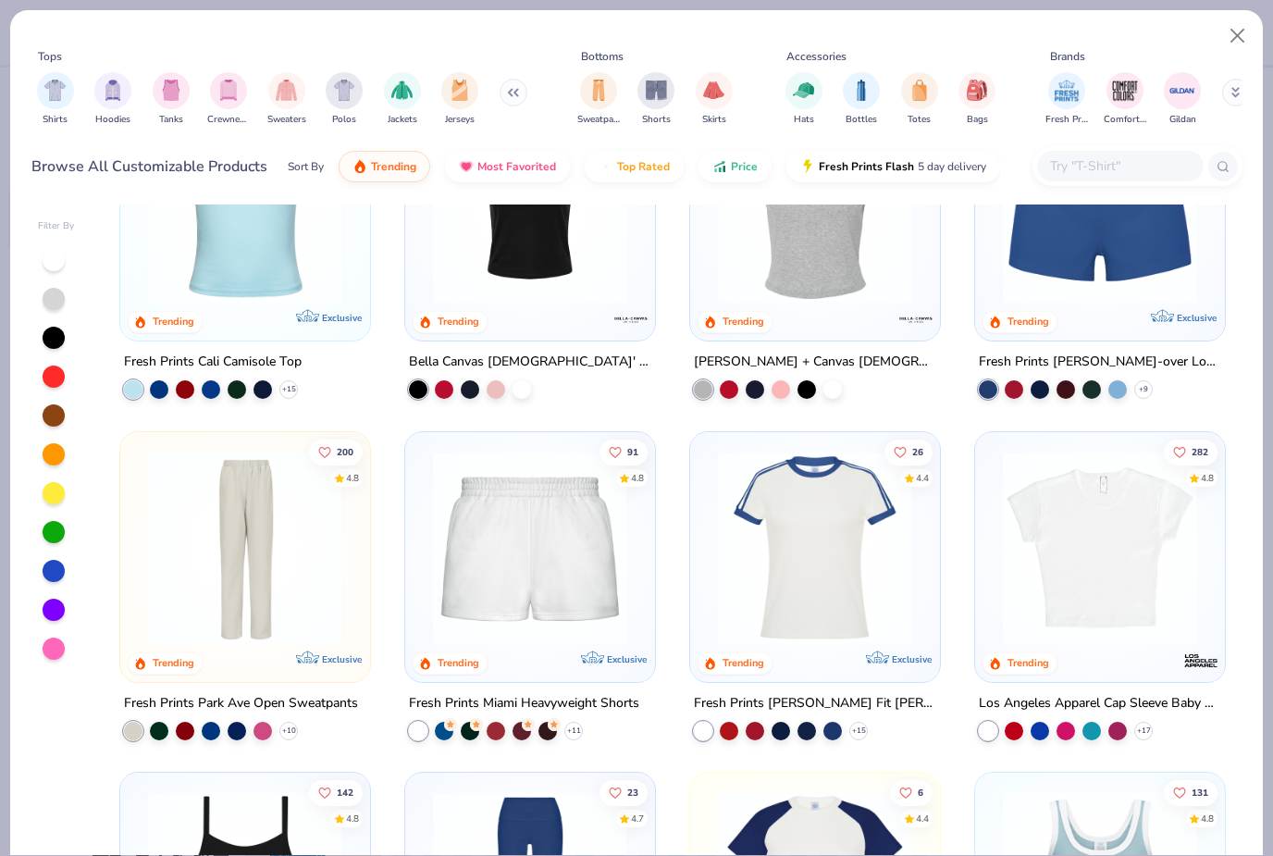
click at [511, 104] on button at bounding box center [514, 93] width 28 height 28
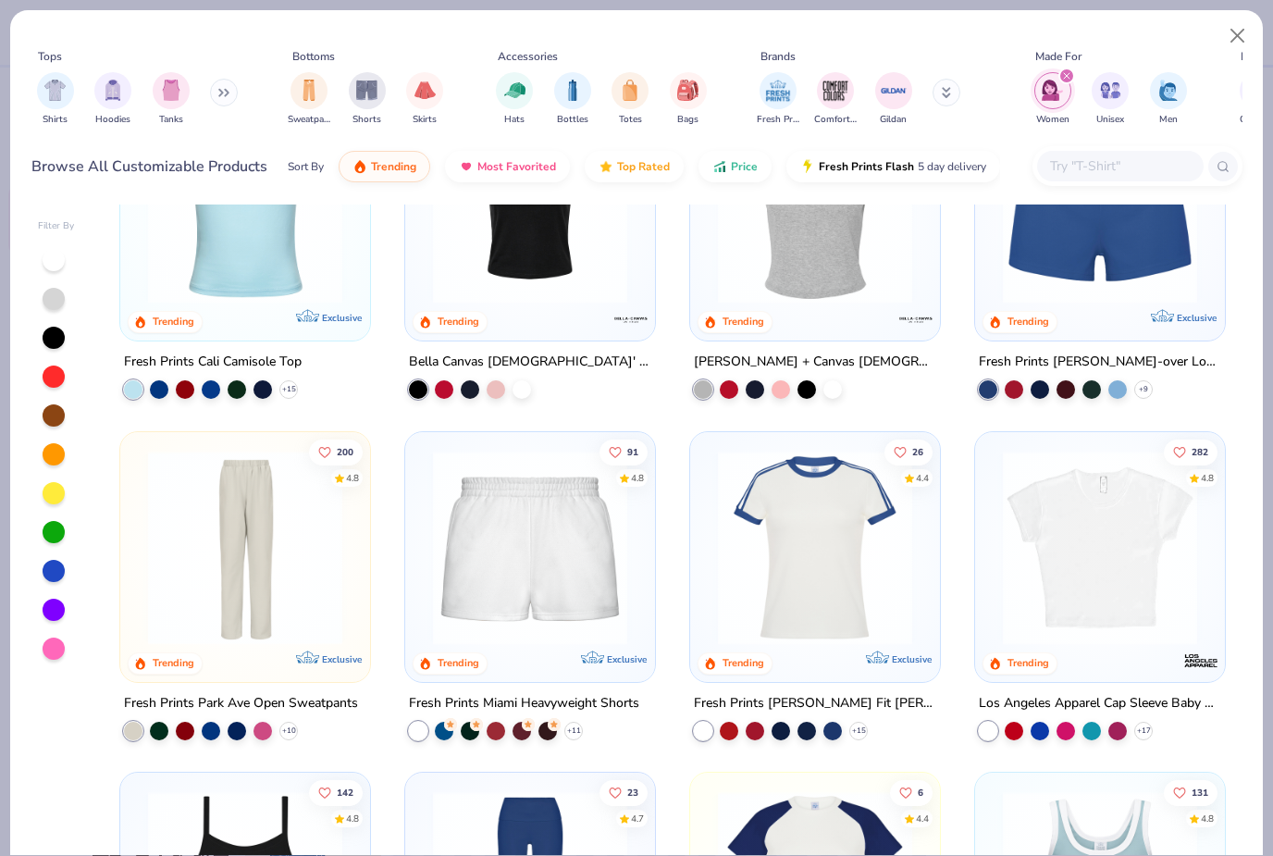
click at [307, 101] on div "filter for Sweatpants" at bounding box center [309, 90] width 37 height 37
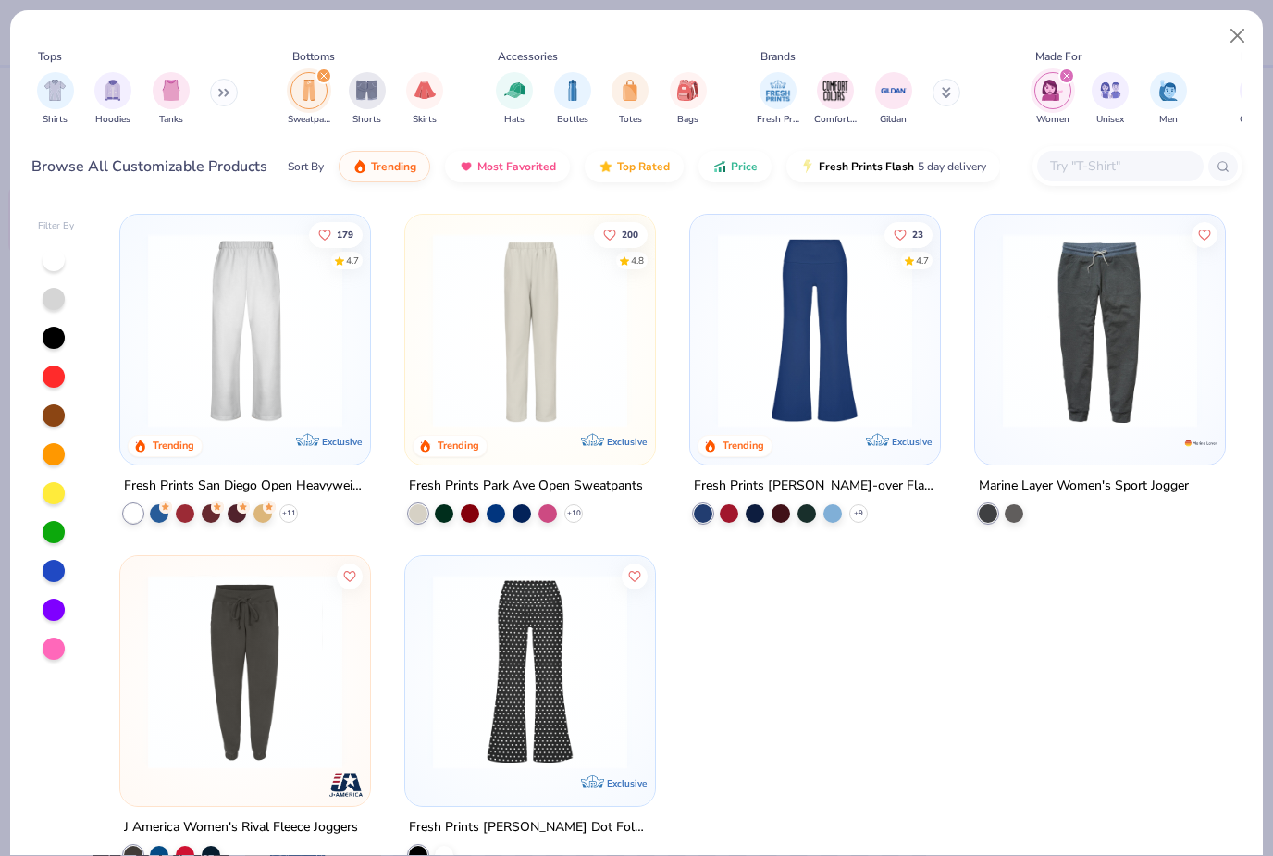
click at [238, 387] on img at bounding box center [245, 330] width 213 height 194
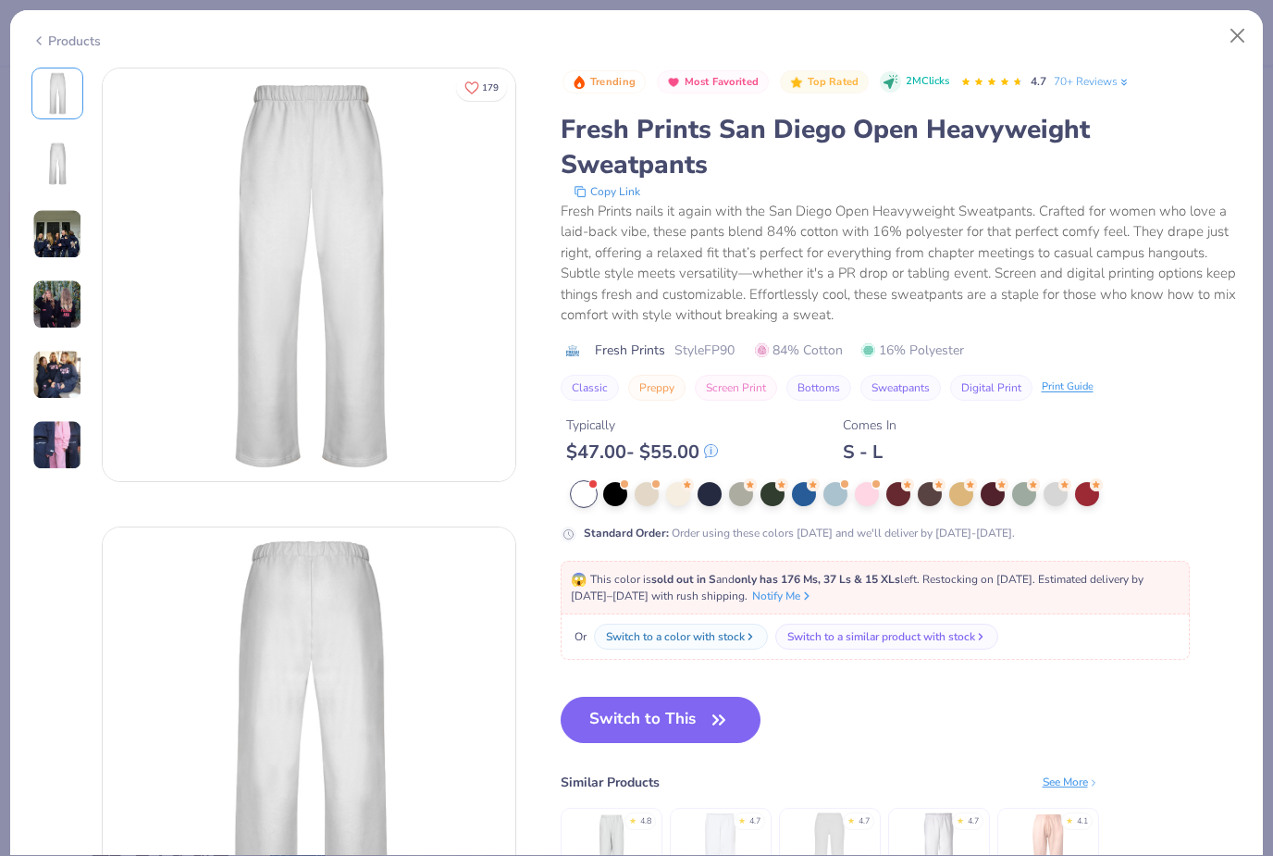
click at [875, 482] on div at bounding box center [867, 494] width 24 height 24
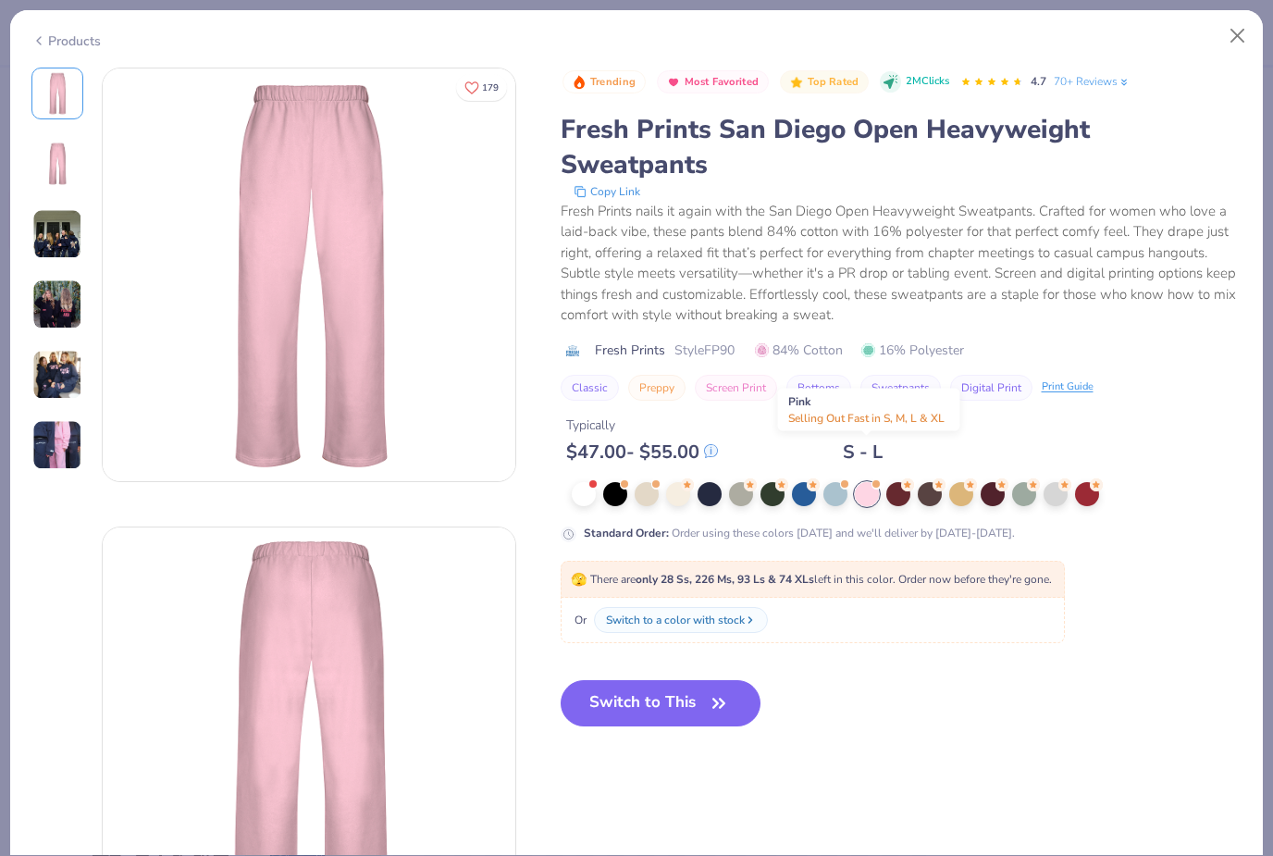
click at [734, 680] on button "Switch to This" at bounding box center [661, 703] width 201 height 46
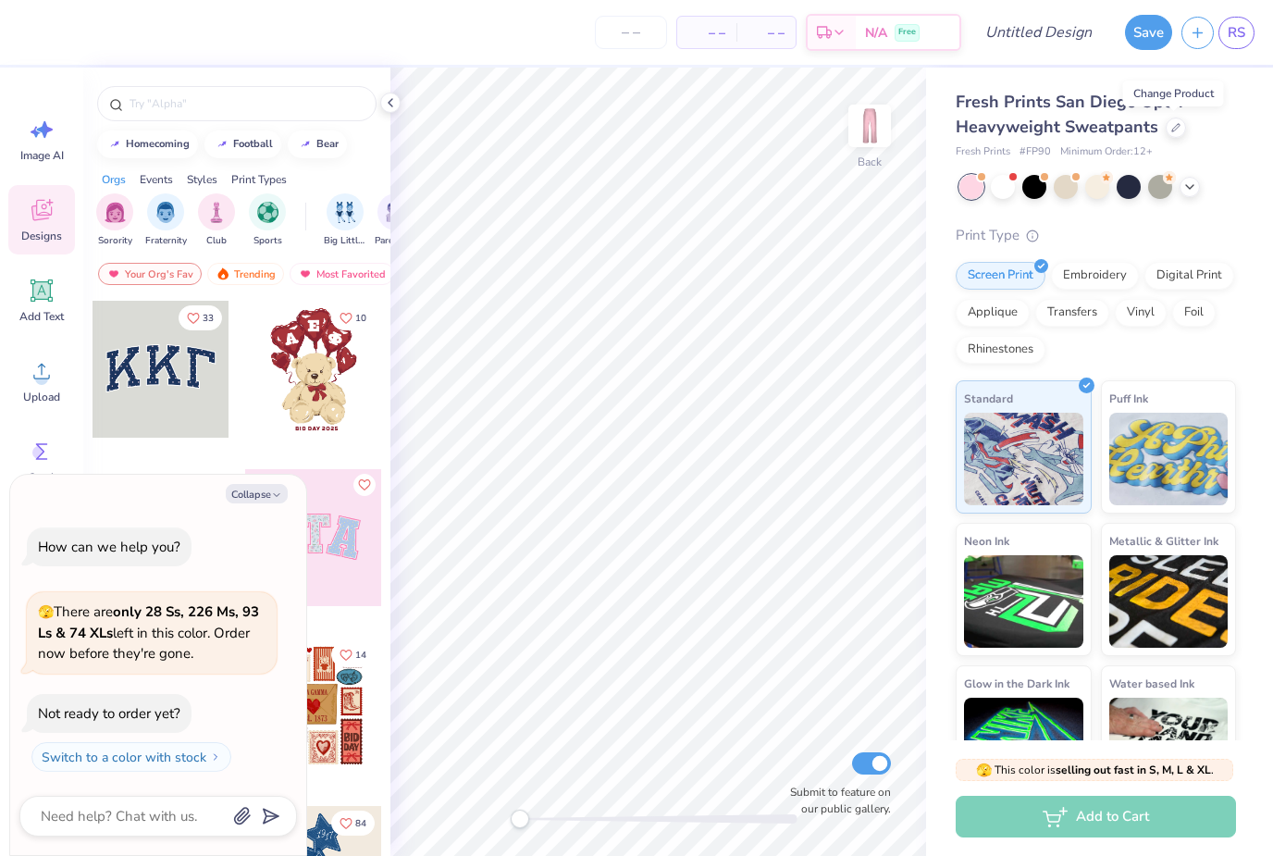
click at [273, 498] on icon "button" at bounding box center [276, 495] width 11 height 11
type textarea "x"
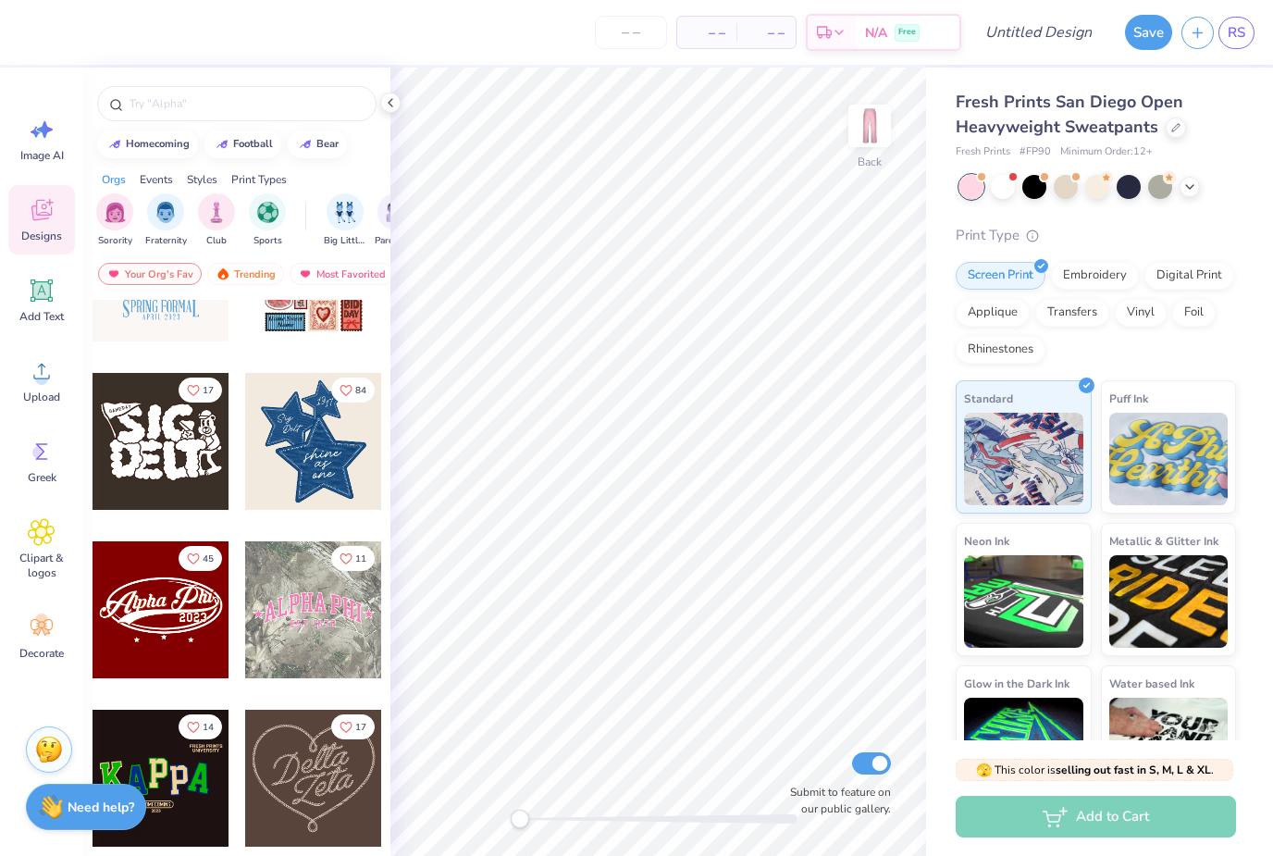
scroll to position [496, 0]
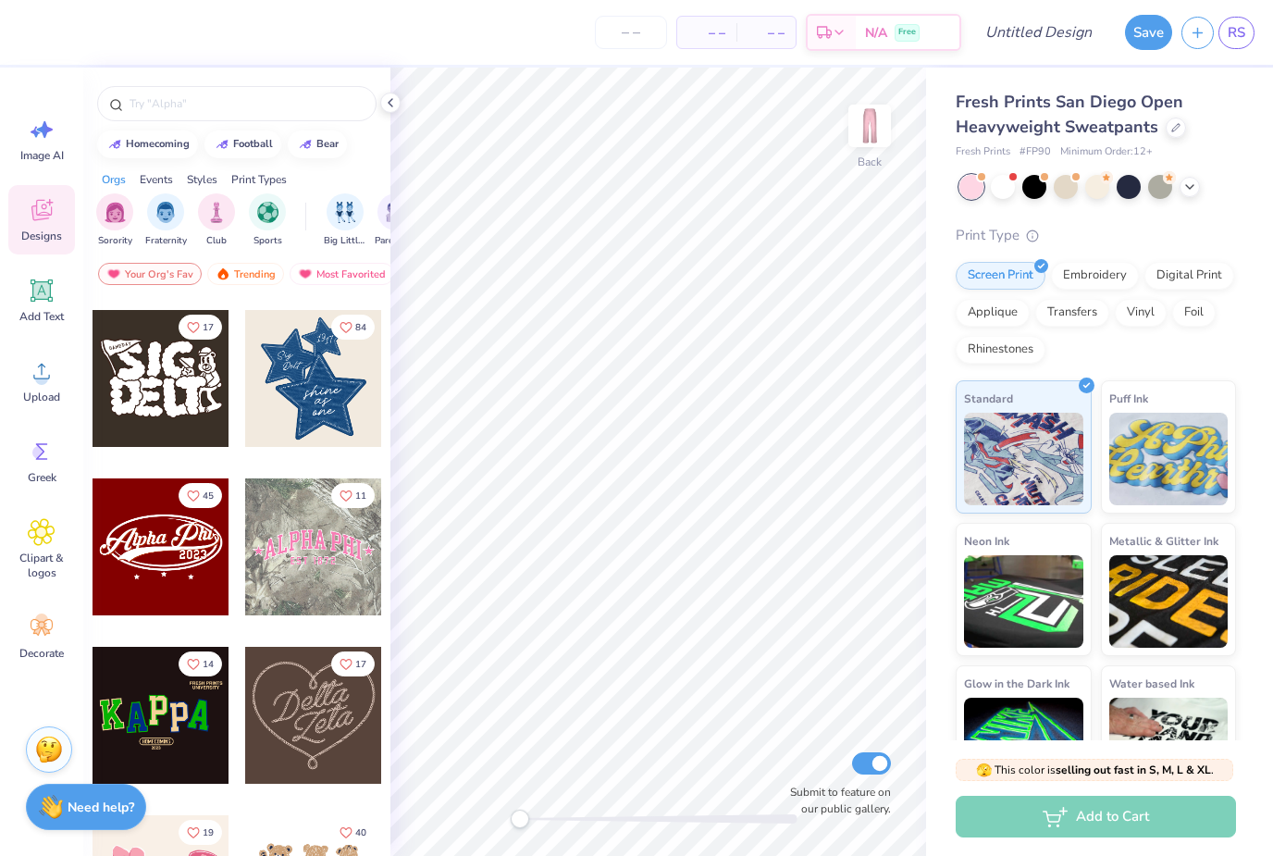
click at [322, 536] on div at bounding box center [313, 546] width 137 height 137
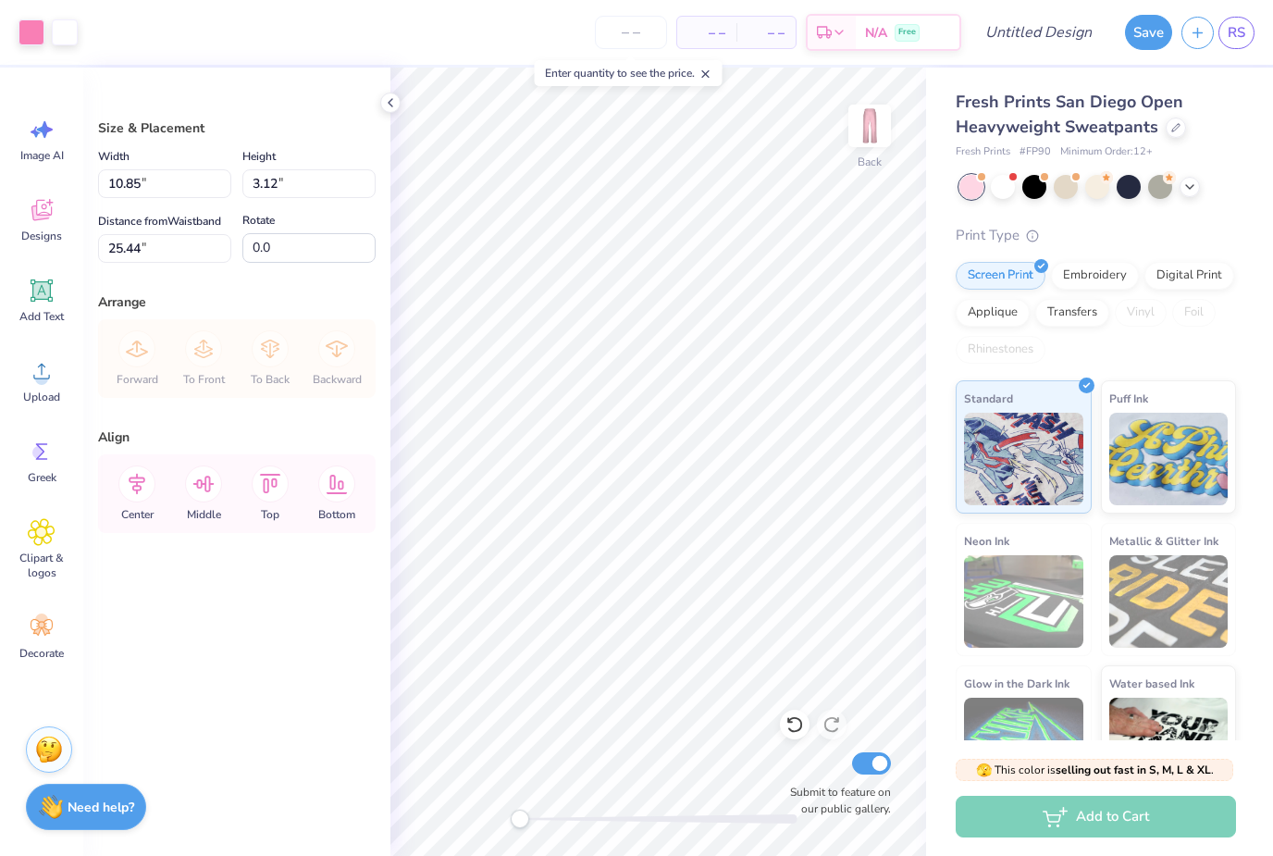
type input "8.34"
type input "2.40"
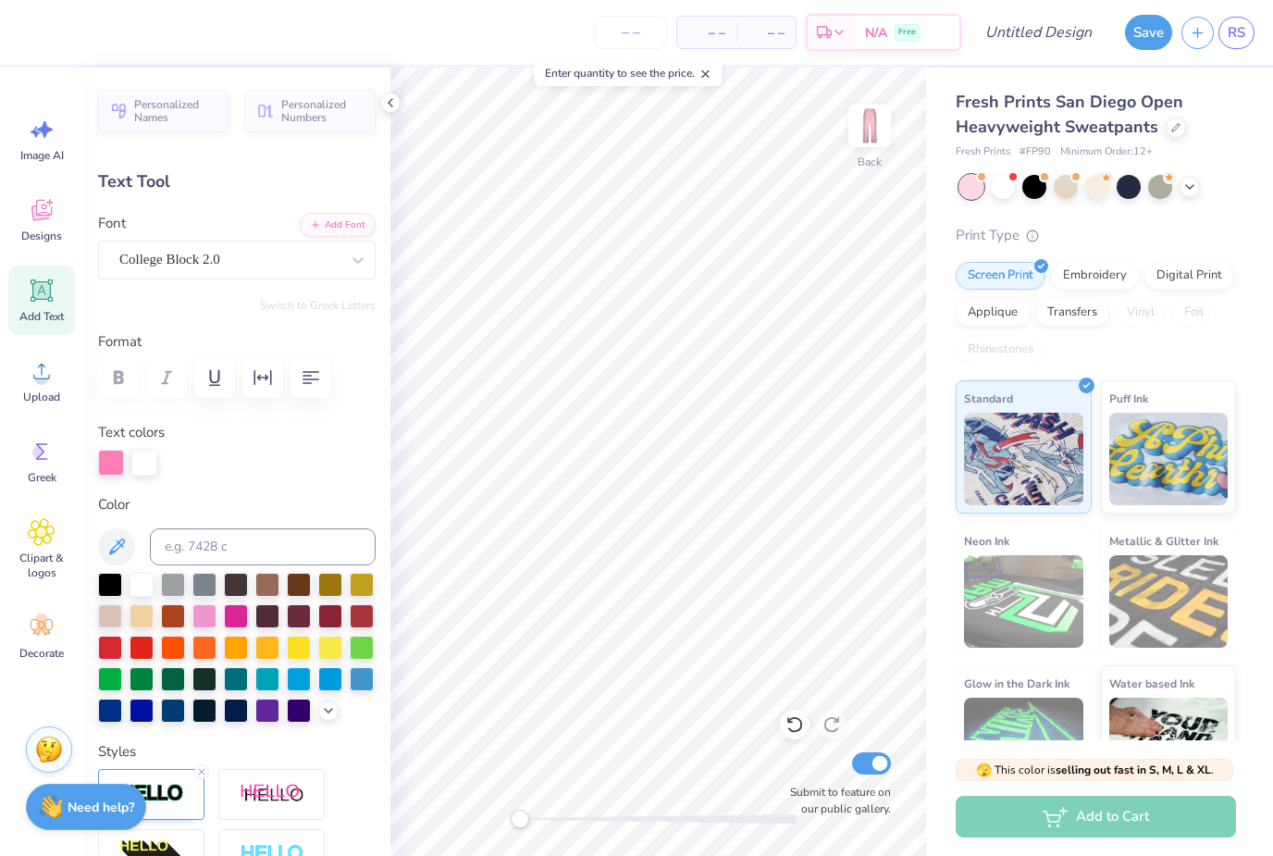
scroll to position [0, 5]
type textarea "ALI"
click at [1192, 355] on div "Screen Print Embroidery Digital Print Applique Transfers Vinyl Foil Rhinestones" at bounding box center [1096, 313] width 280 height 102
type input "2.07"
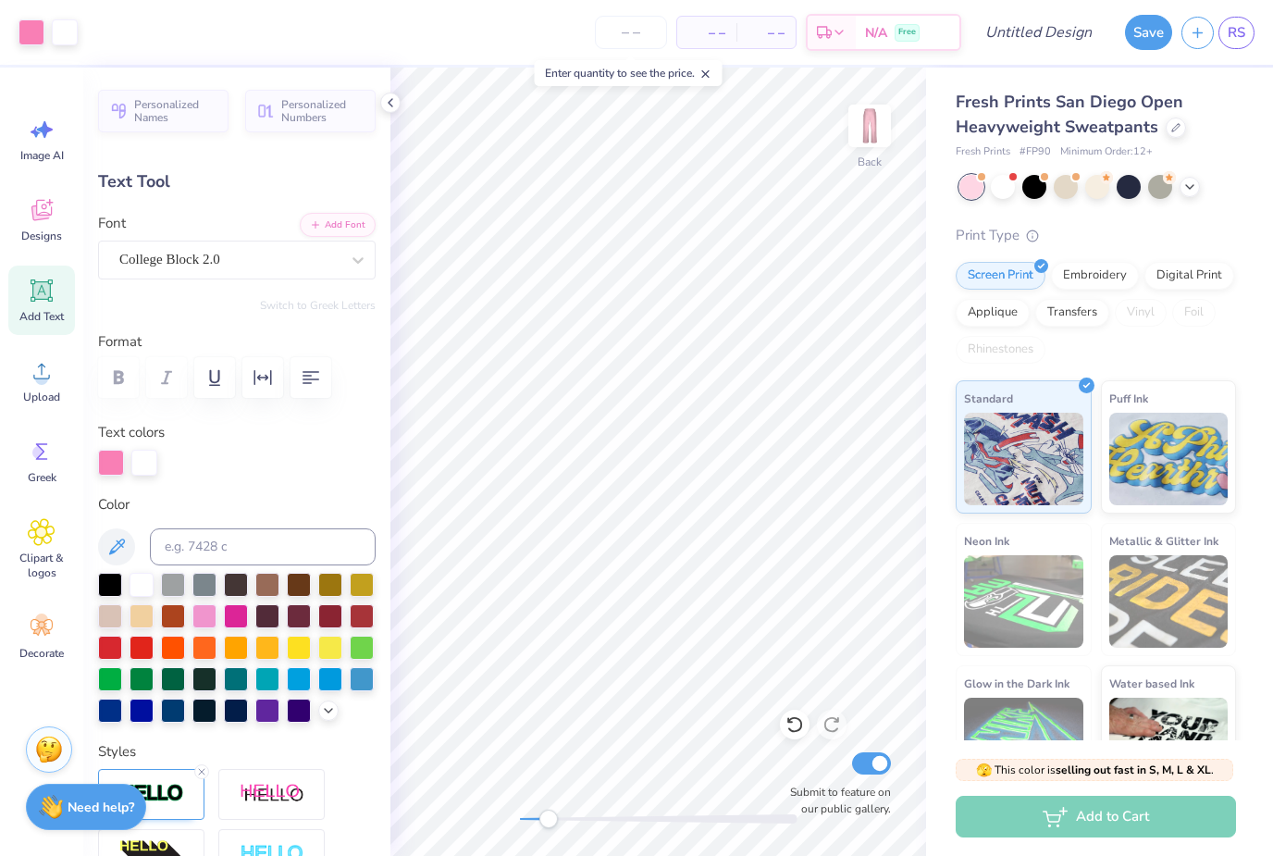
type input "1.61"
type input "3.96"
type textarea "Delta Omega"
type input "3.05"
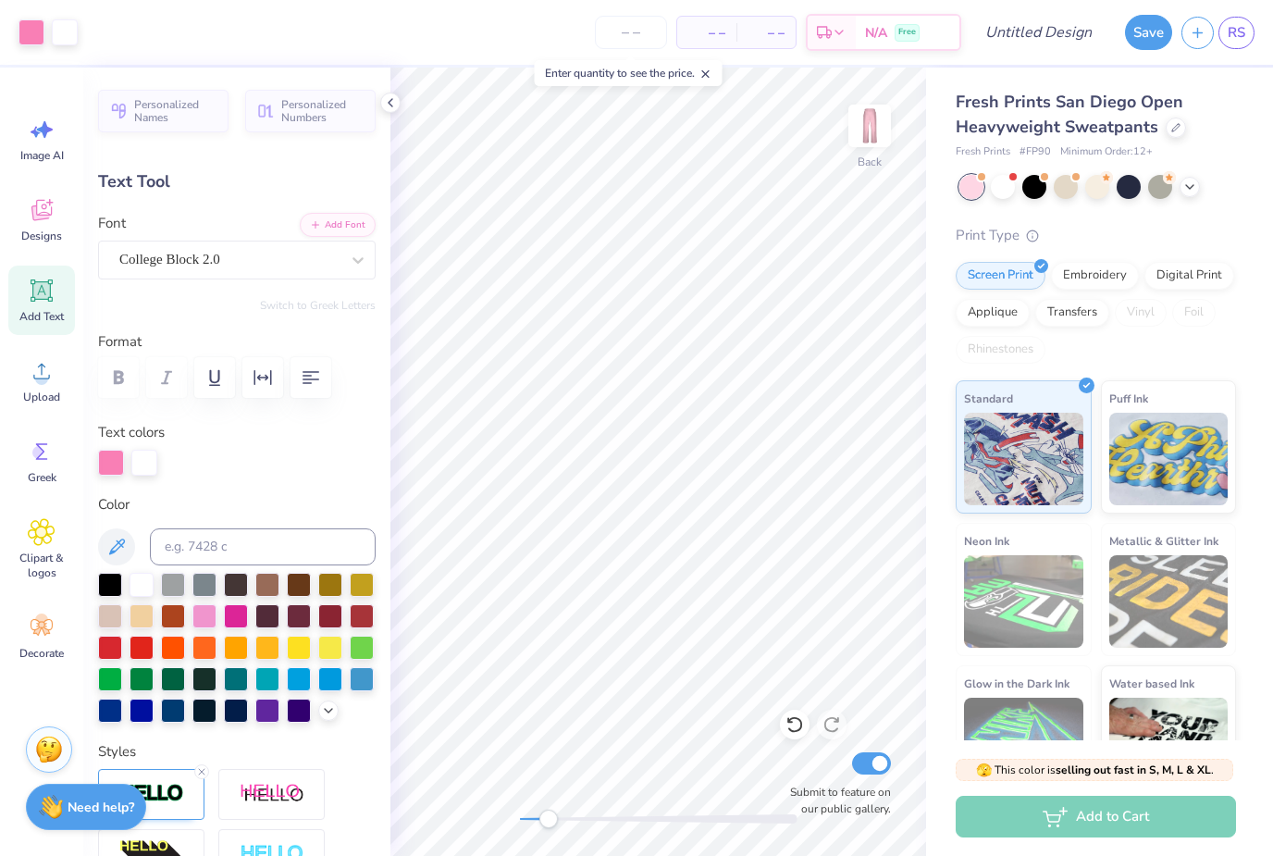
type input "0.55"
type input "5.54"
type textarea "72"
click at [802, 730] on icon at bounding box center [795, 724] width 19 height 19
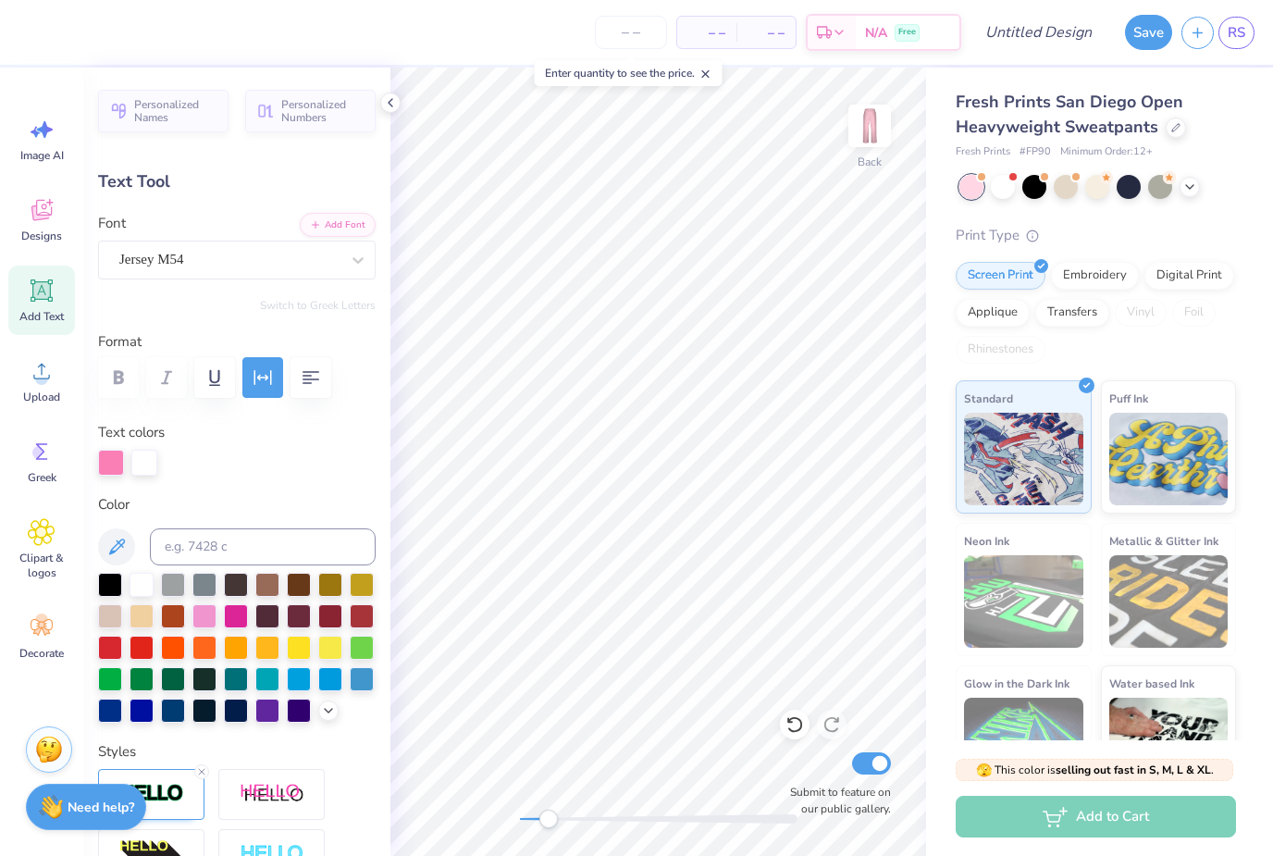
type input "3.05"
type textarea "est 2007"
type input "8.23"
type input "2.35"
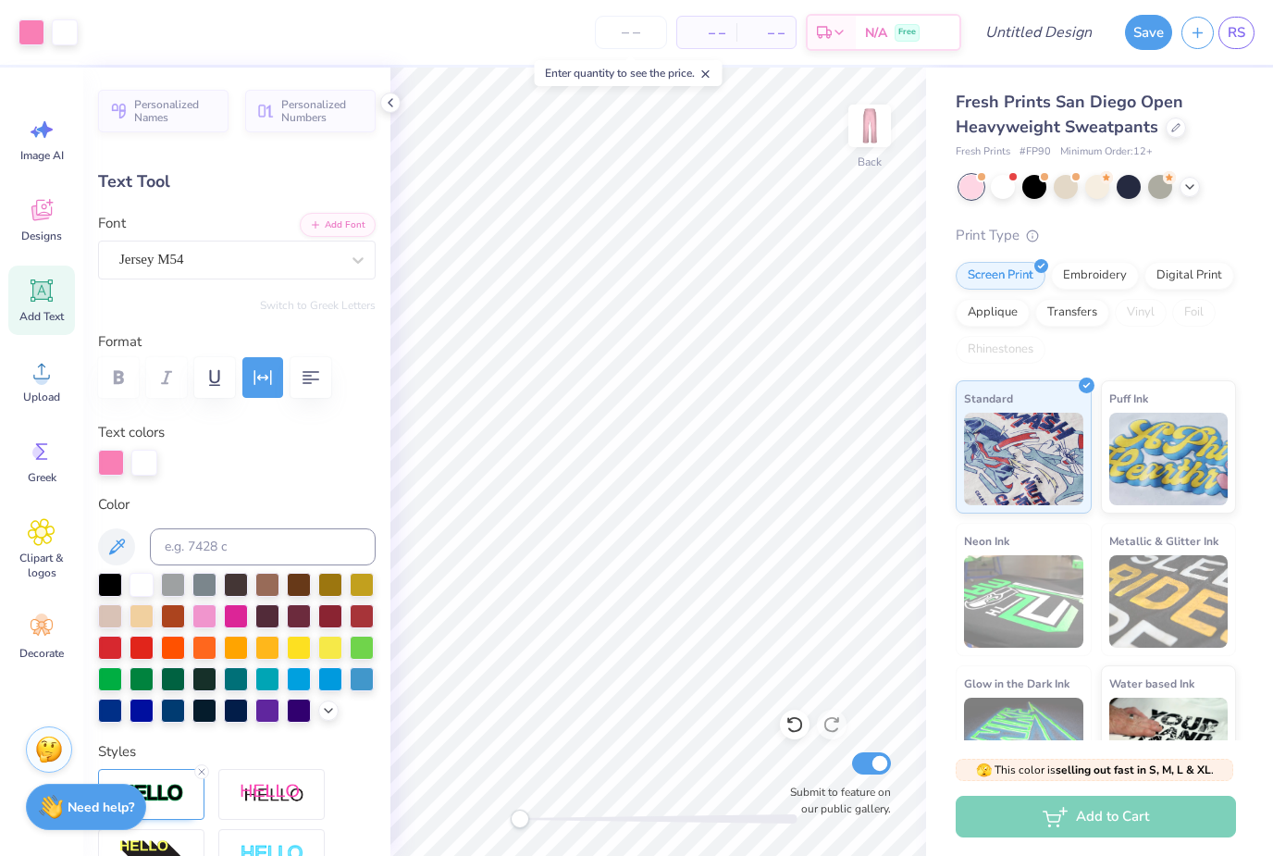
type input "3.59"
click at [794, 724] on icon at bounding box center [795, 724] width 19 height 19
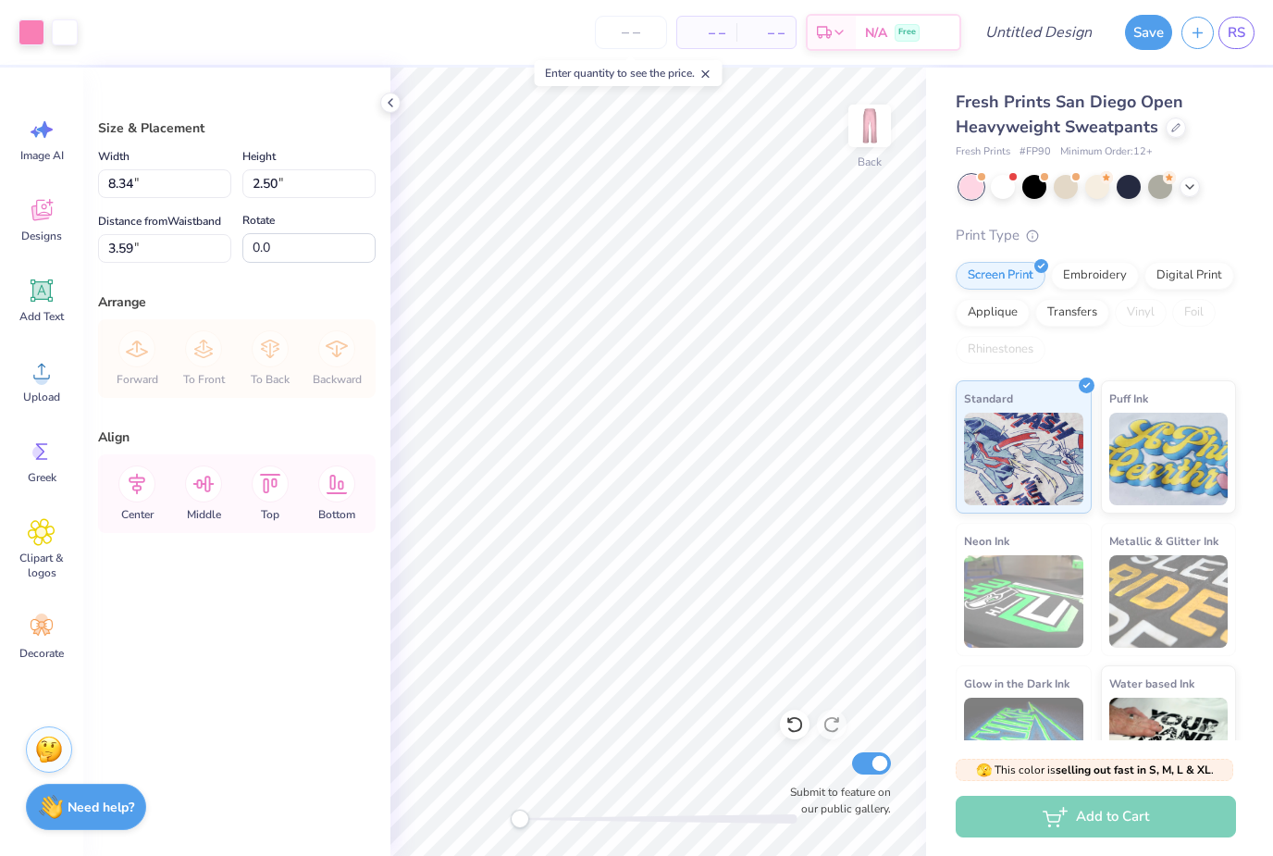
type input "7.44"
type input "5.70"
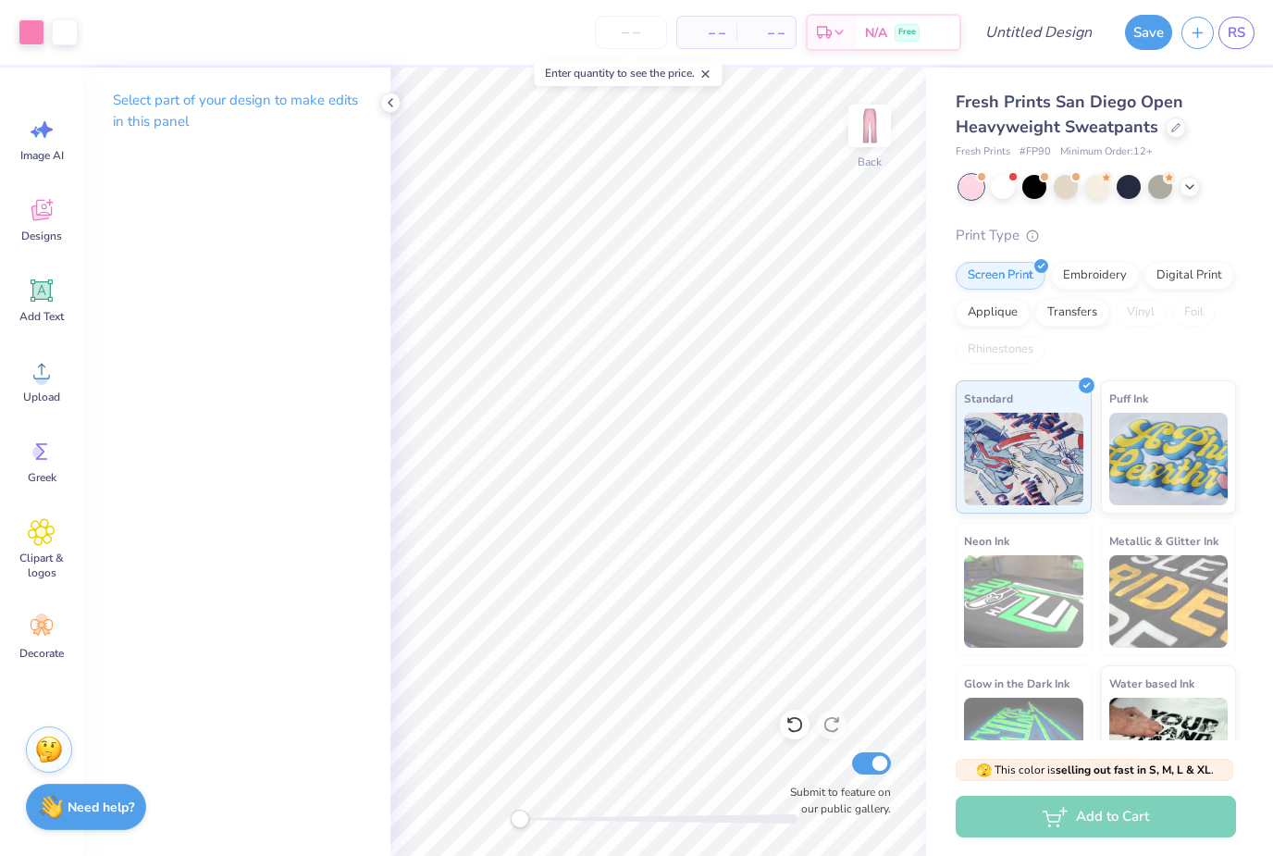
click at [633, 33] on input "number" at bounding box center [631, 32] width 72 height 33
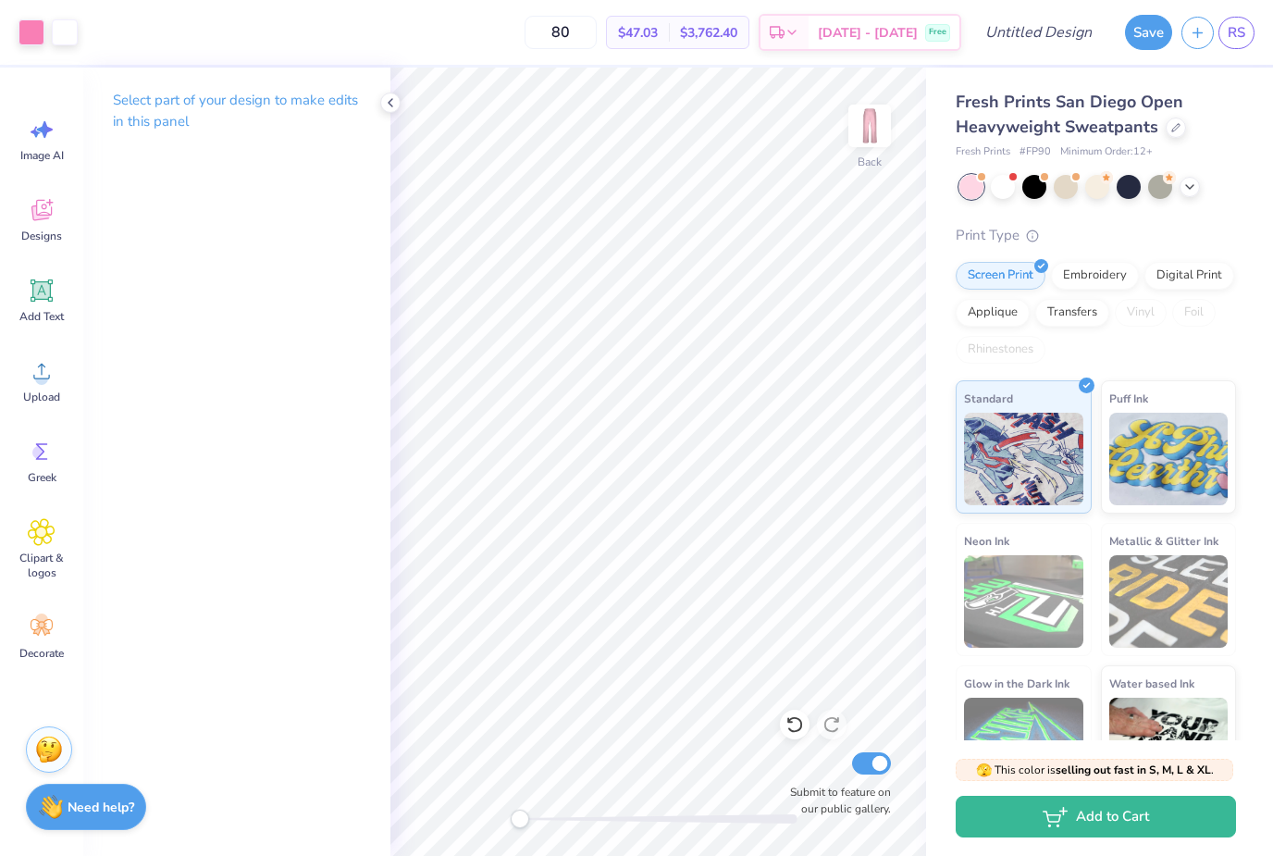
type input "80"
click at [46, 215] on icon at bounding box center [41, 210] width 20 height 21
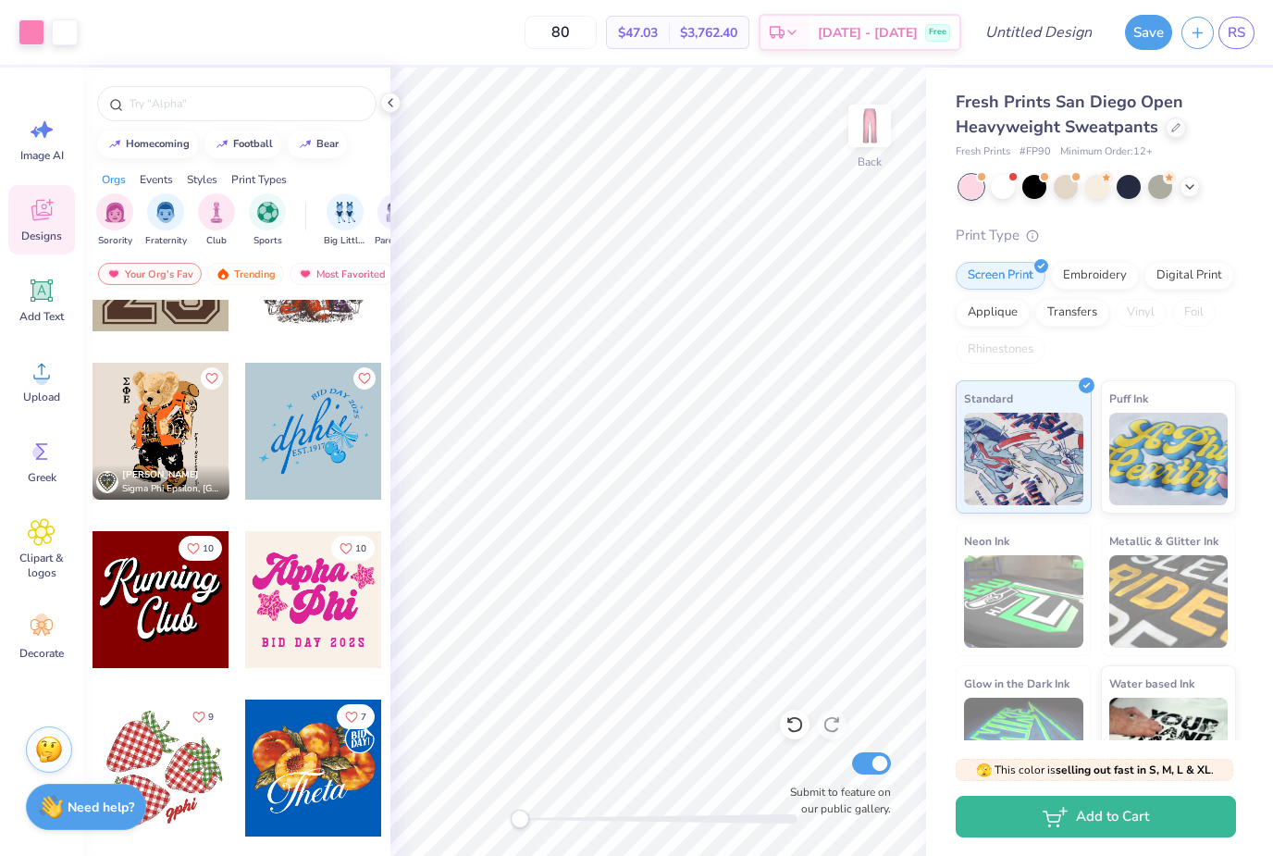
scroll to position [1672, 0]
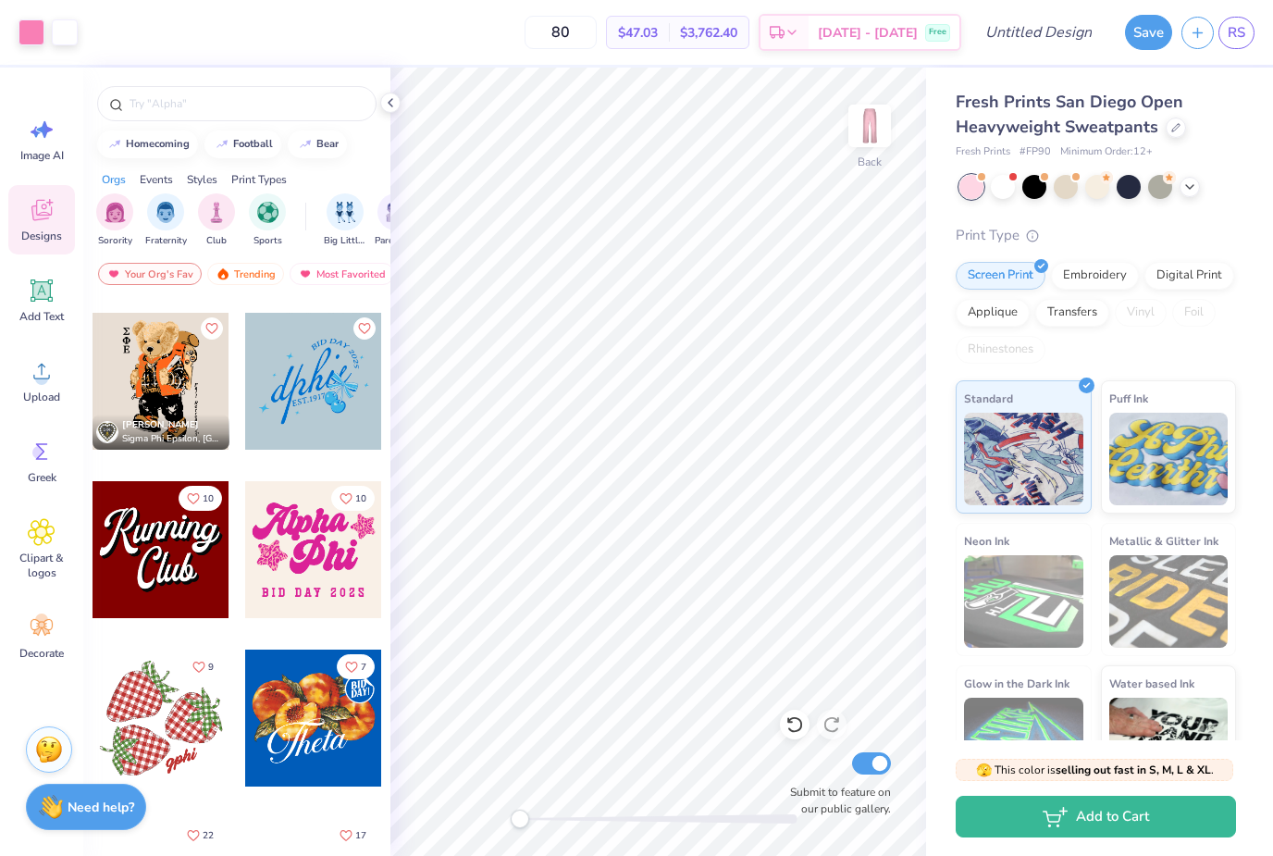
click at [131, 209] on div "filter for Sorority" at bounding box center [114, 211] width 37 height 37
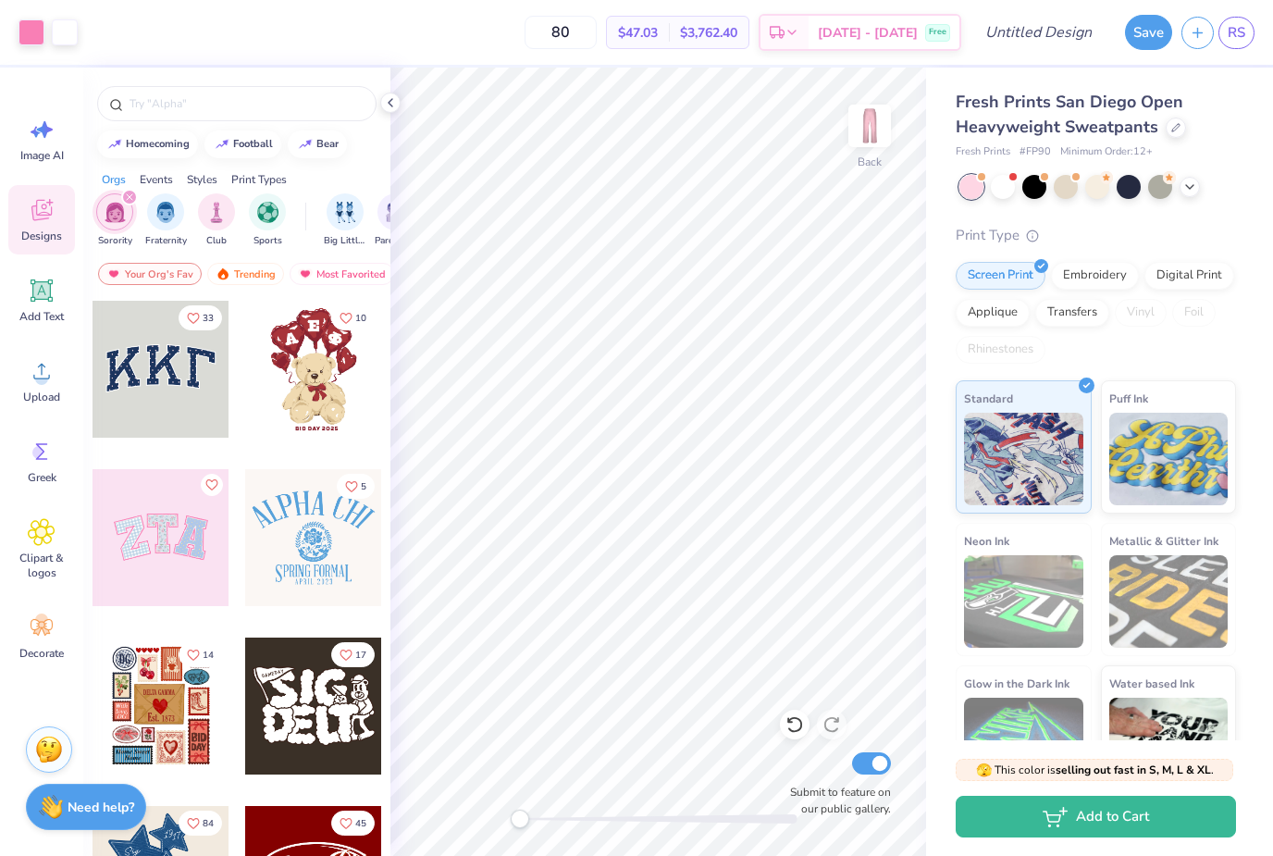
scroll to position [0, 0]
click at [167, 394] on div at bounding box center [161, 369] width 137 height 137
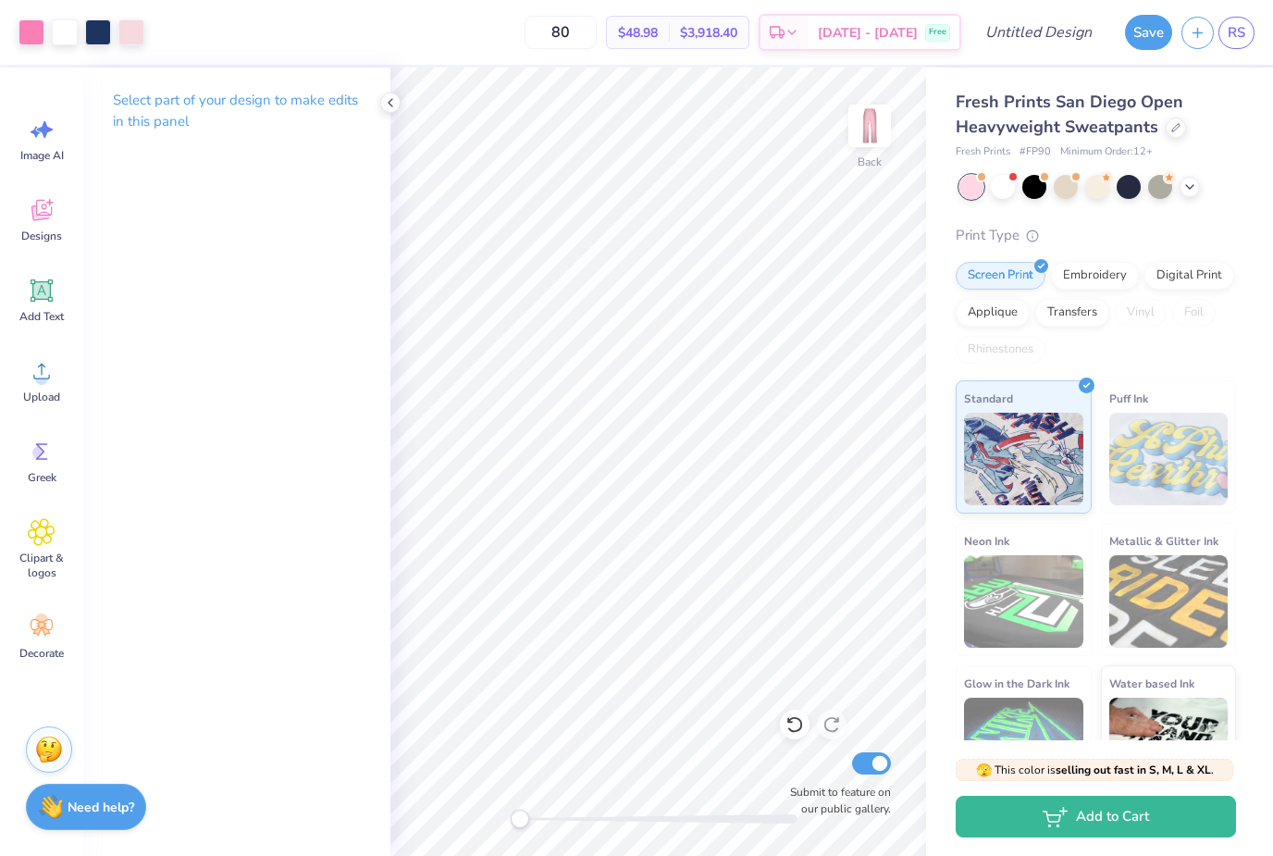
click at [787, 730] on icon at bounding box center [795, 724] width 19 height 19
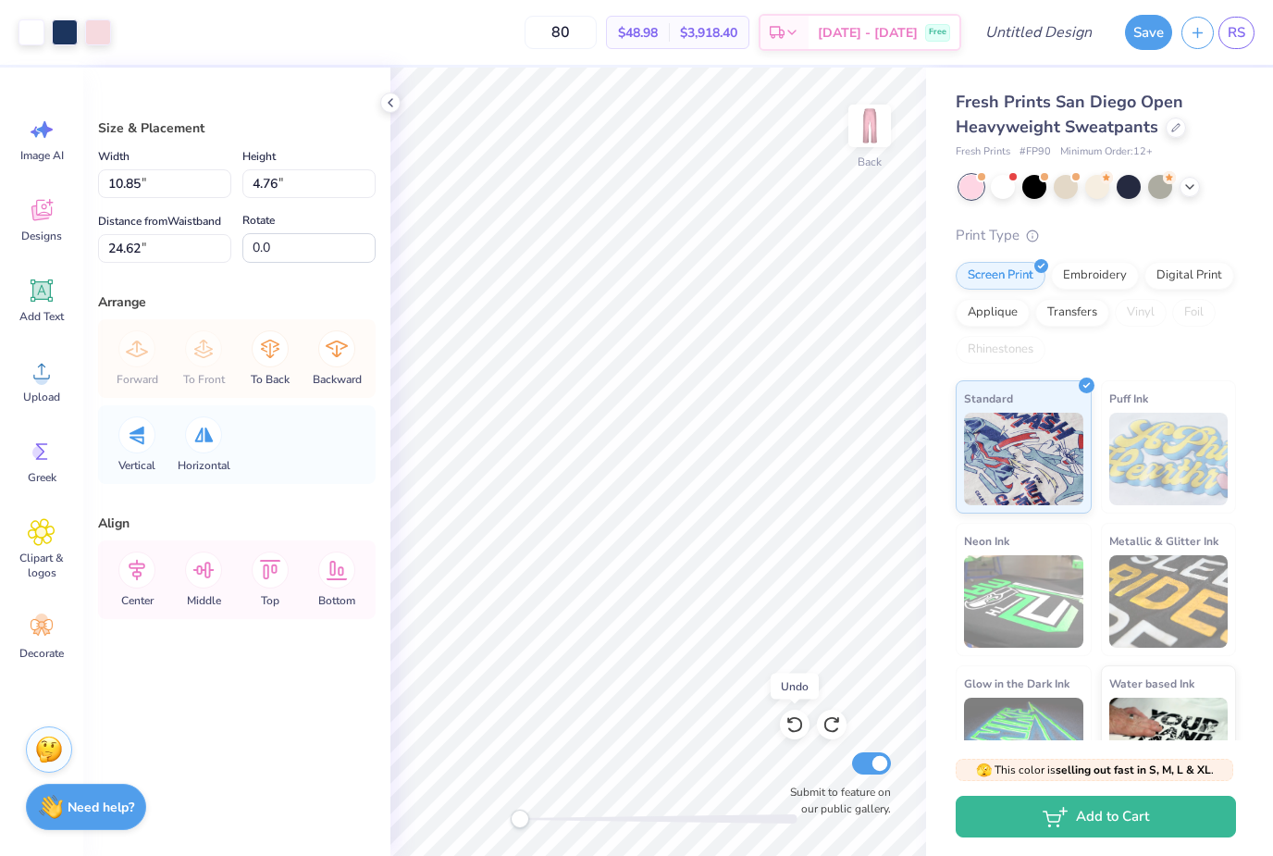
click at [793, 726] on icon at bounding box center [795, 724] width 19 height 19
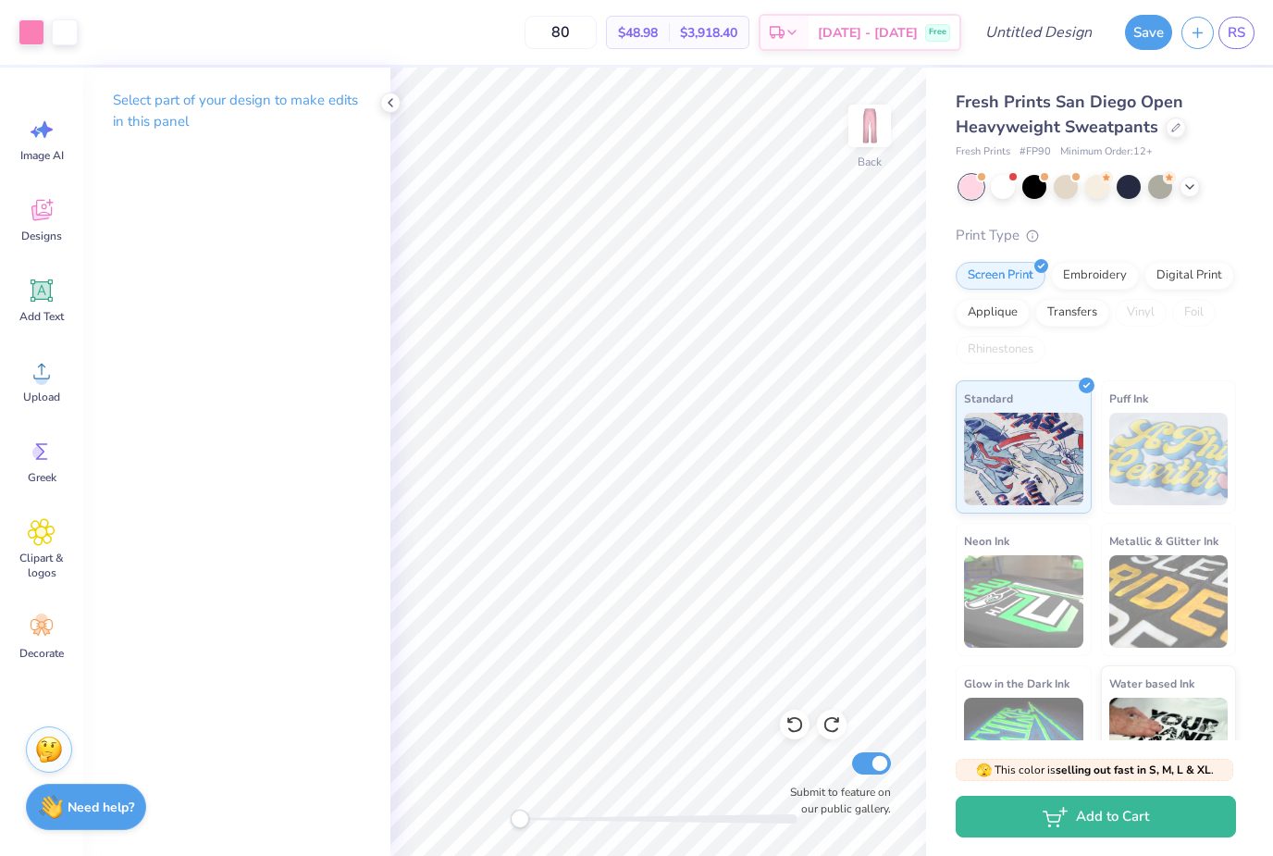
click at [47, 212] on icon at bounding box center [42, 210] width 28 height 28
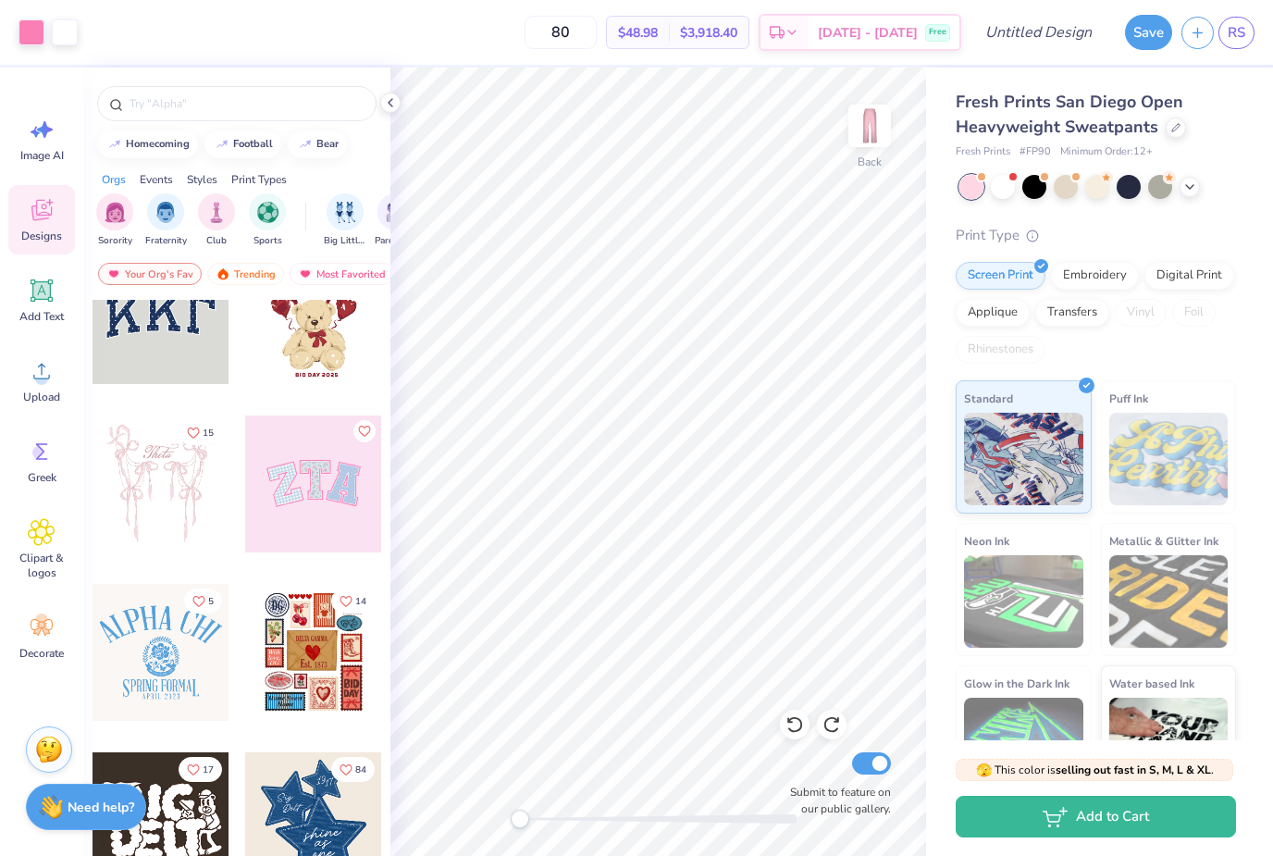
scroll to position [56, 0]
click at [316, 520] on div at bounding box center [313, 482] width 137 height 137
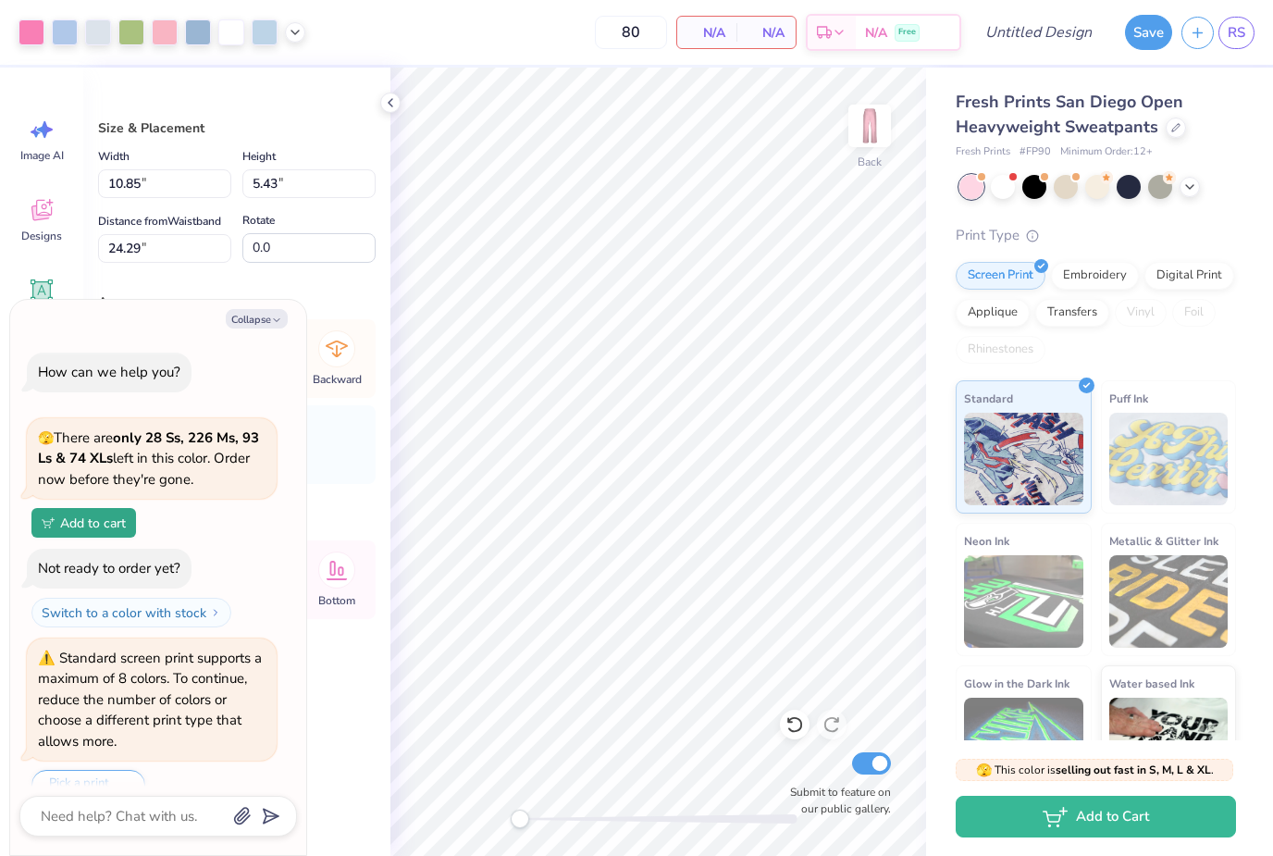
scroll to position [34, 0]
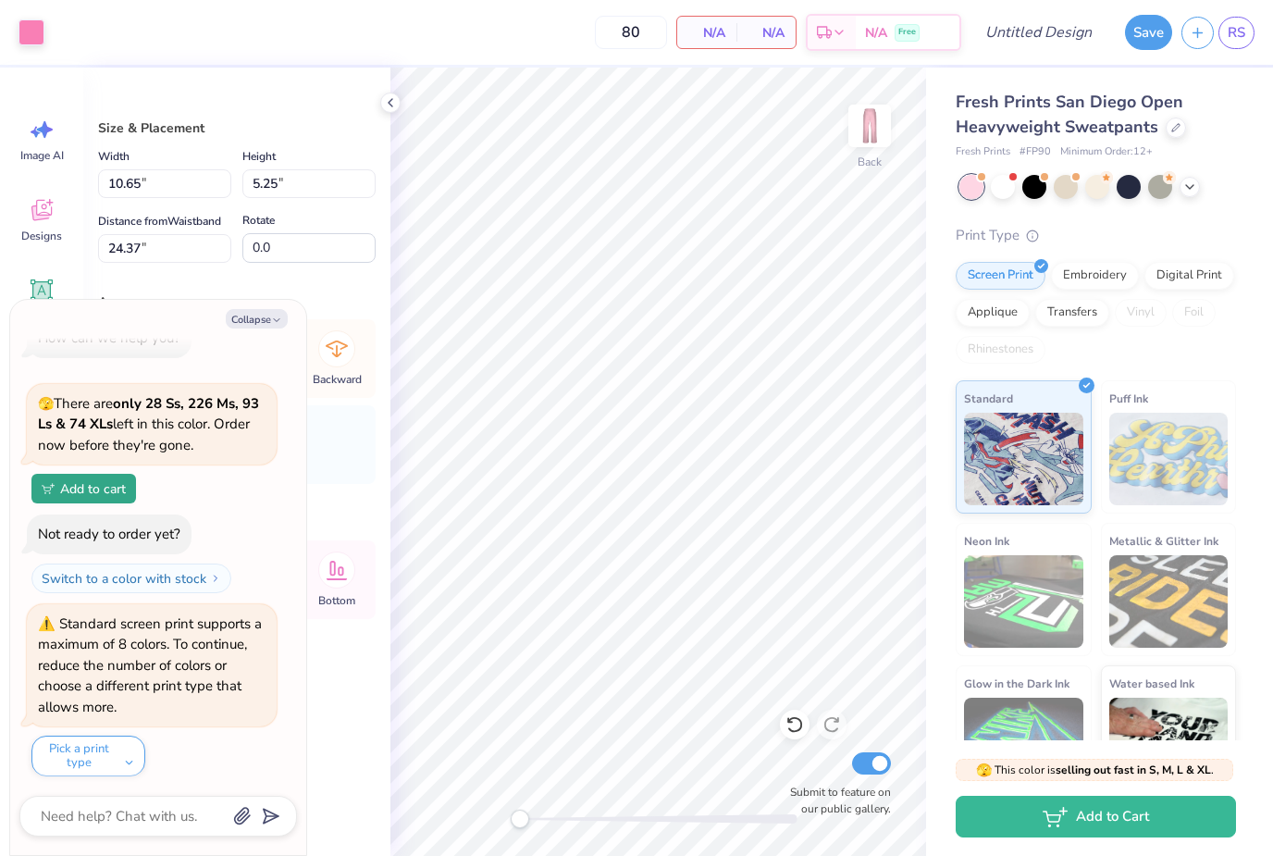
type textarea "x"
type input "10.84"
type input "5.43"
type input "24.29"
type textarea "x"
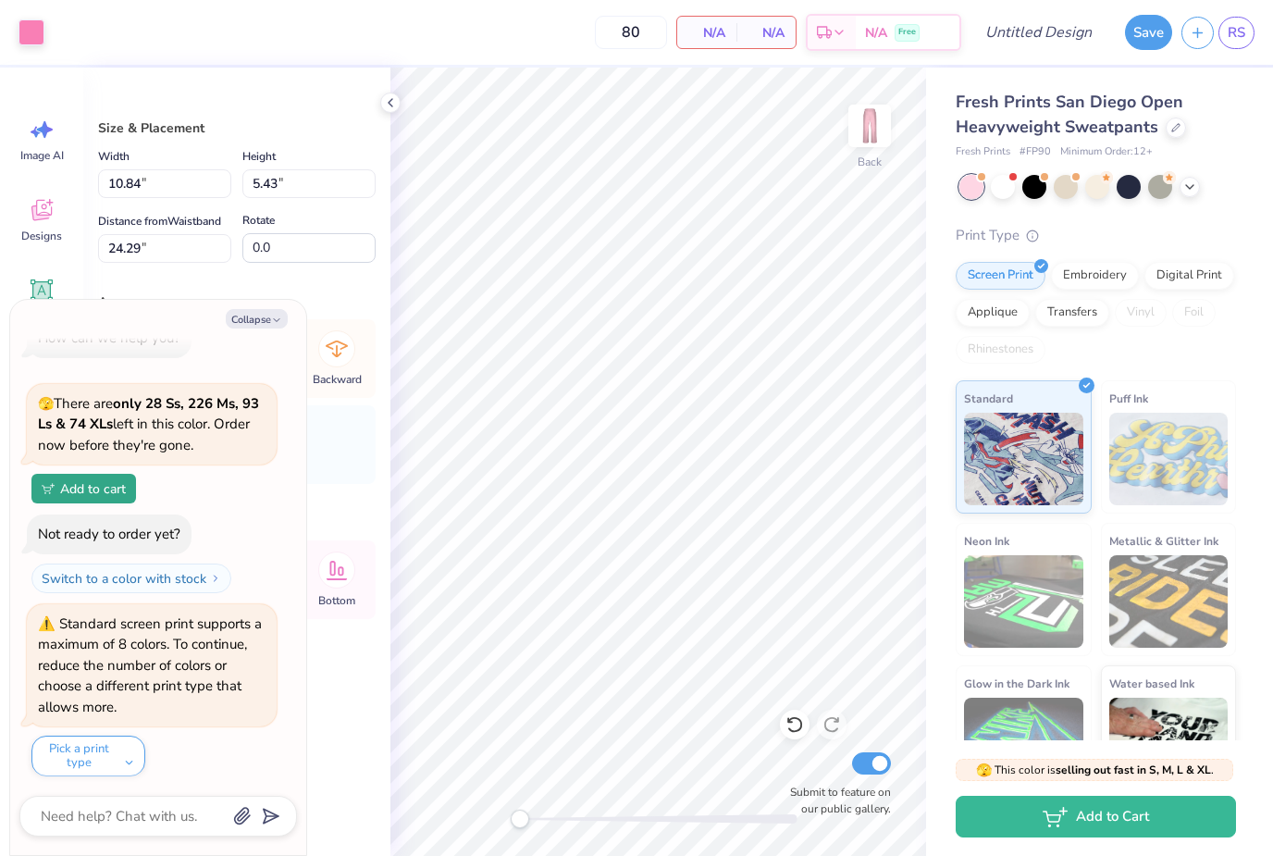
type input "3.66"
type input "4.81"
type input "24.68"
type textarea "x"
type input "10.65"
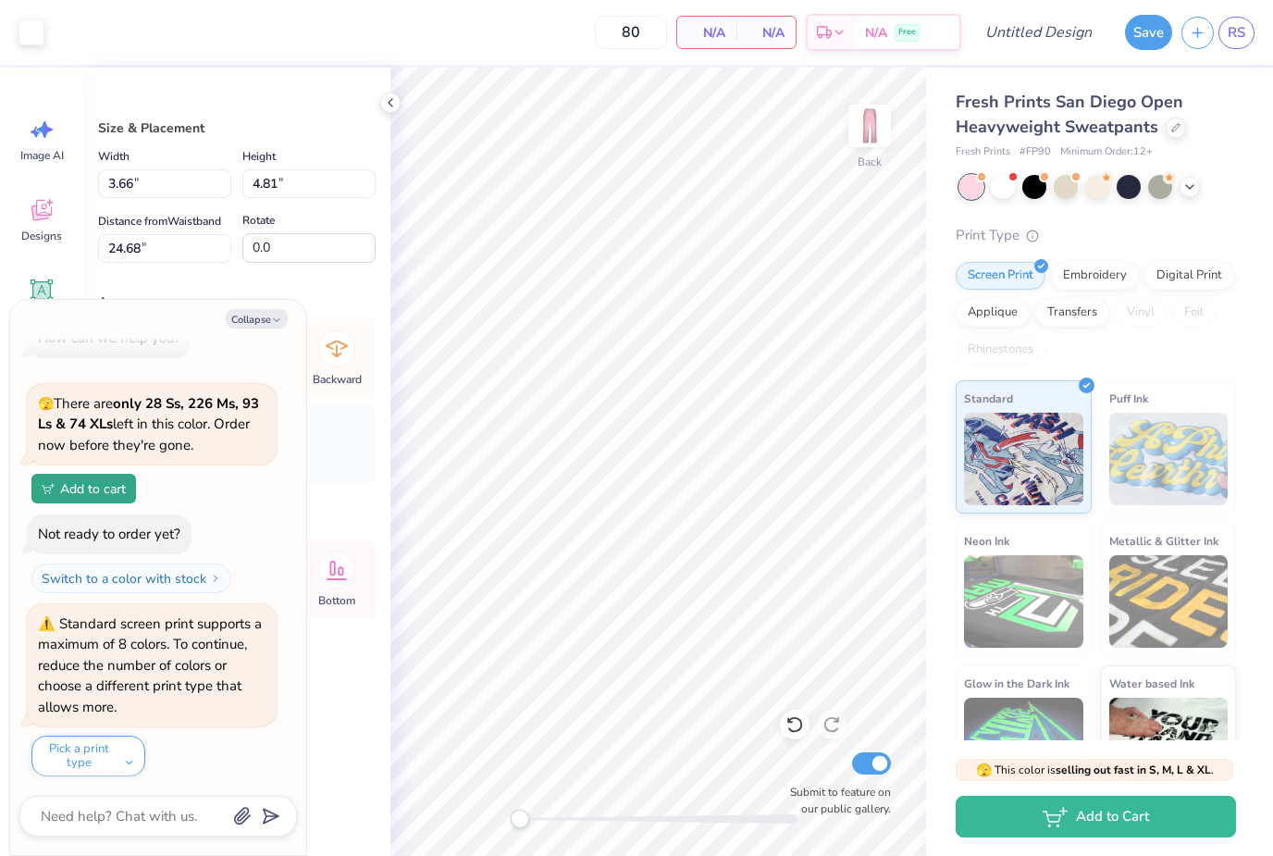
type input "5.25"
type input "24.37"
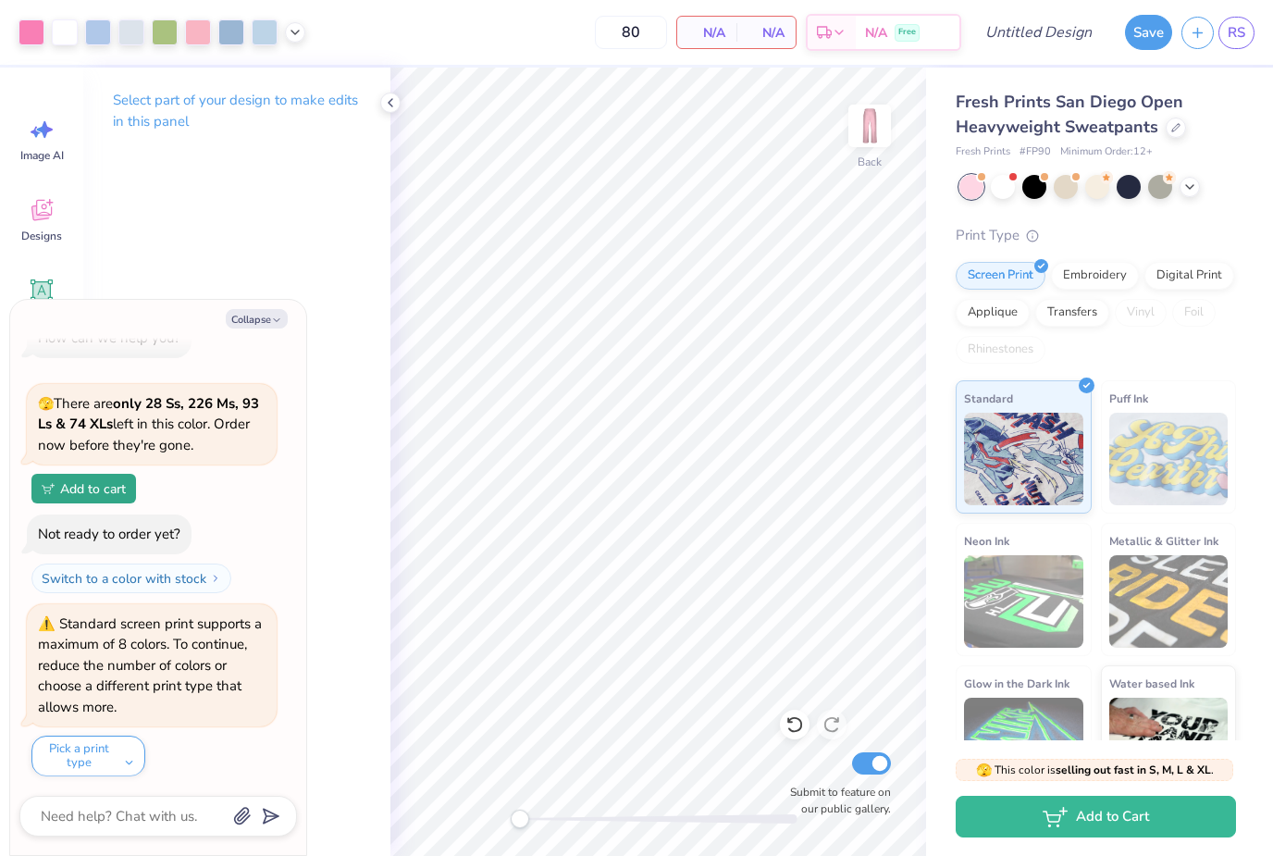
click at [788, 726] on icon at bounding box center [795, 724] width 19 height 19
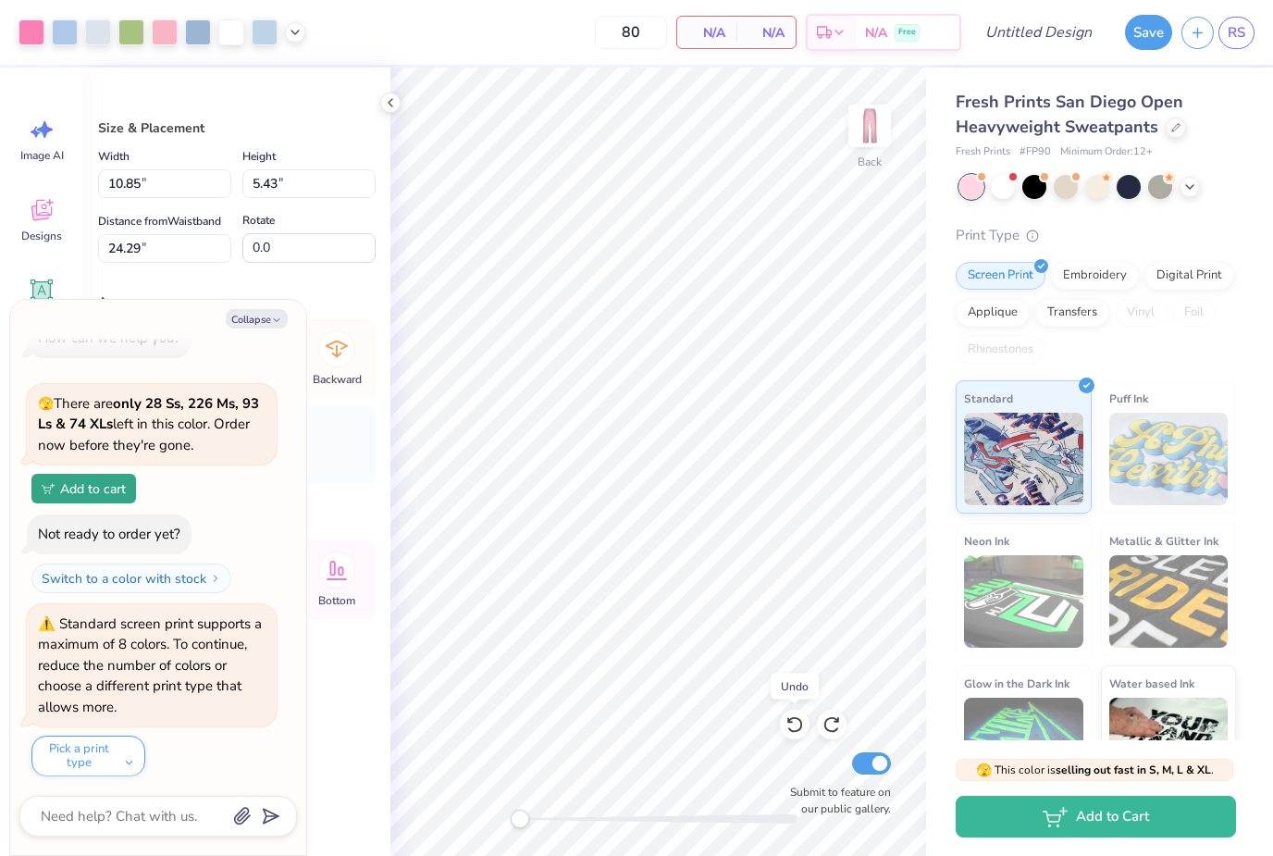
click at [803, 725] on icon at bounding box center [795, 724] width 19 height 19
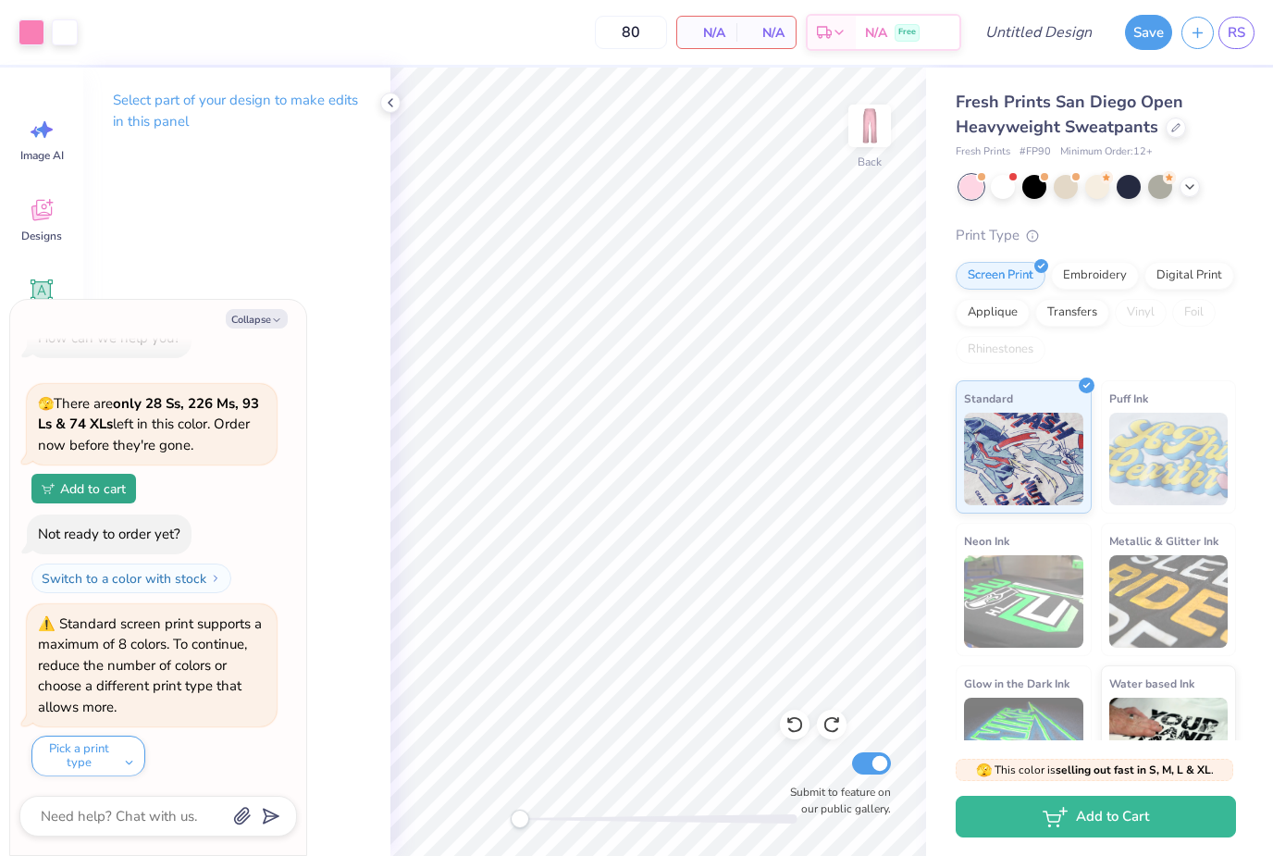
click at [277, 311] on button "Collapse" at bounding box center [257, 318] width 62 height 19
type textarea "x"
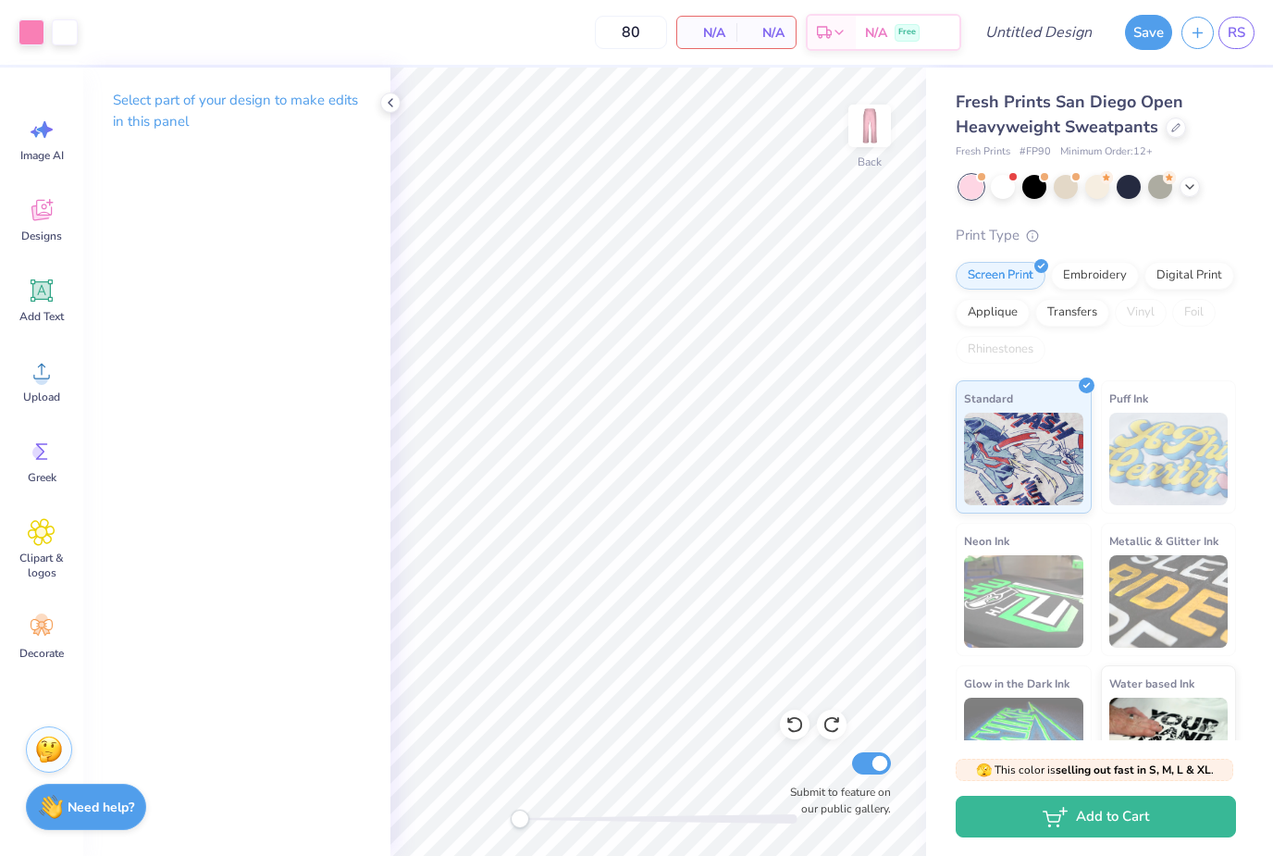
click at [50, 468] on div "Greek" at bounding box center [41, 461] width 67 height 69
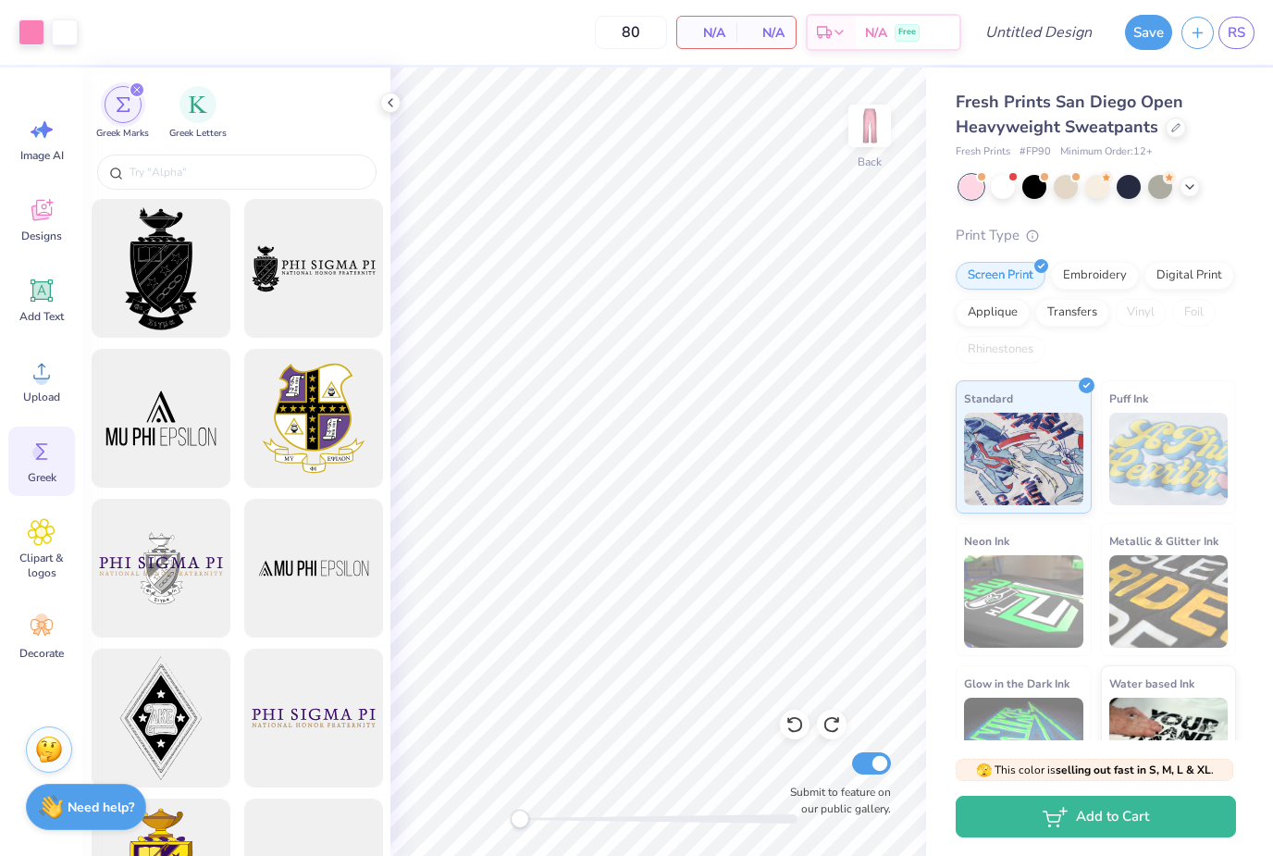
click at [192, 111] on img "filter for Greek Letters" at bounding box center [198, 104] width 19 height 19
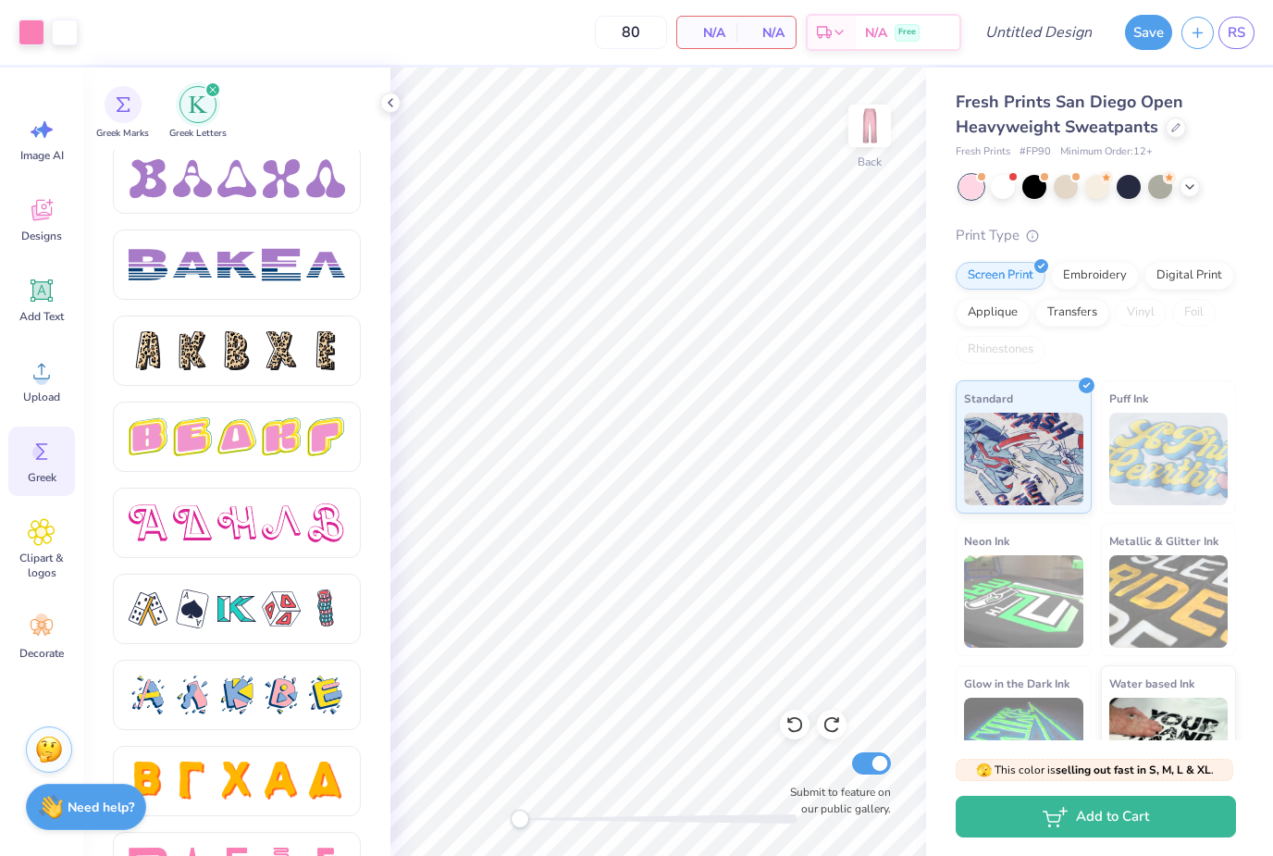
scroll to position [2932, 0]
click at [37, 225] on div "Designs" at bounding box center [41, 219] width 67 height 69
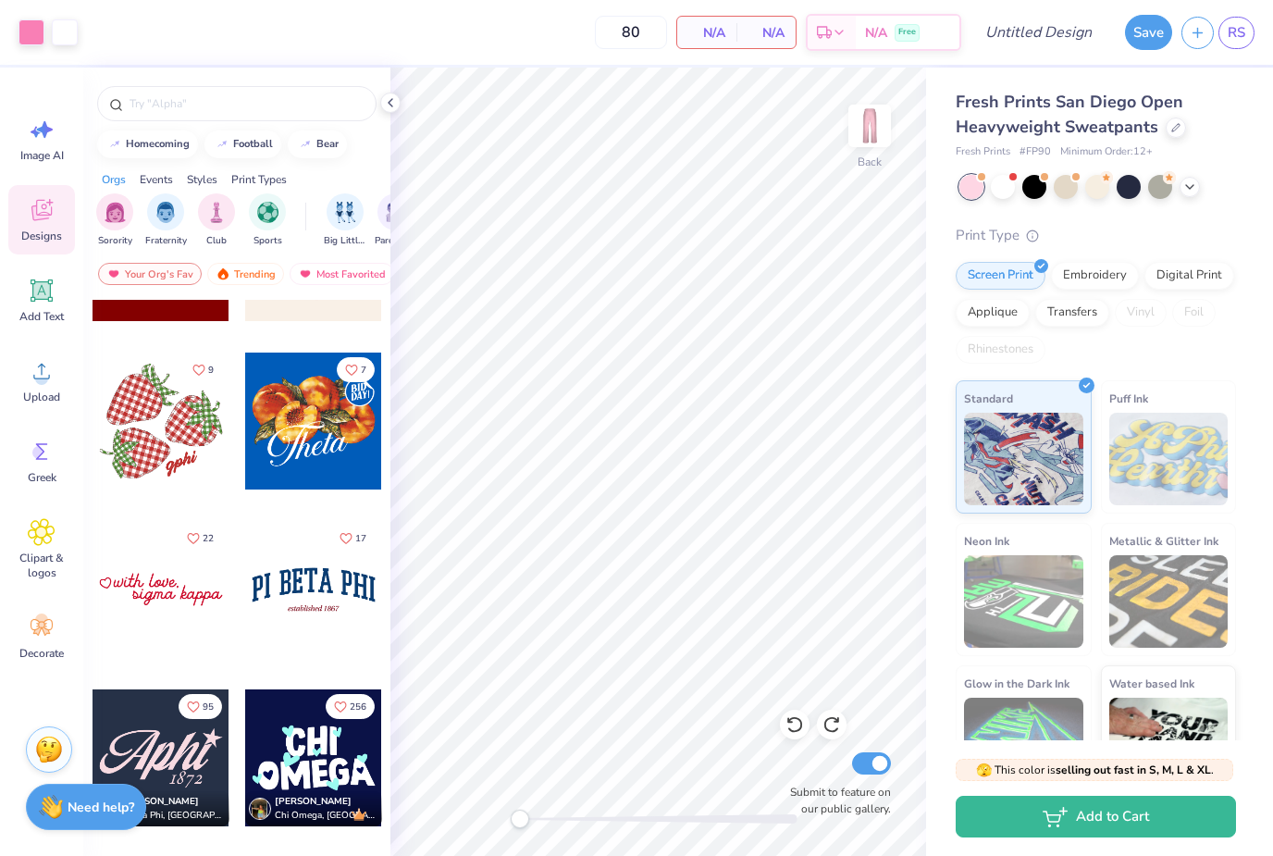
scroll to position [1967, 0]
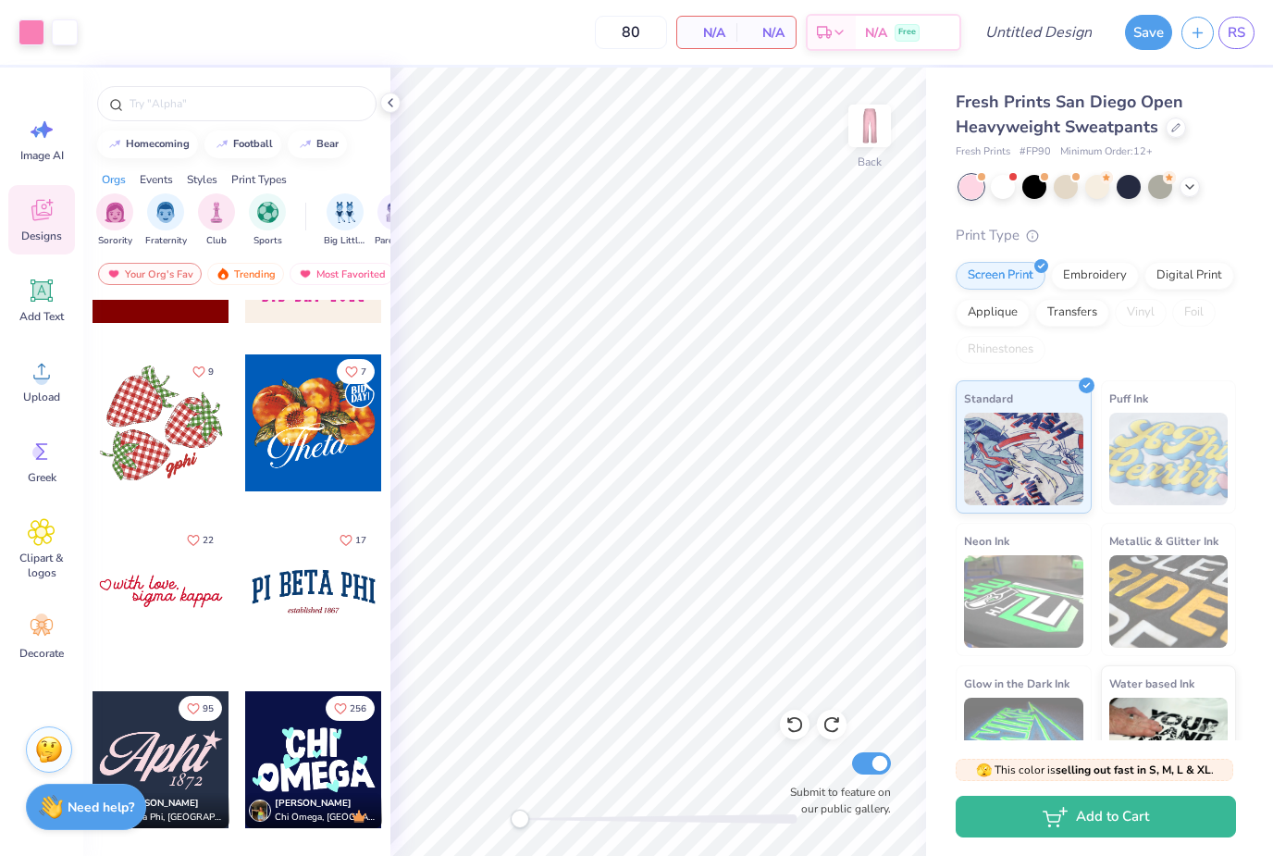
click at [159, 460] on div at bounding box center [161, 422] width 137 height 137
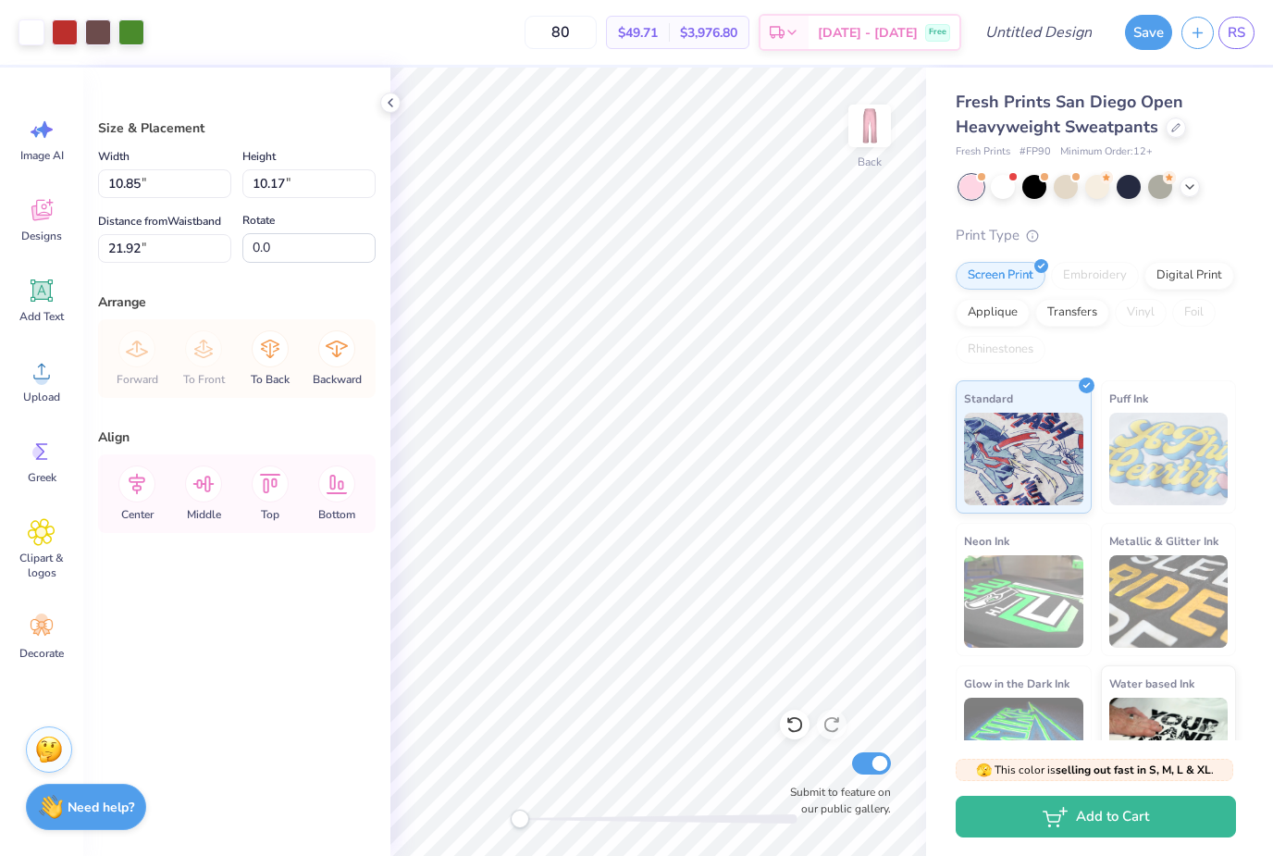
type input "5.52"
type input "5.18"
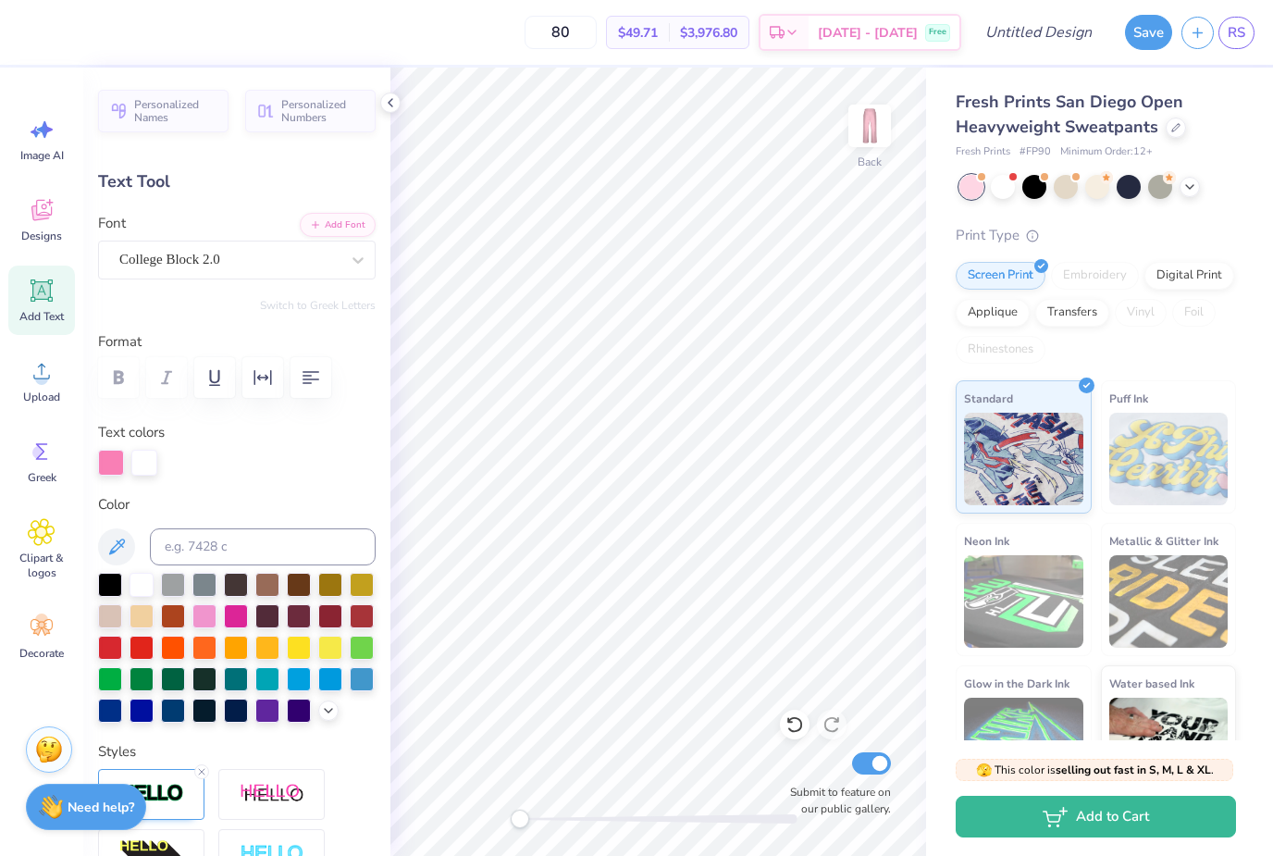
click at [798, 721] on icon at bounding box center [795, 724] width 19 height 19
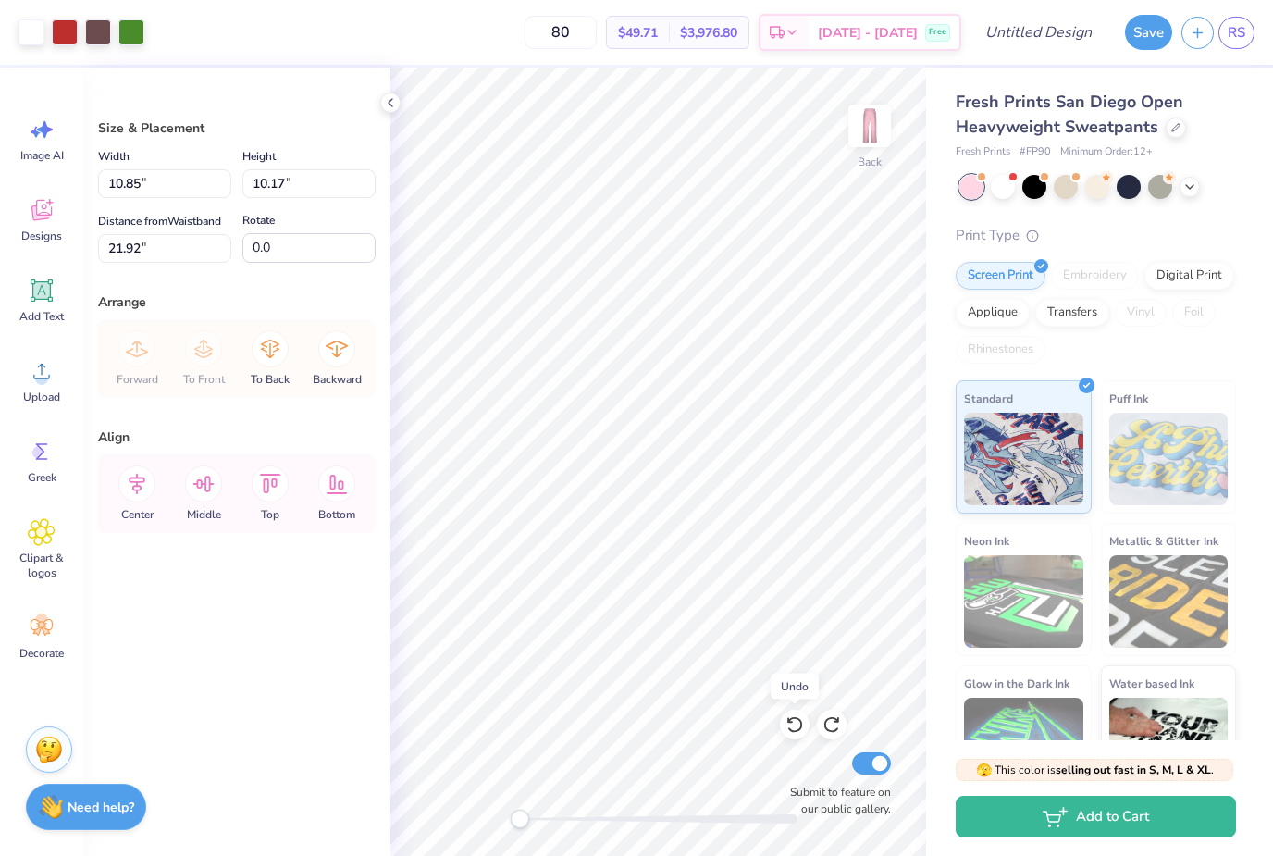
click at [795, 731] on icon at bounding box center [795, 725] width 16 height 17
click at [800, 721] on icon at bounding box center [795, 725] width 16 height 17
click at [799, 721] on icon at bounding box center [795, 725] width 16 height 17
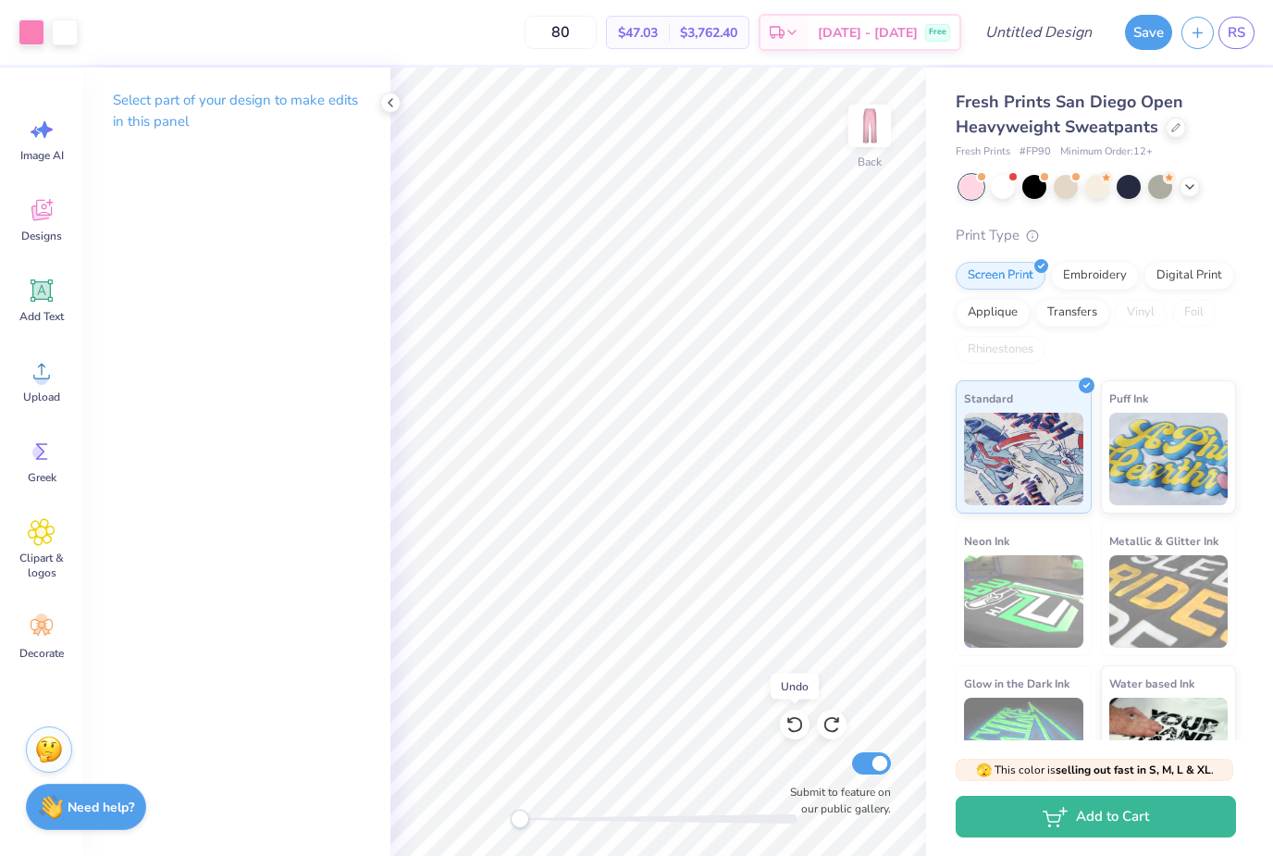
click at [800, 732] on icon at bounding box center [795, 724] width 19 height 19
click at [800, 731] on icon at bounding box center [795, 724] width 19 height 19
click at [799, 738] on div at bounding box center [795, 725] width 30 height 30
click at [797, 738] on div at bounding box center [795, 725] width 30 height 30
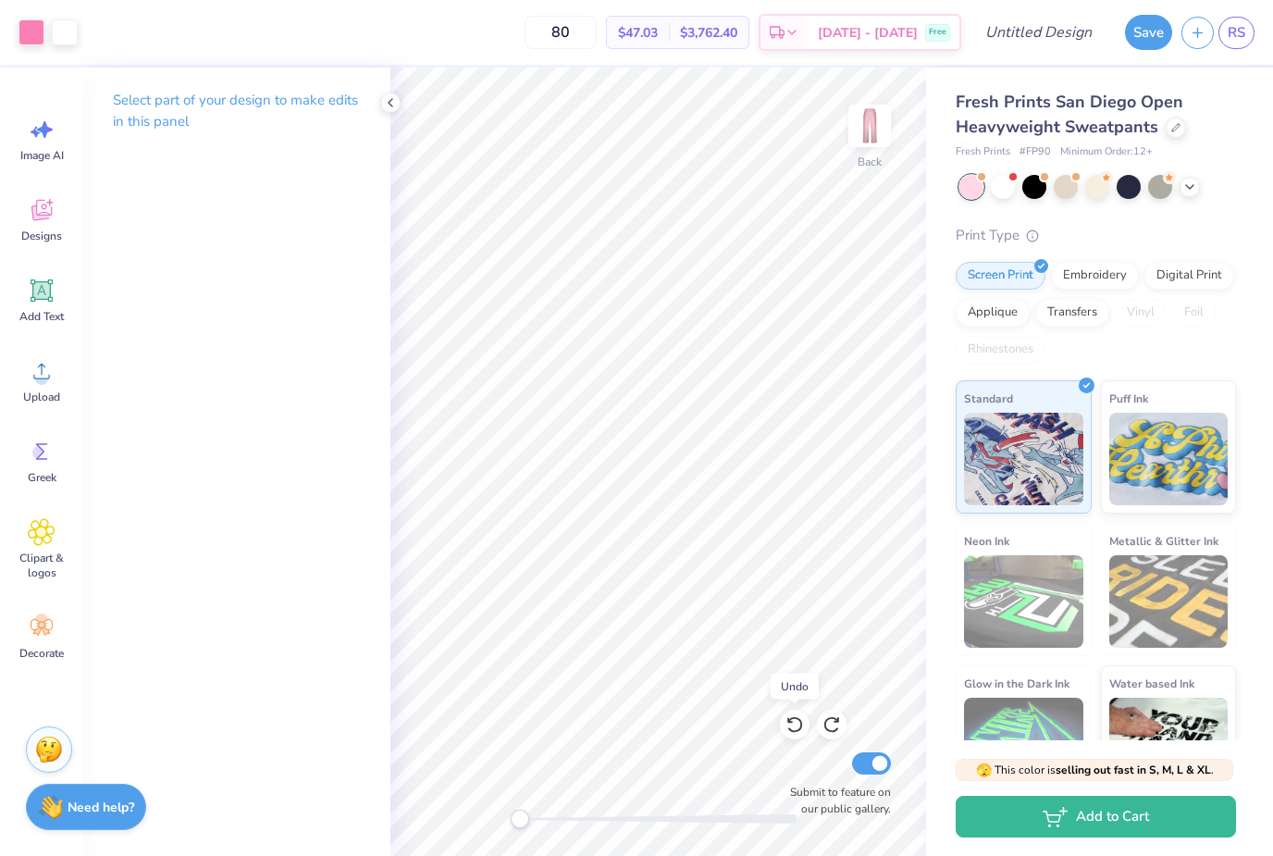
click at [797, 739] on div at bounding box center [795, 725] width 30 height 30
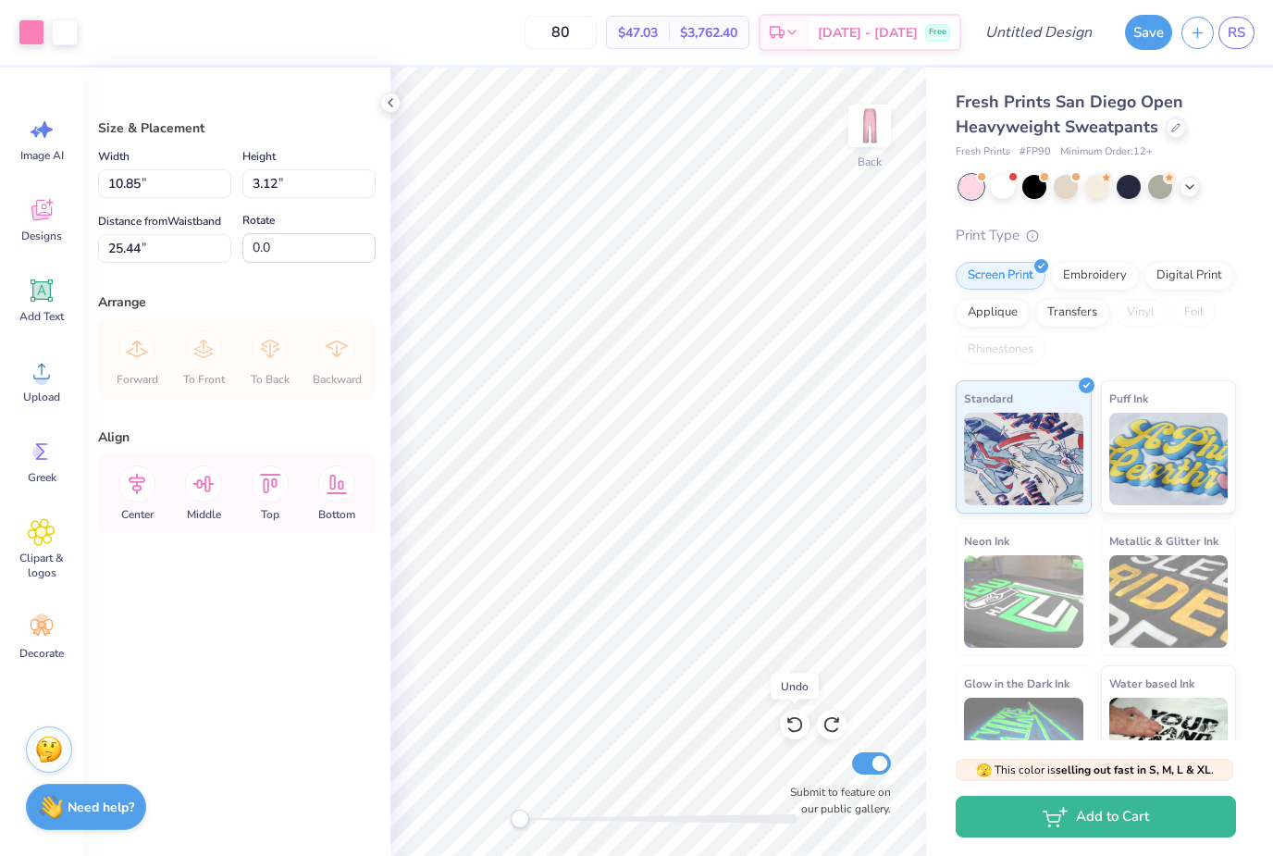
click at [798, 737] on div at bounding box center [795, 725] width 30 height 30
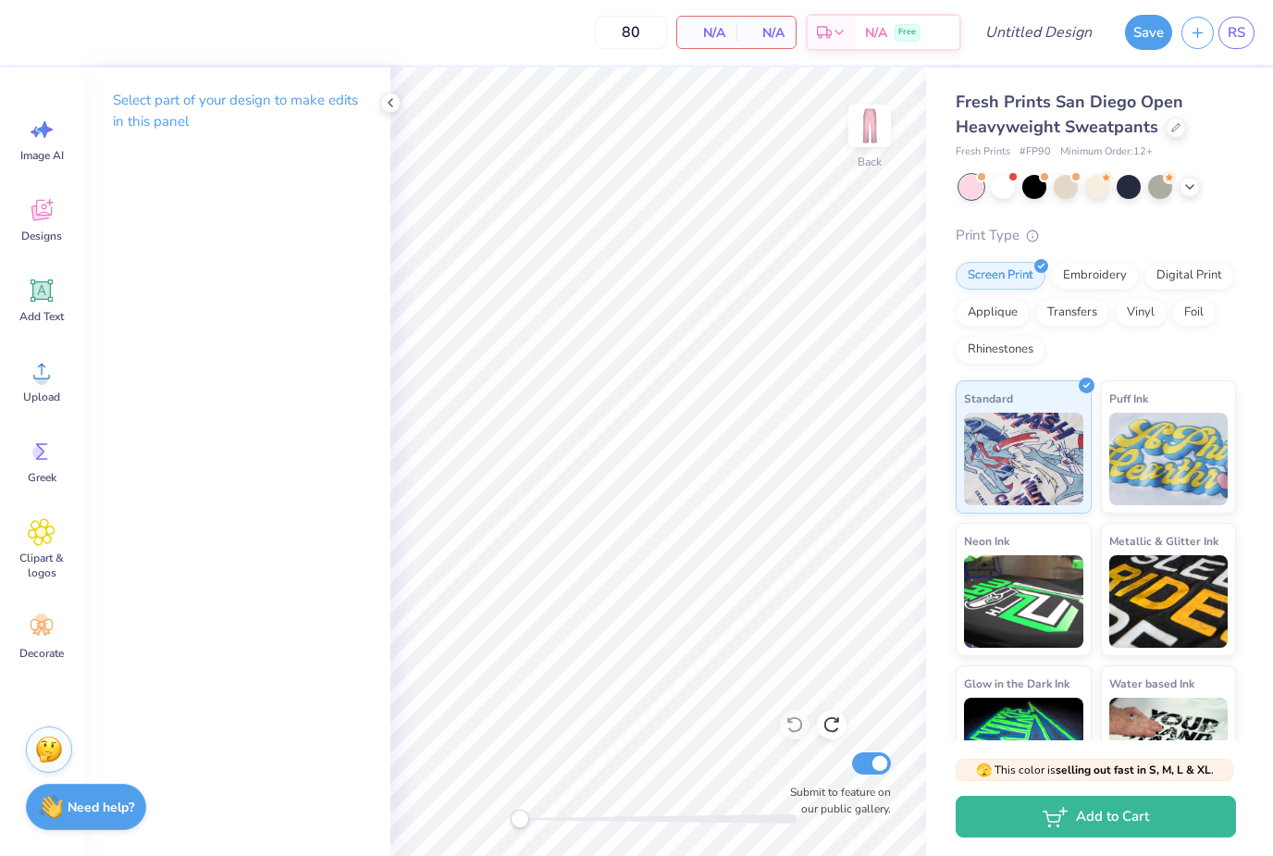
click at [837, 734] on icon at bounding box center [832, 724] width 19 height 19
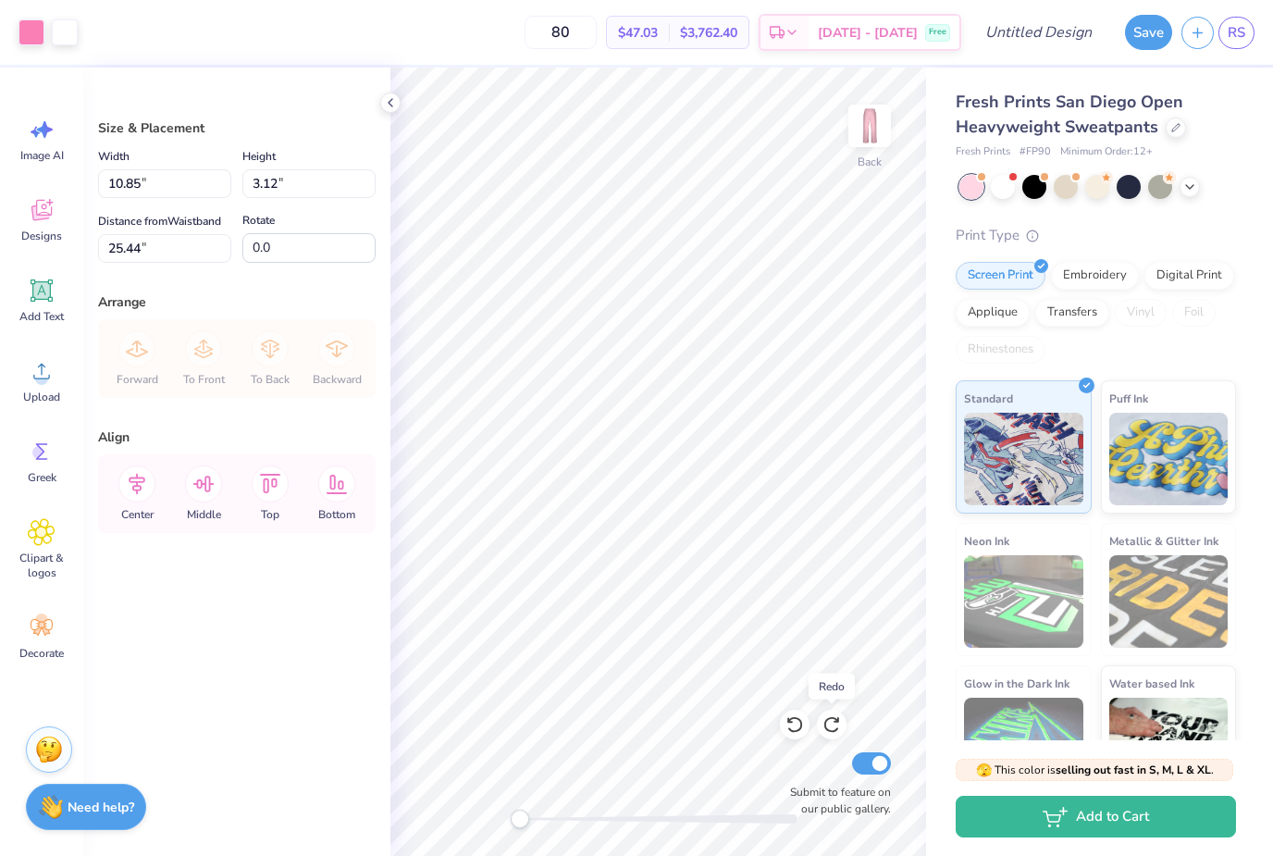
click at [831, 718] on icon at bounding box center [832, 725] width 16 height 17
type input "8.34"
type input "2.40"
click at [835, 725] on icon at bounding box center [832, 724] width 19 height 19
click at [836, 728] on icon at bounding box center [832, 724] width 19 height 19
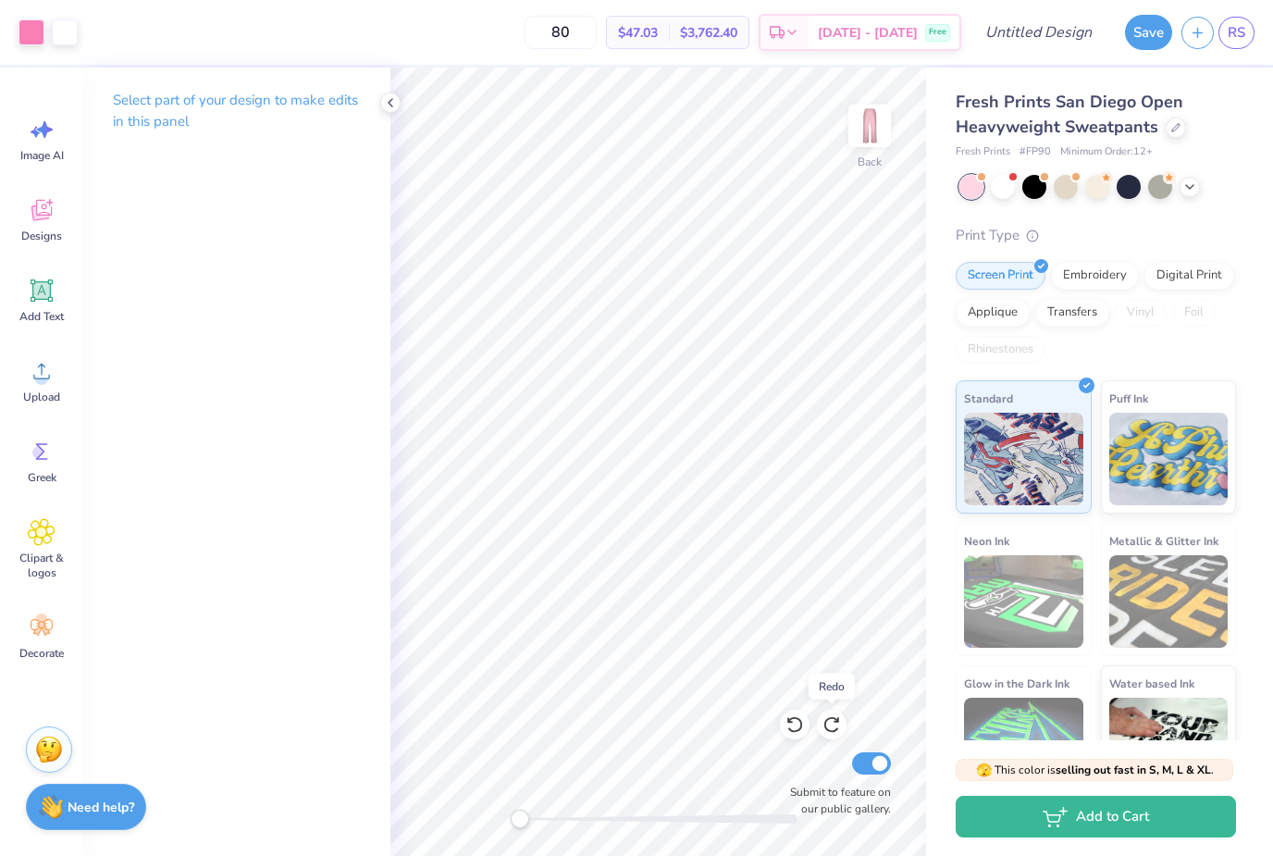
click at [831, 732] on icon at bounding box center [832, 725] width 16 height 17
click at [835, 727] on icon at bounding box center [832, 724] width 19 height 19
click at [829, 729] on icon at bounding box center [832, 724] width 19 height 19
click at [835, 731] on icon at bounding box center [832, 725] width 16 height 17
click at [836, 732] on icon at bounding box center [832, 724] width 19 height 19
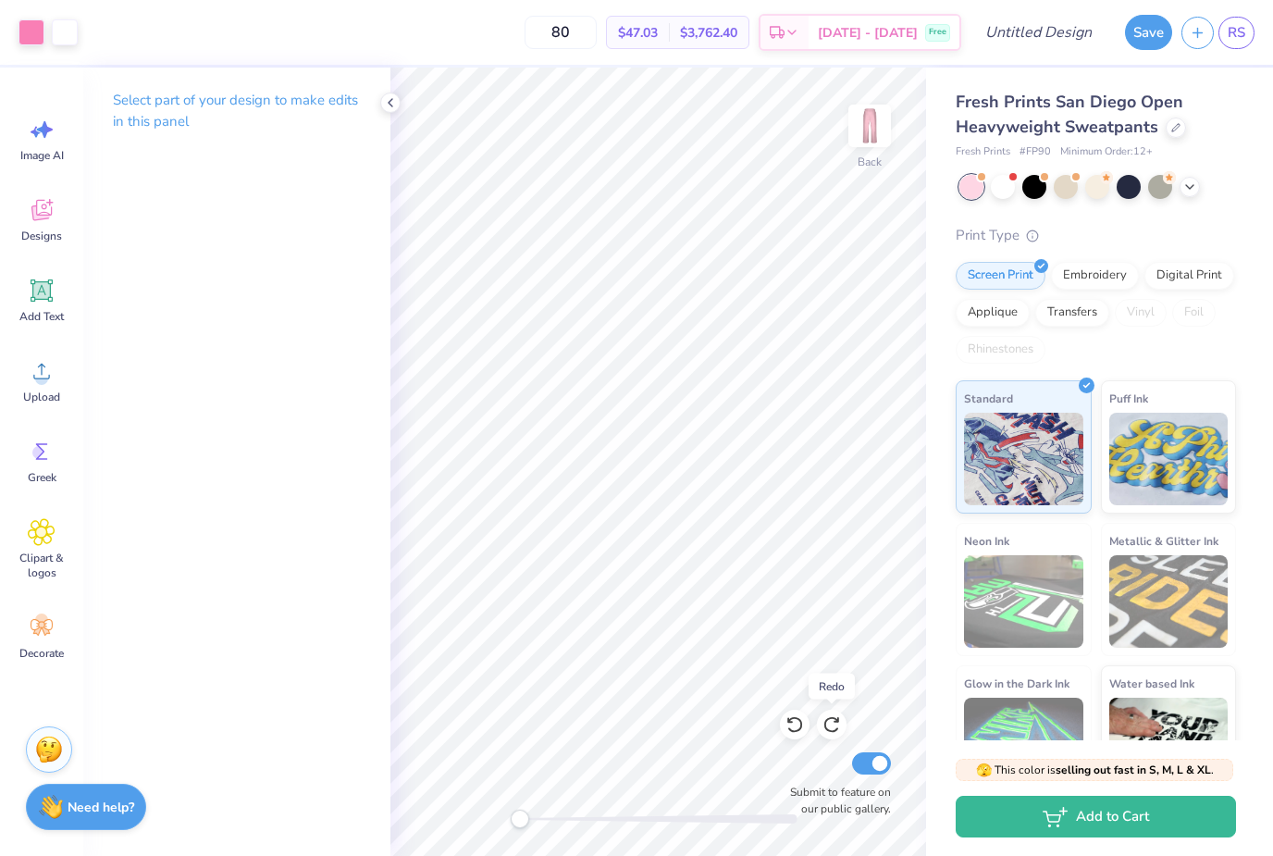
click at [836, 731] on icon at bounding box center [832, 725] width 16 height 17
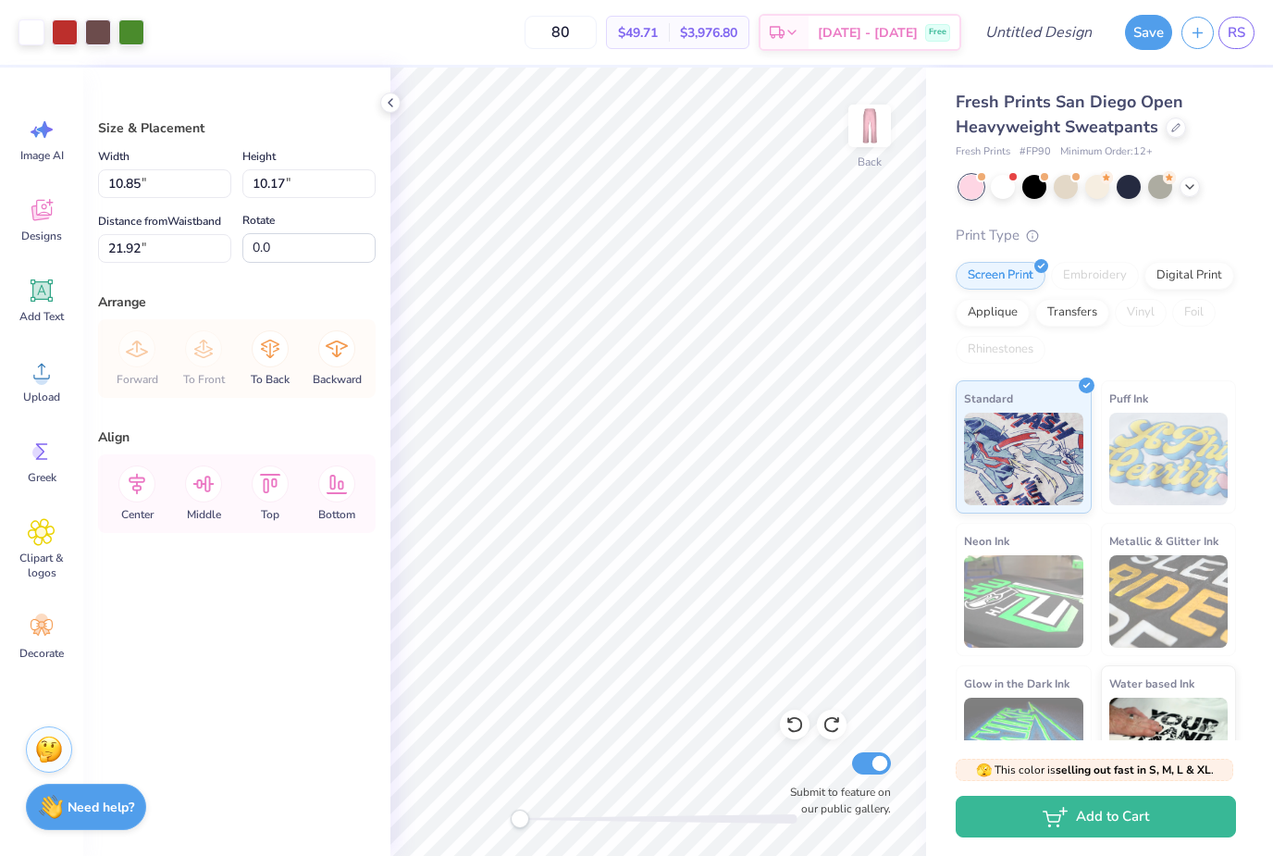
click at [796, 731] on icon at bounding box center [795, 725] width 16 height 17
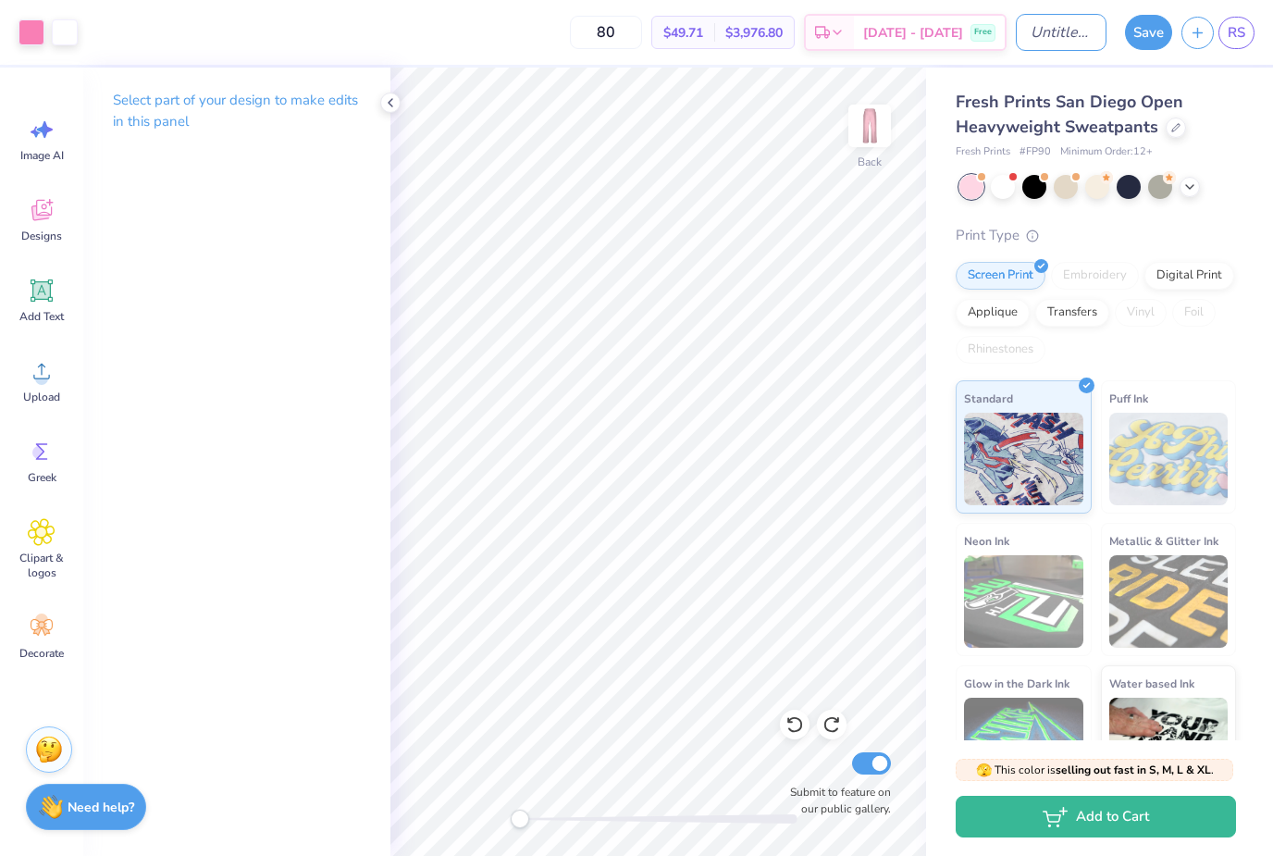
click at [1039, 35] on input "Design Title" at bounding box center [1061, 32] width 91 height 37
type input "DO sweatpants"
click at [1145, 26] on button "Save" at bounding box center [1148, 32] width 47 height 35
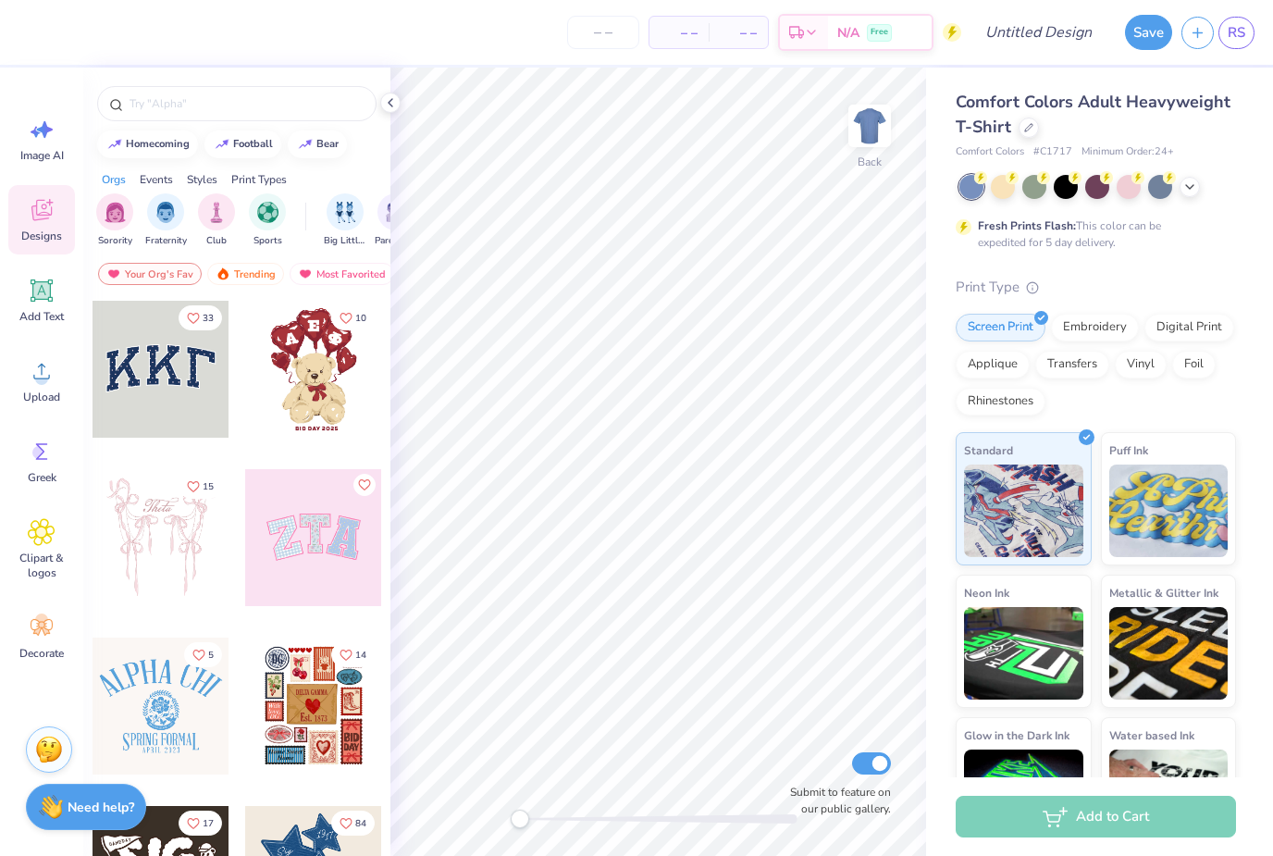
click at [1027, 127] on icon at bounding box center [1028, 127] width 9 height 9
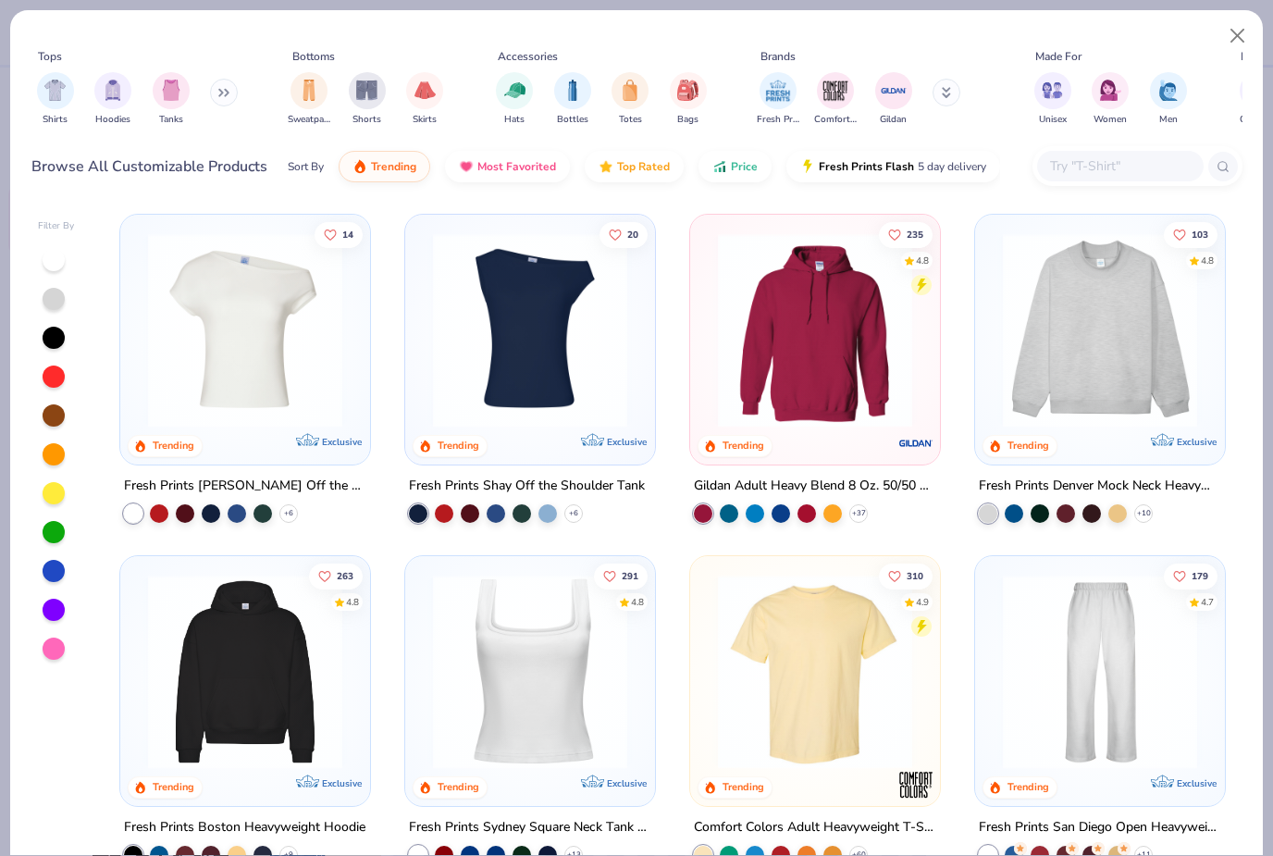
click at [317, 93] on img "filter for Sweatpants" at bounding box center [309, 90] width 20 height 21
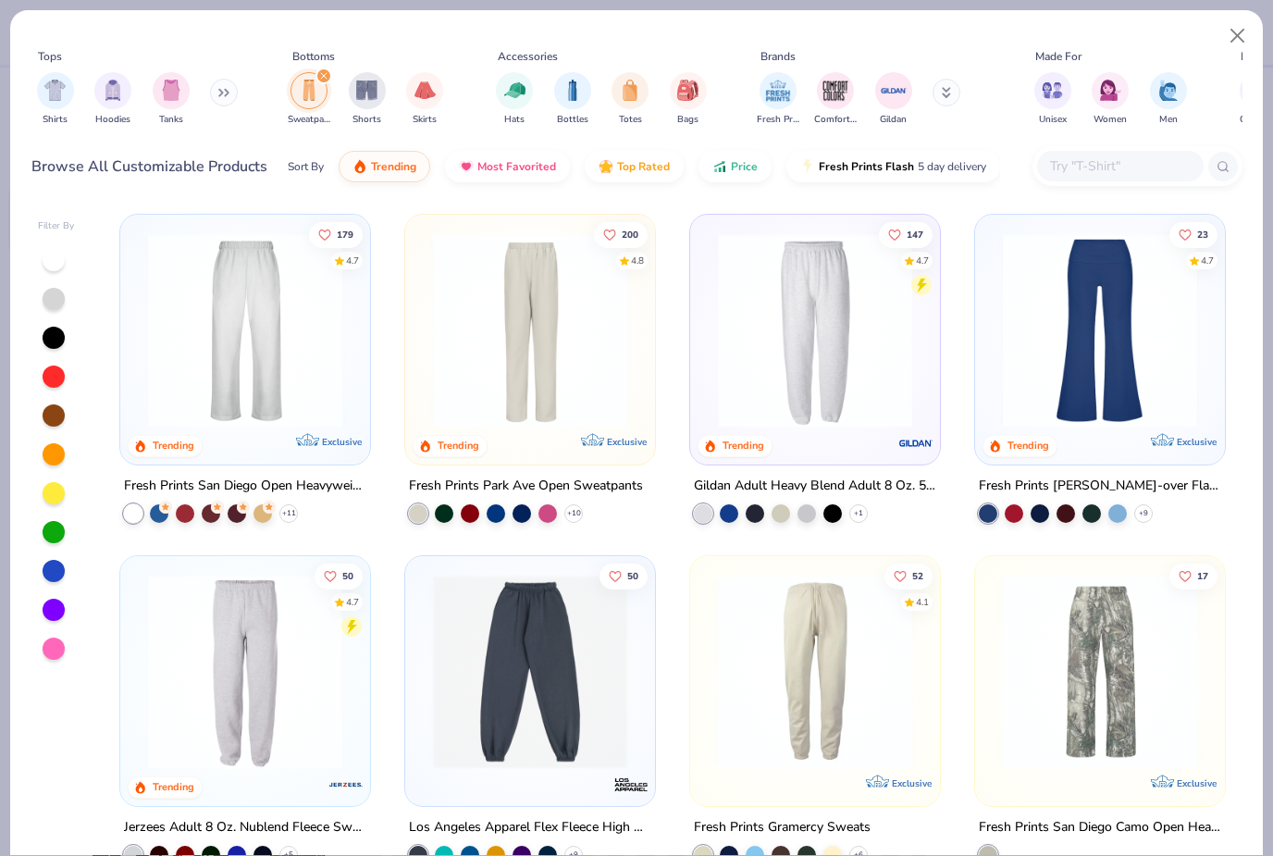
scroll to position [91, 0]
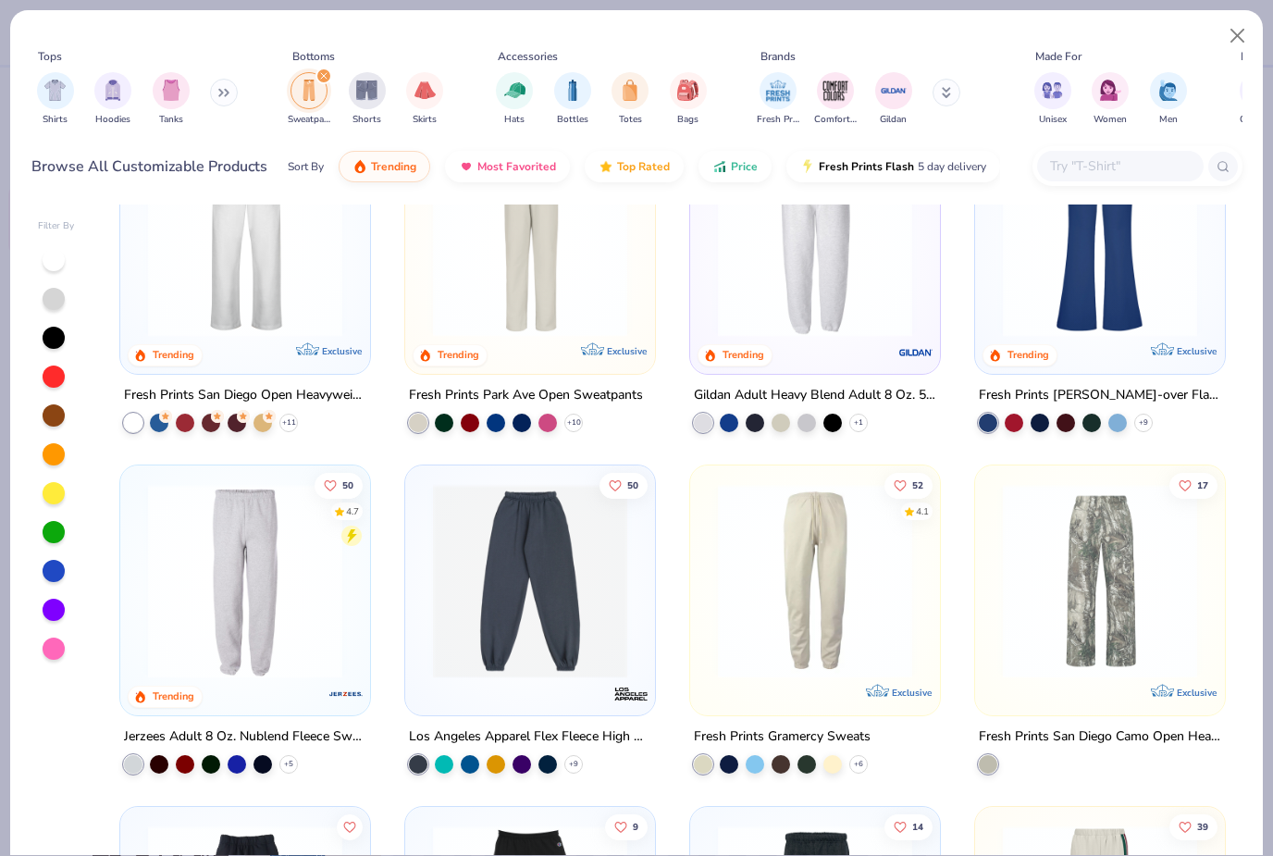
click at [1143, 599] on img at bounding box center [1100, 581] width 213 height 194
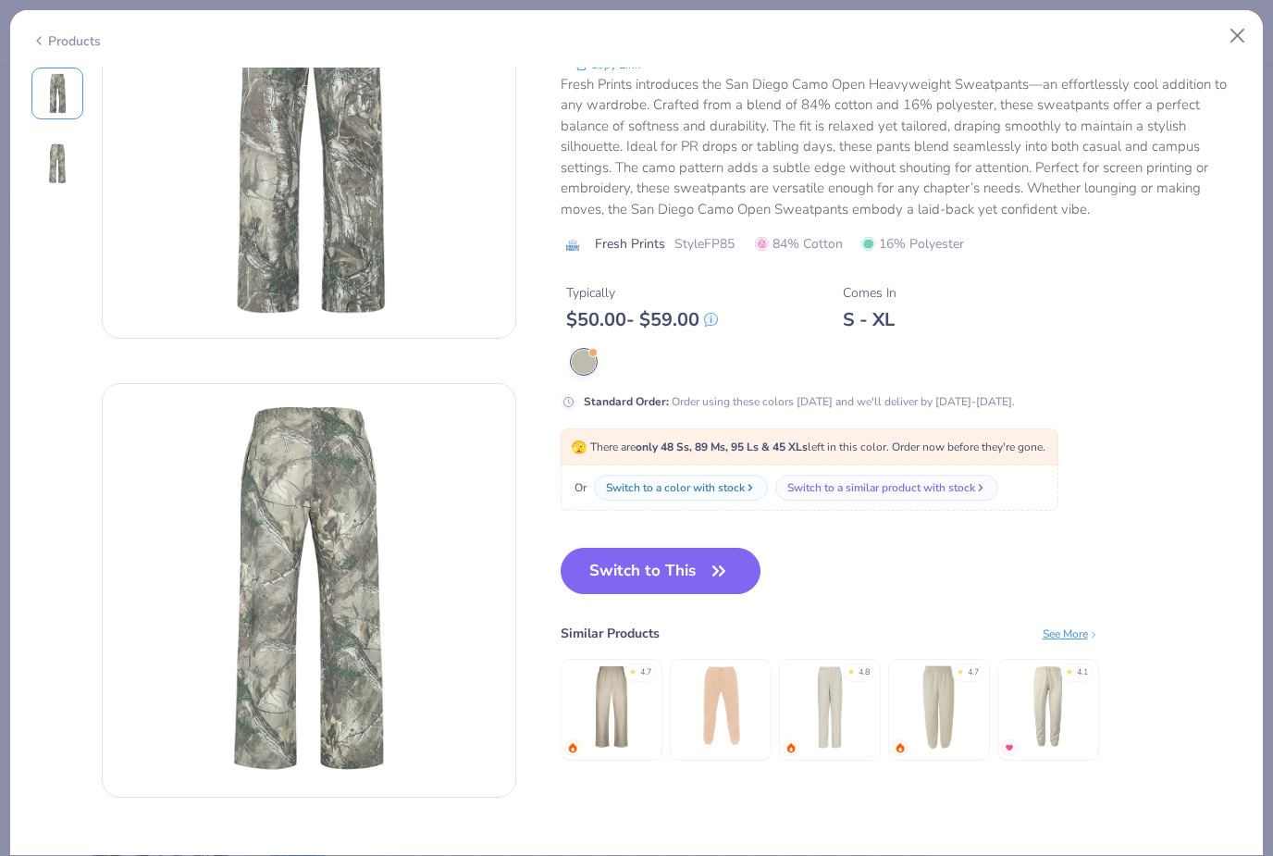
scroll to position [141, 0]
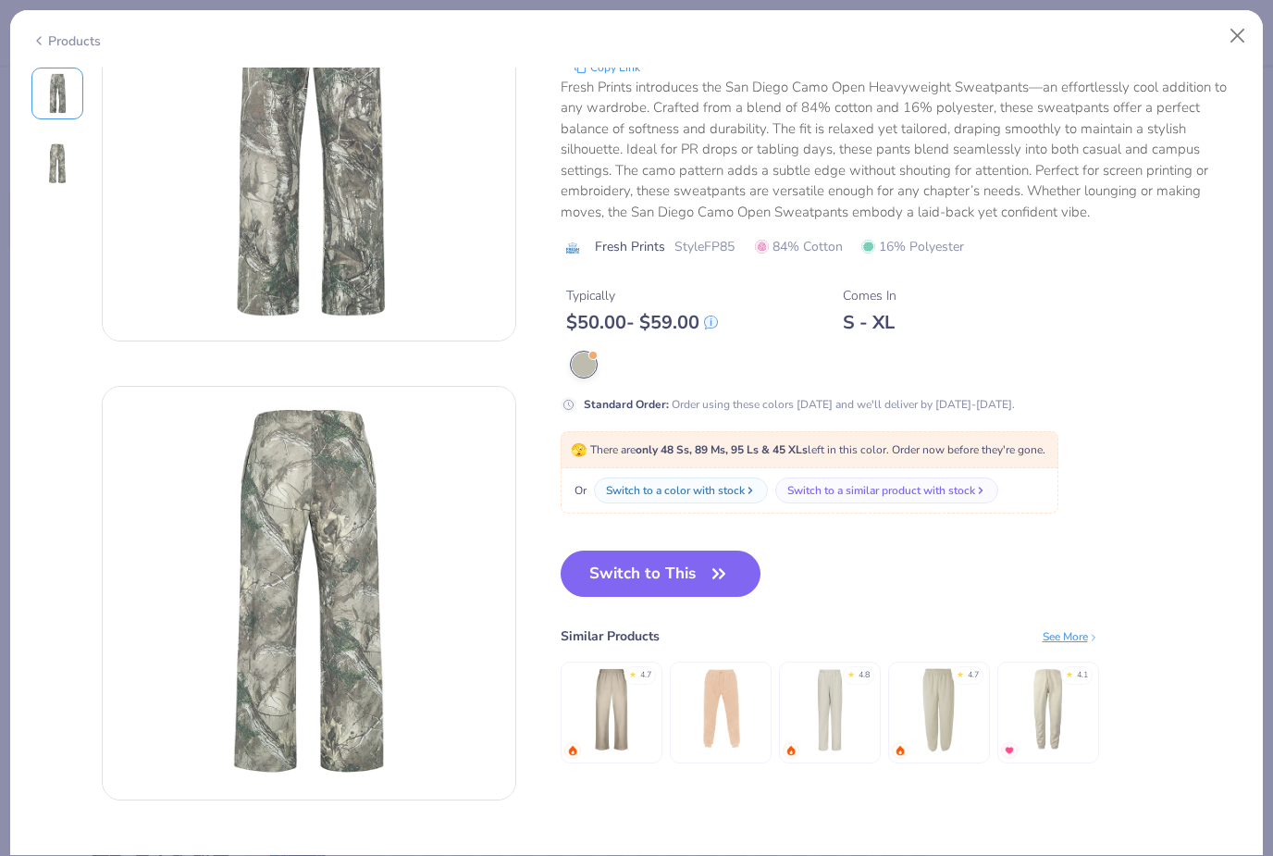
click at [687, 570] on button "Switch to This" at bounding box center [661, 574] width 201 height 46
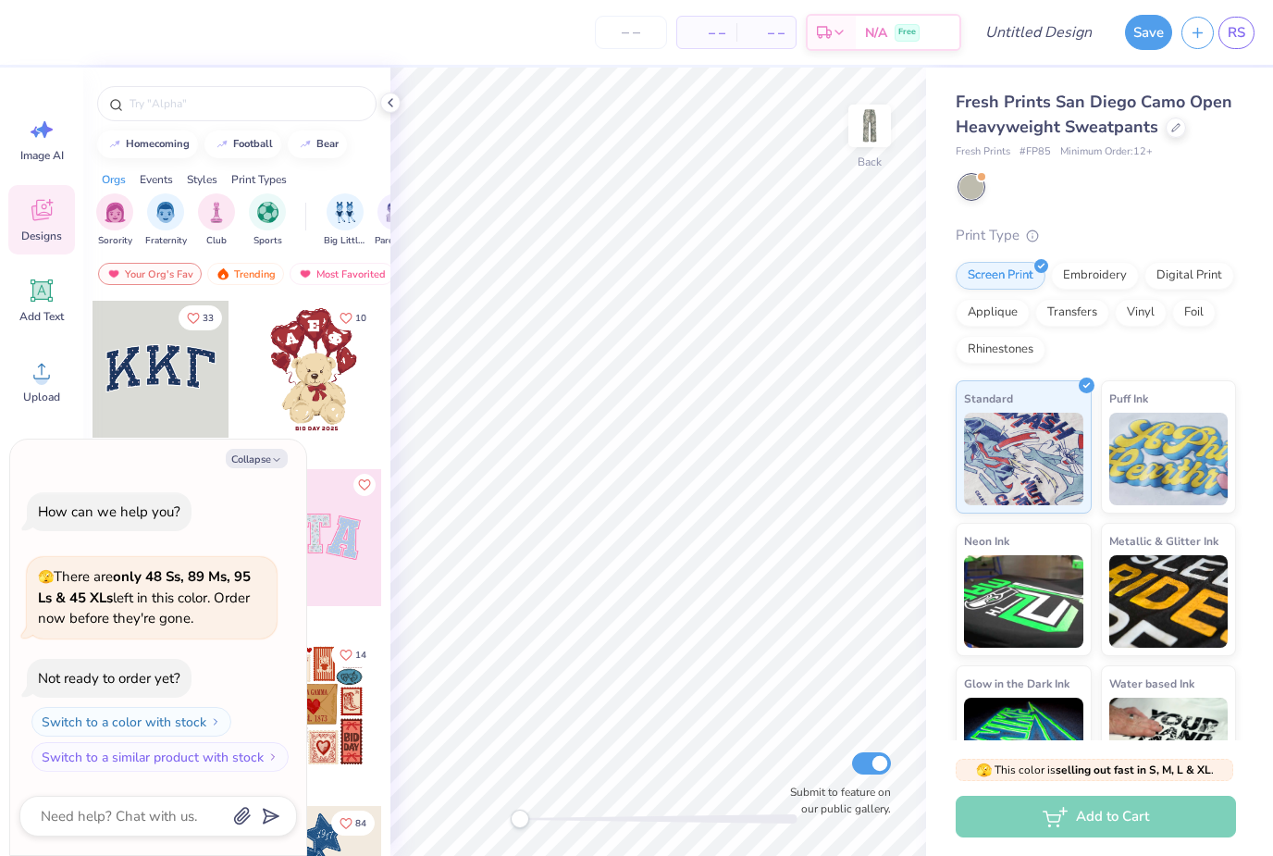
click at [258, 458] on button "Collapse" at bounding box center [257, 458] width 62 height 19
type textarea "x"
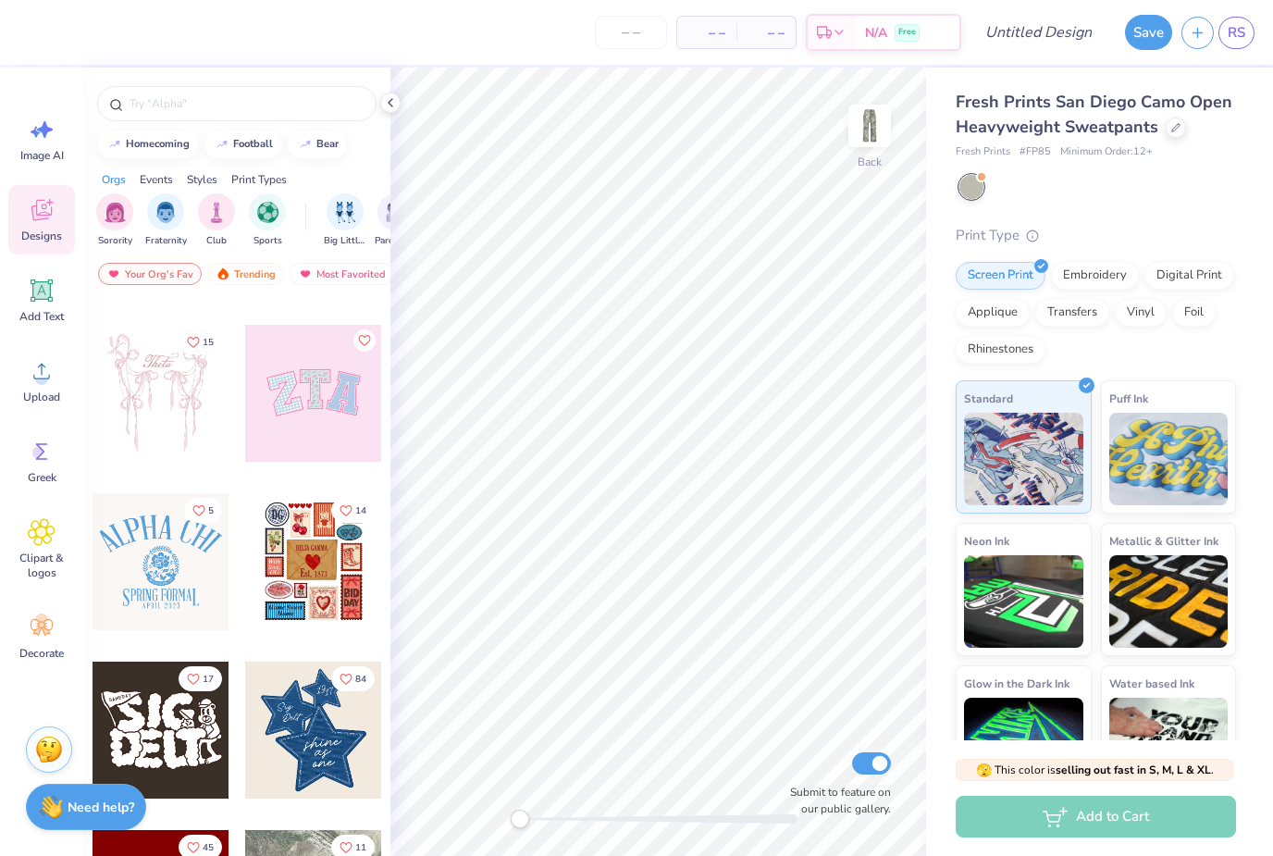
scroll to position [147, 0]
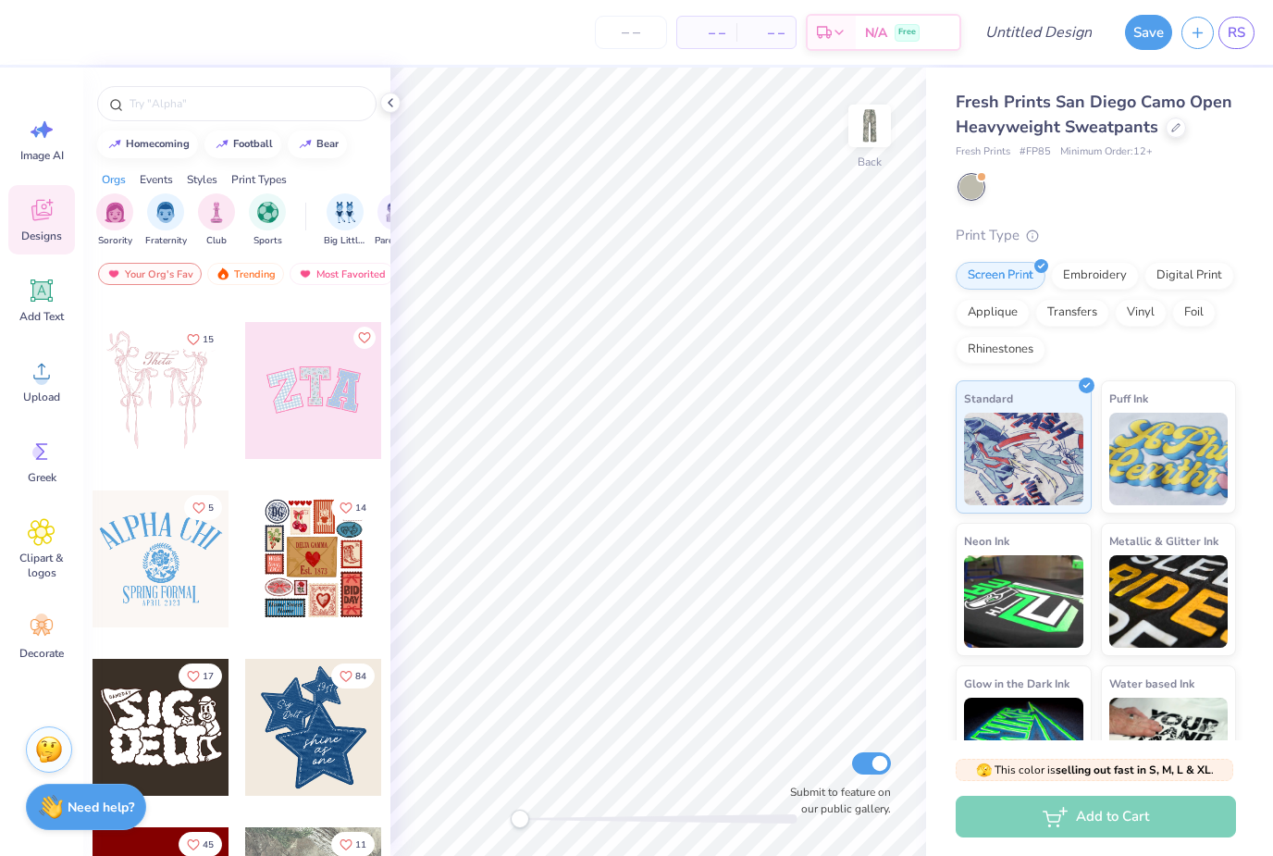
click at [154, 398] on div at bounding box center [161, 390] width 137 height 137
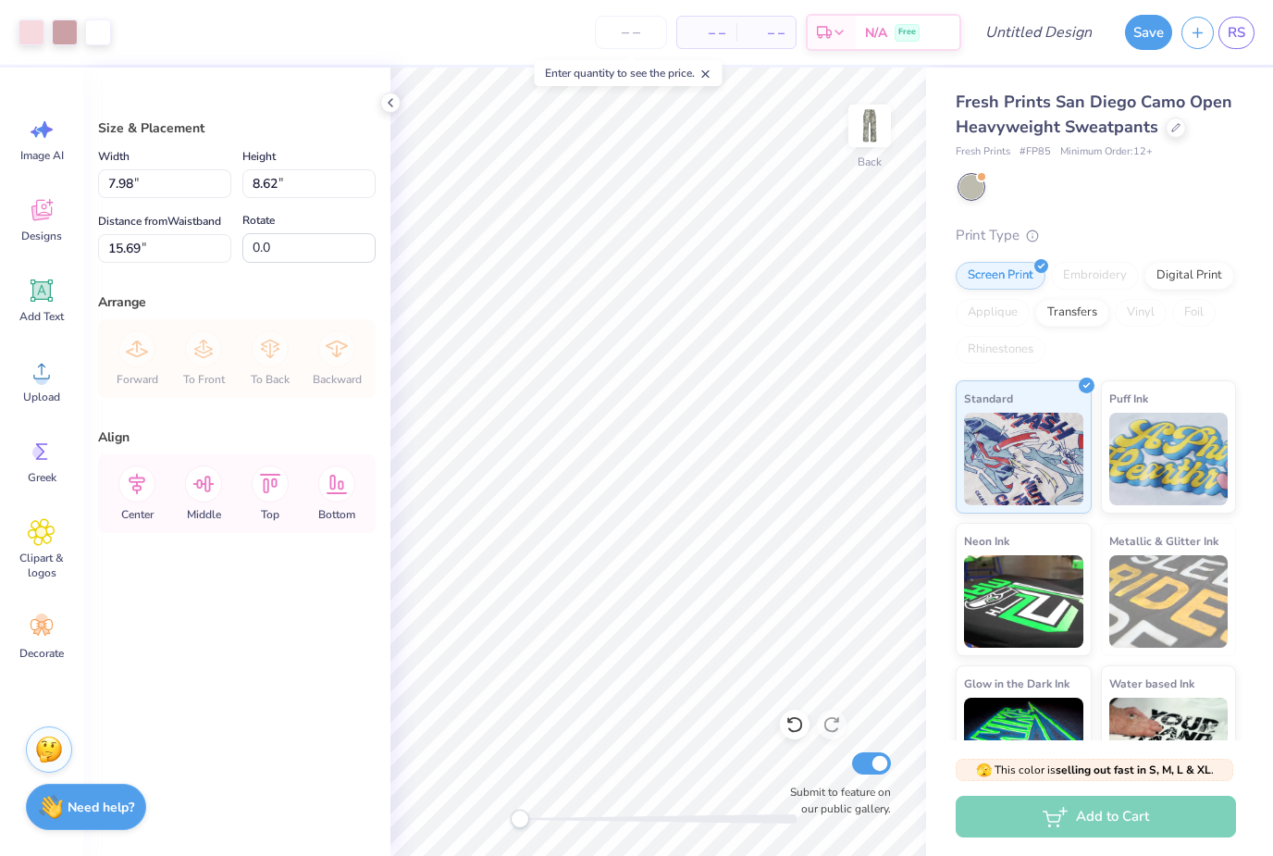
click at [806, 728] on div at bounding box center [795, 725] width 30 height 30
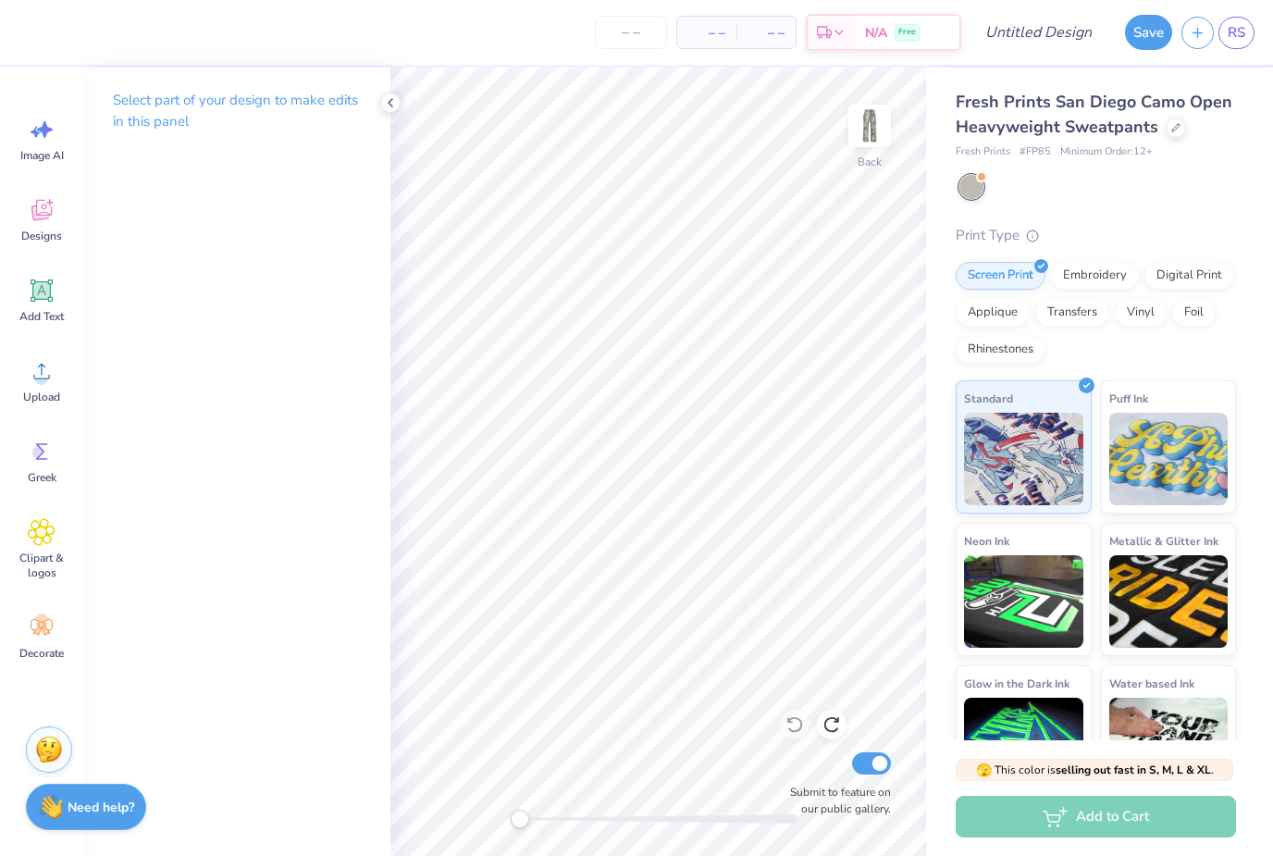
click at [53, 229] on span "Designs" at bounding box center [41, 236] width 41 height 15
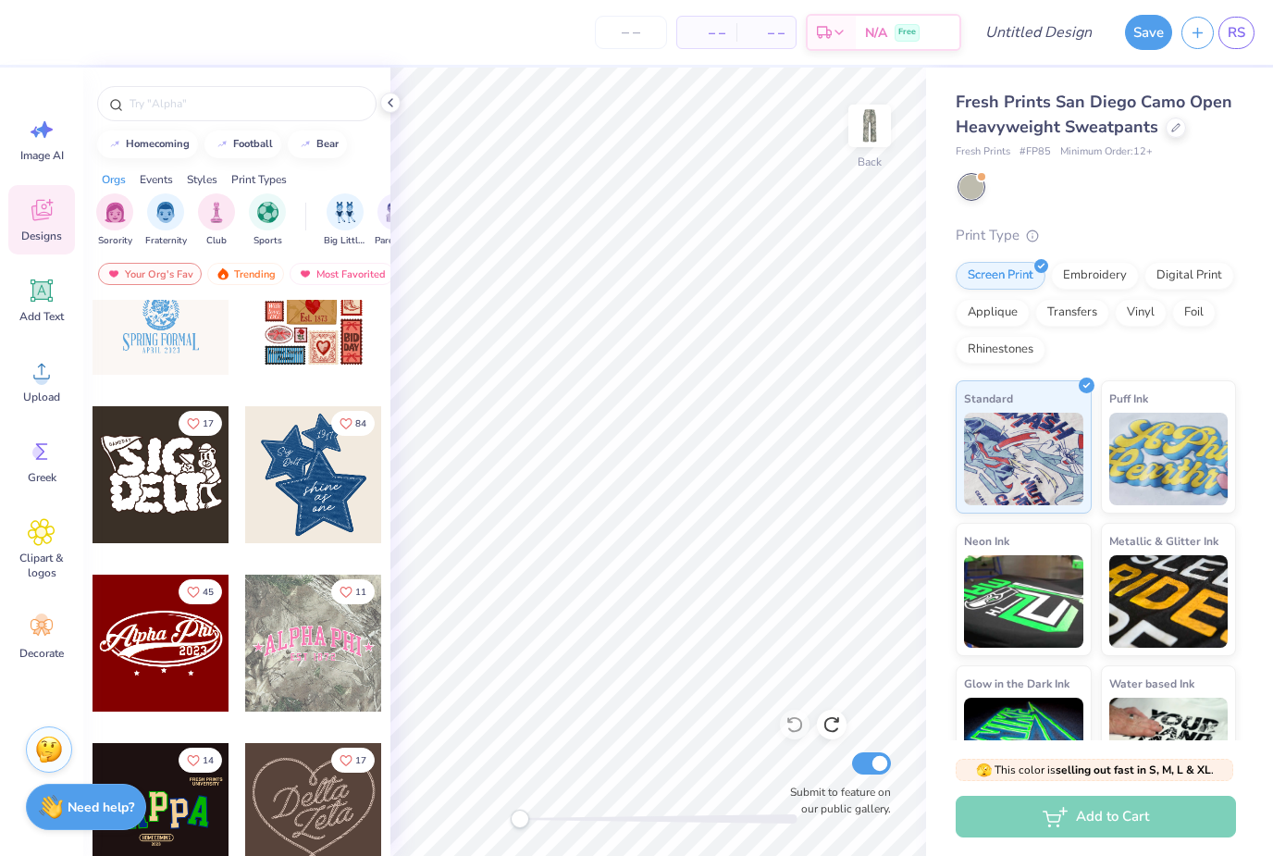
scroll to position [404, 0]
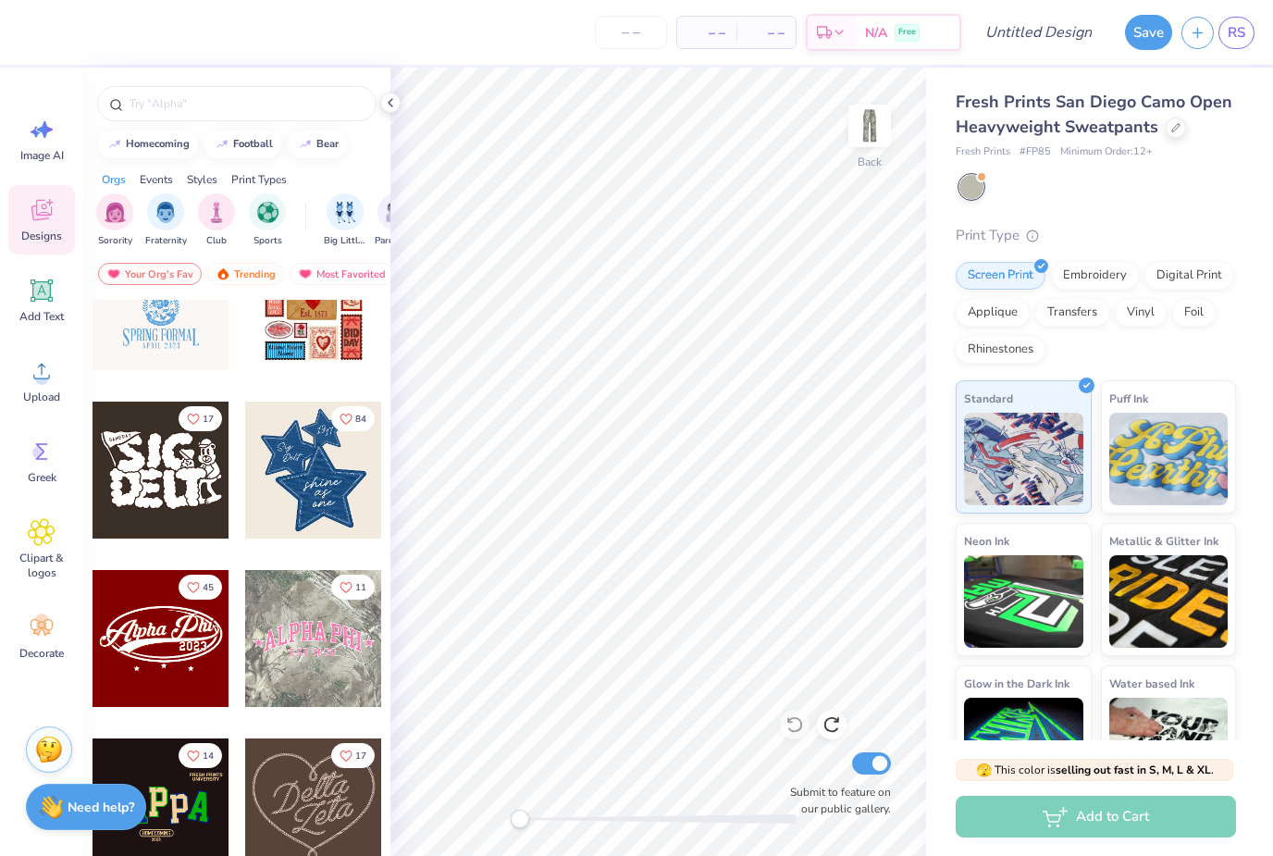
click at [110, 241] on span "Sorority" at bounding box center [115, 241] width 34 height 14
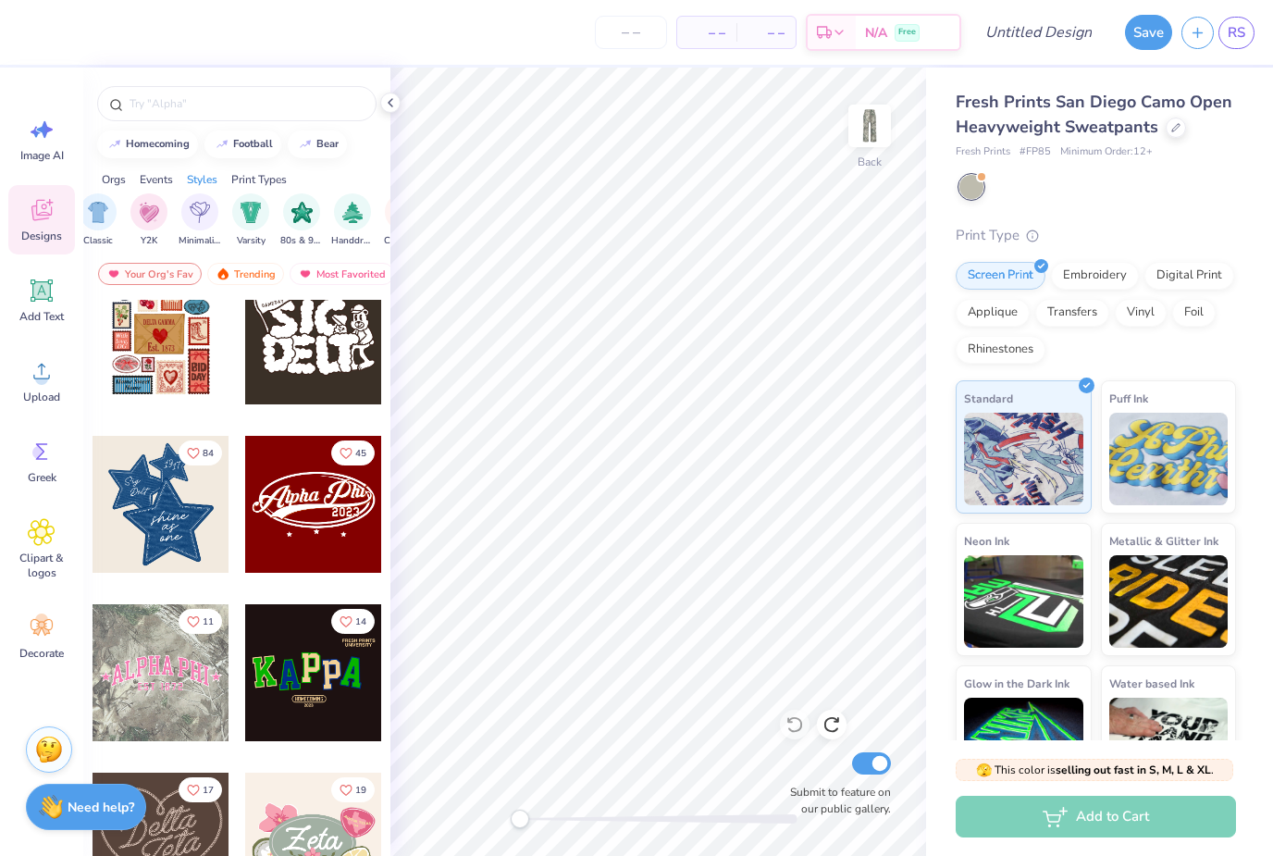
scroll to position [0, 987]
click at [149, 521] on div at bounding box center [161, 504] width 137 height 137
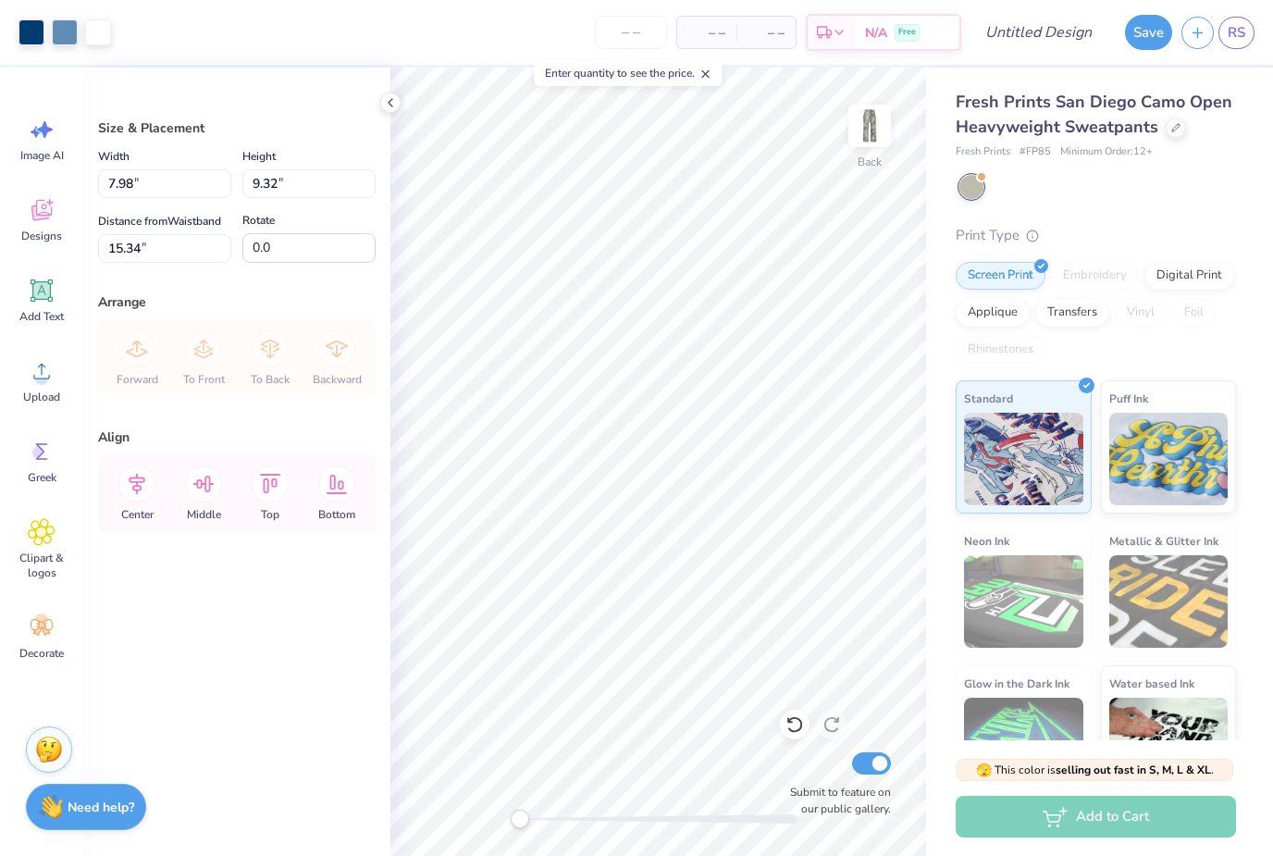
type input "4.02"
type input "4.70"
type input "4.66"
type input "5.44"
type input "2.77"
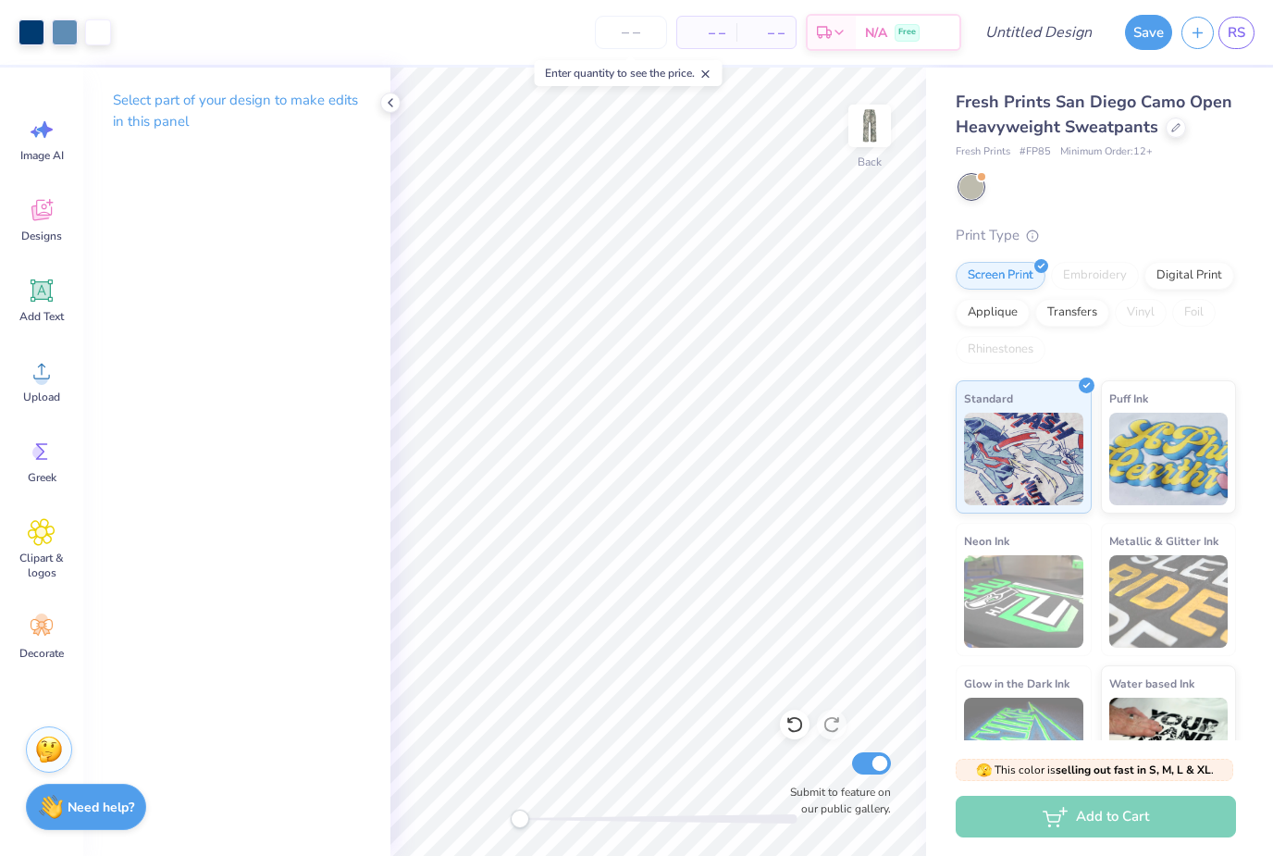
click at [1173, 203] on div "Fresh Prints San Diego Camo Open Heavyweight Sweatpants Fresh Prints # FP85 Min…" at bounding box center [1096, 444] width 280 height 709
click at [40, 25] on div at bounding box center [32, 32] width 26 height 26
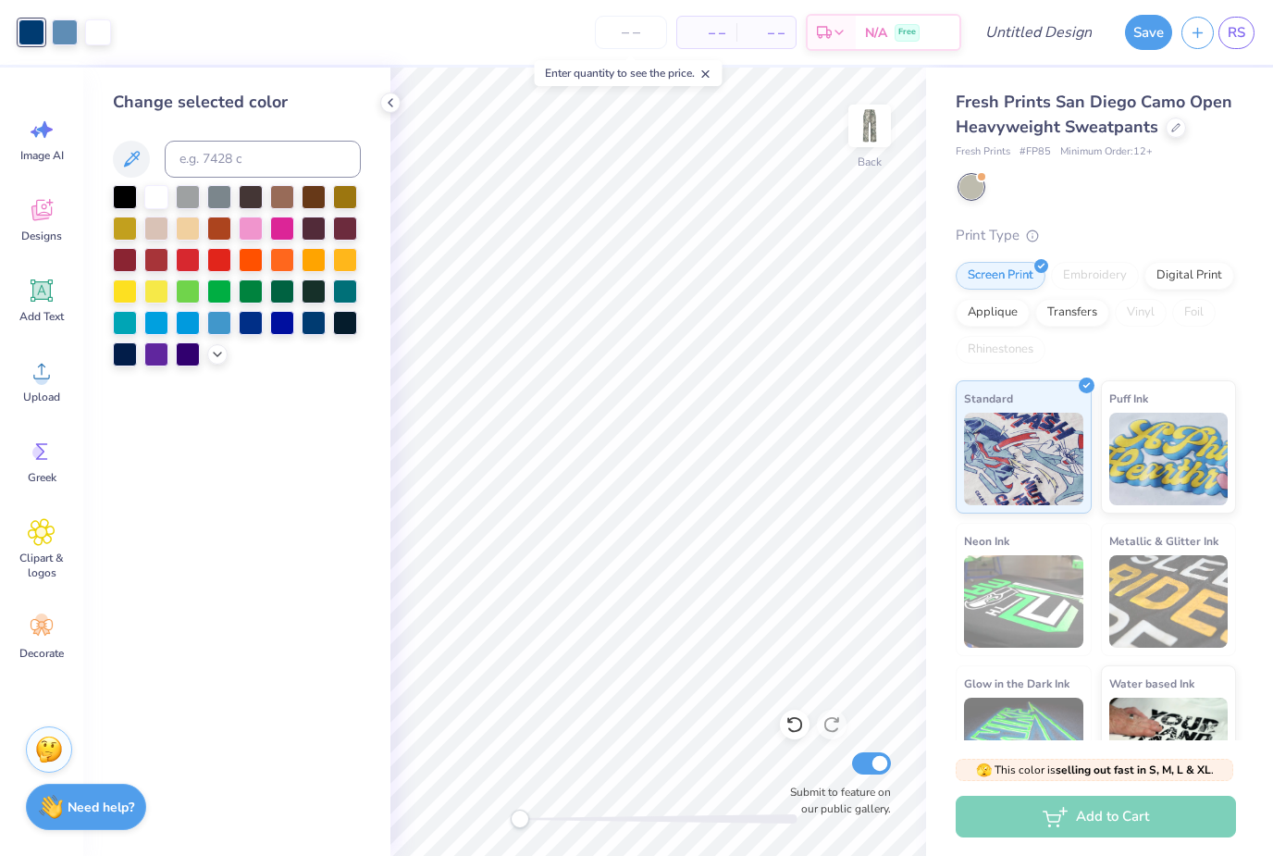
click at [256, 225] on div at bounding box center [251, 229] width 24 height 24
click at [223, 362] on icon at bounding box center [217, 354] width 15 height 15
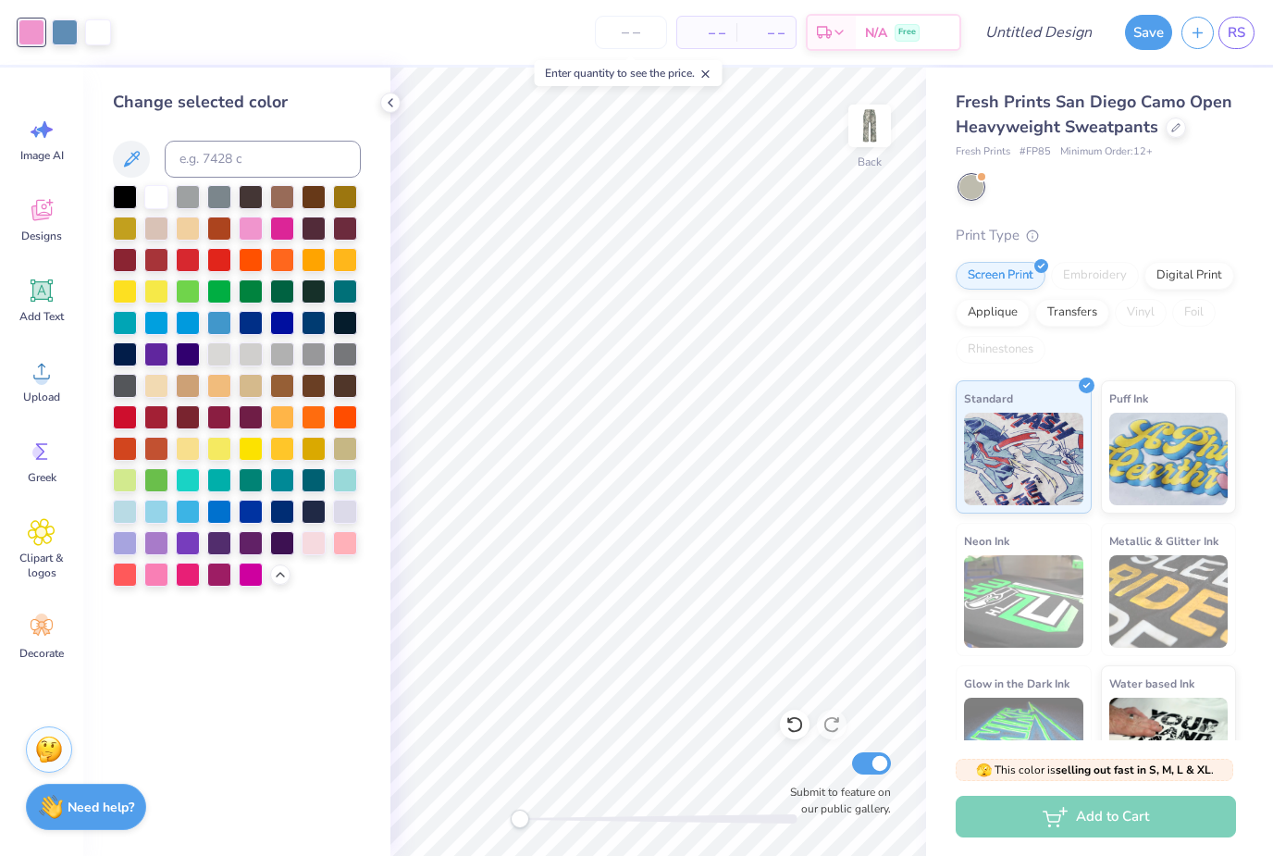
click at [78, 39] on div at bounding box center [65, 32] width 26 height 26
click at [313, 545] on div at bounding box center [314, 543] width 24 height 24
click at [31, 39] on div at bounding box center [32, 32] width 26 height 26
click at [315, 552] on div at bounding box center [314, 543] width 24 height 24
click at [77, 31] on div at bounding box center [65, 32] width 26 height 26
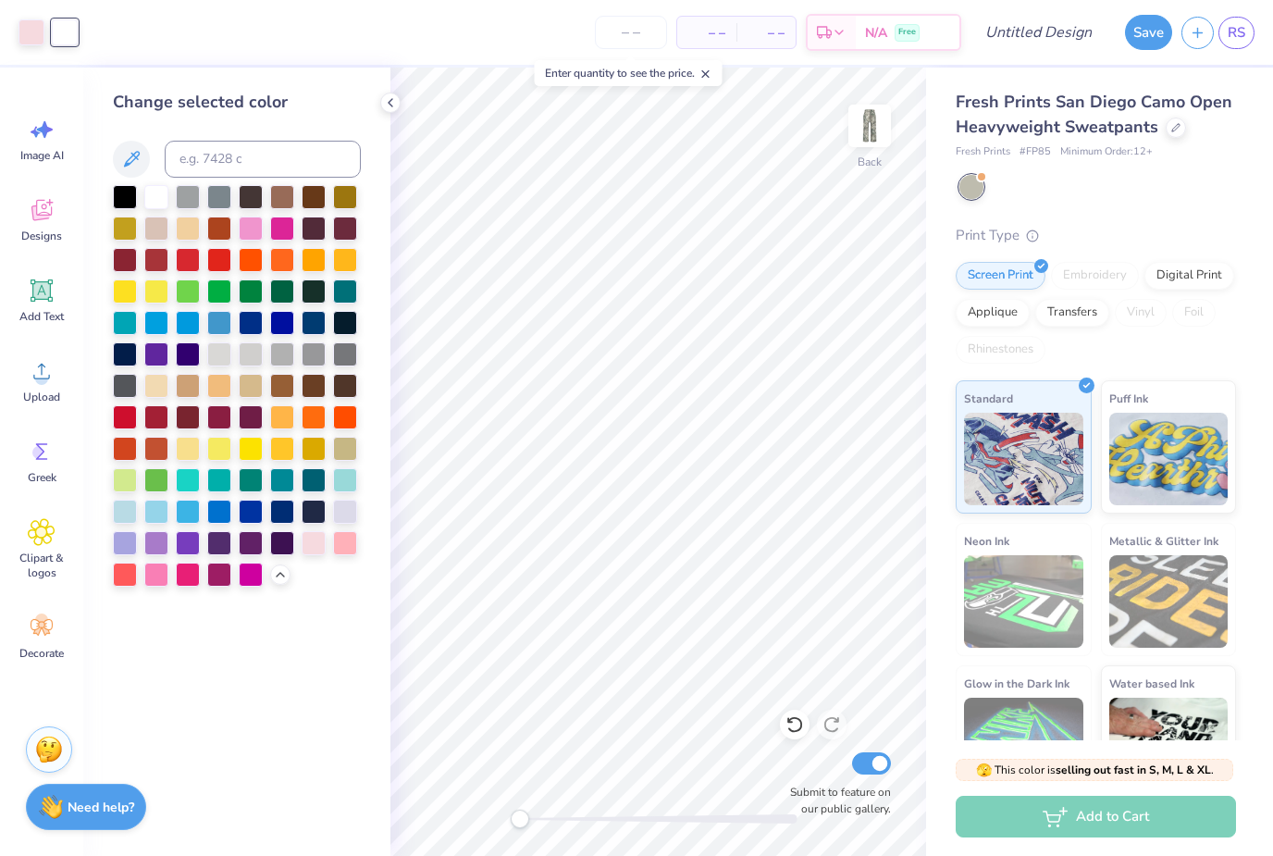
click at [279, 234] on div at bounding box center [282, 229] width 24 height 24
click at [252, 587] on div at bounding box center [251, 575] width 24 height 24
click at [221, 583] on div at bounding box center [219, 575] width 24 height 24
click at [393, 111] on div at bounding box center [390, 103] width 20 height 20
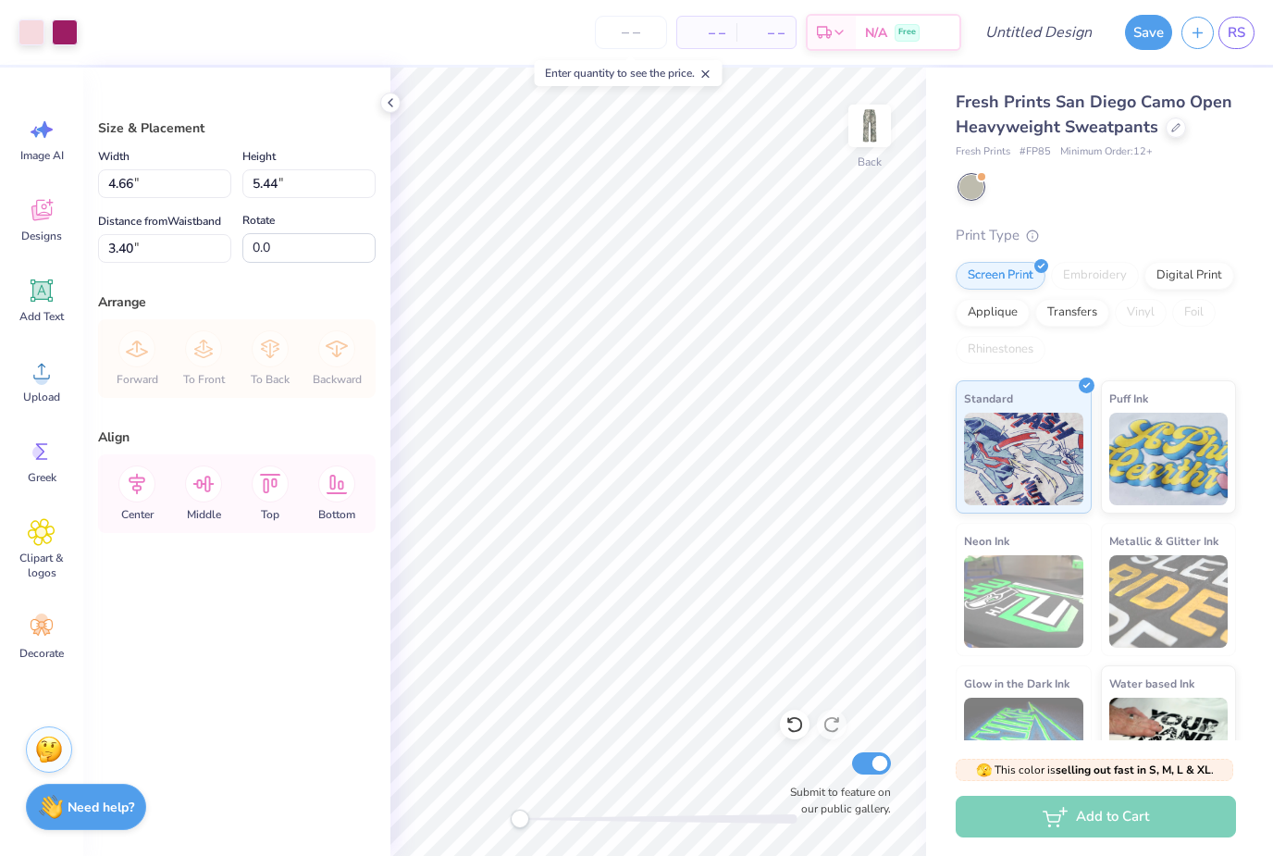
type input "4.14"
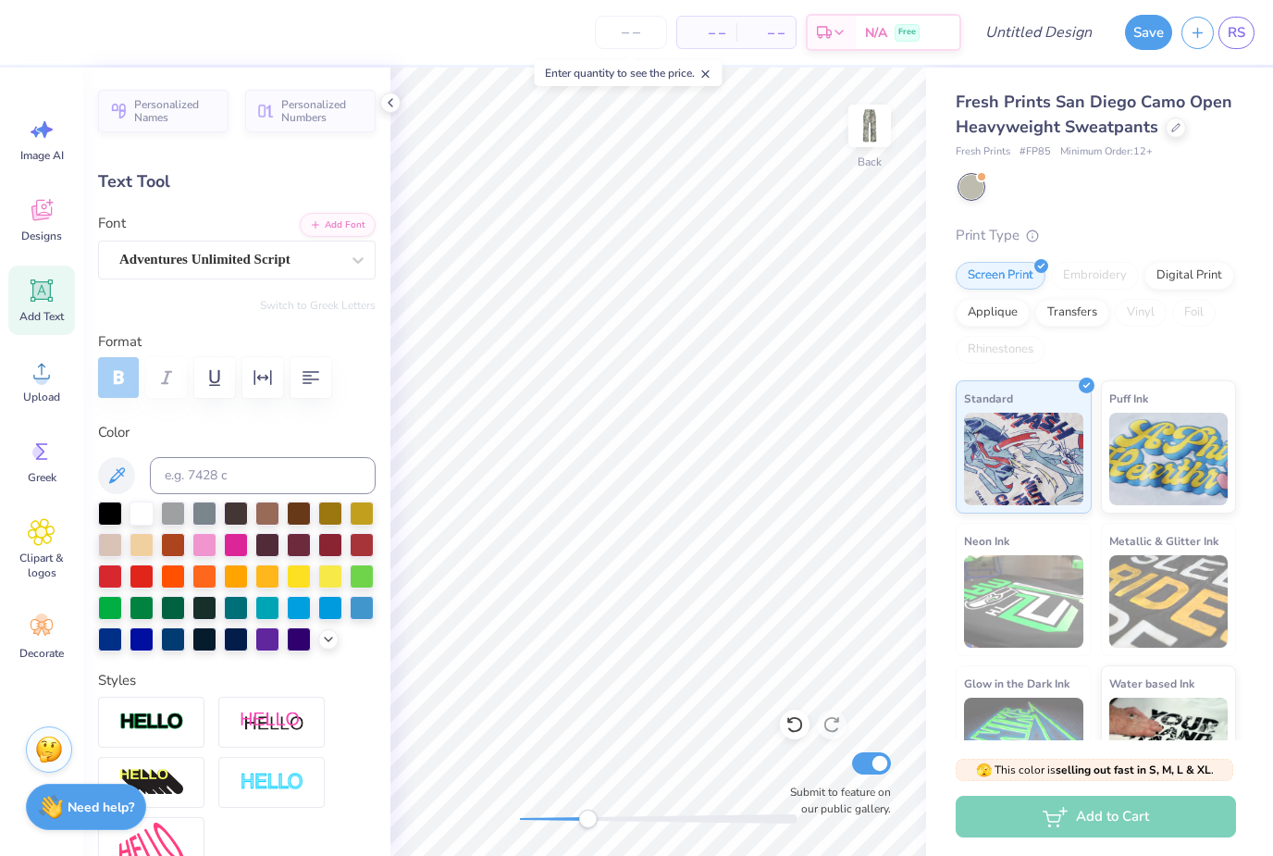
scroll to position [1, 0]
type textarea "Omega"
type input "0.0"
type input "0.69"
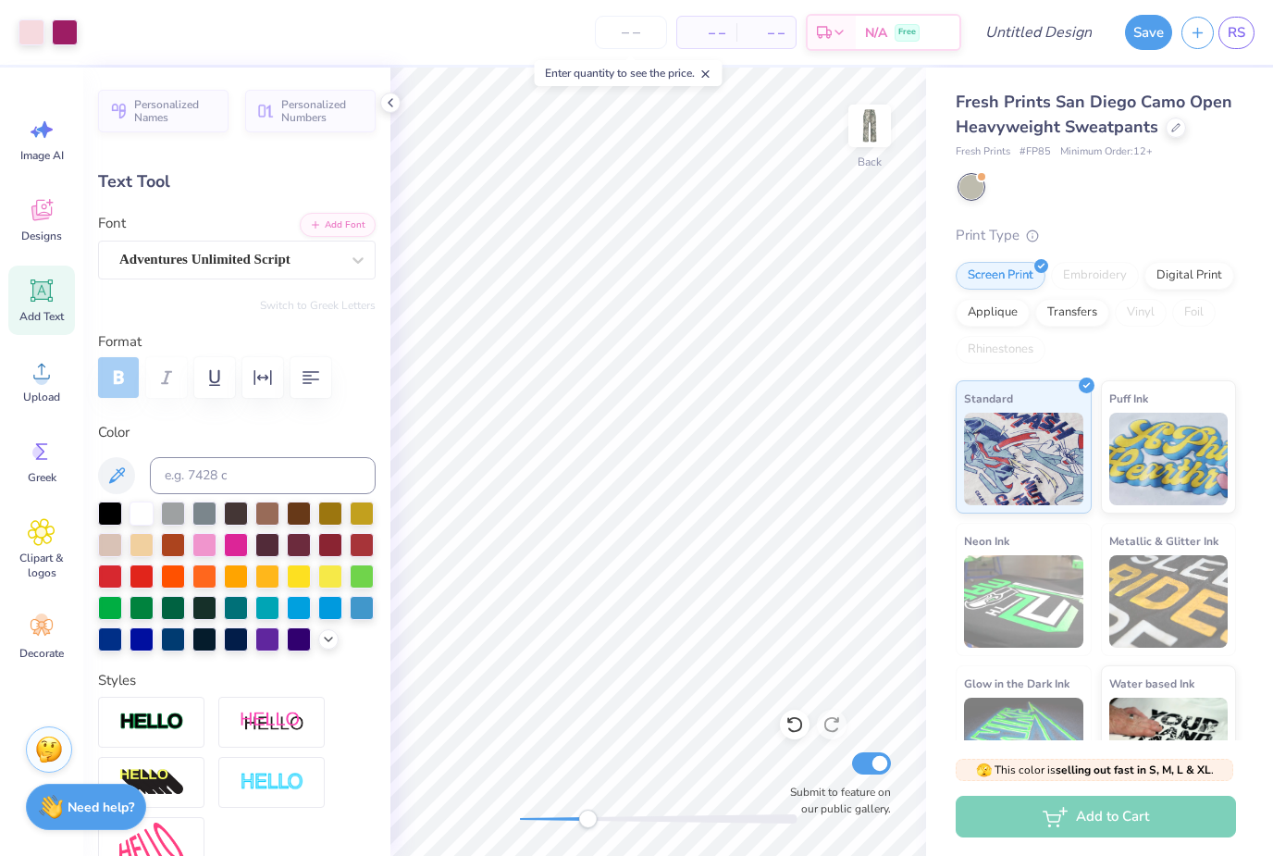
type input "0.44"
type input "5.64"
type input "-4.4"
type textarea "Delta"
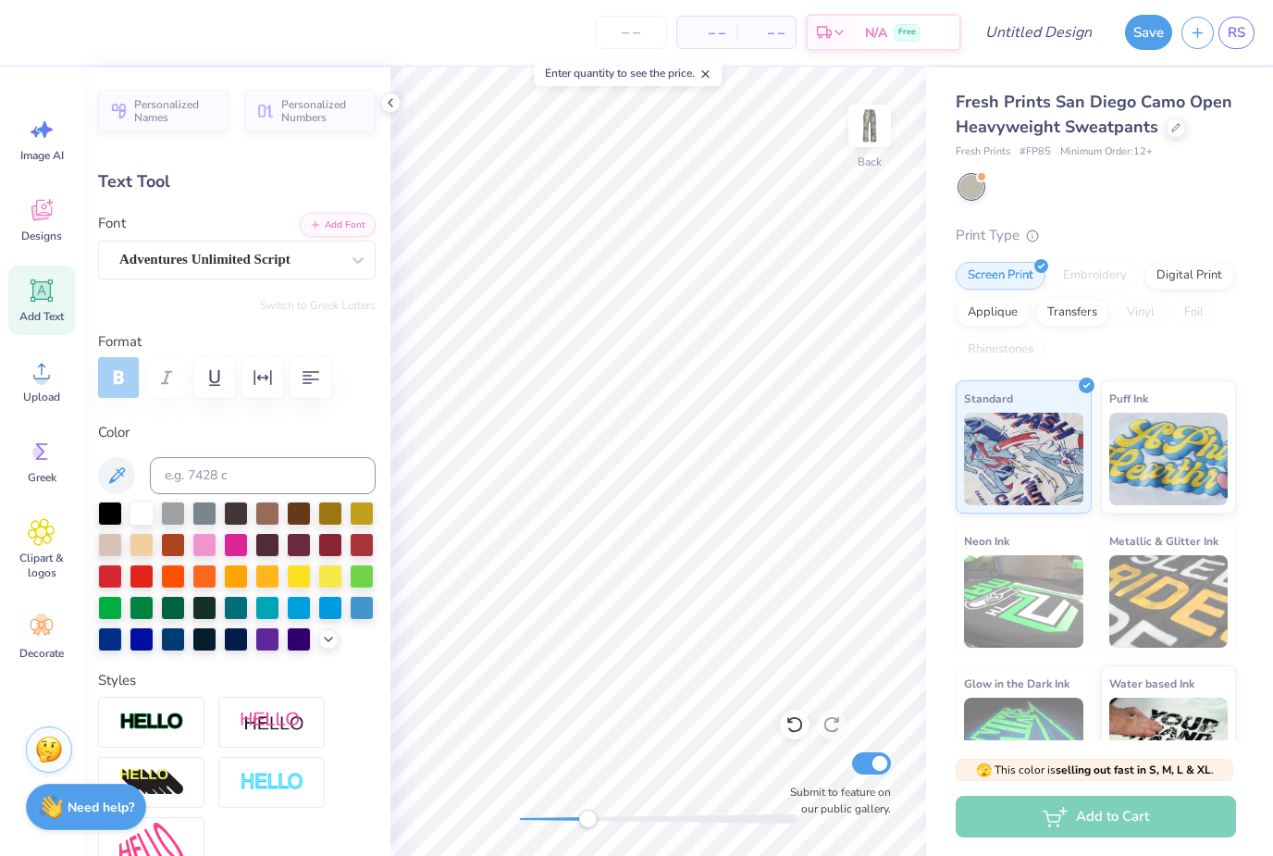
scroll to position [1, 2]
type input "0.0"
type input "0.37"
type input "0.40"
type input "4.93"
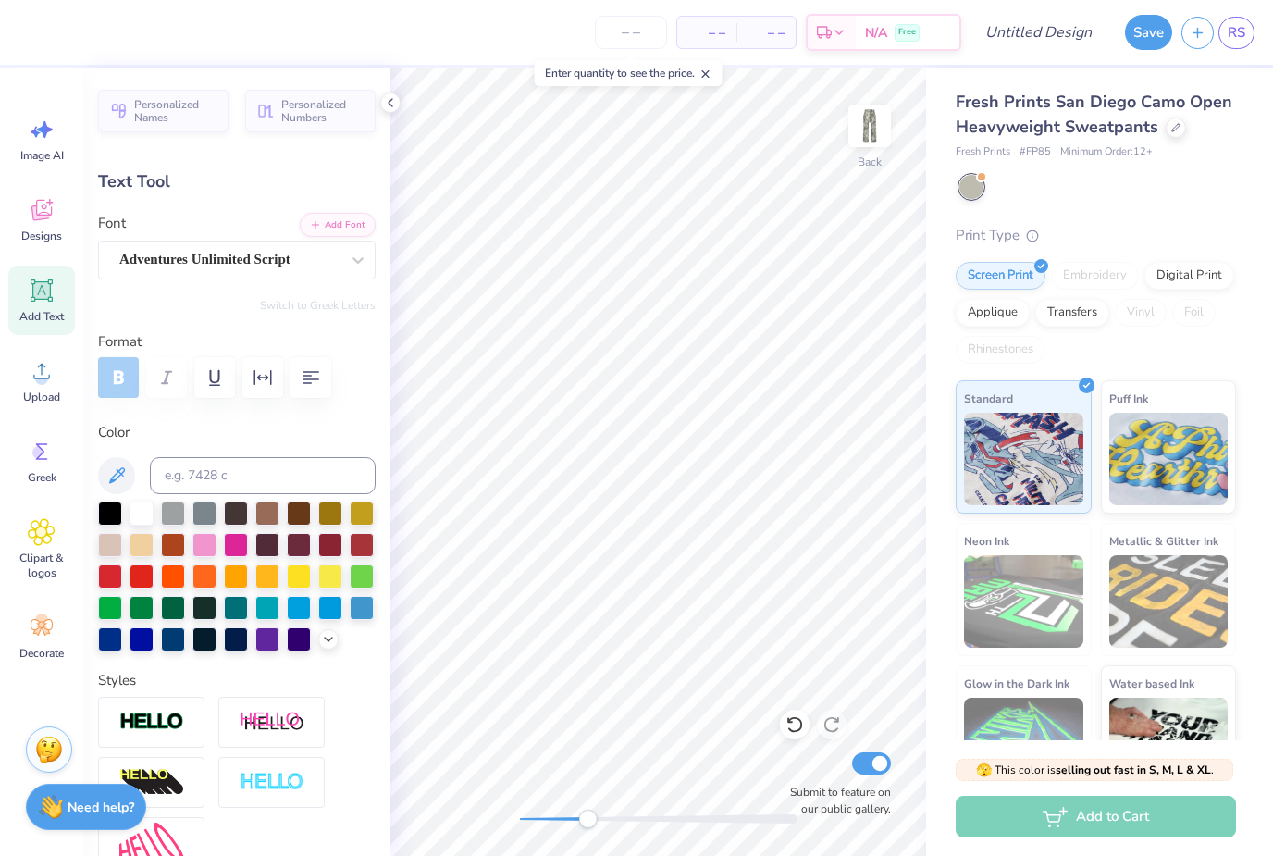
type input "-17.8"
type textarea "07"
type input "0.0"
type input "4.86"
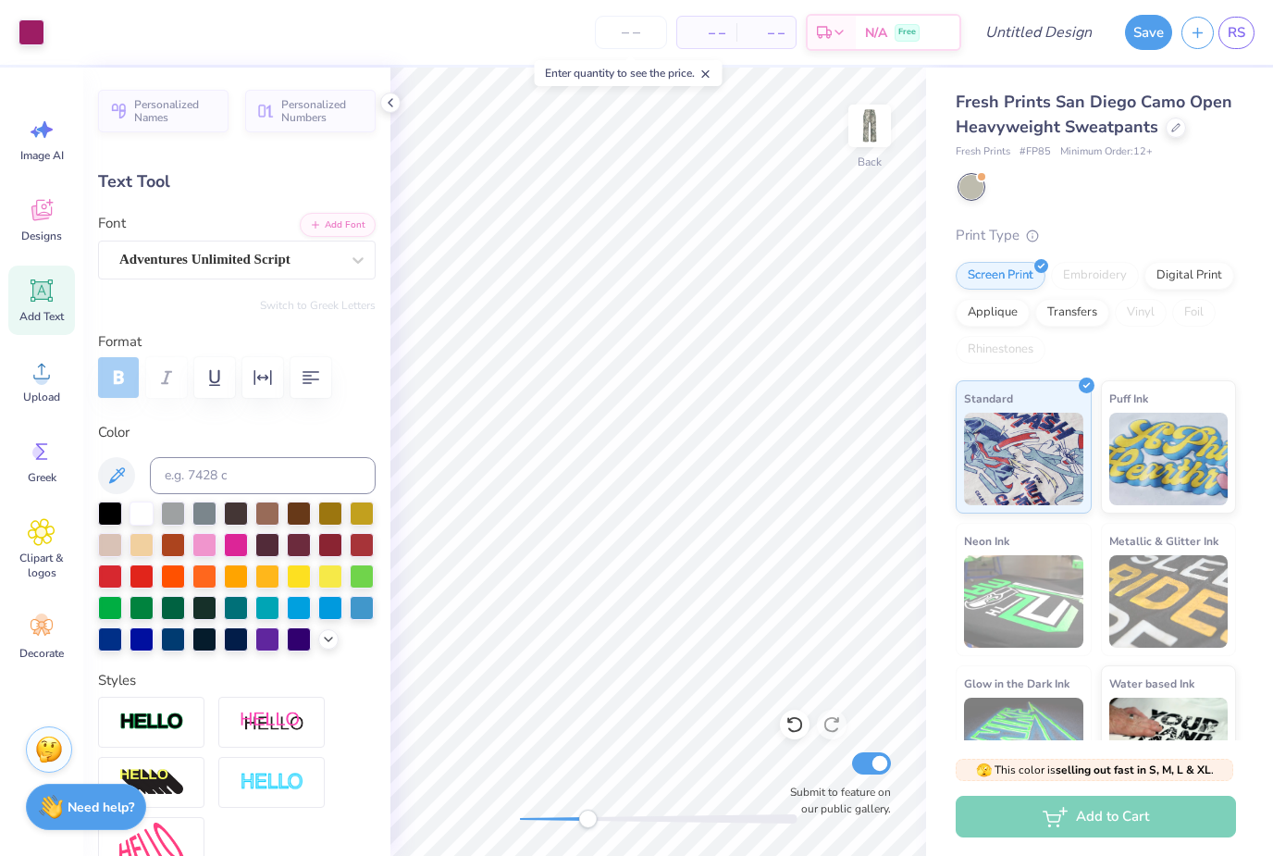
type input "-17.8"
type textarea "1"
type textarea "20"
type input "0.0"
type input "0.75"
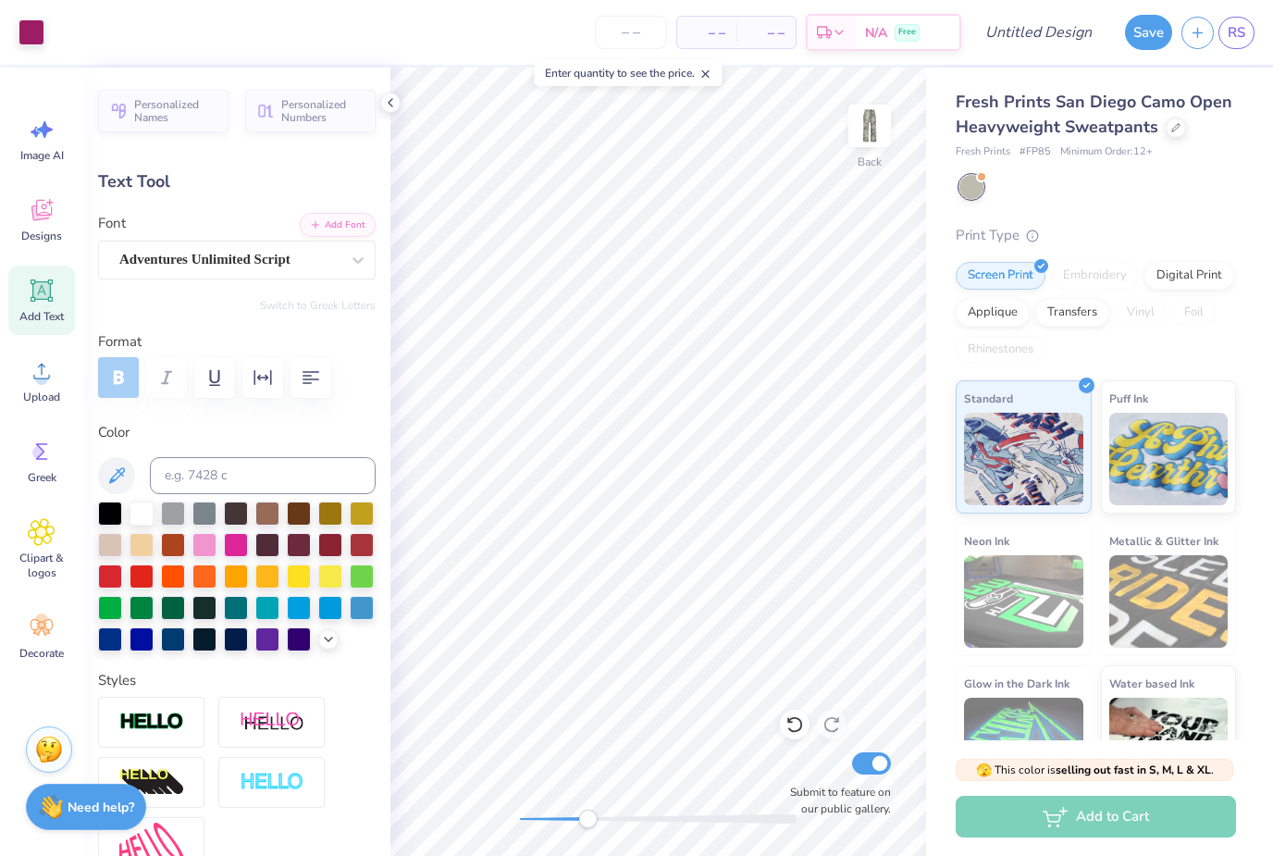
type input "0.39"
type input "7.71"
type input "0.0"
click at [46, 223] on icon at bounding box center [42, 210] width 28 height 28
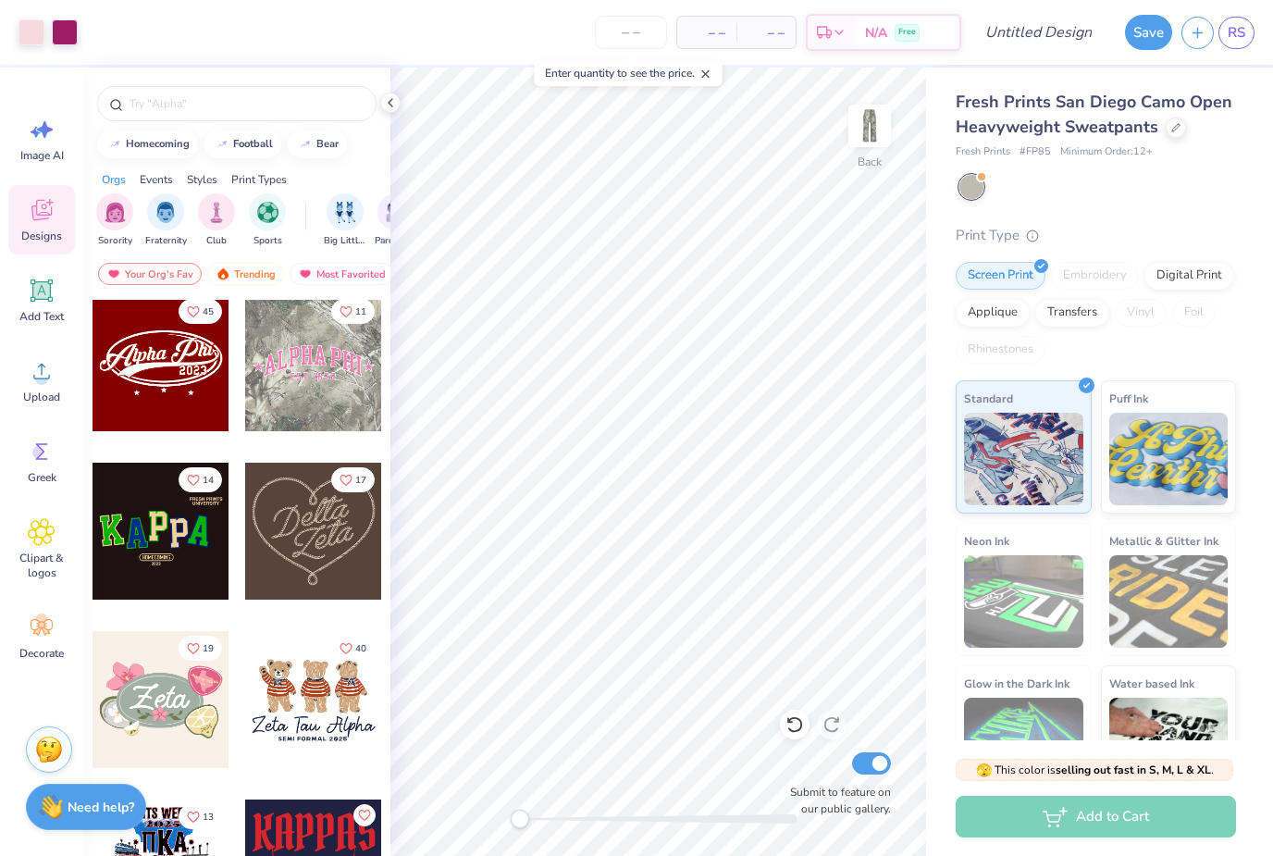
click at [113, 223] on img "filter for Sorority" at bounding box center [115, 212] width 21 height 21
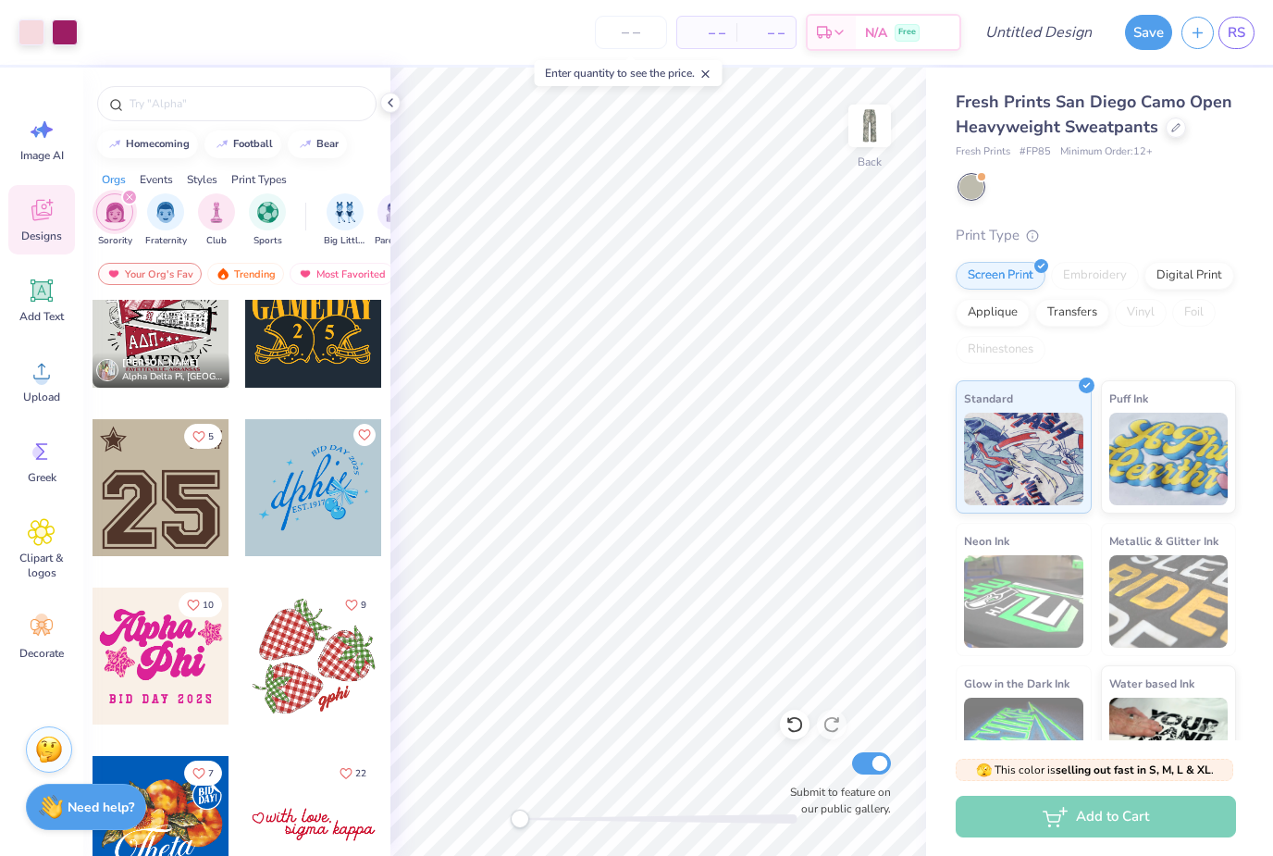
scroll to position [1232, 0]
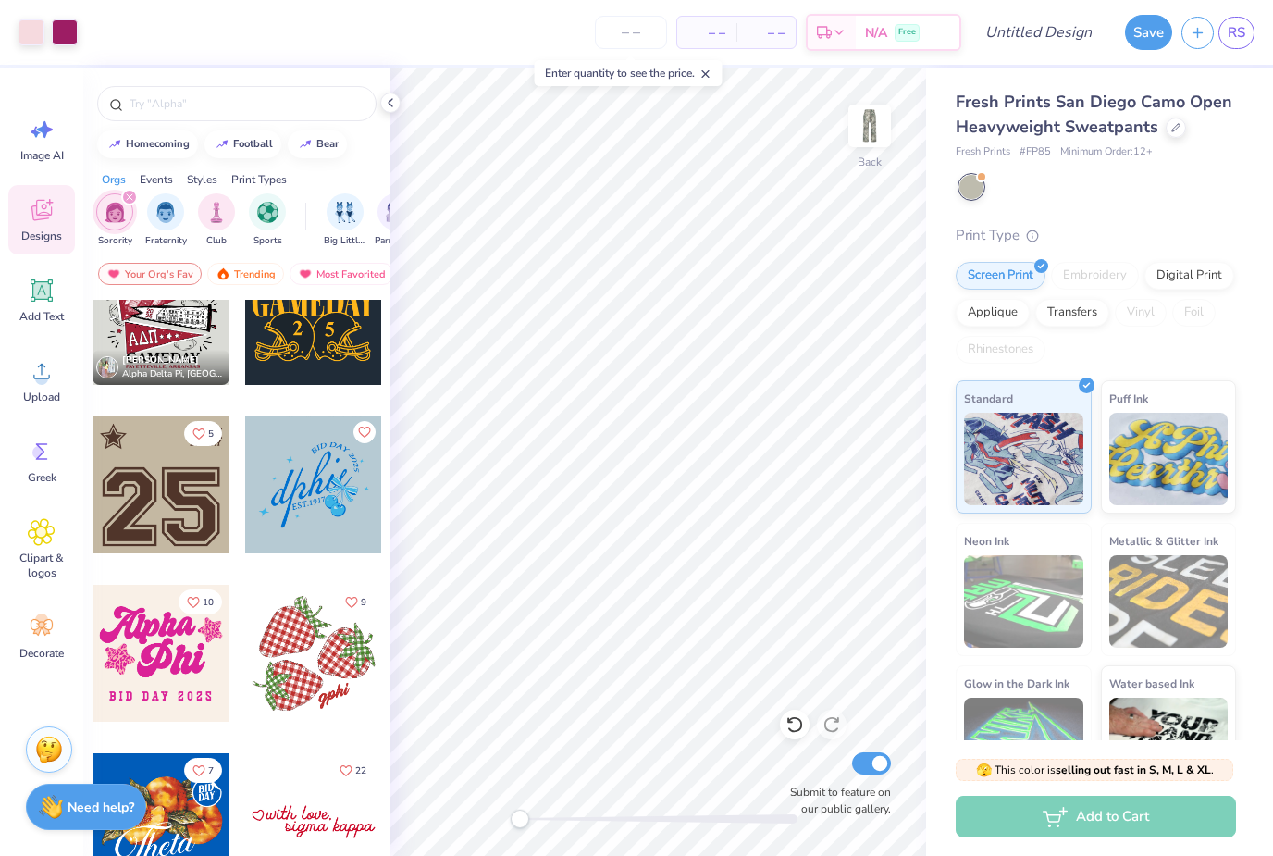
click at [331, 627] on div at bounding box center [313, 653] width 137 height 137
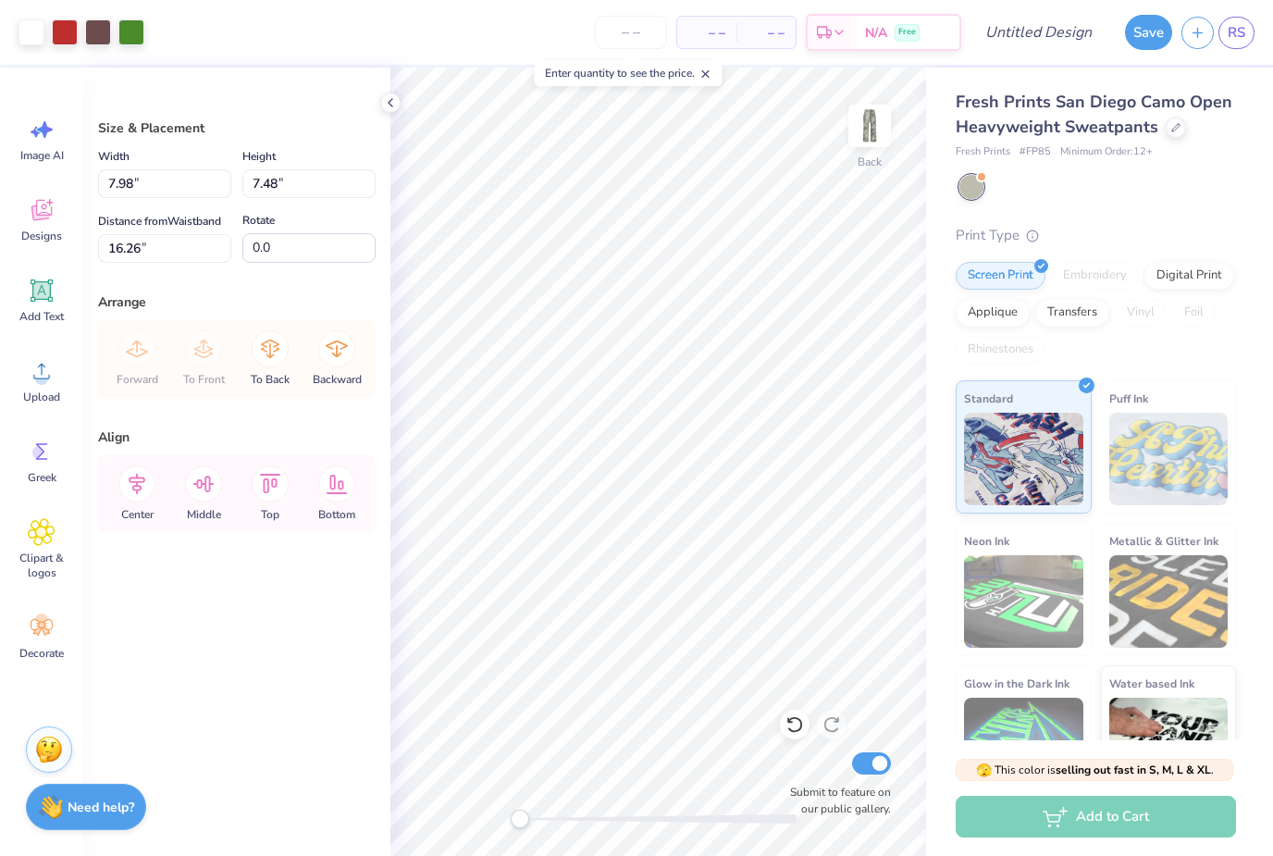
click at [791, 725] on icon at bounding box center [795, 724] width 19 height 19
click at [39, 217] on icon at bounding box center [41, 212] width 18 height 15
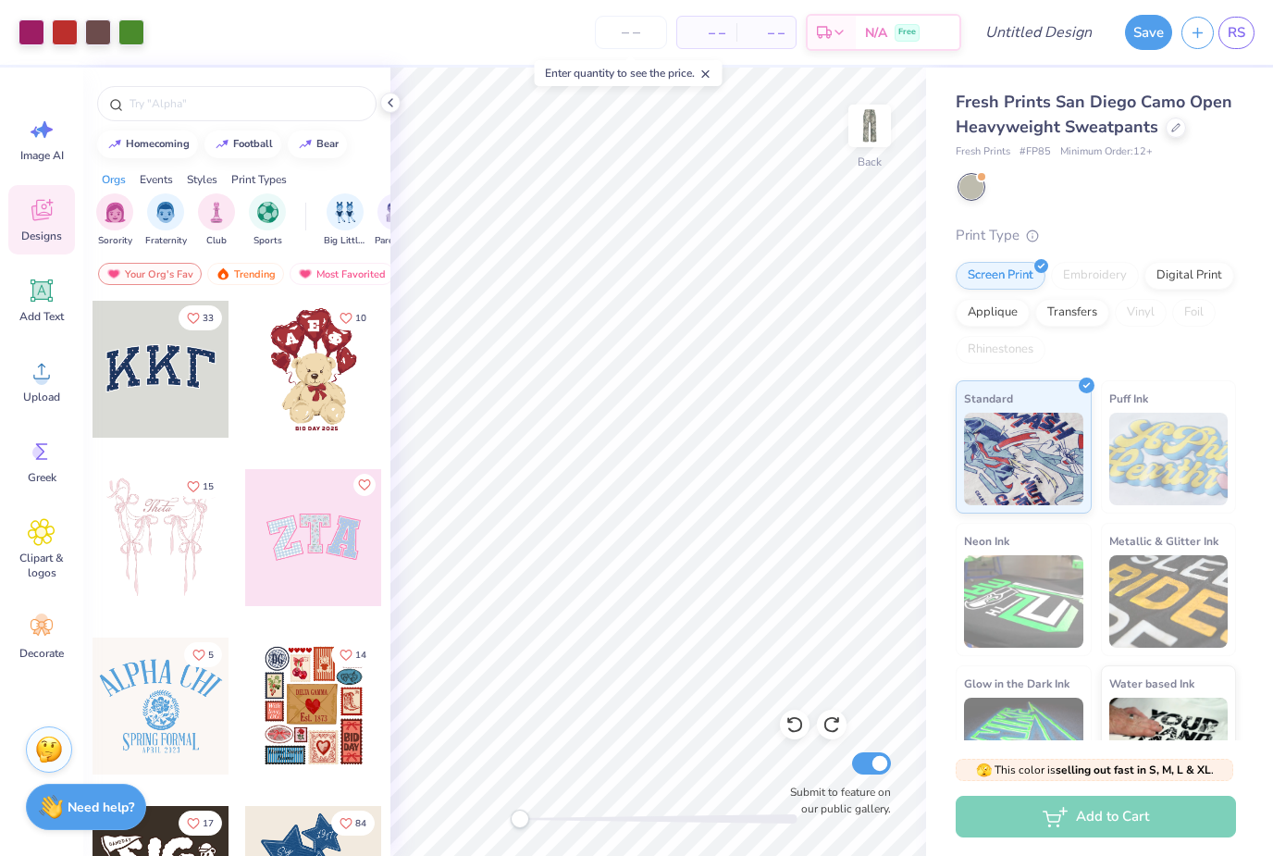
scroll to position [0, 0]
click at [118, 223] on img "filter for Sorority" at bounding box center [115, 212] width 21 height 21
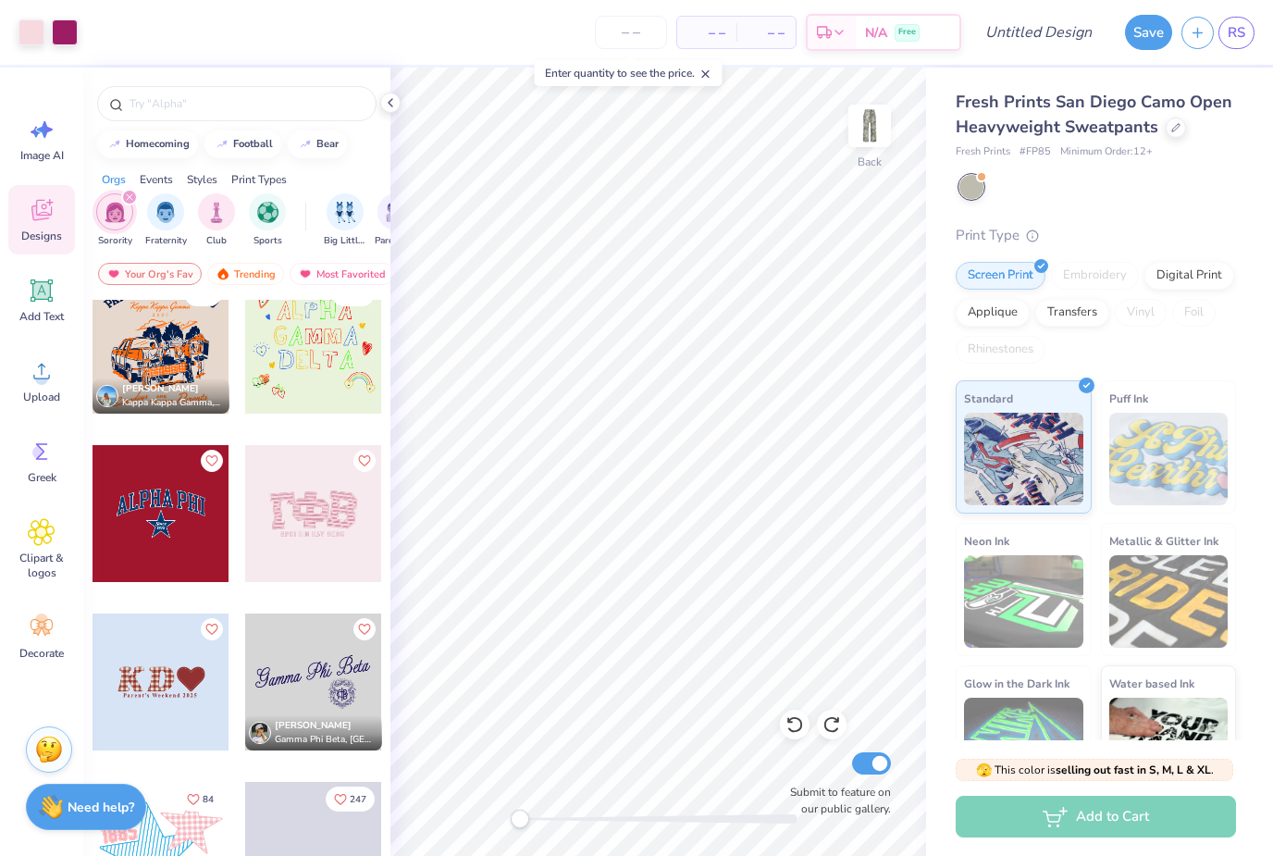
scroll to position [3827, 0]
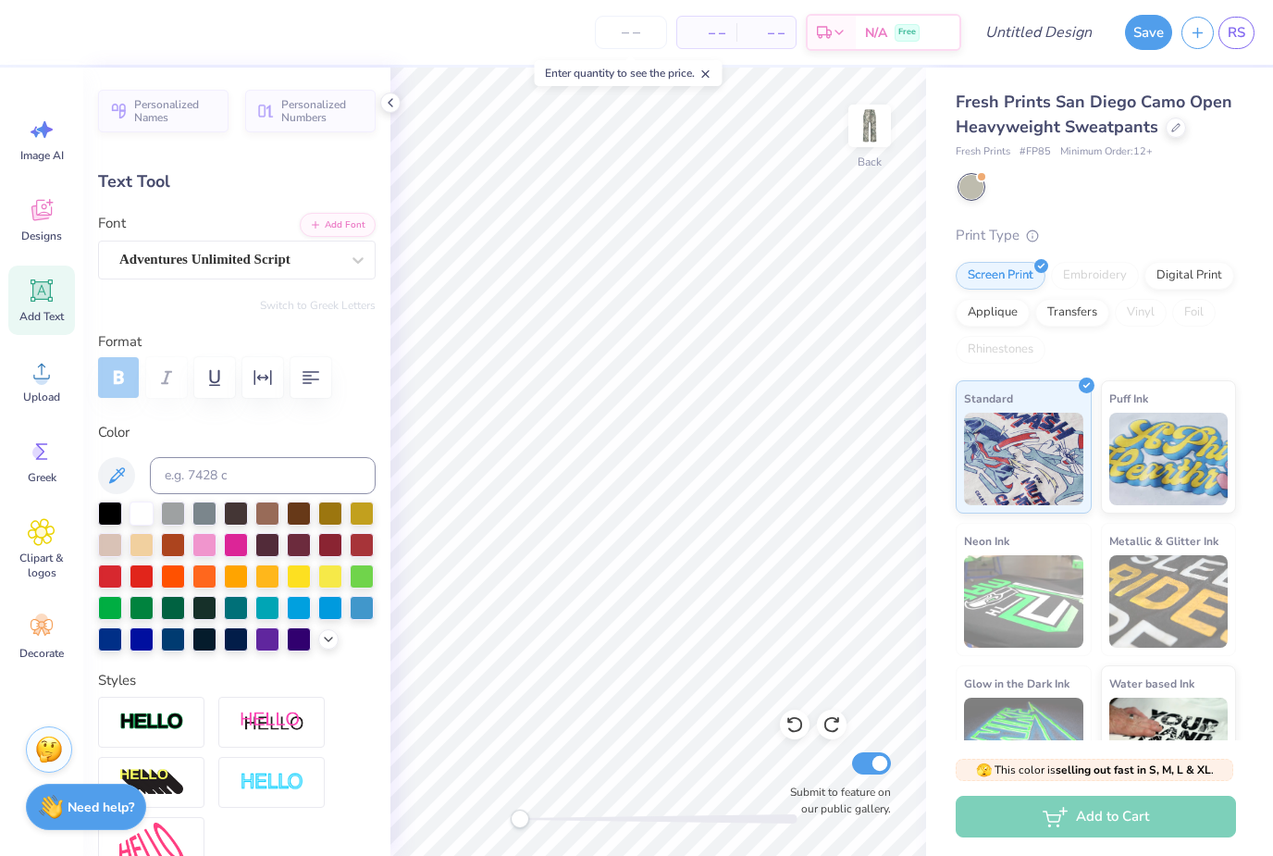
type input "0.0"
type input "1.00"
type input "0.29"
type input "8.21"
type input "-5.3"
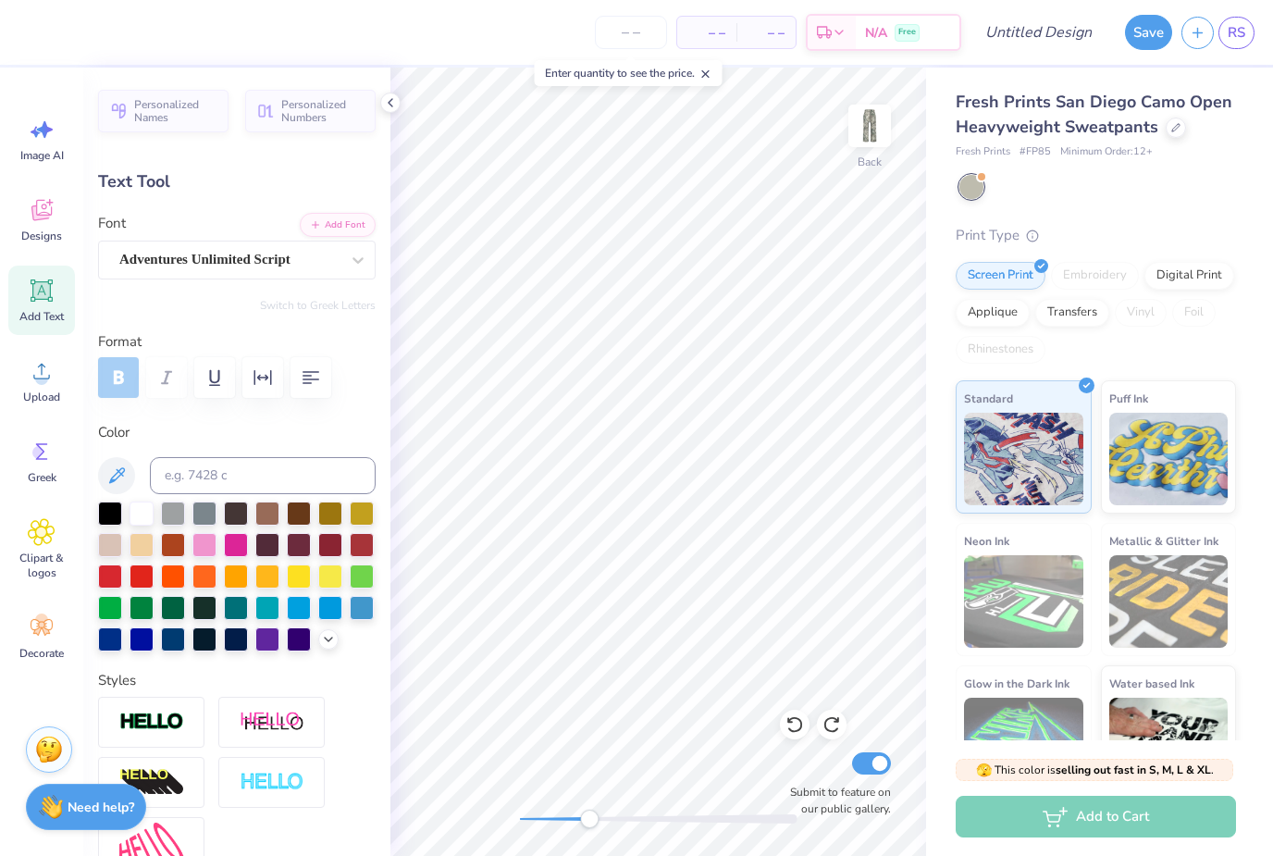
type input "1.70"
type input "0.65"
type input "7.14"
type textarea "servant"
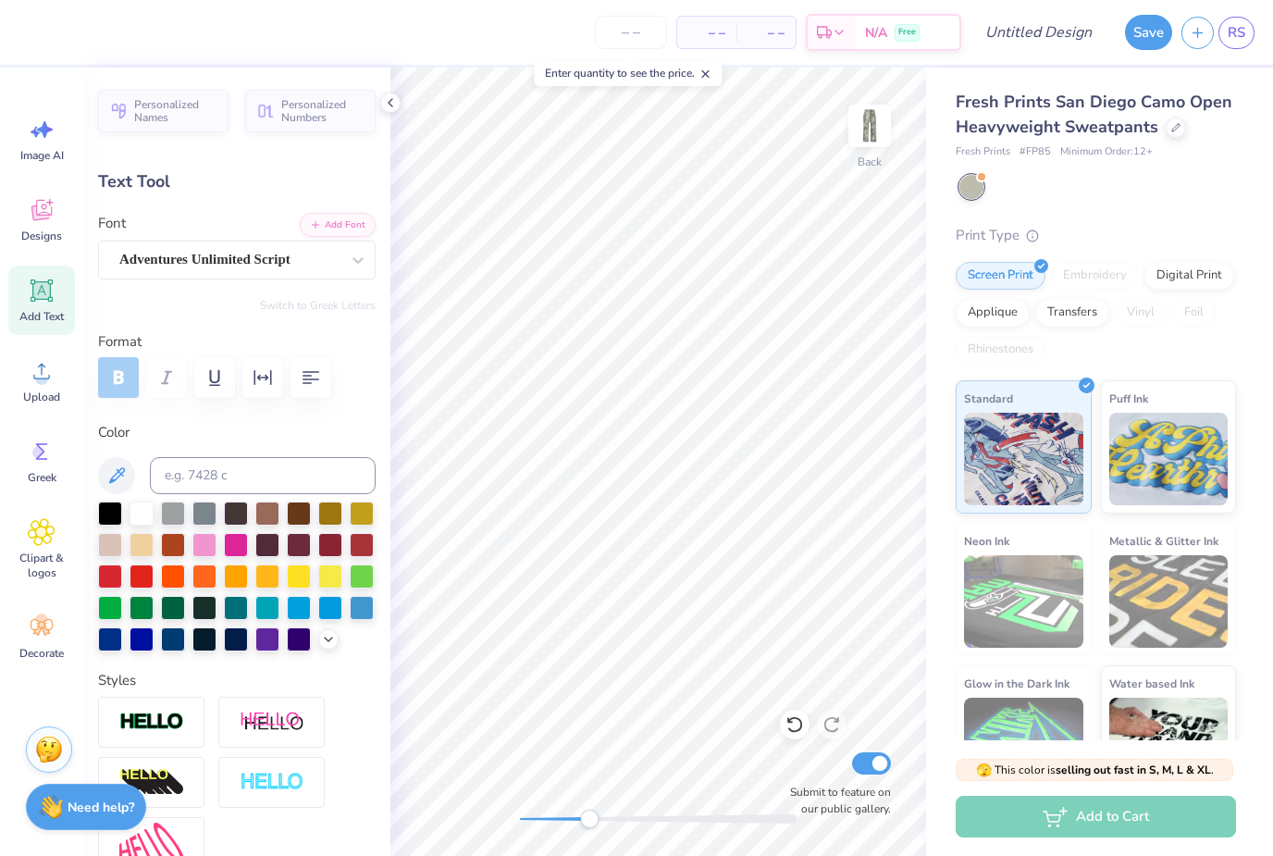
type input "0.0"
type input "0.75"
type input "0.39"
type input "7.71"
type input "-5.3"
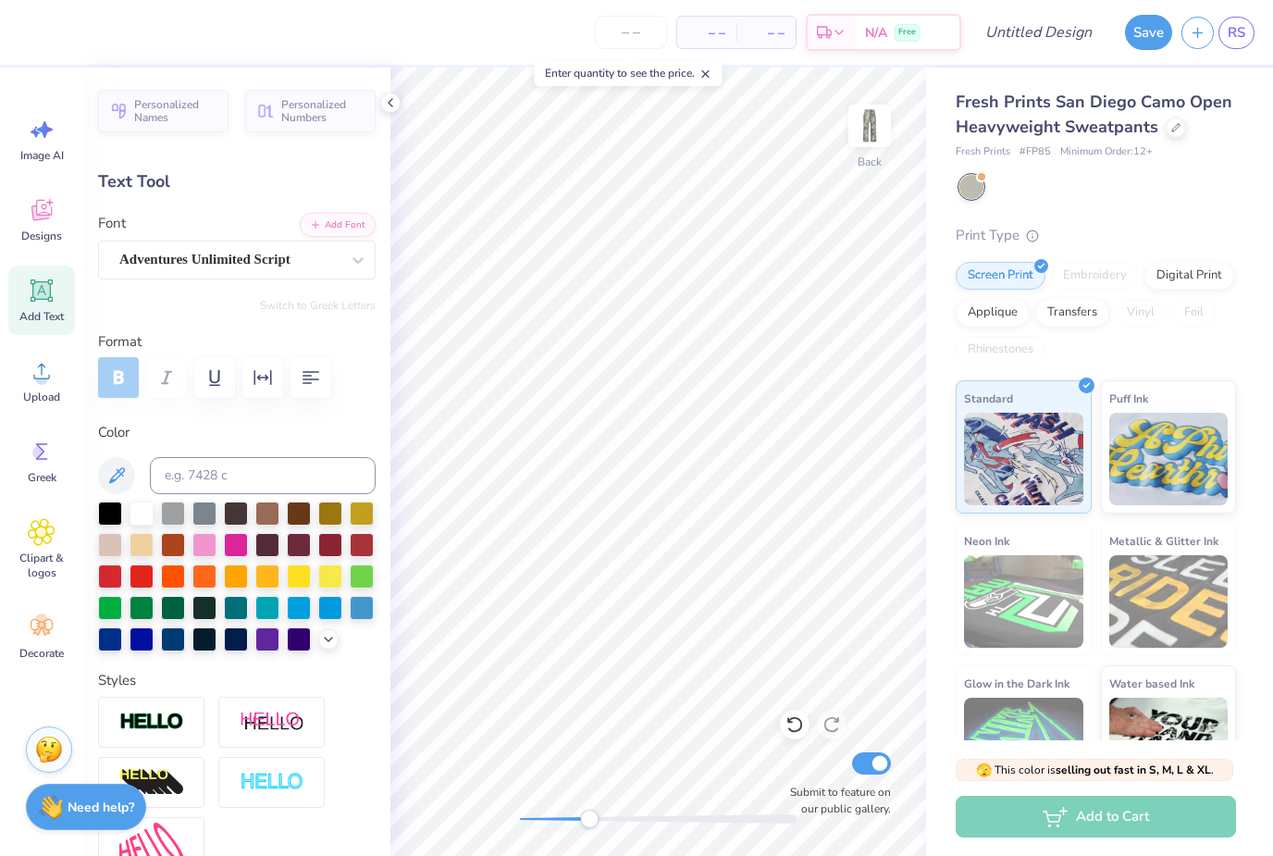
scroll to position [1, 1]
type textarea "hearts"
type input "0.0"
type input "1.00"
type input "0.29"
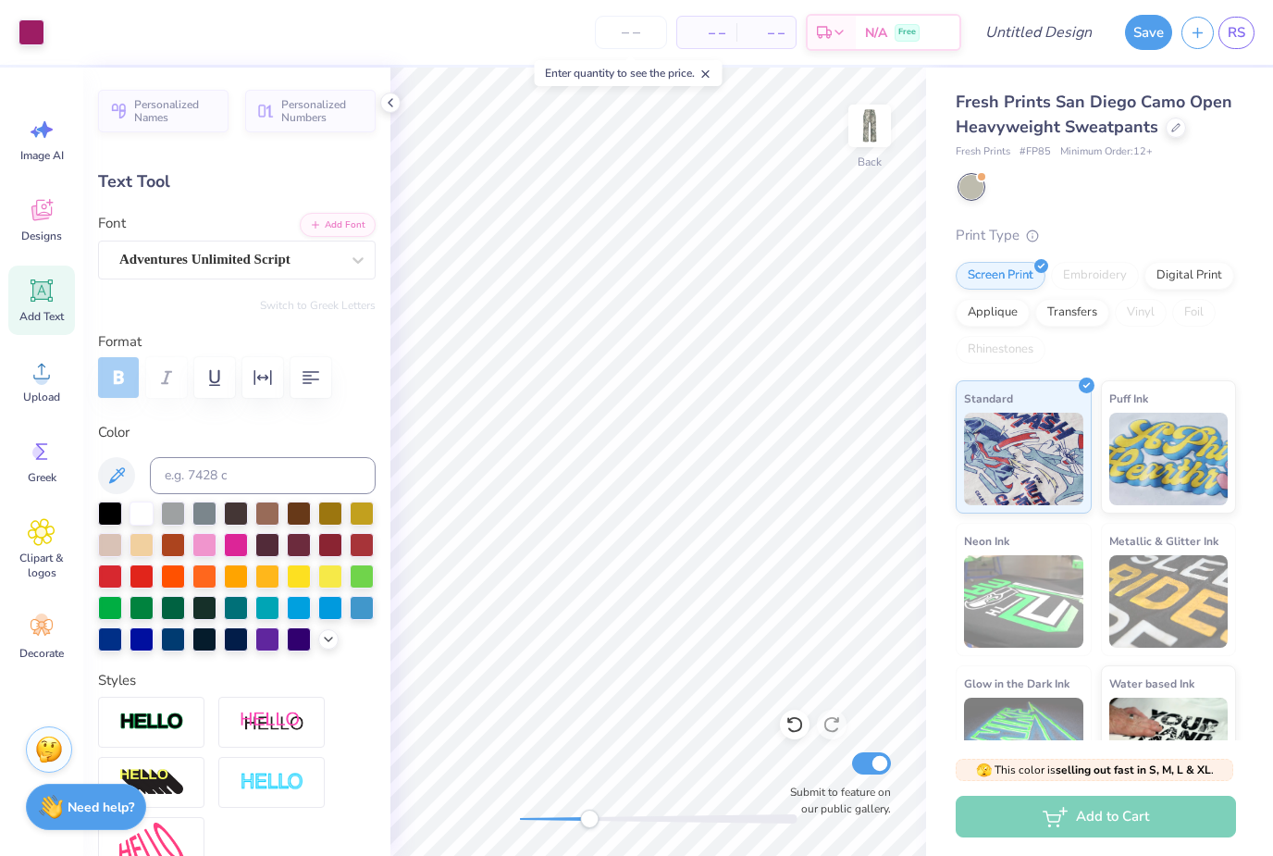
type input "8.21"
type input "-5.3"
type input "0.0"
type input "1.92"
type input "0.64"
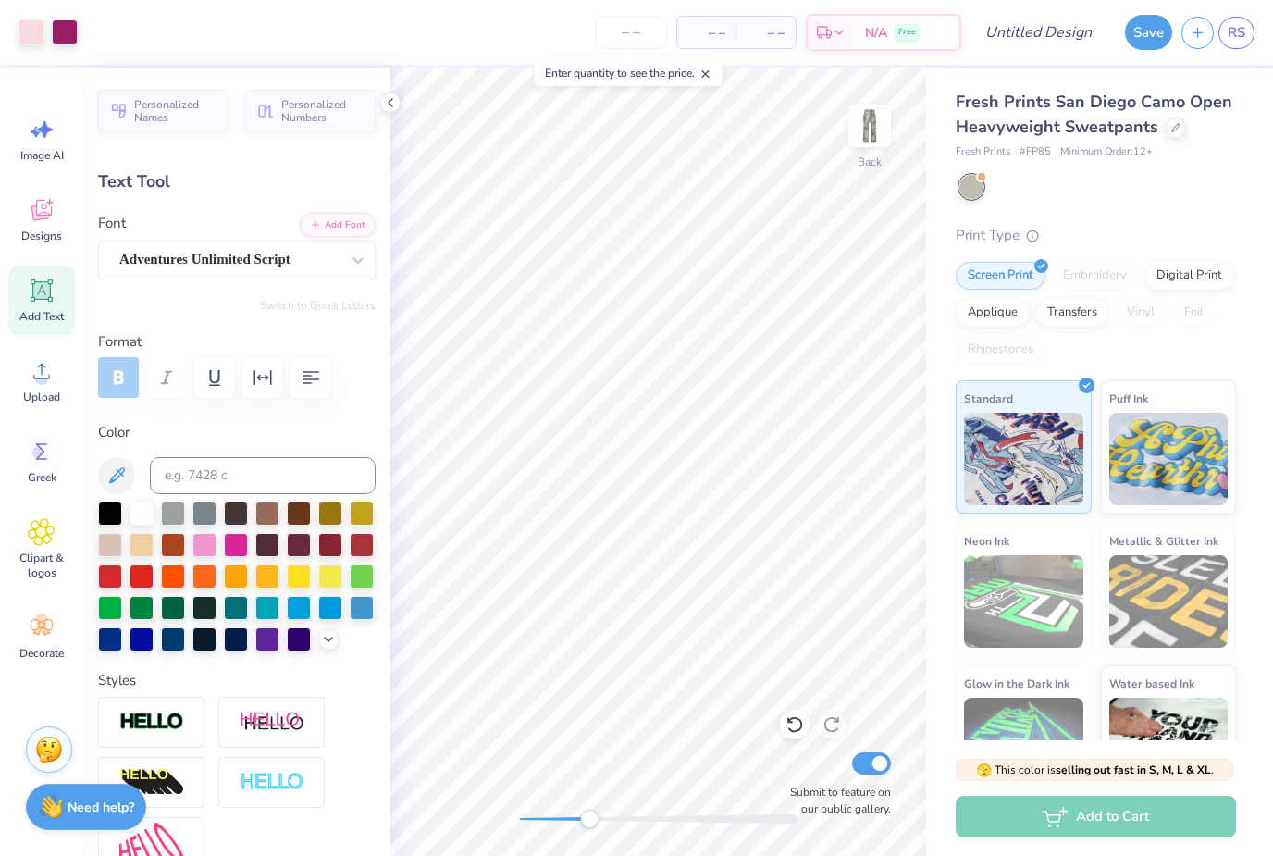
type input "7.58"
type input "-5.3"
type input "1.79"
type input "0.60"
type input "7.59"
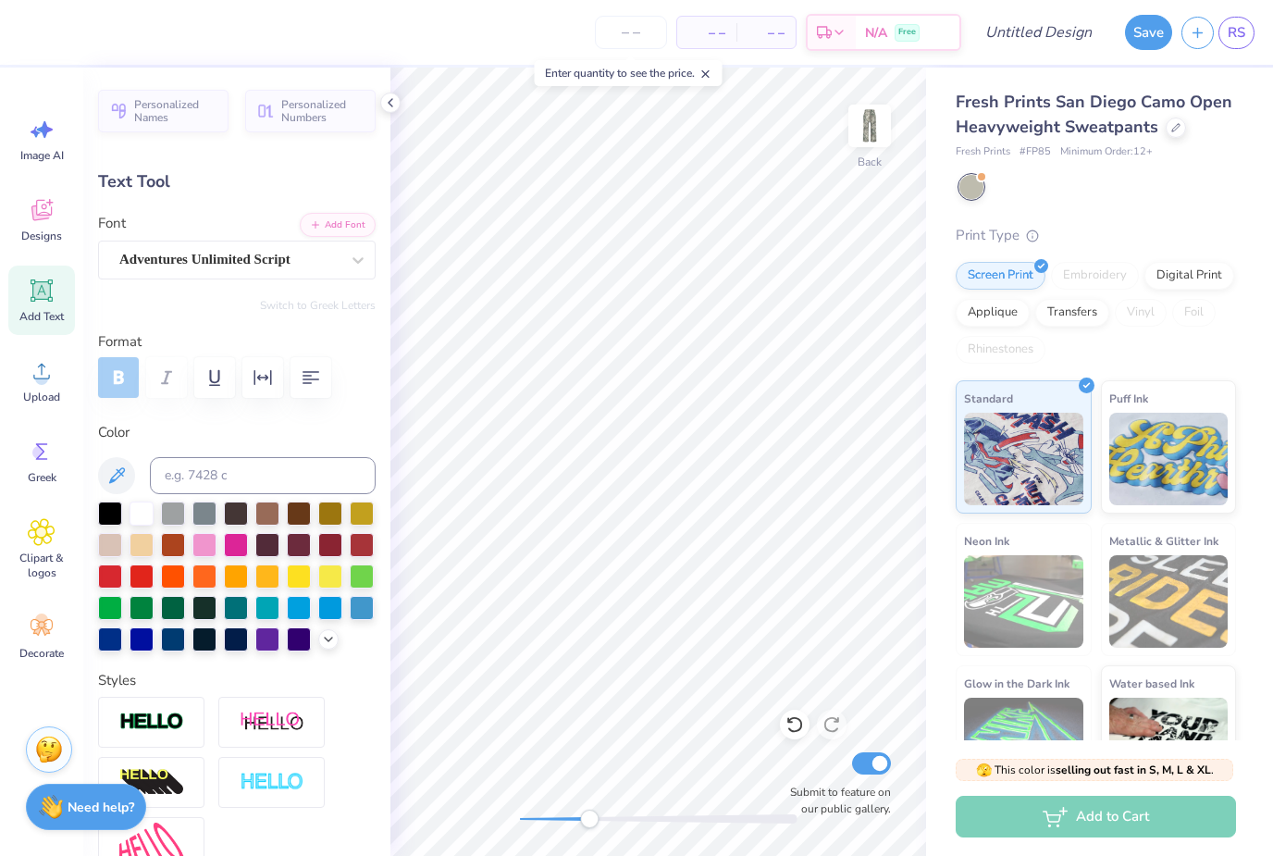
type input "0.0"
type input "2.42"
type input "0.78"
type input "7.04"
type input "-5.3"
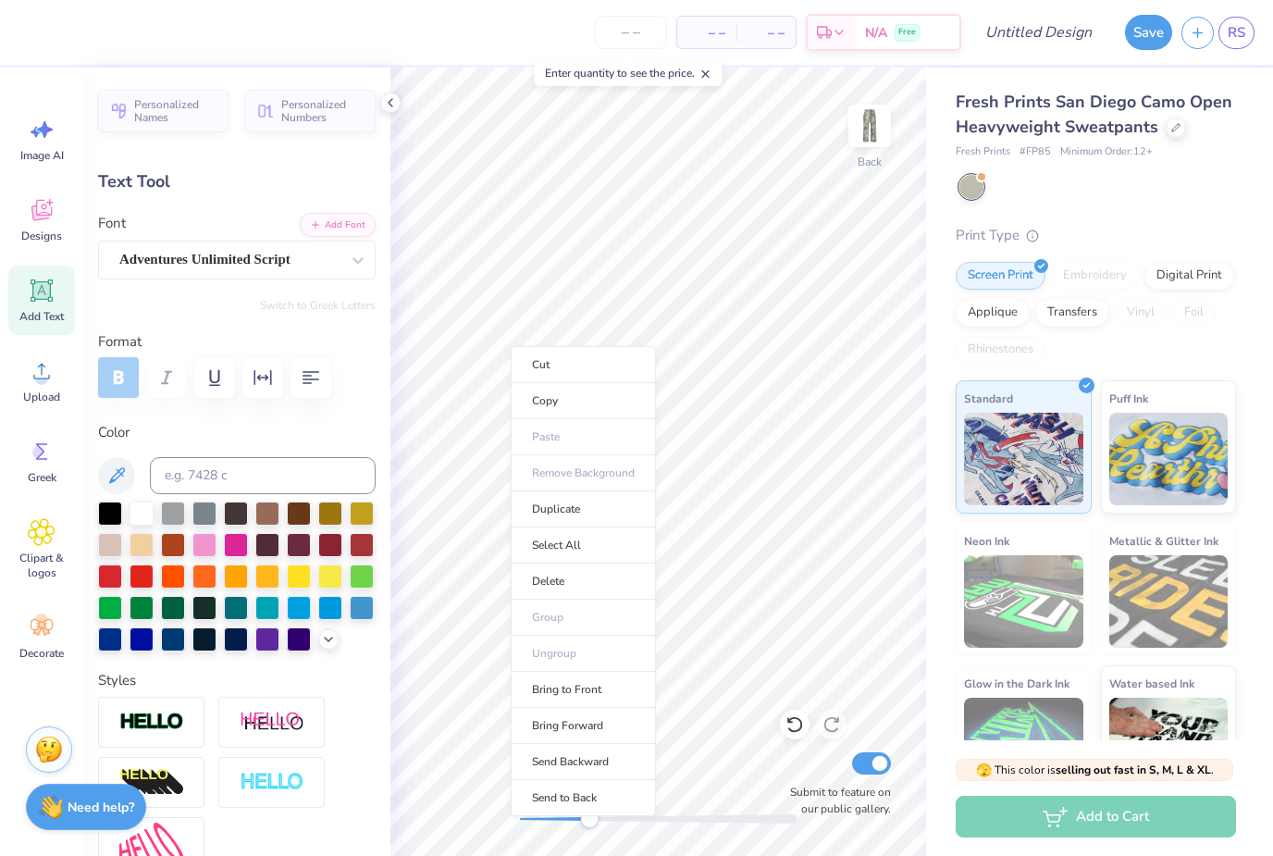
type input "2.09"
type input "0.67"
type input "7.11"
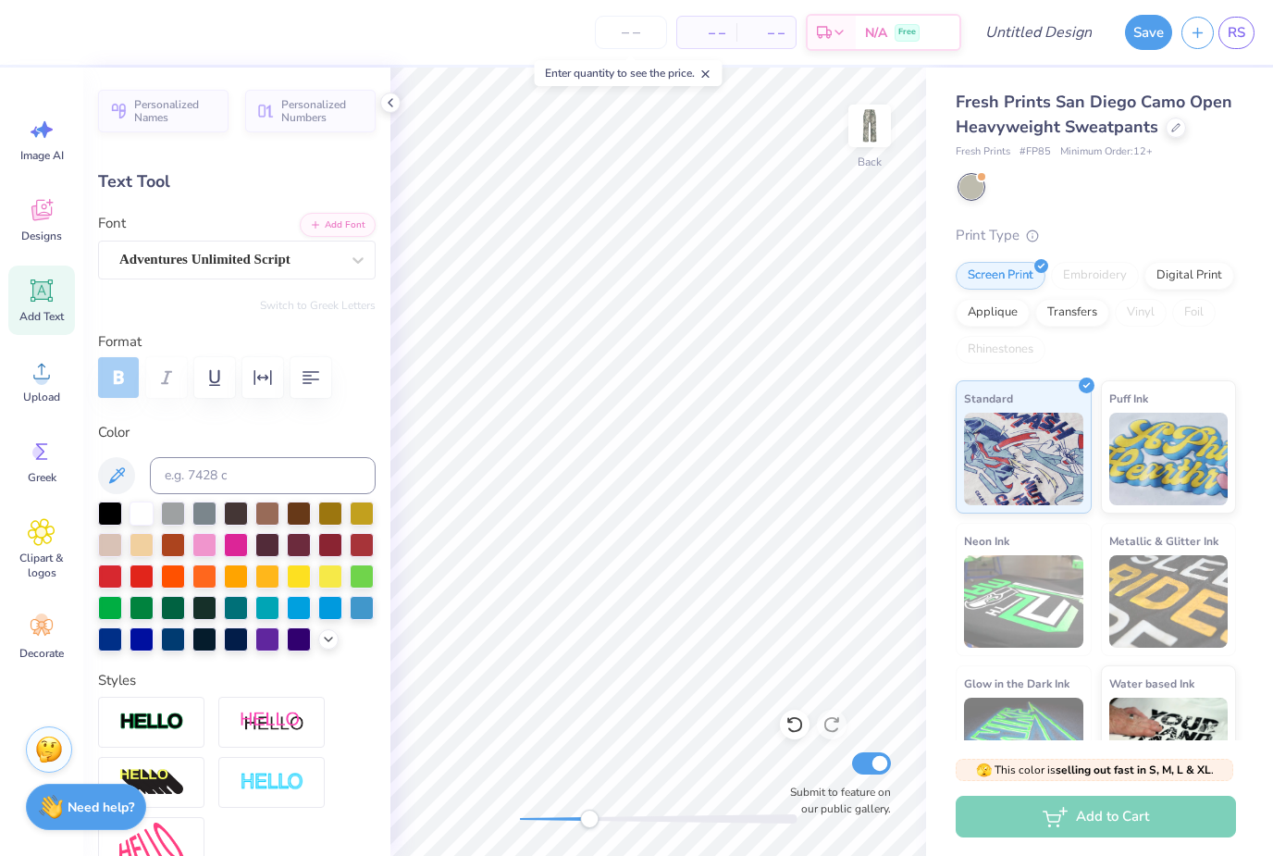
type input "0.0"
type input "6.95"
type input "-5.3"
type input "2.47"
type input "0.80"
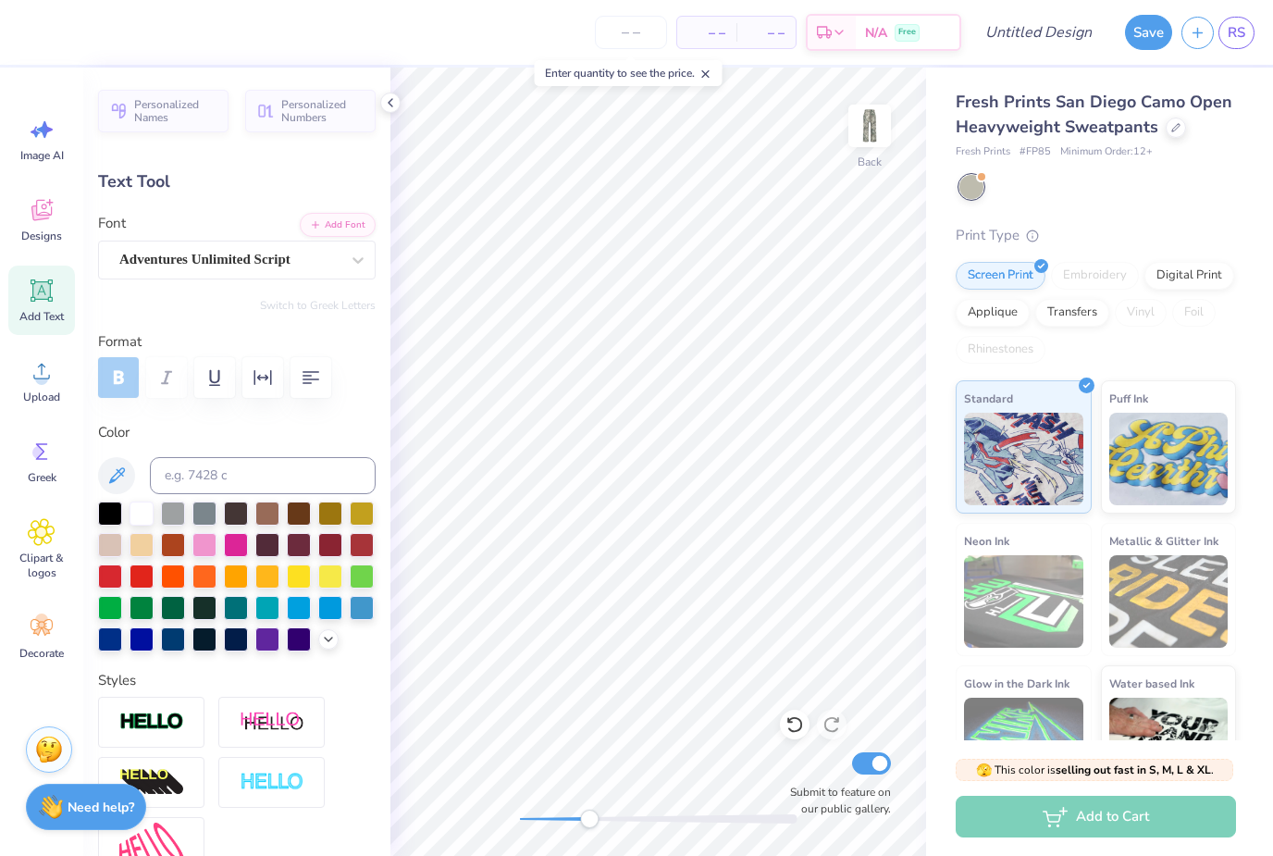
type input "6.92"
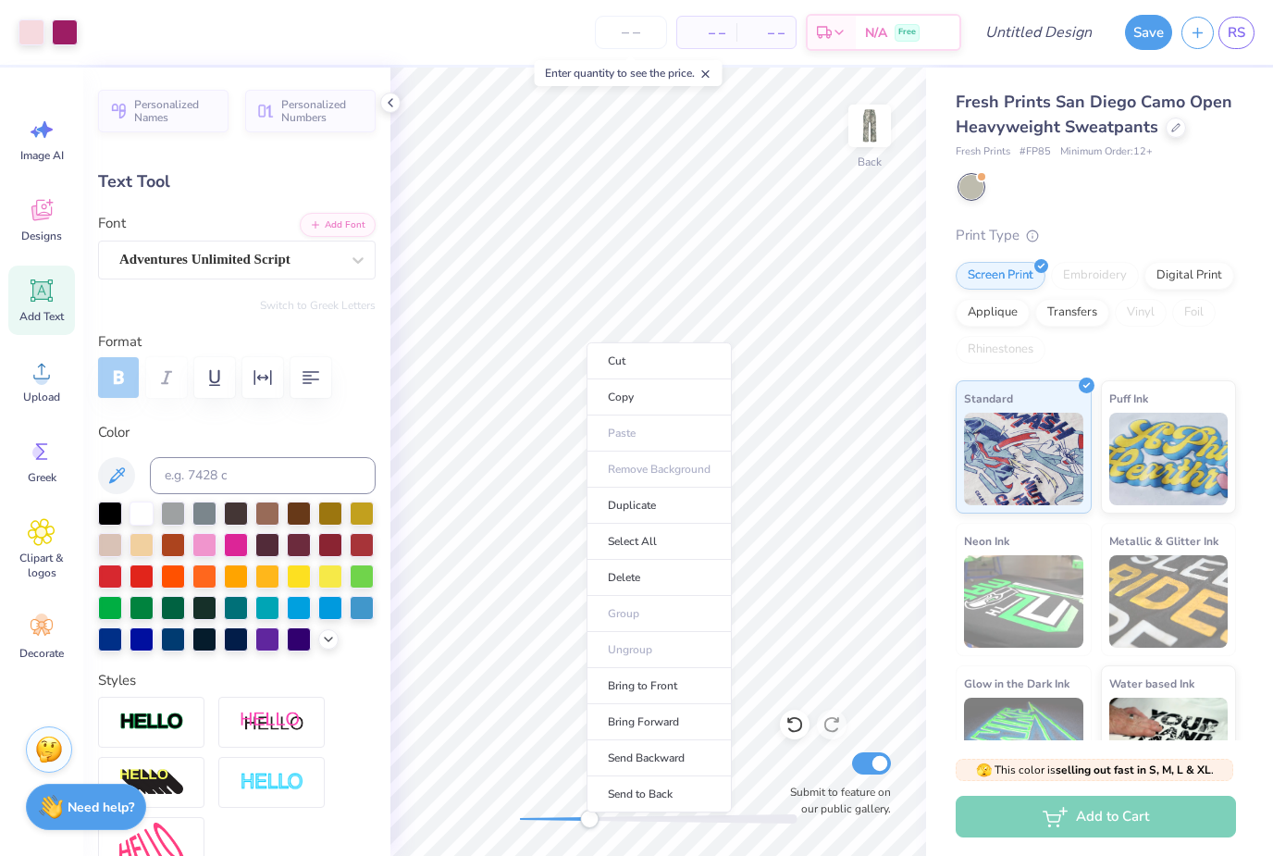
type input "0.0"
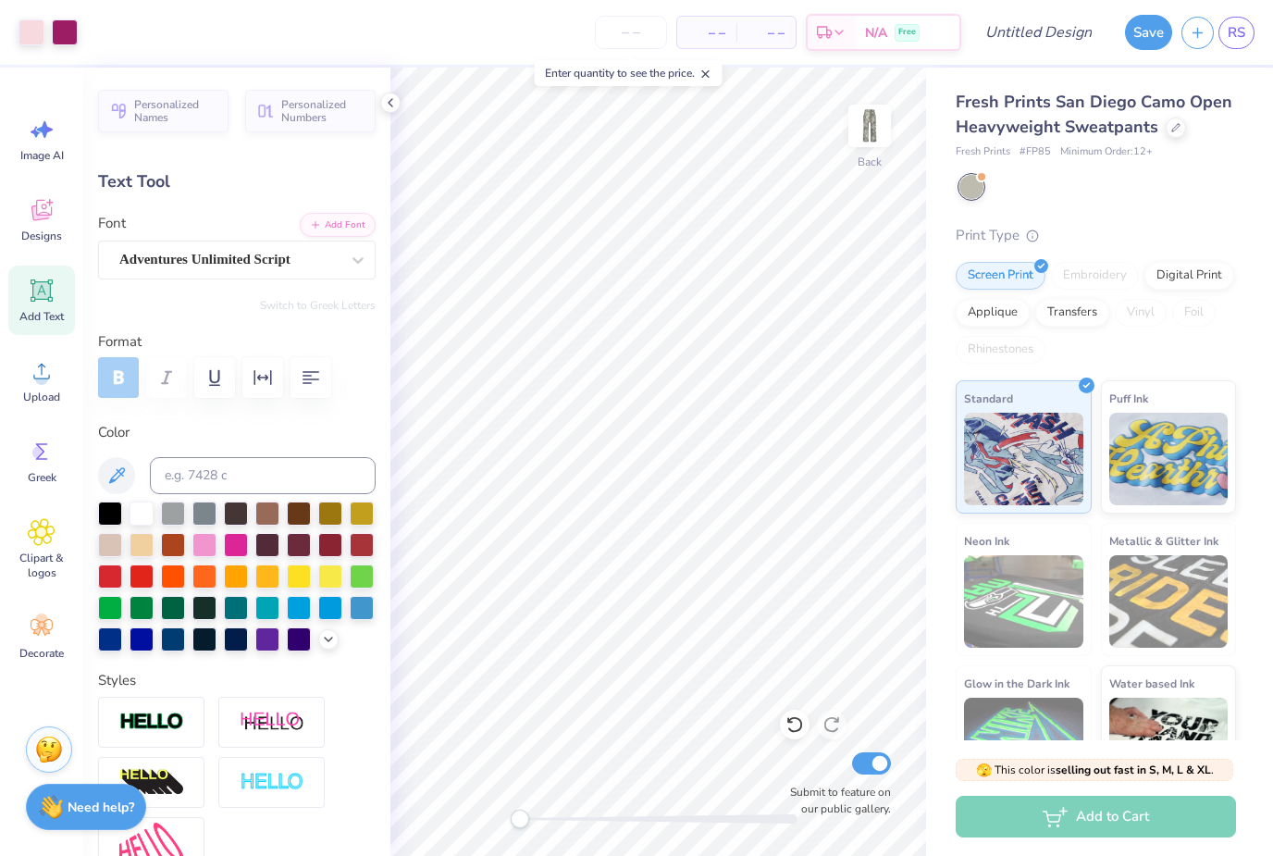
click at [639, 31] on input "number" at bounding box center [631, 32] width 72 height 33
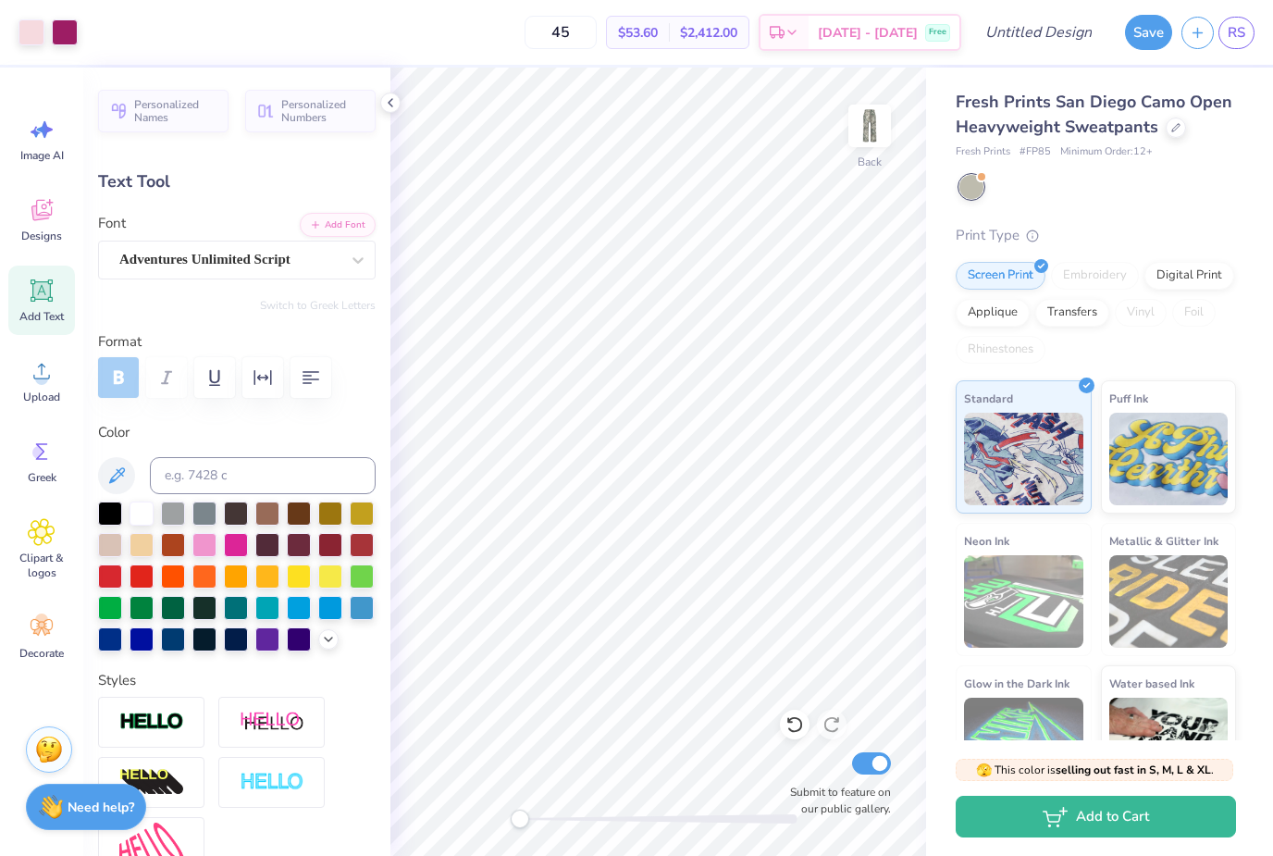
type input "4"
click at [597, 32] on input "80" at bounding box center [561, 32] width 72 height 33
type input "8"
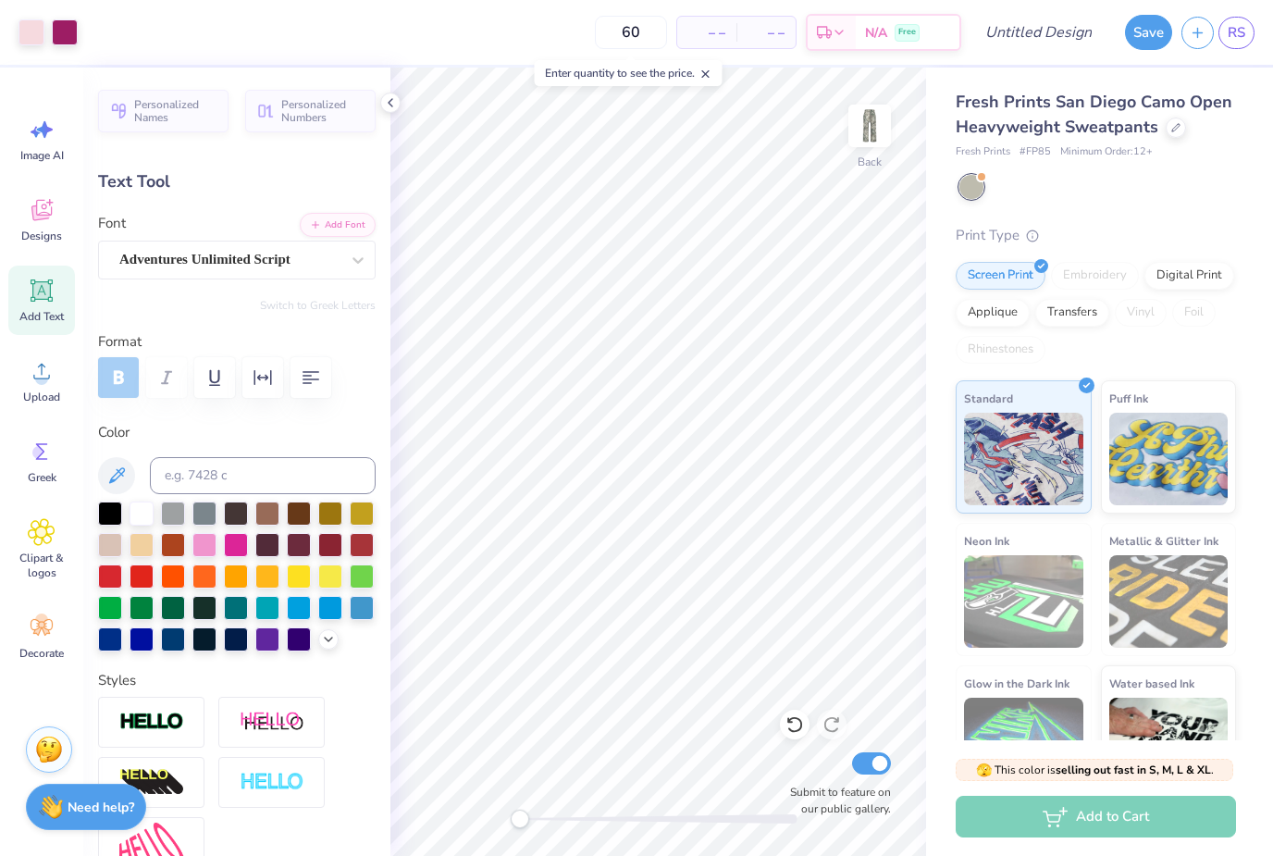
type input "60"
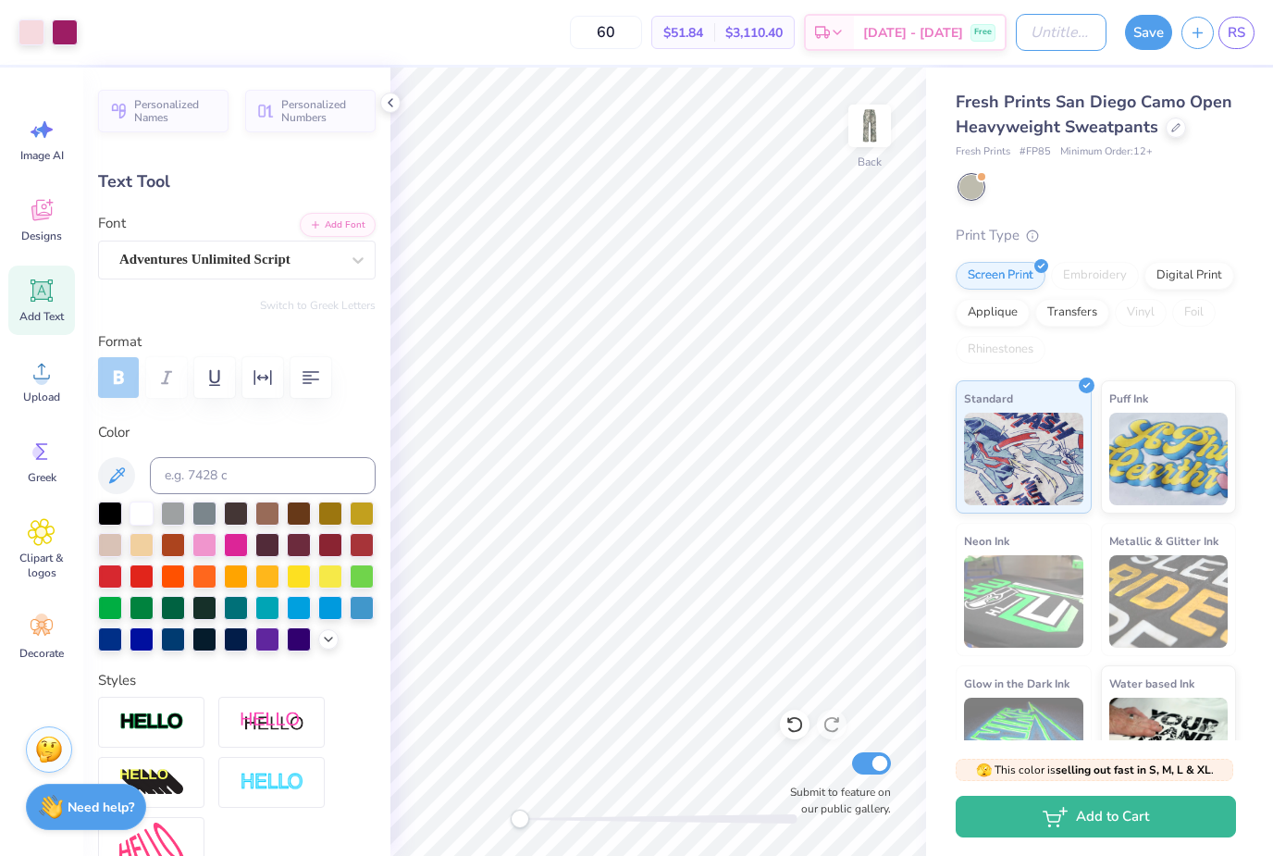
click at [1049, 32] on input "Design Title" at bounding box center [1061, 32] width 91 height 37
type input "DO sweatpants"
click at [1151, 31] on button "Save" at bounding box center [1148, 32] width 47 height 35
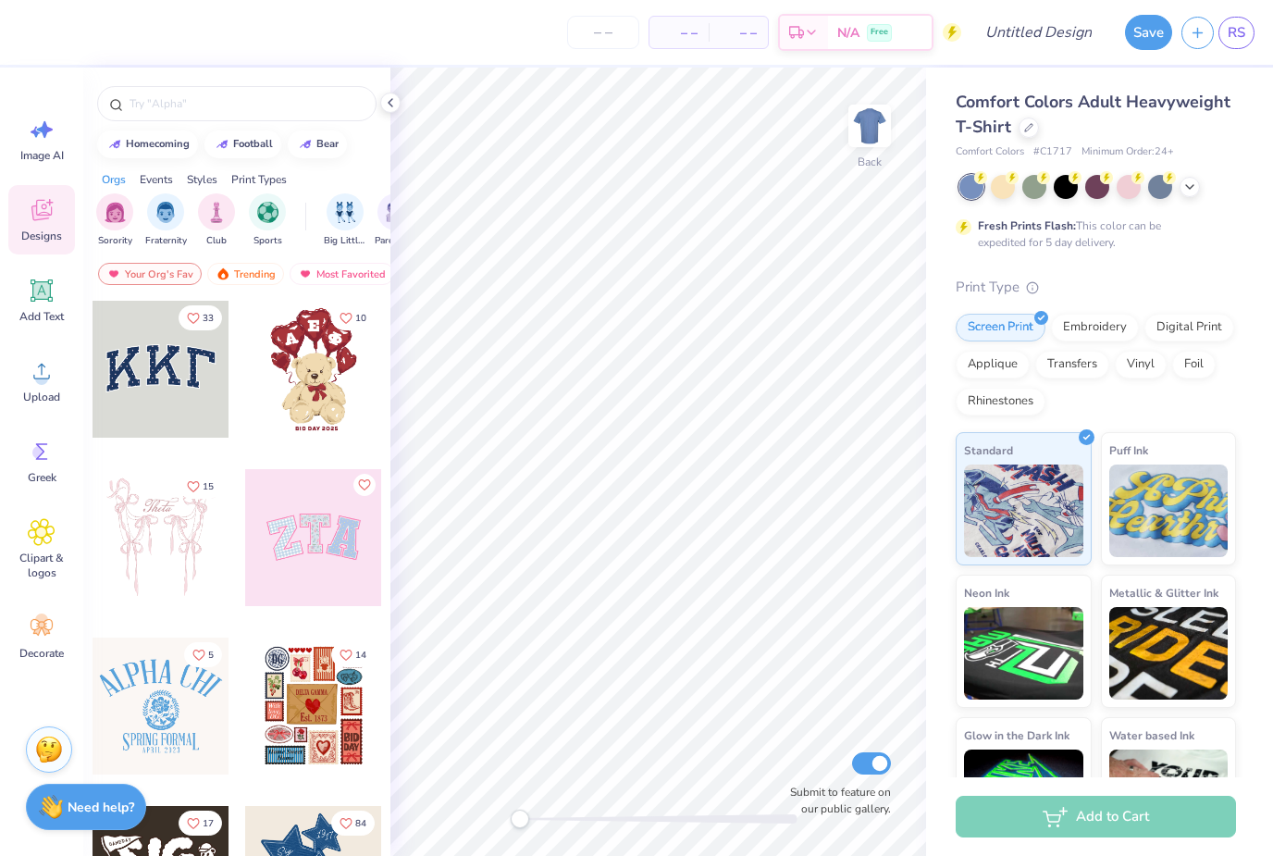
click at [1034, 126] on div at bounding box center [1029, 128] width 20 height 20
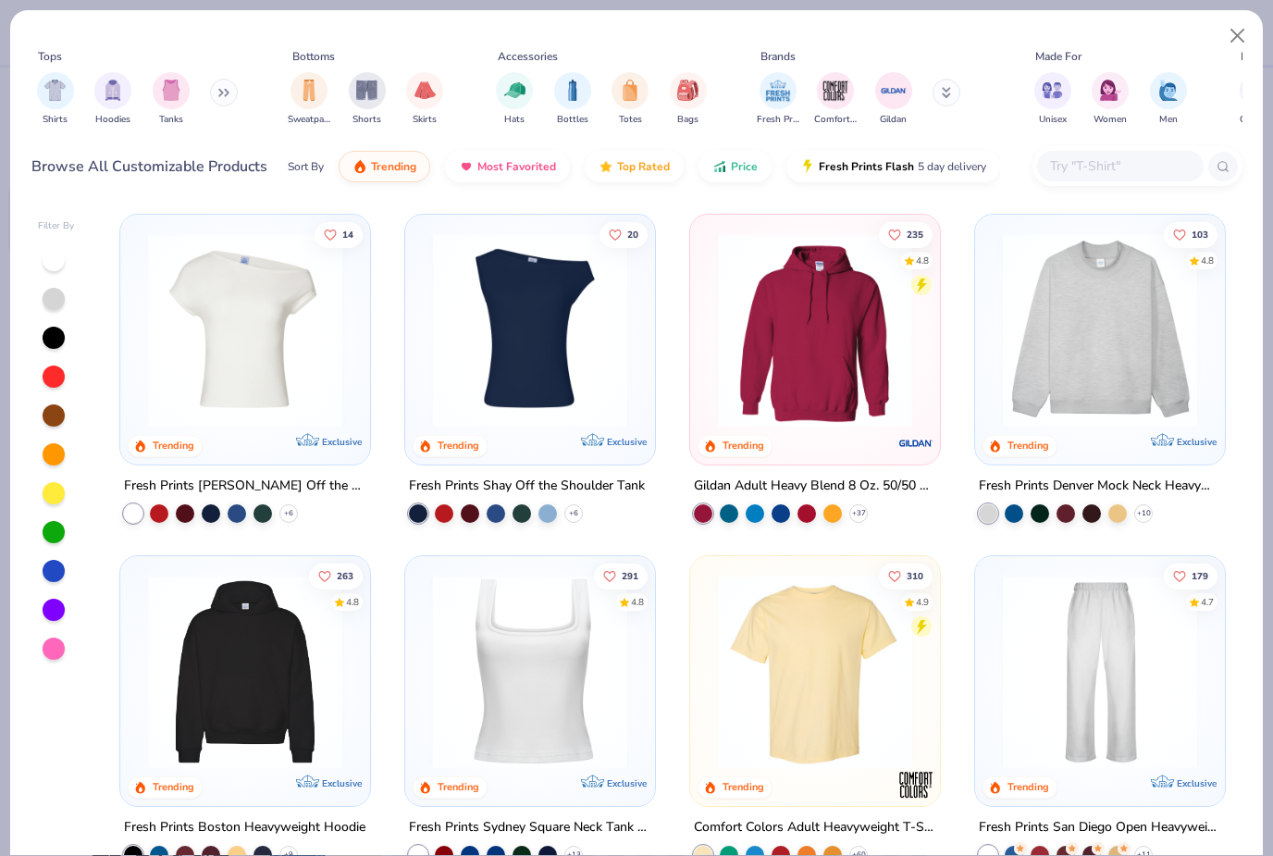
click at [567, 97] on img "filter for Bottles" at bounding box center [573, 90] width 20 height 21
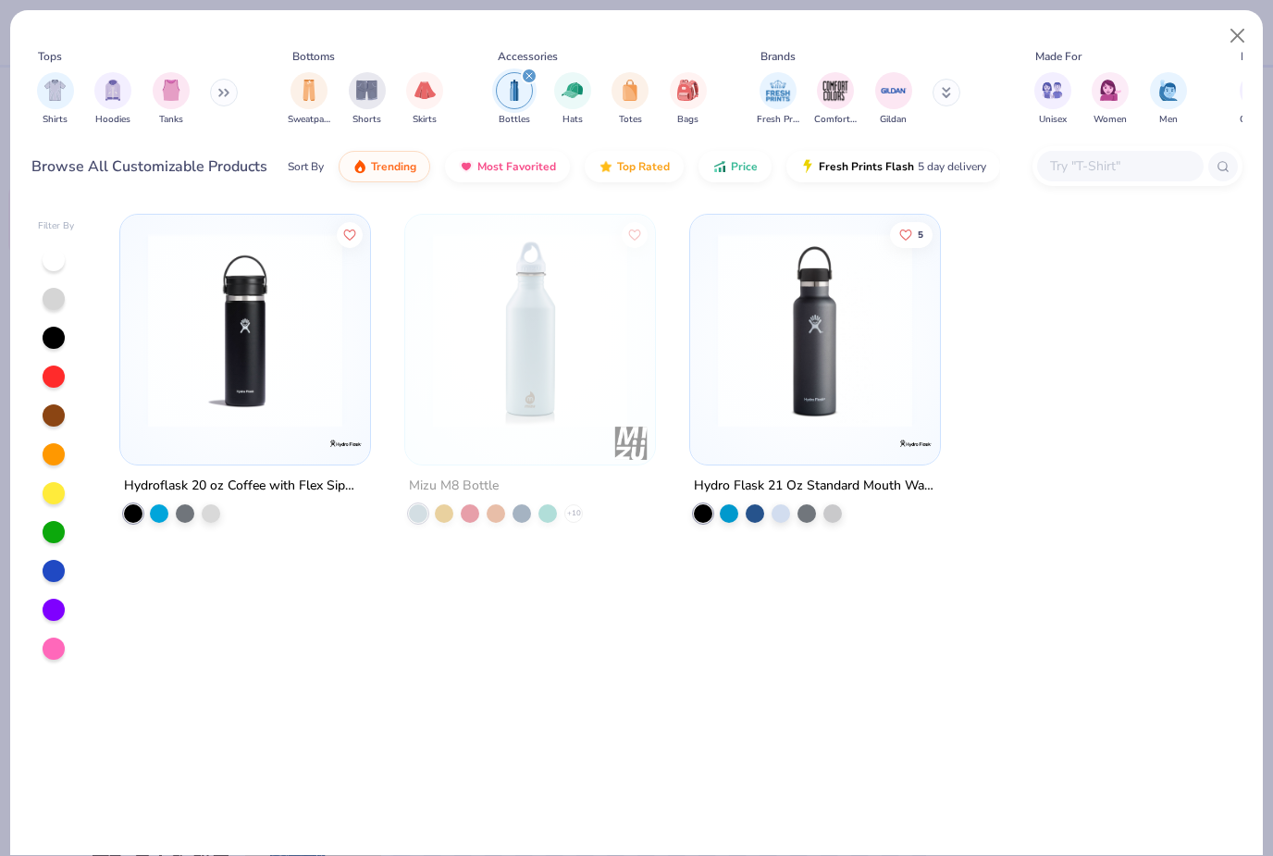
click at [528, 86] on div "filter for Bottles" at bounding box center [514, 90] width 37 height 37
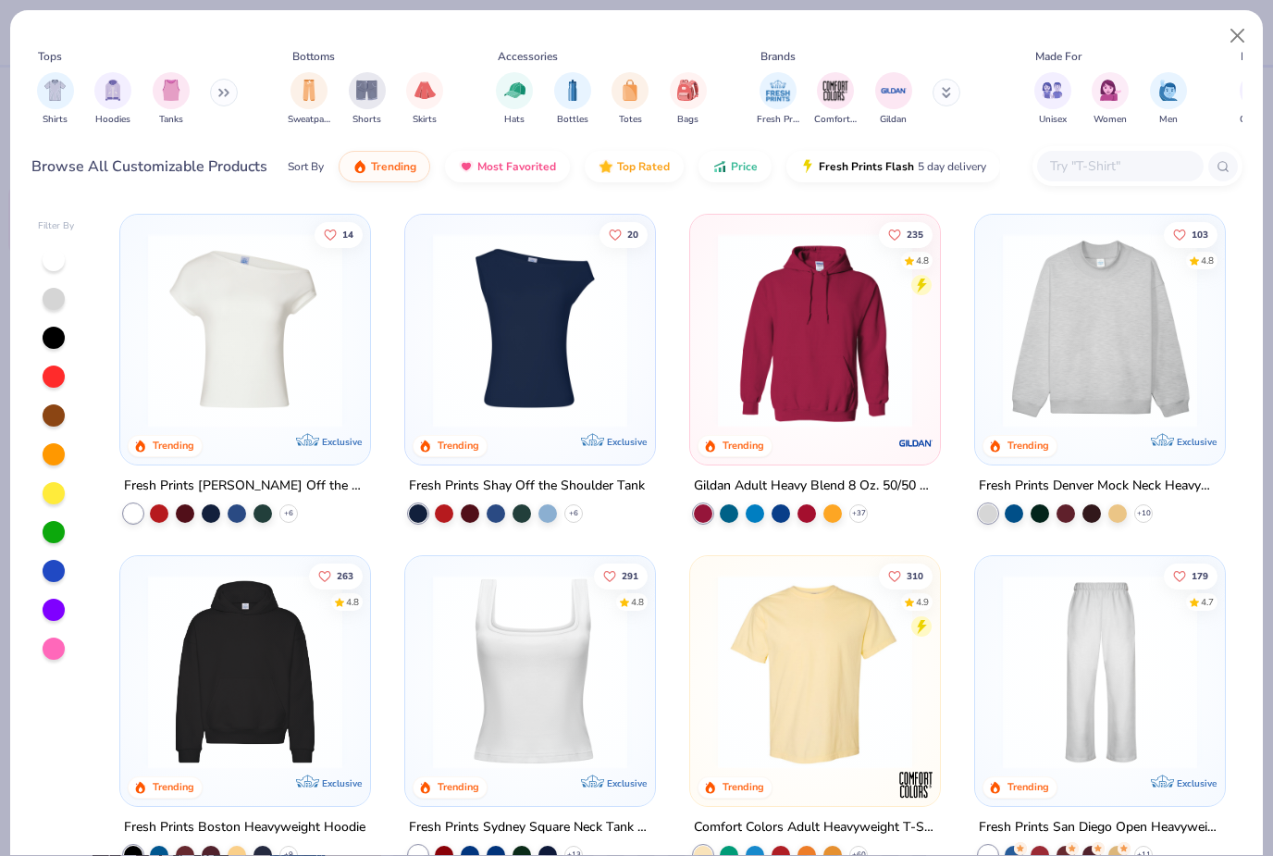
click at [367, 88] on img "filter for Shorts" at bounding box center [366, 90] width 21 height 21
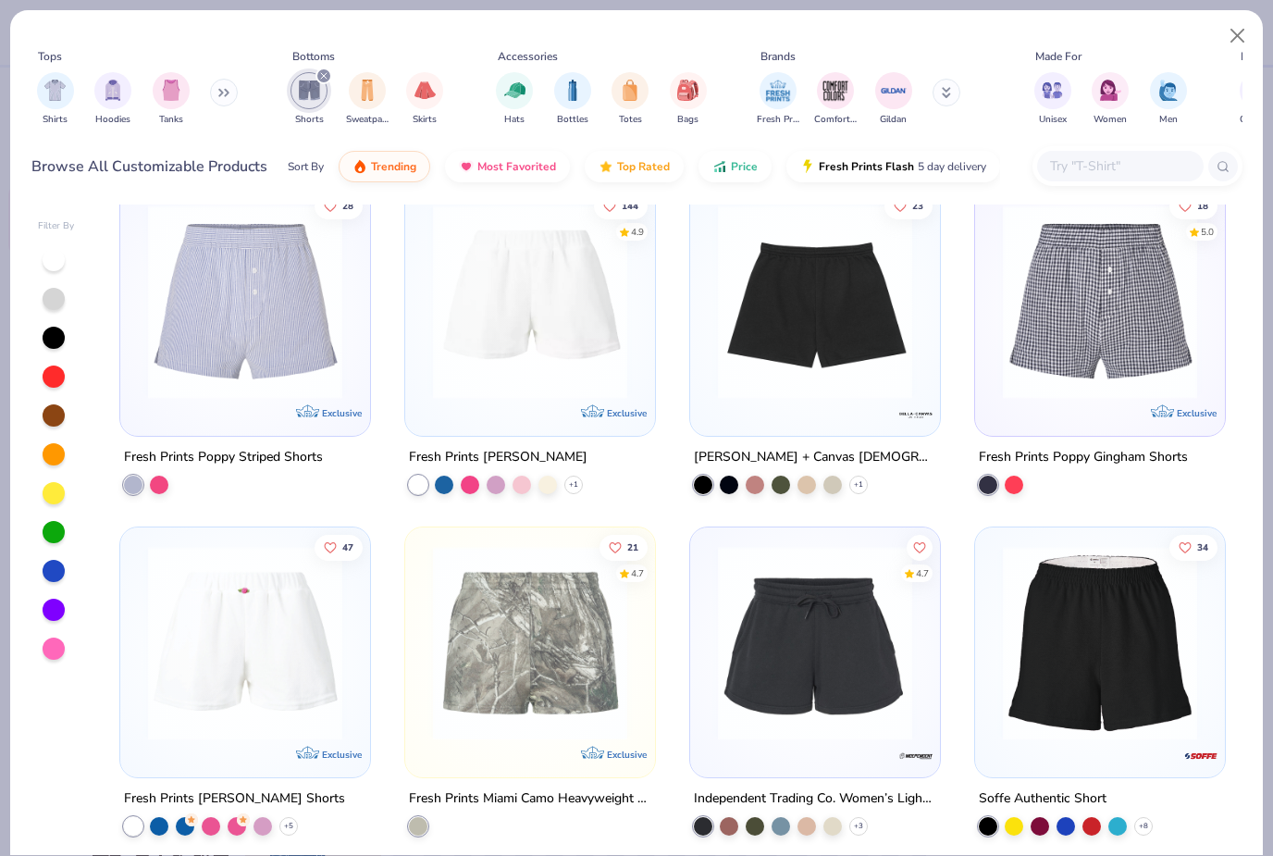
scroll to position [375, 0]
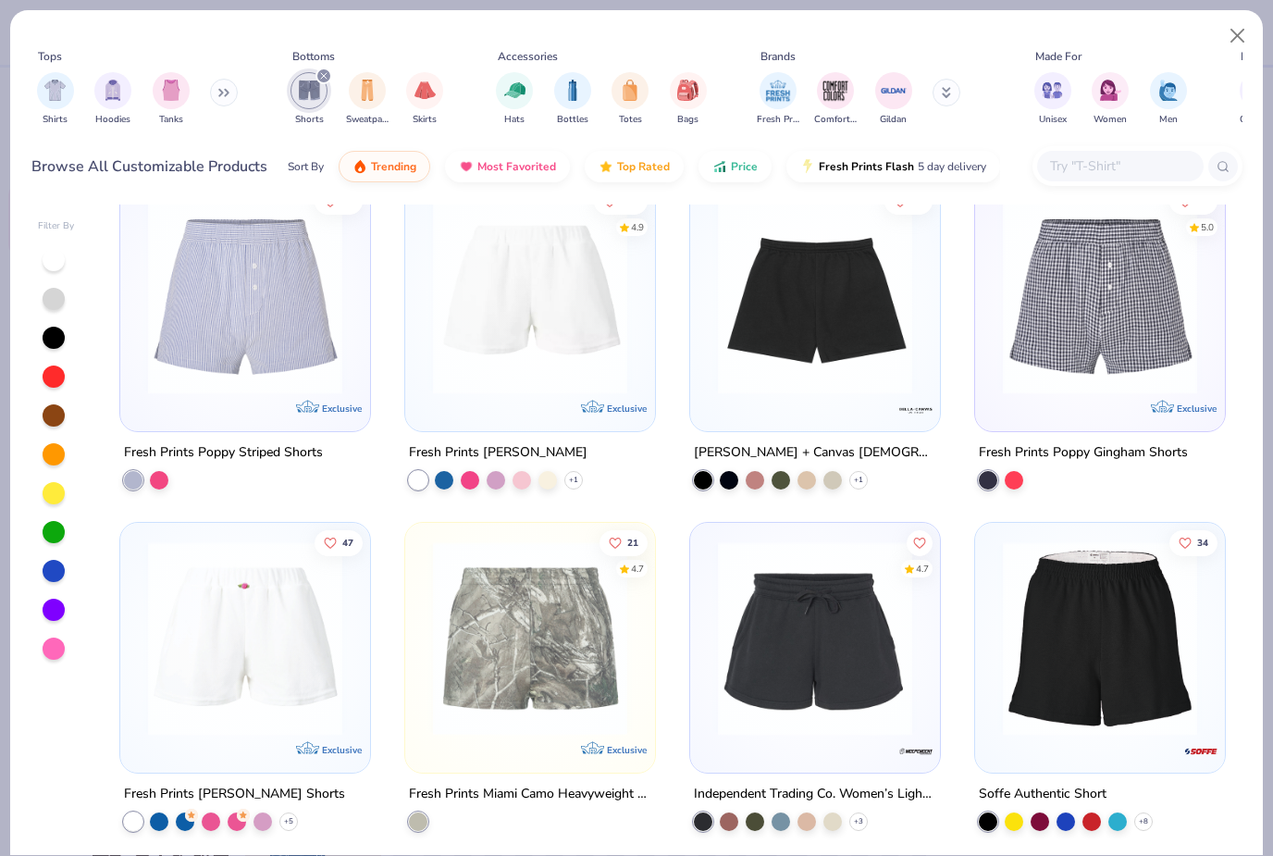
click at [1129, 355] on img at bounding box center [1100, 297] width 213 height 194
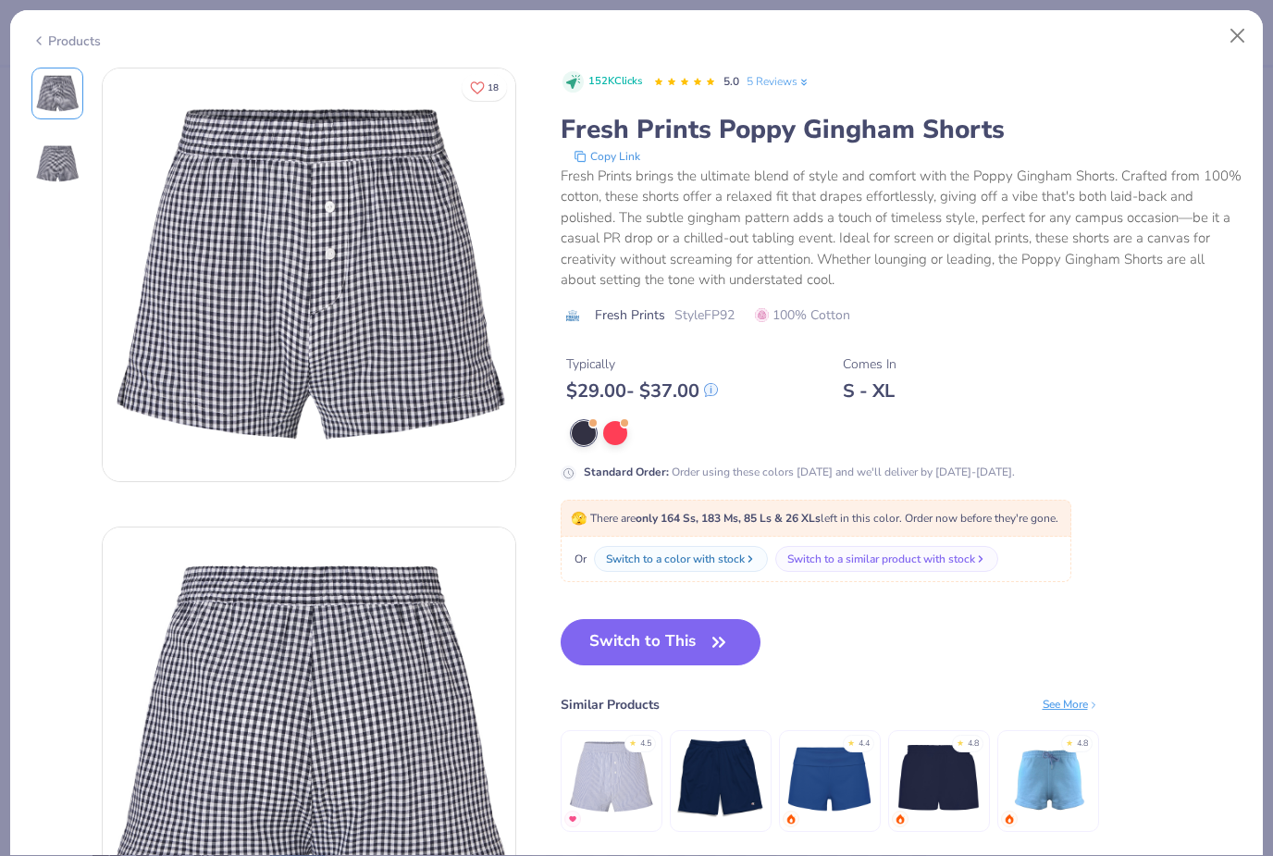
click at [619, 434] on div at bounding box center [615, 433] width 24 height 24
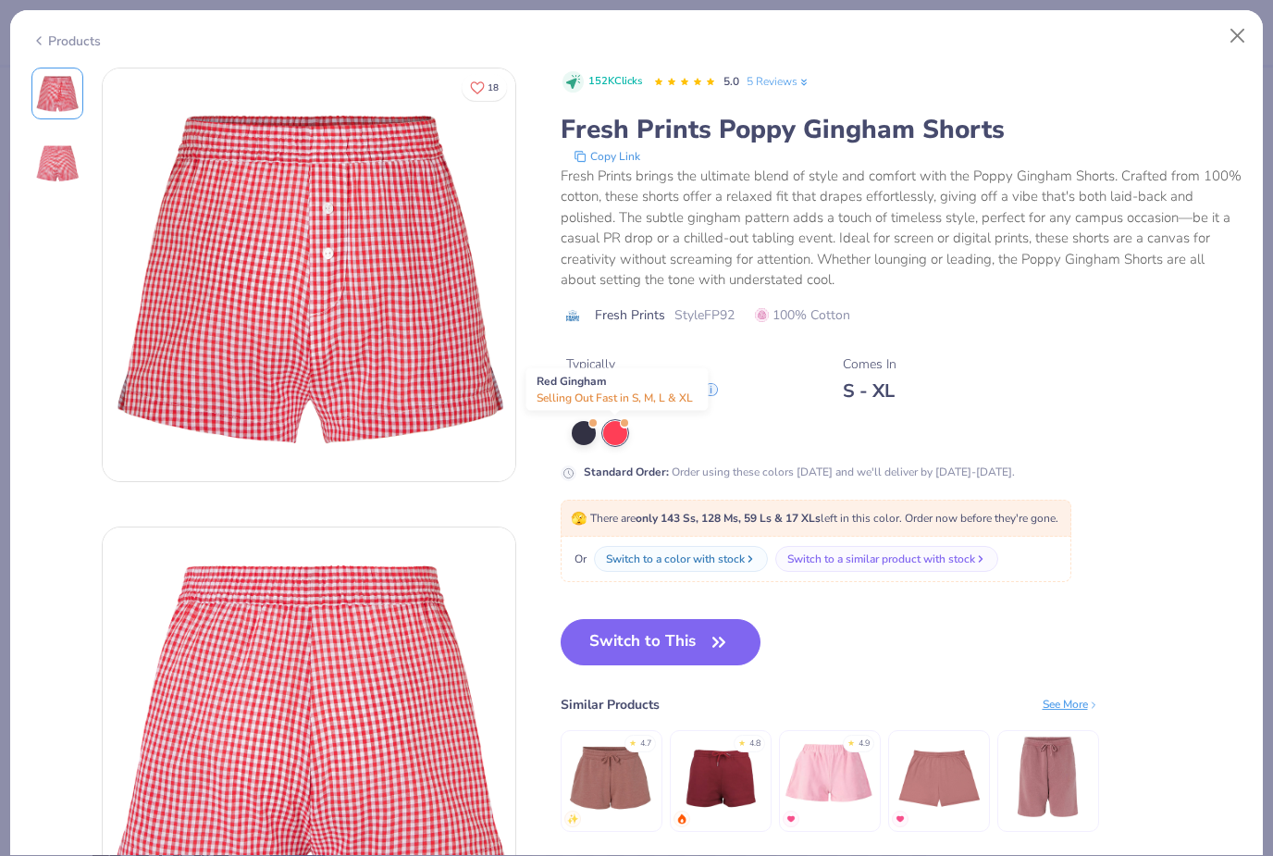
click at [1230, 37] on button "Close" at bounding box center [1238, 36] width 35 height 35
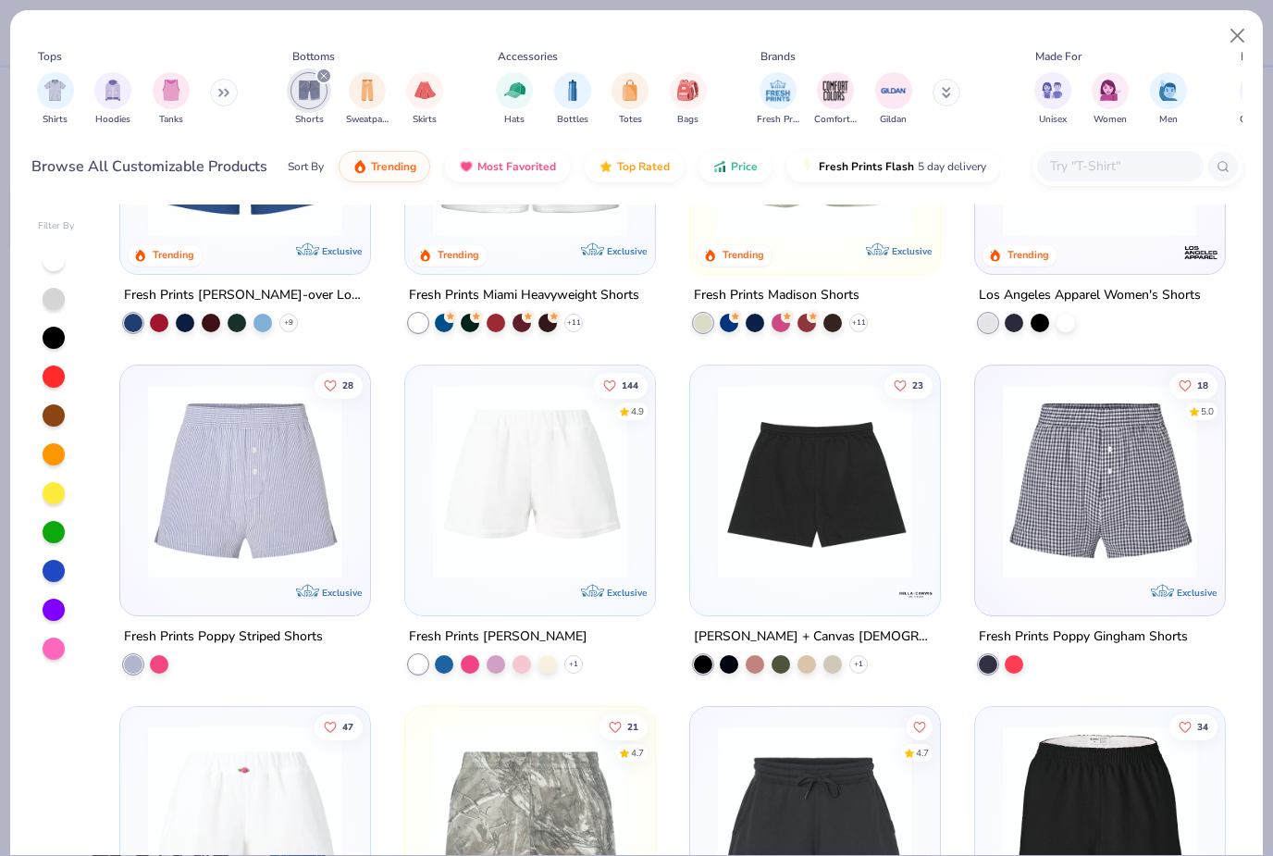
scroll to position [97, 0]
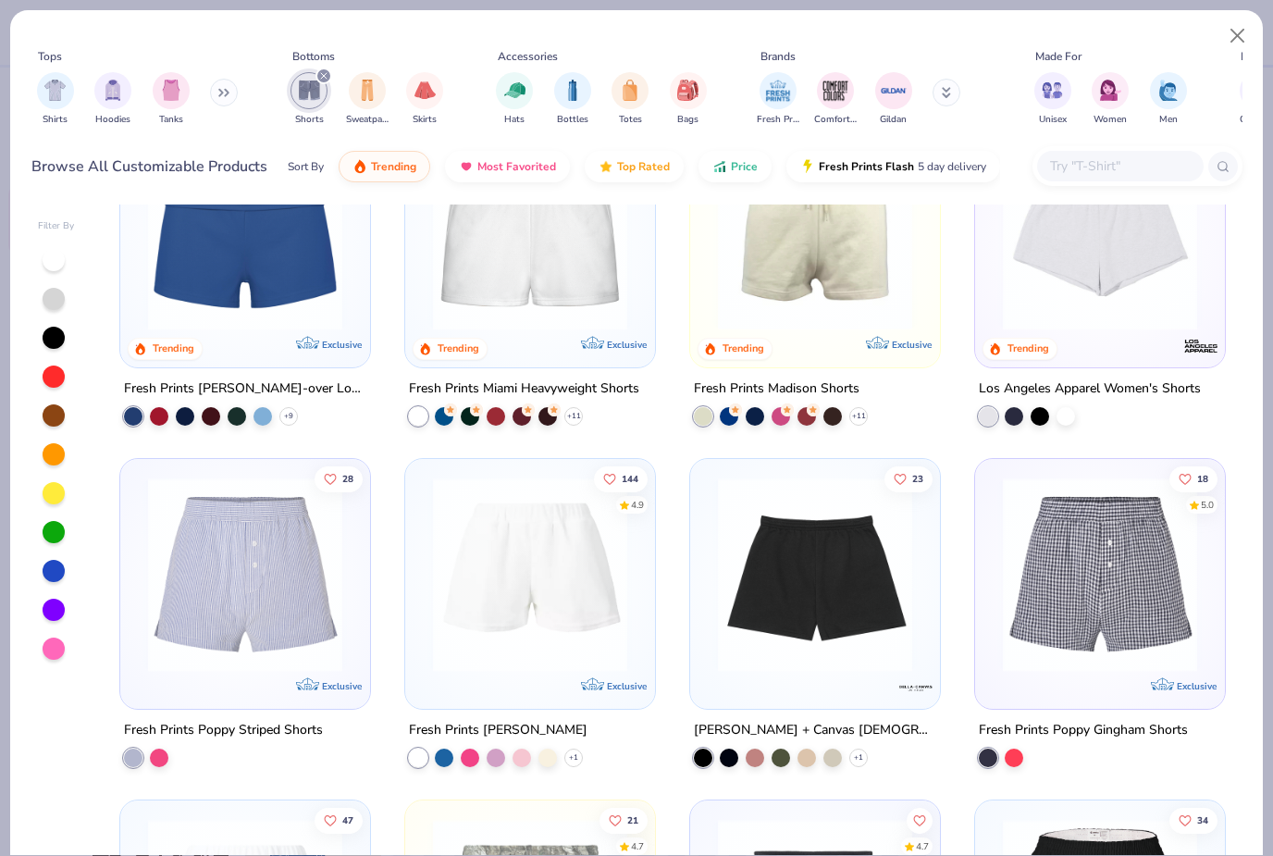
click at [167, 755] on div at bounding box center [159, 757] width 19 height 19
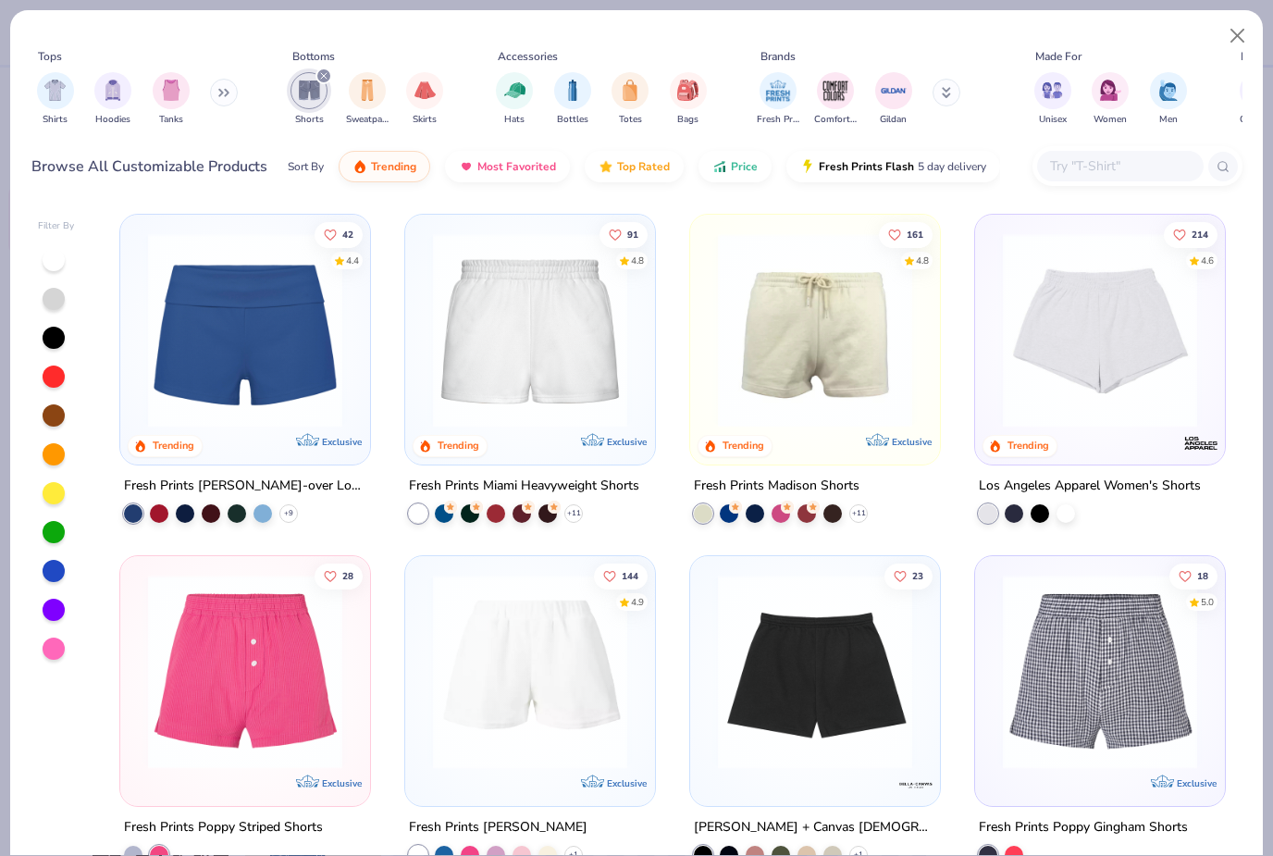
scroll to position [0, 0]
click at [58, 649] on div at bounding box center [54, 649] width 22 height 22
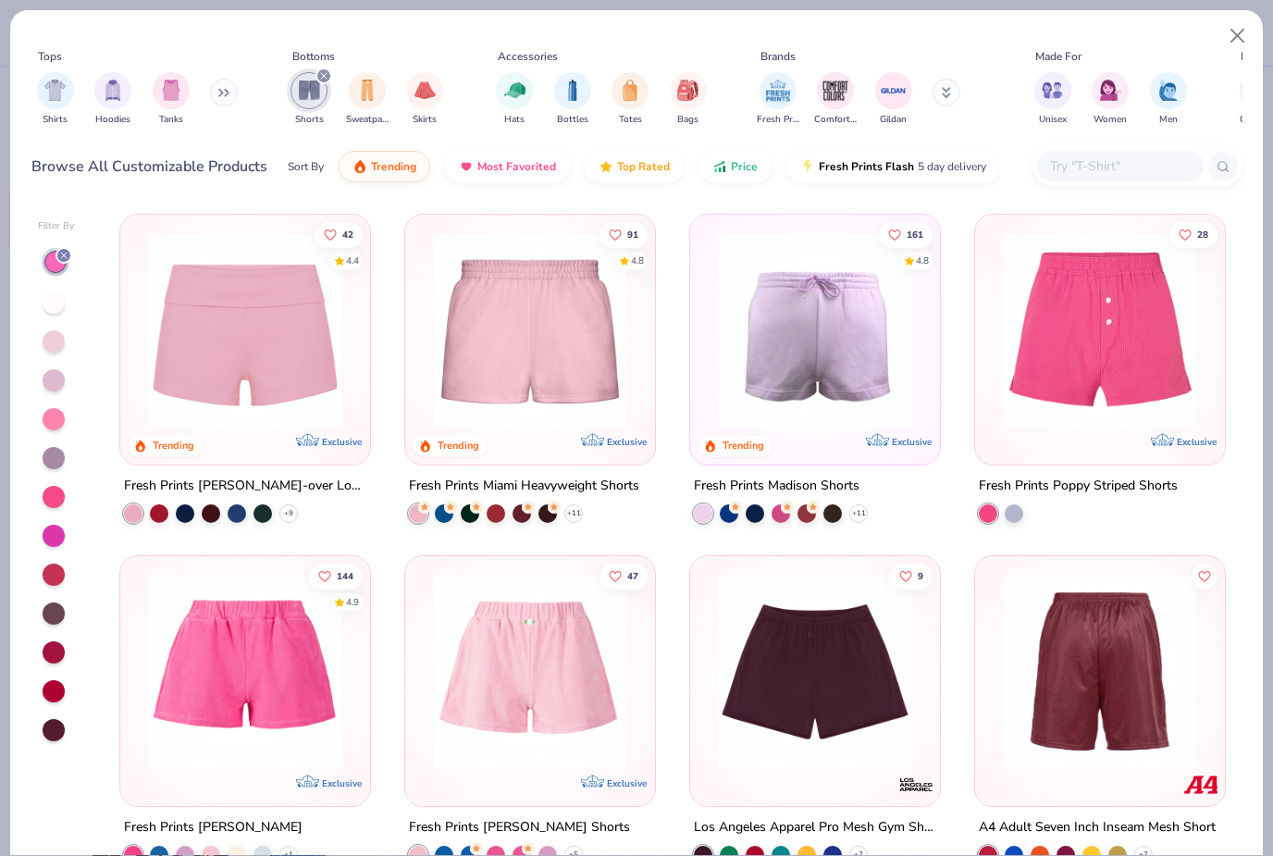
scroll to position [-5, 0]
click at [324, 78] on icon "filter for Shorts" at bounding box center [323, 75] width 7 height 7
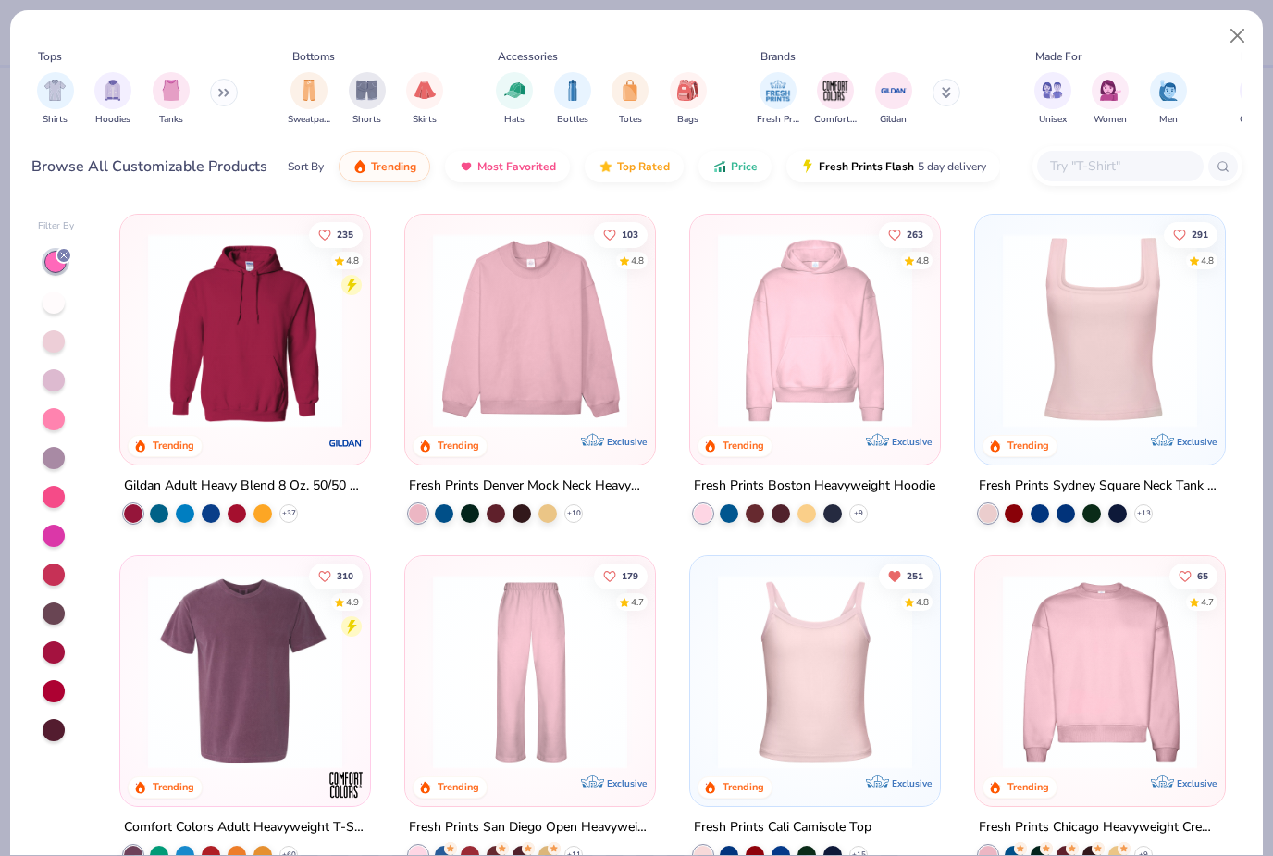
click at [59, 260] on icon at bounding box center [63, 255] width 11 height 11
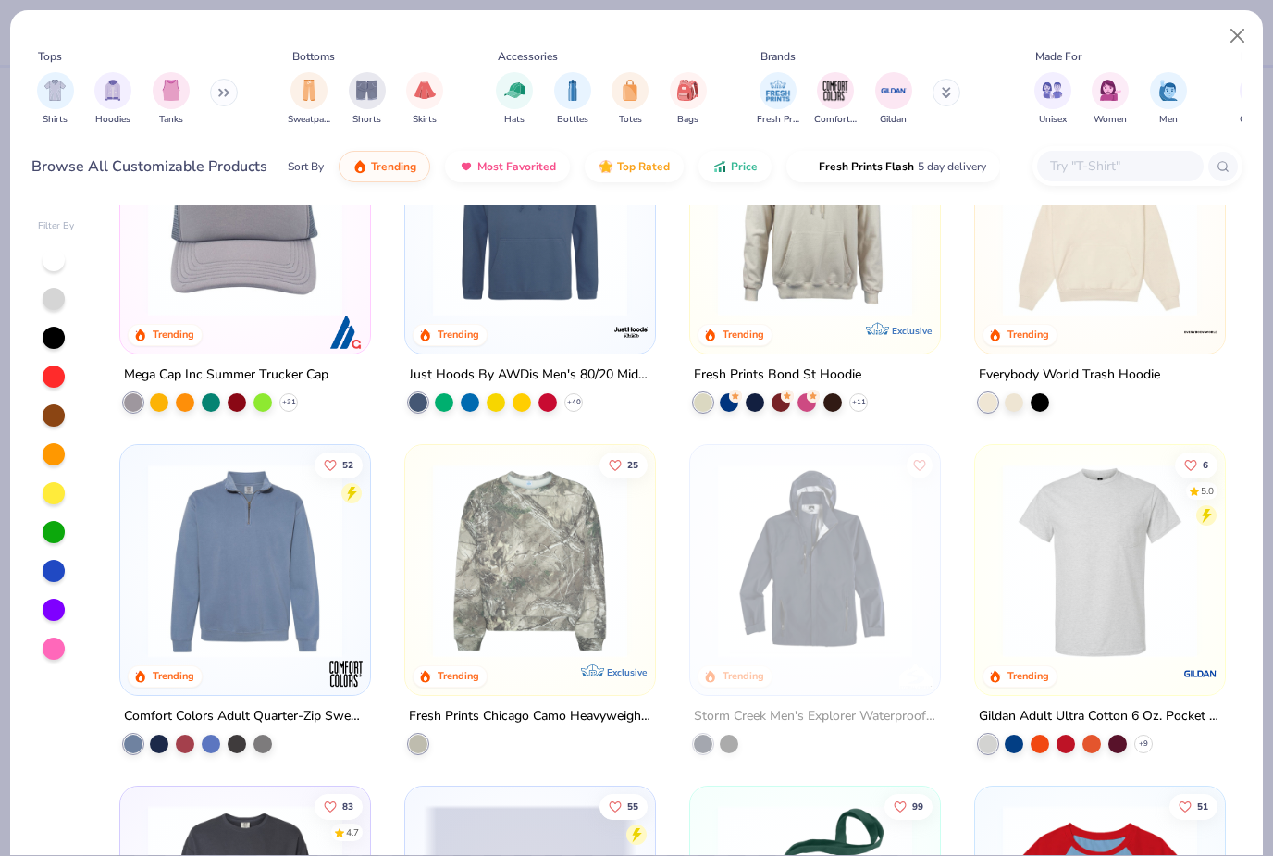
scroll to position [4234, 0]
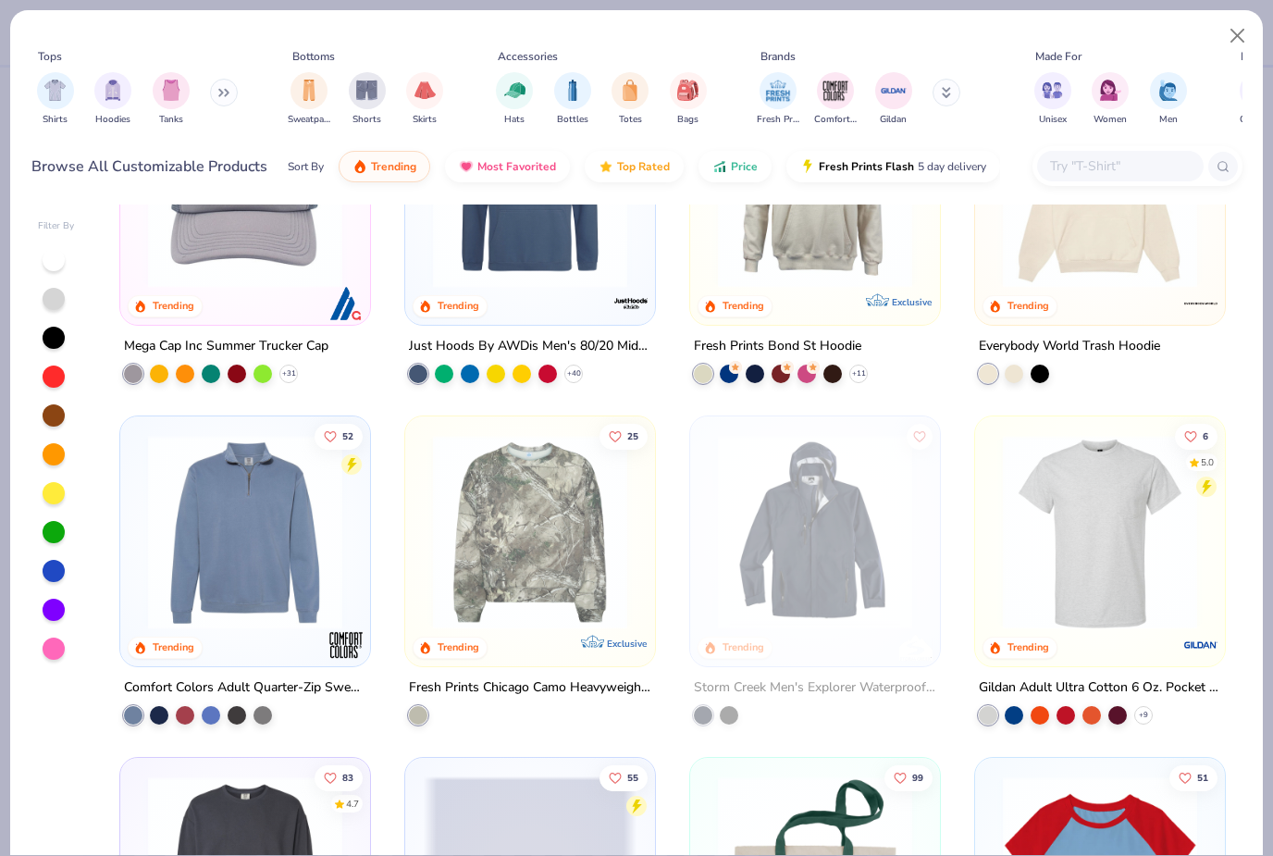
click at [502, 603] on img at bounding box center [530, 532] width 213 height 194
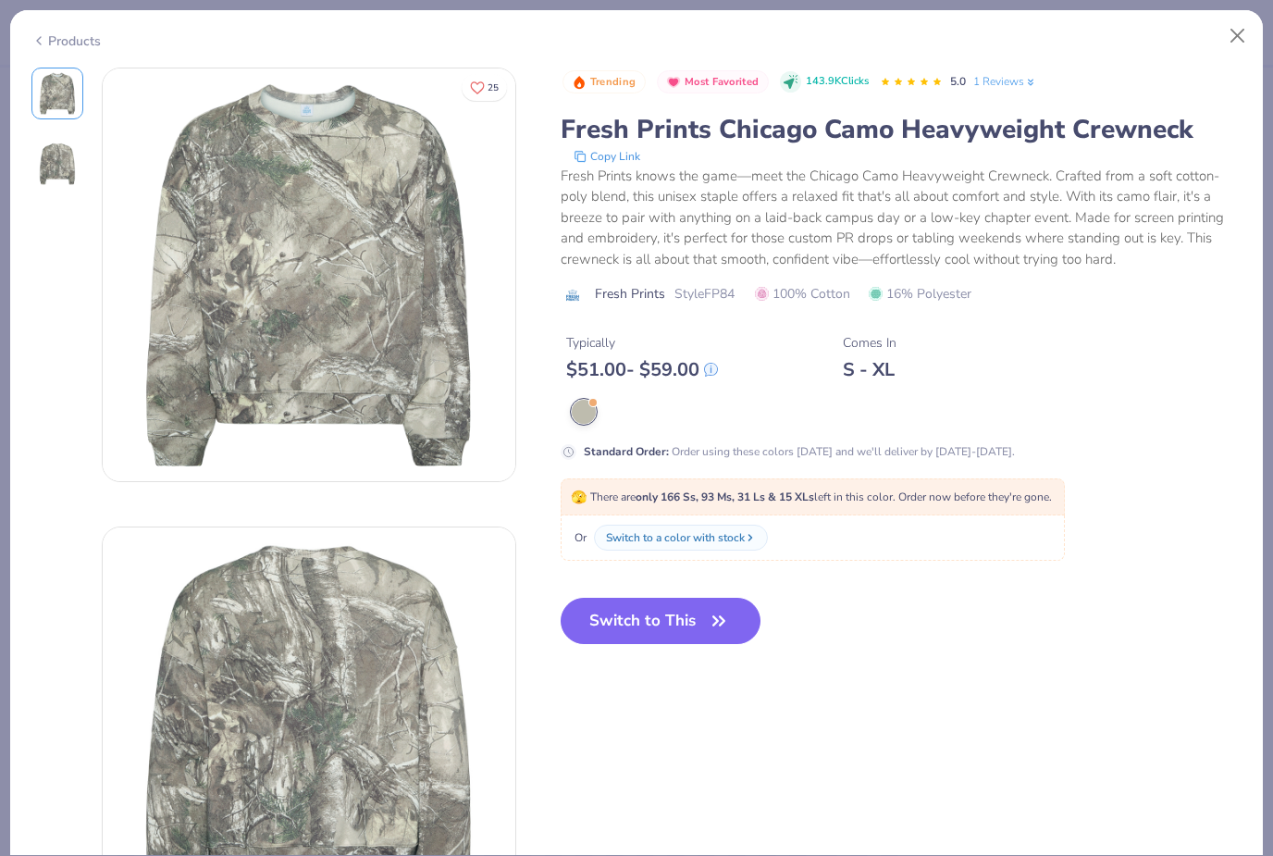
click at [680, 621] on button "Switch to This" at bounding box center [661, 621] width 201 height 46
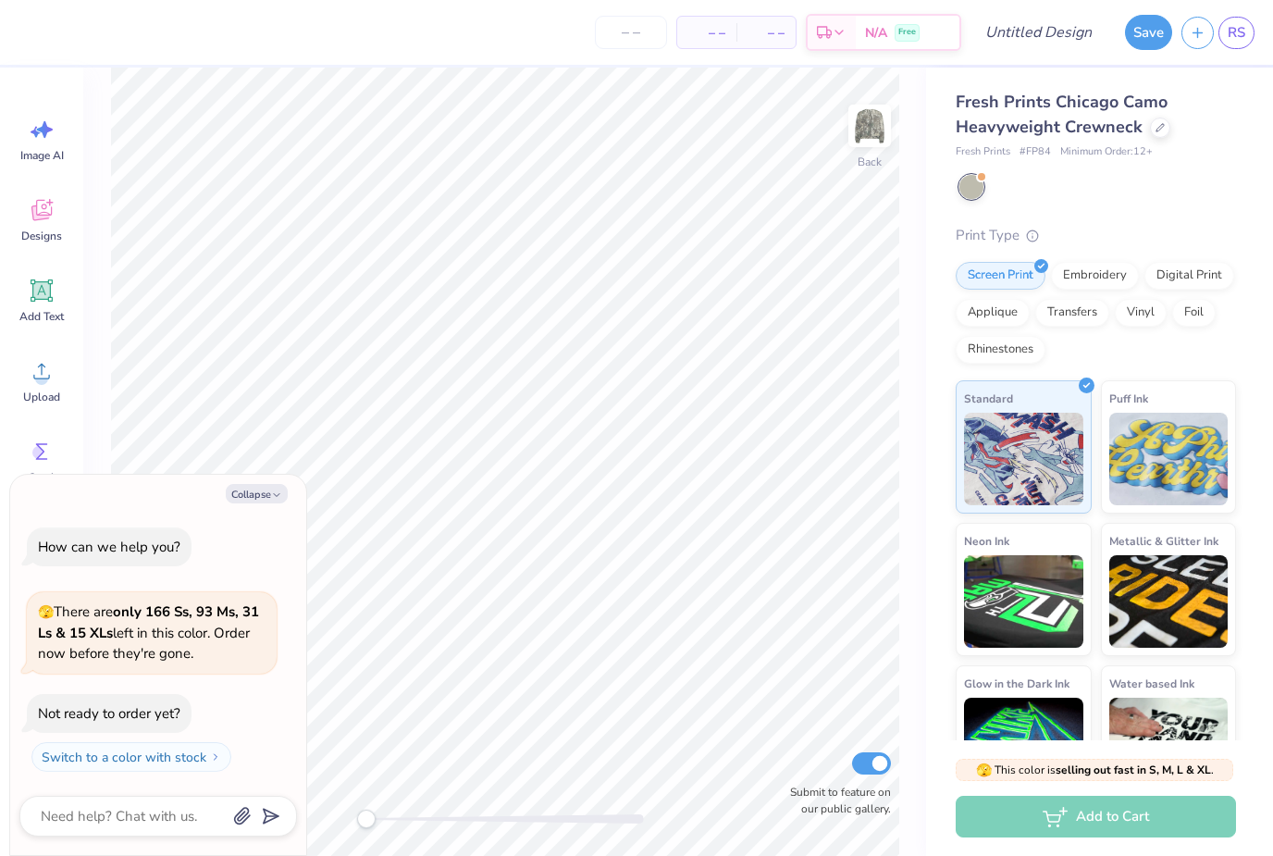
click at [281, 493] on icon "button" at bounding box center [276, 495] width 11 height 11
type textarea "x"
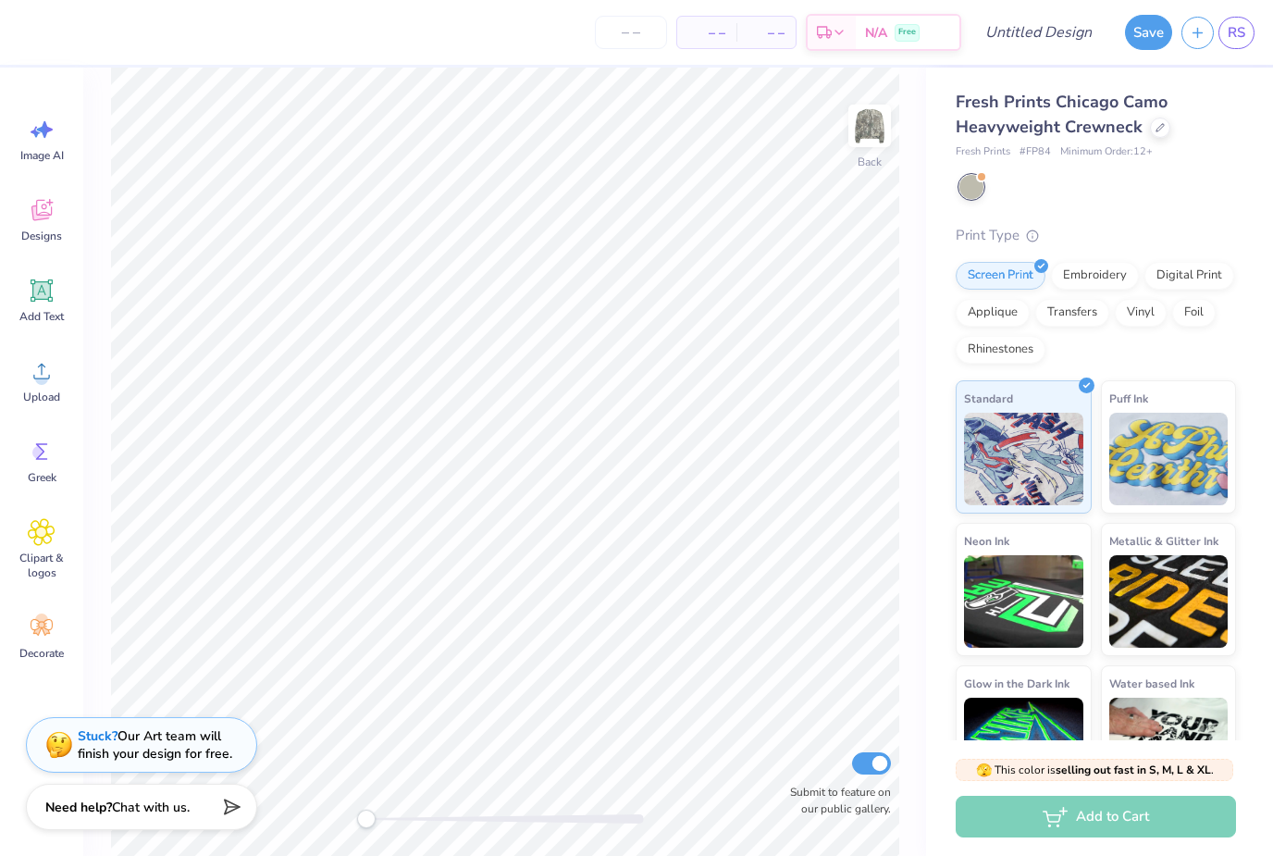
click at [55, 217] on icon at bounding box center [42, 210] width 28 height 28
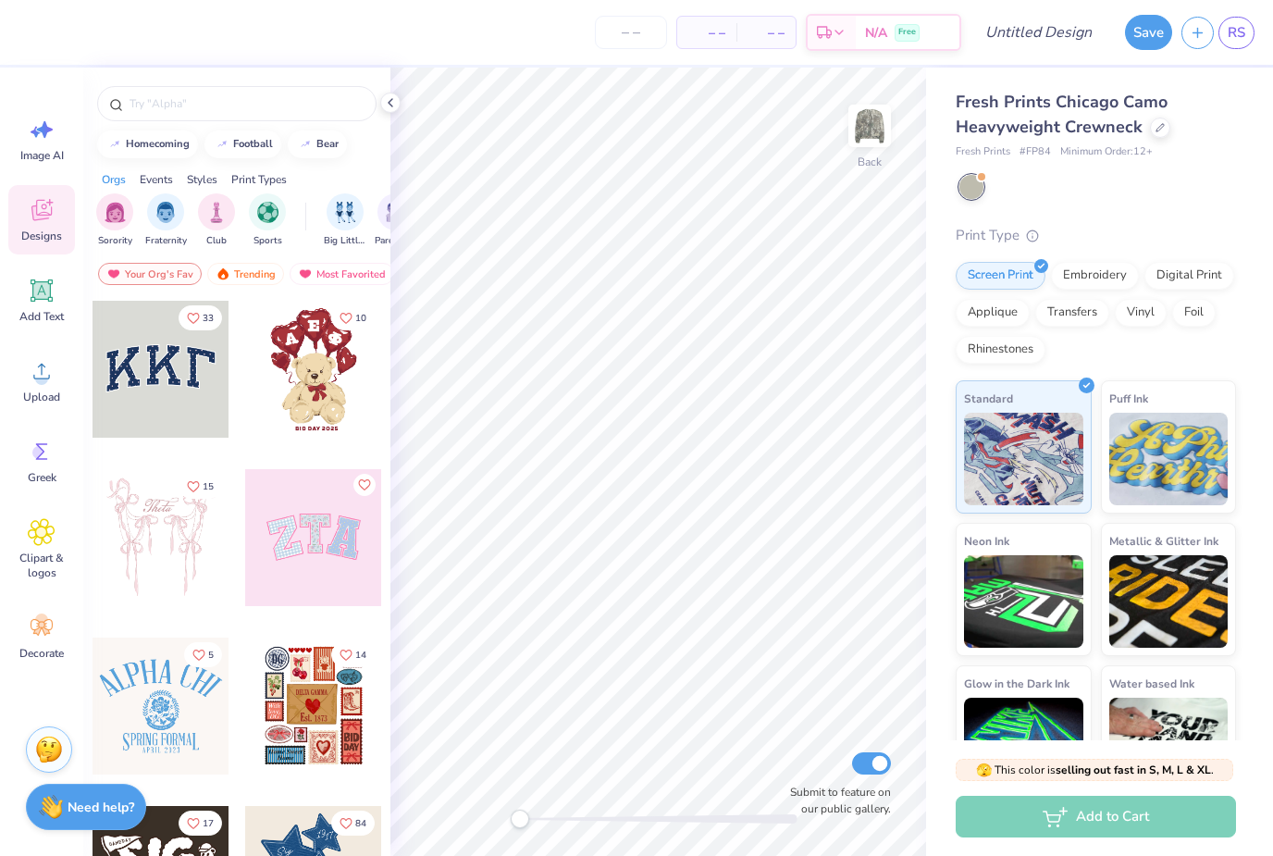
click at [170, 223] on img "filter for Fraternity" at bounding box center [165, 212] width 20 height 21
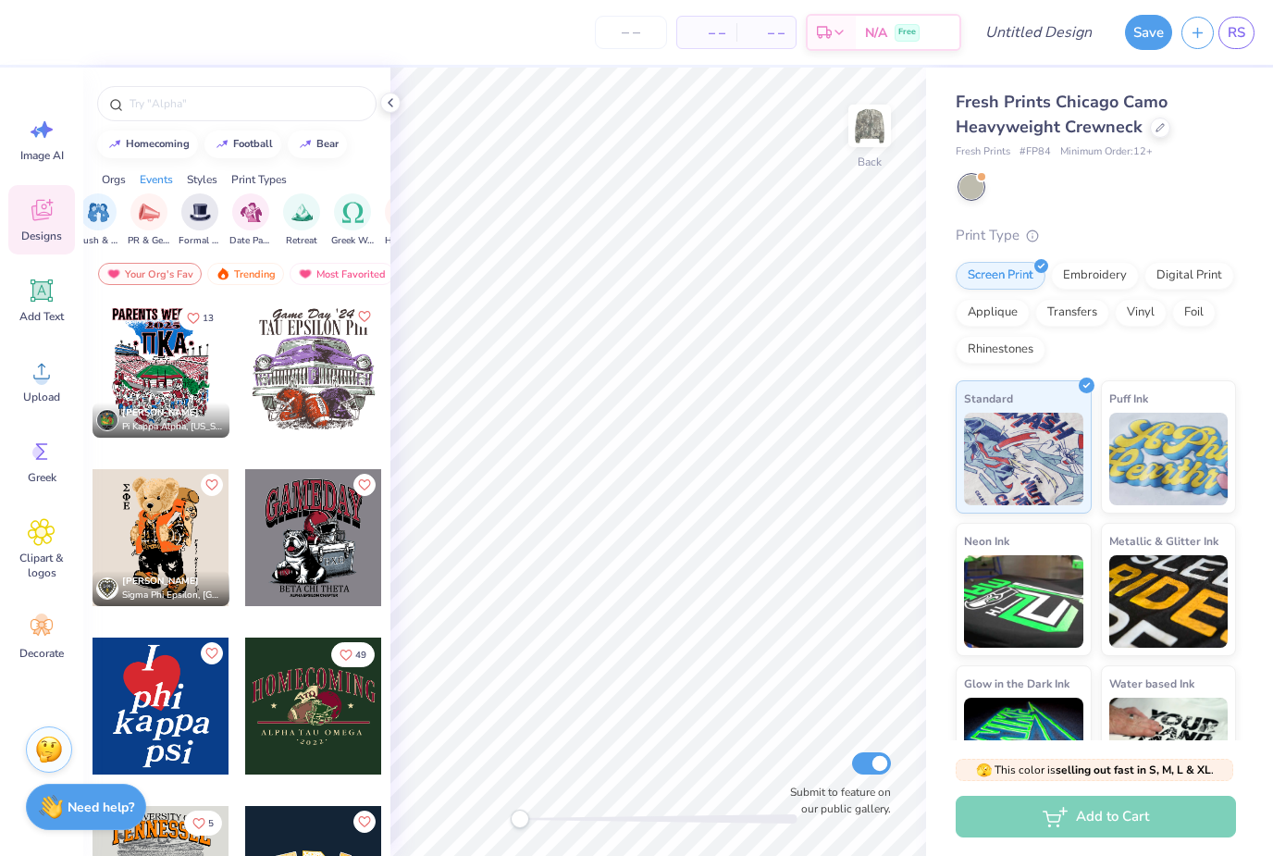
scroll to position [0, 455]
click at [290, 220] on img "filter for Retreat" at bounding box center [297, 212] width 21 height 21
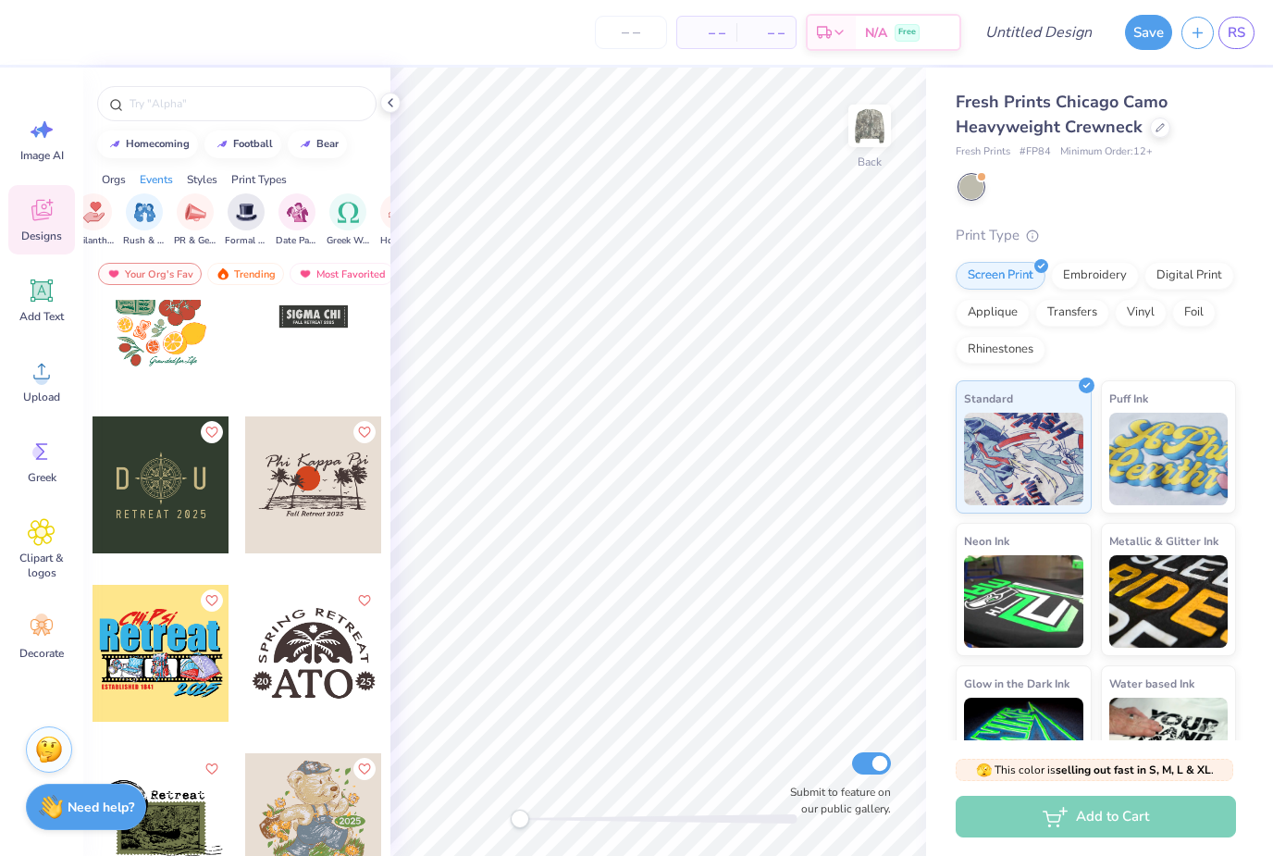
scroll to position [879, 0]
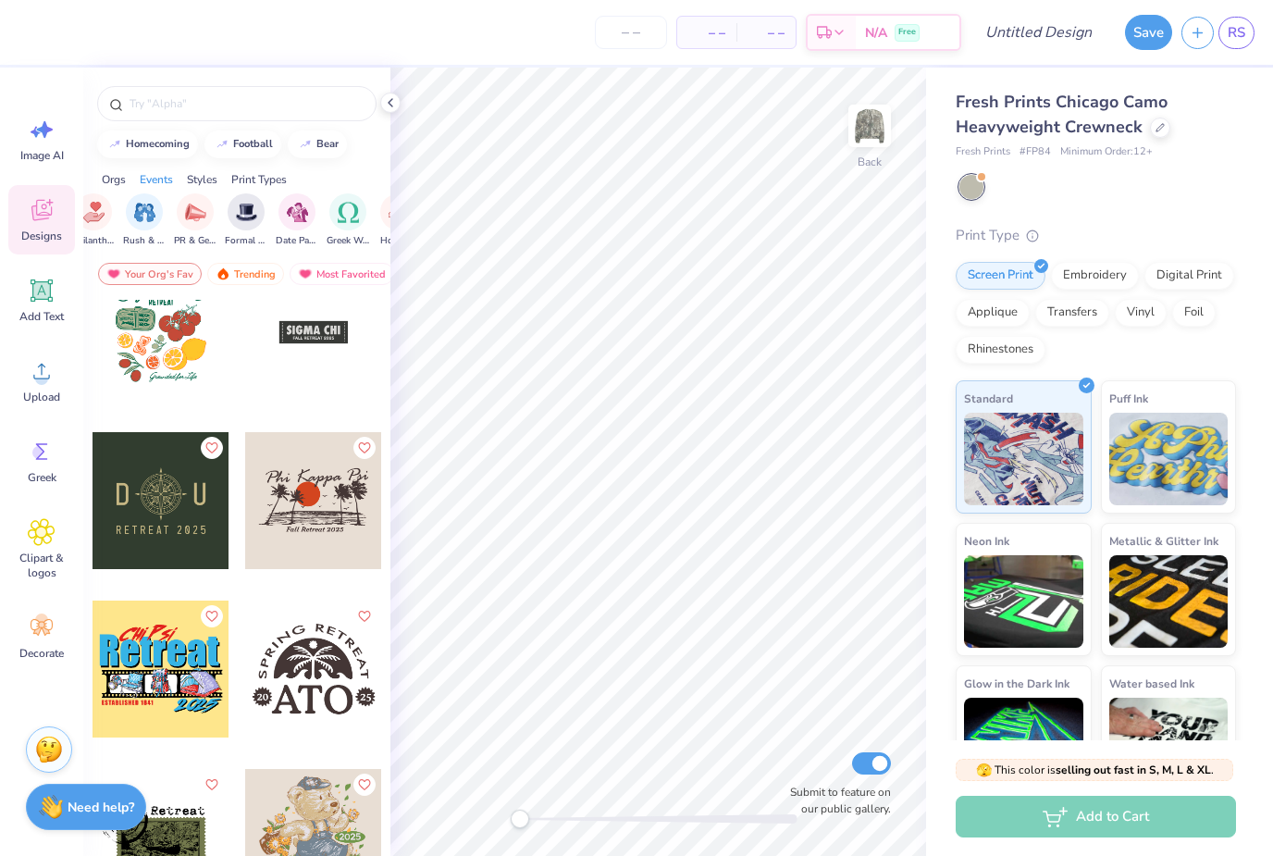
click at [309, 350] on div at bounding box center [313, 332] width 137 height 137
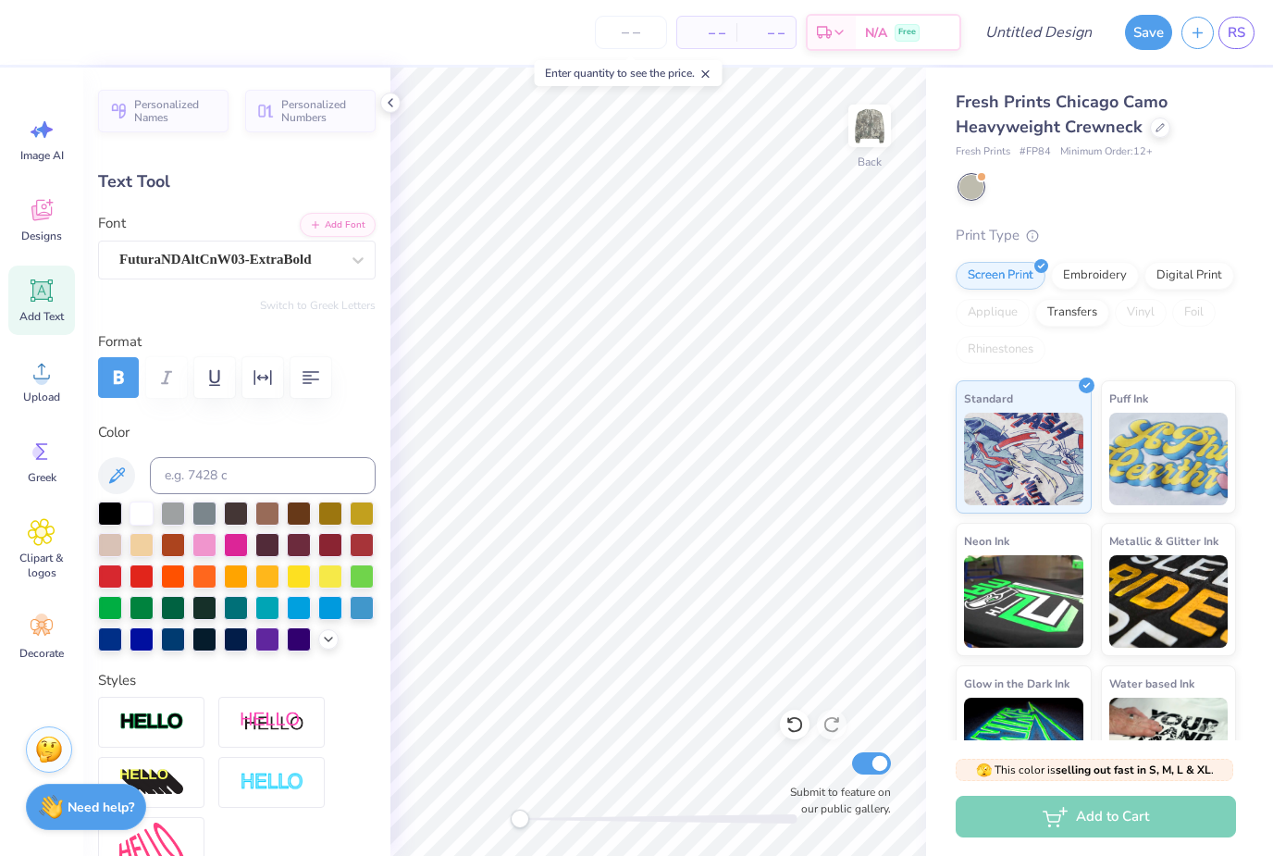
scroll to position [0, 0]
type textarea "S"
type textarea "ALPHA DELTA"
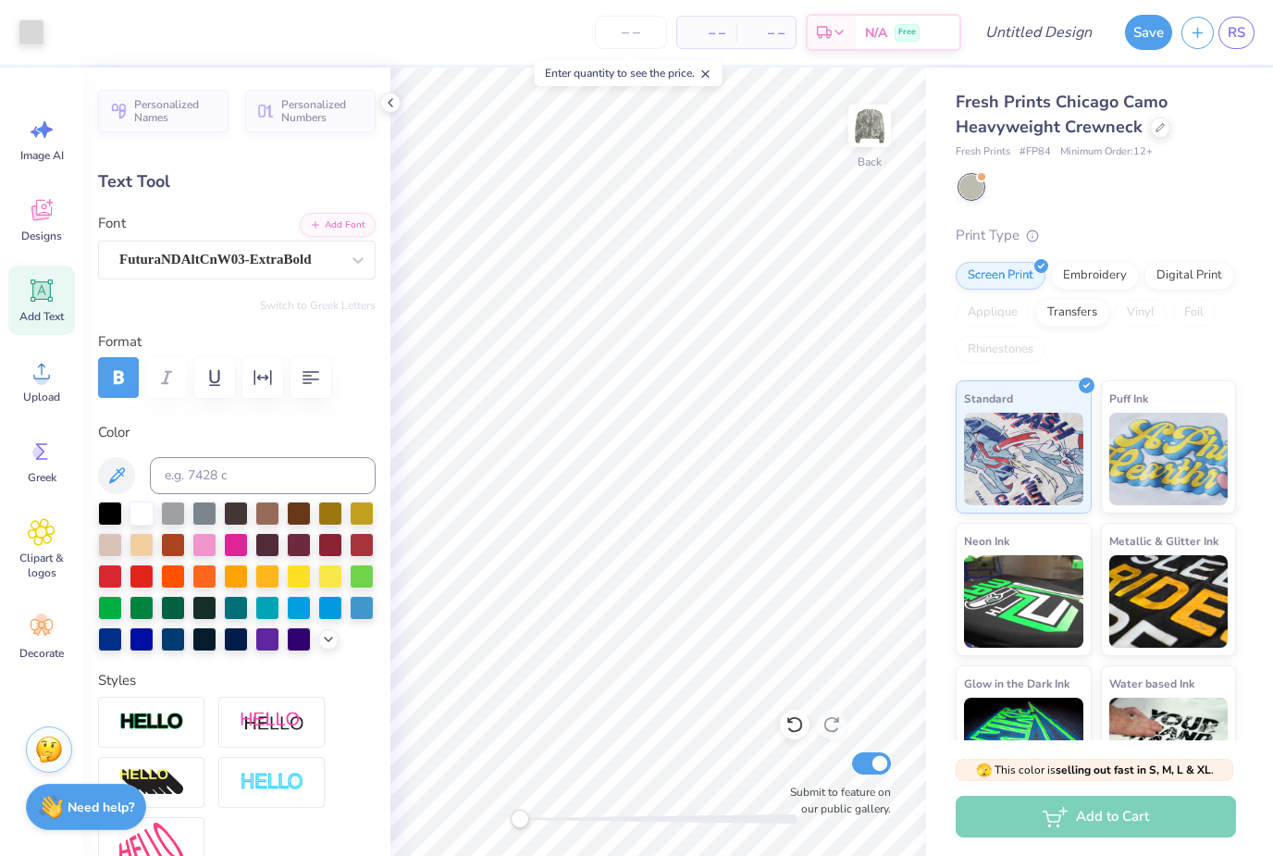
type input "6.37"
type input "0.86"
type input "3.55"
type input "5.62"
type input "0.76"
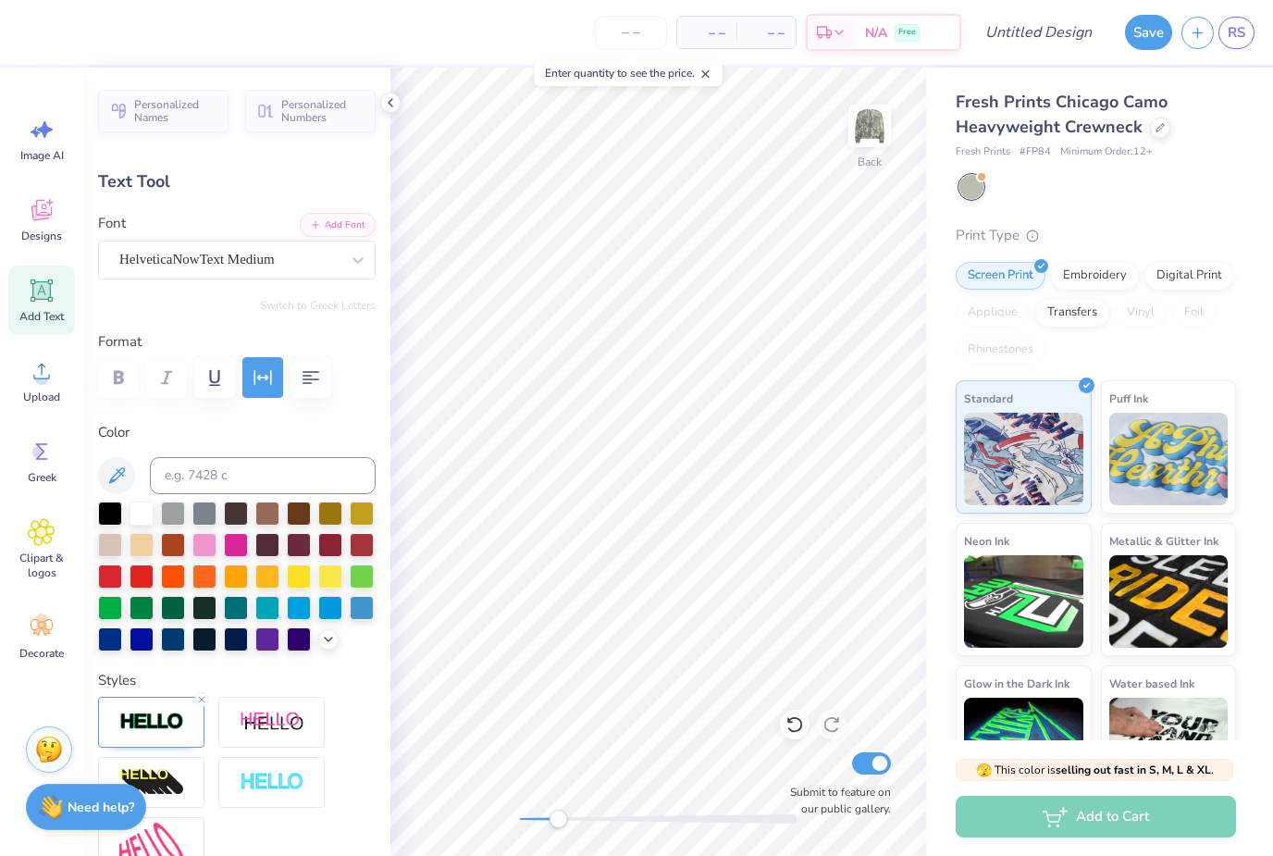
type input "5.62"
type input "0.76"
type input "3.33"
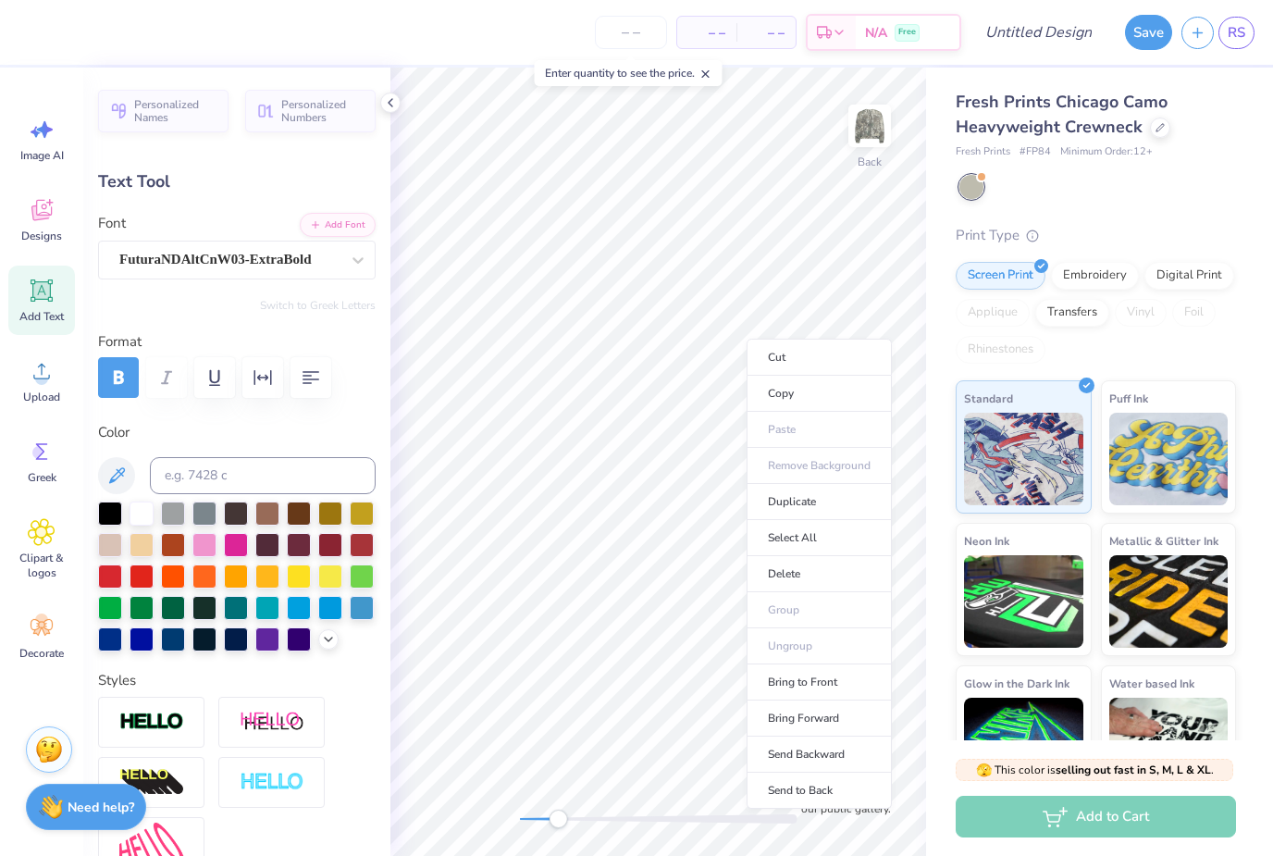
click at [1192, 194] on div at bounding box center [1098, 187] width 277 height 24
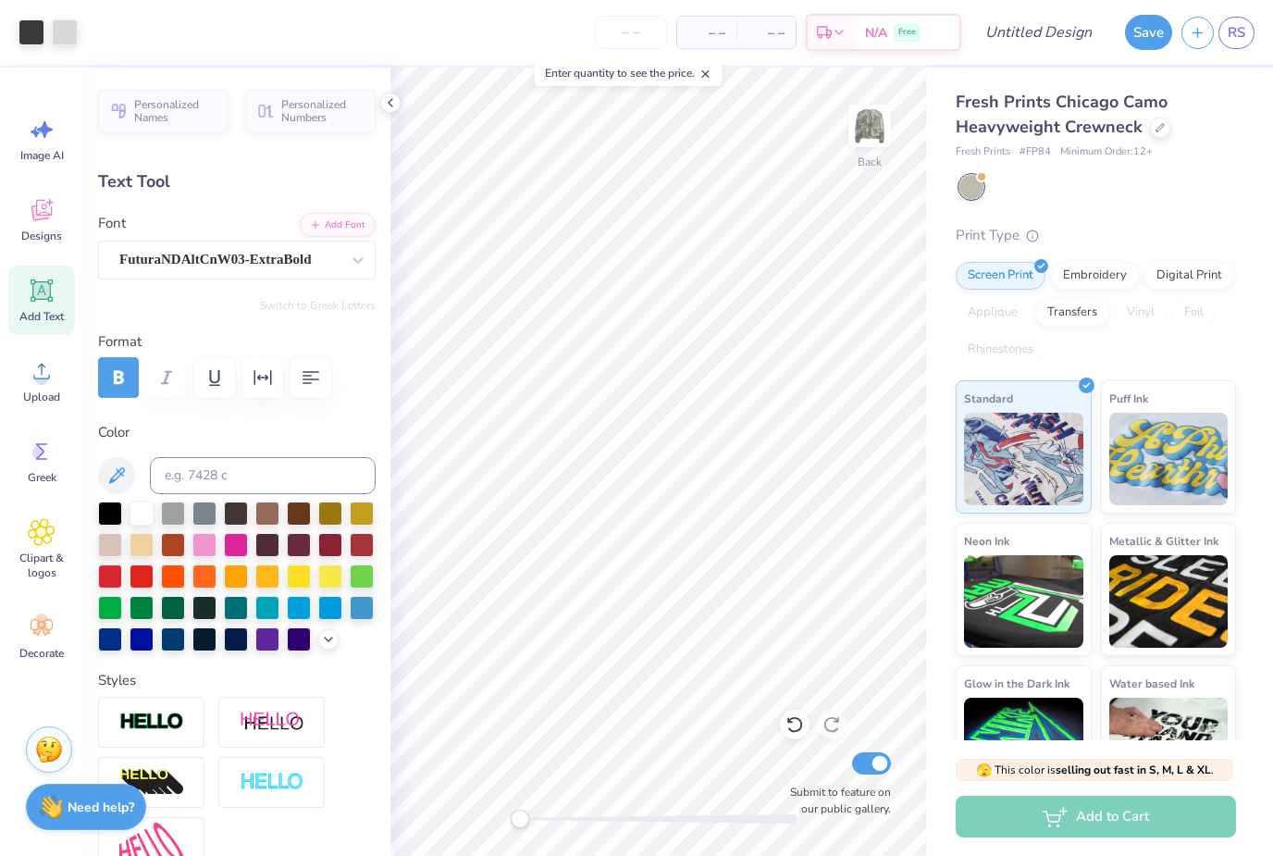
click at [639, 38] on input "number" at bounding box center [631, 32] width 72 height 33
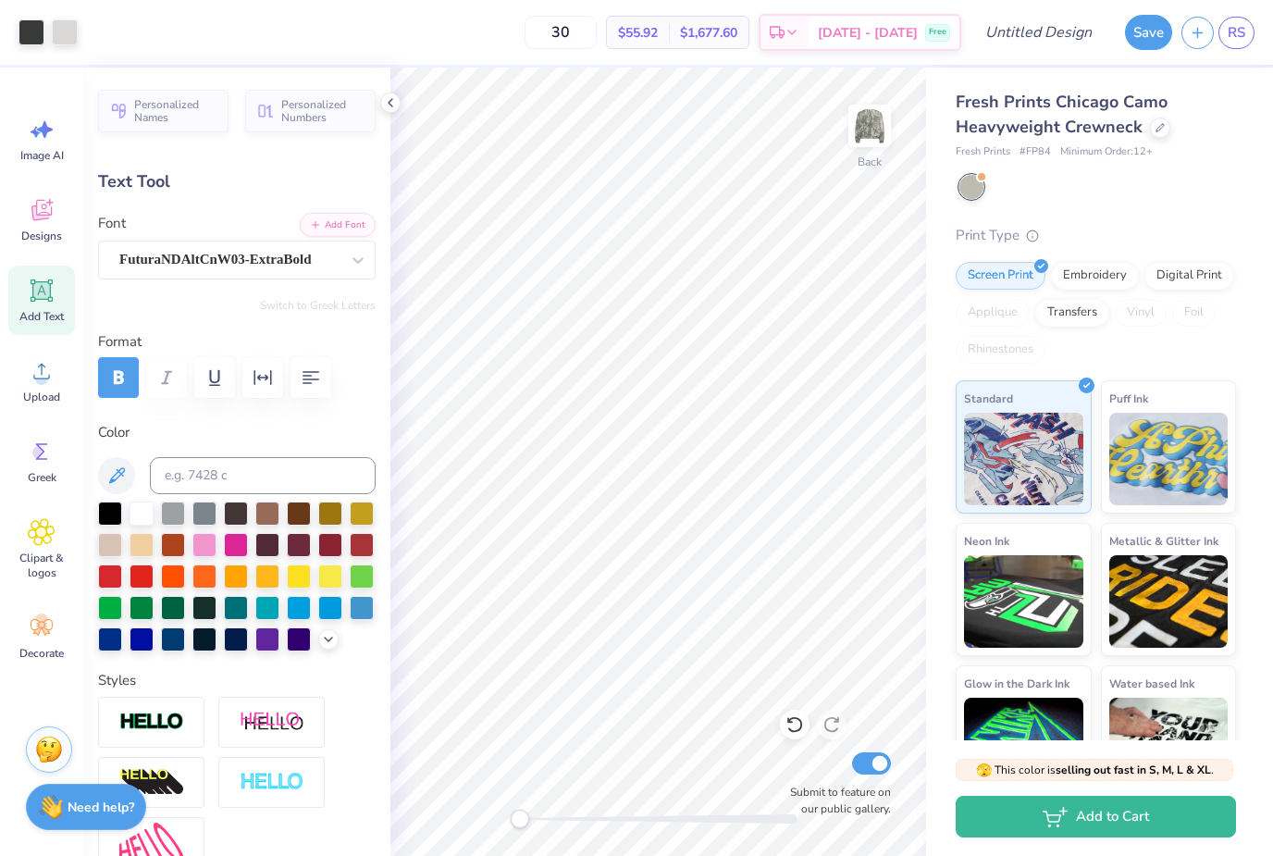
type input "30"
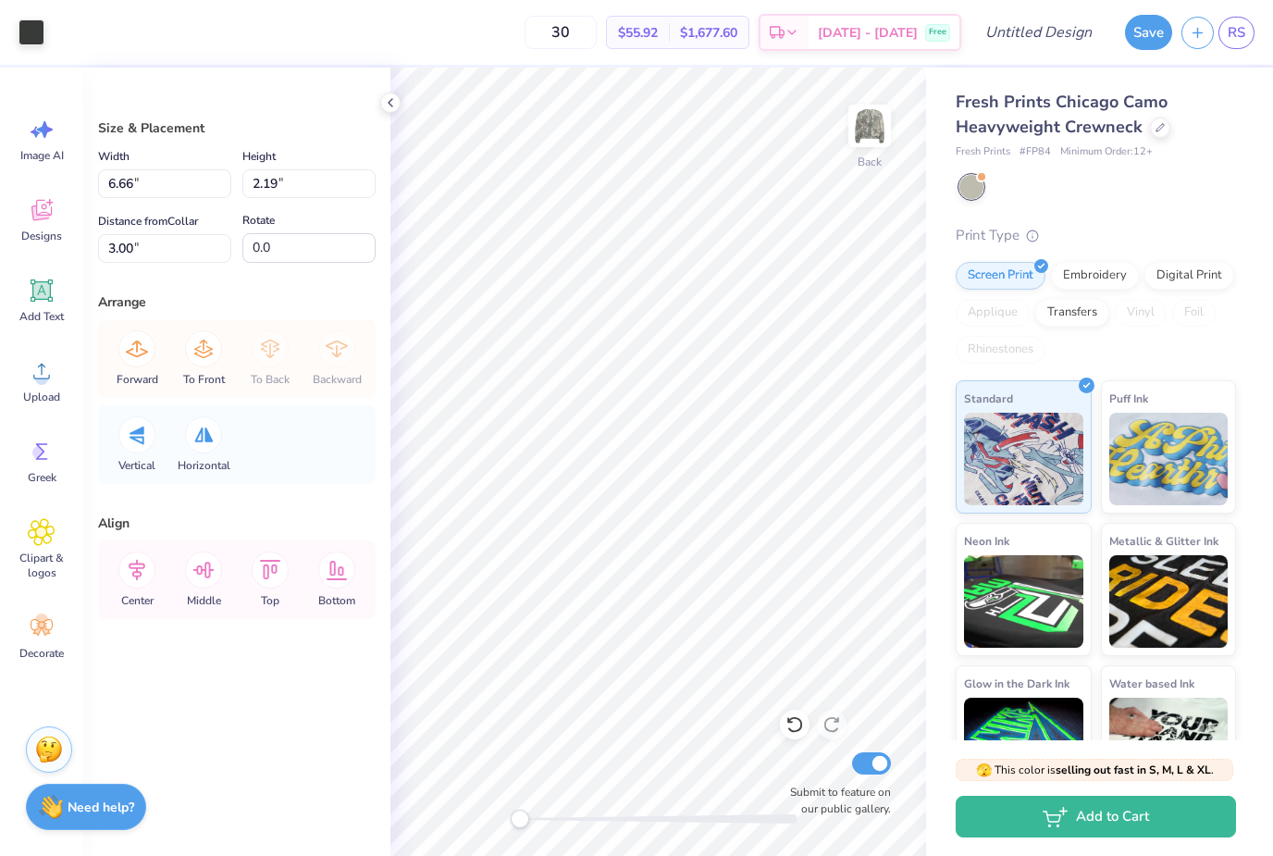
type input "6.63"
type input "2.18"
click at [797, 734] on icon at bounding box center [795, 724] width 19 height 19
type input "6.66"
type input "2.19"
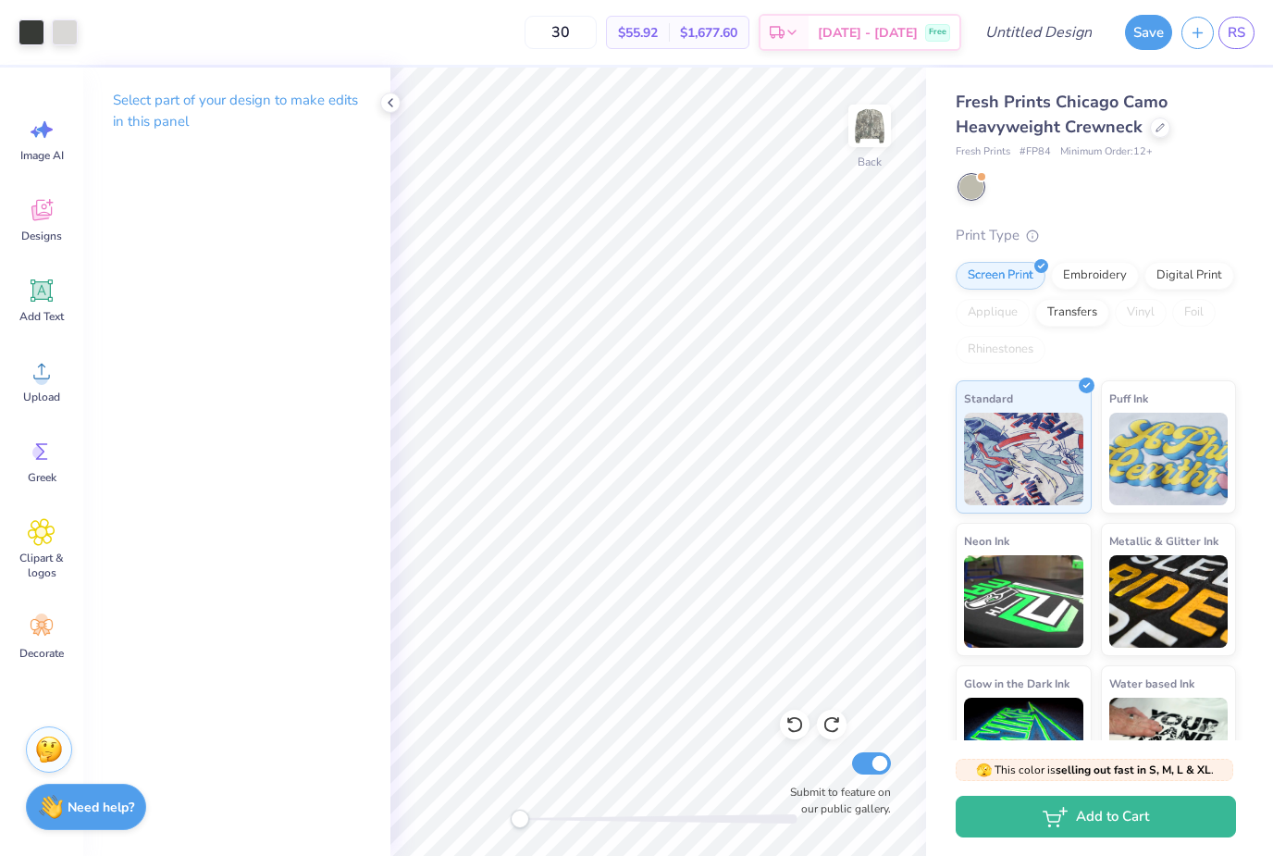
click at [398, 105] on div at bounding box center [390, 103] width 20 height 20
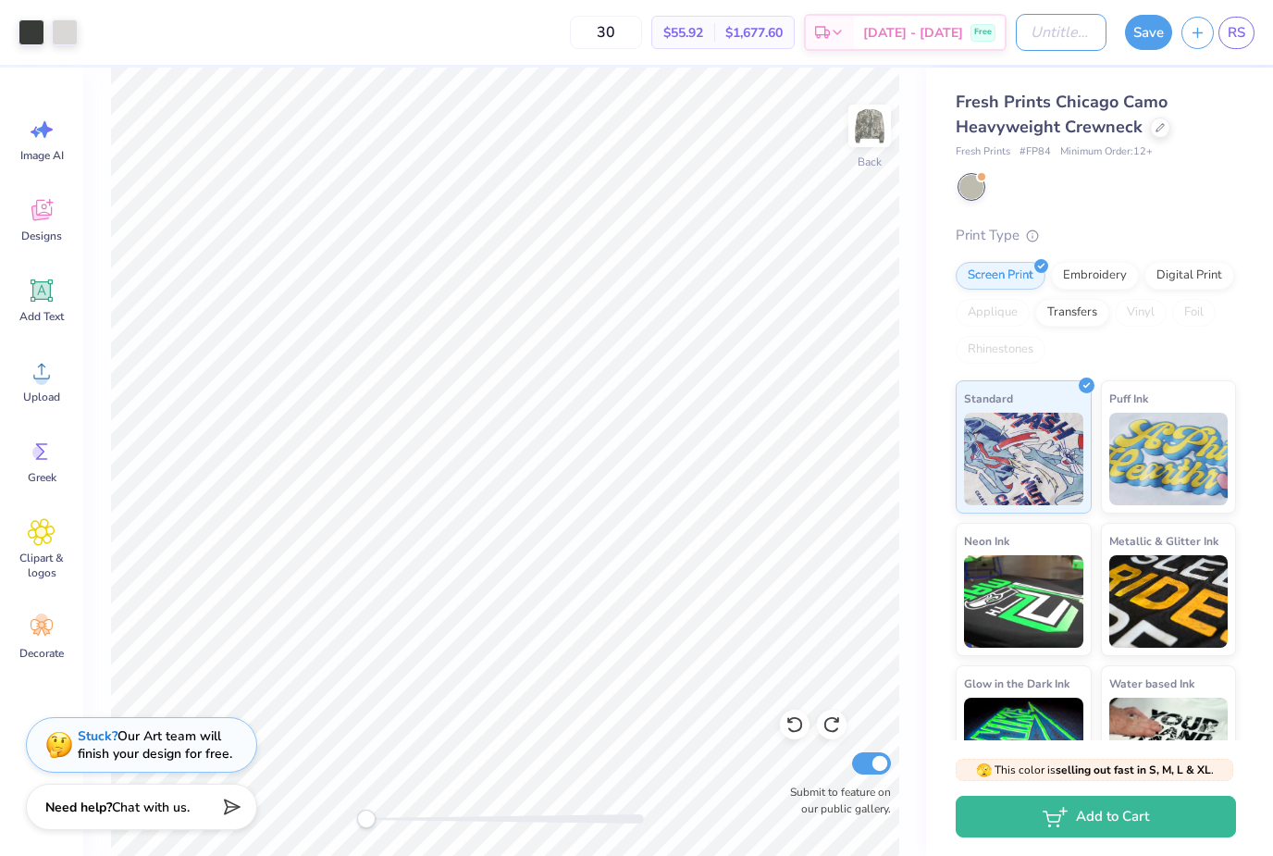
click at [1069, 33] on input "Design Title" at bounding box center [1061, 32] width 91 height 37
type input "AD BROTHERHOOD"
click at [1146, 47] on button "Save" at bounding box center [1148, 32] width 47 height 35
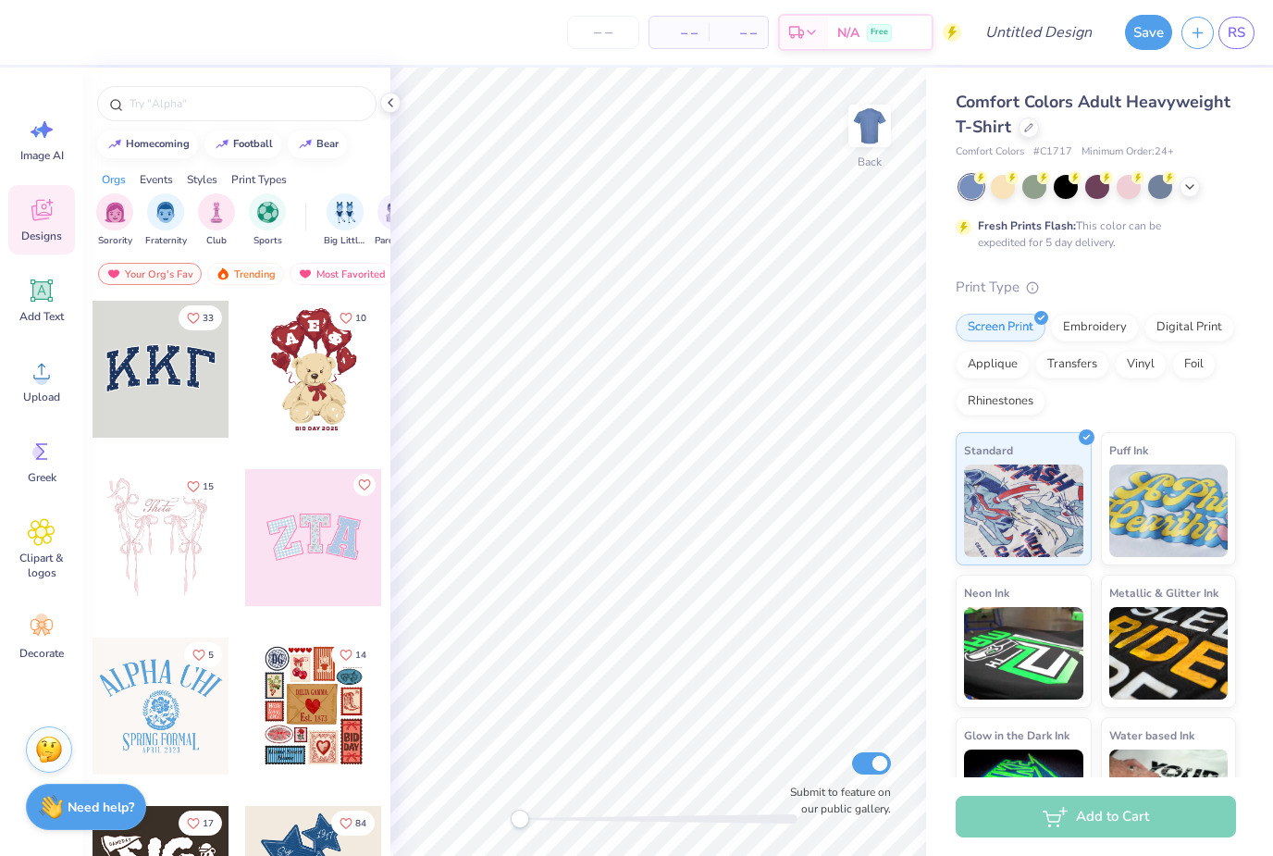
click at [1029, 126] on icon at bounding box center [1028, 127] width 7 height 7
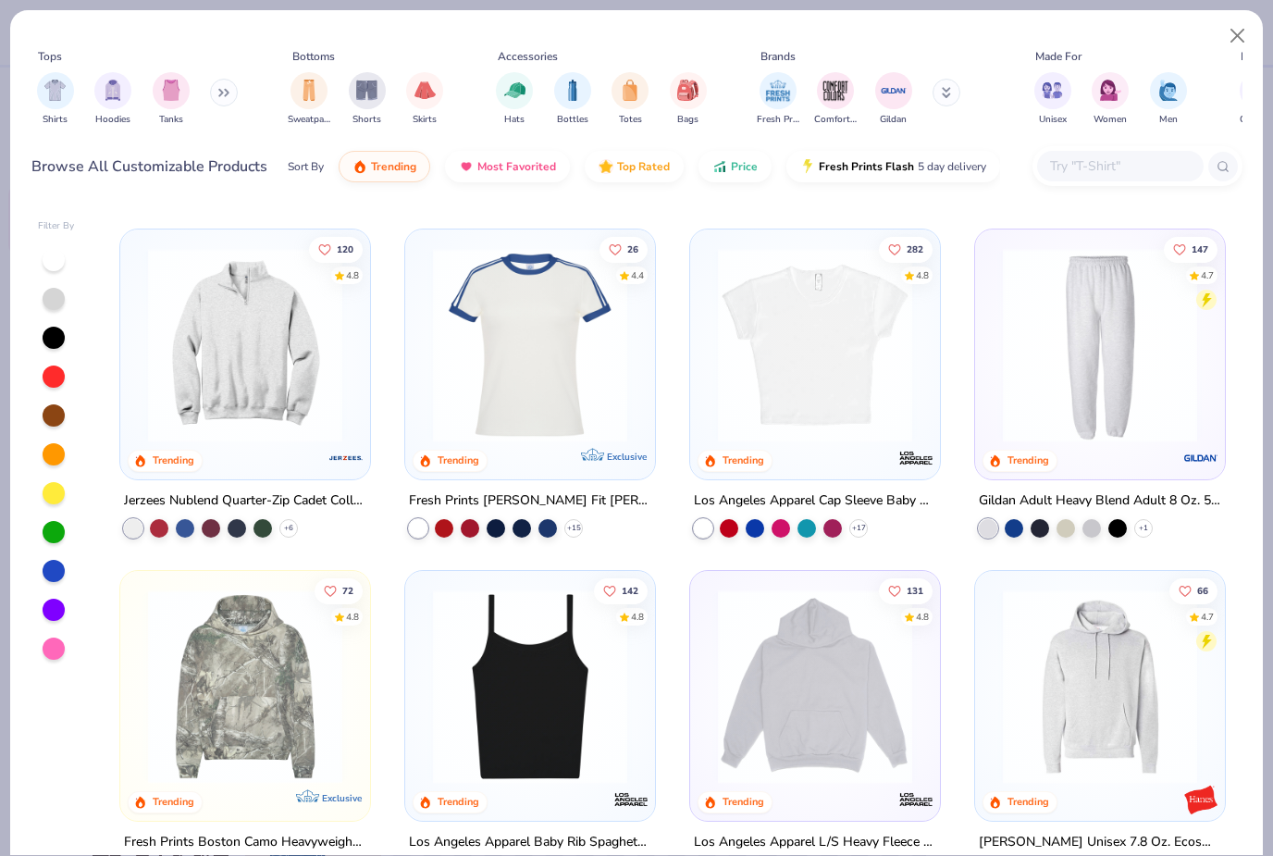
scroll to position [1692, 0]
click at [252, 431] on img at bounding box center [245, 345] width 213 height 194
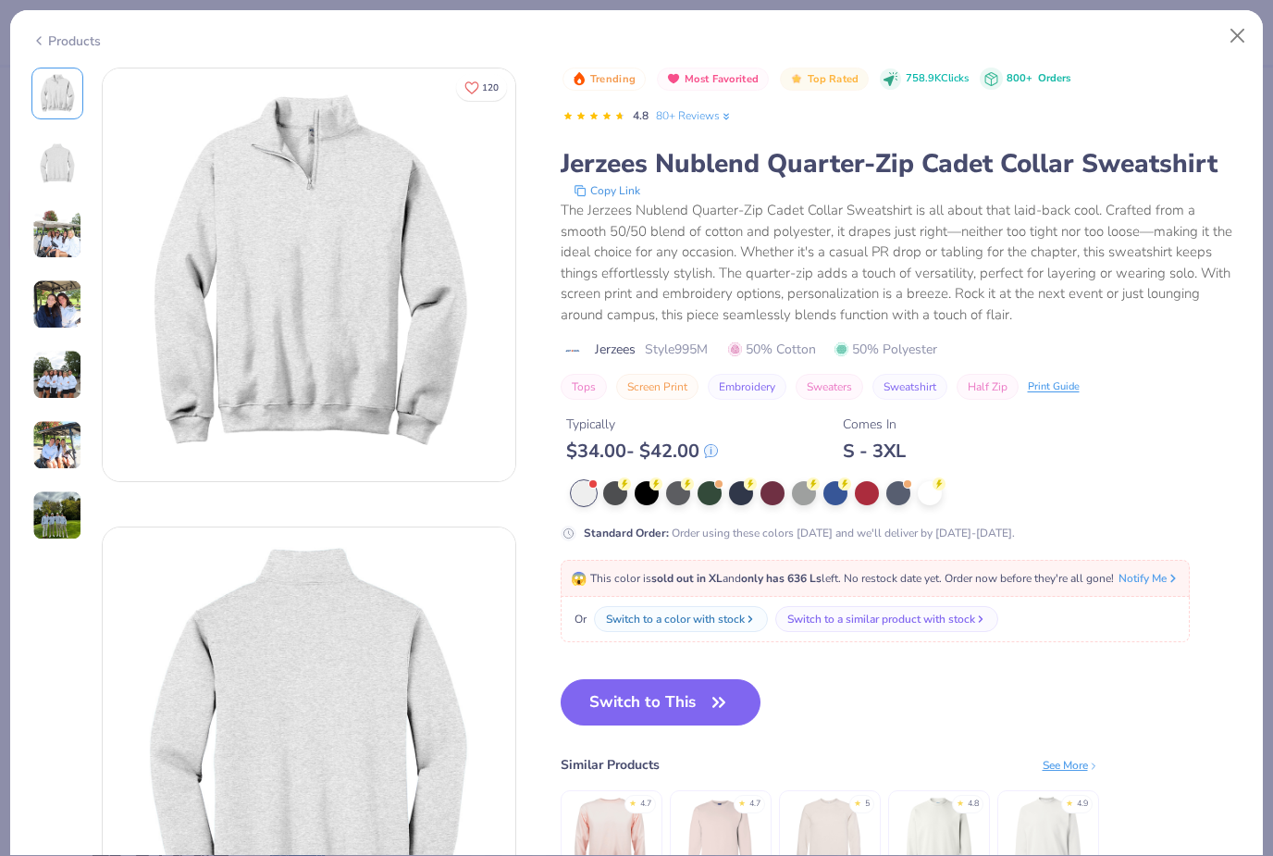
click at [645, 494] on div at bounding box center [647, 493] width 24 height 24
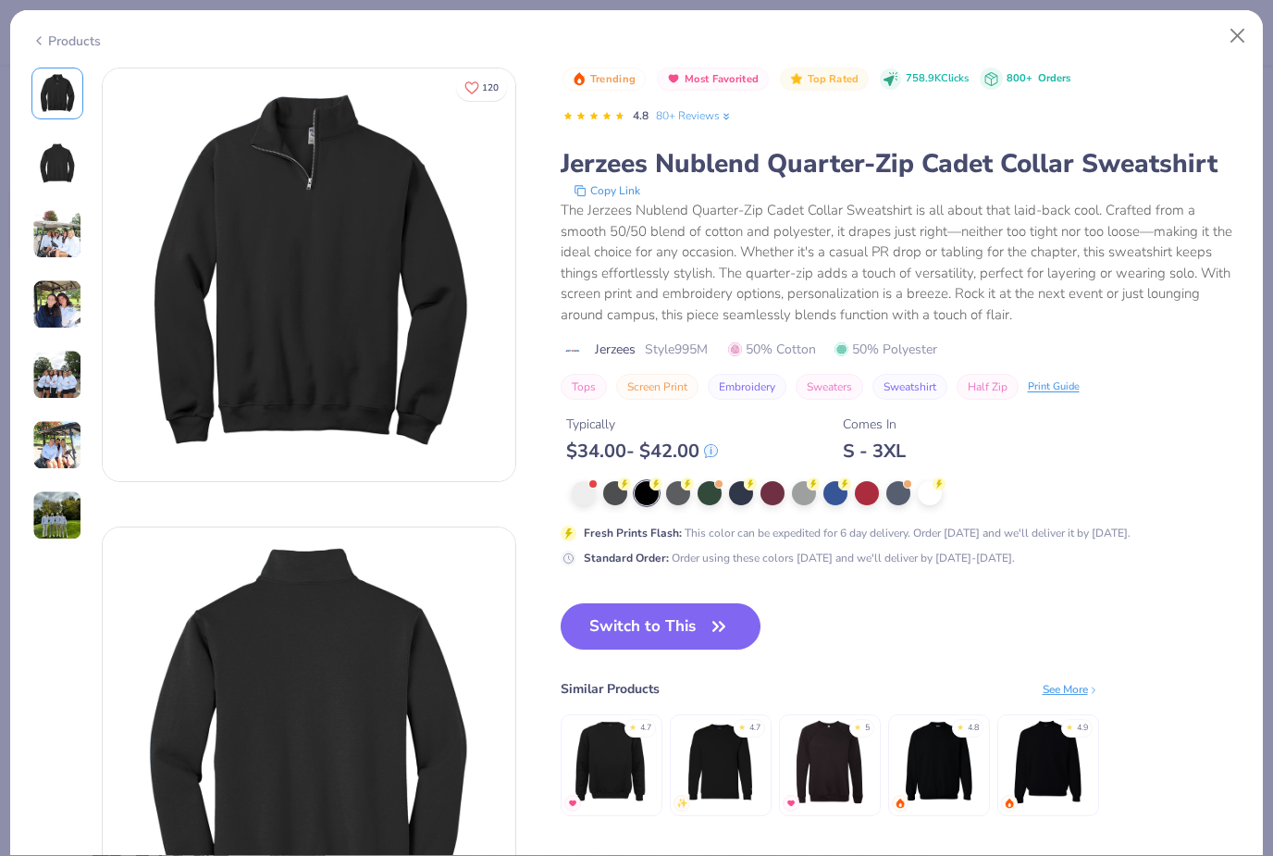
click at [711, 489] on div at bounding box center [710, 493] width 24 height 24
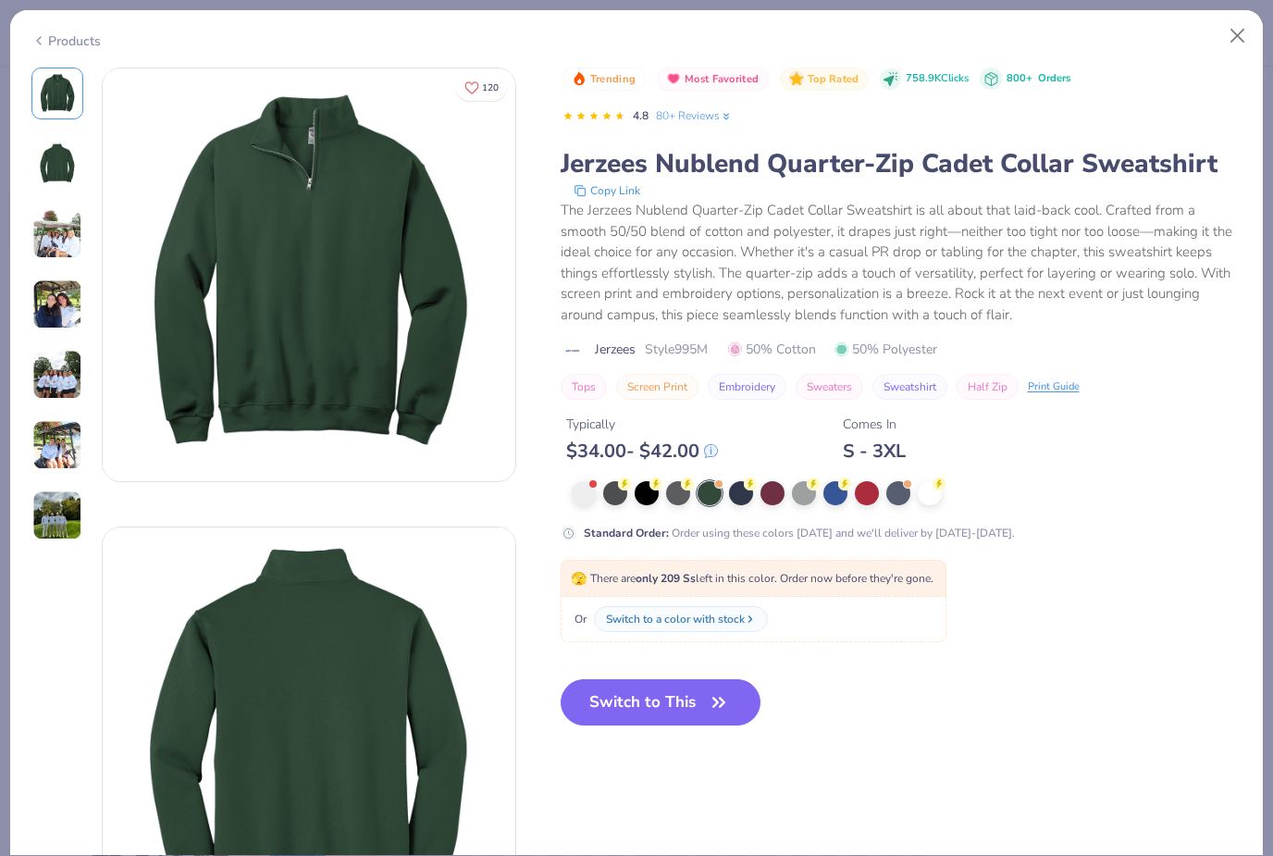
click at [902, 489] on div at bounding box center [898, 493] width 24 height 24
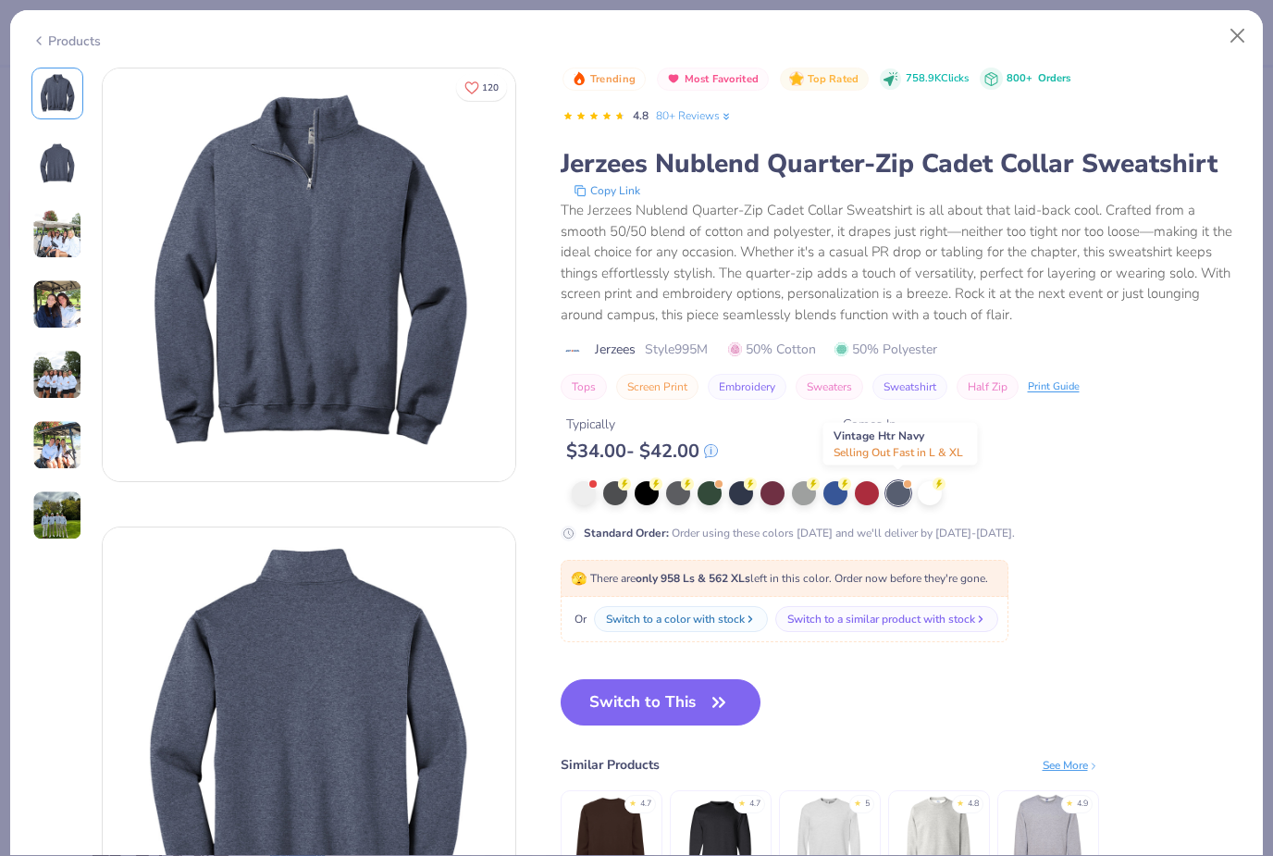
click at [627, 485] on div at bounding box center [615, 493] width 24 height 24
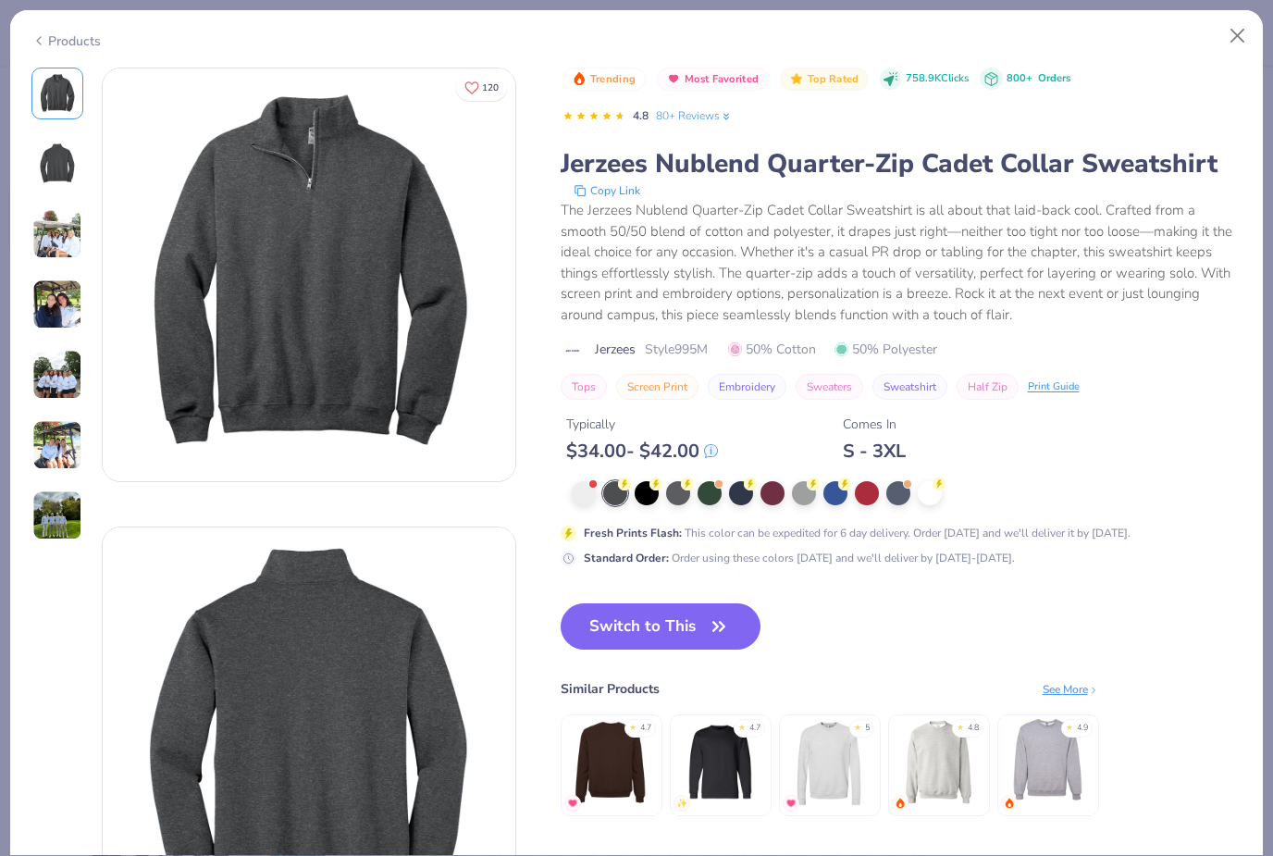
click at [647, 500] on div at bounding box center [647, 493] width 24 height 24
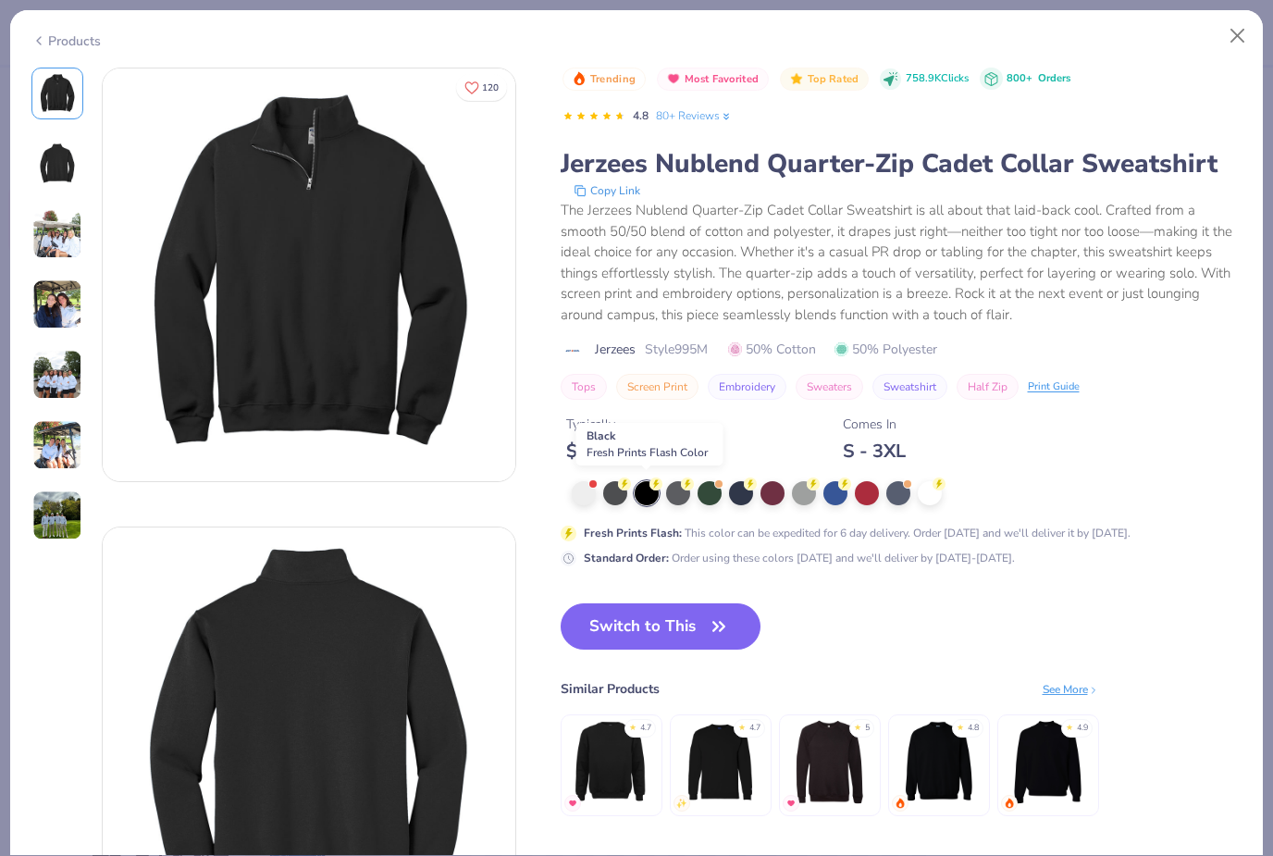
click at [667, 618] on button "Switch to This" at bounding box center [661, 626] width 201 height 46
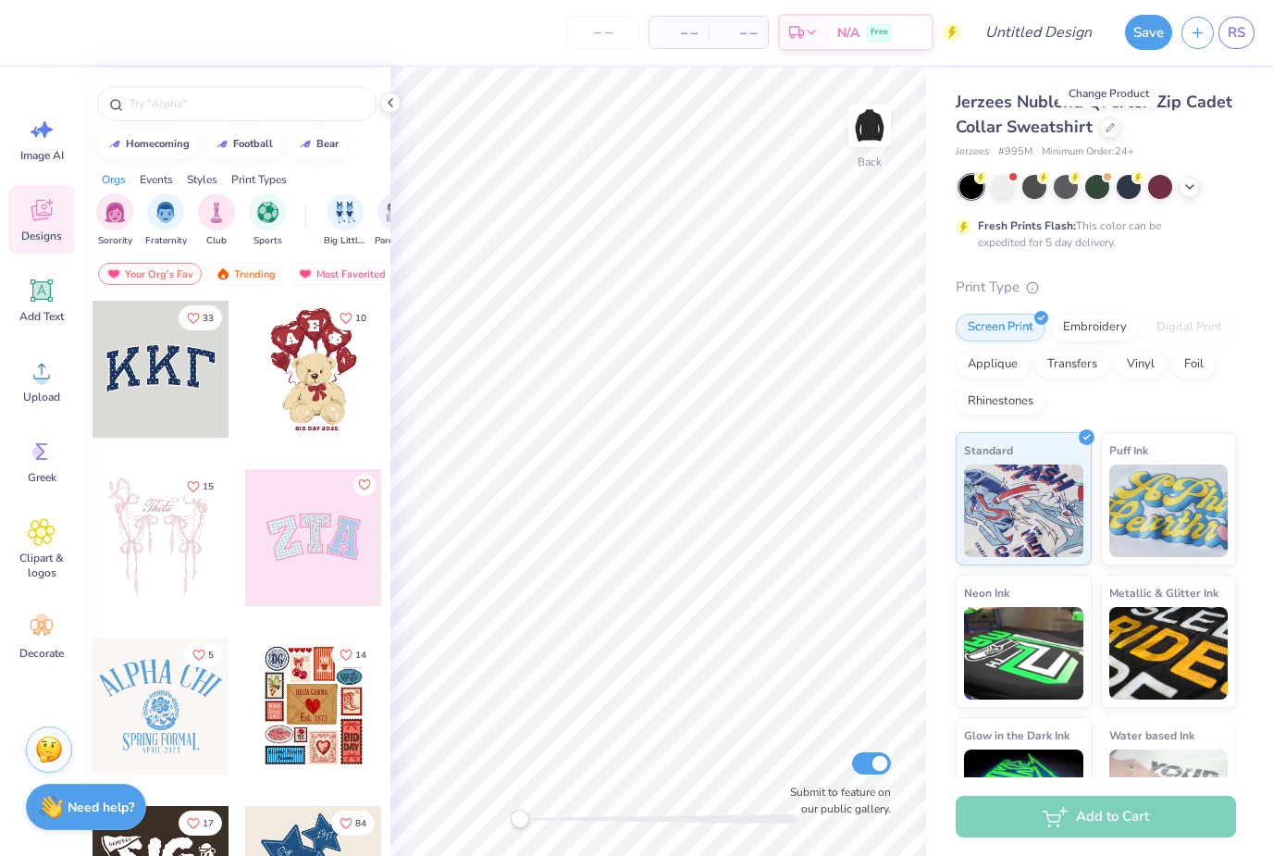
click at [158, 226] on div "filter for Fraternity" at bounding box center [165, 211] width 37 height 37
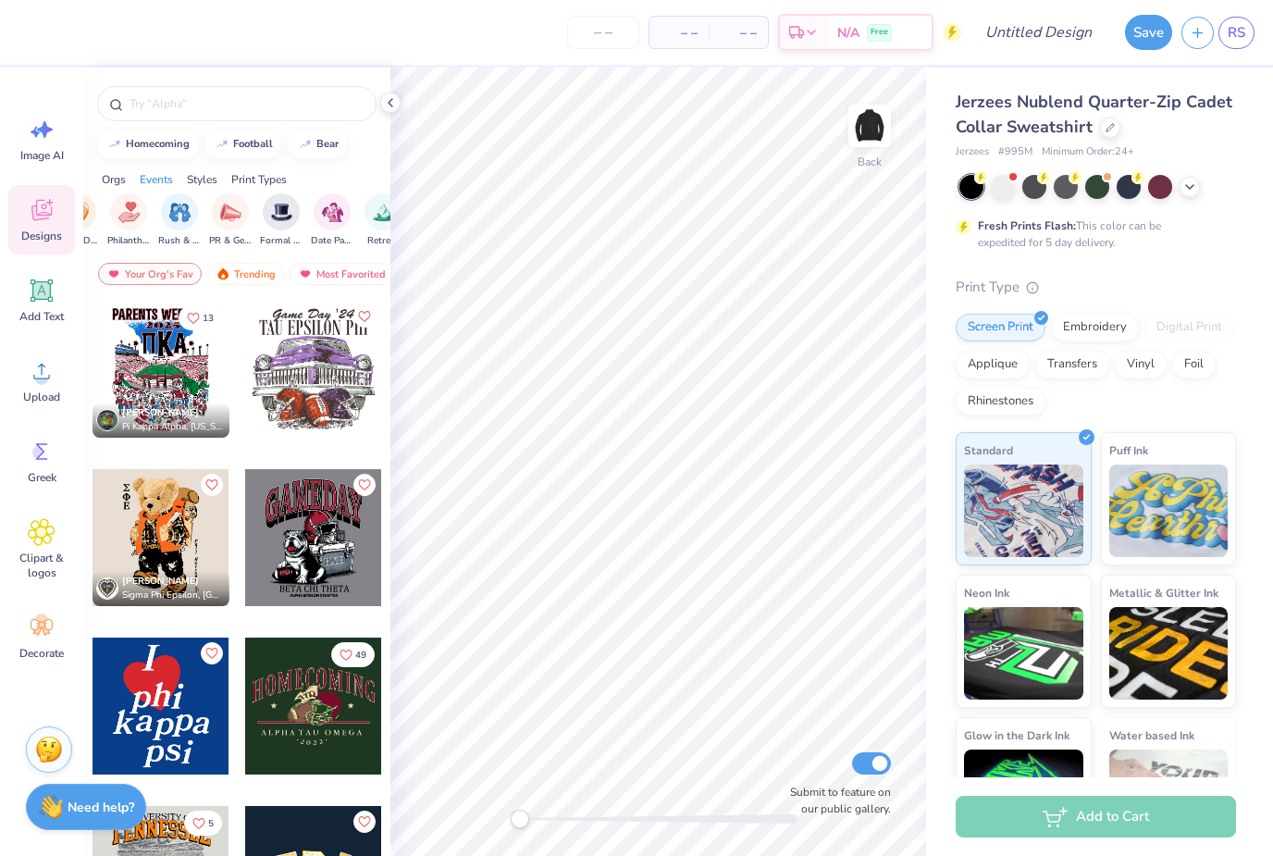
scroll to position [0, 387]
click at [366, 221] on img "filter for Retreat" at bounding box center [365, 212] width 21 height 21
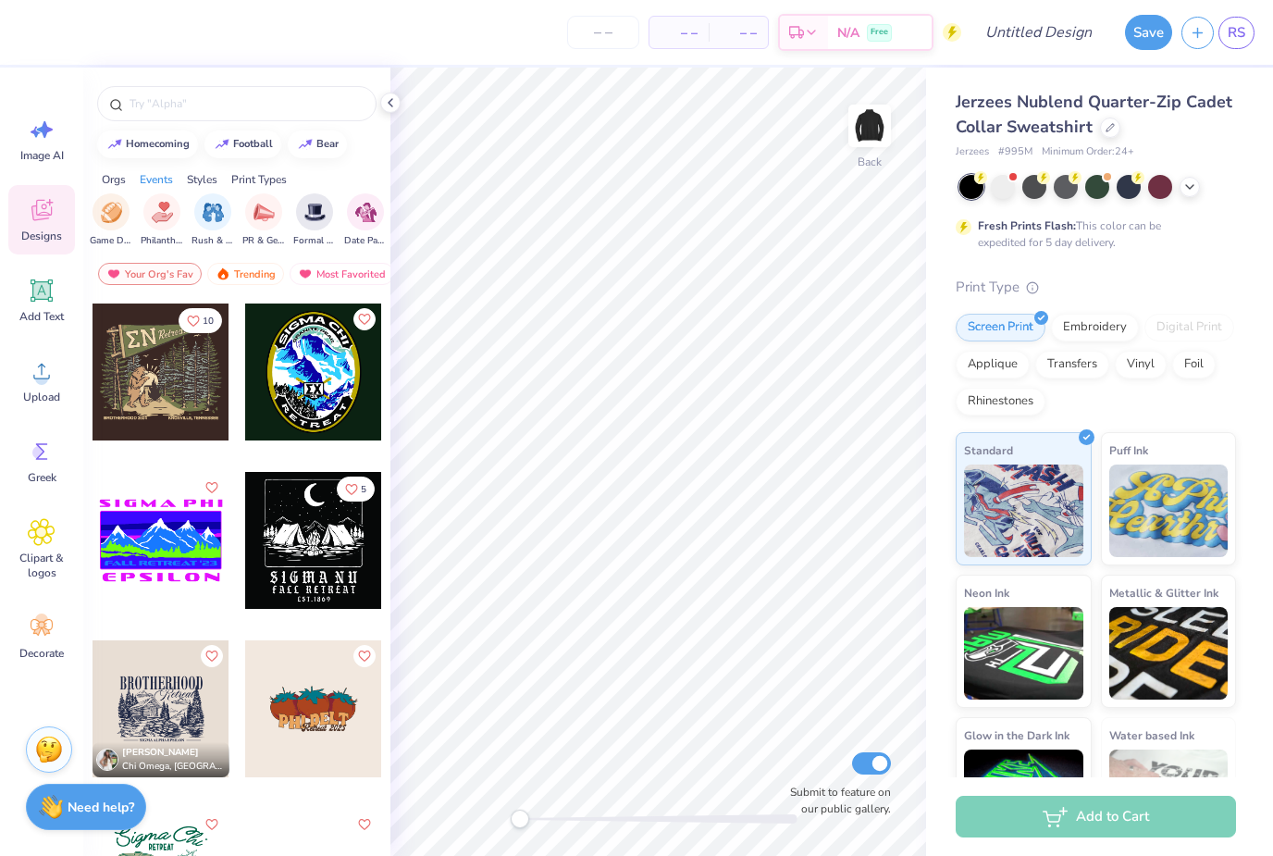
scroll to position [362, 0]
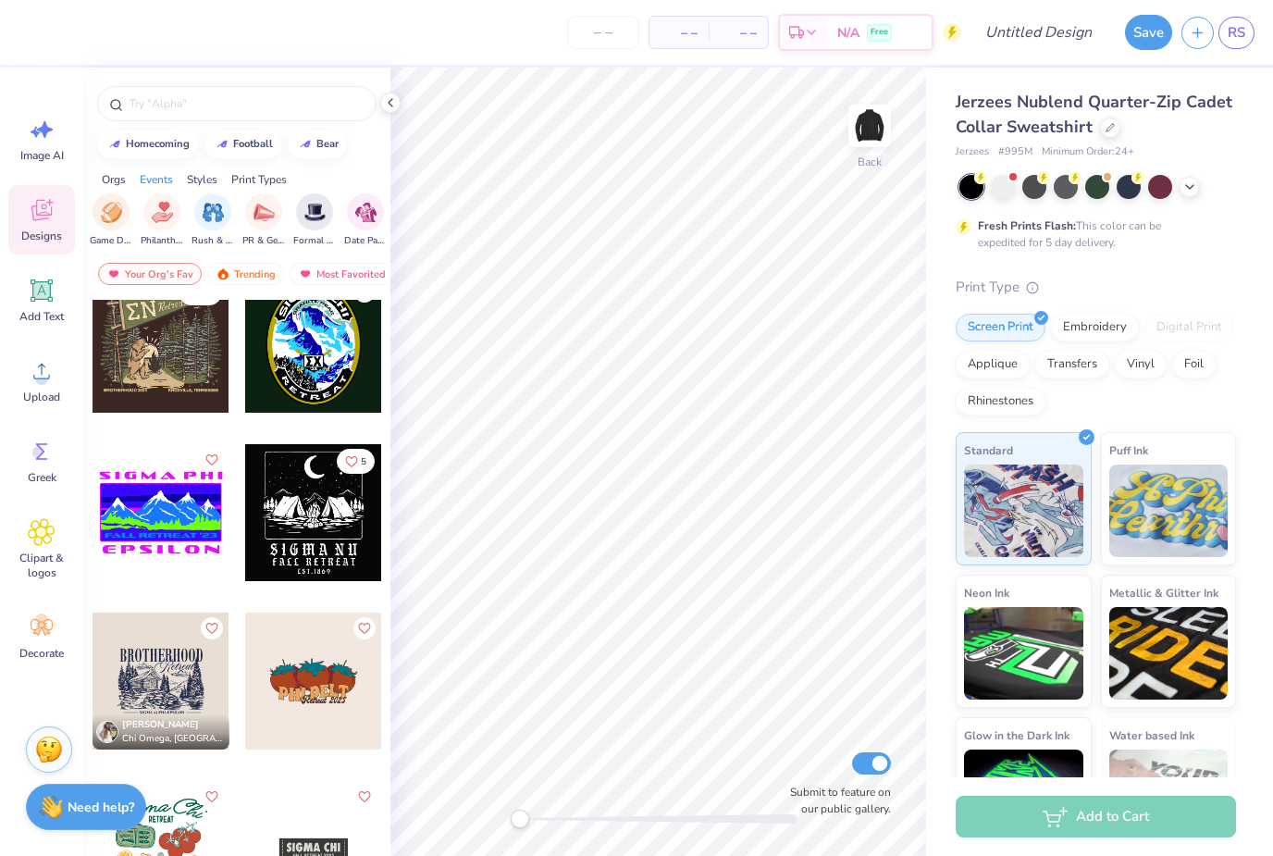
click at [186, 674] on div at bounding box center [161, 681] width 137 height 137
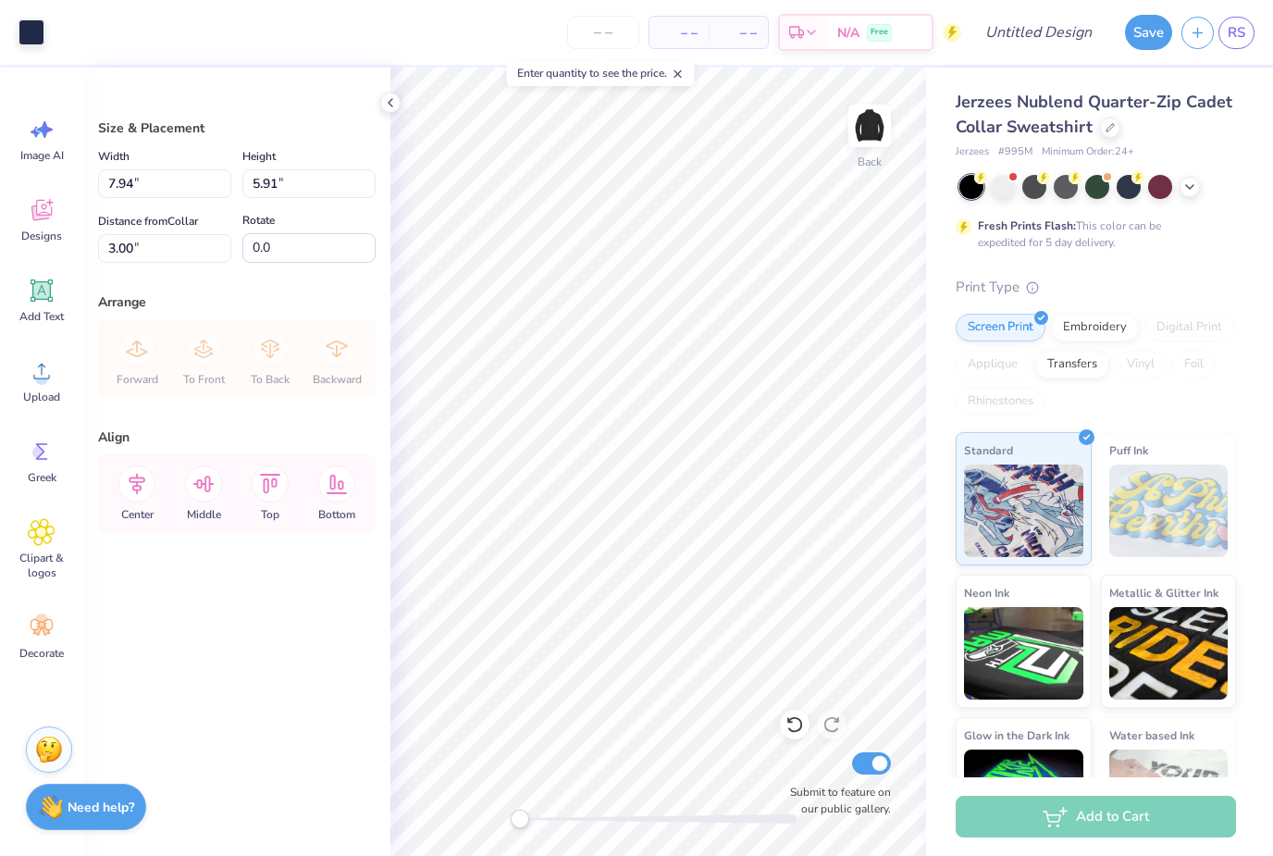
click at [26, 32] on div at bounding box center [32, 32] width 26 height 26
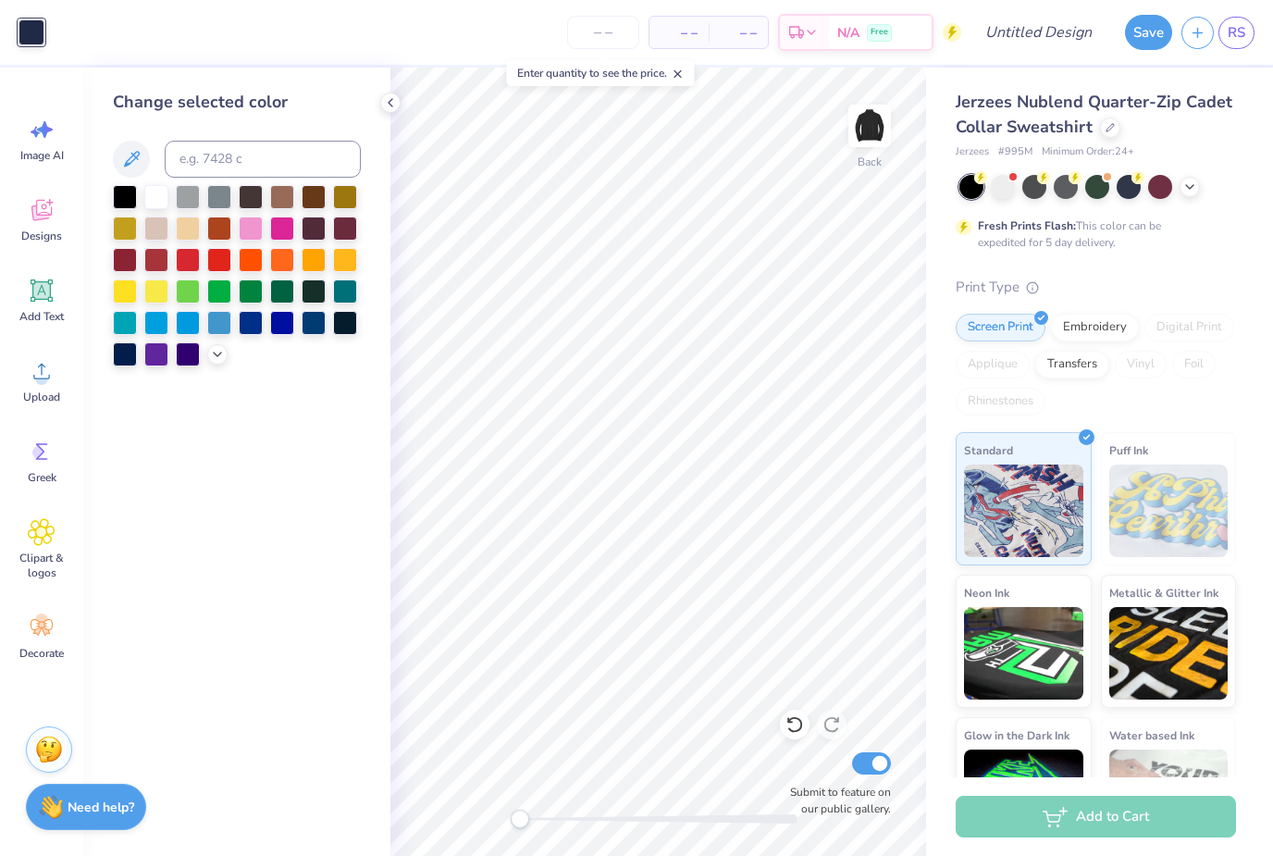
click at [221, 362] on icon at bounding box center [217, 354] width 15 height 15
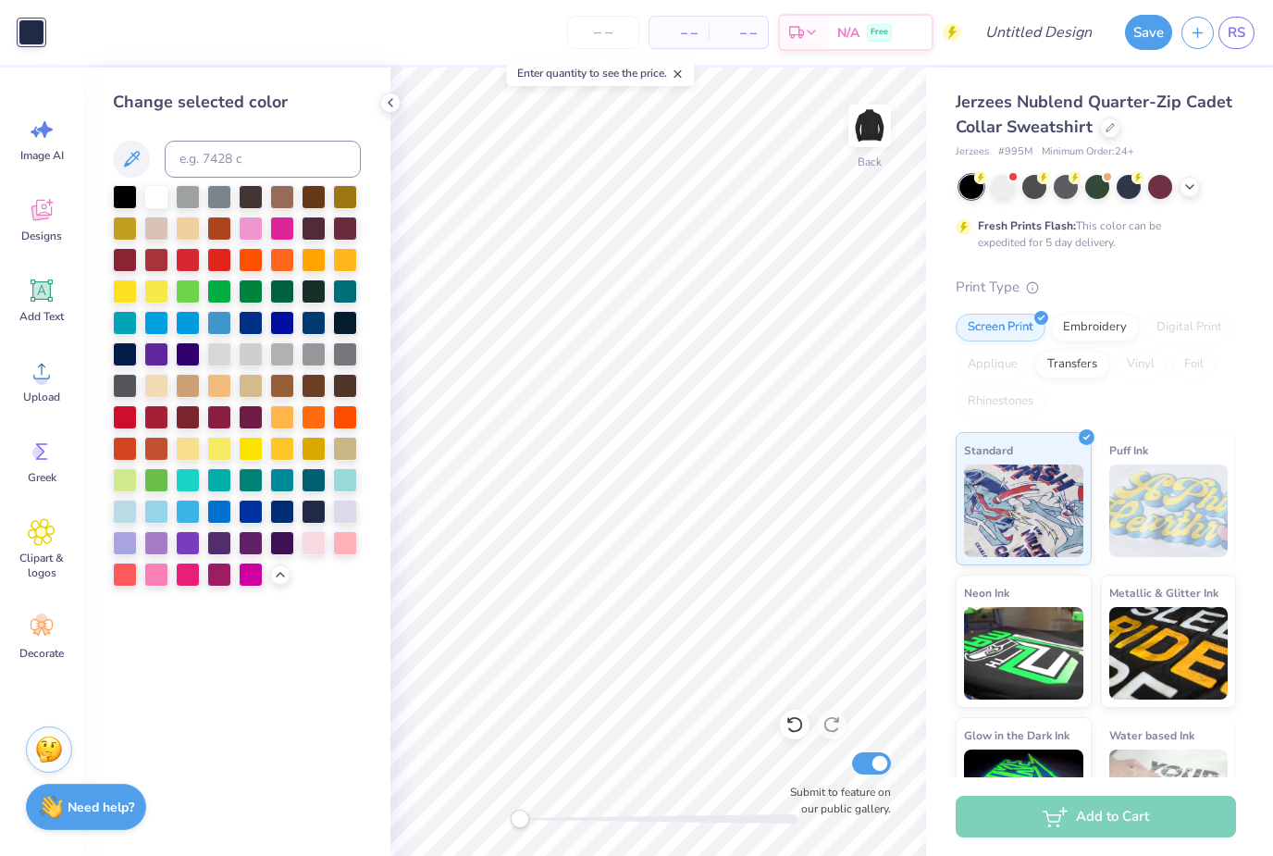
click at [124, 550] on div at bounding box center [125, 543] width 24 height 24
click at [347, 522] on div at bounding box center [345, 512] width 24 height 24
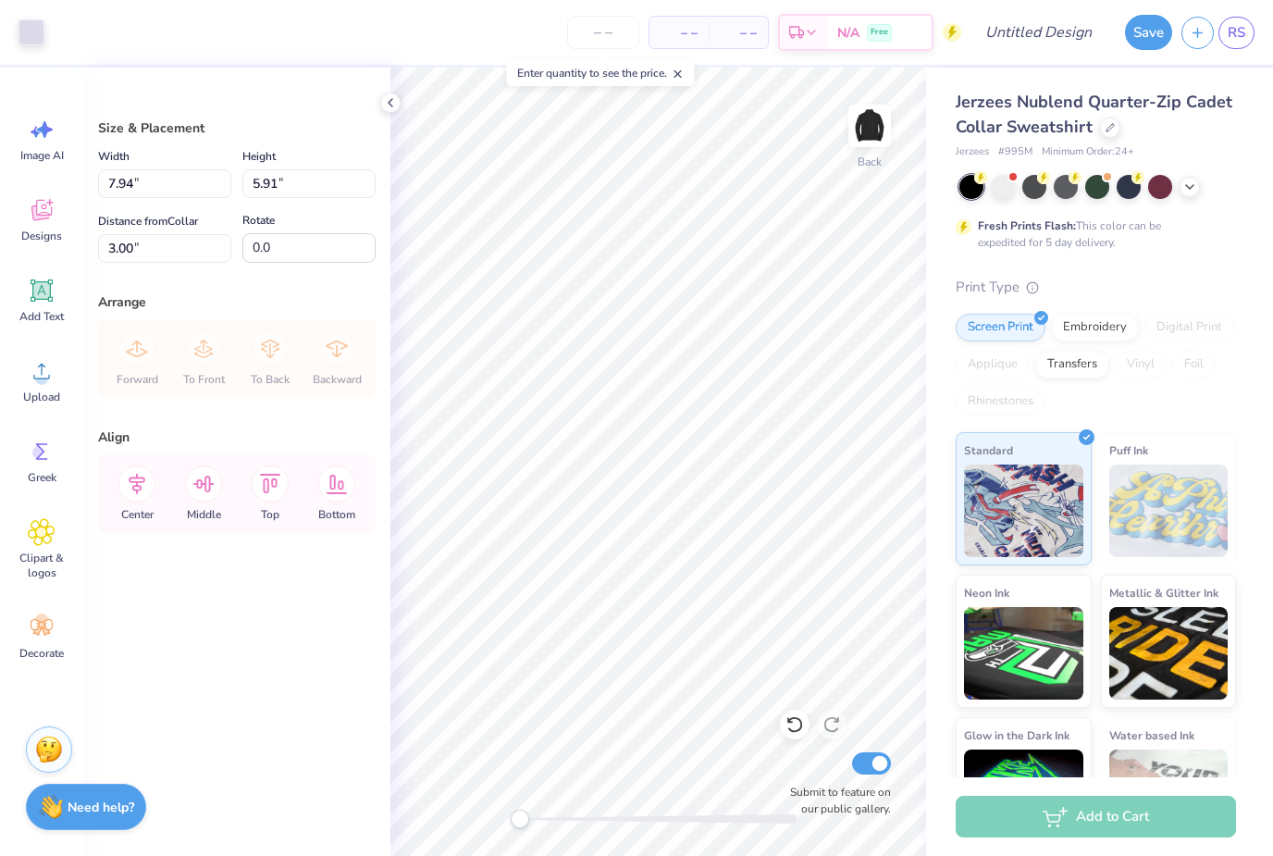
type input "4.72"
type input "3.51"
type input "2.91"
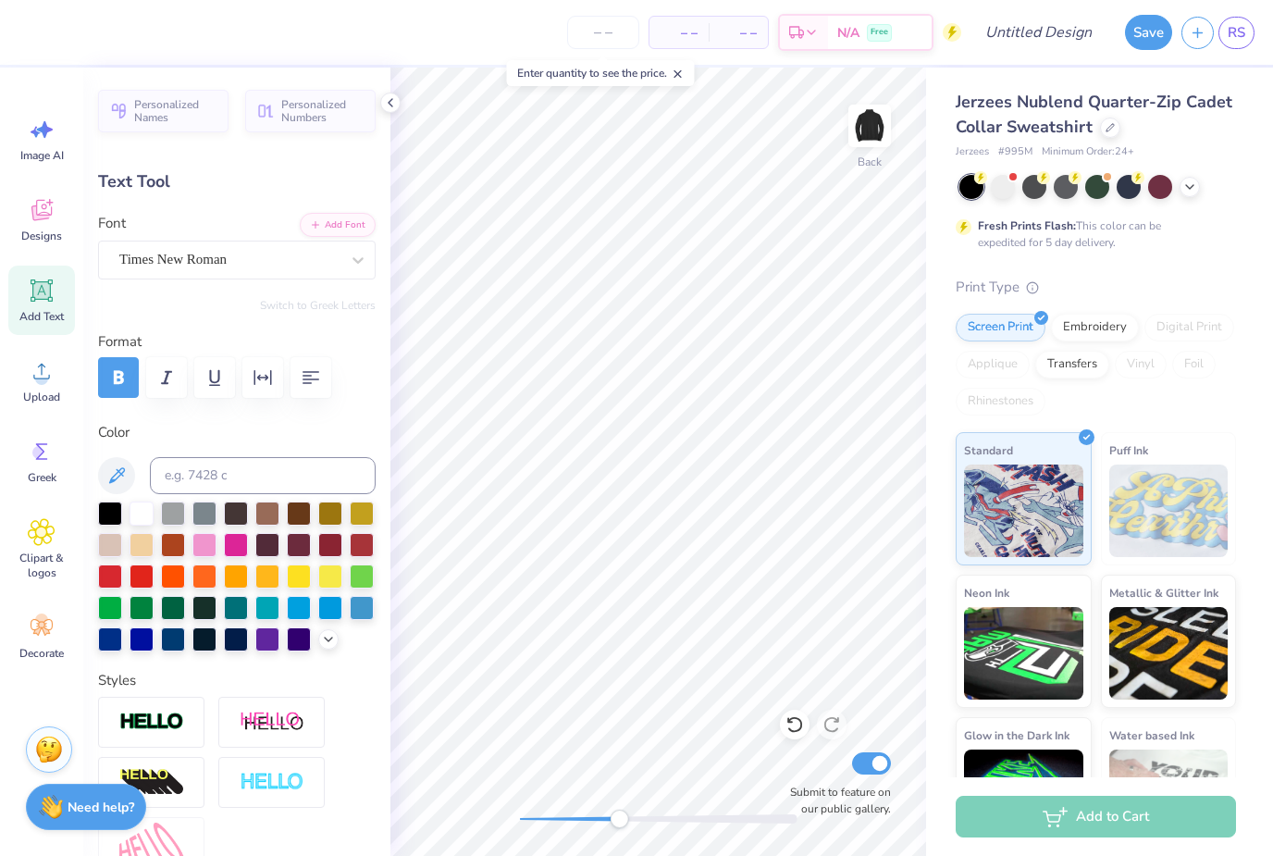
scroll to position [1, 3]
type textarea "SIGMN"
type input "0.69"
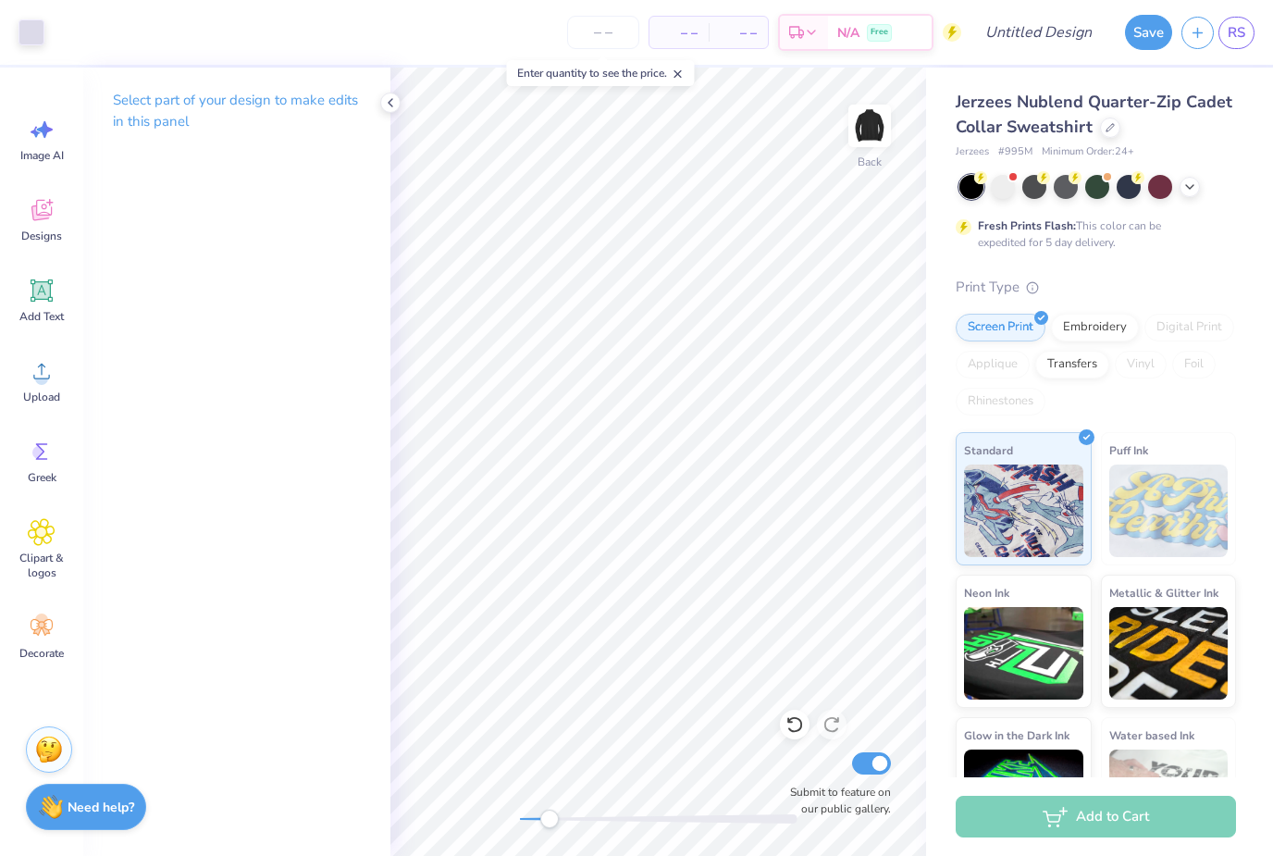
click at [802, 718] on icon at bounding box center [795, 724] width 19 height 19
click at [804, 730] on div at bounding box center [795, 725] width 30 height 30
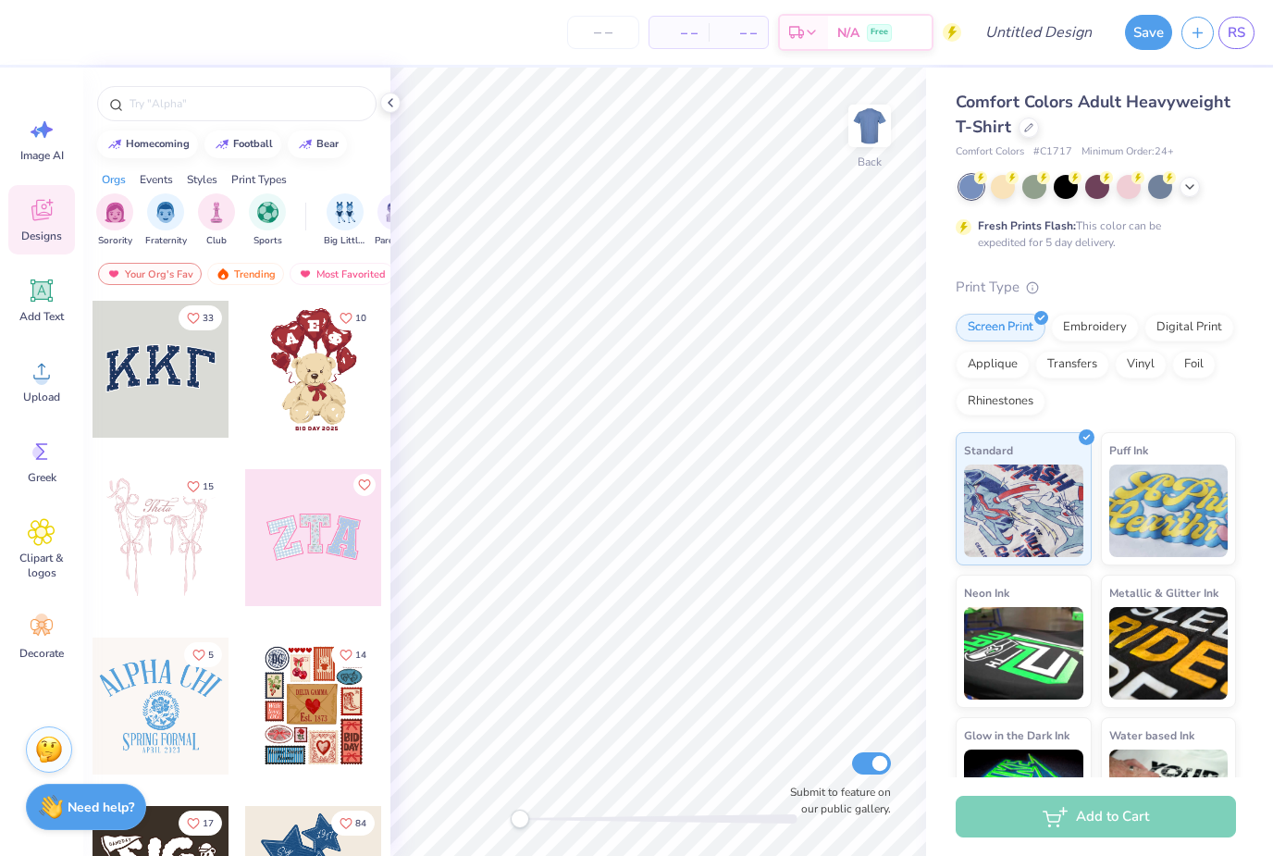
click at [1194, 188] on icon at bounding box center [1190, 187] width 15 height 15
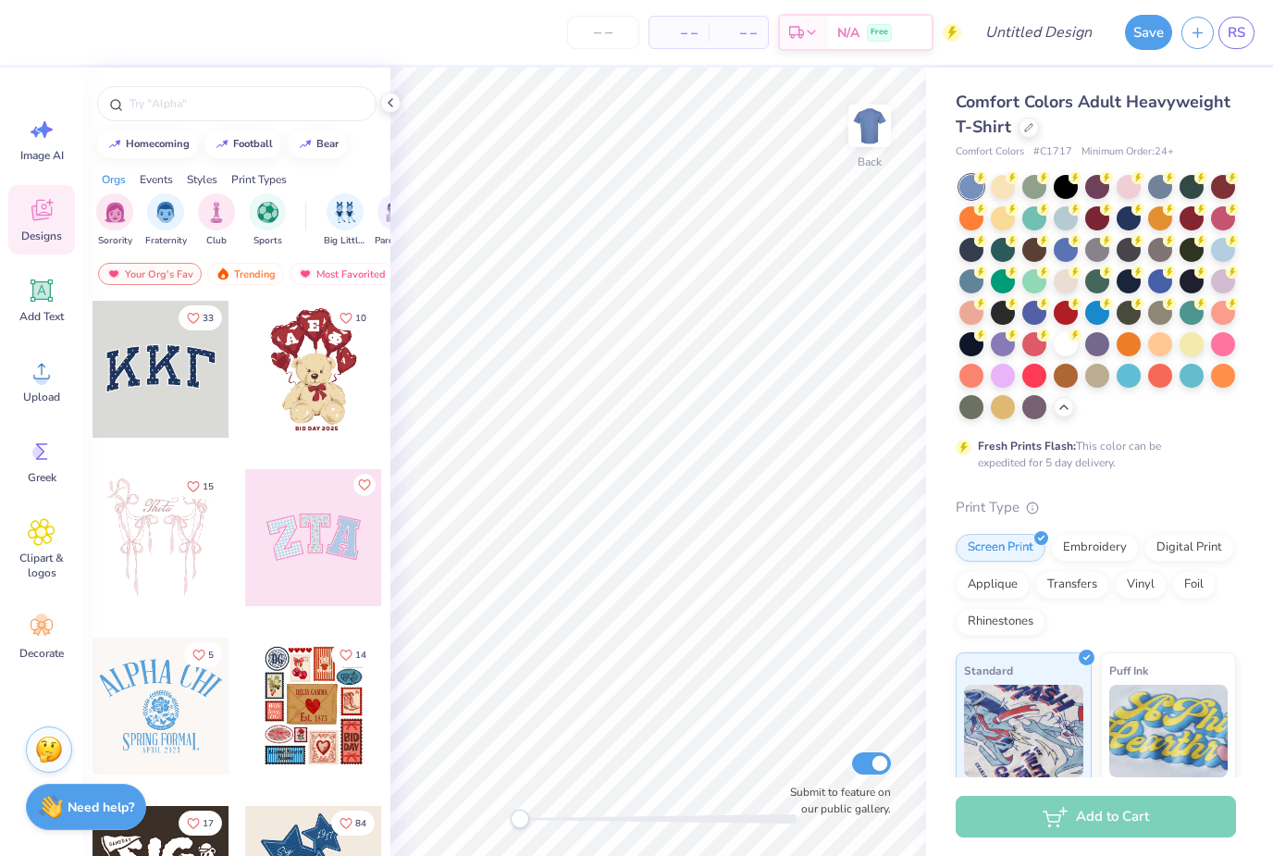
click at [1036, 126] on div at bounding box center [1029, 128] width 20 height 20
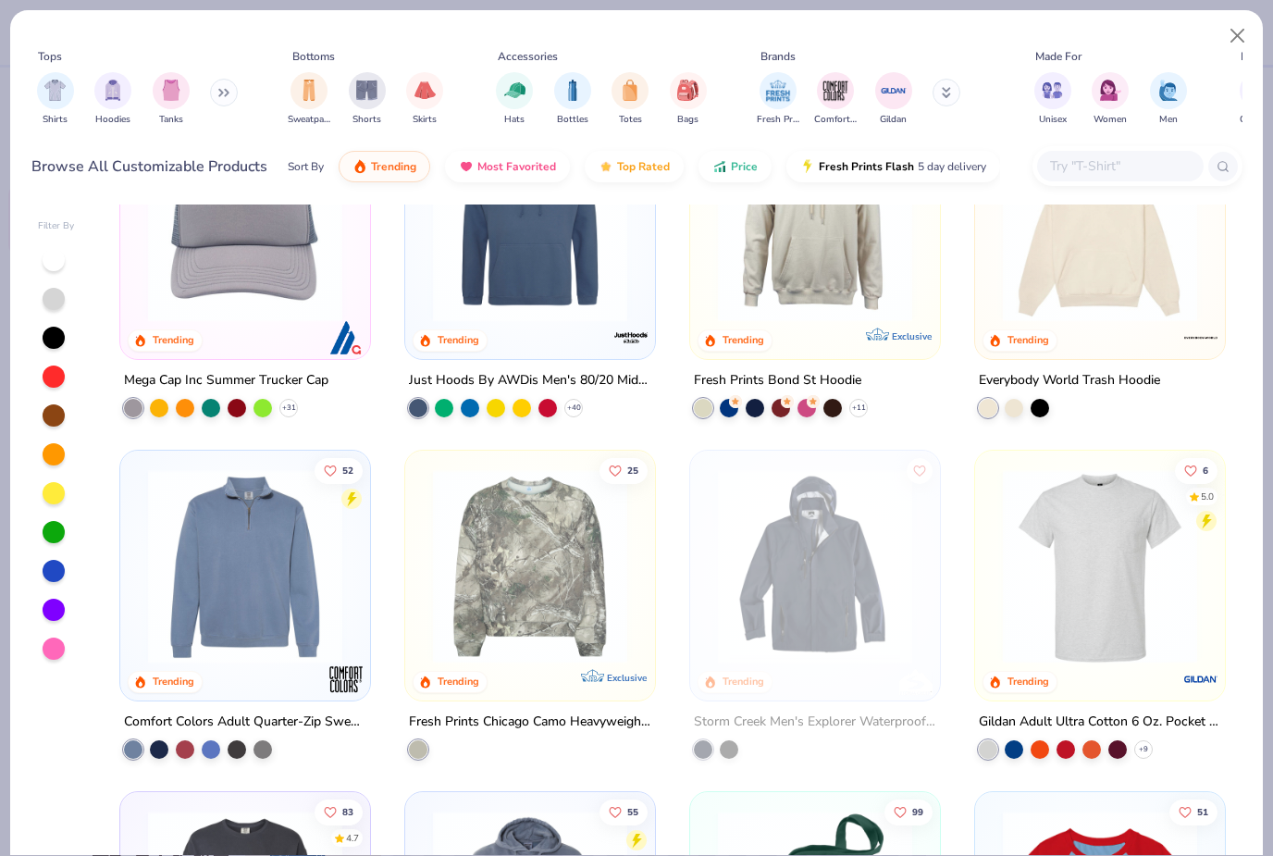
scroll to position [4331, 0]
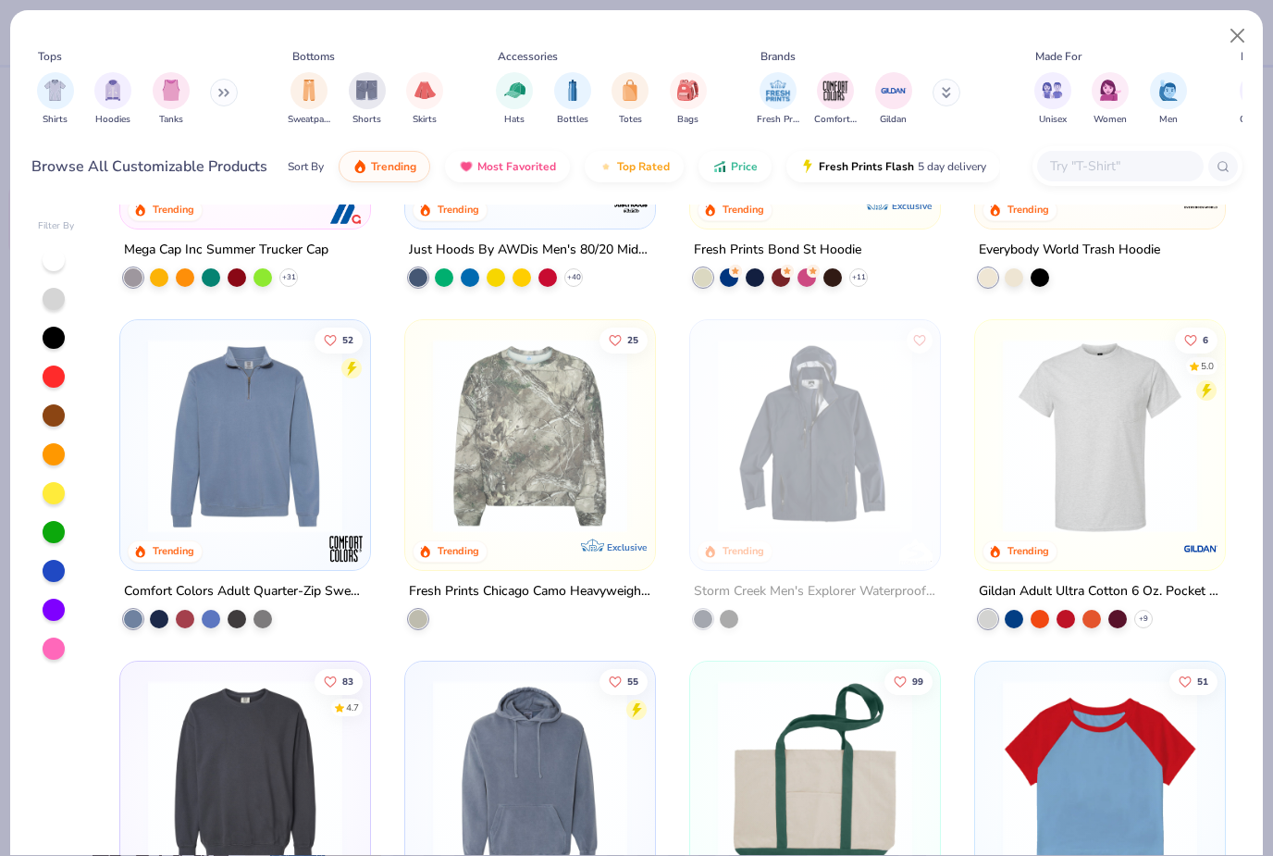
click at [514, 484] on img at bounding box center [530, 436] width 213 height 194
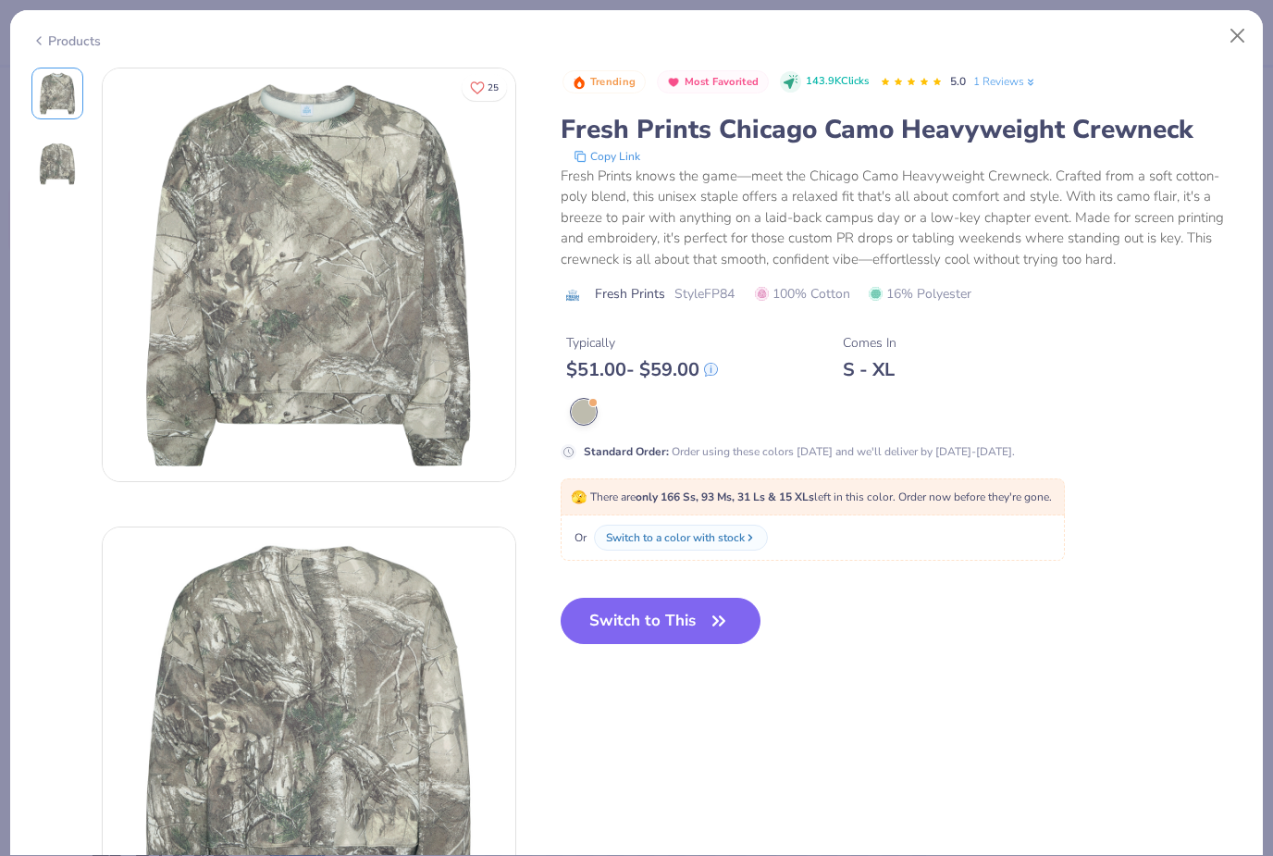
click at [664, 621] on button "Switch to This" at bounding box center [661, 621] width 201 height 46
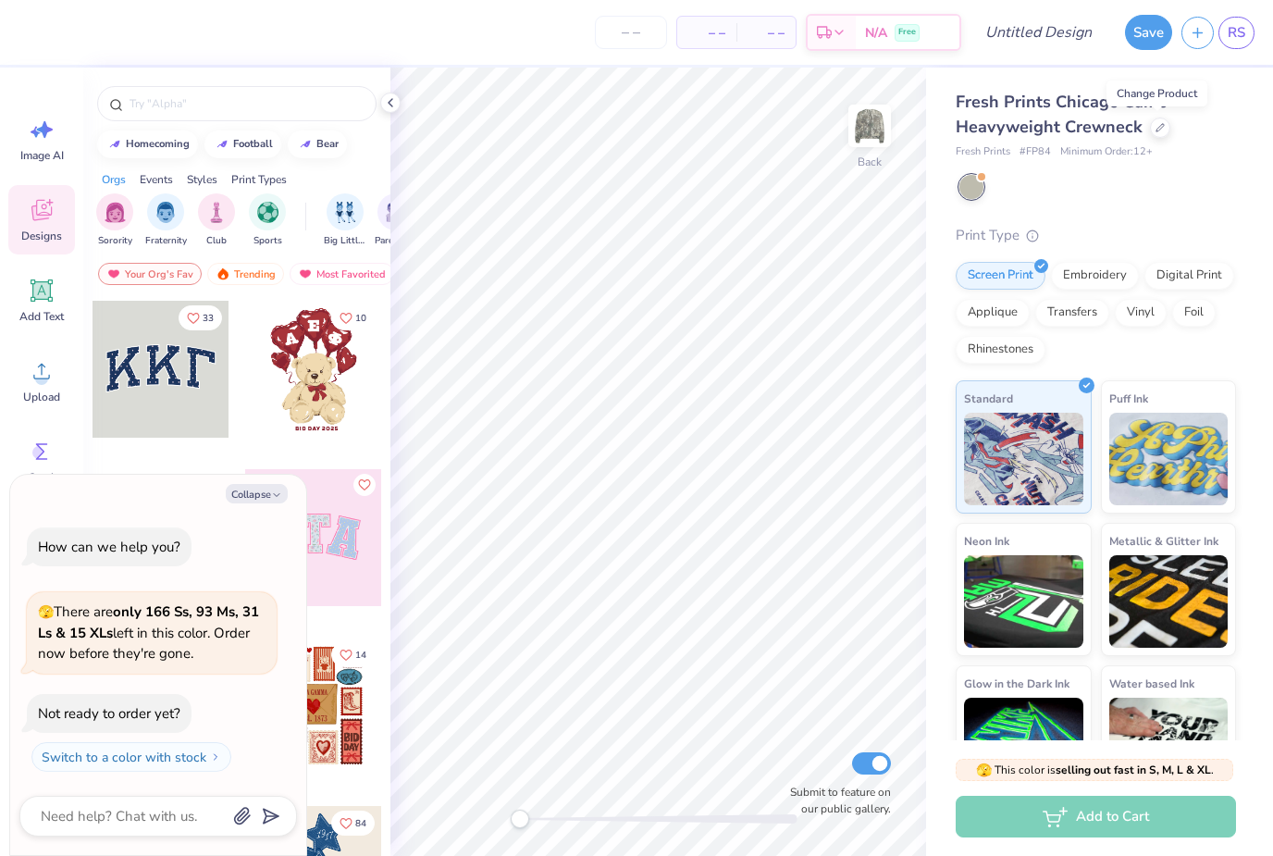
click at [270, 499] on button "Collapse" at bounding box center [257, 493] width 62 height 19
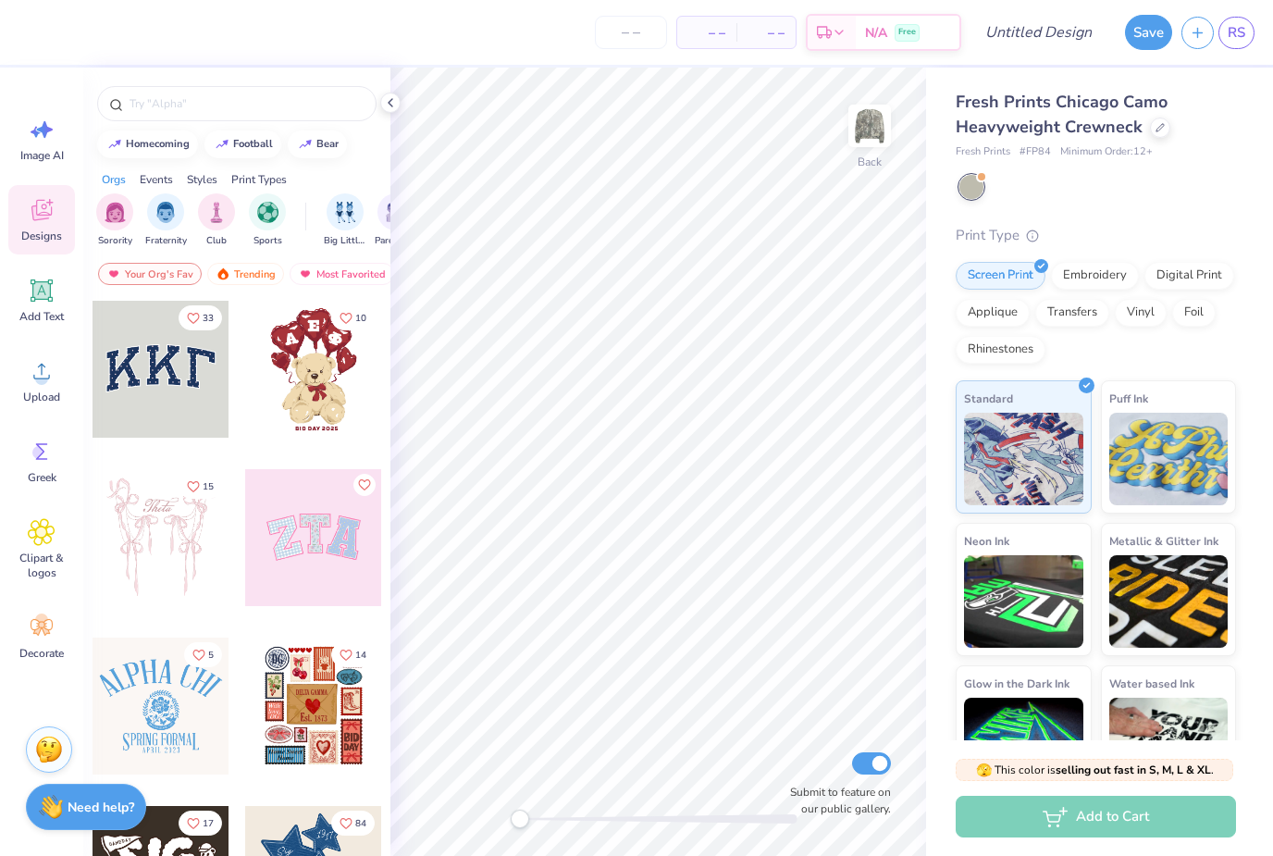
click at [322, 725] on div at bounding box center [313, 706] width 137 height 137
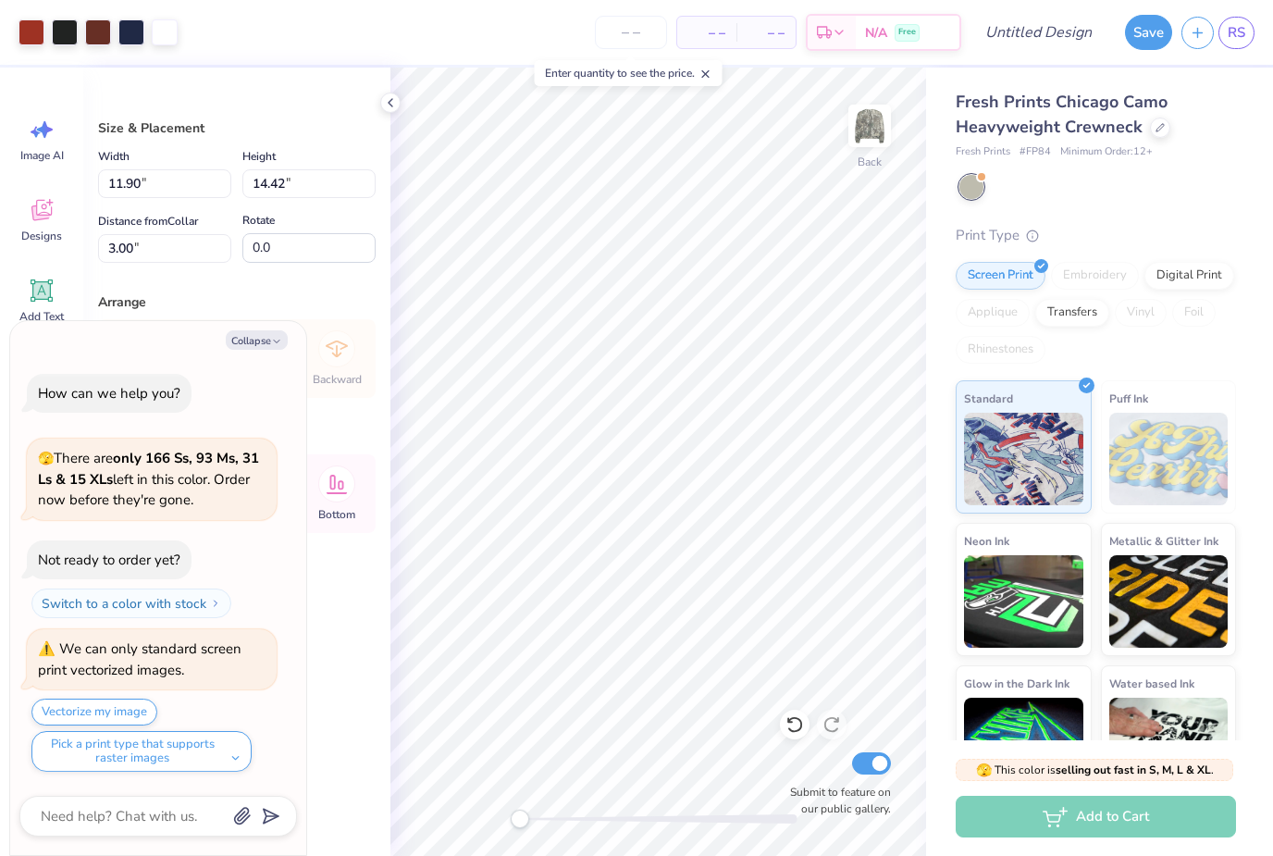
click at [268, 347] on button "Collapse" at bounding box center [257, 339] width 62 height 19
type textarea "x"
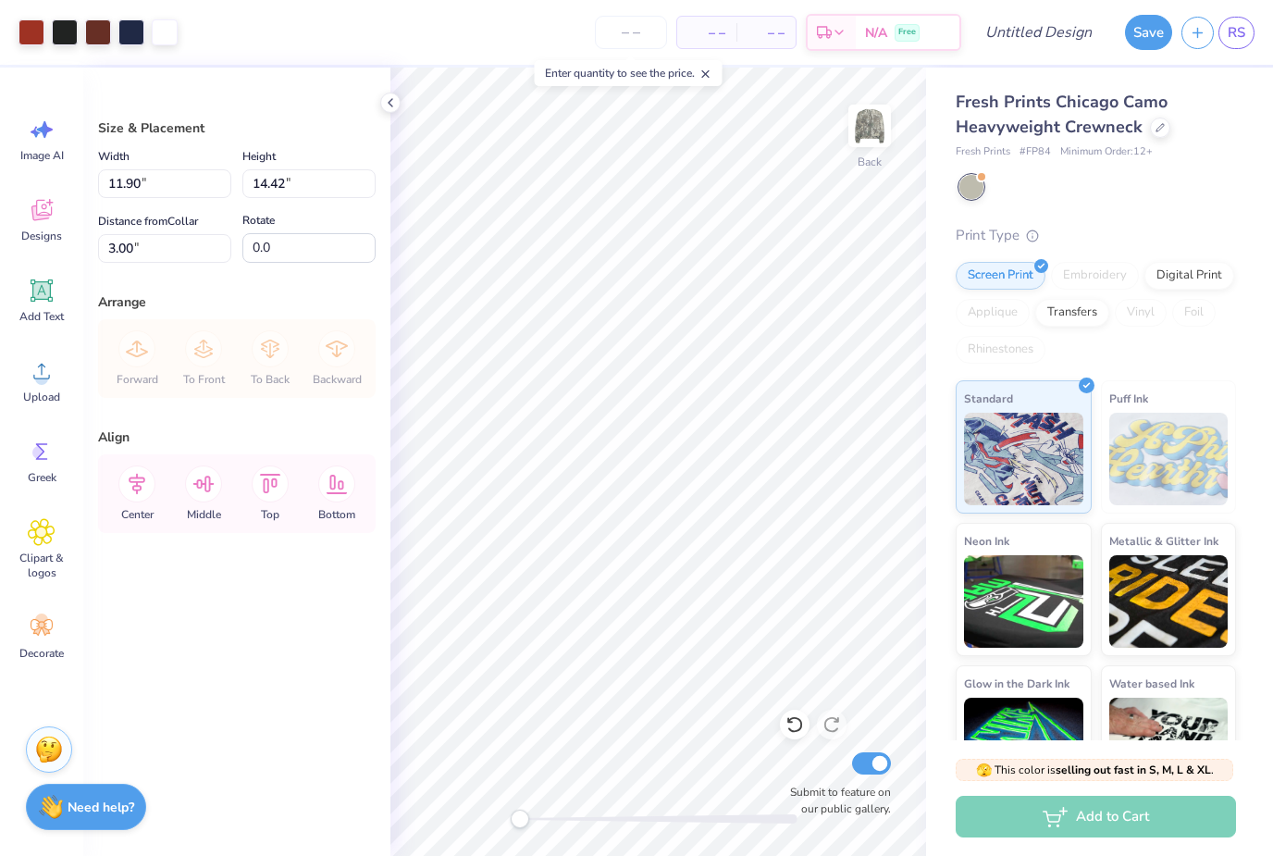
click at [805, 733] on div at bounding box center [795, 725] width 30 height 30
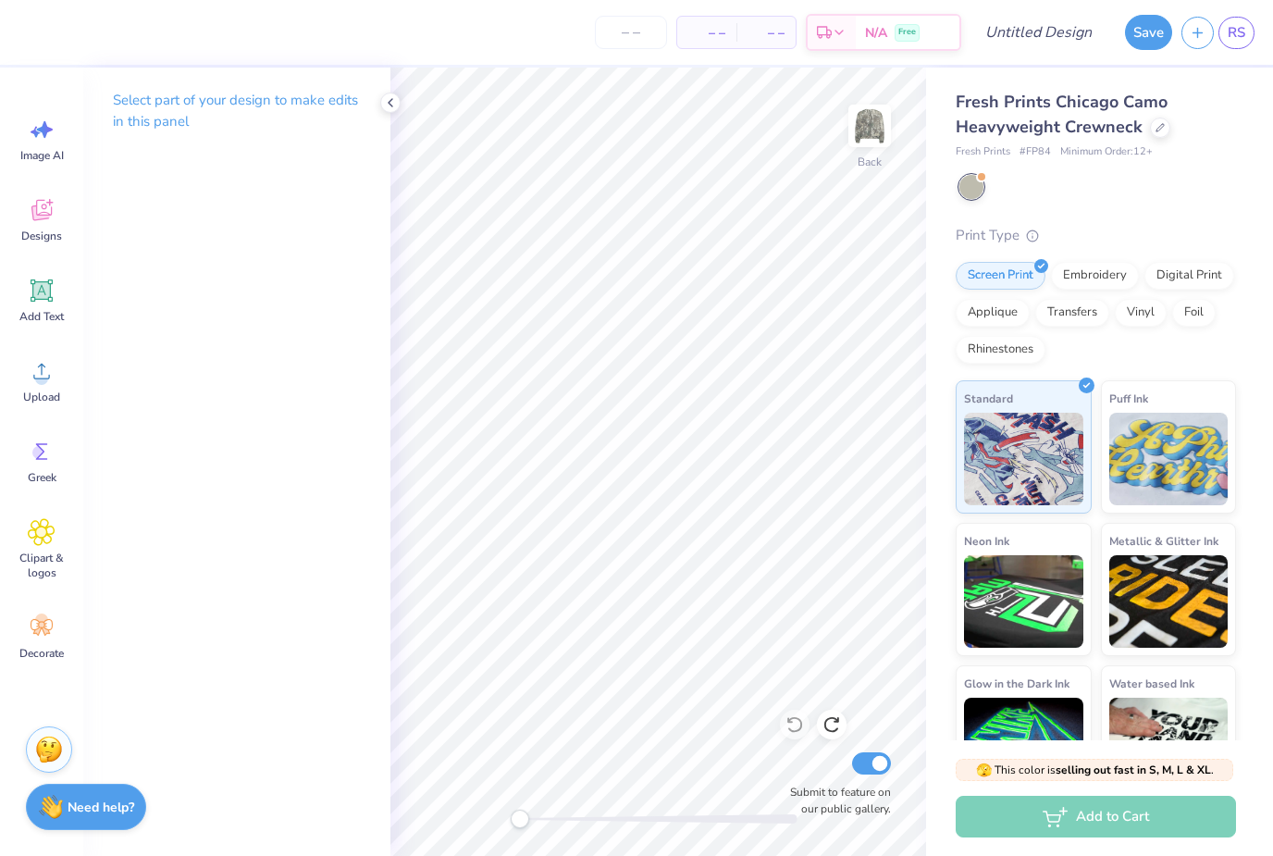
click at [37, 226] on div "Designs" at bounding box center [41, 219] width 67 height 69
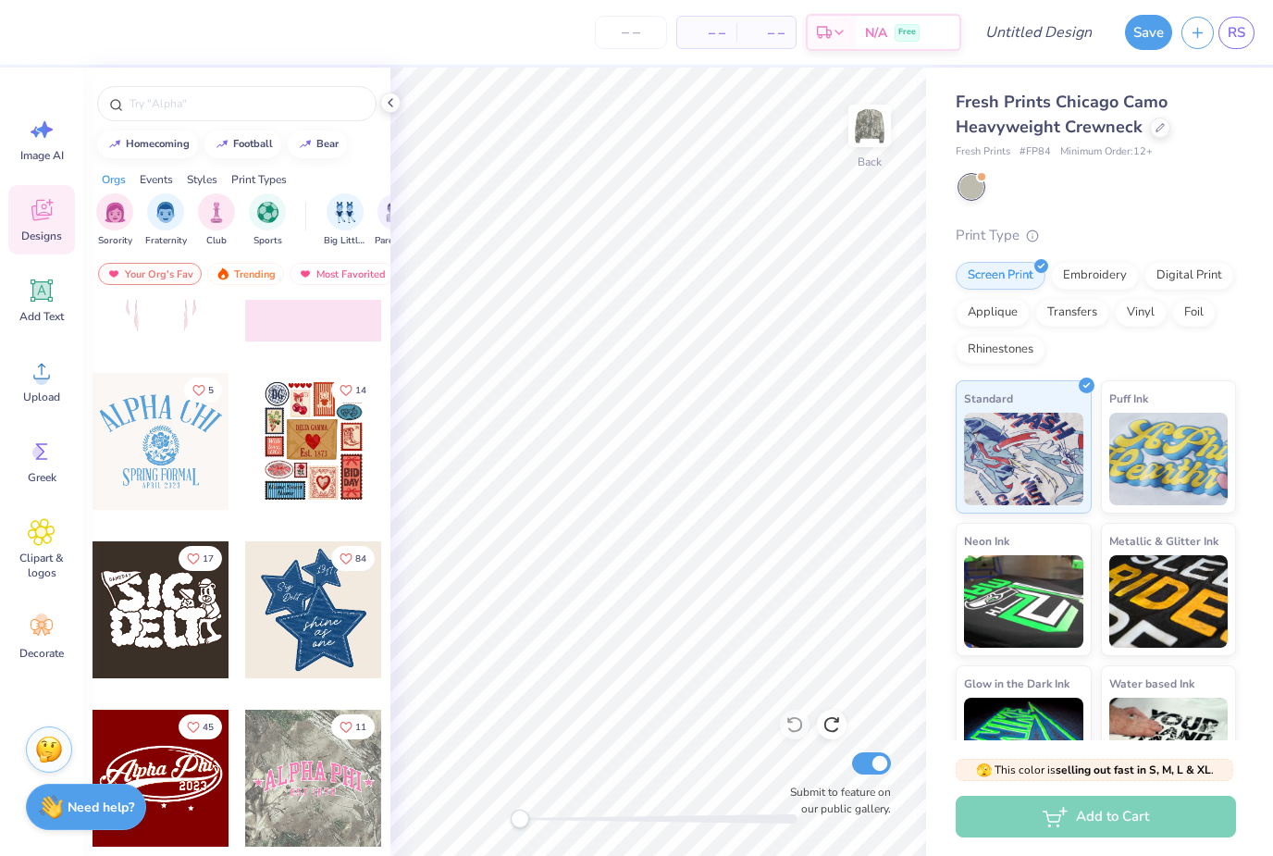
scroll to position [269, 0]
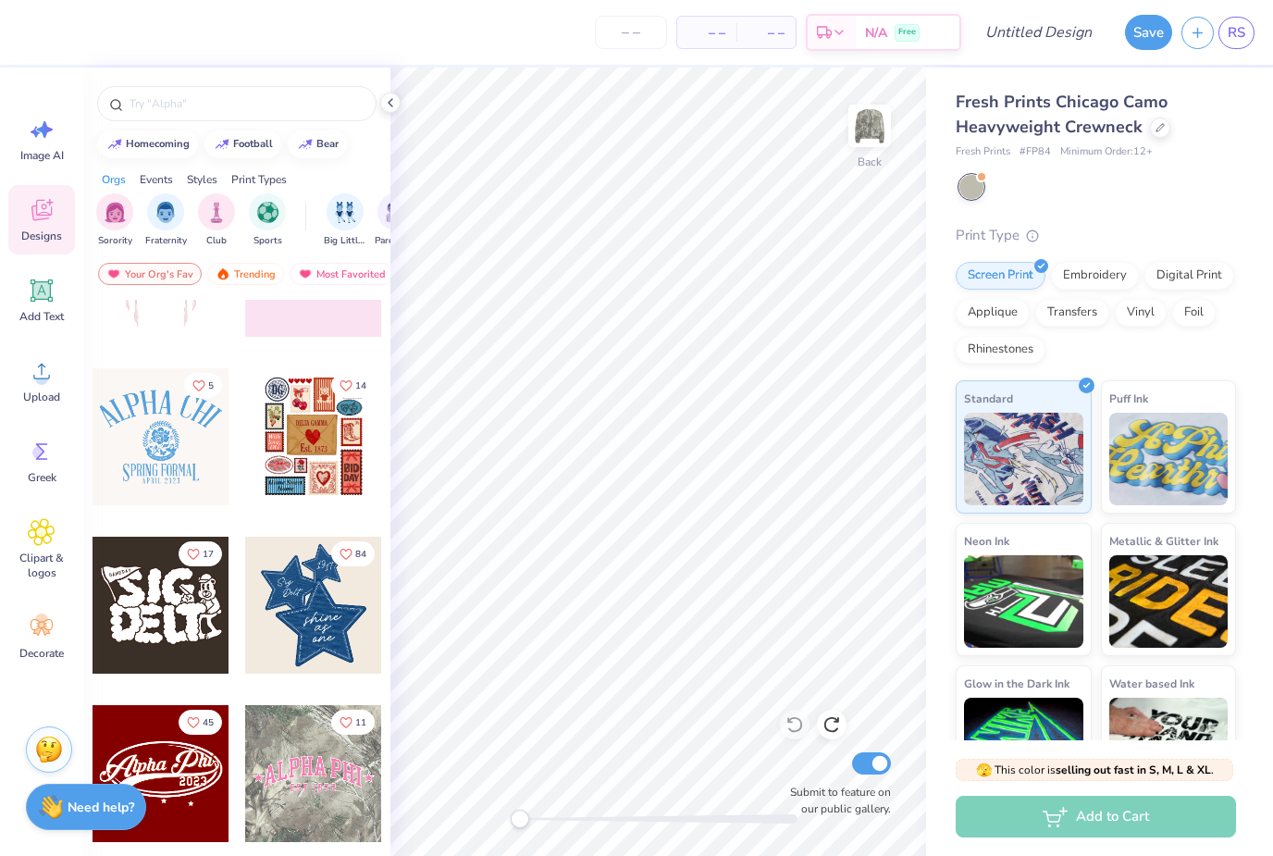
click at [109, 223] on img "filter for Sorority" at bounding box center [115, 212] width 21 height 21
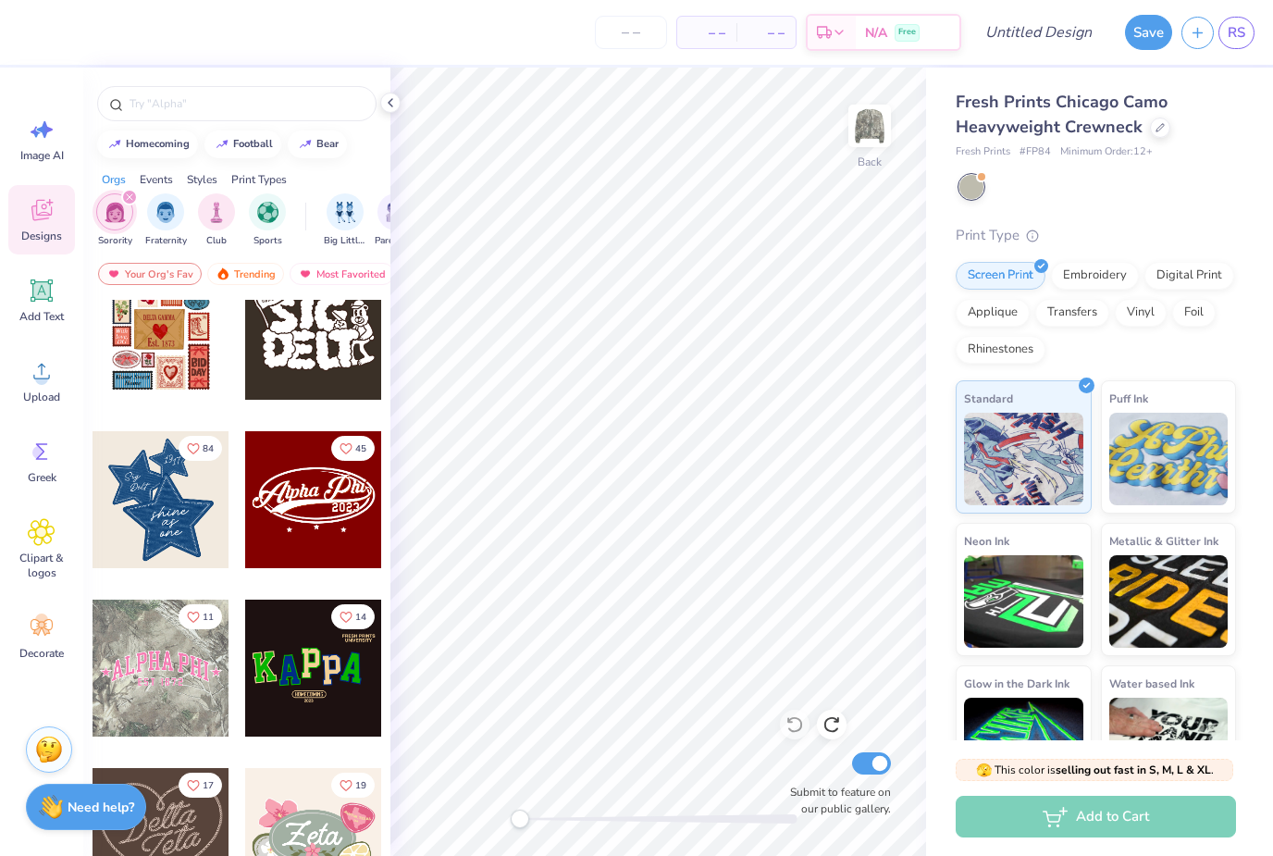
scroll to position [379, 0]
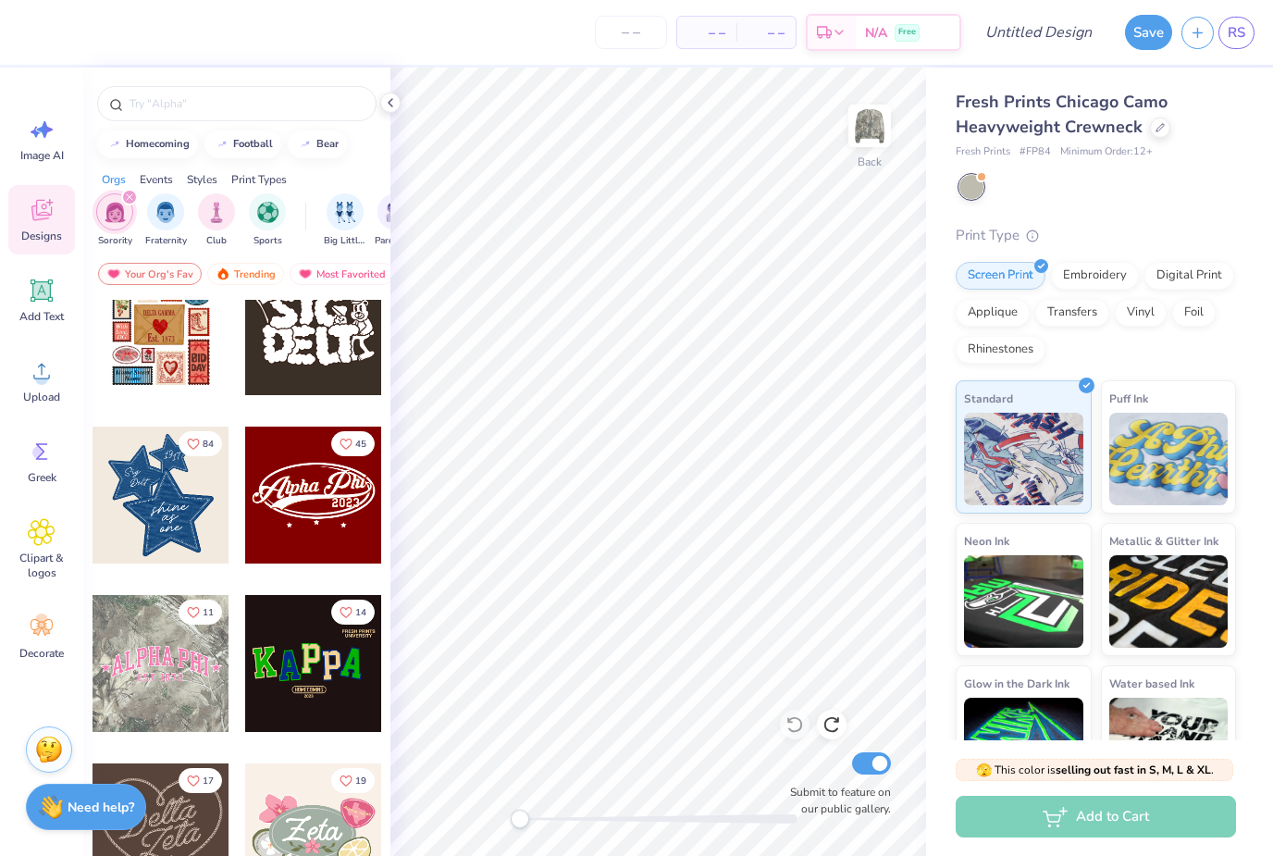
click at [153, 535] on div at bounding box center [161, 495] width 137 height 137
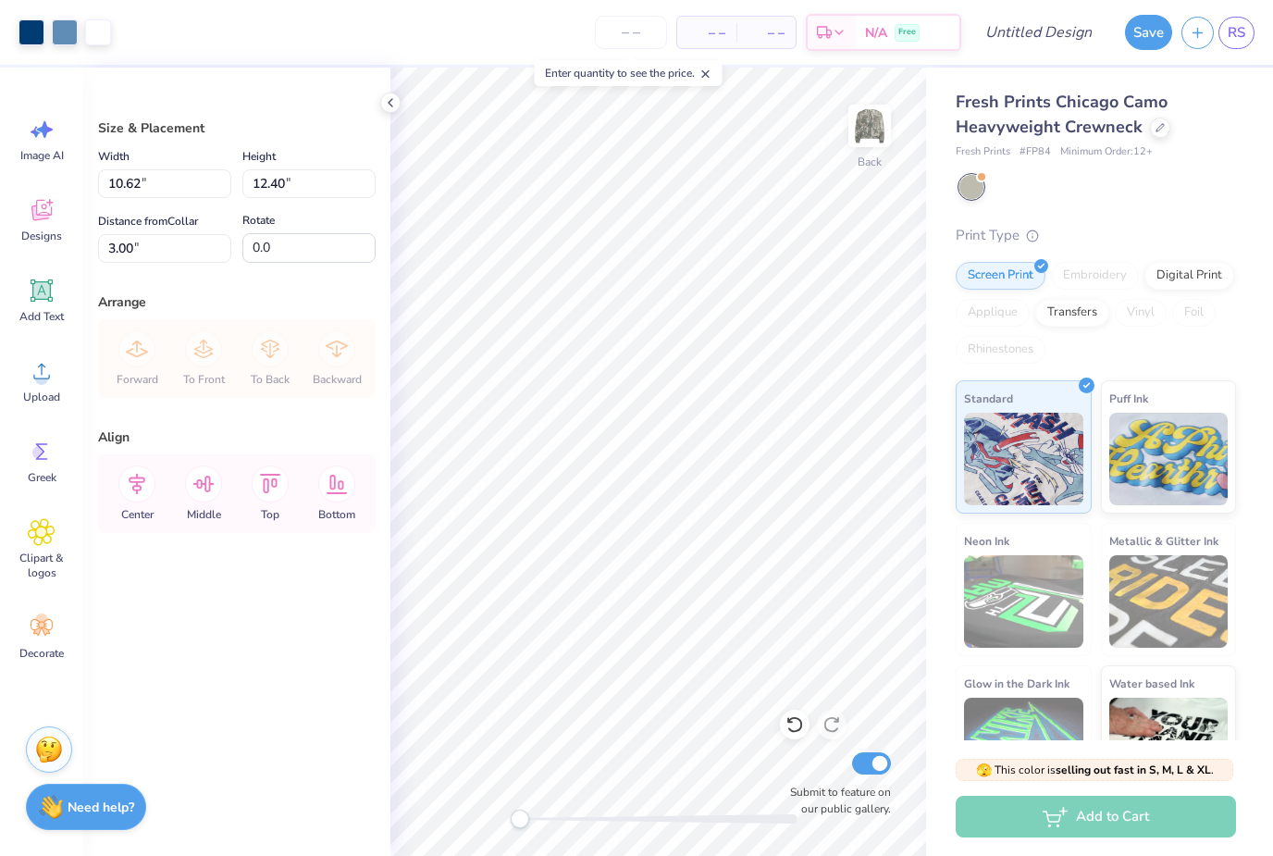
click at [797, 736] on div at bounding box center [795, 725] width 30 height 30
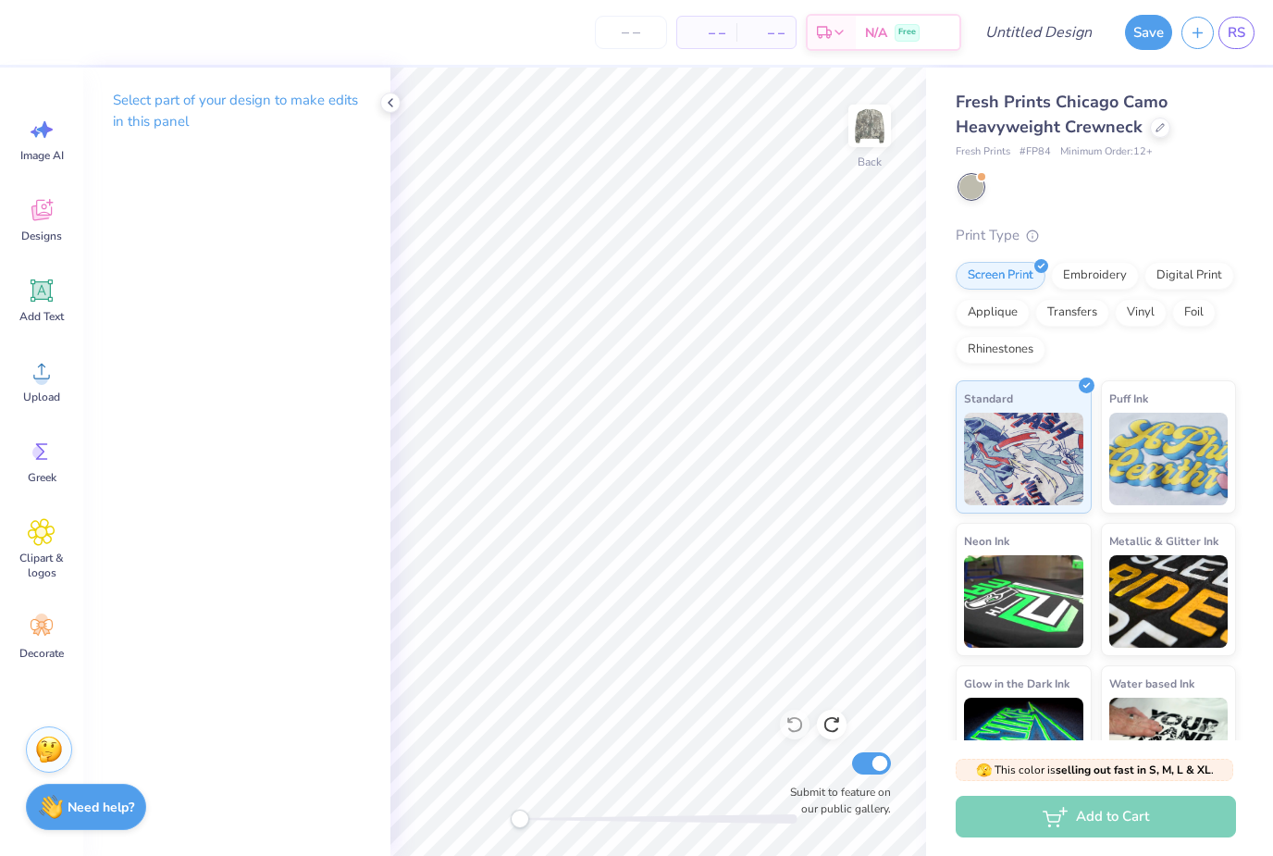
click at [40, 222] on icon at bounding box center [42, 210] width 28 height 28
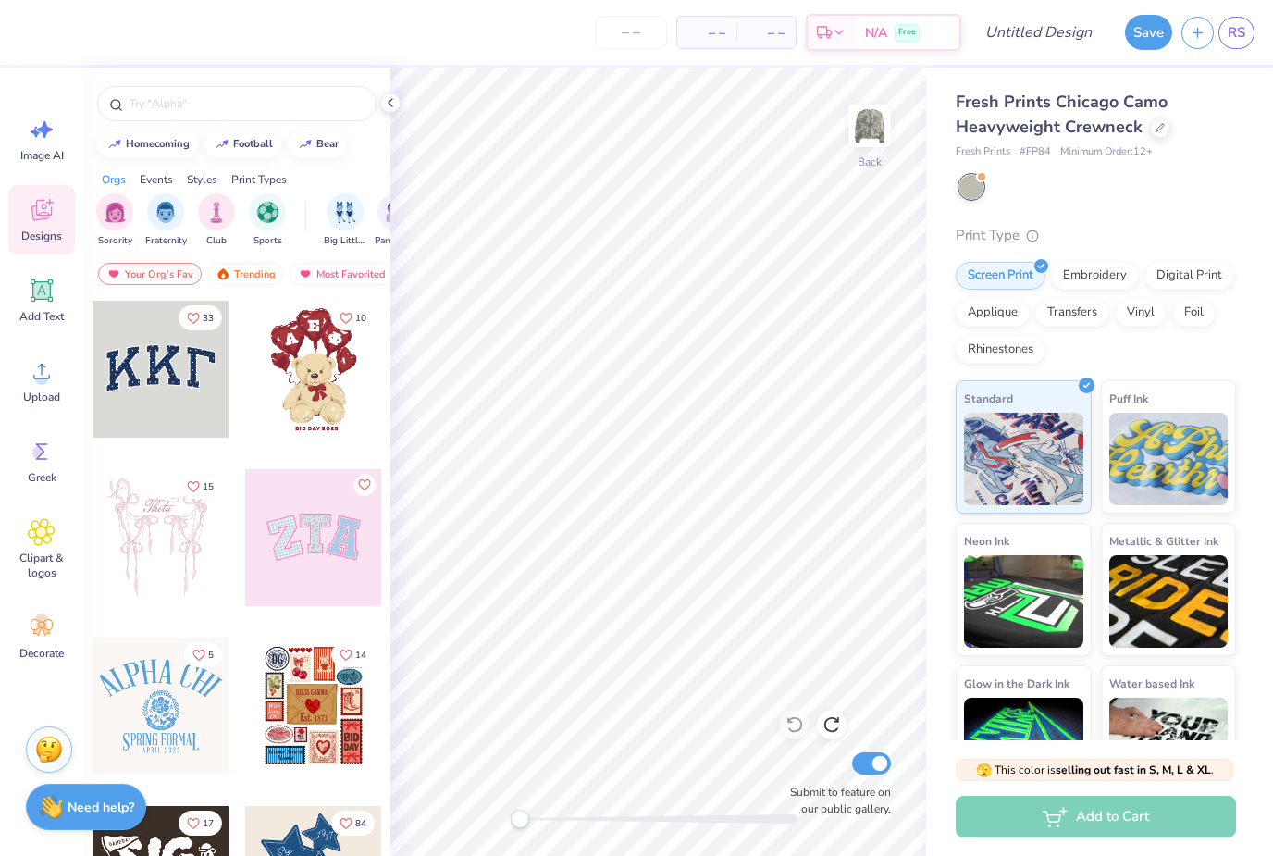
click at [125, 218] on img "filter for Sorority" at bounding box center [115, 212] width 21 height 21
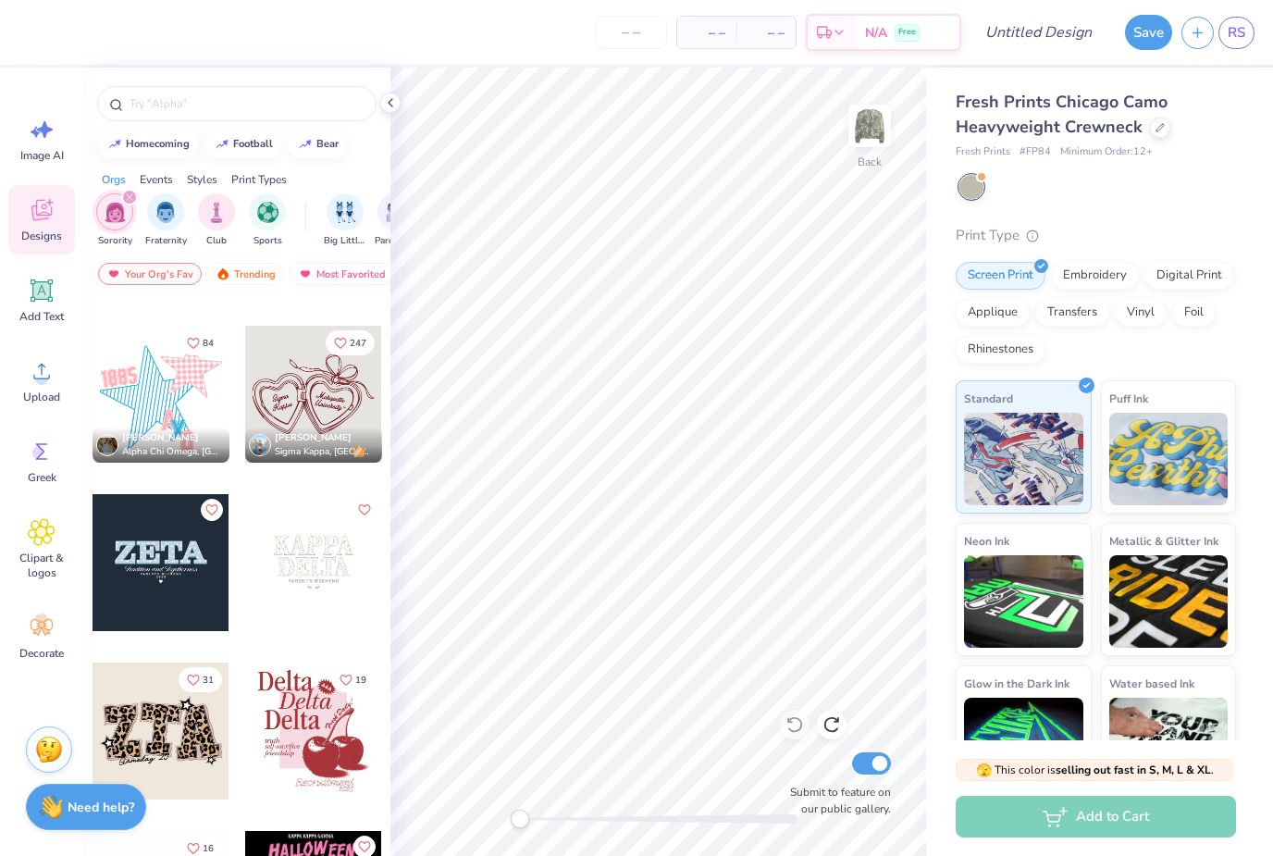
scroll to position [4016, 0]
click at [288, 380] on div at bounding box center [313, 395] width 137 height 137
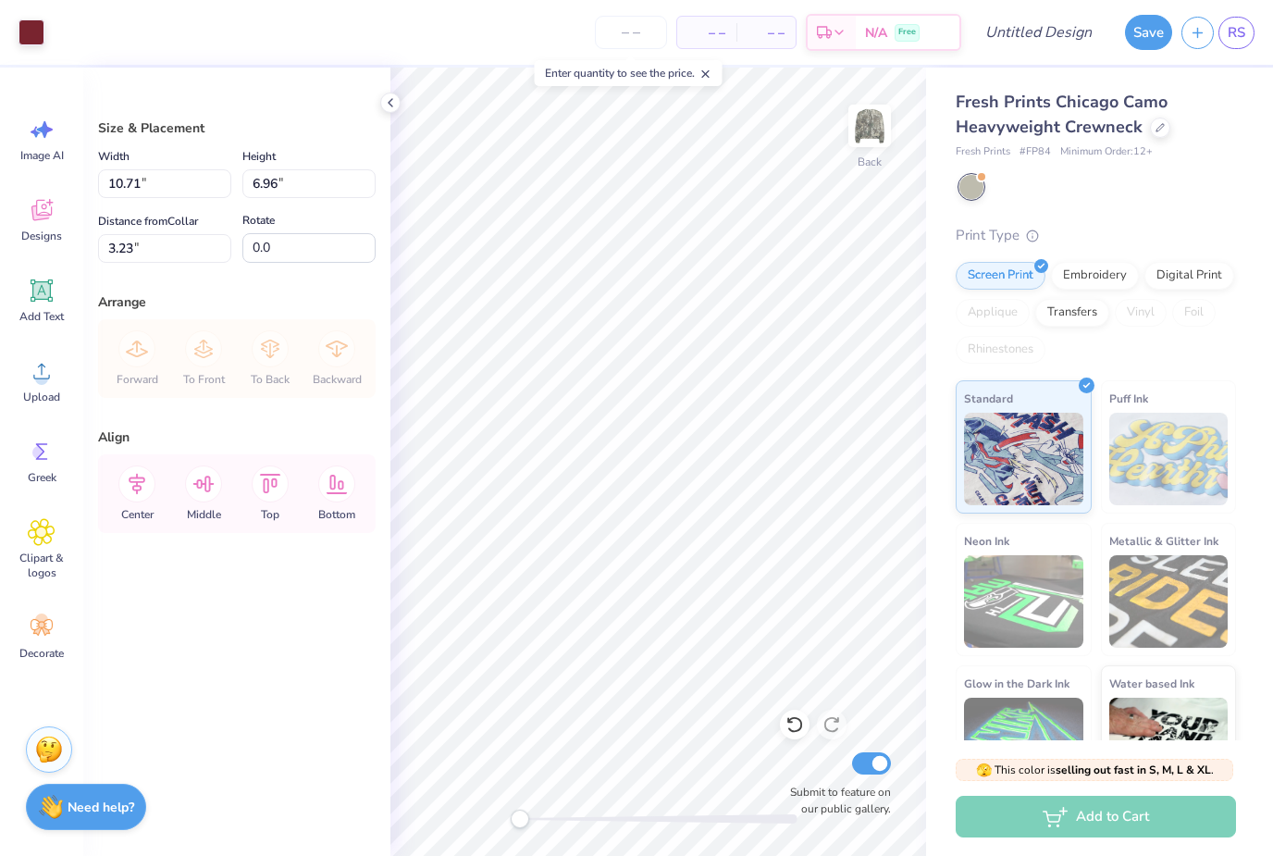
click at [29, 32] on div at bounding box center [32, 32] width 26 height 26
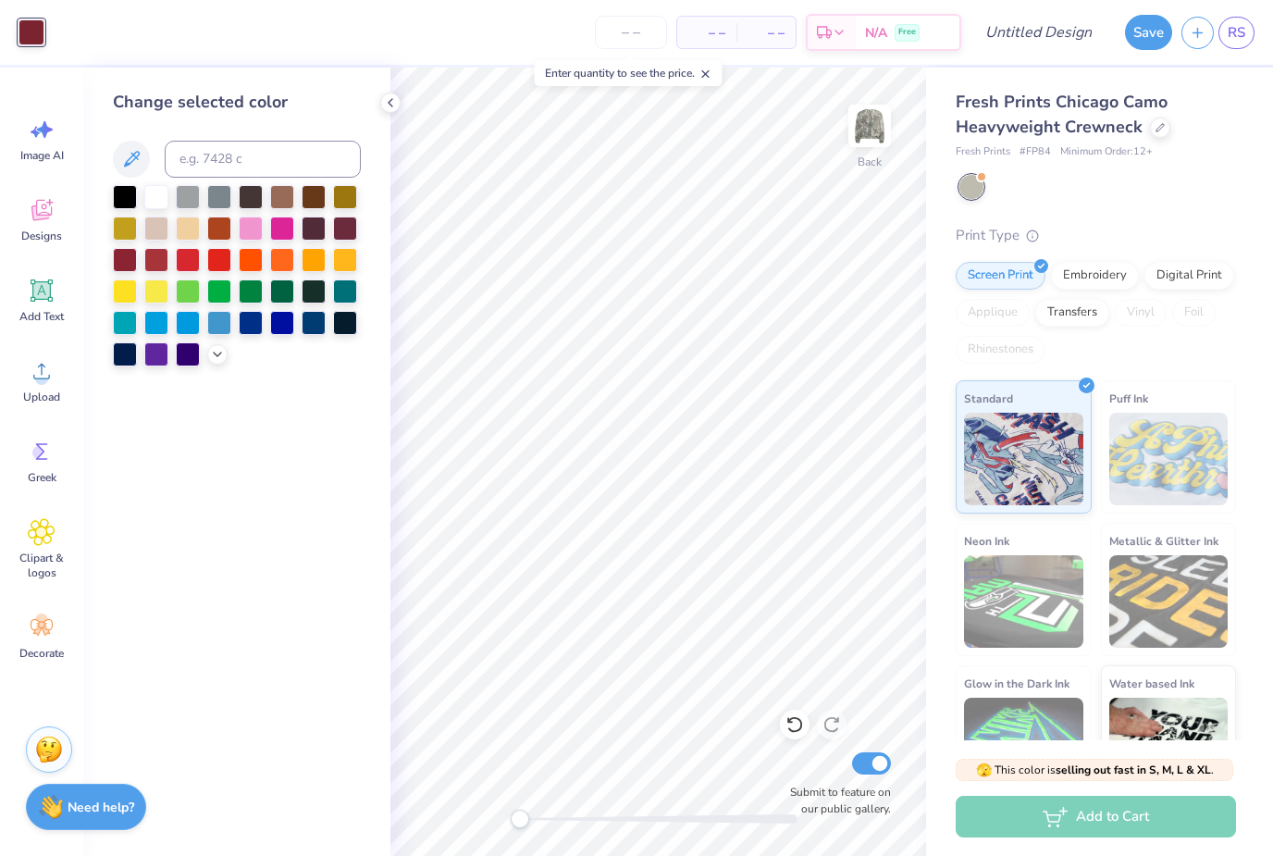
click at [287, 237] on div at bounding box center [282, 229] width 24 height 24
click at [254, 229] on div at bounding box center [251, 229] width 24 height 24
click at [227, 354] on div at bounding box center [217, 354] width 20 height 20
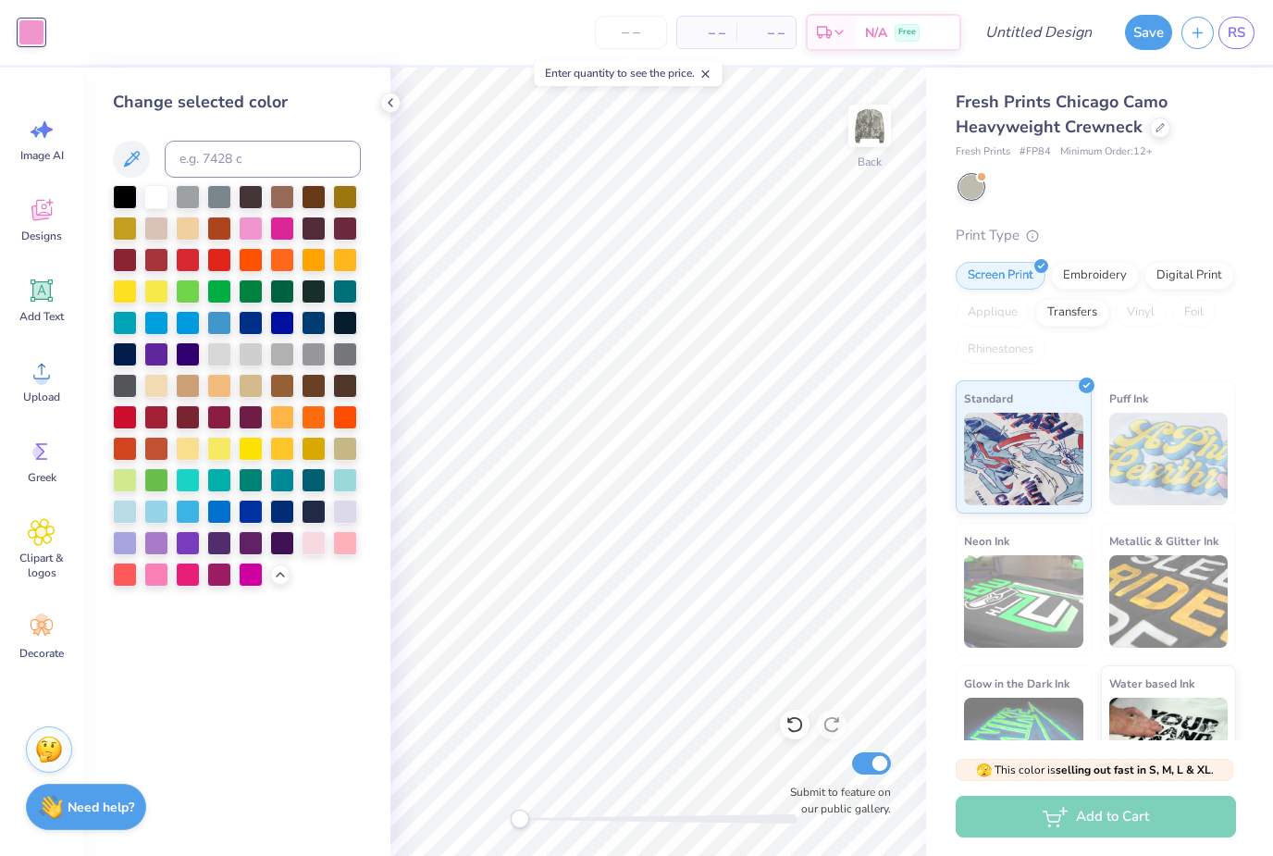
click at [252, 582] on div at bounding box center [251, 575] width 24 height 24
click at [222, 579] on div at bounding box center [219, 575] width 24 height 24
click at [323, 553] on div at bounding box center [314, 543] width 24 height 24
click at [802, 723] on icon at bounding box center [795, 724] width 19 height 19
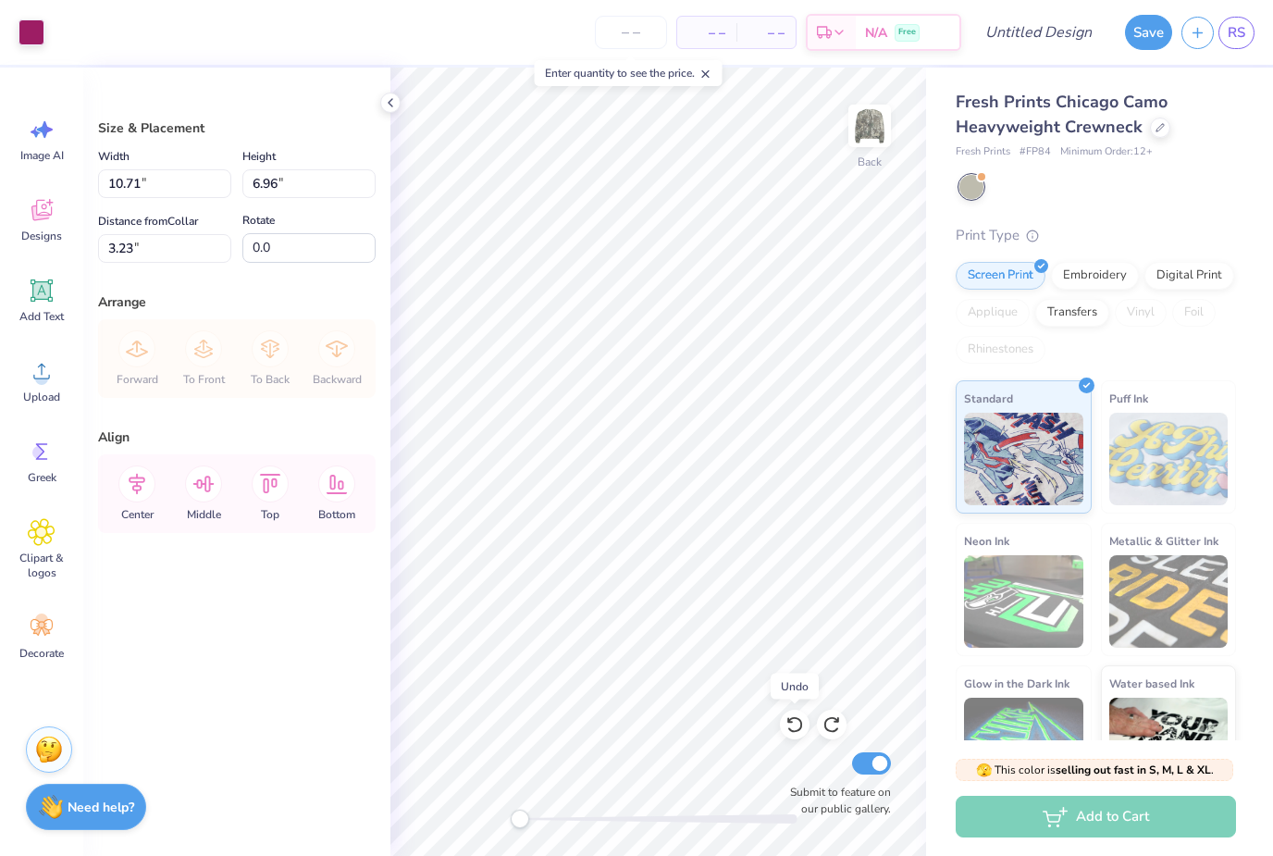
click at [785, 724] on div at bounding box center [795, 725] width 30 height 30
click at [788, 730] on icon at bounding box center [795, 724] width 19 height 19
click at [795, 725] on icon at bounding box center [795, 724] width 19 height 19
click at [790, 720] on icon at bounding box center [795, 725] width 16 height 17
click at [795, 730] on icon at bounding box center [795, 724] width 19 height 19
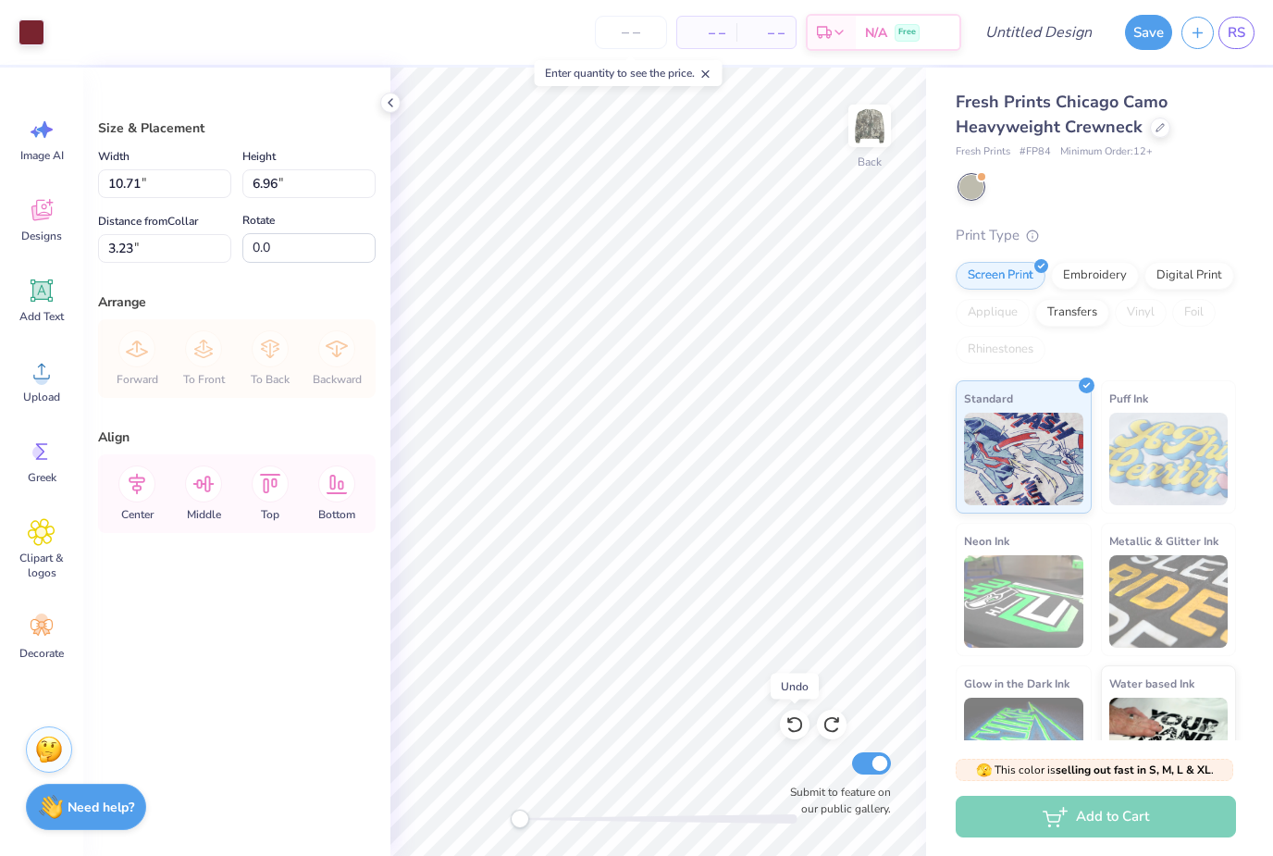
type input "3.00"
click at [799, 725] on icon at bounding box center [795, 724] width 19 height 19
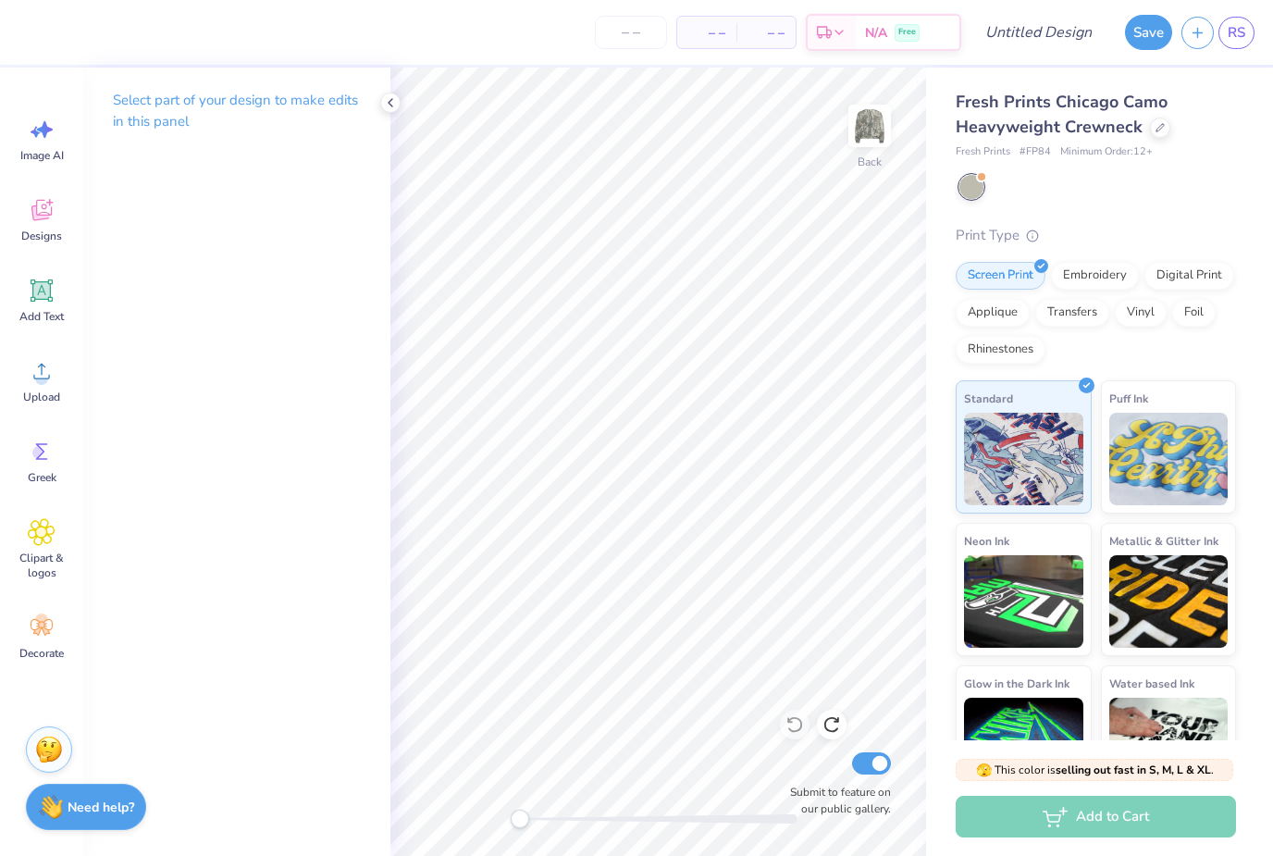
click at [50, 222] on icon at bounding box center [42, 210] width 28 height 28
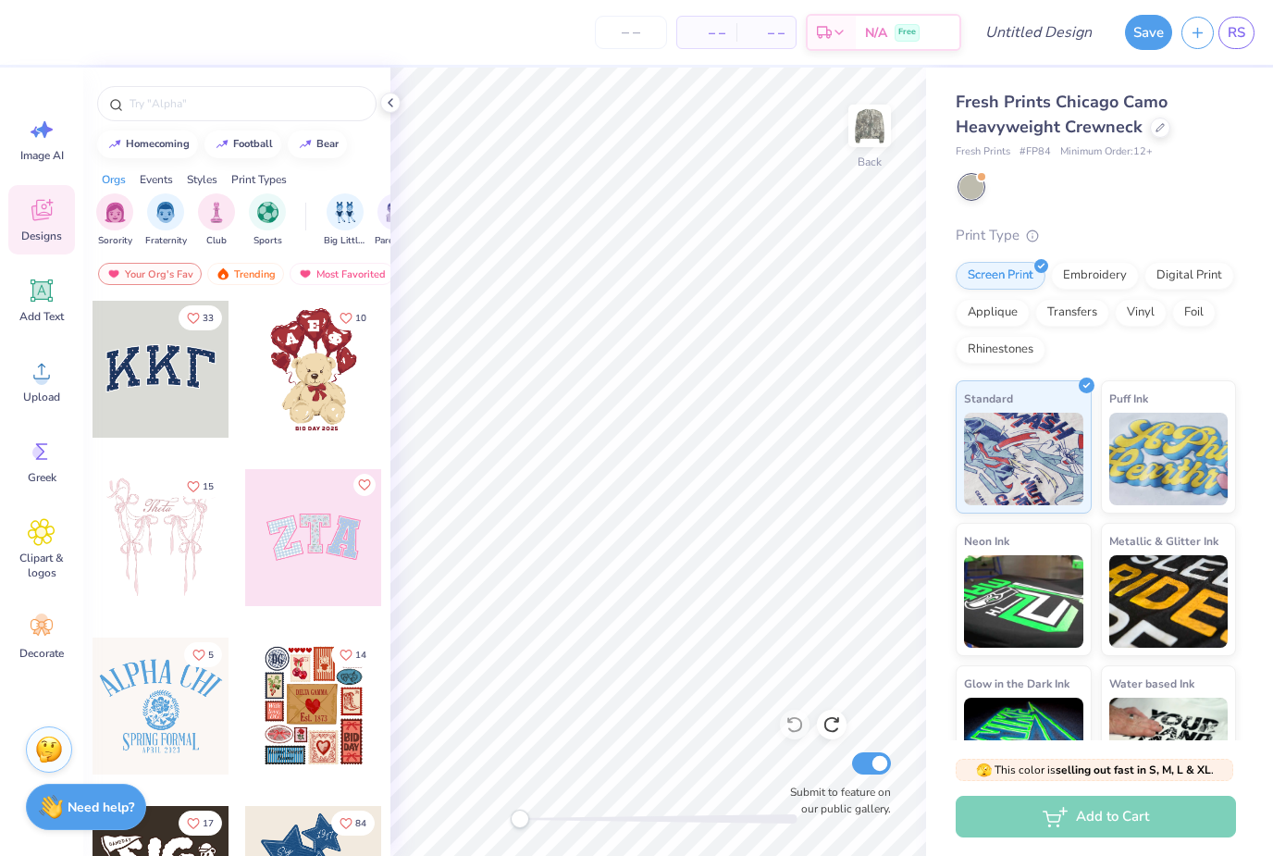
click at [118, 219] on img "filter for Sorority" at bounding box center [115, 212] width 21 height 21
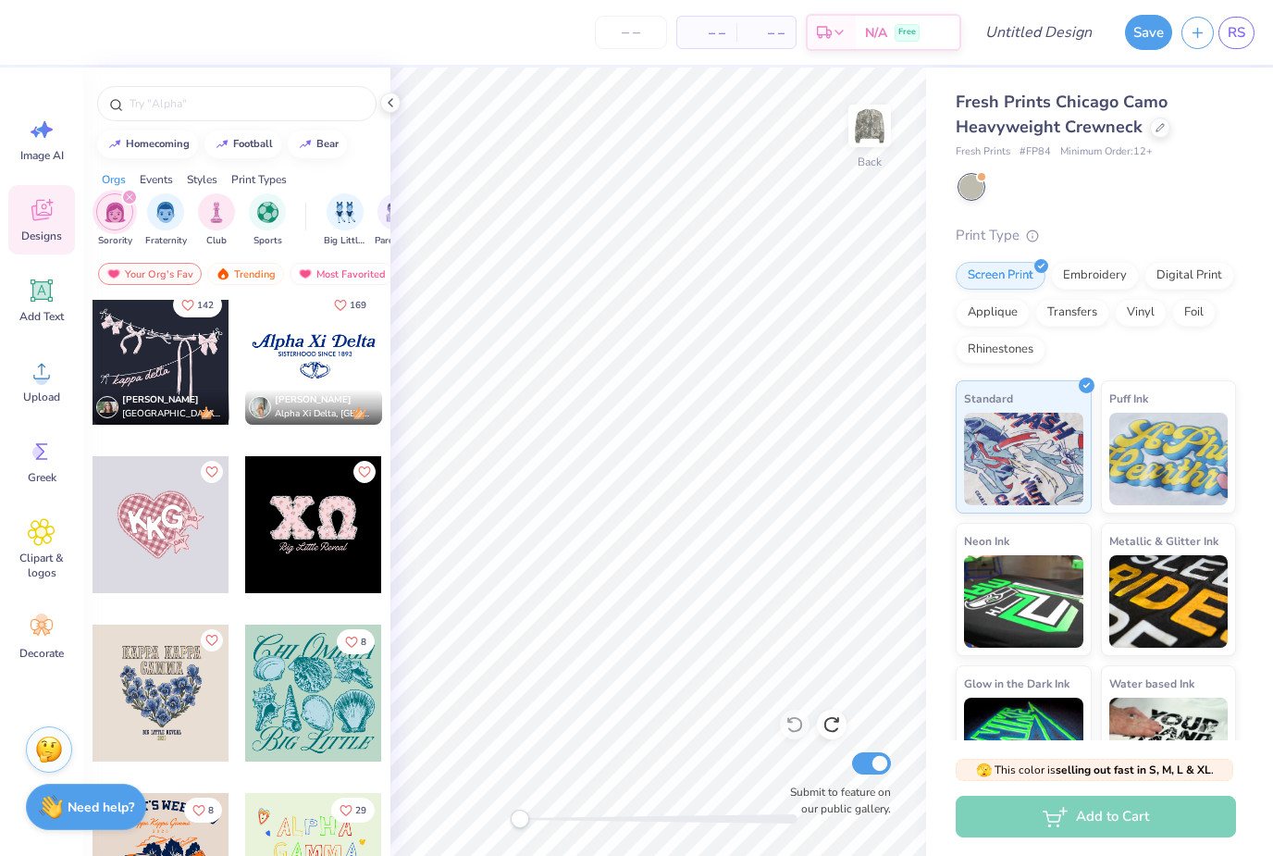
scroll to position [3042, 0]
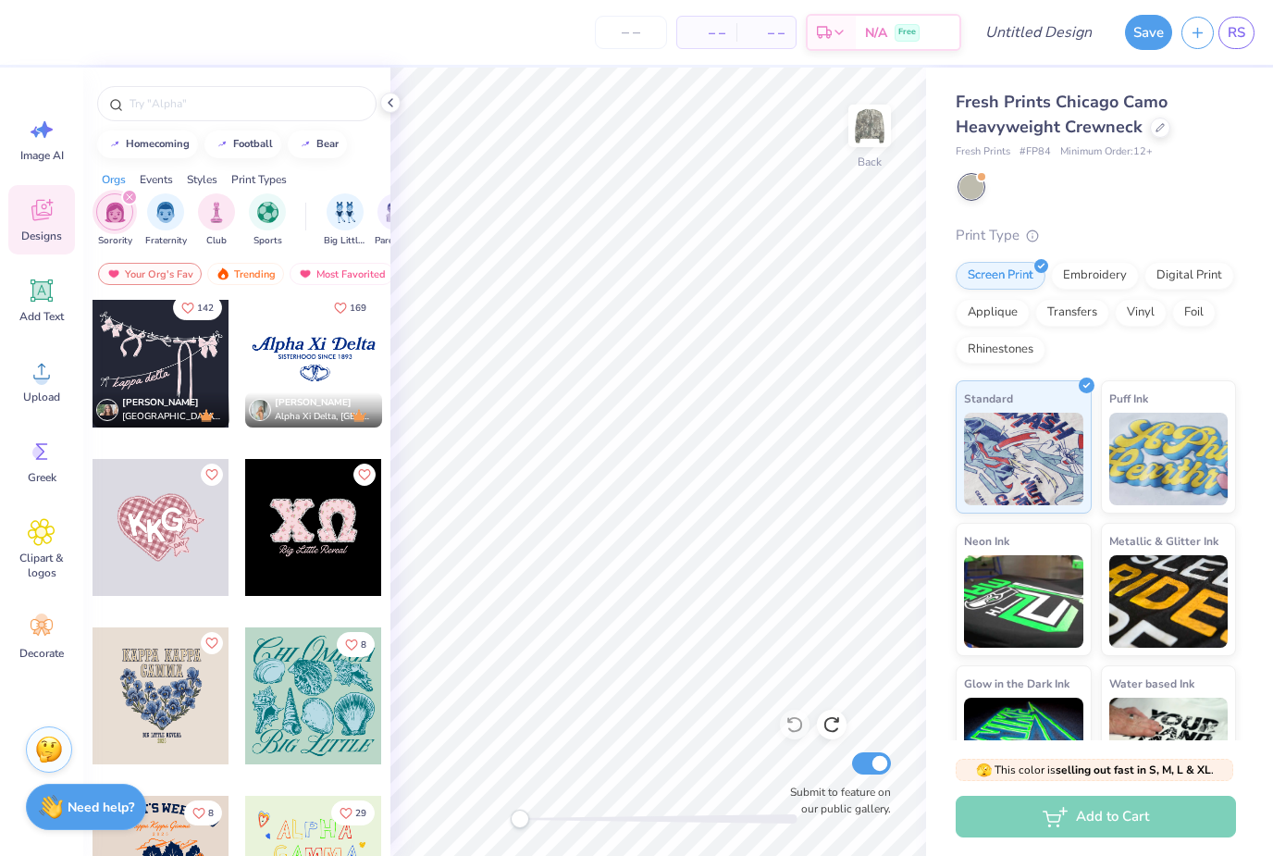
click at [172, 393] on div at bounding box center [161, 359] width 137 height 137
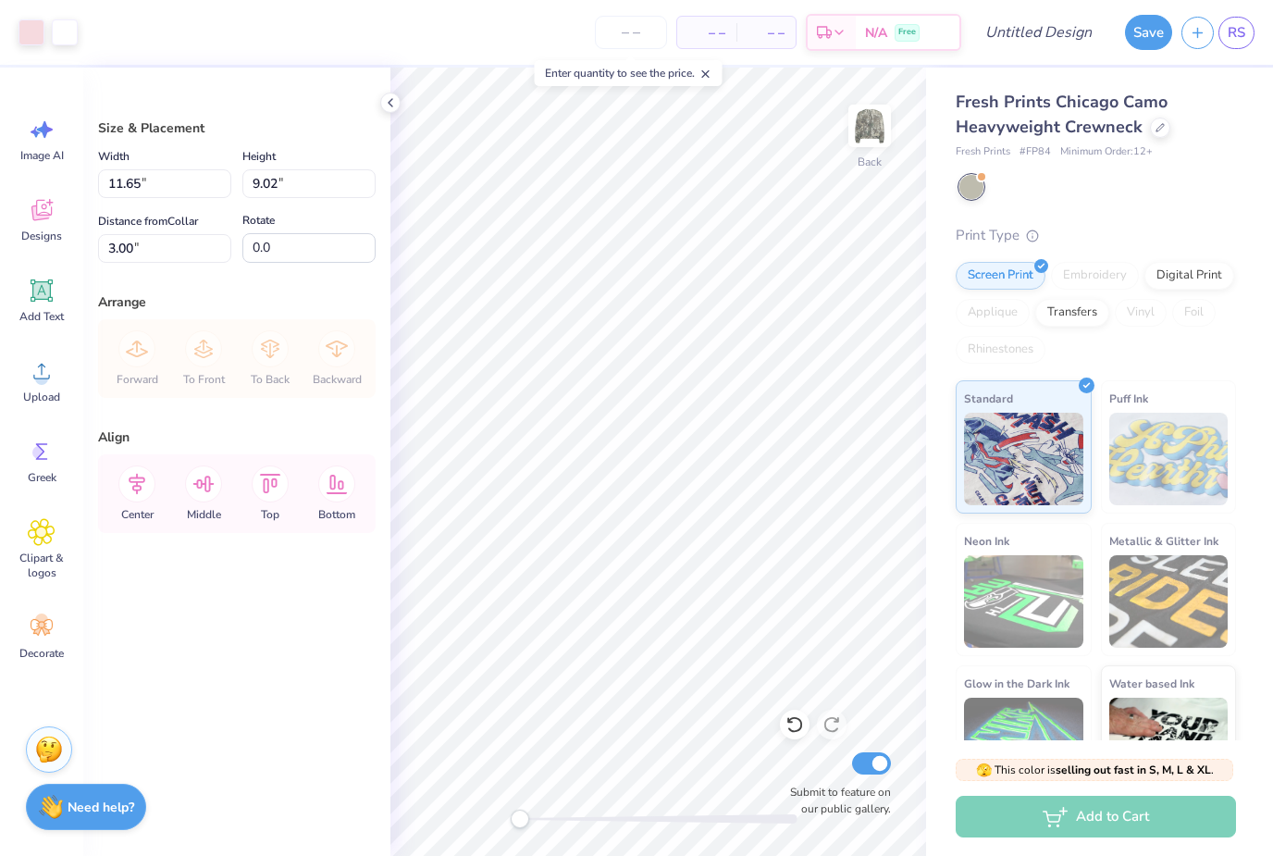
type input "14.57"
type input "11.28"
click at [791, 729] on icon at bounding box center [795, 724] width 19 height 19
click at [796, 730] on icon at bounding box center [795, 724] width 19 height 19
type input "11.65"
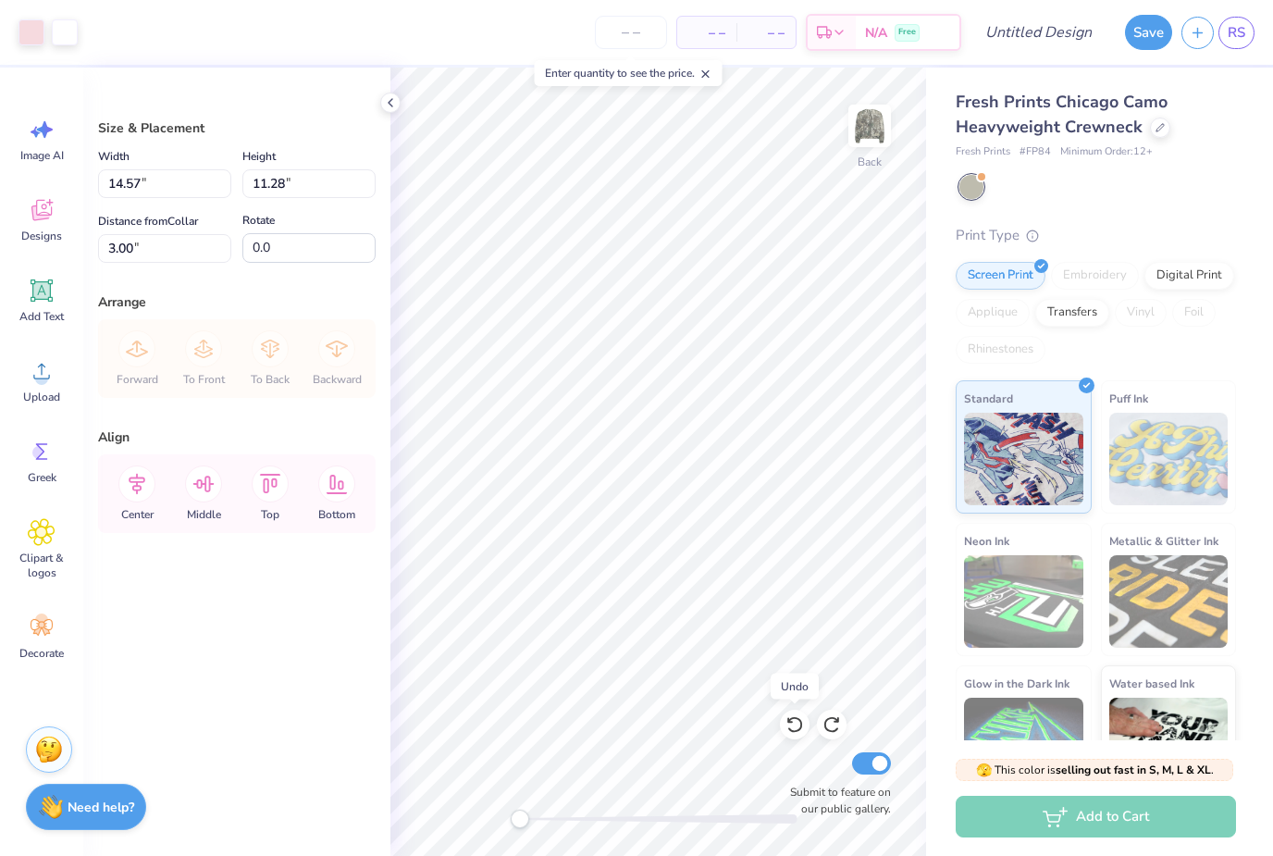
type input "9.02"
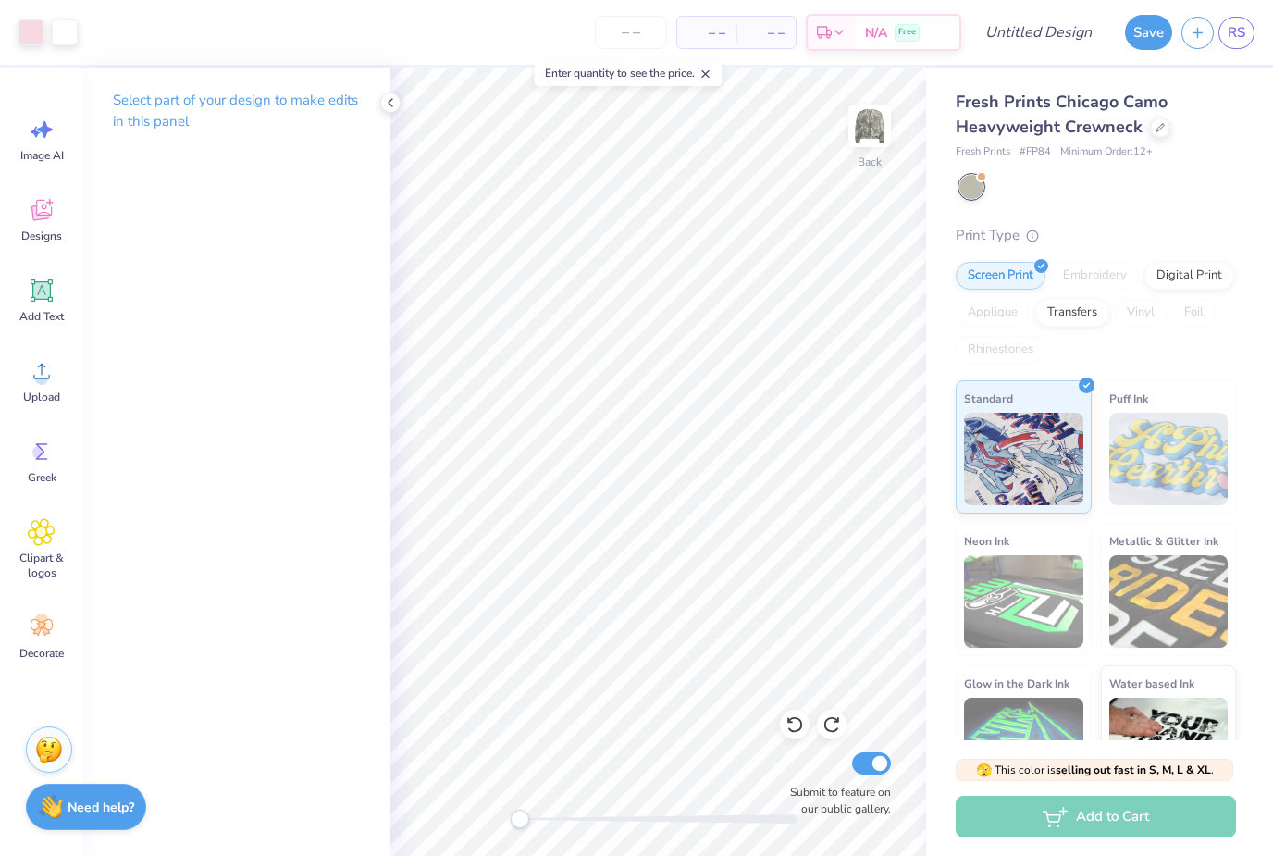
click at [795, 725] on icon at bounding box center [795, 724] width 19 height 19
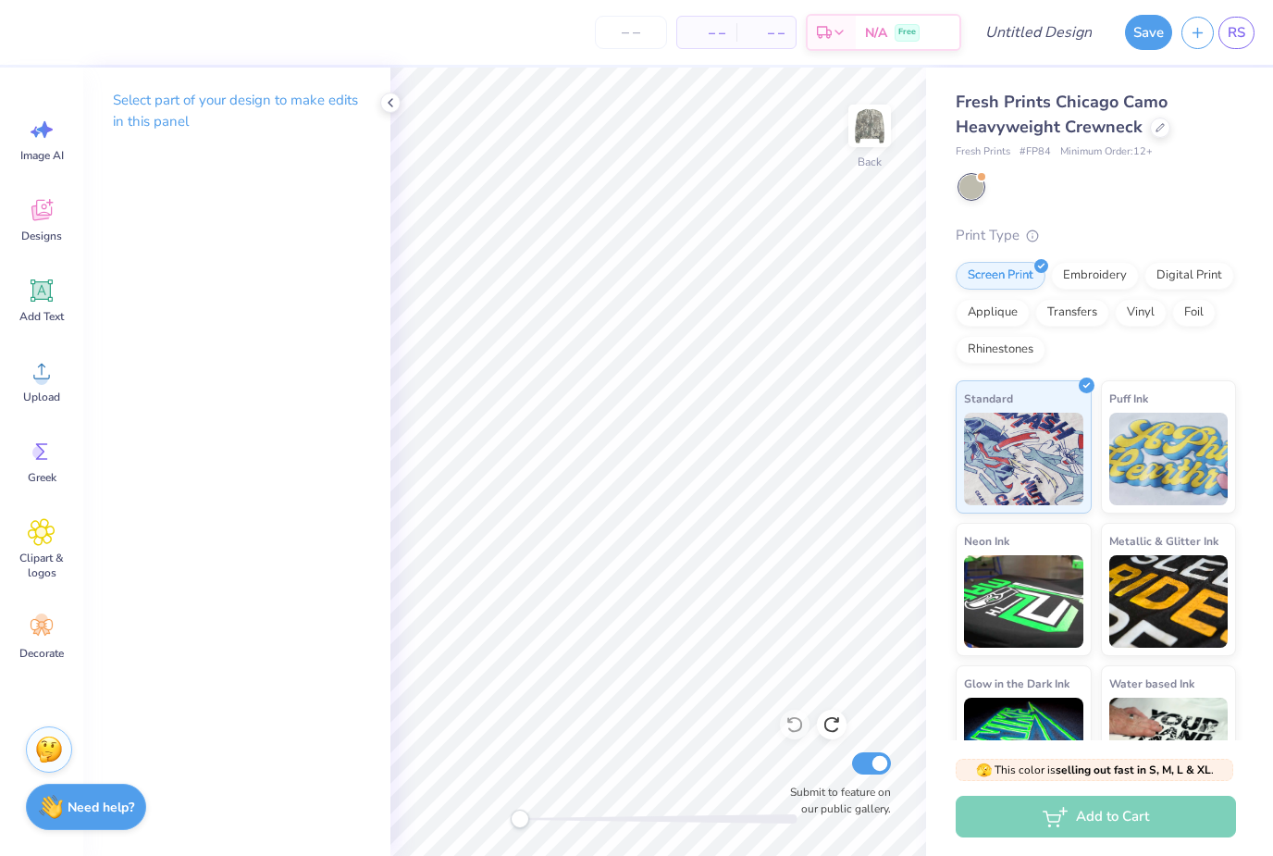
click at [54, 229] on span "Designs" at bounding box center [41, 236] width 41 height 15
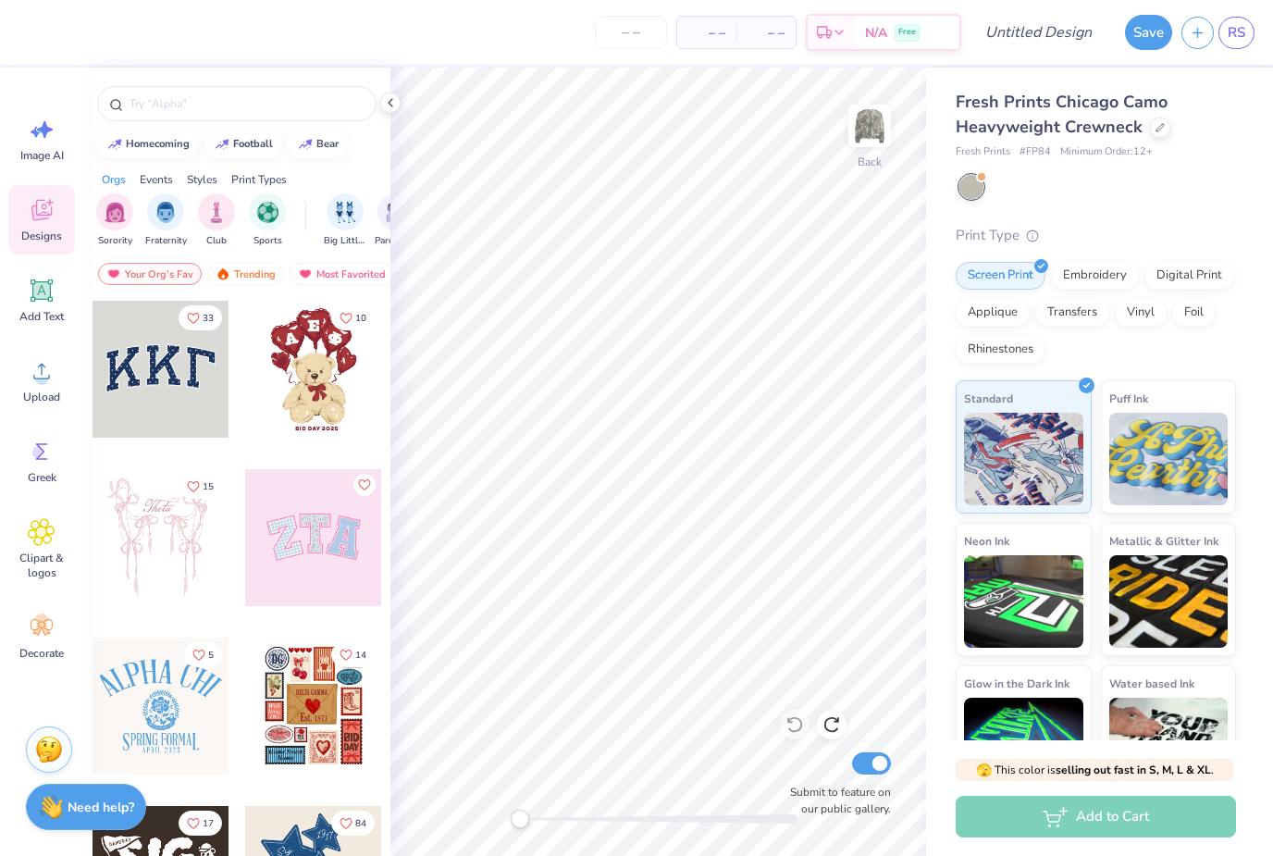
click at [112, 219] on img "filter for Sorority" at bounding box center [115, 212] width 21 height 21
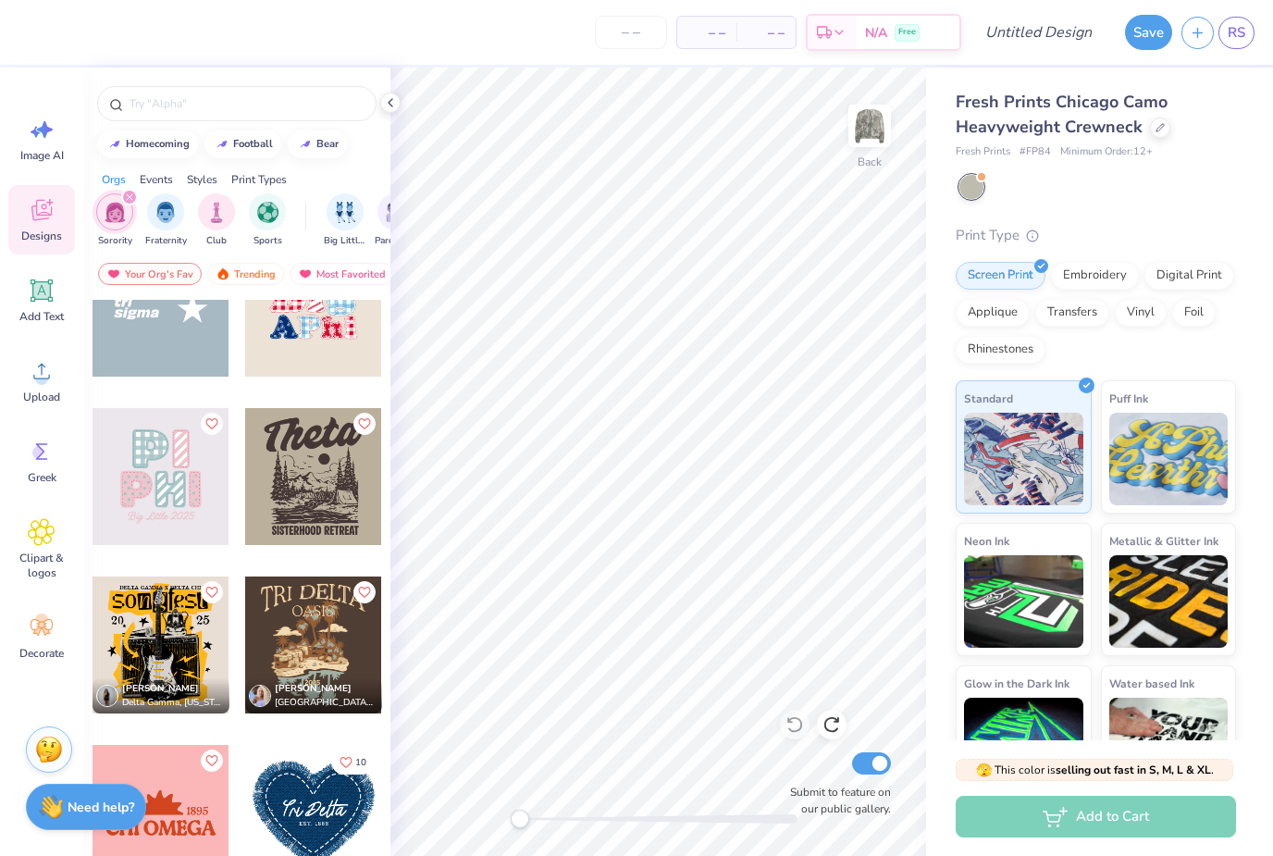
scroll to position [11387, 0]
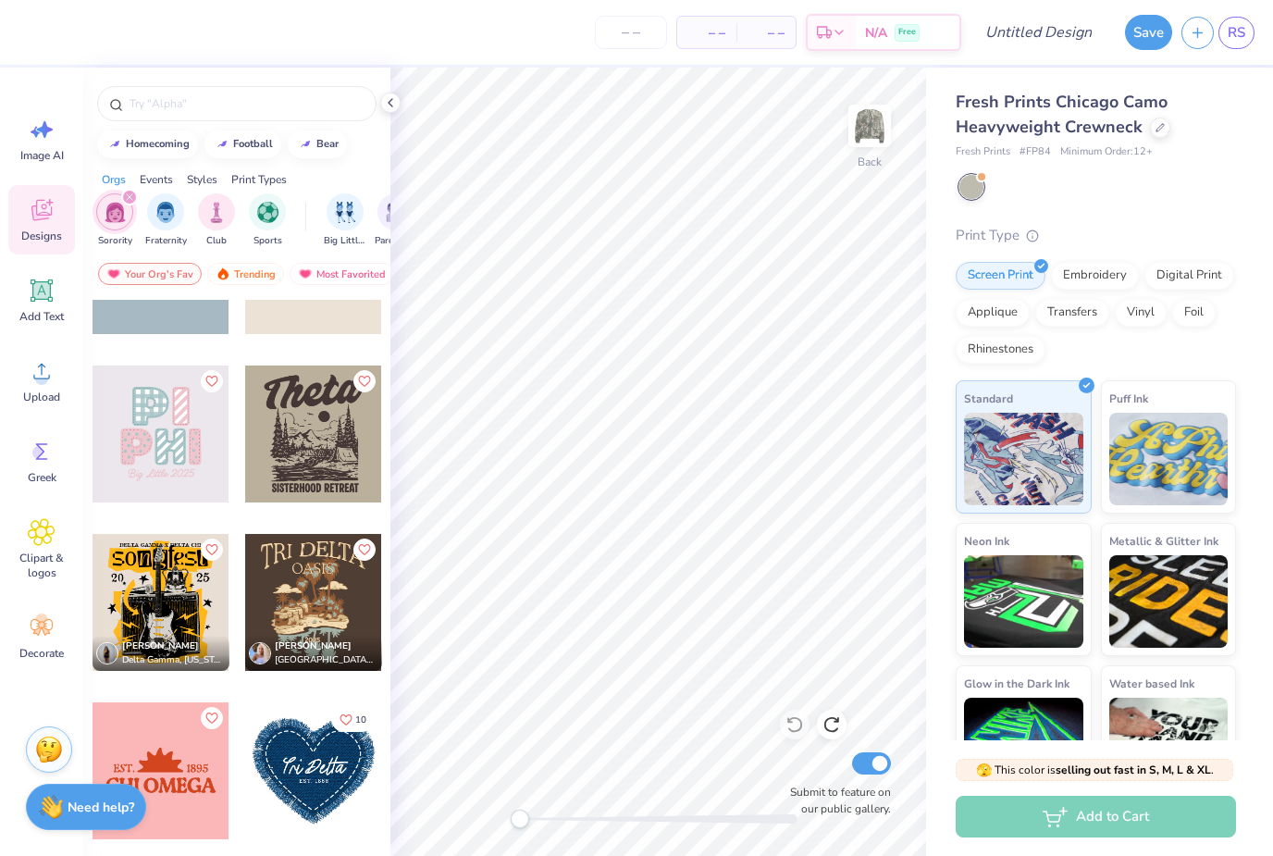
click at [1156, 128] on icon at bounding box center [1160, 127] width 9 height 9
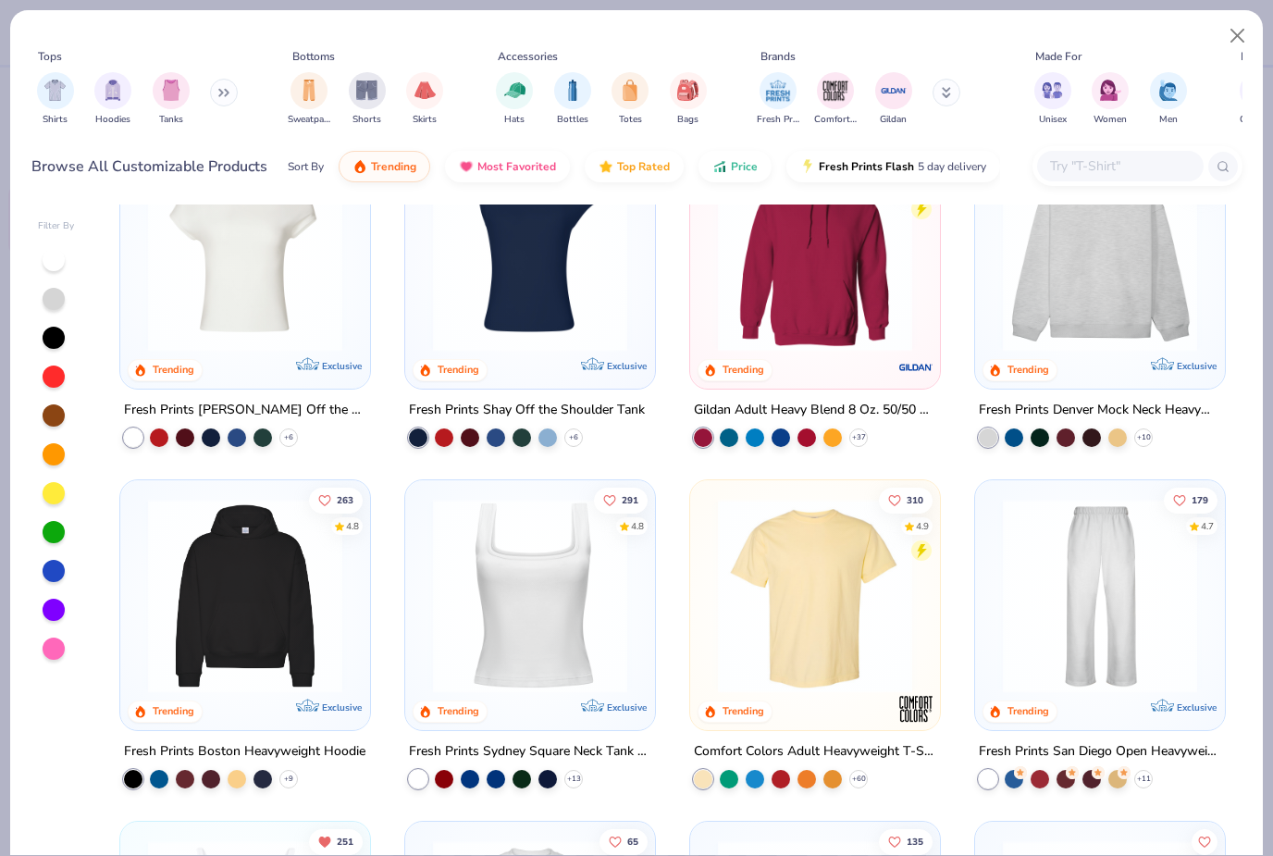
scroll to position [83, 0]
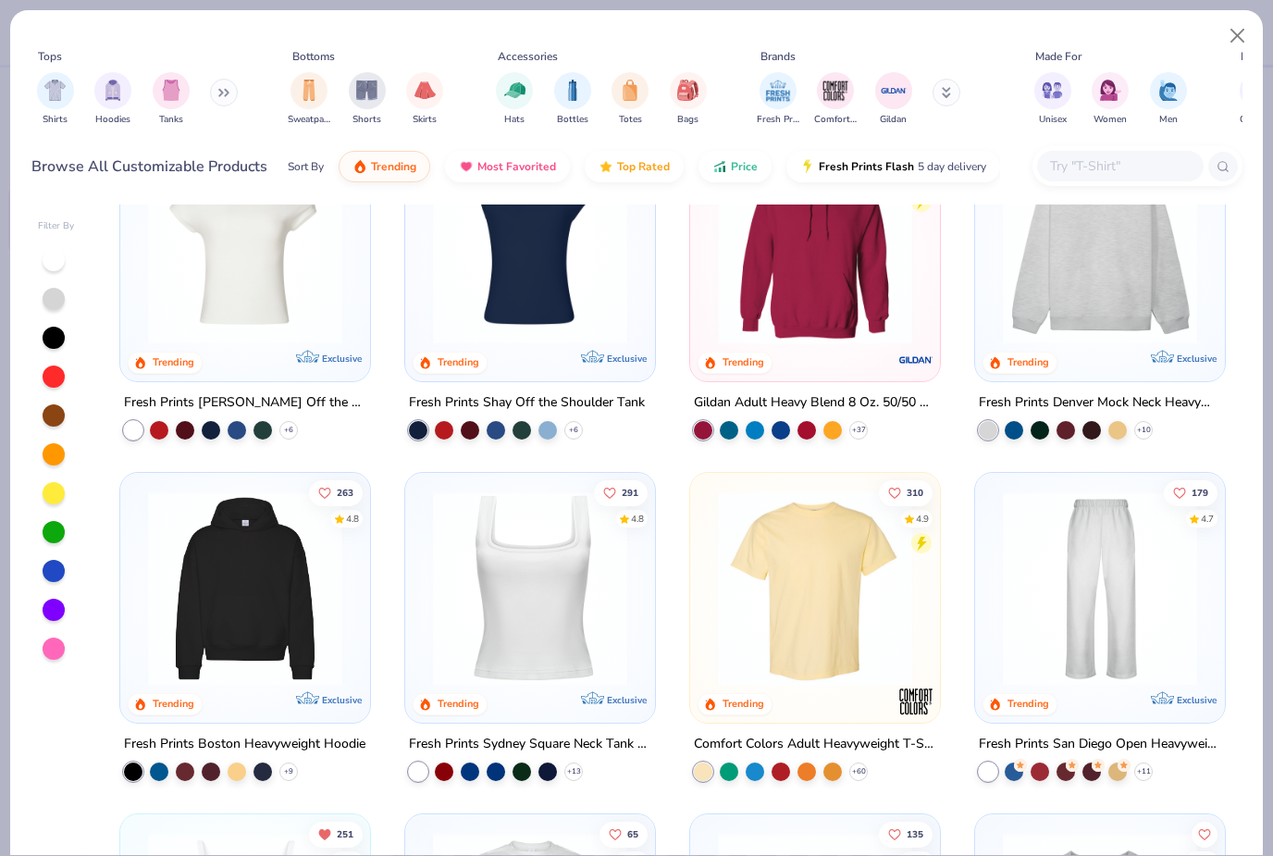
click at [817, 586] on img at bounding box center [815, 588] width 213 height 194
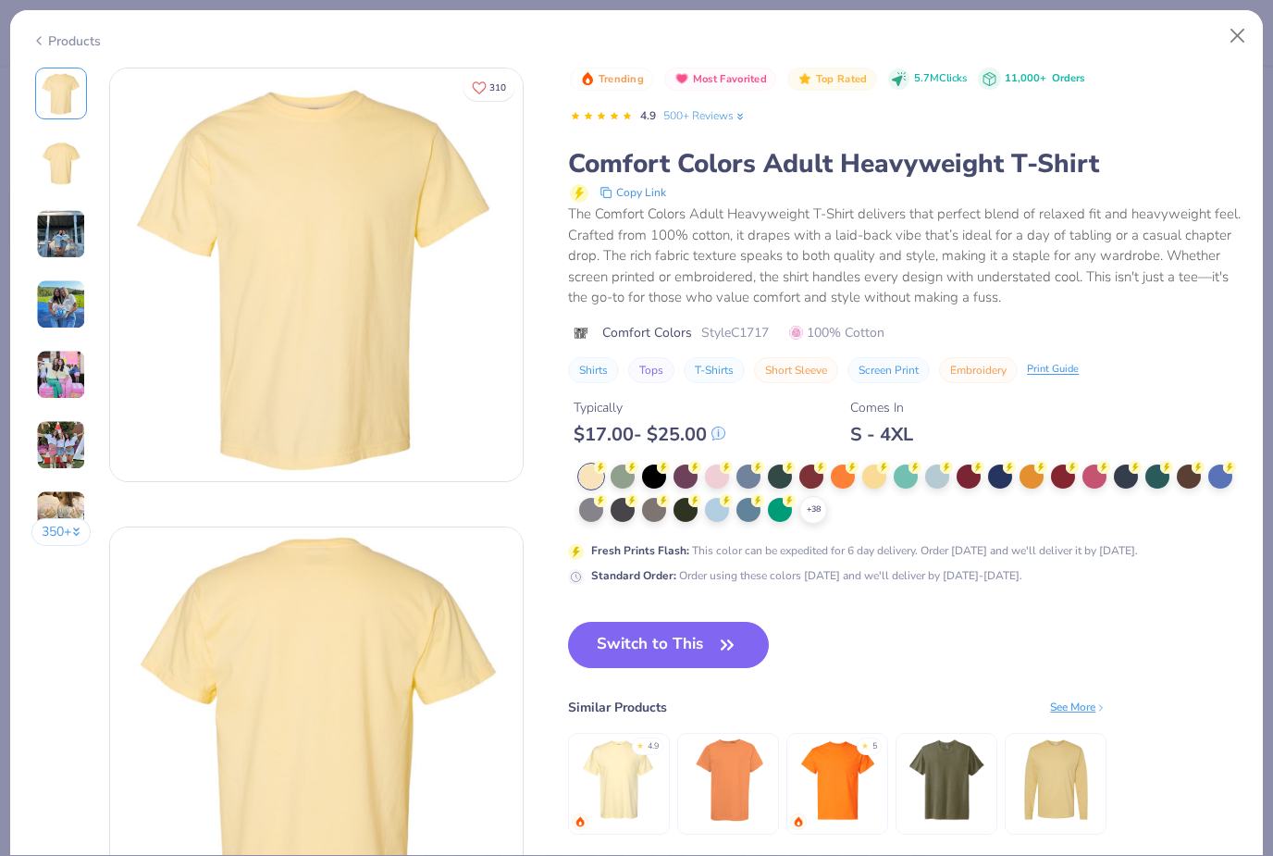
click at [0, 0] on icon at bounding box center [0, 0] width 0 height 0
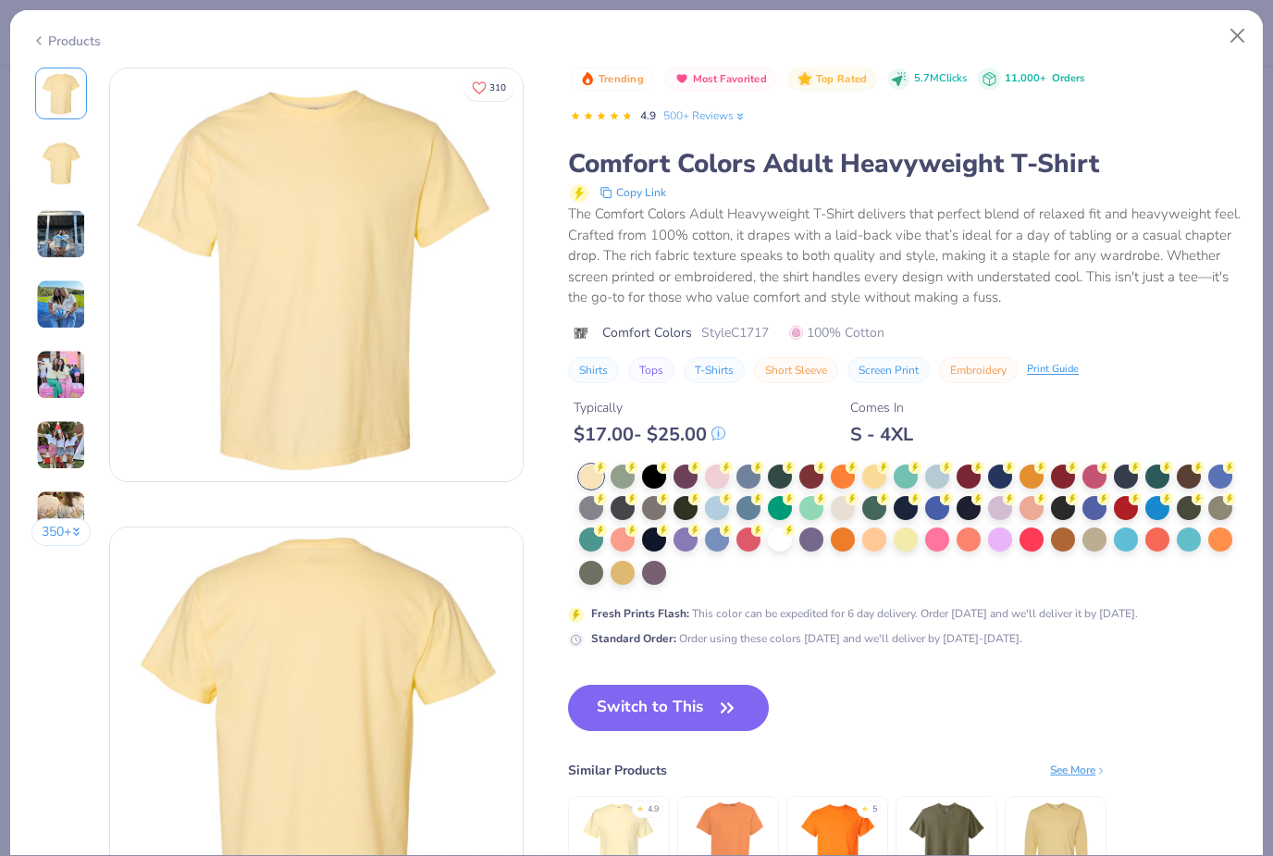
click at [1034, 508] on div at bounding box center [1032, 508] width 24 height 24
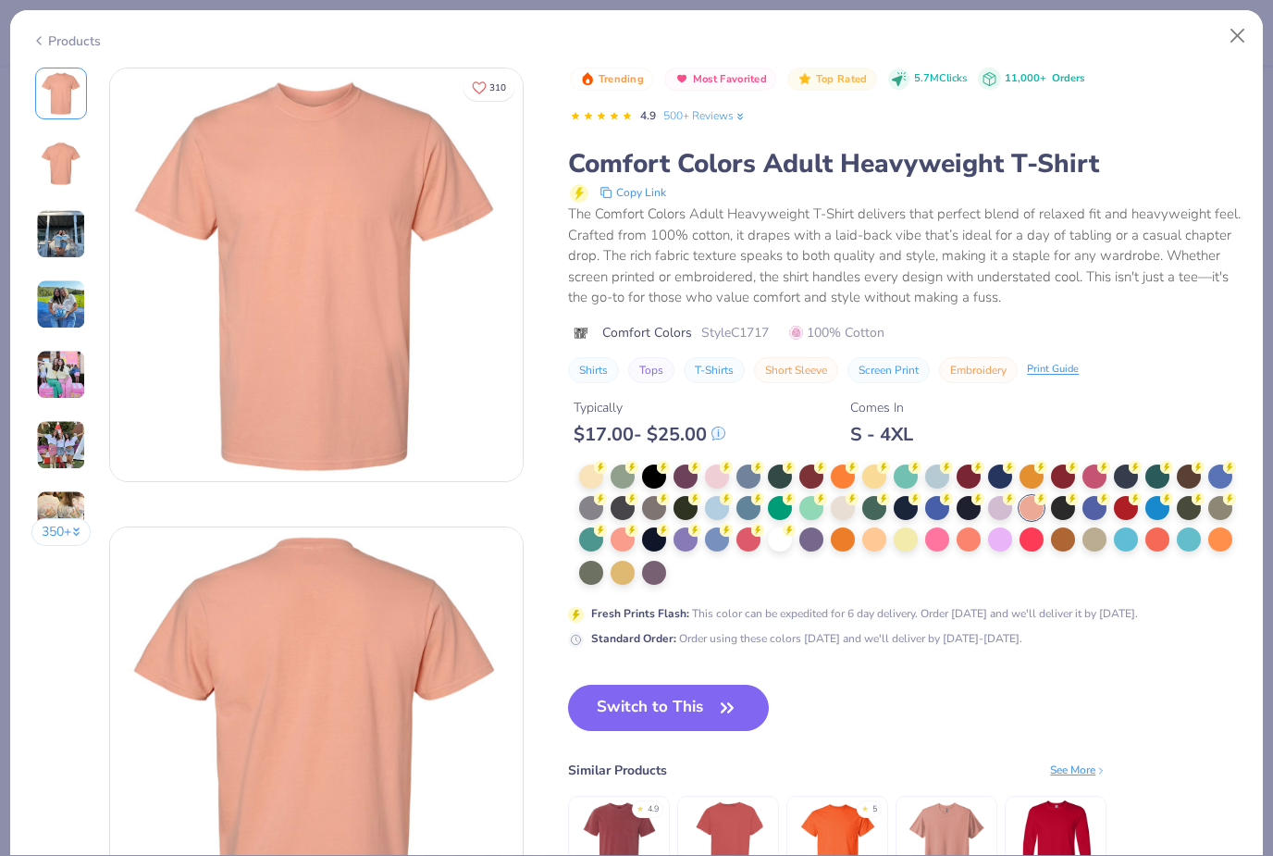
click at [938, 538] on div at bounding box center [937, 539] width 24 height 24
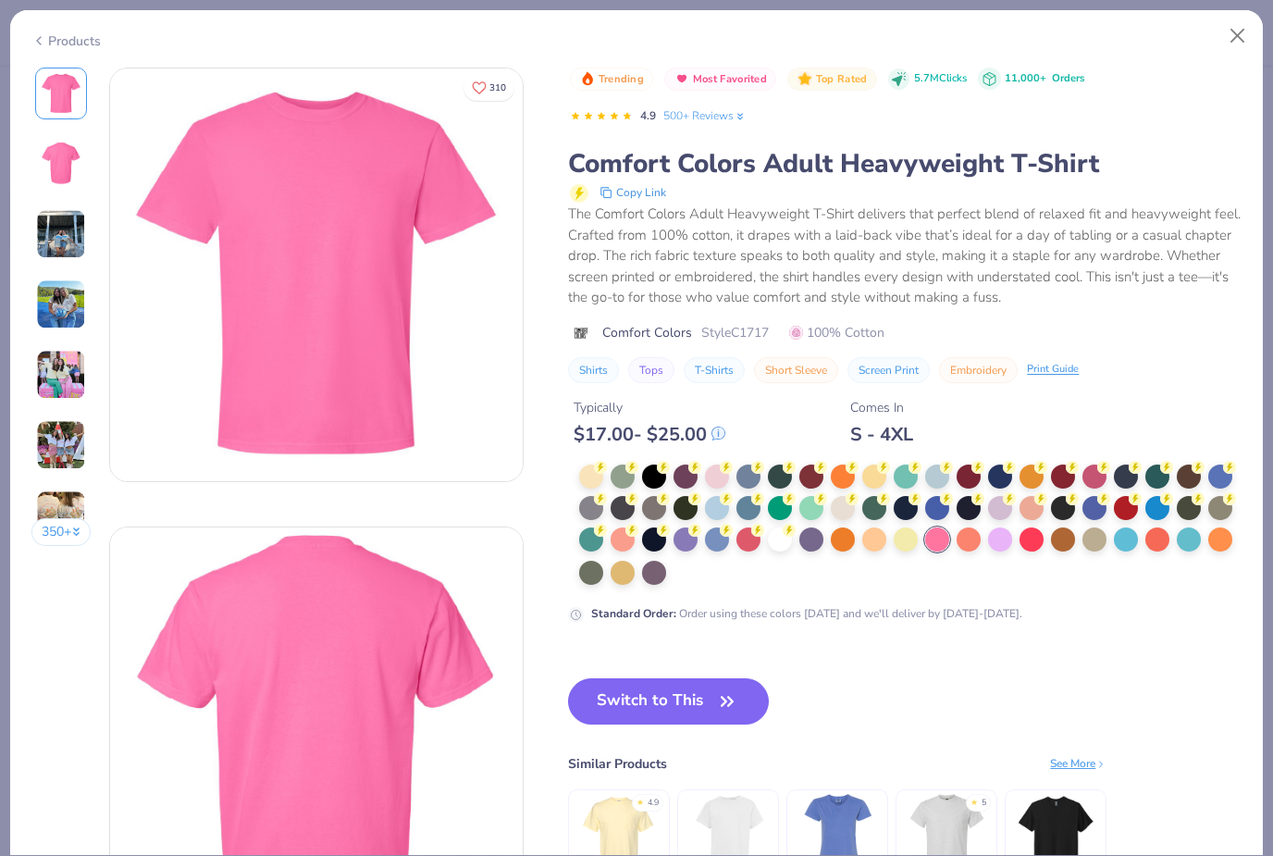
click at [971, 539] on div at bounding box center [969, 539] width 24 height 24
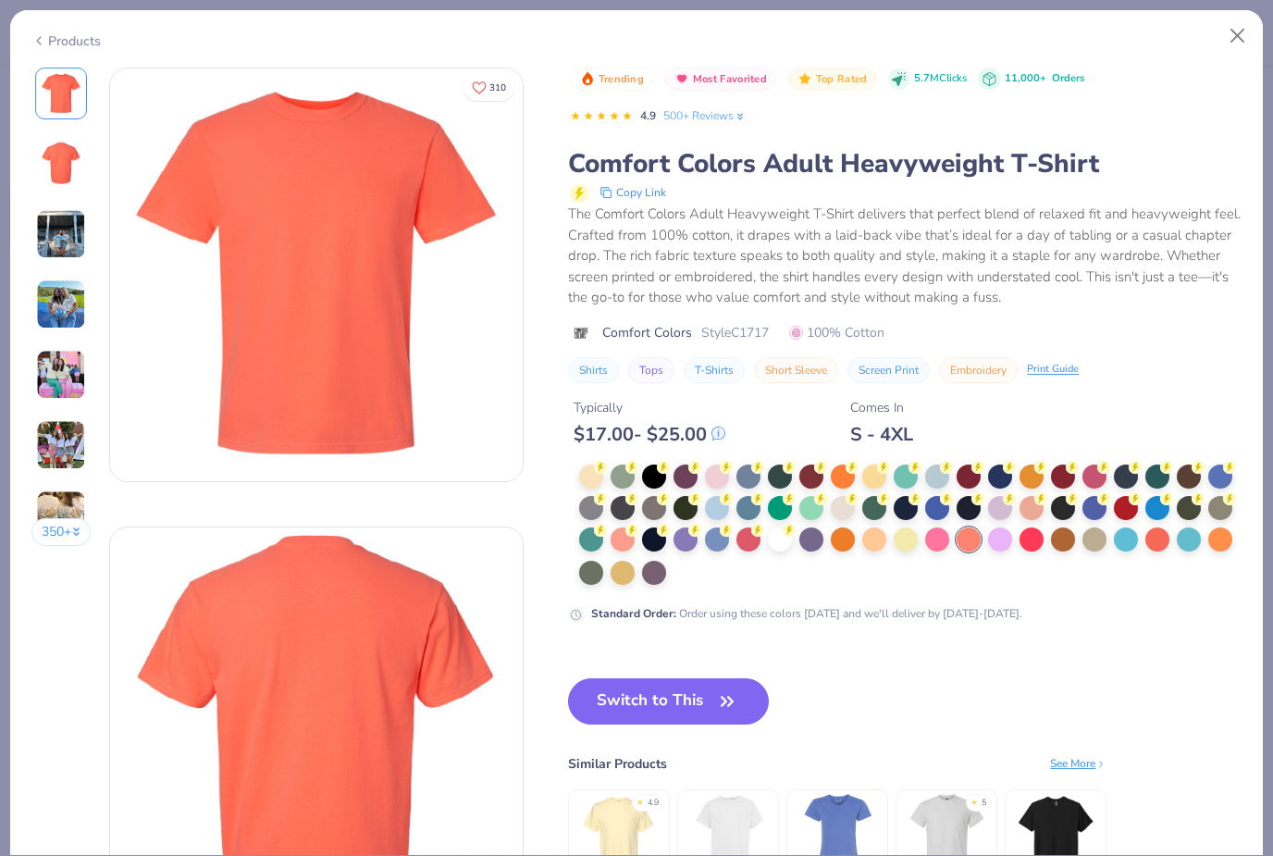
click at [721, 477] on div at bounding box center [717, 477] width 24 height 24
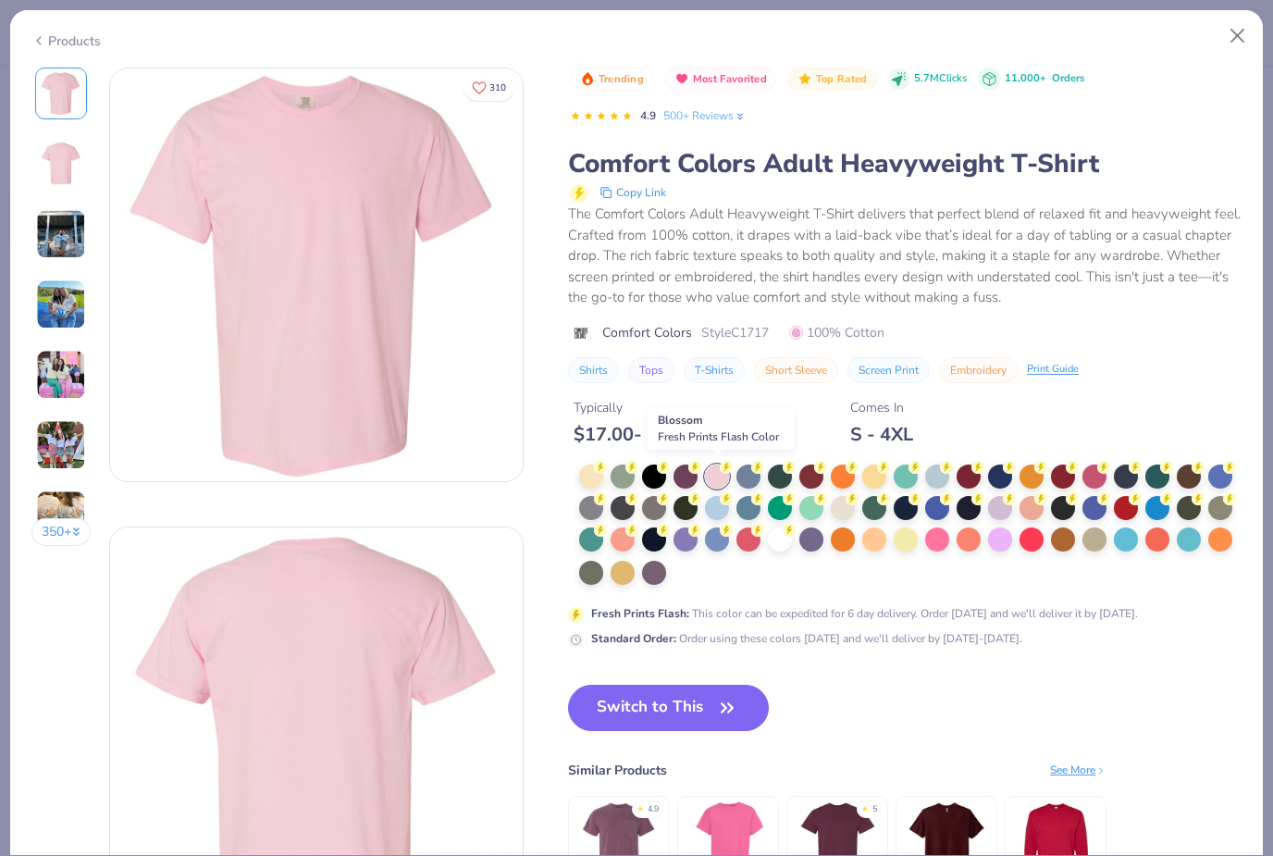
click at [686, 712] on button "Switch to This" at bounding box center [668, 708] width 201 height 46
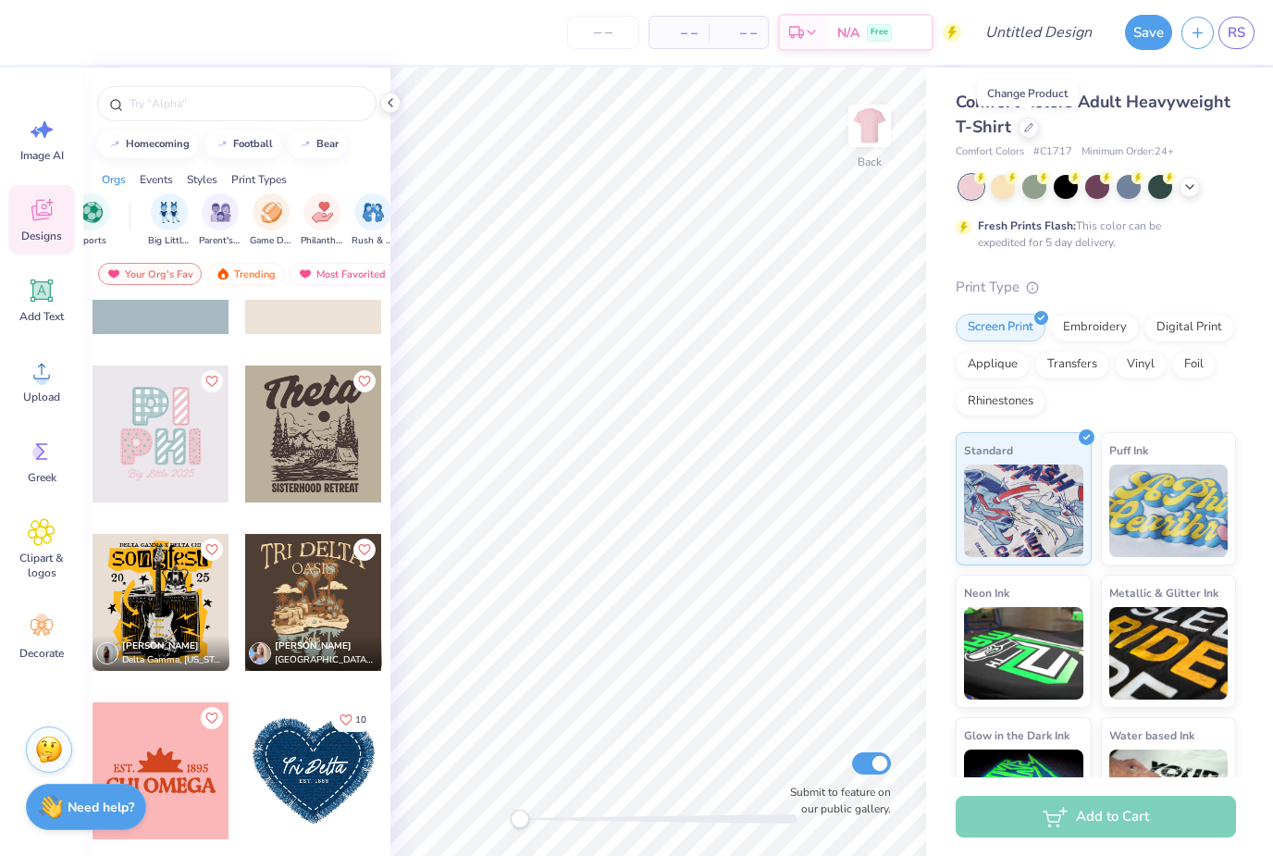
scroll to position [0, 198]
click at [203, 223] on img "filter for Parent's Weekend" at bounding box center [198, 212] width 21 height 21
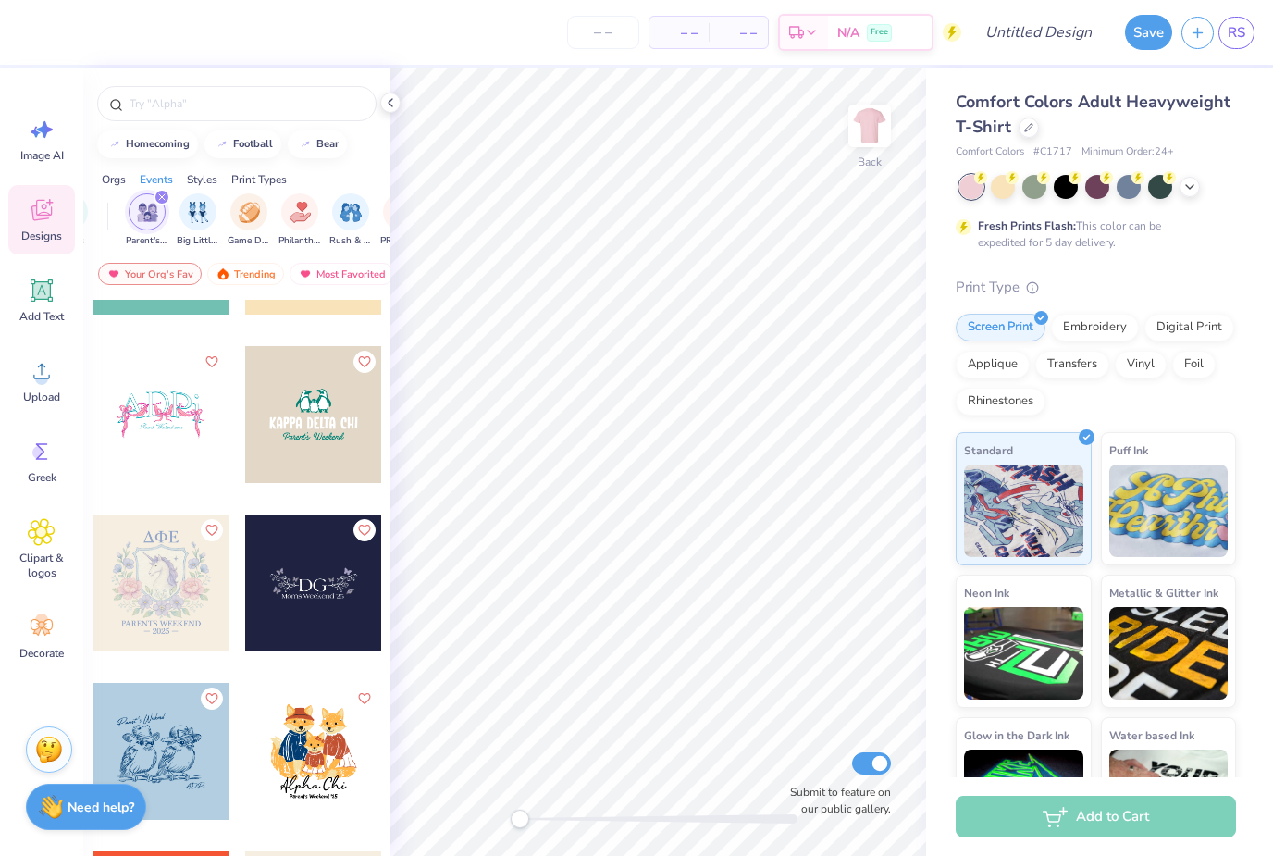
scroll to position [4019, 0]
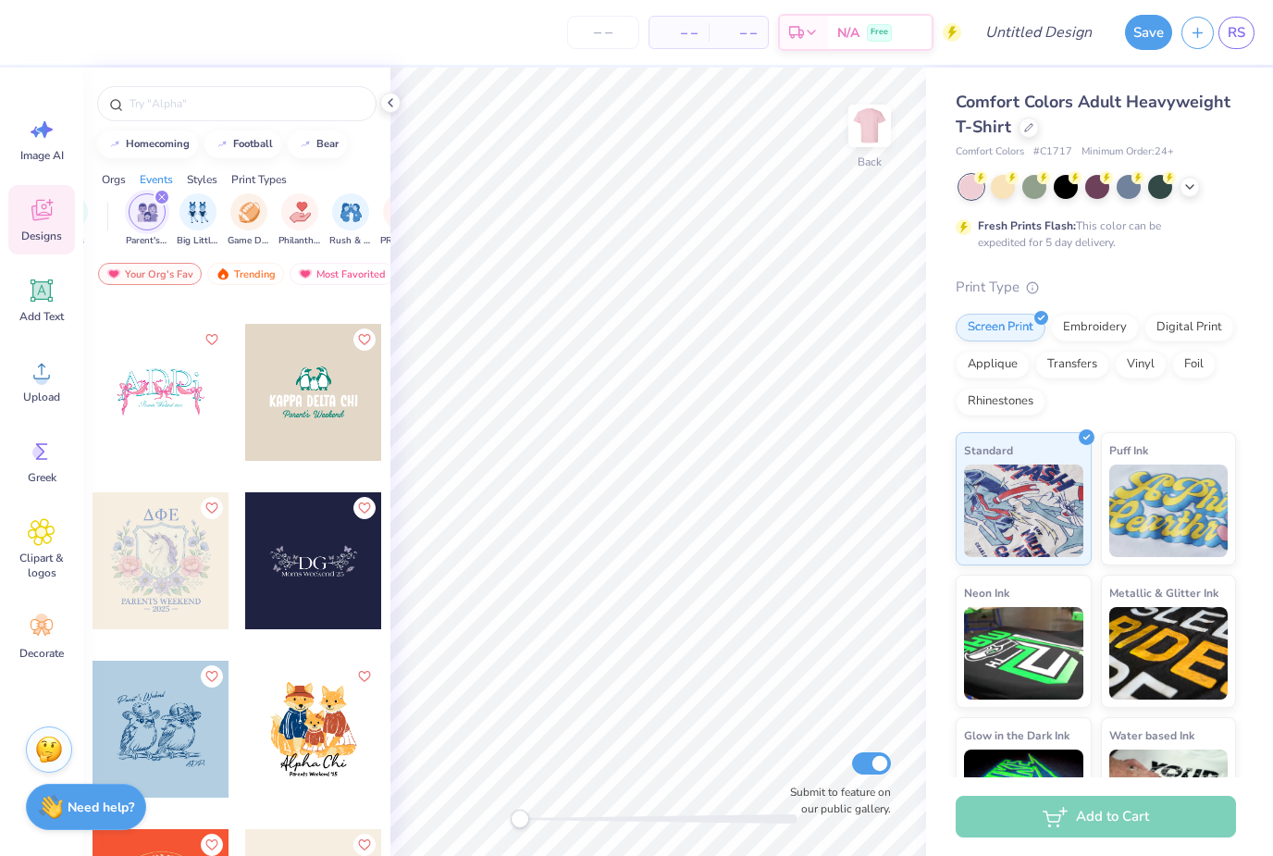
click at [295, 436] on div at bounding box center [313, 392] width 137 height 137
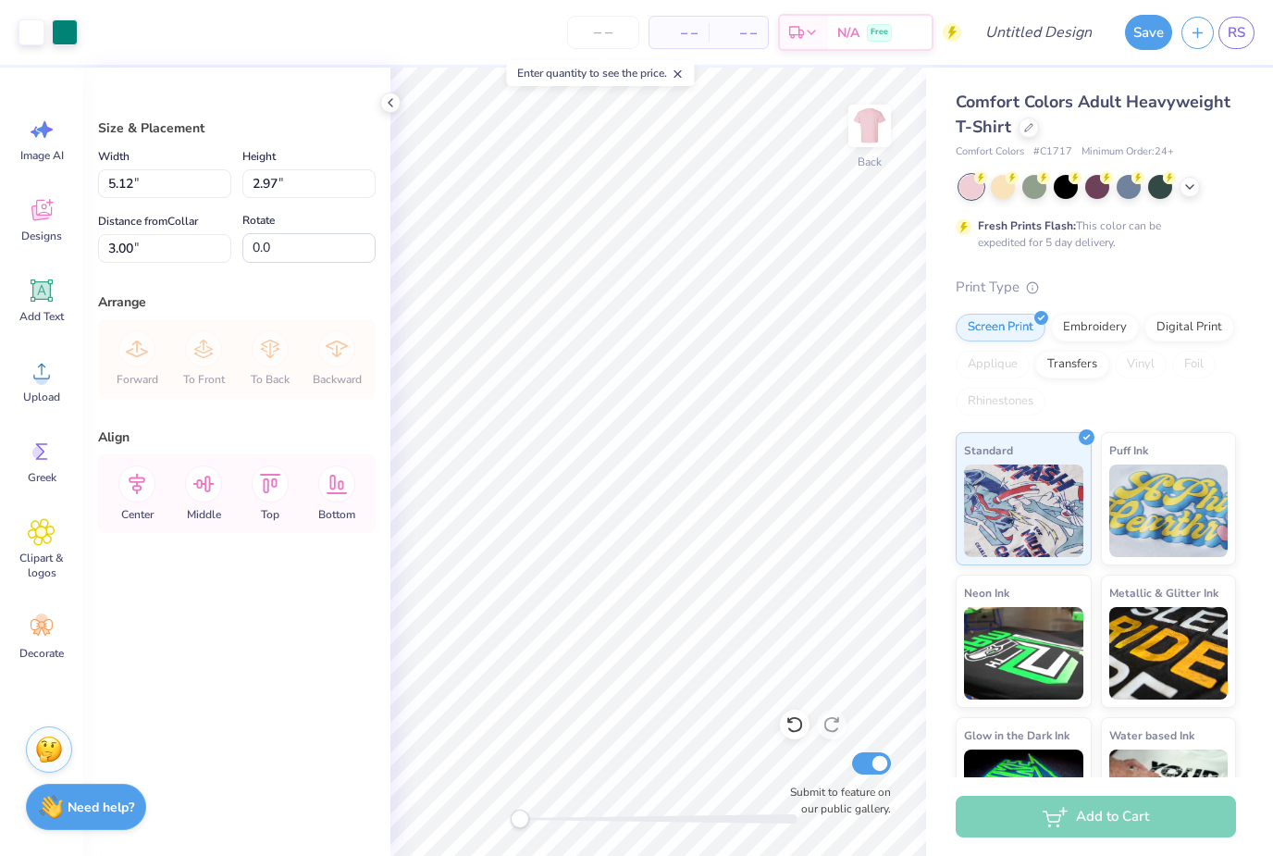
click at [68, 28] on div at bounding box center [65, 32] width 26 height 26
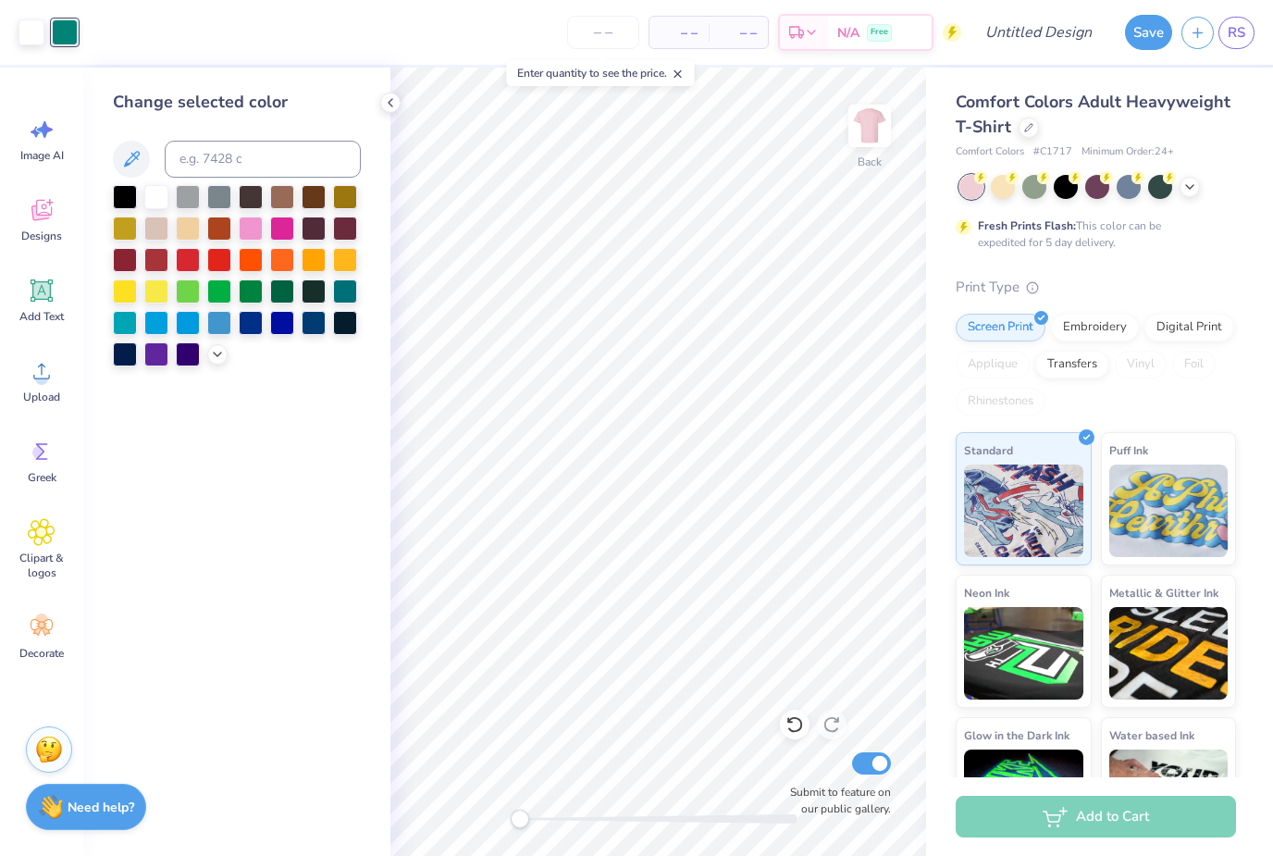
click at [356, 291] on div at bounding box center [345, 291] width 24 height 24
click at [357, 300] on div at bounding box center [345, 291] width 24 height 24
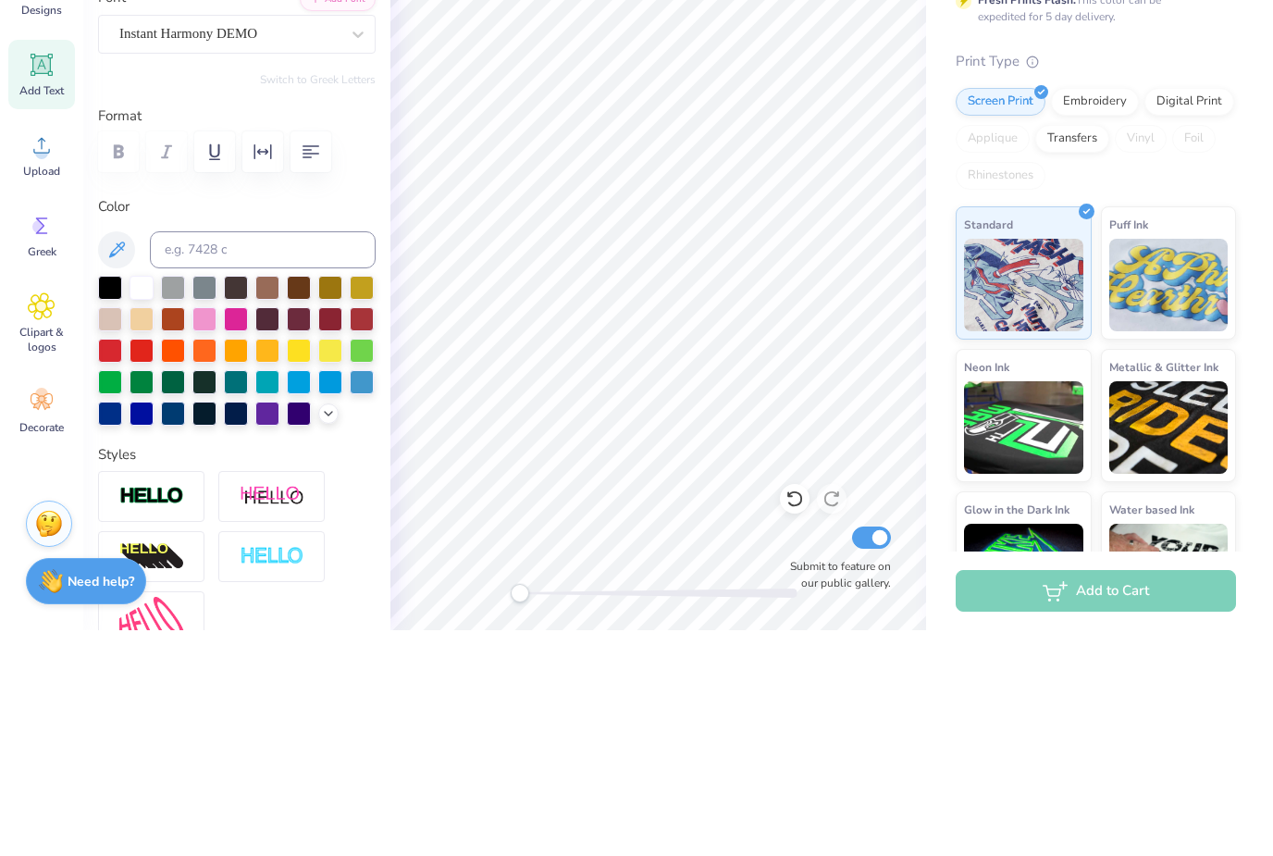
scroll to position [0, 1]
type textarea "K"
type textarea "DELTA OMEGA"
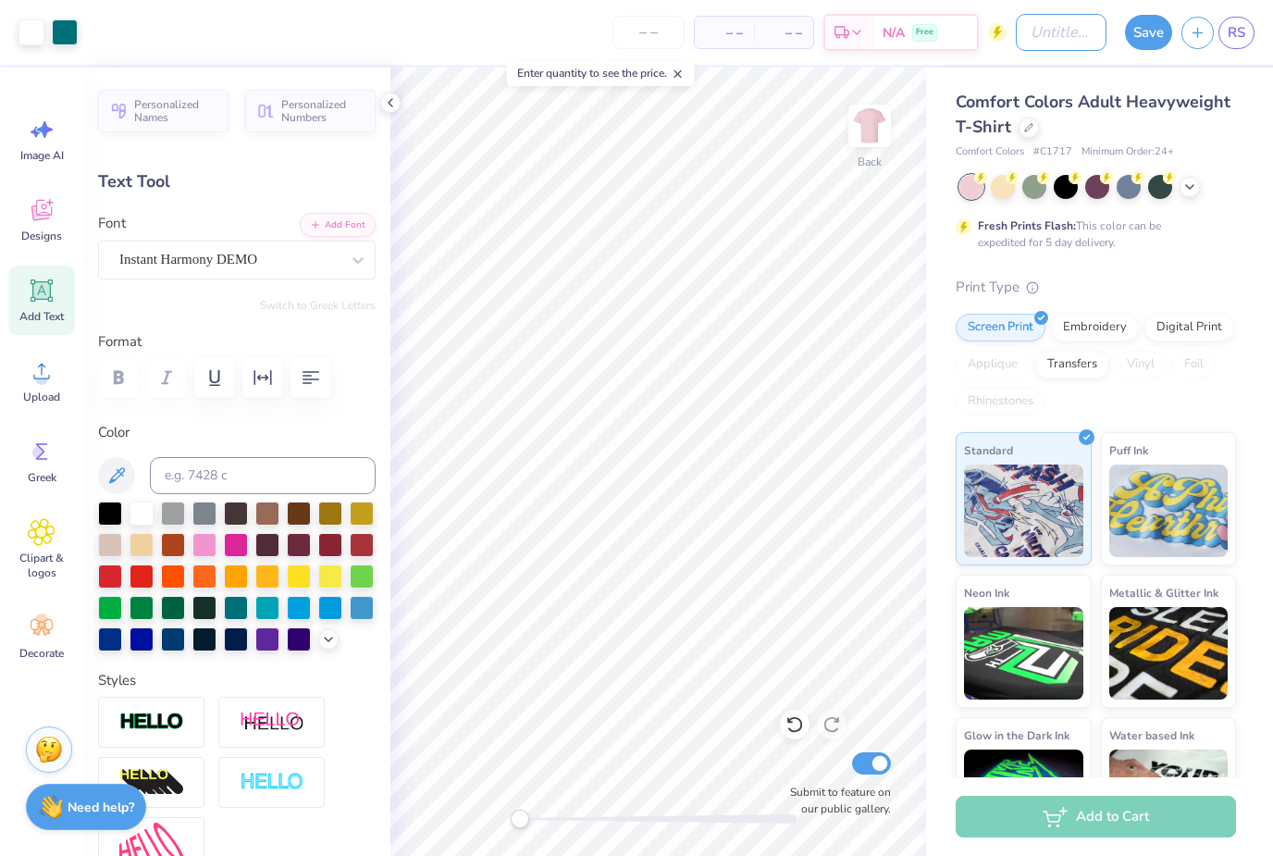
click at [1058, 29] on input "Design Title" at bounding box center [1061, 32] width 91 height 37
type input "Parents weekend"
click at [725, 18] on div "– – Per Item" at bounding box center [724, 32] width 59 height 31
click at [646, 35] on input "number" at bounding box center [649, 32] width 72 height 33
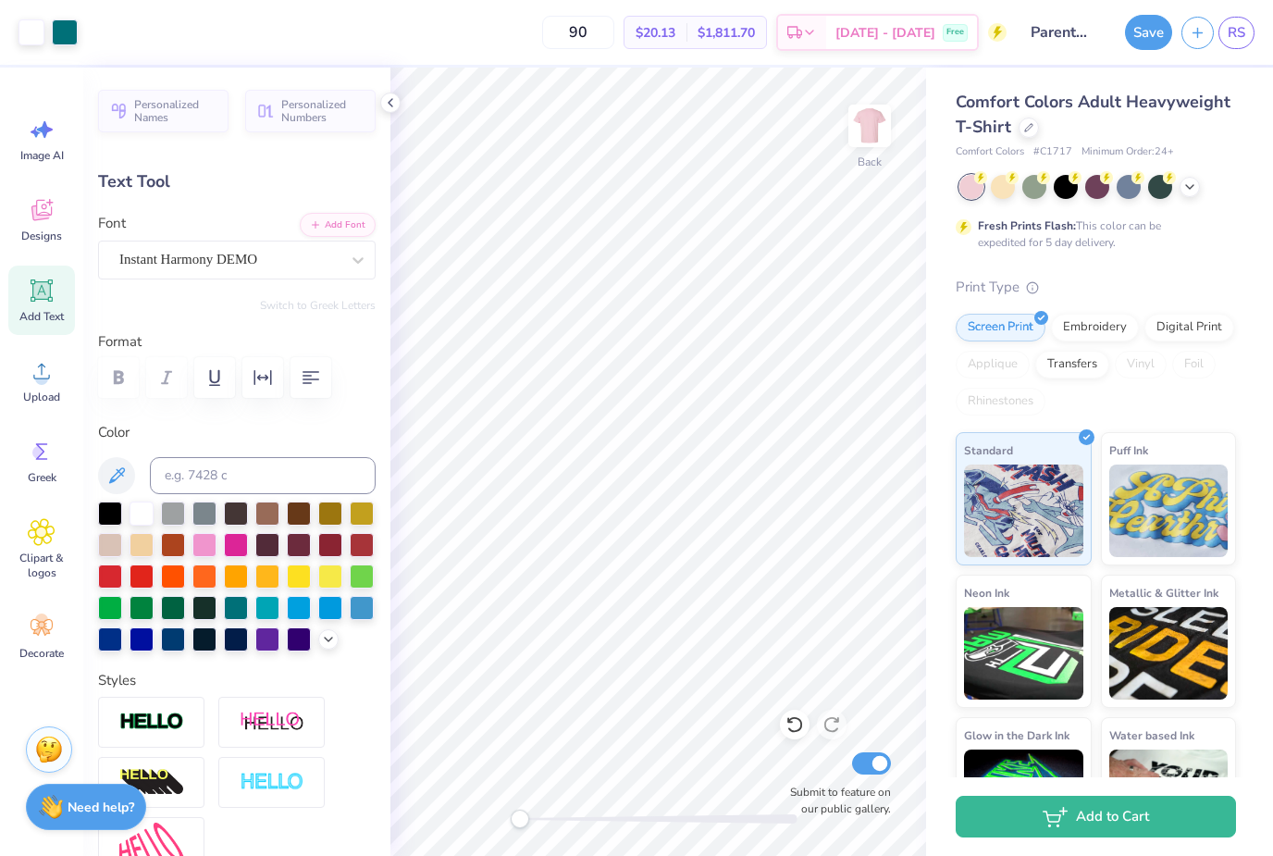
type input "90"
click at [1165, 38] on button "Save" at bounding box center [1148, 32] width 47 height 35
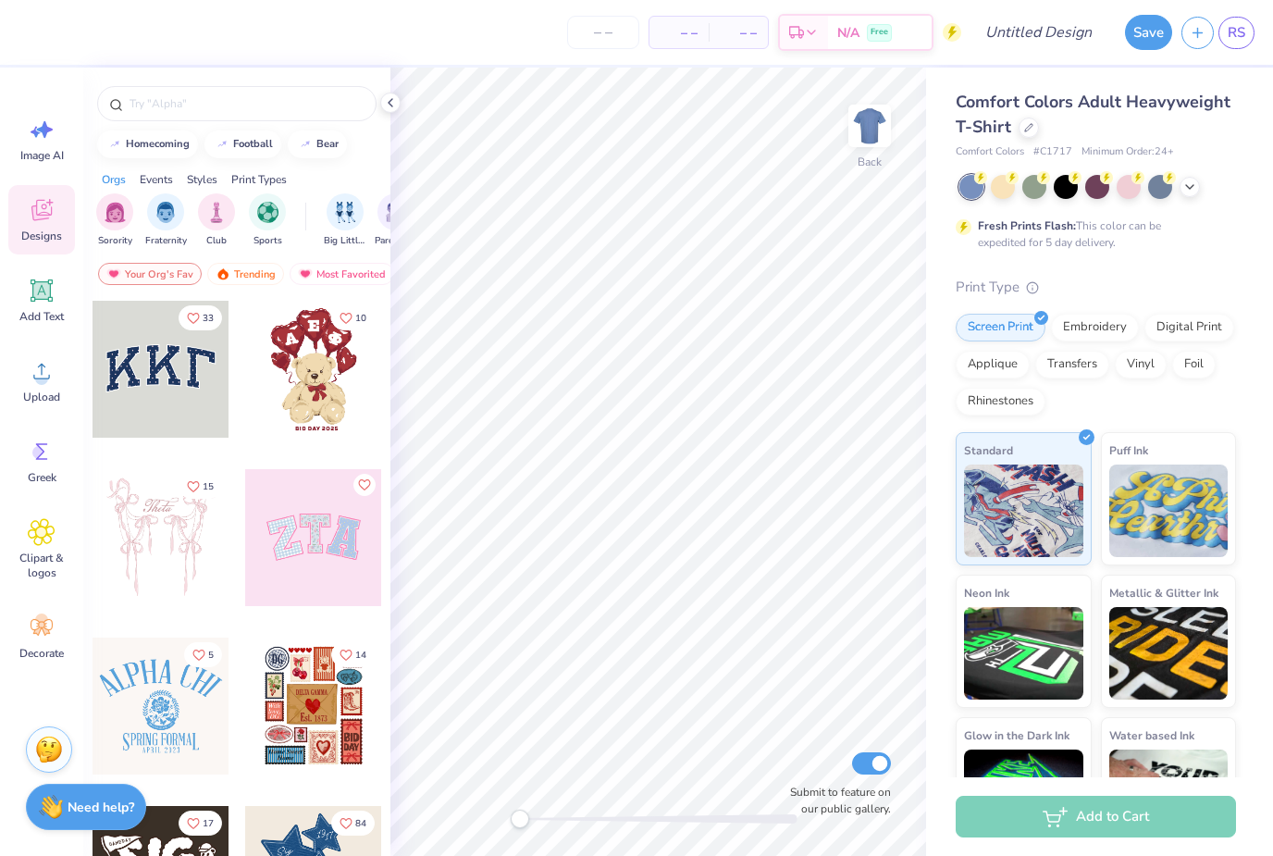
click at [1034, 133] on div at bounding box center [1029, 128] width 20 height 20
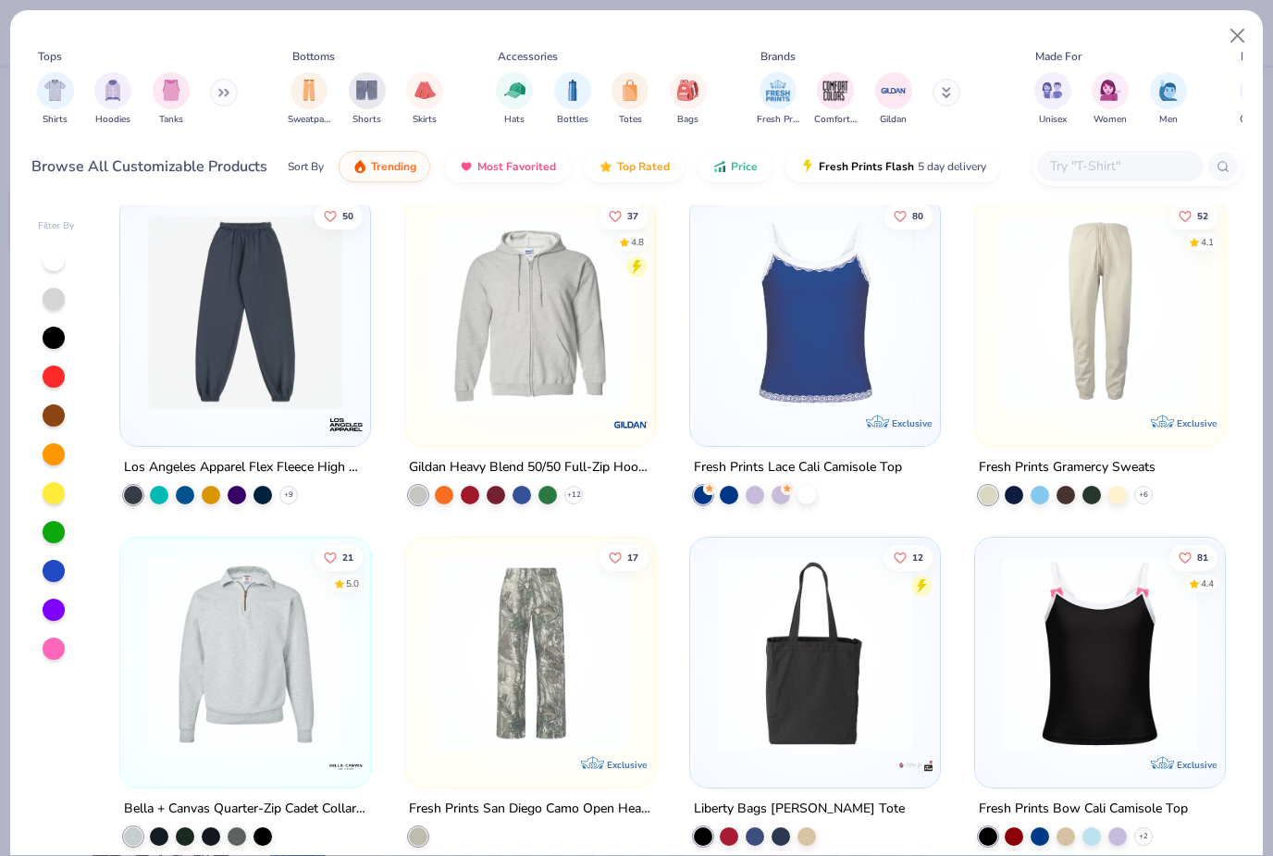
scroll to position [6502, 0]
click at [850, 380] on img at bounding box center [815, 311] width 213 height 194
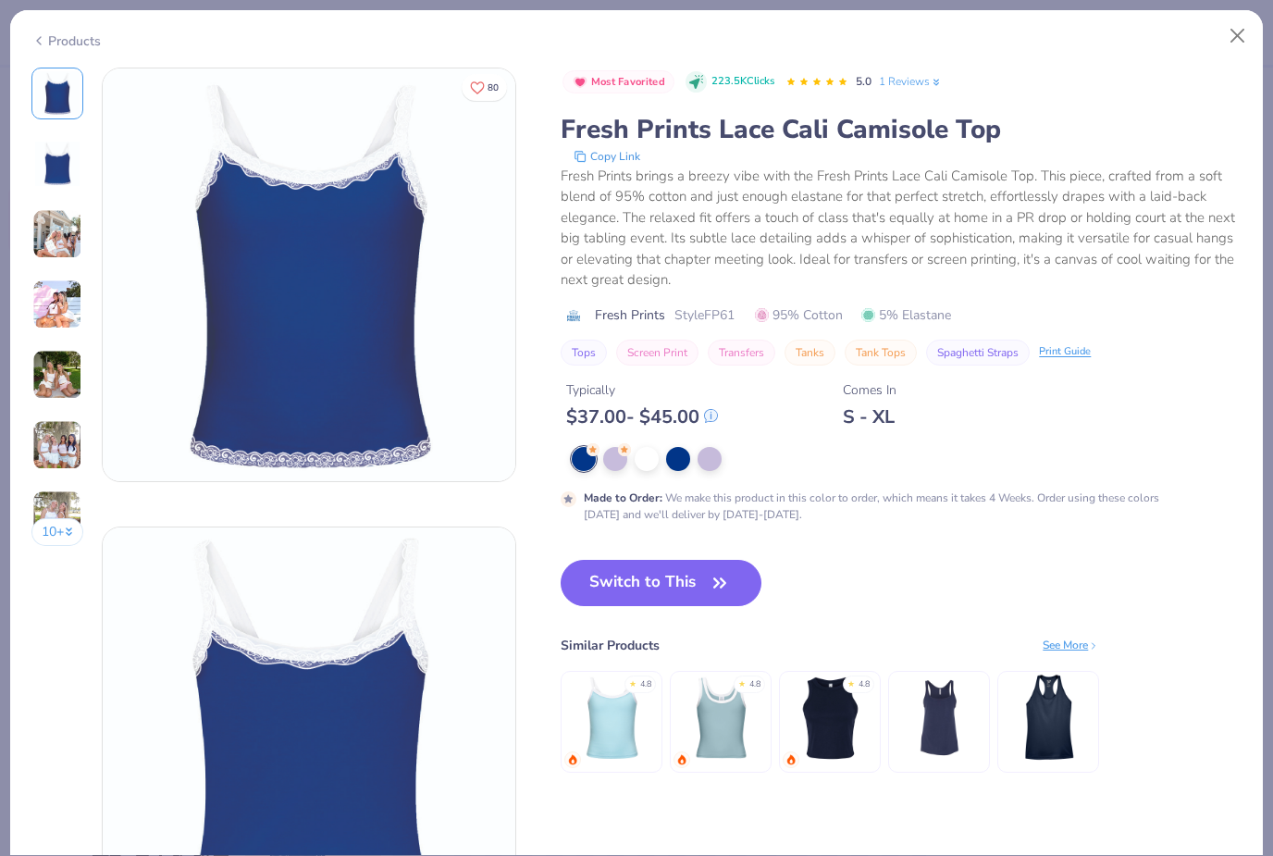
click at [709, 456] on div at bounding box center [710, 459] width 24 height 24
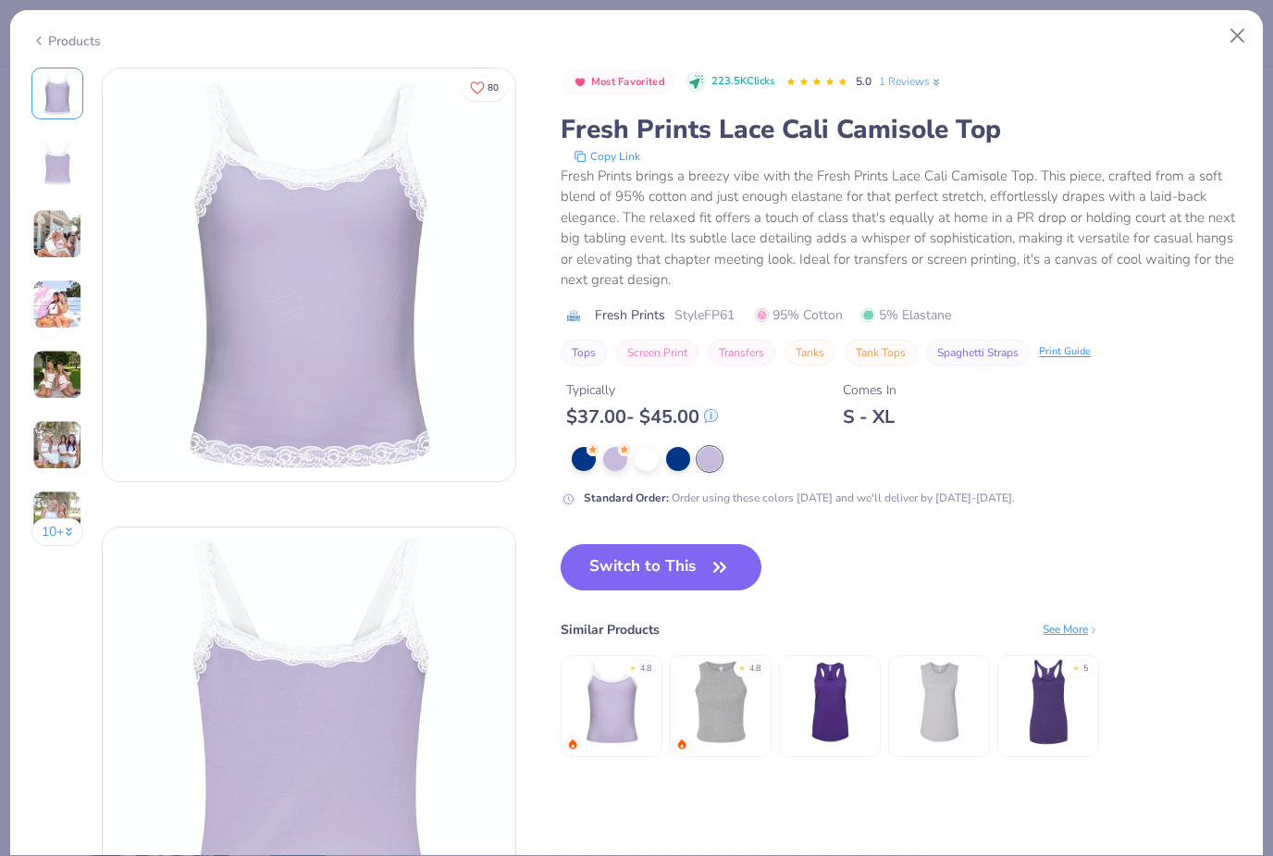
click at [685, 467] on div "Standard Order : Order using these colors today and we'll deliver by Oct 18-21." at bounding box center [901, 477] width 681 height 60
click at [1231, 35] on button "Close" at bounding box center [1238, 36] width 35 height 35
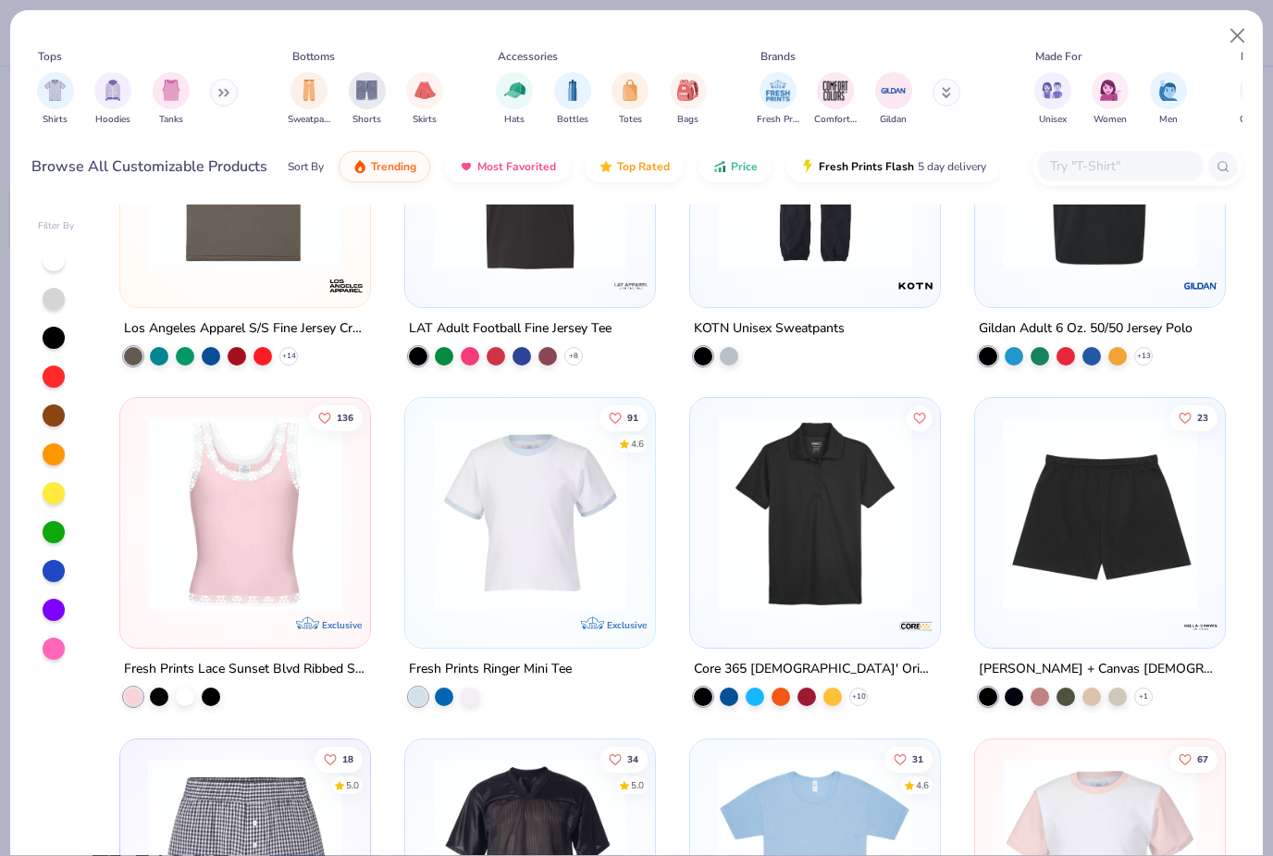
scroll to position [7674, 0]
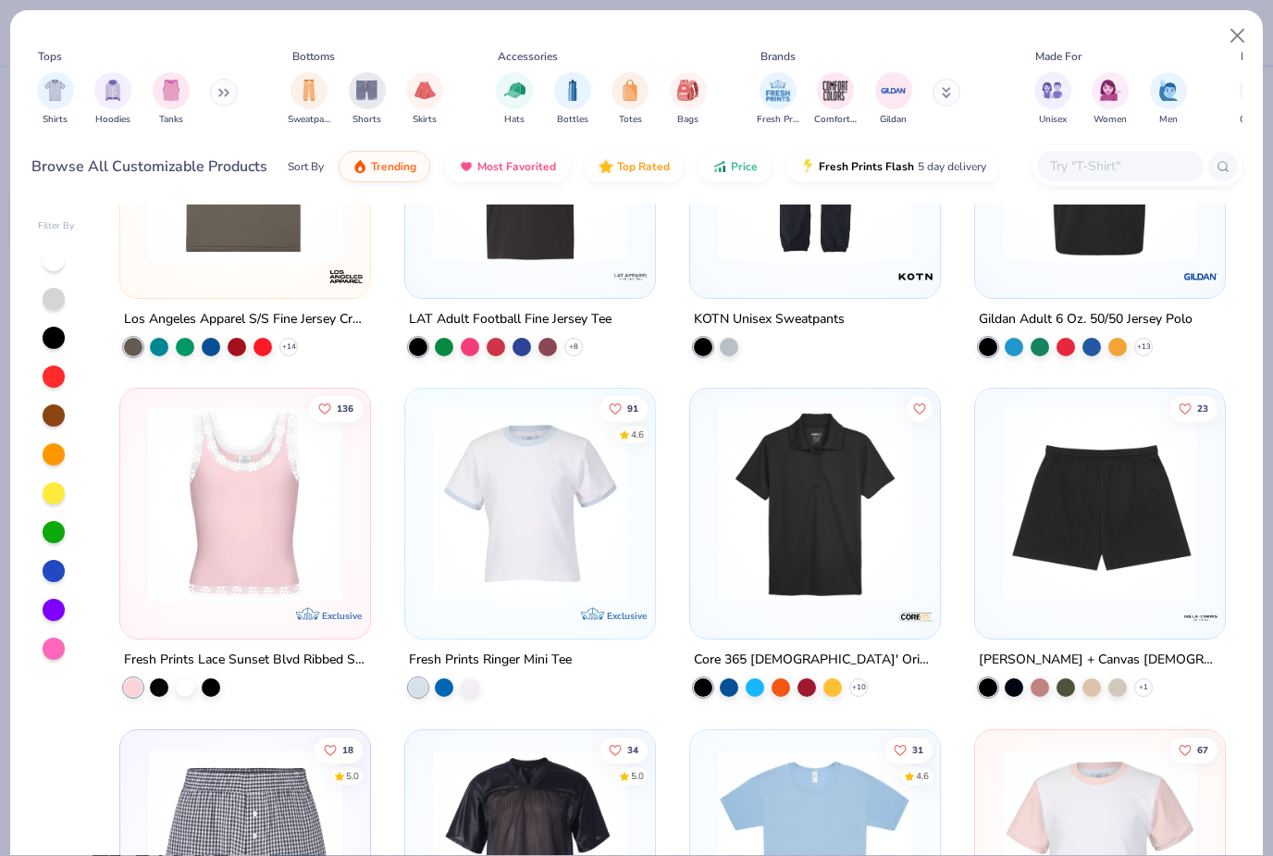
click at [266, 589] on img at bounding box center [245, 504] width 213 height 194
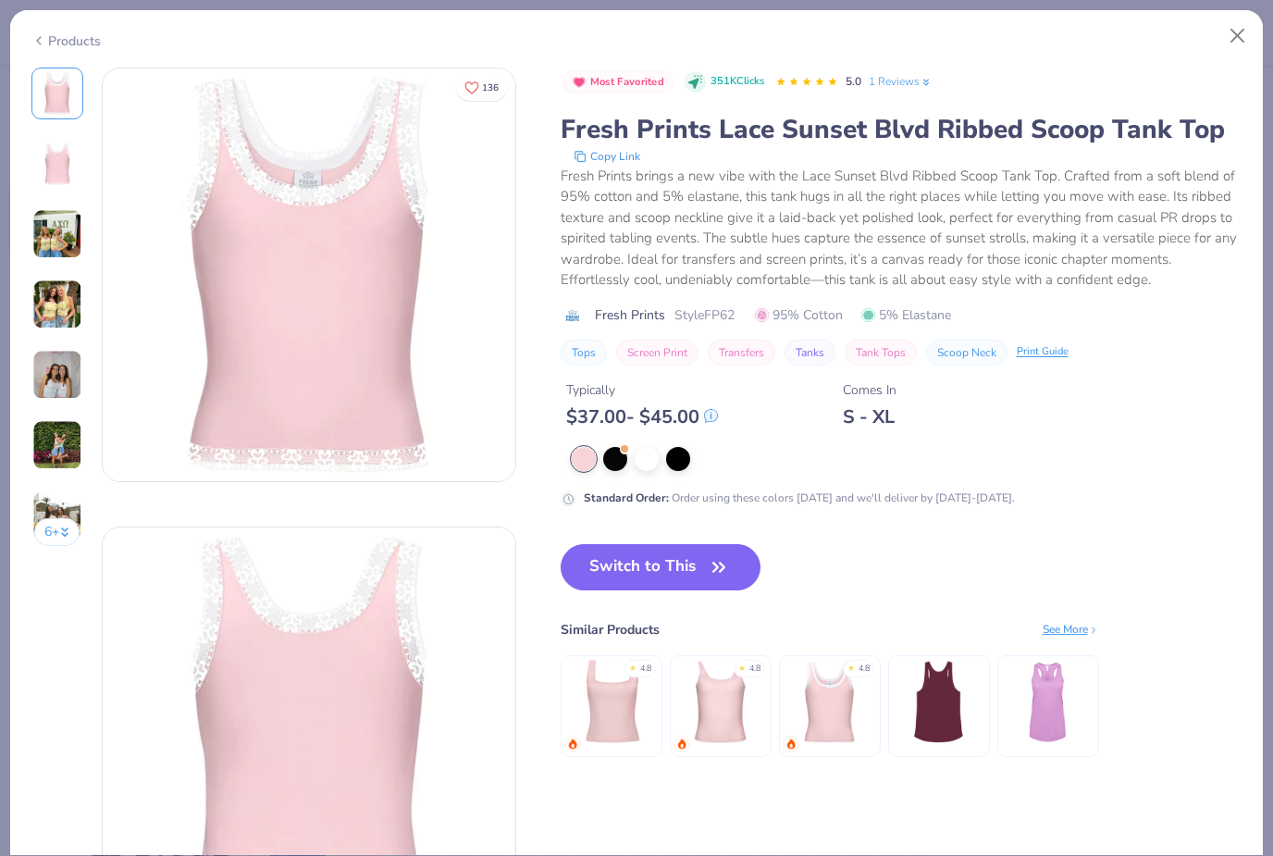
click at [1234, 37] on button "Close" at bounding box center [1238, 36] width 35 height 35
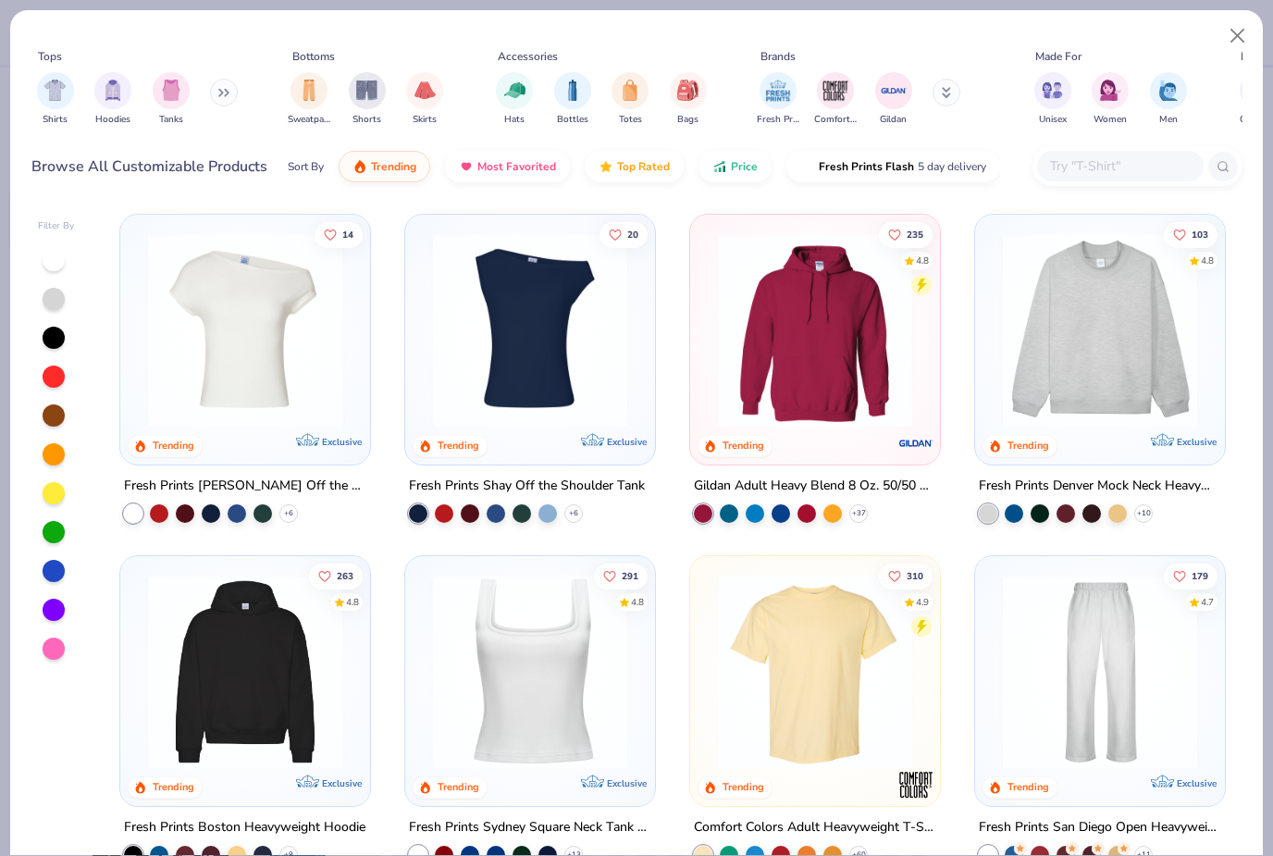
click at [521, 175] on button "Most Favorited" at bounding box center [507, 166] width 125 height 31
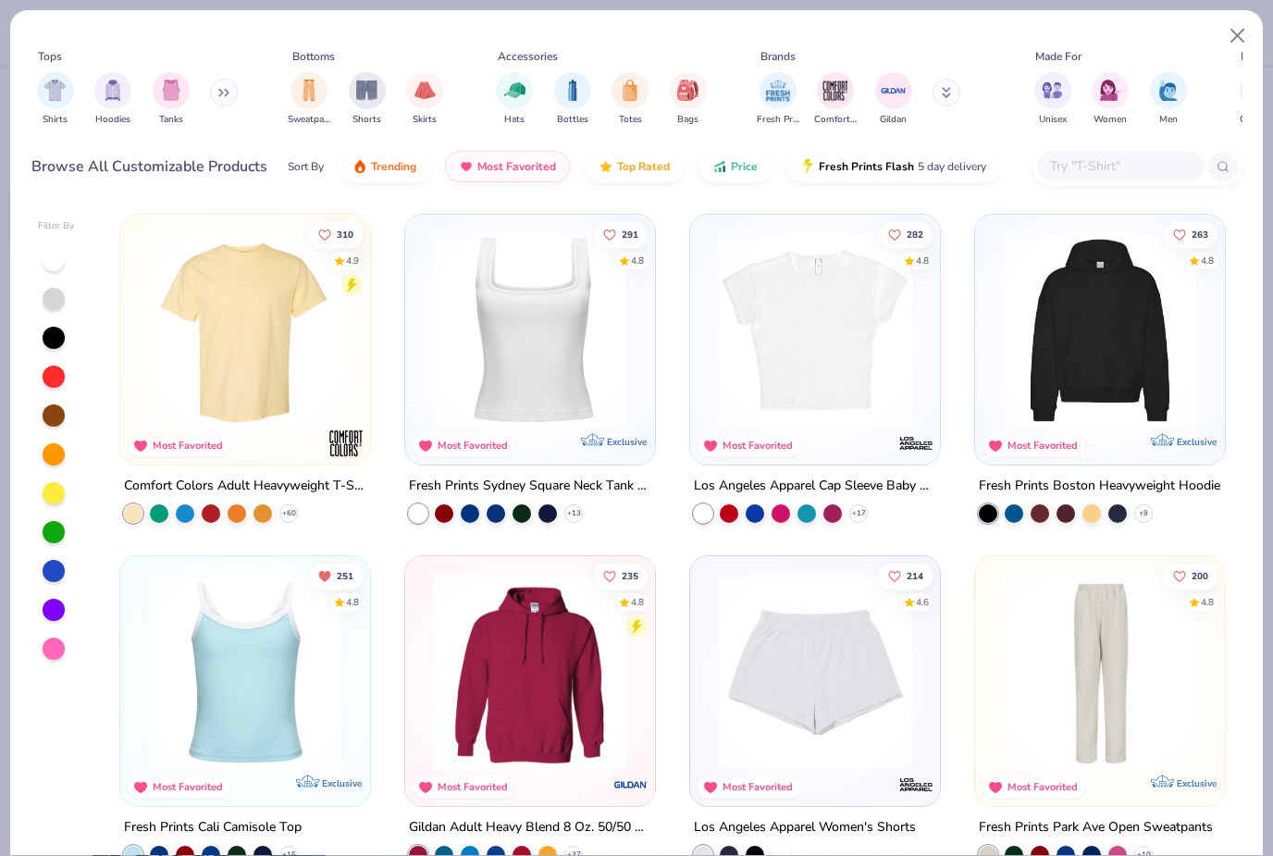
click at [411, 161] on span "Trending" at bounding box center [393, 166] width 45 height 15
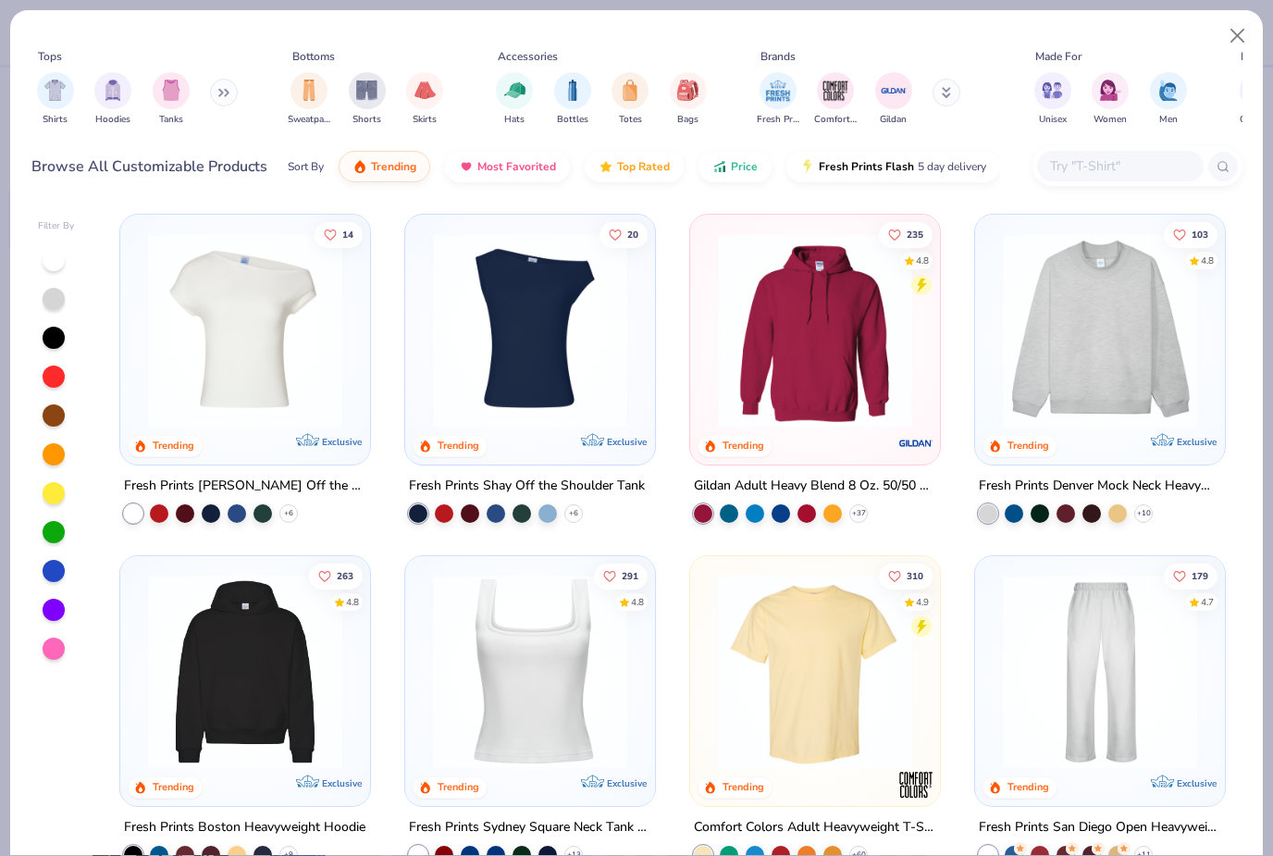
click at [226, 105] on button at bounding box center [224, 93] width 28 height 28
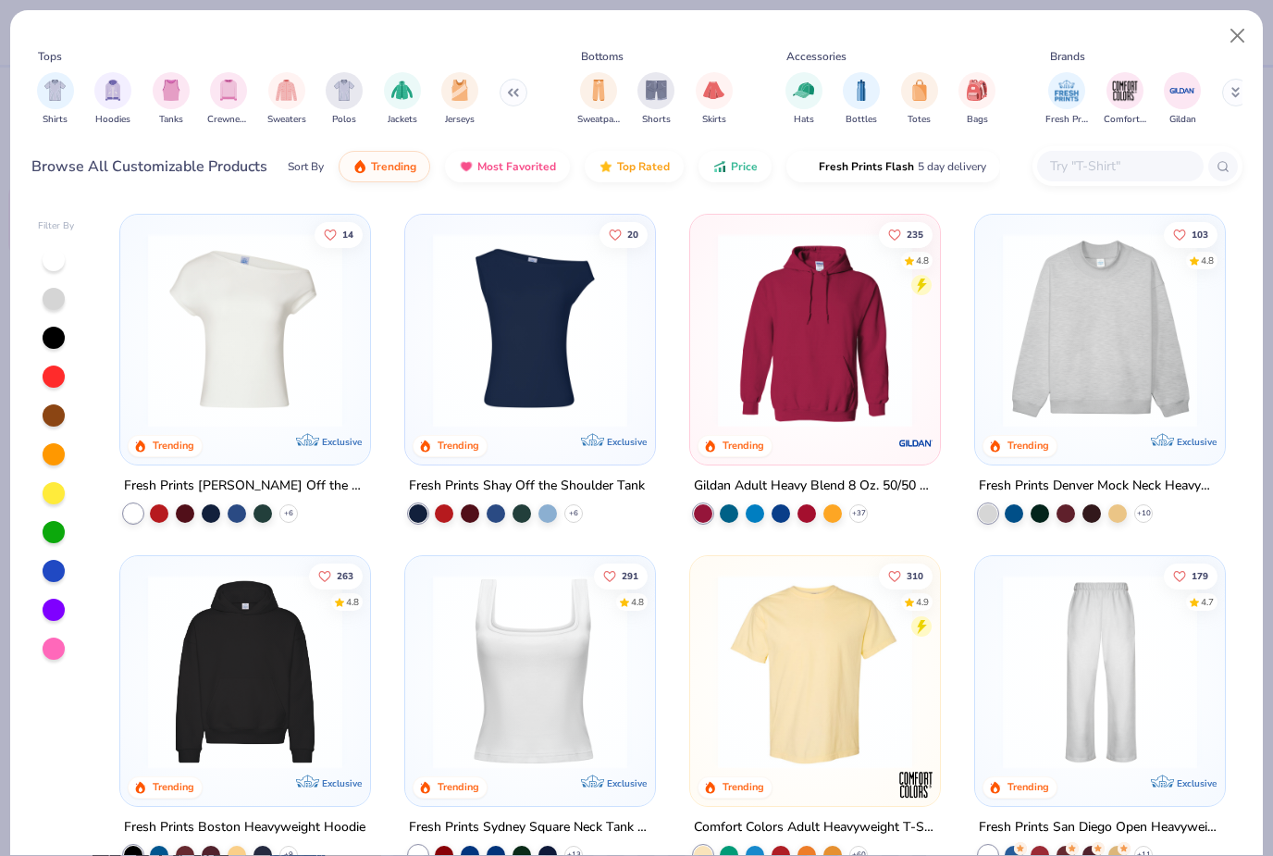
click at [457, 101] on div "filter for Jerseys" at bounding box center [459, 90] width 37 height 37
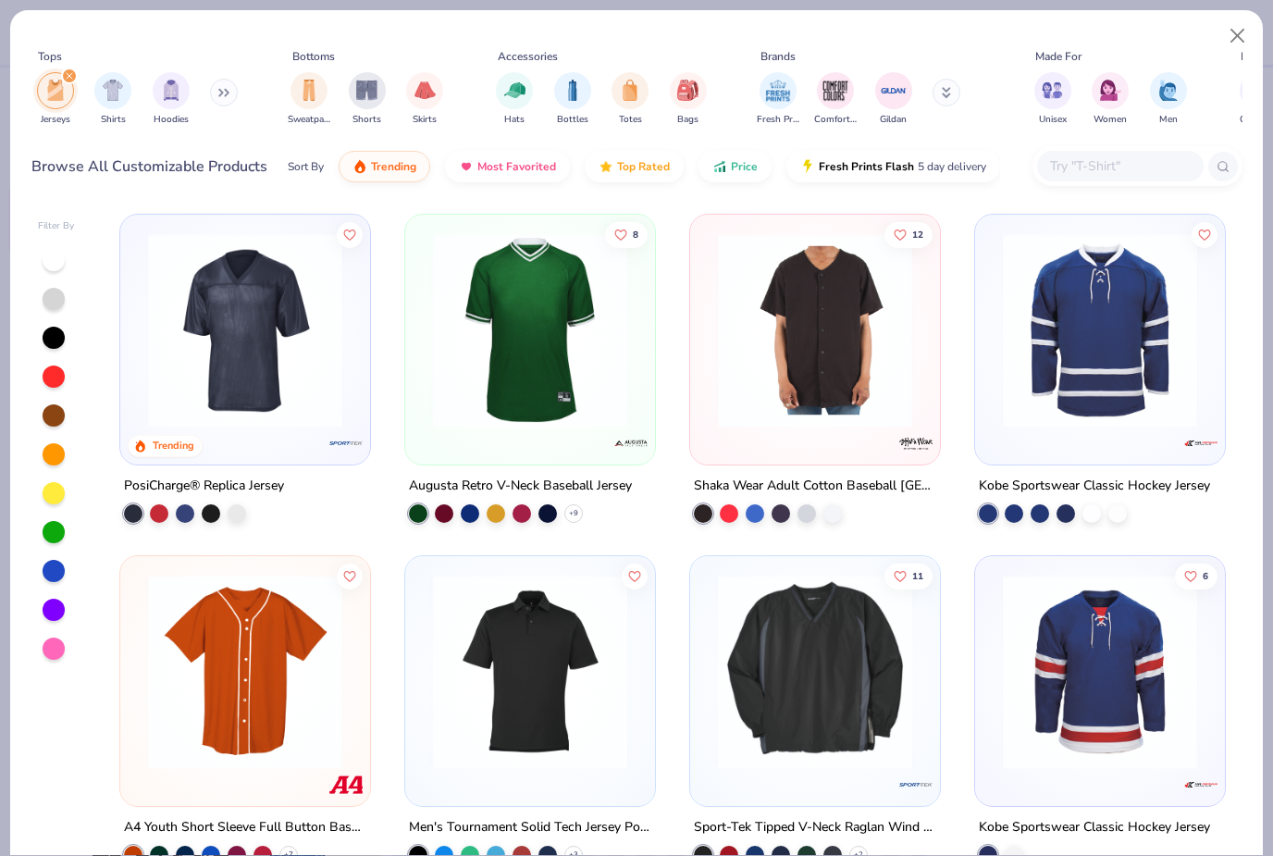
click at [252, 391] on img at bounding box center [245, 330] width 213 height 194
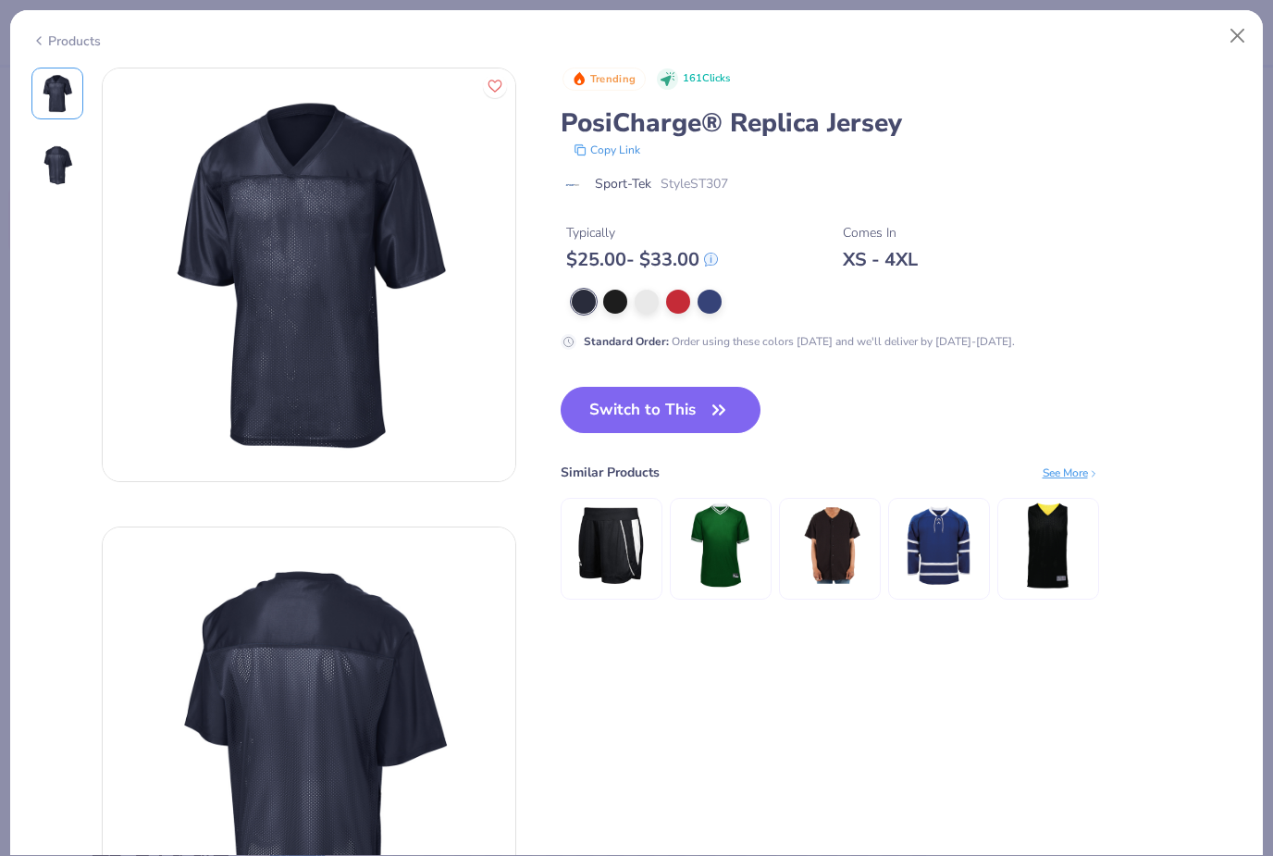
click at [1240, 50] on button "Close" at bounding box center [1238, 36] width 35 height 35
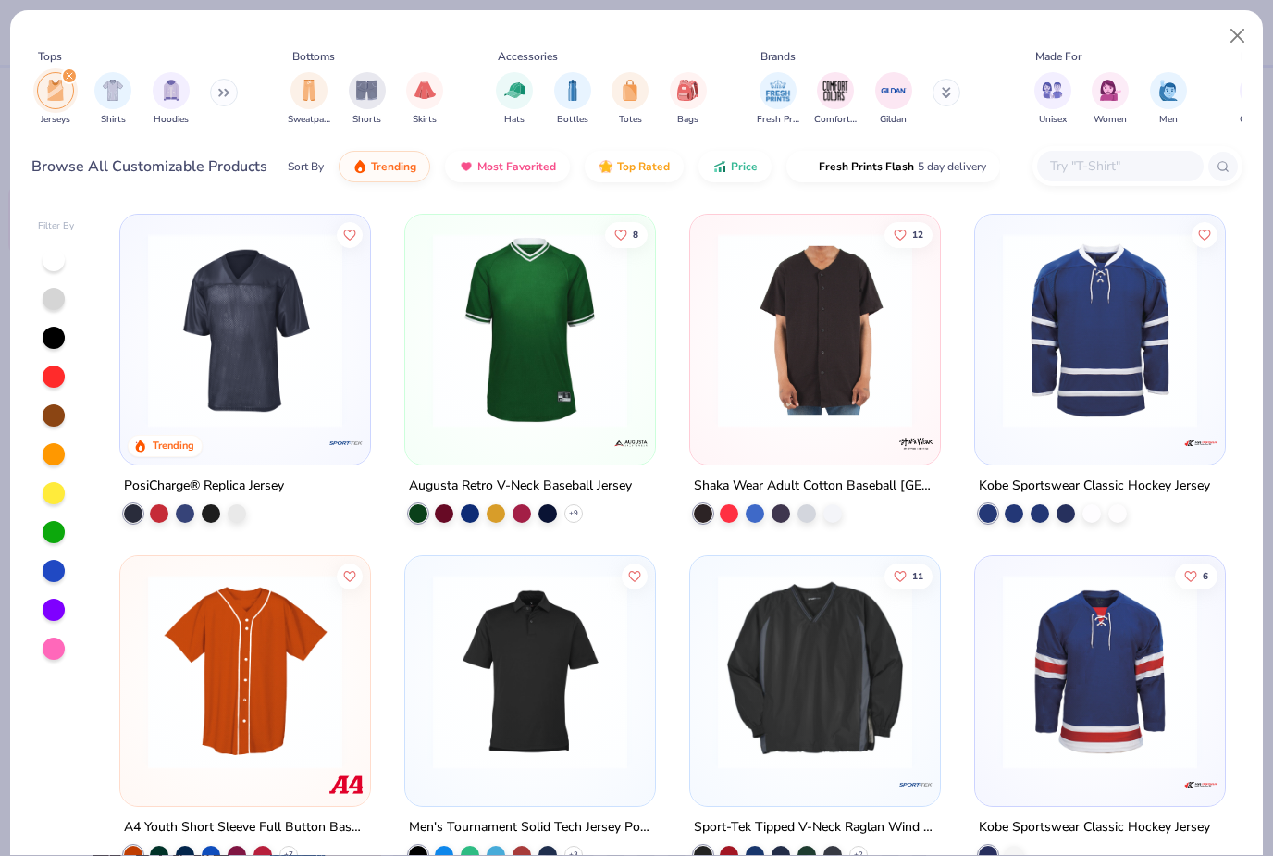
click at [51, 656] on div at bounding box center [54, 649] width 22 height 22
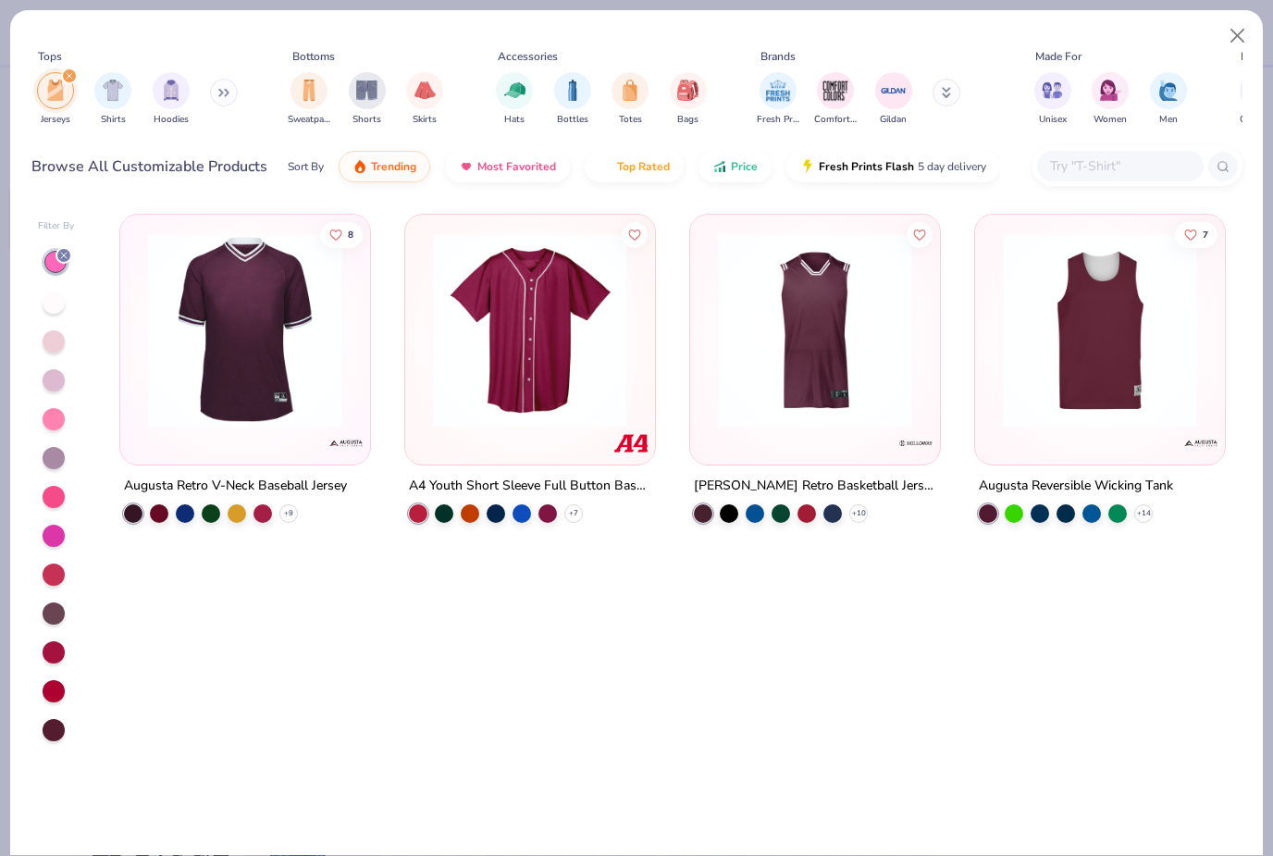
click at [1238, 44] on button "Close" at bounding box center [1238, 36] width 35 height 35
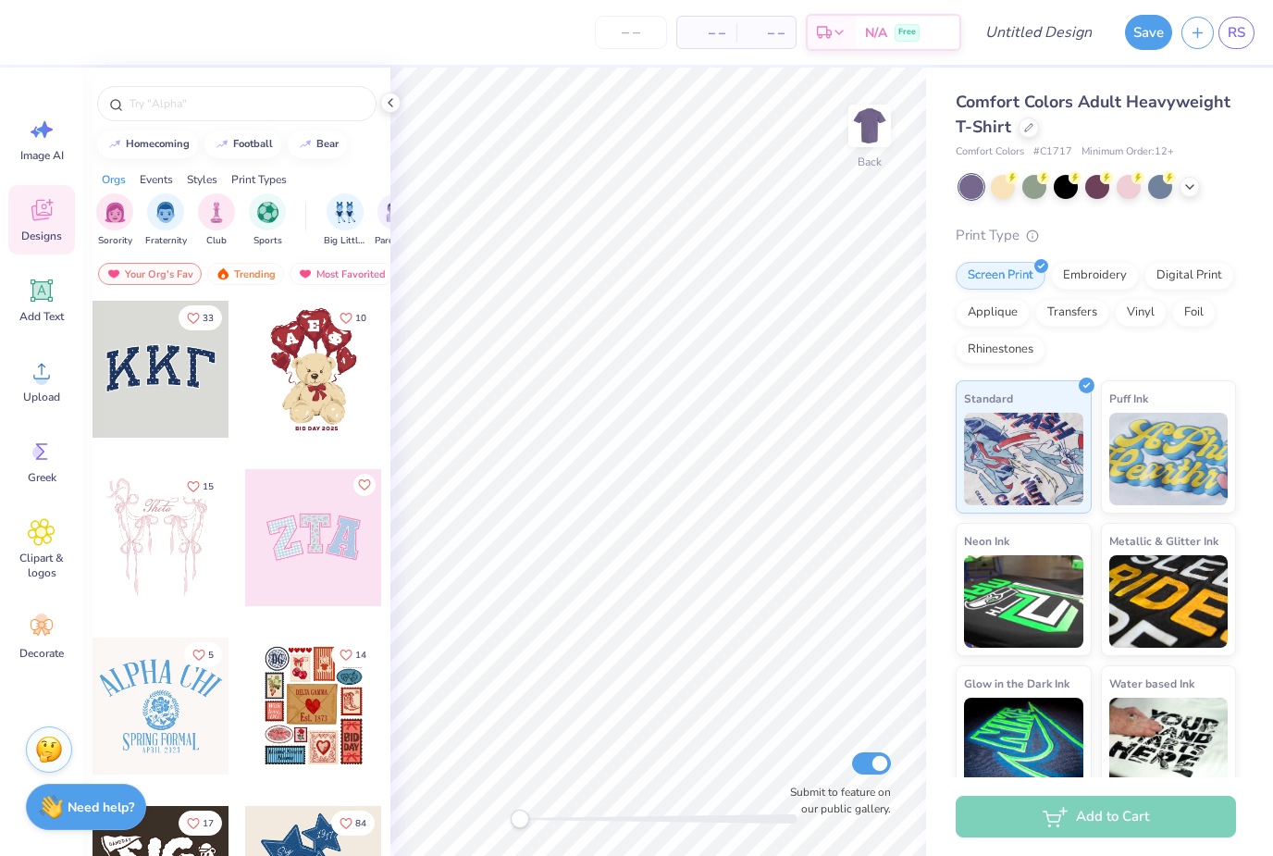
click at [162, 226] on div "filter for Fraternity" at bounding box center [165, 211] width 37 height 37
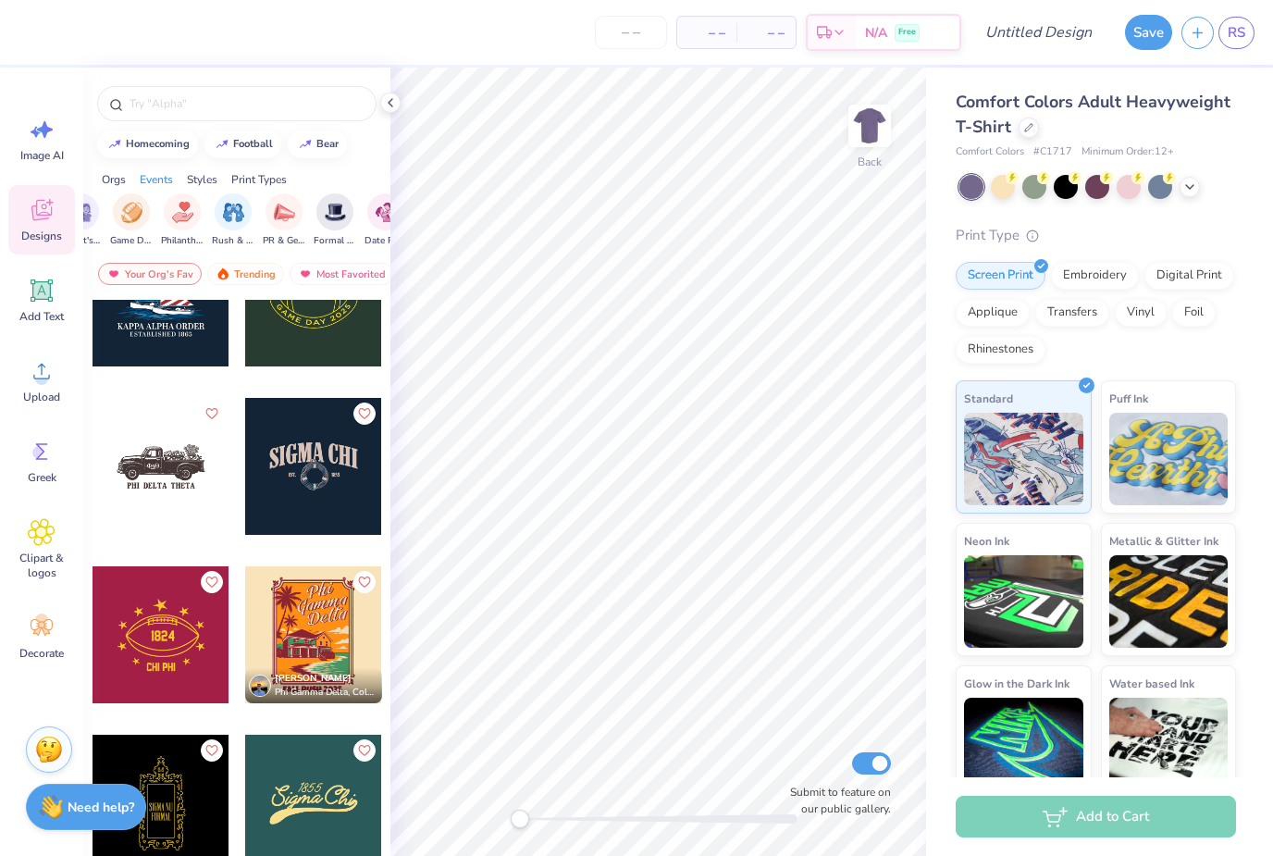
scroll to position [4897, 0]
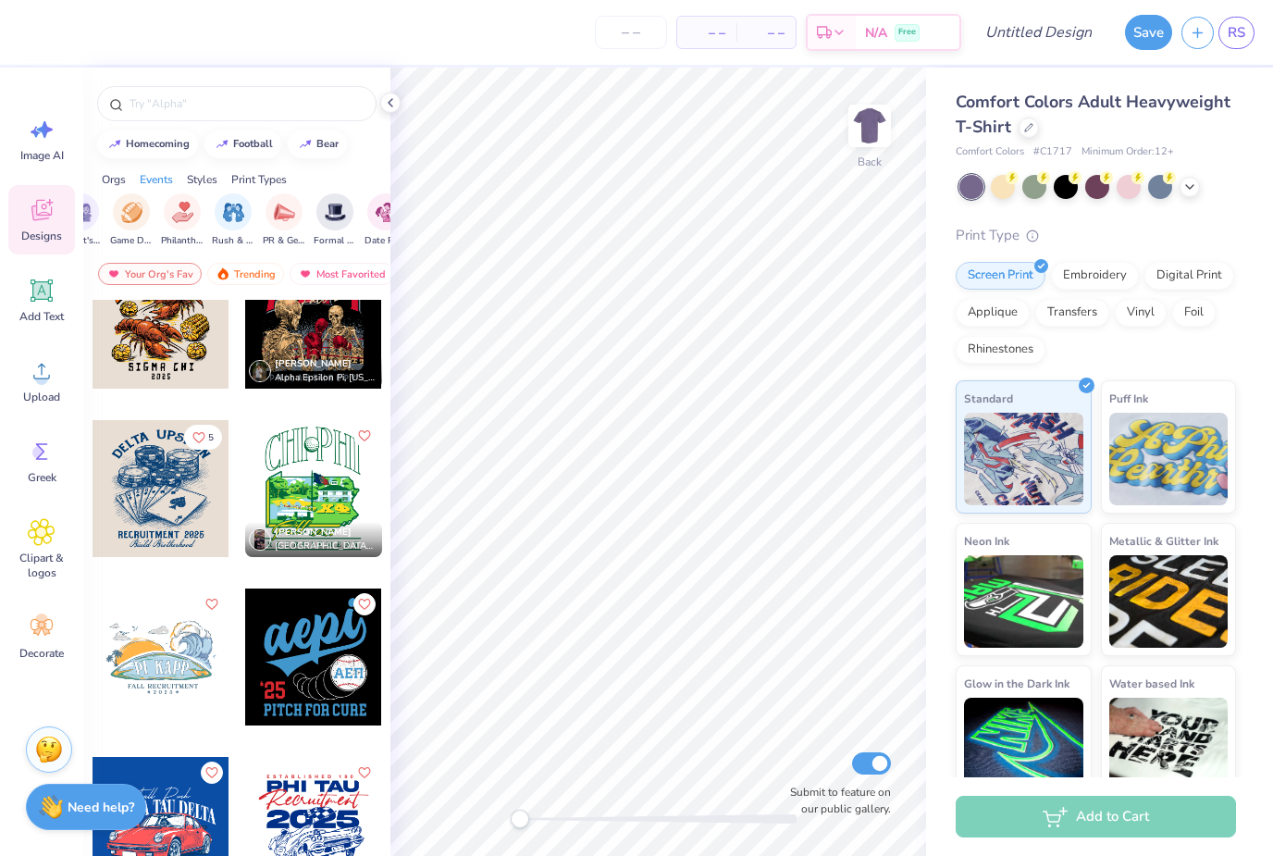
click at [1060, 181] on div at bounding box center [1066, 187] width 24 height 24
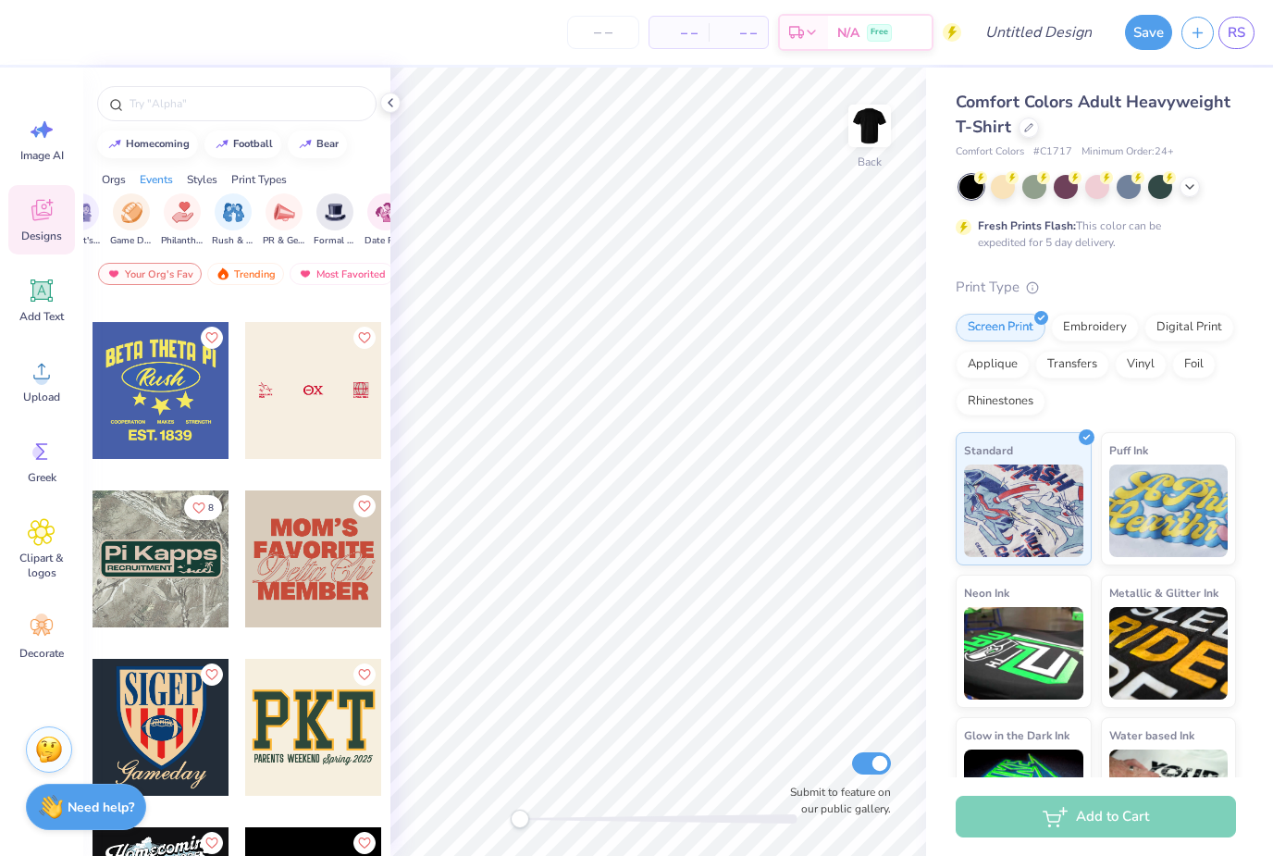
scroll to position [6384, 0]
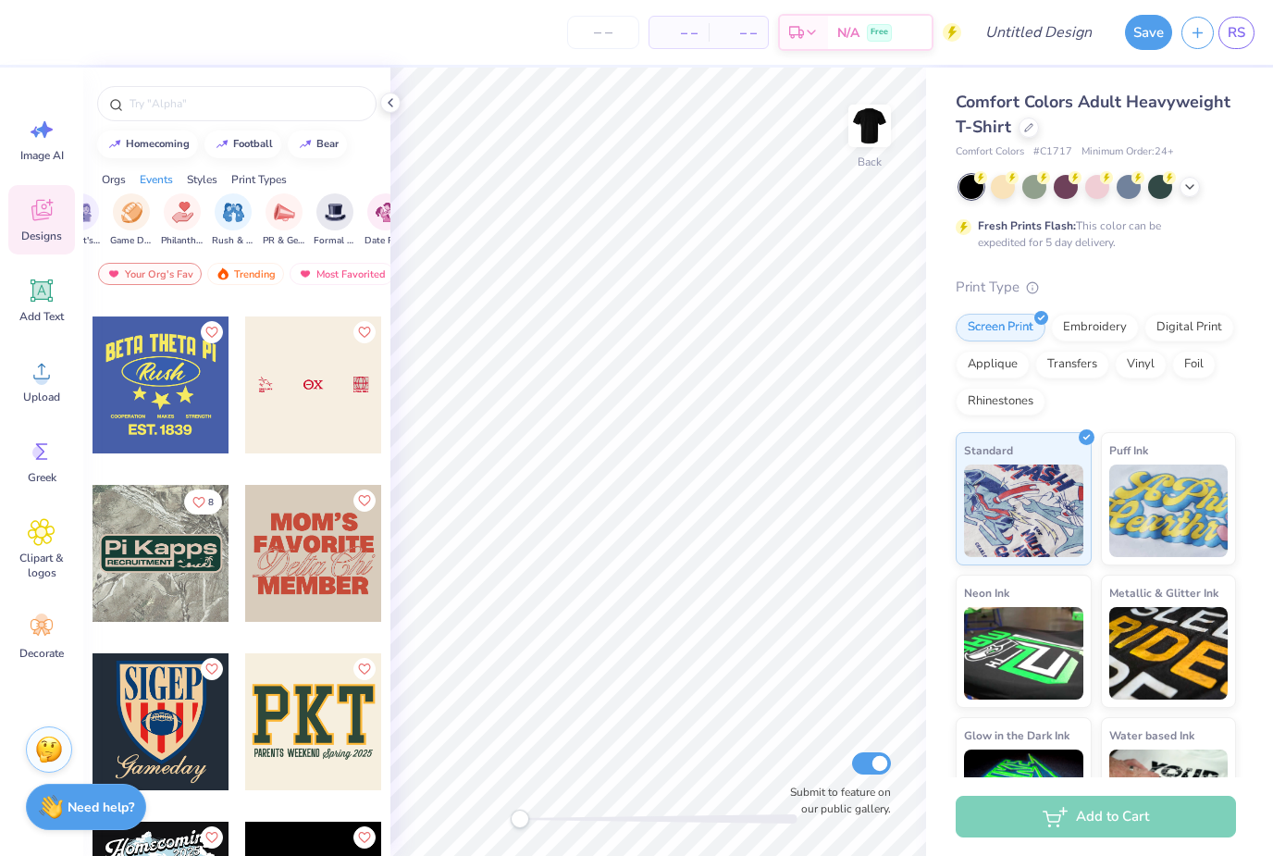
click at [279, 431] on div at bounding box center [313, 384] width 137 height 137
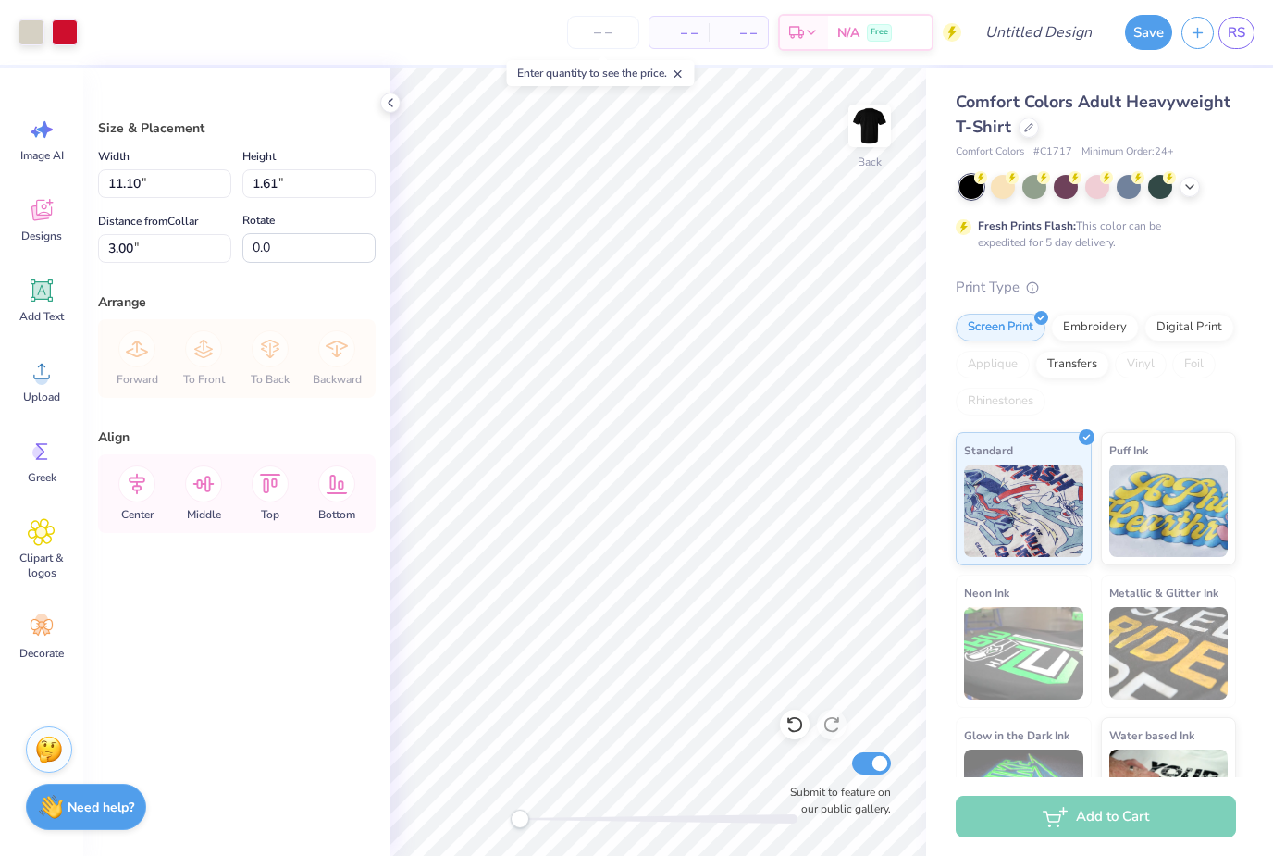
click at [790, 735] on div at bounding box center [795, 725] width 30 height 30
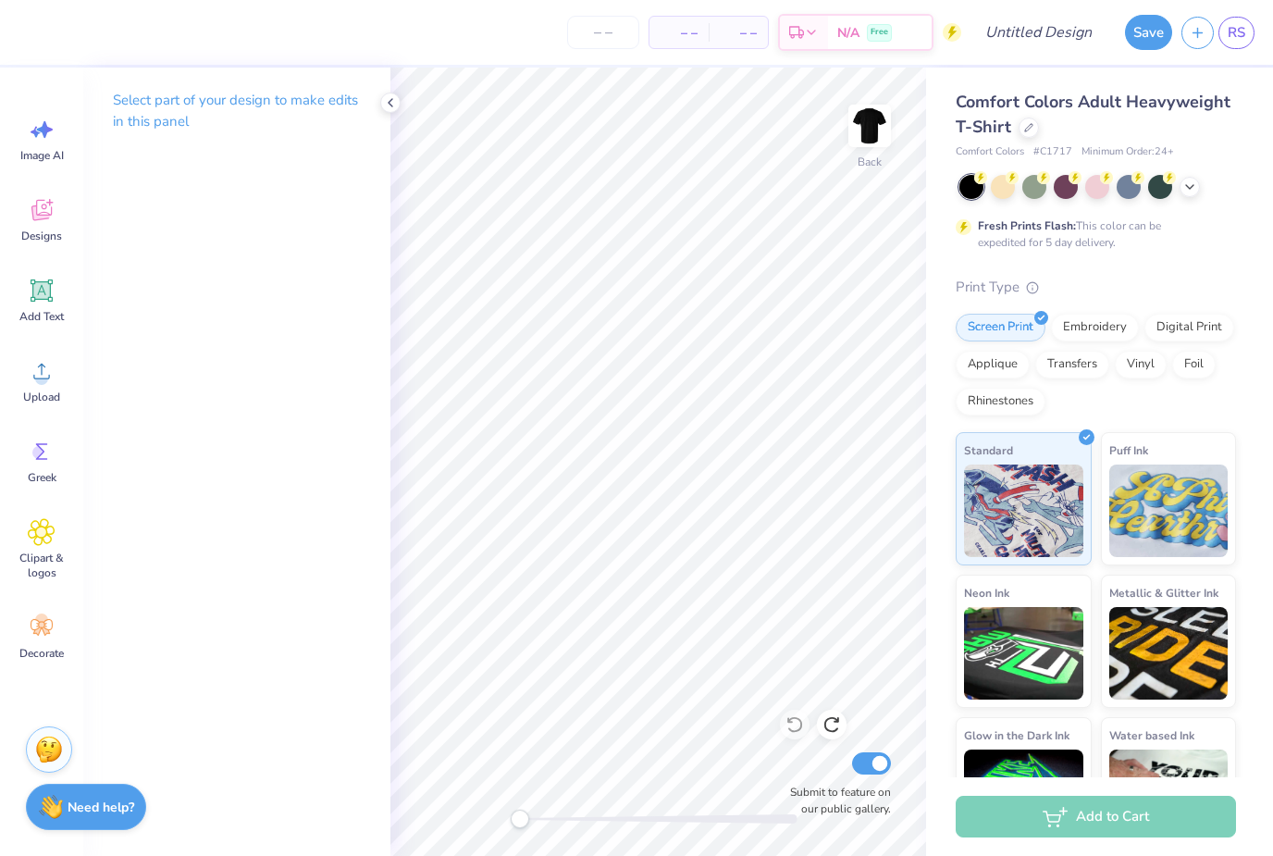
click at [49, 219] on icon at bounding box center [42, 210] width 28 height 28
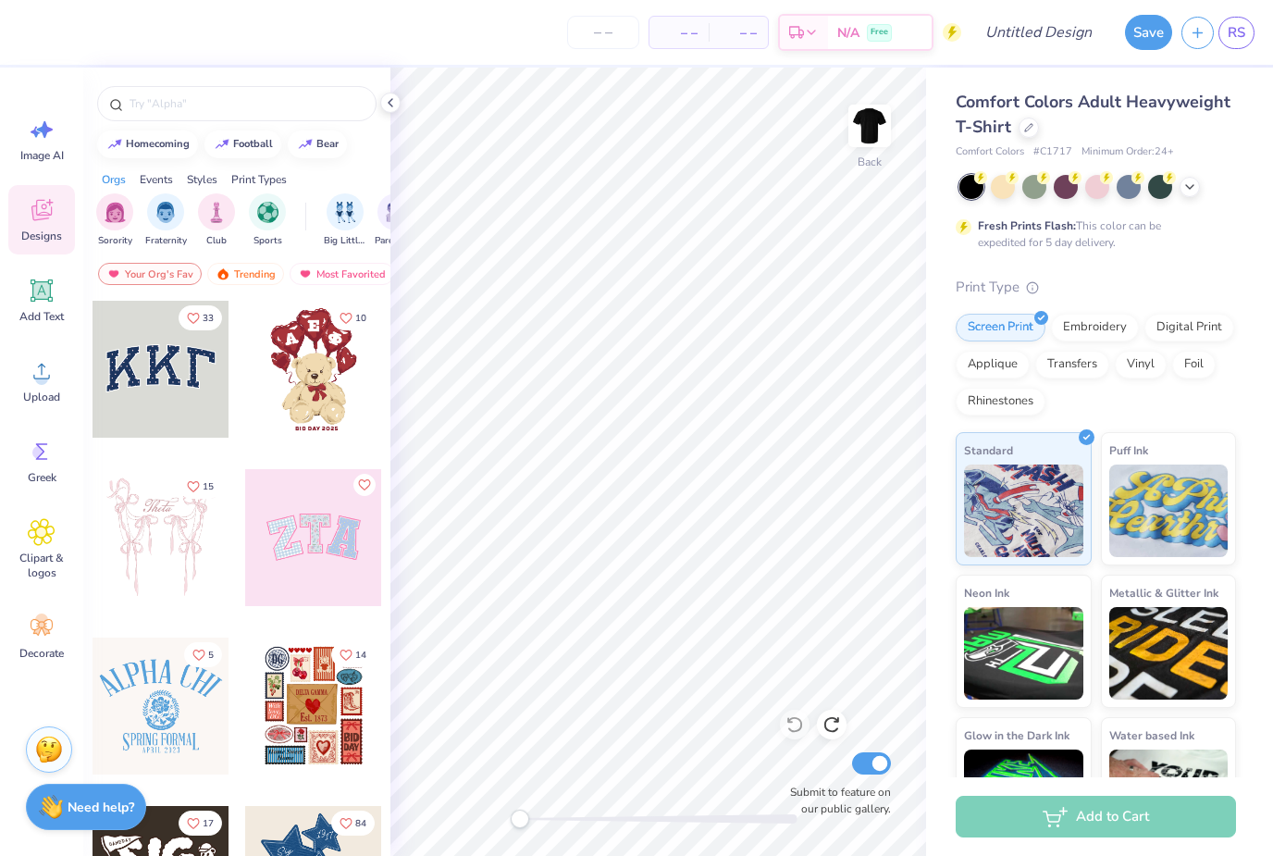
click at [164, 223] on img "filter for Fraternity" at bounding box center [165, 212] width 20 height 21
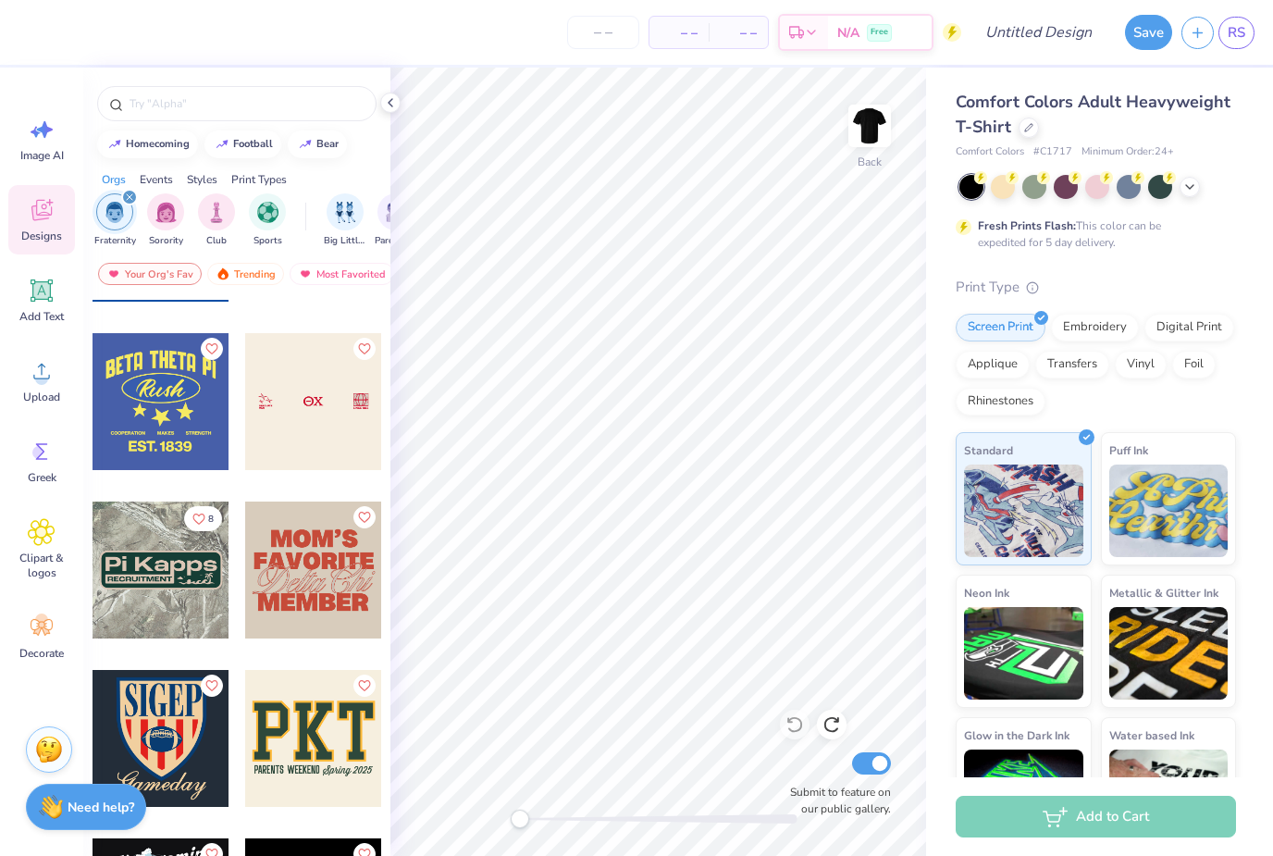
scroll to position [6431, 0]
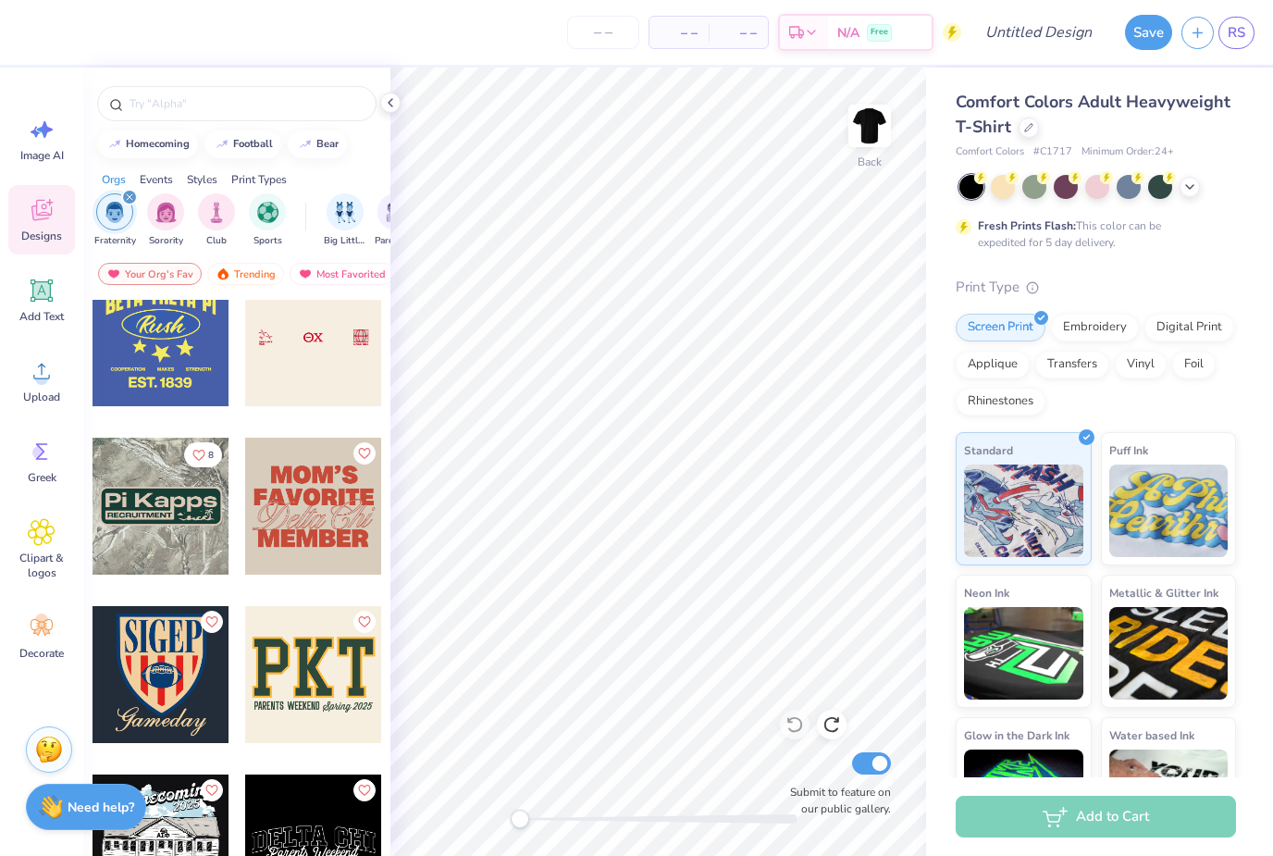
click at [296, 347] on div at bounding box center [313, 337] width 137 height 137
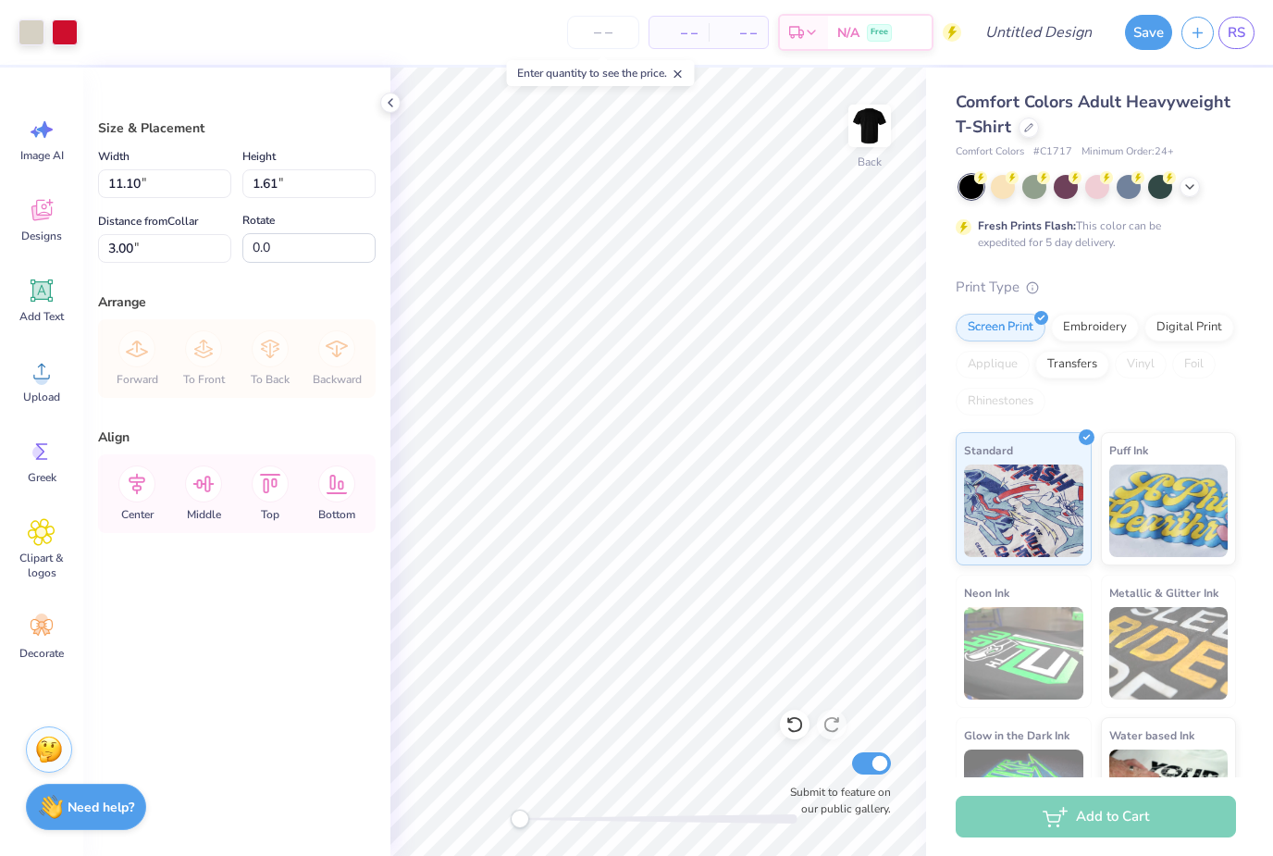
click at [75, 33] on div at bounding box center [65, 32] width 26 height 26
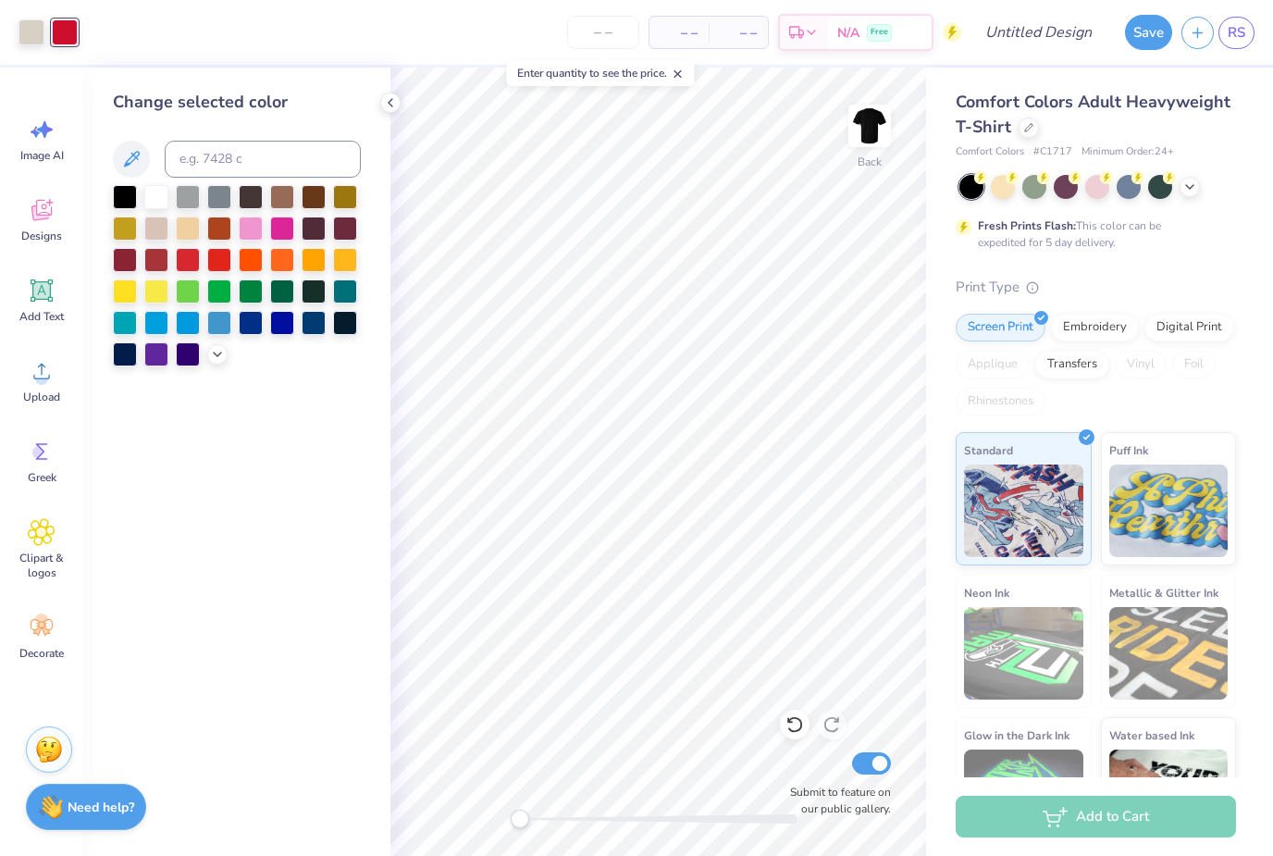
click at [176, 364] on div at bounding box center [188, 354] width 24 height 24
click at [208, 360] on div at bounding box center [217, 354] width 20 height 20
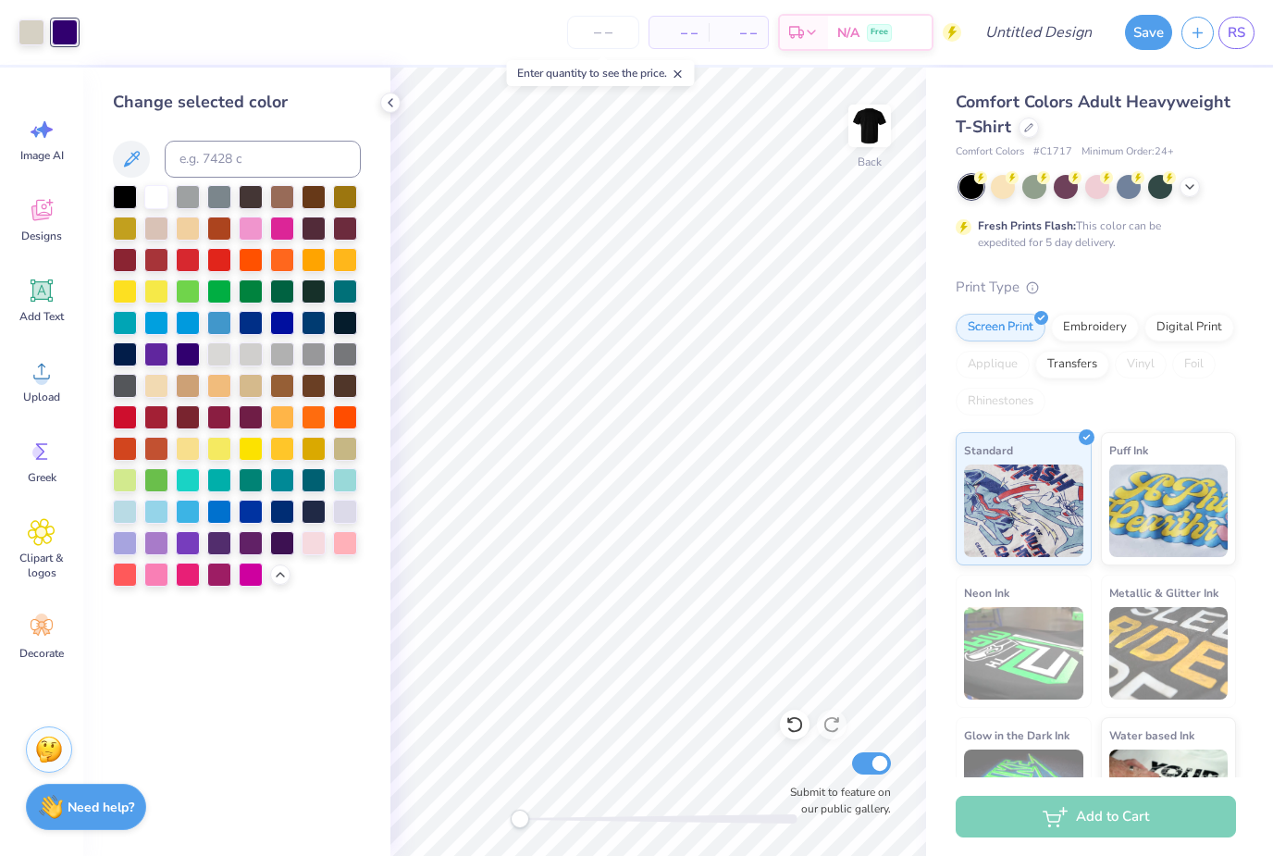
click at [263, 547] on div at bounding box center [251, 543] width 24 height 24
click at [229, 552] on div at bounding box center [219, 543] width 24 height 24
click at [176, 551] on div at bounding box center [188, 543] width 24 height 24
click at [145, 552] on div at bounding box center [156, 543] width 24 height 24
click at [128, 545] on div at bounding box center [125, 543] width 24 height 24
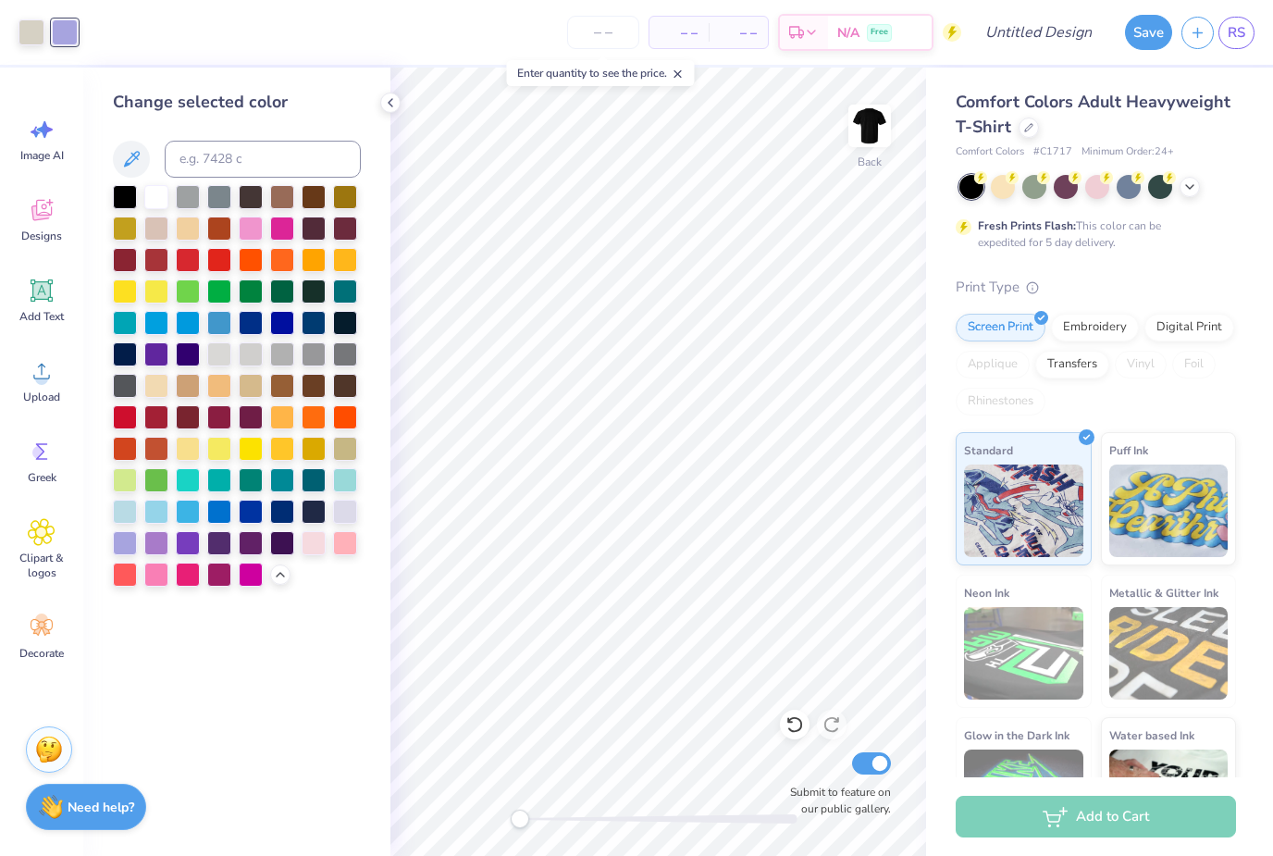
click at [31, 33] on div at bounding box center [32, 32] width 26 height 26
click at [343, 518] on div at bounding box center [345, 512] width 24 height 24
click at [240, 541] on div at bounding box center [251, 543] width 24 height 24
click at [336, 519] on div at bounding box center [345, 512] width 24 height 24
click at [67, 44] on div at bounding box center [65, 32] width 26 height 26
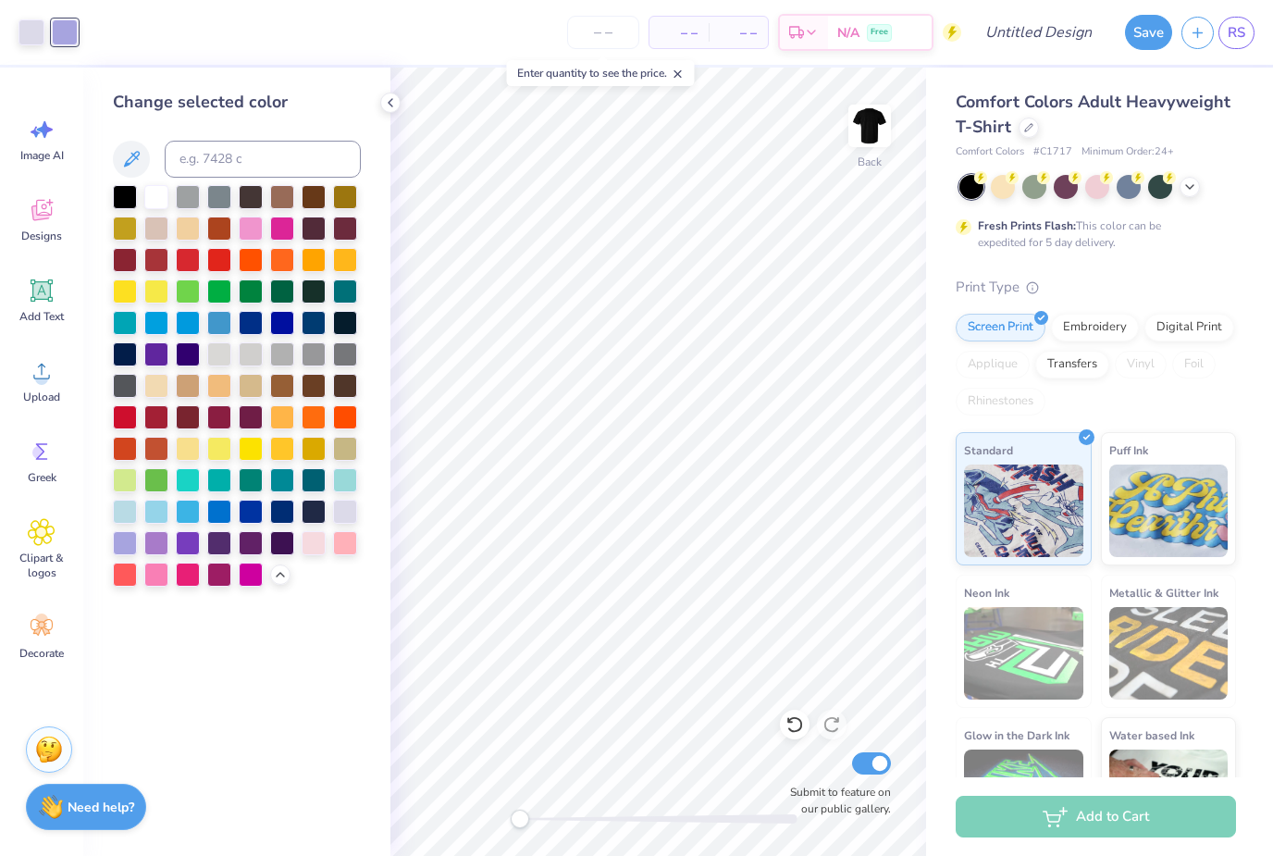
click at [180, 543] on div at bounding box center [188, 543] width 24 height 24
click at [221, 560] on div at bounding box center [237, 386] width 248 height 402
click at [209, 545] on div at bounding box center [219, 543] width 24 height 24
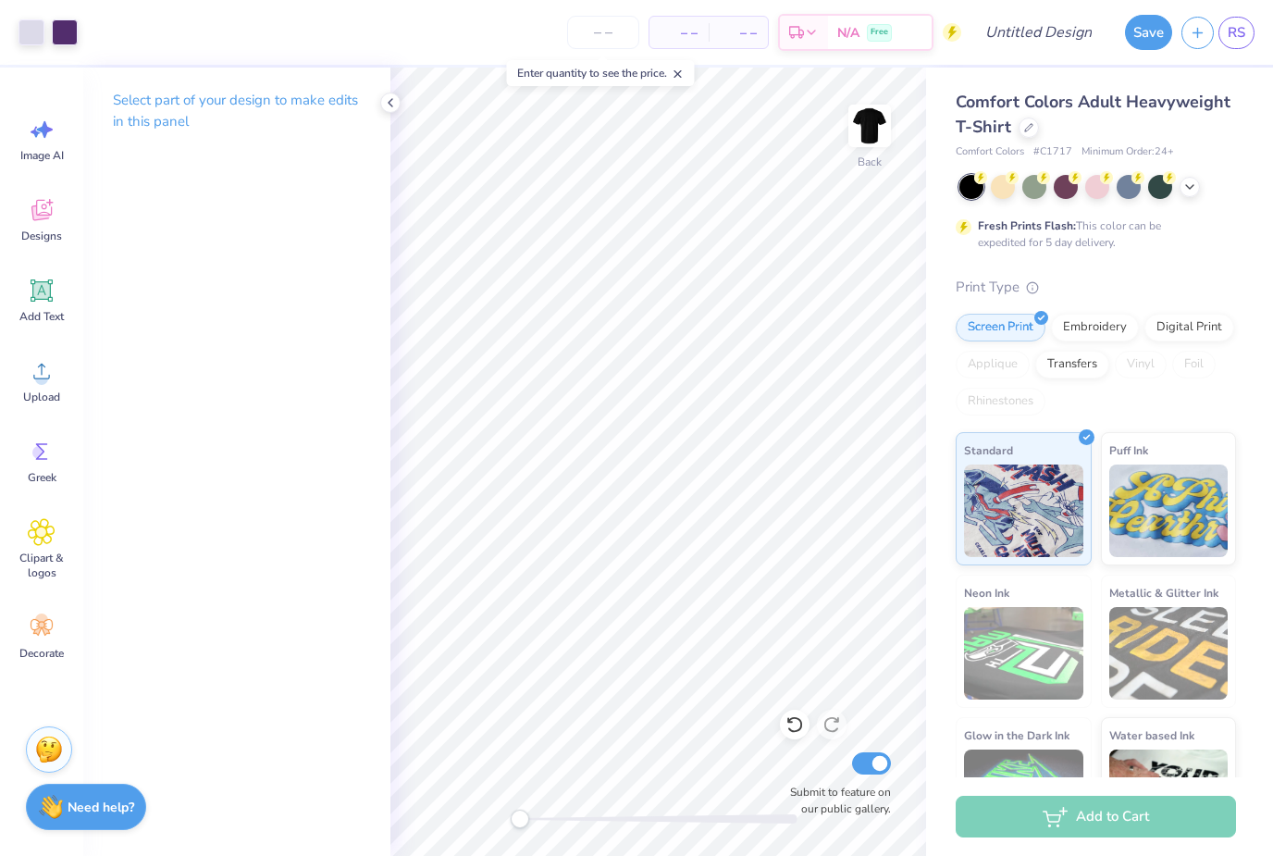
click at [790, 733] on icon at bounding box center [795, 724] width 19 height 19
click at [796, 726] on icon at bounding box center [795, 724] width 19 height 19
click at [789, 730] on icon at bounding box center [795, 725] width 16 height 17
click at [787, 737] on div at bounding box center [795, 725] width 30 height 30
click at [787, 736] on div at bounding box center [795, 725] width 30 height 30
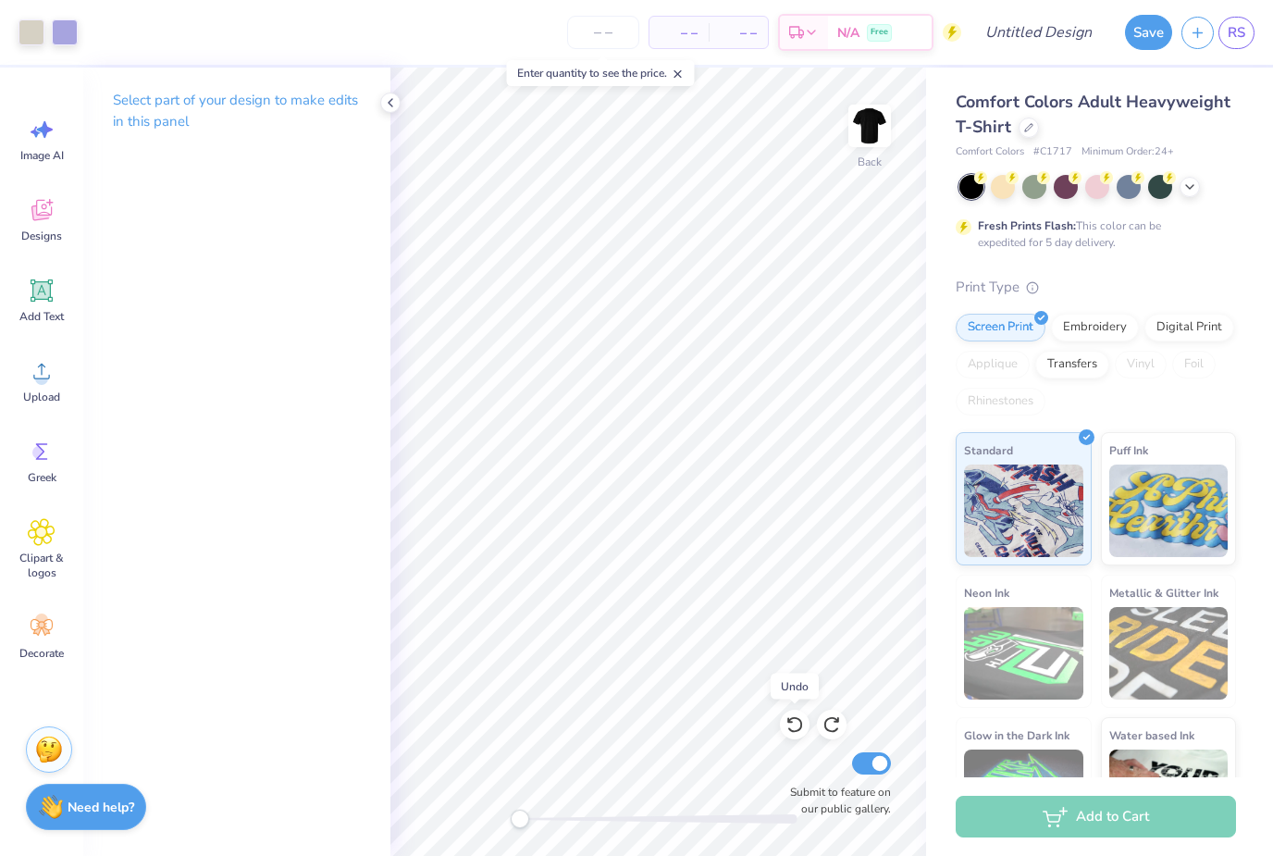
click at [788, 737] on div at bounding box center [795, 725] width 30 height 30
click at [796, 726] on icon at bounding box center [795, 724] width 19 height 19
click at [795, 728] on icon at bounding box center [795, 724] width 19 height 19
click at [796, 729] on icon at bounding box center [795, 724] width 19 height 19
click at [792, 732] on icon at bounding box center [795, 725] width 16 height 17
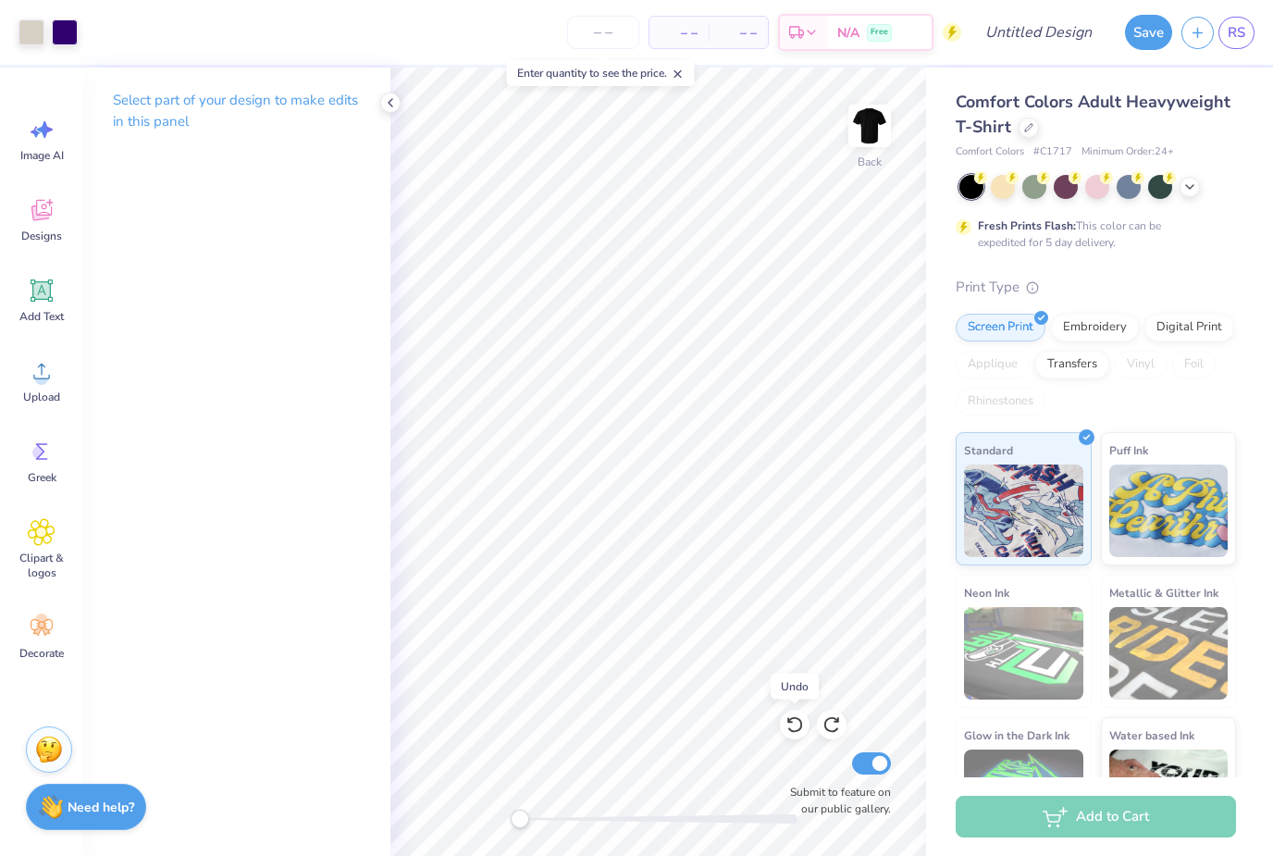
click at [801, 734] on icon at bounding box center [795, 724] width 19 height 19
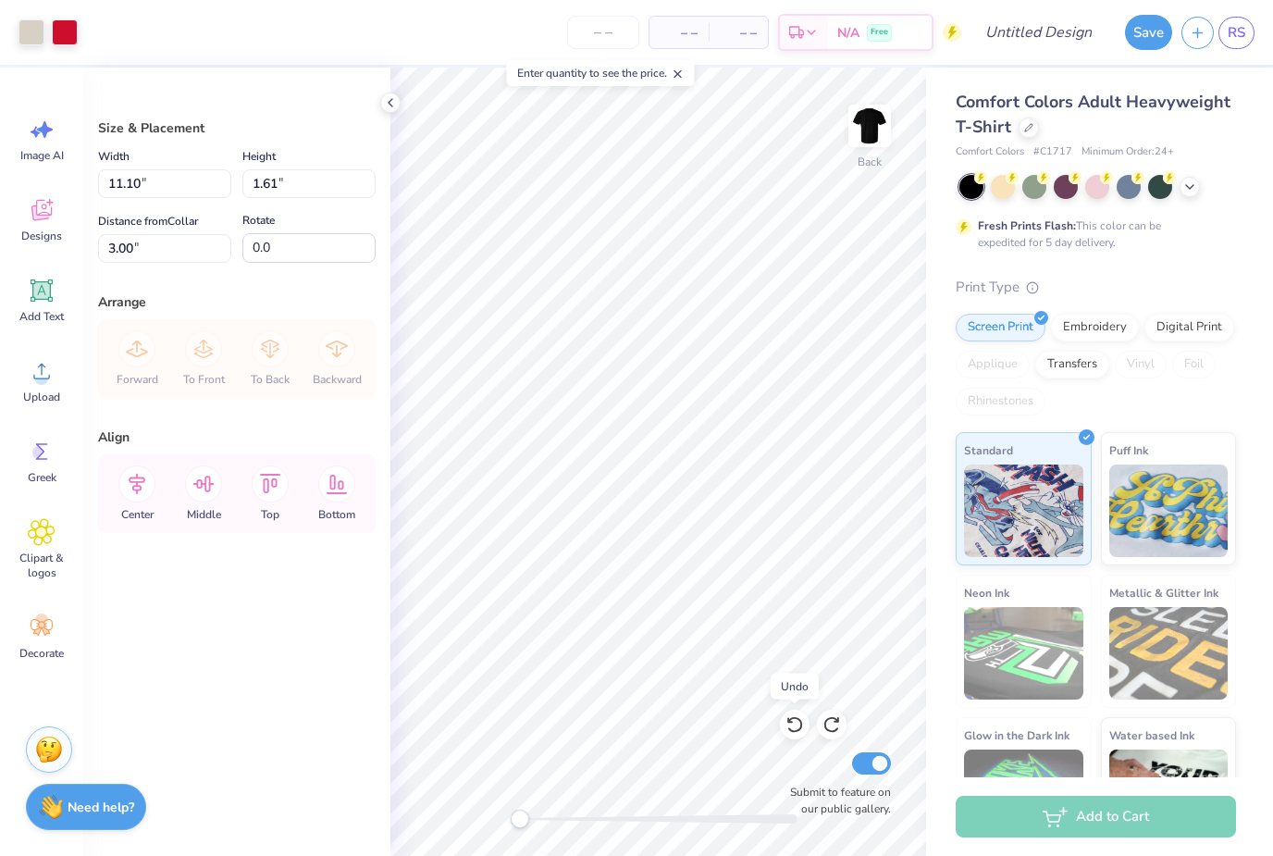
click at [803, 736] on div at bounding box center [795, 725] width 30 height 30
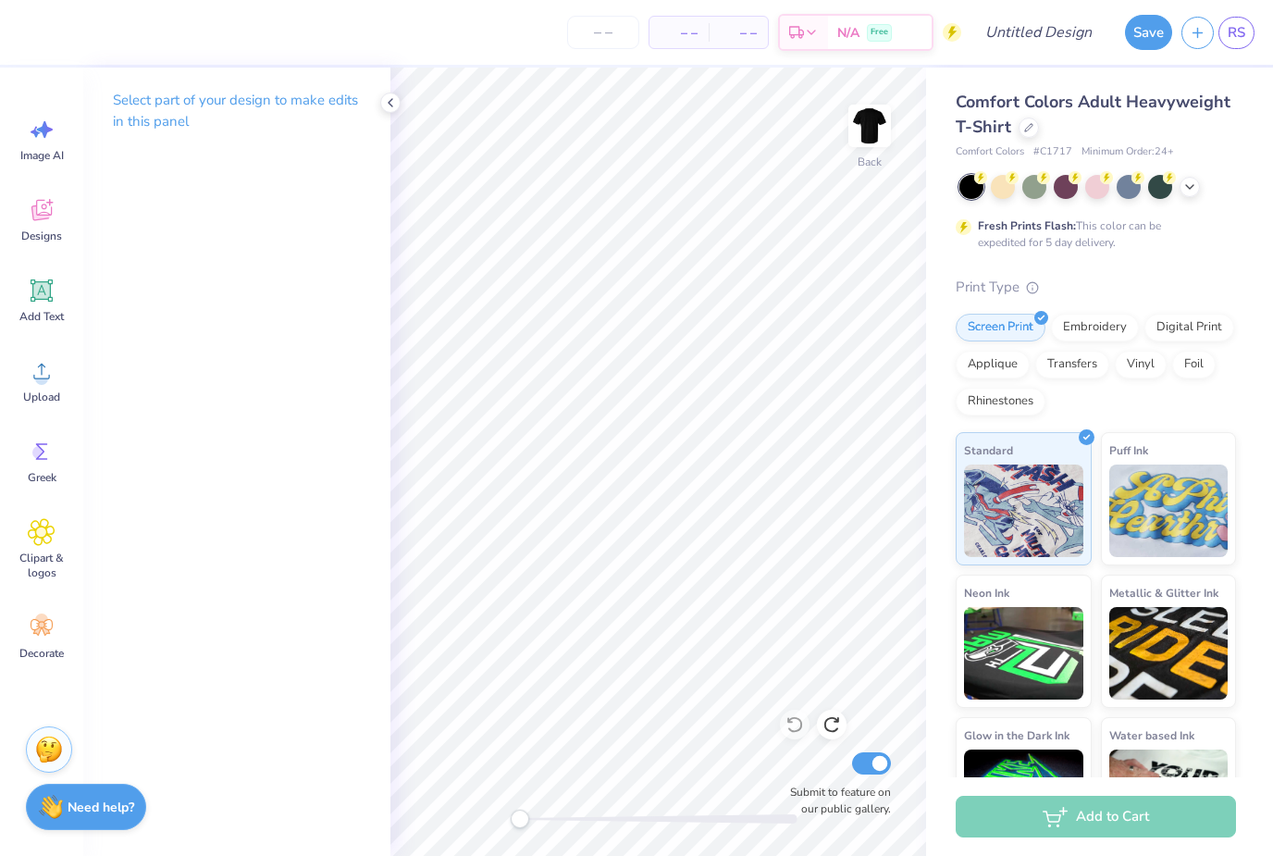
click at [47, 229] on span "Designs" at bounding box center [41, 236] width 41 height 15
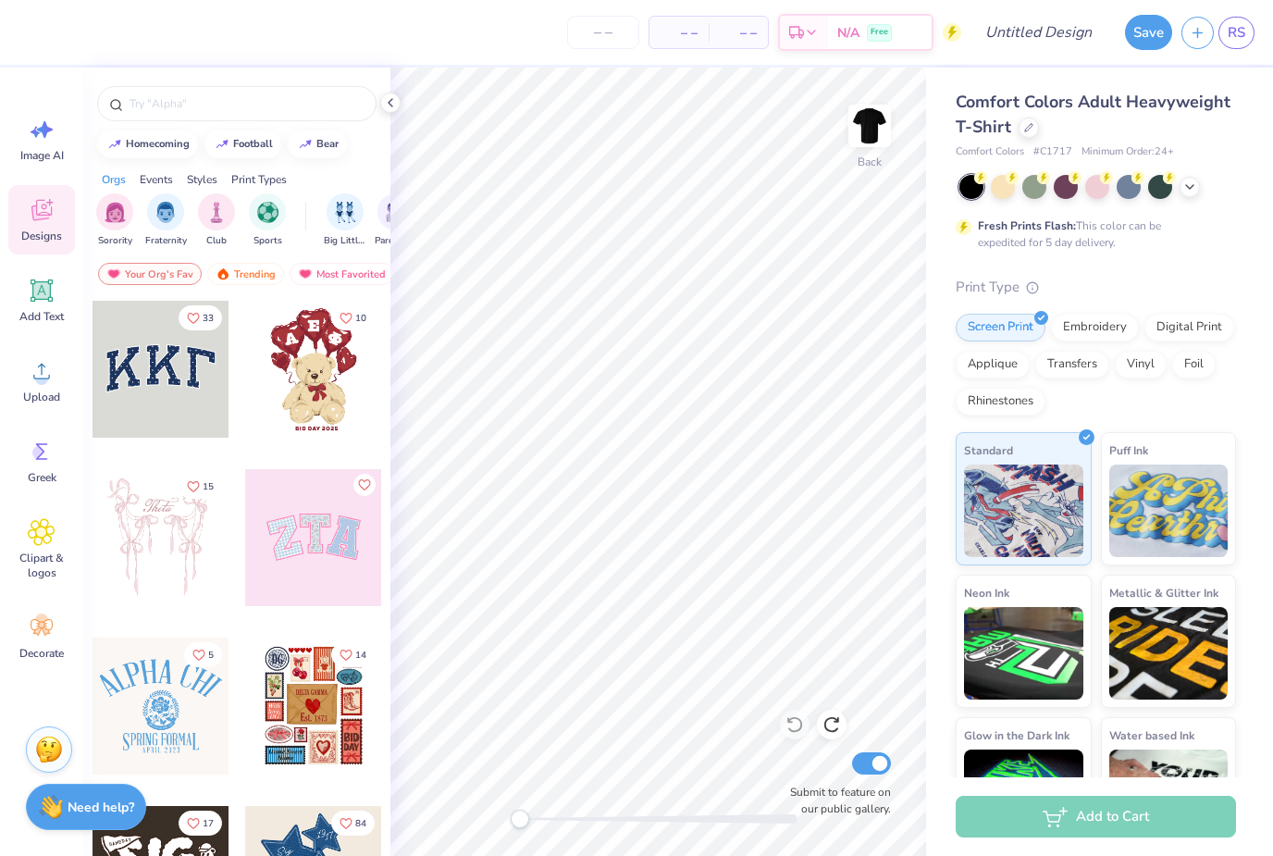
click at [163, 223] on img "filter for Fraternity" at bounding box center [165, 212] width 20 height 21
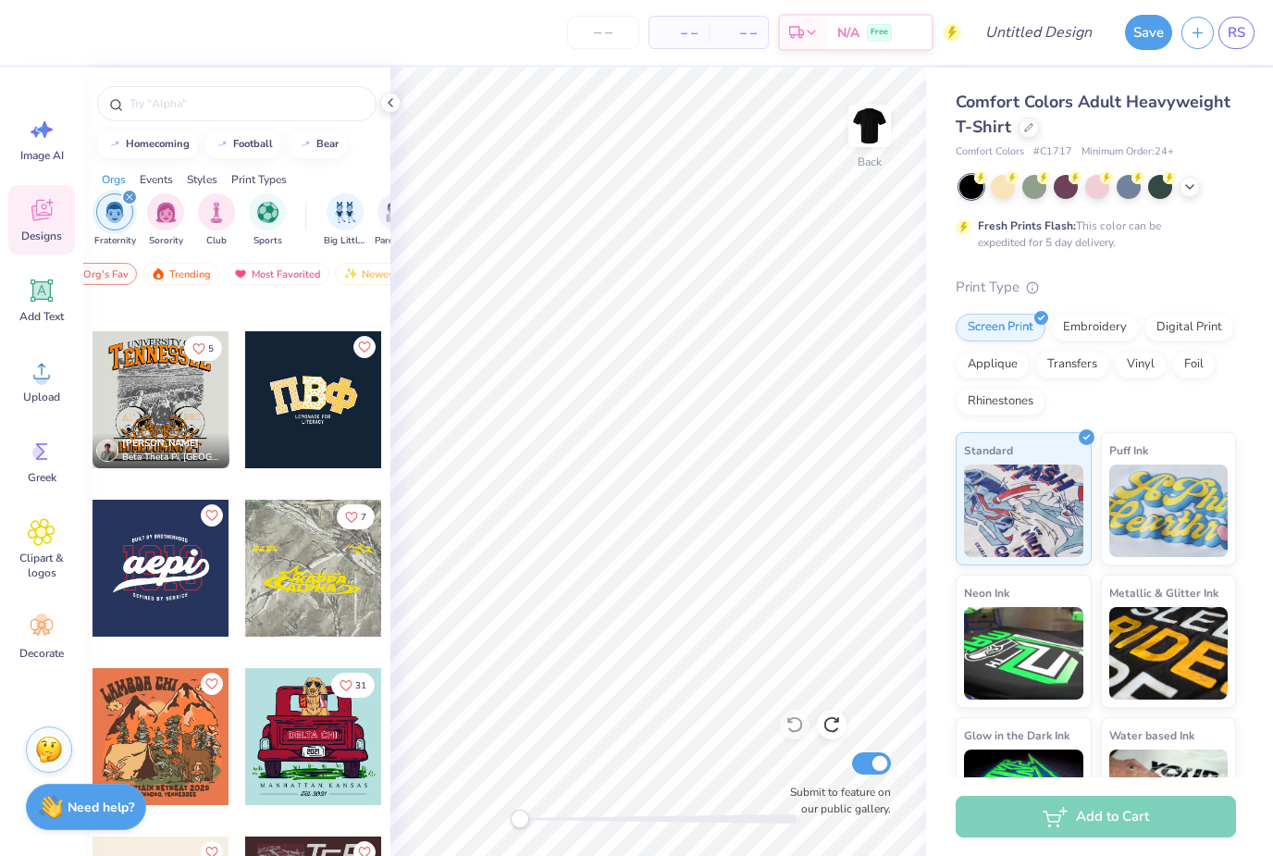
scroll to position [0, 68]
click at [160, 273] on img at bounding box center [154, 273] width 15 height 13
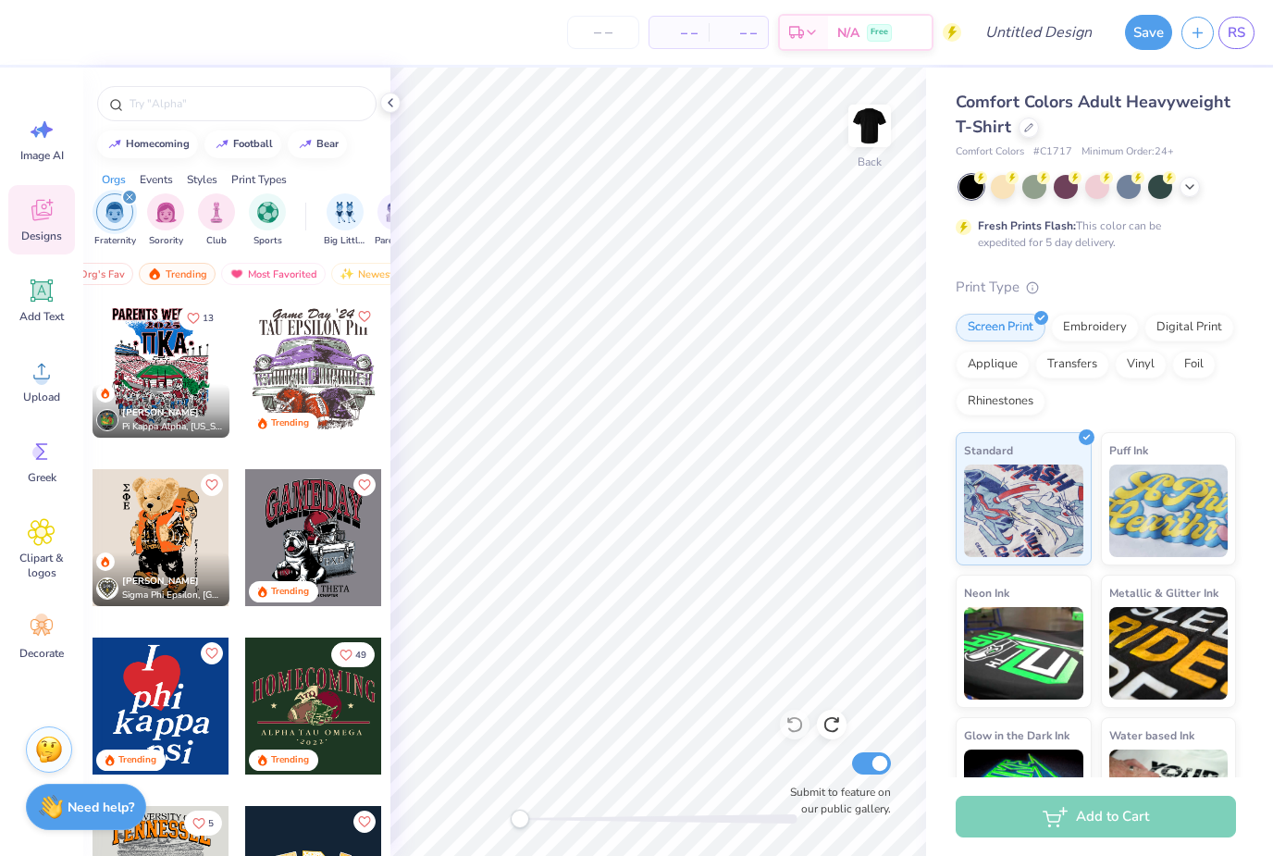
click at [175, 280] on div "Trending" at bounding box center [177, 274] width 77 height 22
click at [258, 280] on div "Most Favorited" at bounding box center [273, 274] width 105 height 22
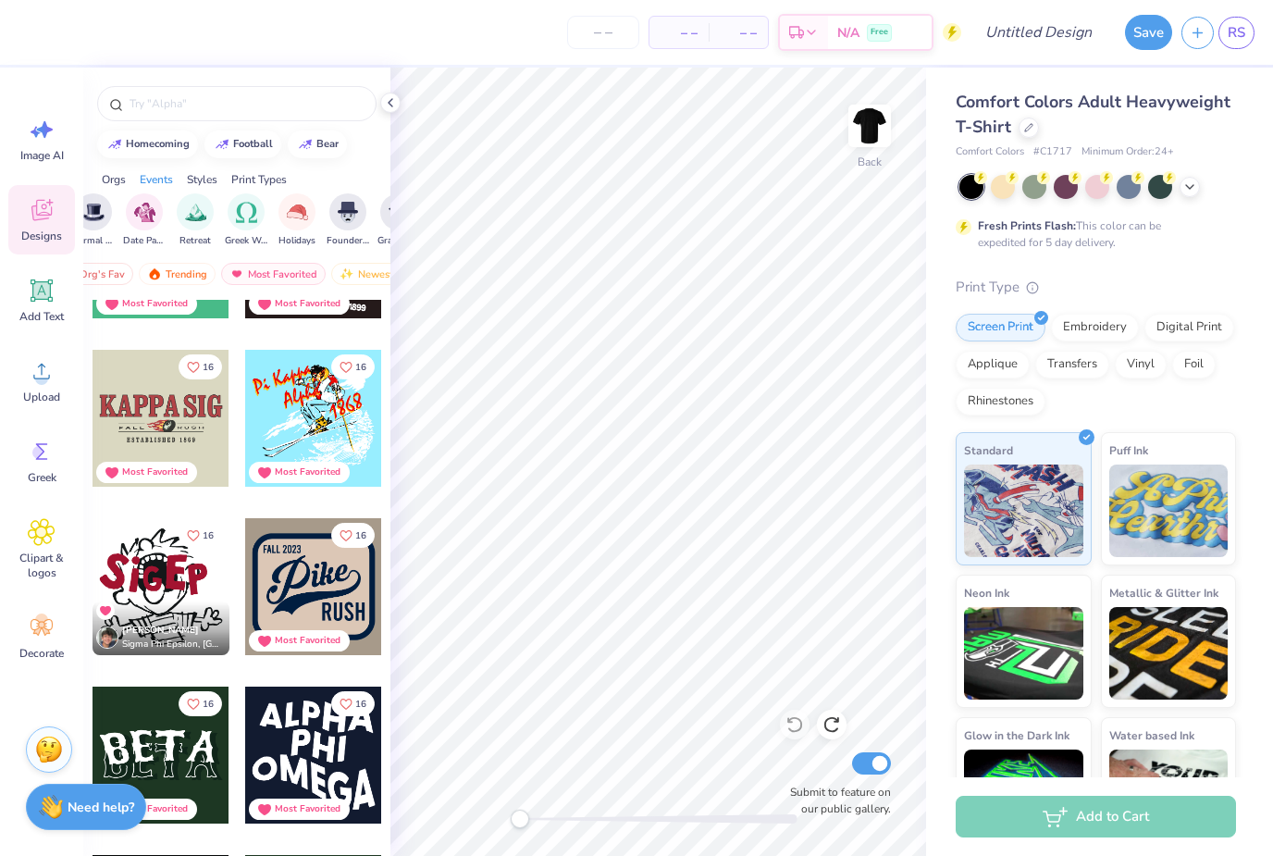
scroll to position [0, 564]
click at [178, 215] on img "filter for Retreat" at bounding box center [188, 212] width 21 height 21
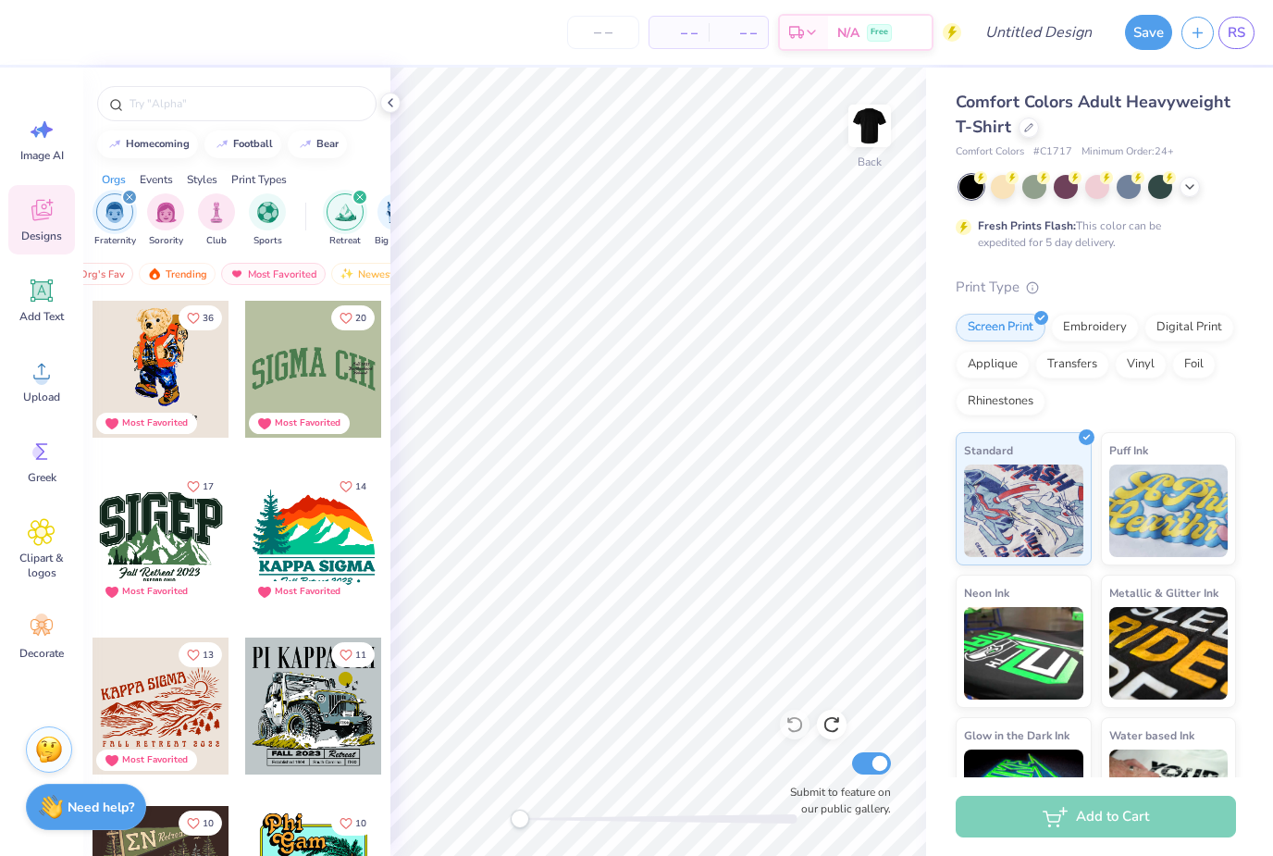
scroll to position [0, 0]
click at [342, 223] on img "filter for Retreat" at bounding box center [345, 212] width 21 height 21
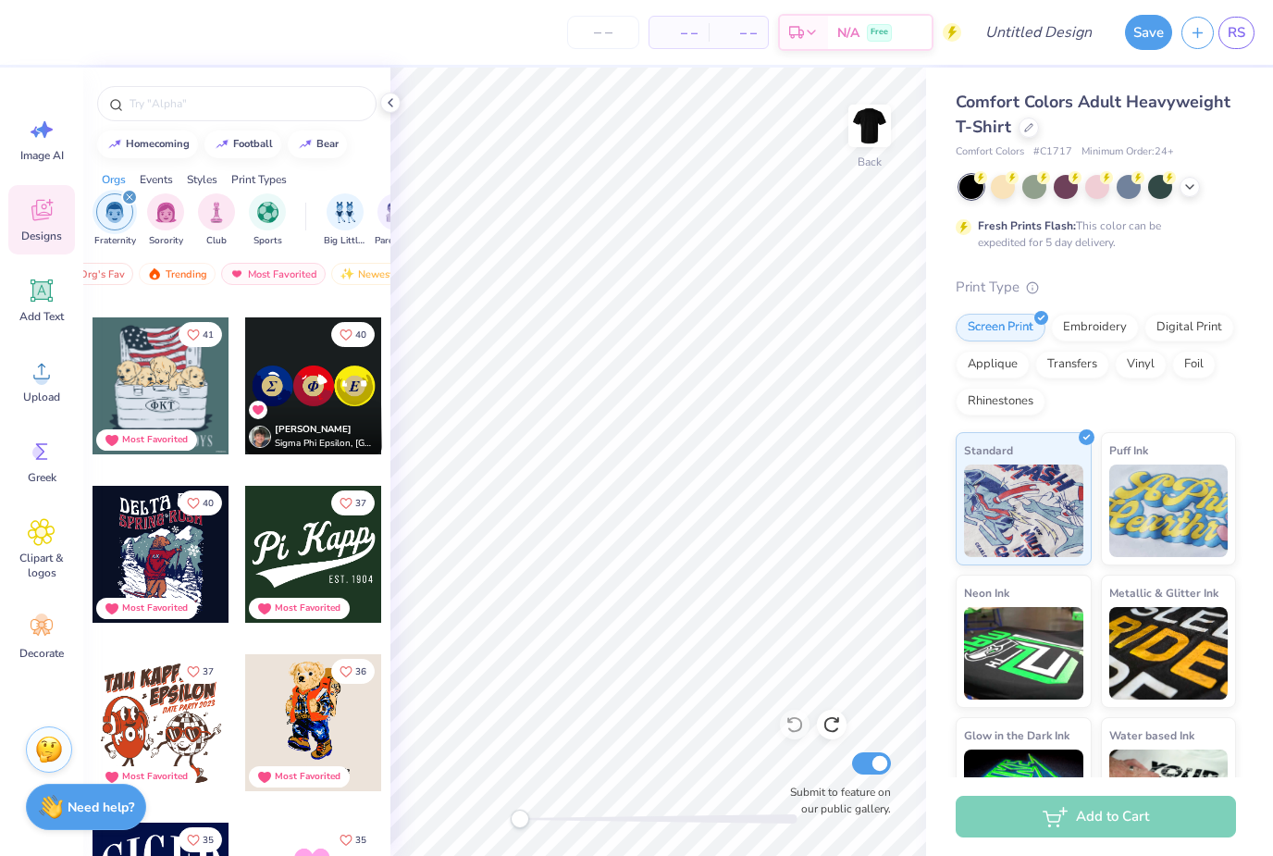
scroll to position [433, 0]
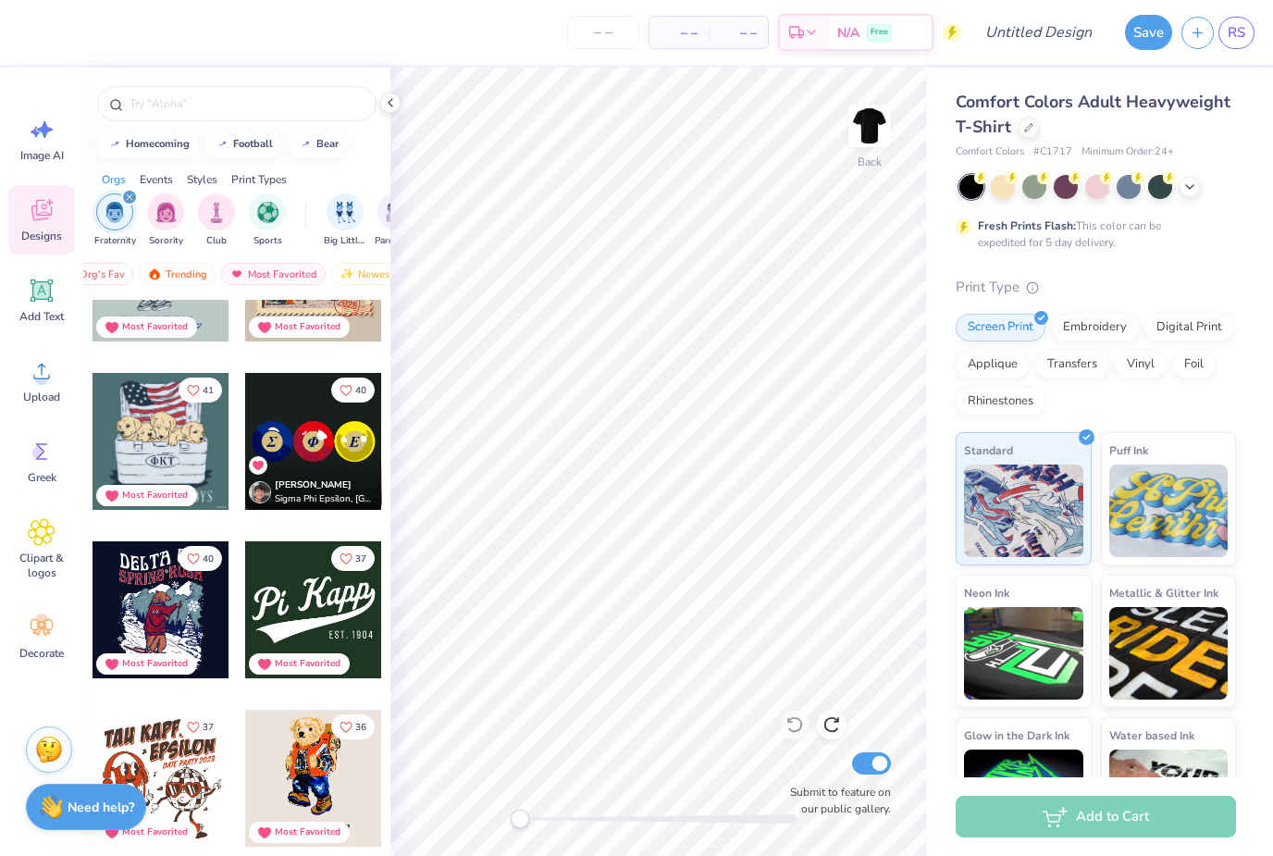
click at [279, 455] on div at bounding box center [313, 441] width 137 height 137
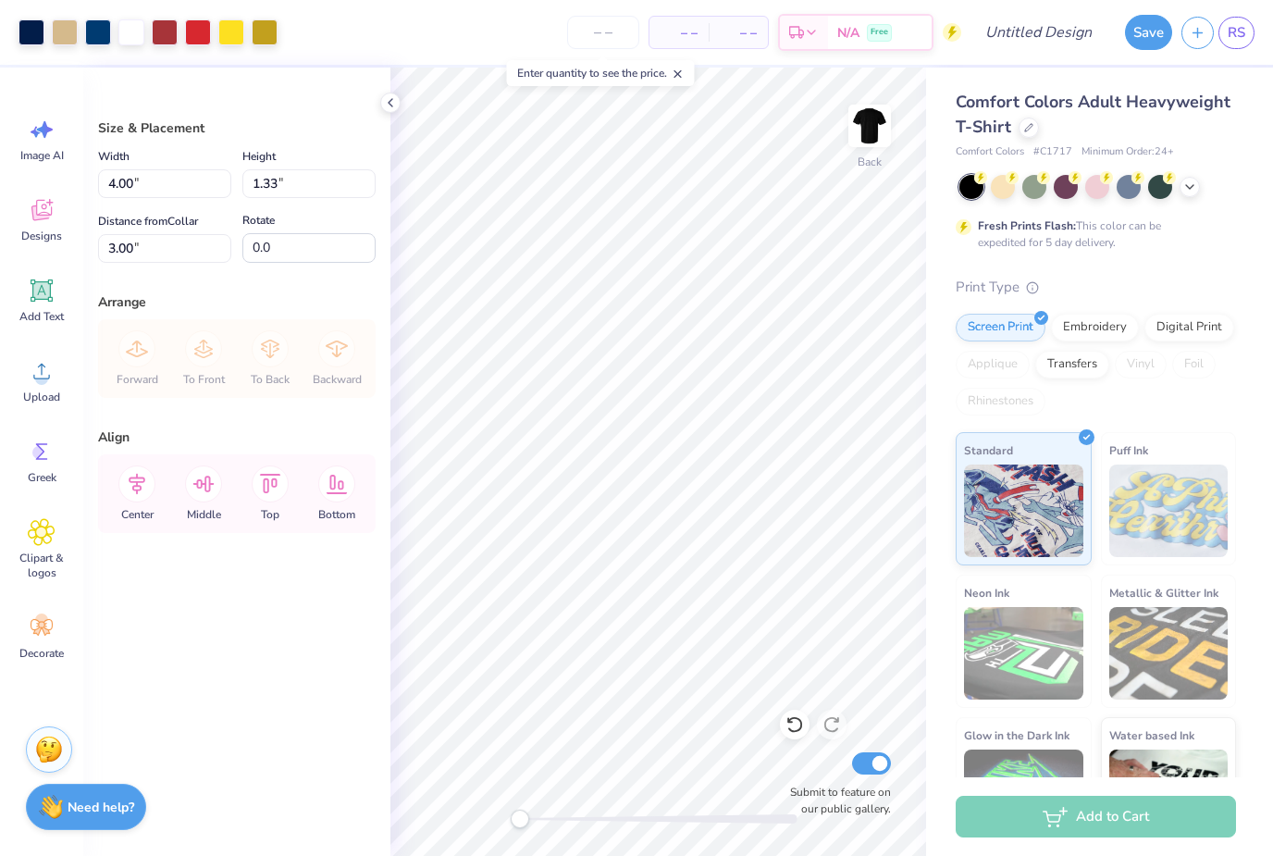
click at [797, 737] on div at bounding box center [795, 725] width 30 height 30
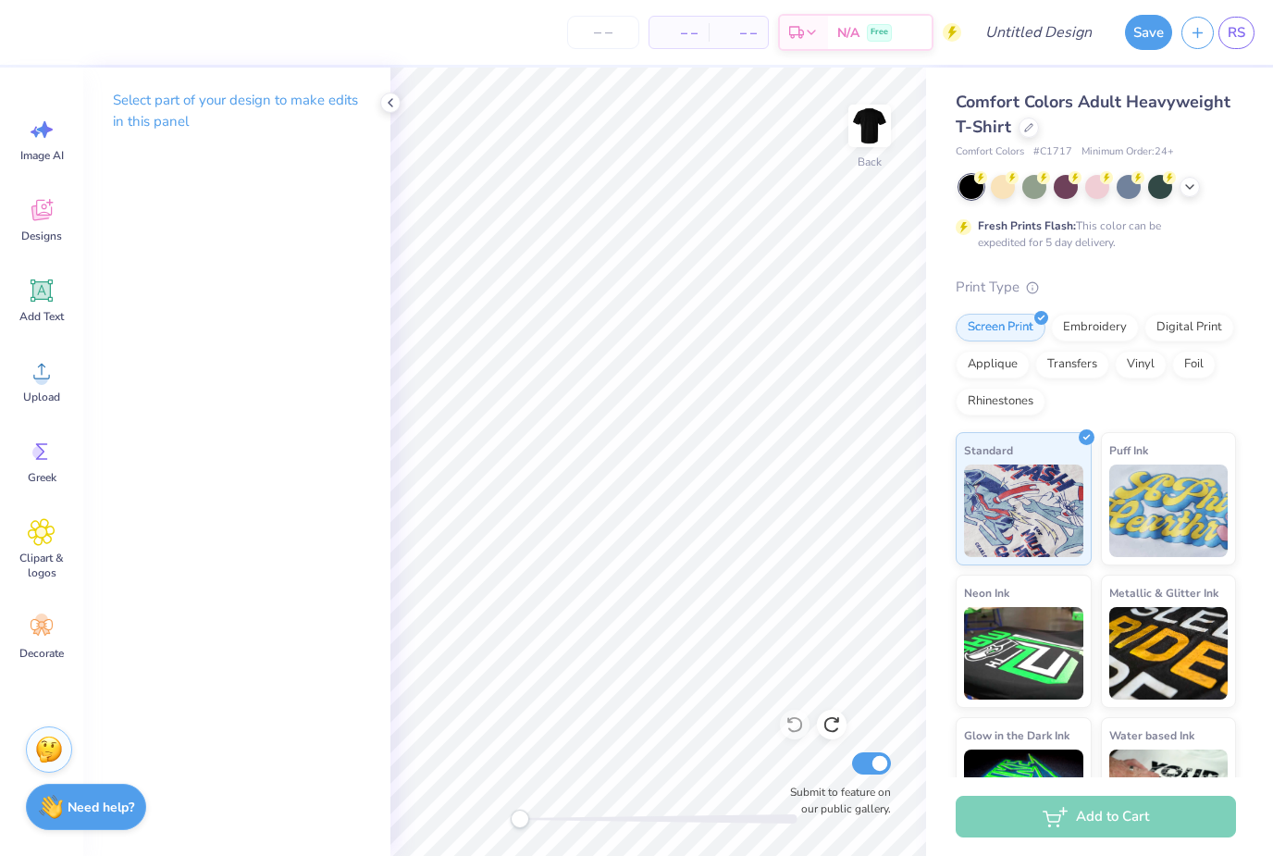
click at [25, 211] on div "Designs" at bounding box center [41, 219] width 67 height 69
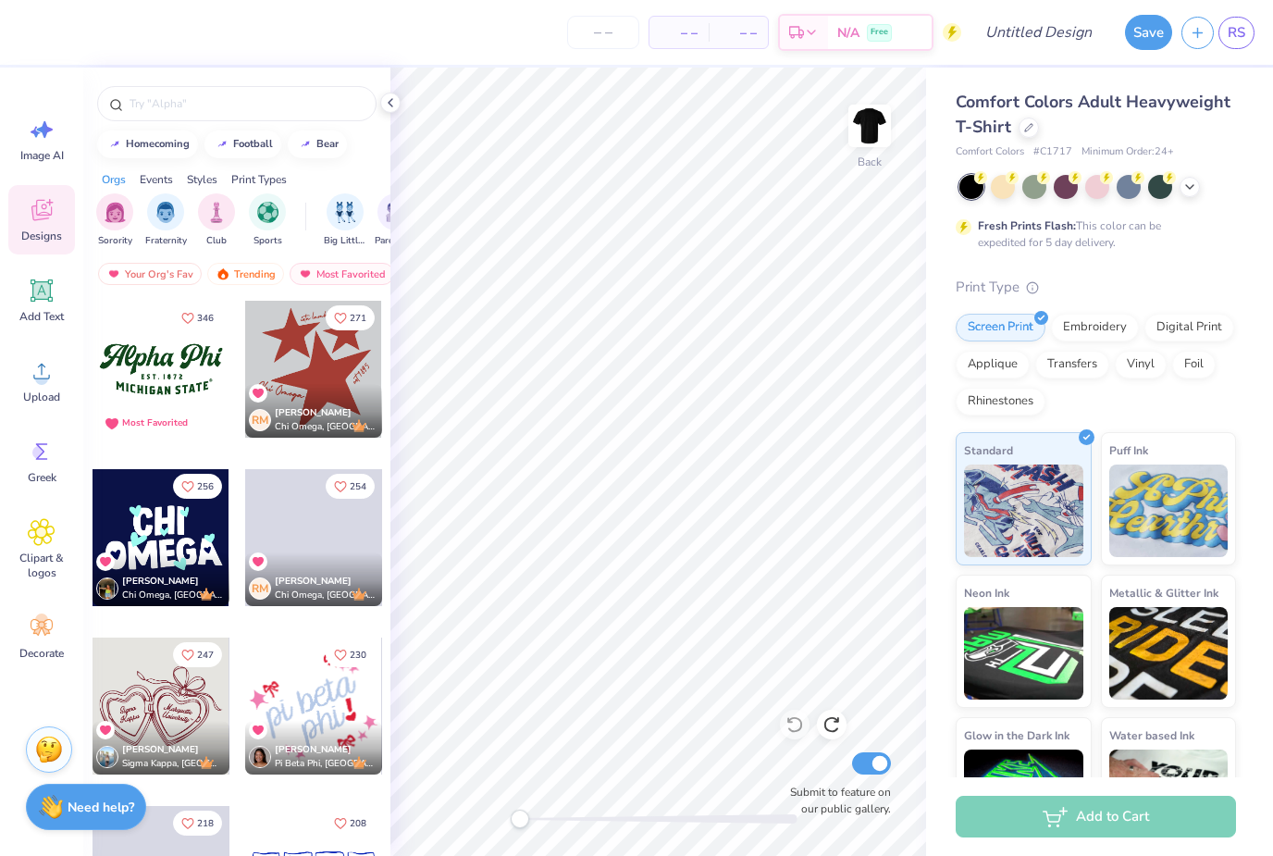
click at [151, 206] on div "filter for Fraternity" at bounding box center [165, 211] width 37 height 37
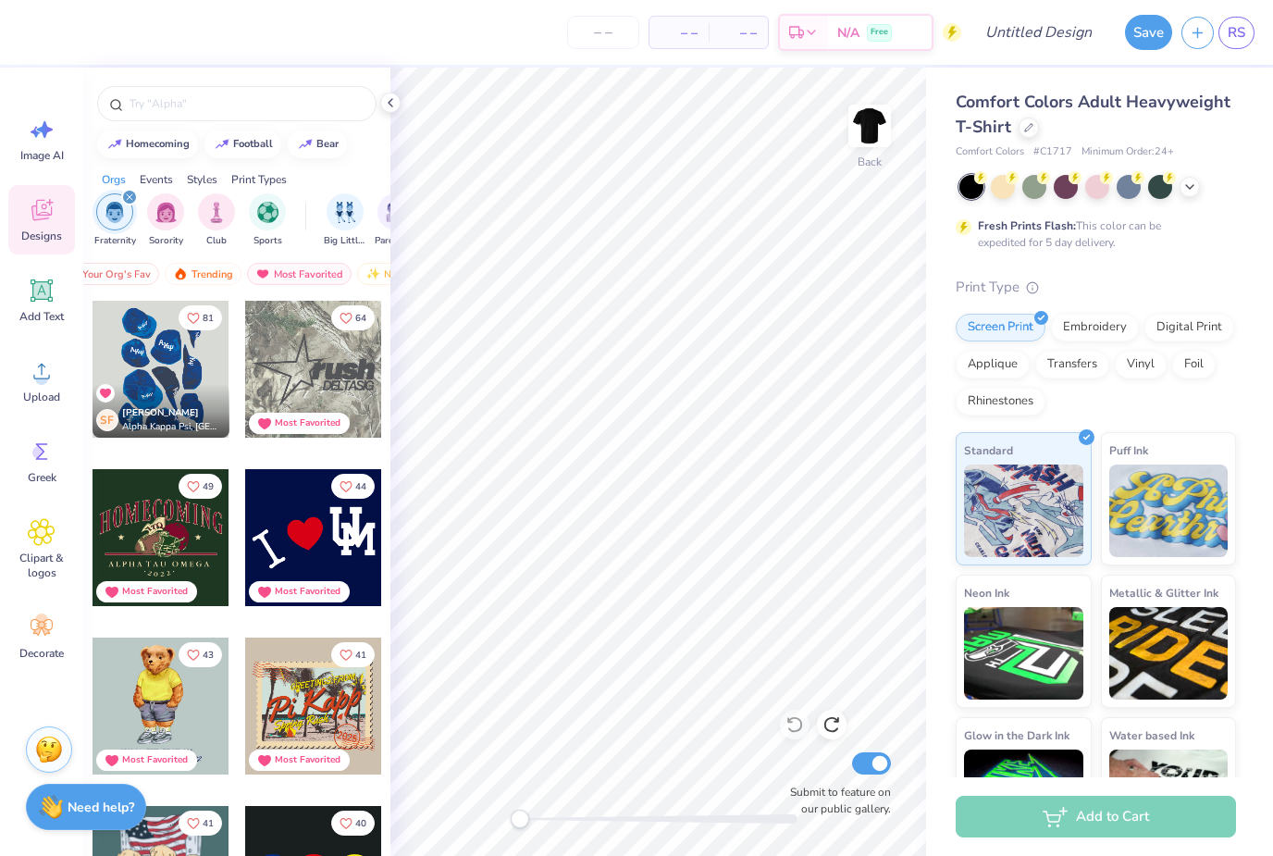
scroll to position [0, 44]
click at [292, 268] on div "Most Favorited" at bounding box center [297, 274] width 105 height 22
click at [290, 278] on div "Most Favorited" at bounding box center [297, 274] width 105 height 22
click at [281, 277] on div "Most Favorited" at bounding box center [297, 274] width 105 height 22
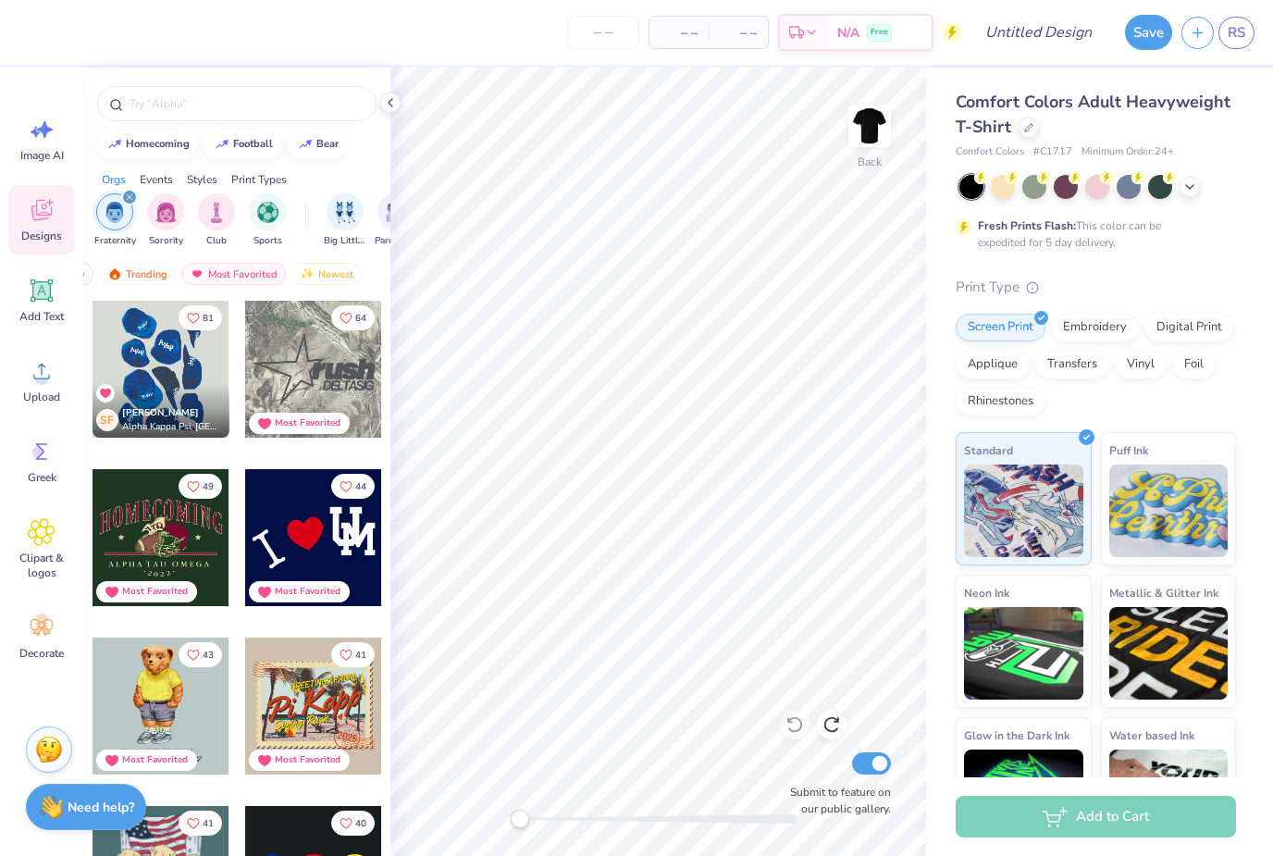
click at [330, 280] on div "Newest" at bounding box center [326, 274] width 70 height 22
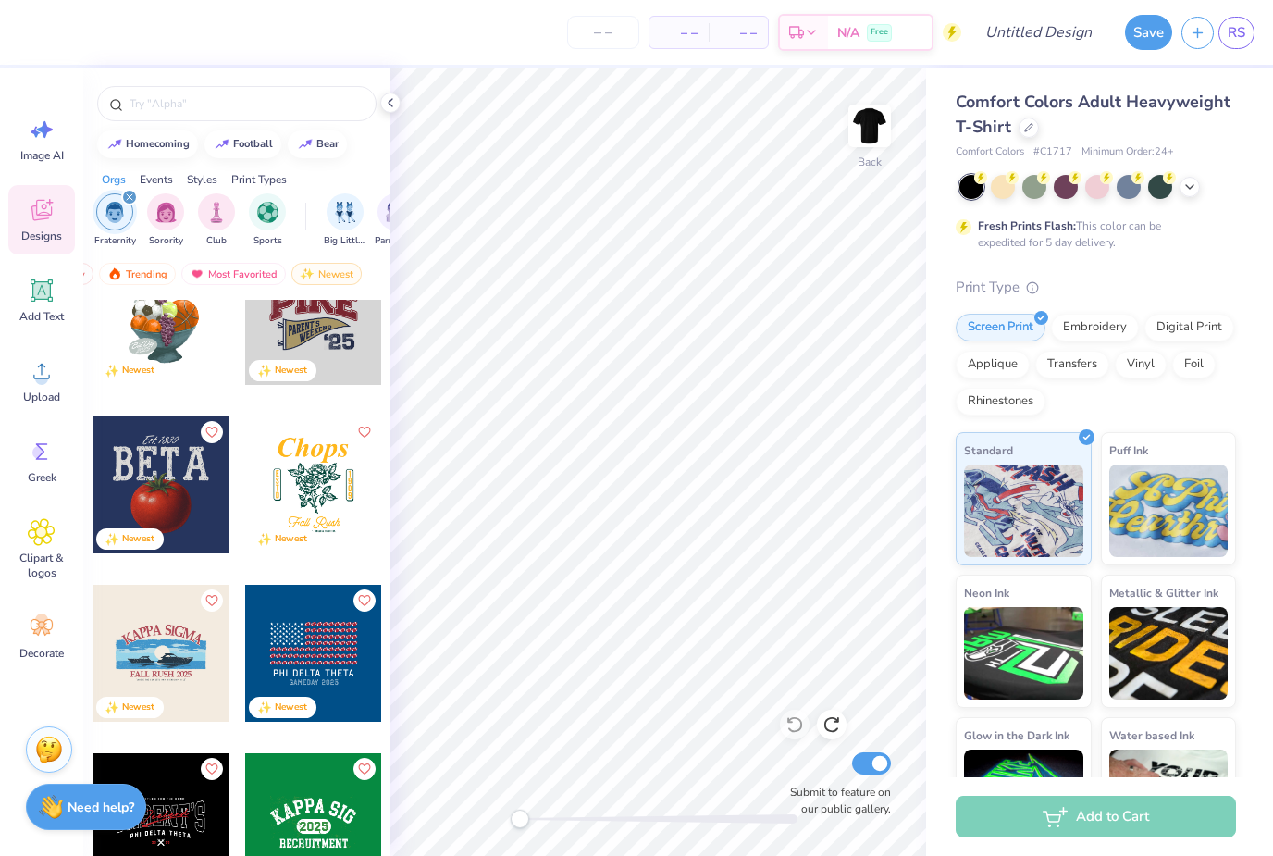
scroll to position [1126, 0]
